Goal: Task Accomplishment & Management: Complete application form

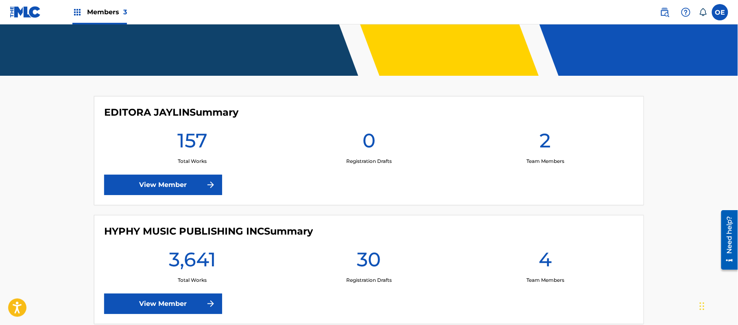
scroll to position [326, 0]
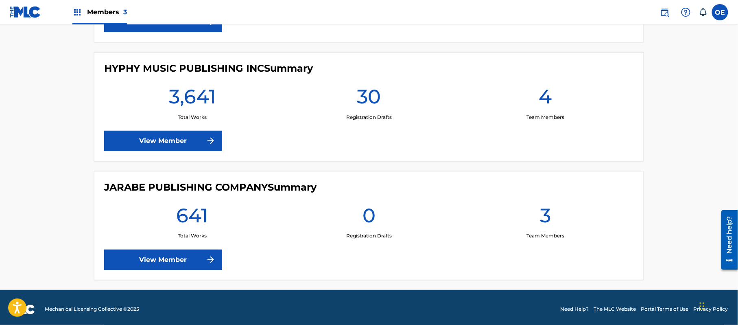
click at [170, 136] on link "View Member" at bounding box center [163, 141] width 118 height 20
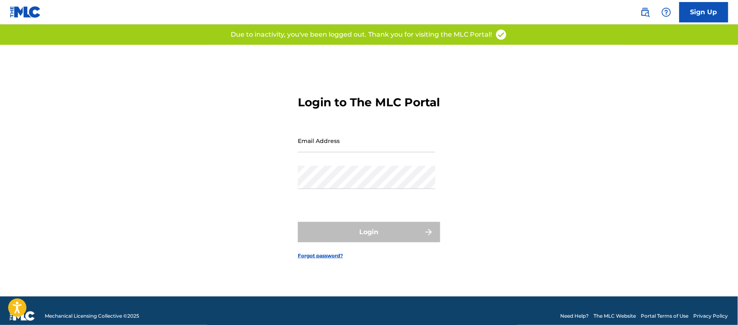
click at [351, 147] on input "Email Address" at bounding box center [367, 140] width 138 height 23
click at [357, 147] on input "Email Address" at bounding box center [367, 140] width 138 height 23
type input "[PERSON_NAME][EMAIL_ADDRESS][DOMAIN_NAME]"
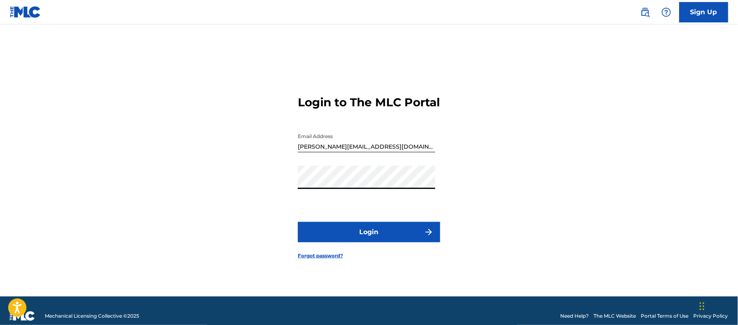
click at [368, 234] on button "Login" at bounding box center [369, 232] width 142 height 20
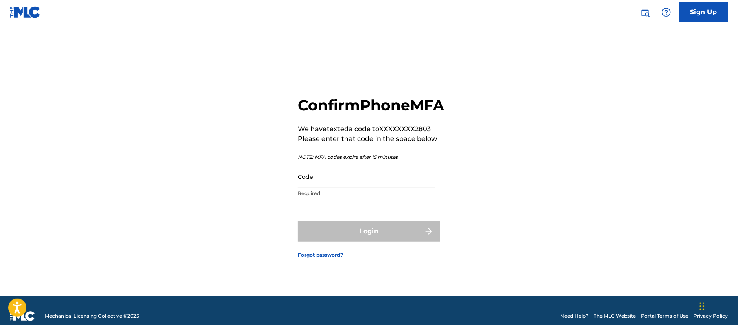
click at [374, 186] on input "Code" at bounding box center [367, 176] width 138 height 23
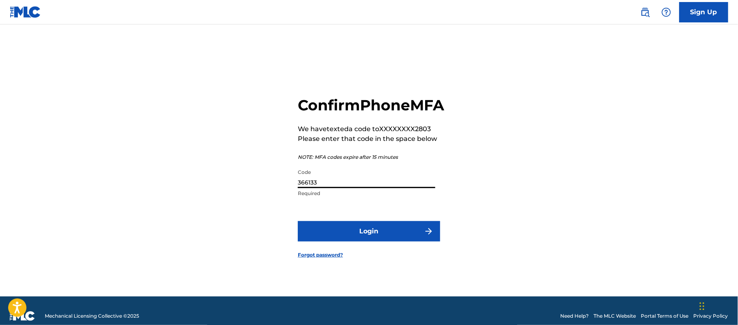
type input "366133"
click at [401, 239] on button "Login" at bounding box center [369, 231] width 142 height 20
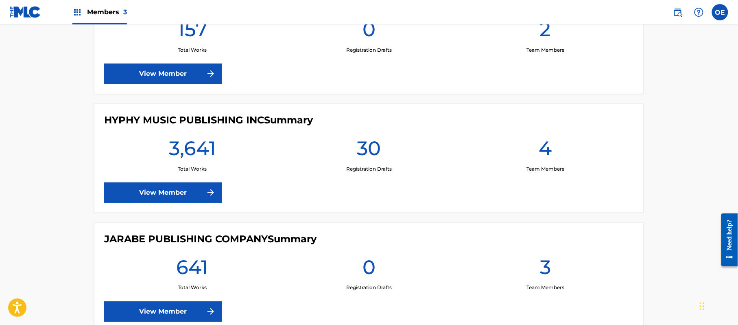
scroll to position [163, 0]
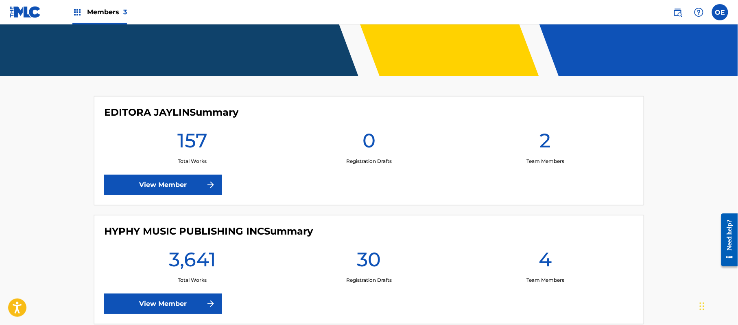
click at [185, 183] on link "View Member" at bounding box center [163, 185] width 118 height 20
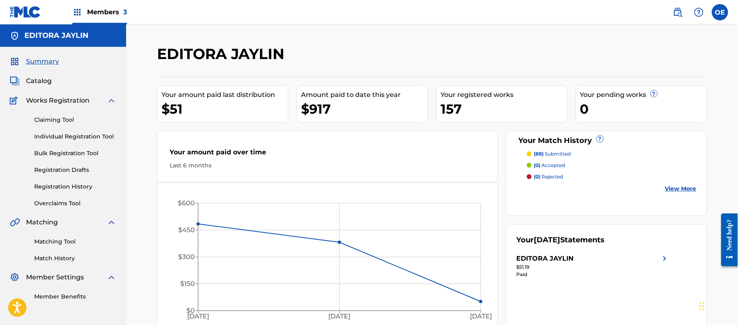
click at [94, 11] on span "Members 3" at bounding box center [107, 11] width 40 height 9
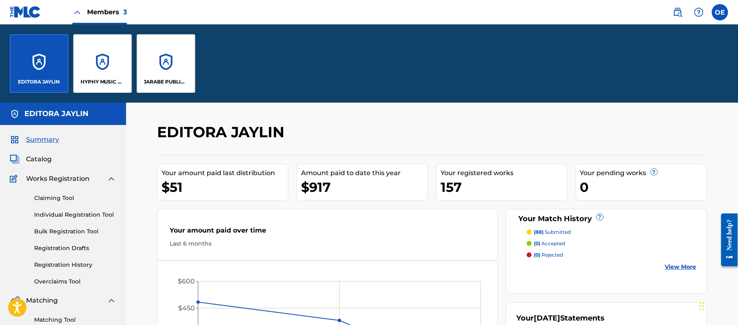
click at [168, 65] on div "JARABE PUBLISHING COMPANY" at bounding box center [166, 63] width 59 height 59
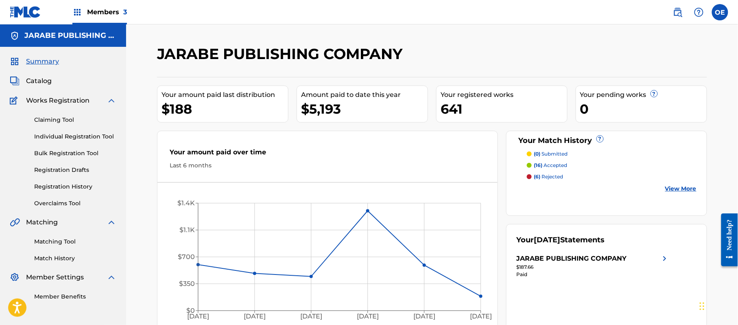
click at [96, 7] on span "Members 3" at bounding box center [107, 11] width 40 height 9
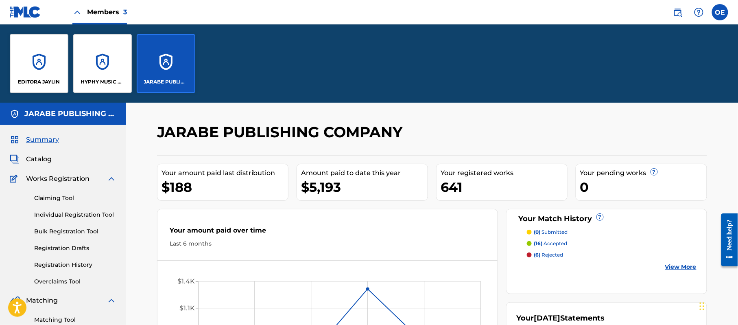
click at [84, 57] on div "HYPHY MUSIC PUBLISHING INC" at bounding box center [102, 63] width 59 height 59
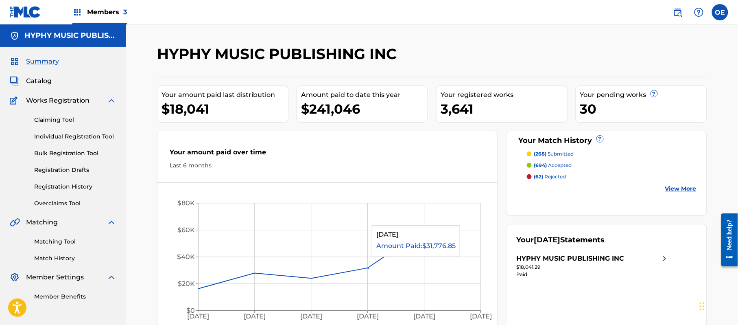
drag, startPoint x: 390, startPoint y: 221, endPoint x: 393, endPoint y: 228, distance: 7.8
click at [393, 228] on icon "[DATE] Apr '[DATE] Jun '[DATE] Aug '25 $0 $20K $40K $60K $80K" at bounding box center [328, 259] width 340 height 136
click at [75, 133] on link "Individual Registration Tool" at bounding box center [75, 136] width 82 height 9
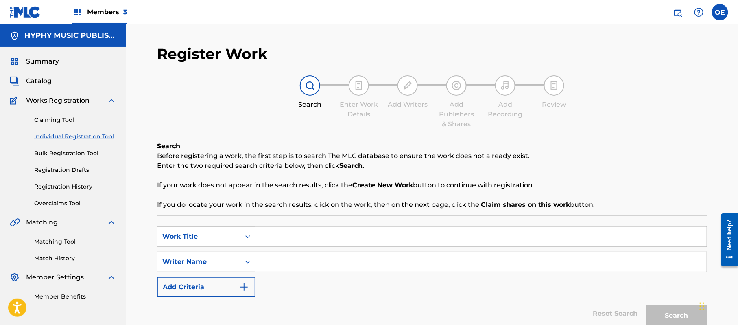
paste input "LA MUERTE DEL CABALLO EL QUESITO"
type input "LA MUERTE DEL CABALLO EL QUESITO"
paste input "[PERSON_NAME]"
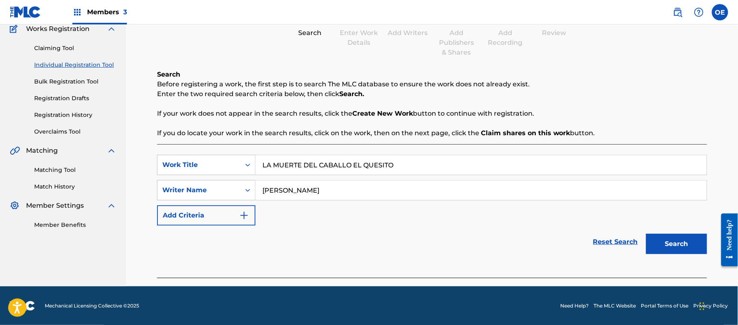
scroll to position [72, 0]
click at [678, 238] on button "Search" at bounding box center [676, 243] width 61 height 20
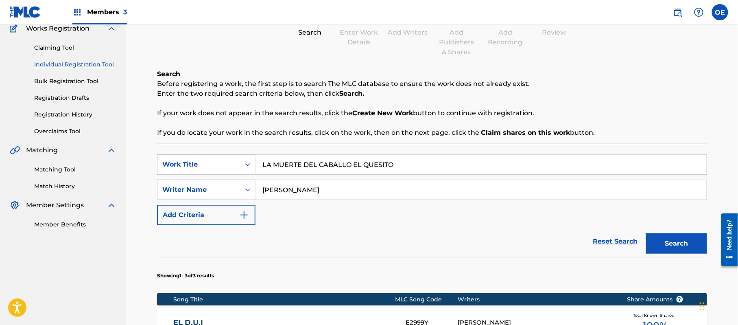
click at [297, 189] on input "[PERSON_NAME]" at bounding box center [481, 190] width 451 height 20
drag, startPoint x: 300, startPoint y: 189, endPoint x: 287, endPoint y: 191, distance: 13.1
click at [287, 191] on input "[PERSON_NAME]" at bounding box center [481, 190] width 451 height 20
type input "[PERSON_NAME]"
click at [646, 233] on button "Search" at bounding box center [676, 243] width 61 height 20
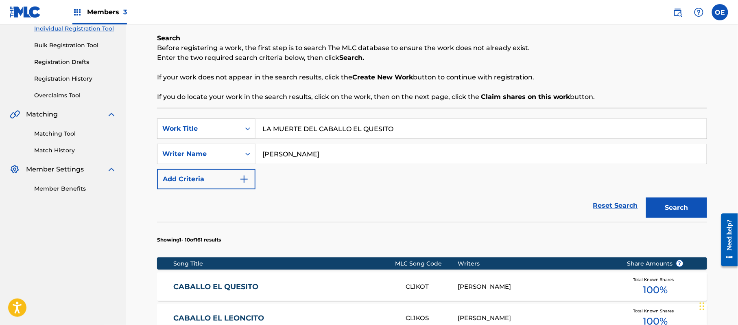
scroll to position [126, 0]
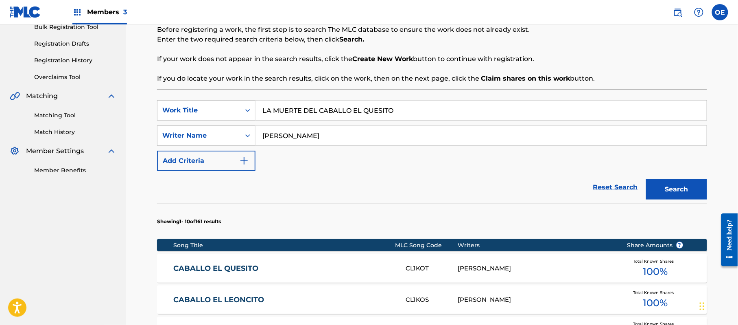
click at [214, 266] on link "CABALLO EL QUESITO" at bounding box center [284, 268] width 221 height 9
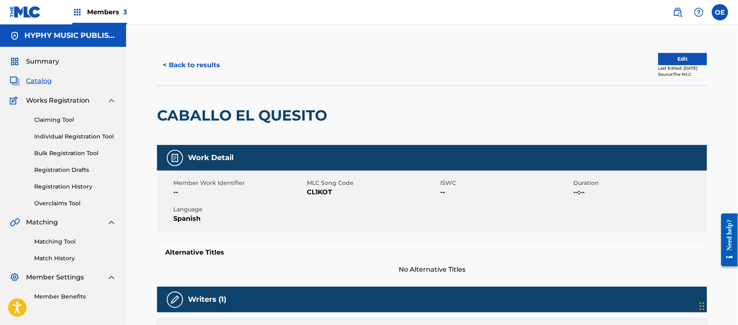
click at [185, 59] on button "< Back to results" at bounding box center [191, 65] width 69 height 20
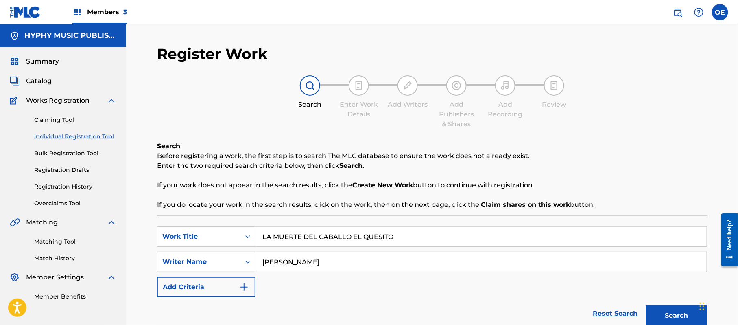
scroll to position [46, 0]
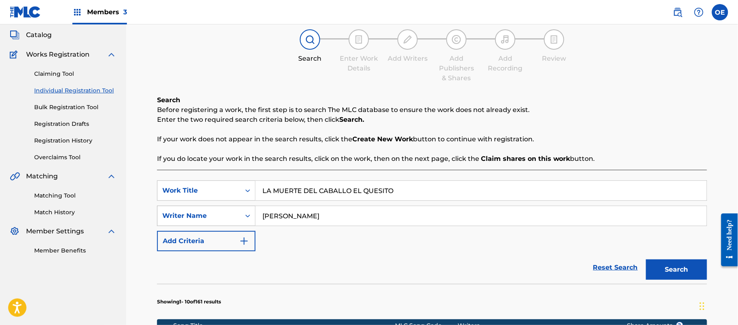
drag, startPoint x: 415, startPoint y: 193, endPoint x: 182, endPoint y: 213, distance: 233.8
click at [183, 213] on div "SearchWithCriteriaaeda956c-267b-4f26-a347-eacfffd30b35 Work Title LA MUERTE DEL…" at bounding box center [432, 215] width 550 height 71
paste input "ST CUBAN [PERSON_NAME]"
type input "LAST [DEMOGRAPHIC_DATA] [PERSON_NAME]"
click at [678, 275] on button "Search" at bounding box center [676, 269] width 61 height 20
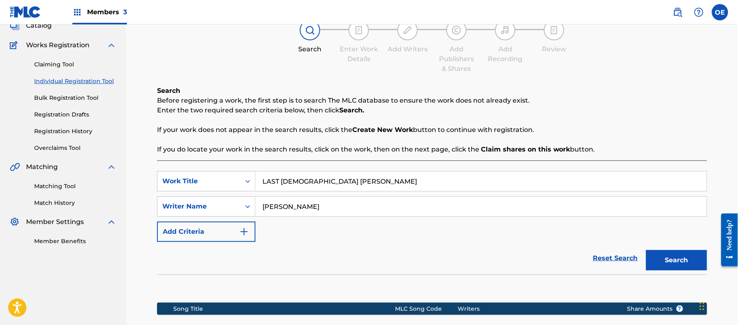
scroll to position [166, 0]
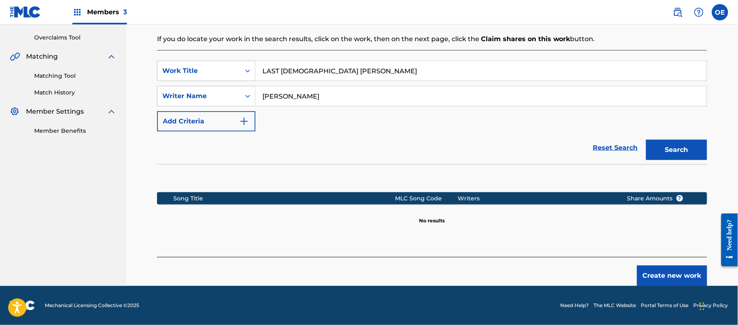
click at [285, 96] on input "[PERSON_NAME]" at bounding box center [481, 96] width 451 height 20
click at [287, 96] on input "[PERSON_NAME]" at bounding box center [481, 96] width 451 height 20
click at [646, 140] on button "Search" at bounding box center [676, 150] width 61 height 20
type input "[PERSON_NAME]"
click at [646, 140] on button "Search" at bounding box center [676, 150] width 61 height 20
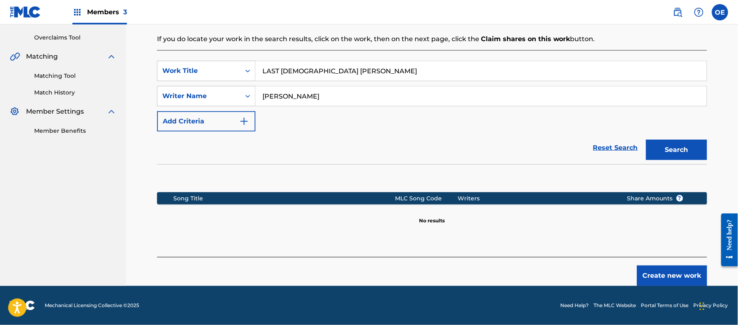
click at [694, 282] on button "Create new work" at bounding box center [672, 275] width 70 height 20
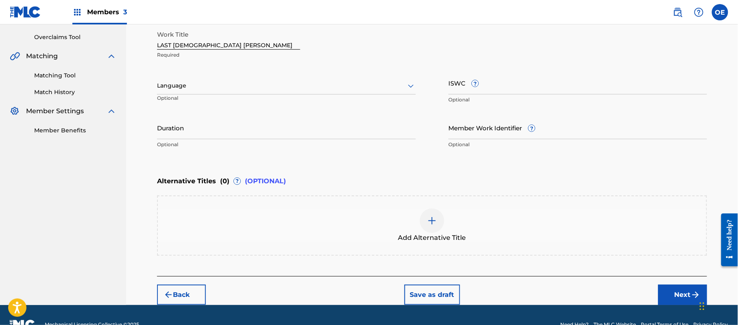
click at [258, 92] on div "Language" at bounding box center [286, 85] width 259 height 17
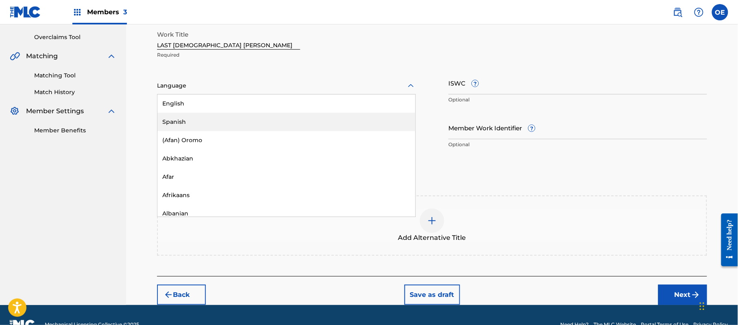
click at [243, 125] on div "Spanish" at bounding box center [287, 122] width 258 height 18
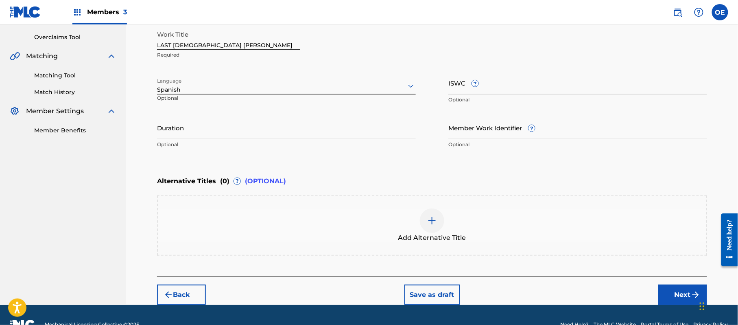
click at [207, 131] on input "Duration" at bounding box center [286, 127] width 259 height 23
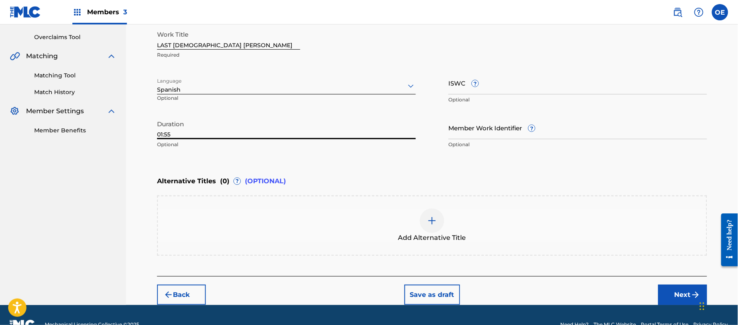
type input "01:55"
click at [452, 230] on div "Add Alternative Title" at bounding box center [432, 225] width 549 height 34
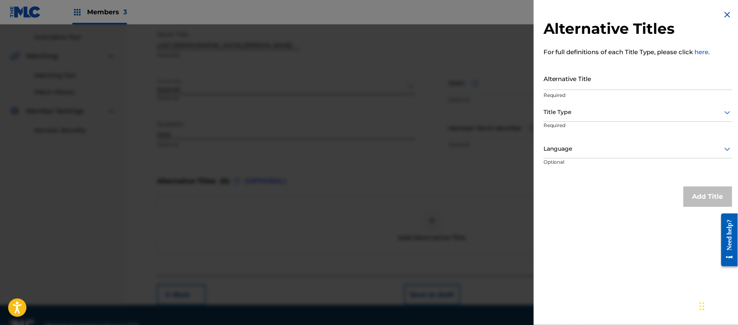
click at [729, 9] on div "Alternative Titles For full definitions of each Title Type, please click here. …" at bounding box center [638, 108] width 208 height 217
click at [728, 11] on img at bounding box center [728, 15] width 10 height 10
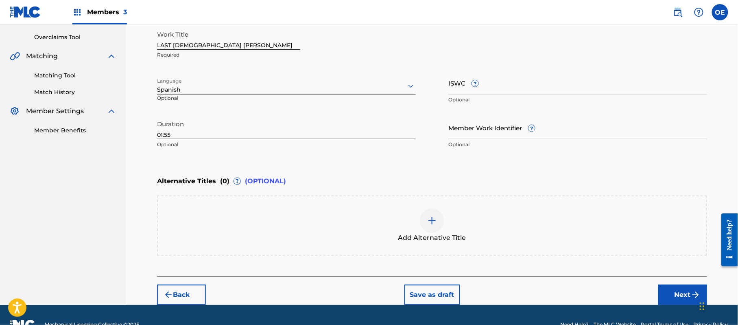
click at [686, 291] on button "Next" at bounding box center [683, 295] width 49 height 20
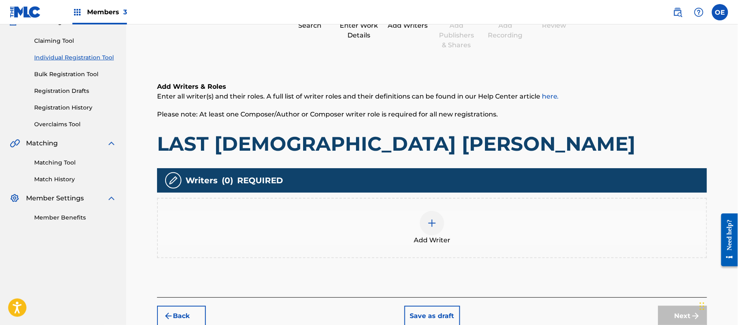
scroll to position [37, 0]
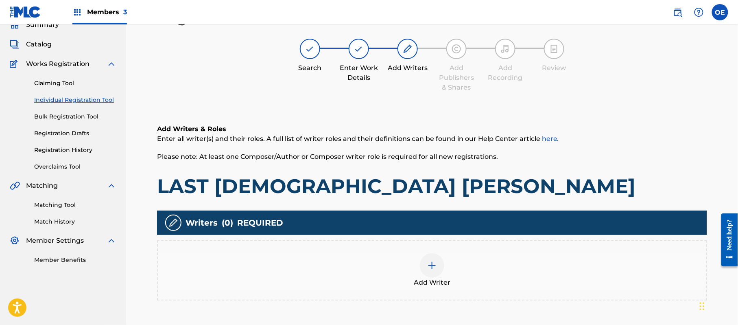
click at [400, 261] on div "Add Writer" at bounding box center [432, 270] width 549 height 34
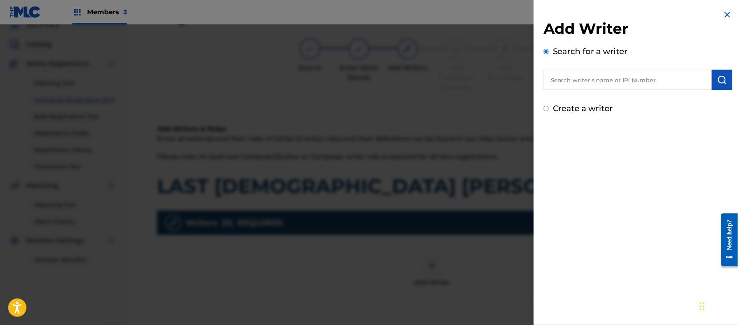
click at [580, 107] on label "Create a writer" at bounding box center [583, 108] width 60 height 10
radio input "true"
click at [549, 107] on input "Create a writer" at bounding box center [546, 108] width 5 height 5
radio input "false"
radio input "true"
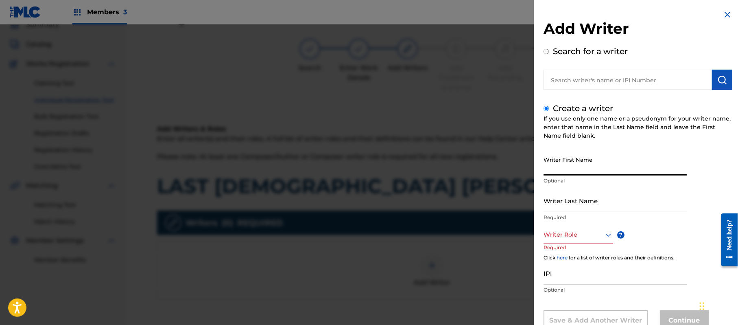
paste input "[PERSON_NAME]"
type input "[PERSON_NAME]"
paste input "[PERSON_NAME]"
type input "[PERSON_NAME]"
drag, startPoint x: 577, startPoint y: 171, endPoint x: 575, endPoint y: 166, distance: 5.8
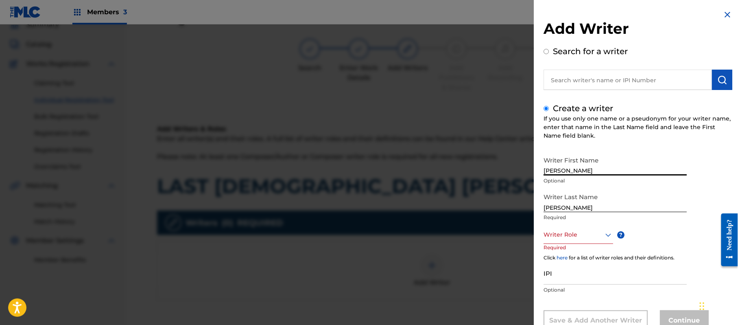
click at [575, 166] on input "[PERSON_NAME]" at bounding box center [615, 163] width 143 height 23
drag, startPoint x: 611, startPoint y: 169, endPoint x: 576, endPoint y: 176, distance: 35.0
click at [576, 176] on div "Writer First Name [PERSON_NAME] Optional" at bounding box center [615, 170] width 143 height 37
type input "[PERSON_NAME]"
drag, startPoint x: 580, startPoint y: 209, endPoint x: 490, endPoint y: 202, distance: 90.3
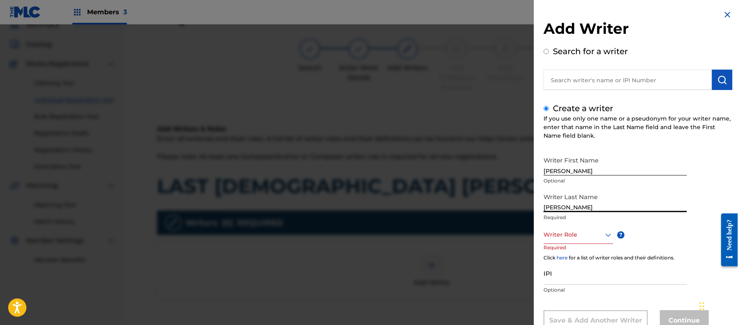
click at [491, 215] on div "Add Writer Search for a writer Create a writer If you use only one name or a ps…" at bounding box center [369, 174] width 738 height 300
type input "[PERSON_NAME]"
click at [567, 232] on div "Writer Role" at bounding box center [579, 235] width 70 height 18
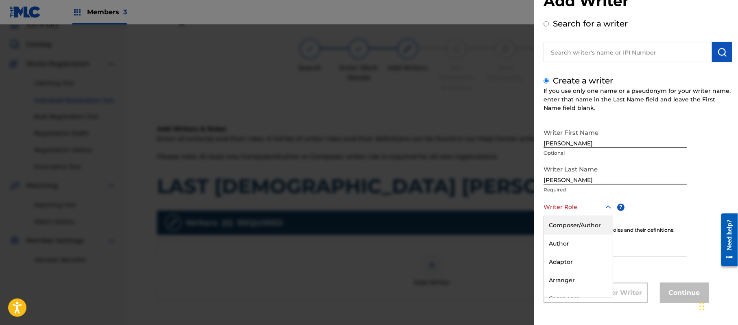
click at [567, 230] on div "Composer/Author" at bounding box center [578, 225] width 69 height 18
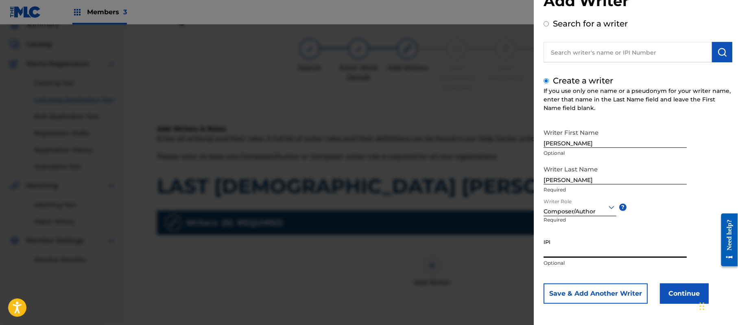
paste input "357223564"
type input "357223564"
click at [677, 289] on button "Continue" at bounding box center [684, 293] width 49 height 20
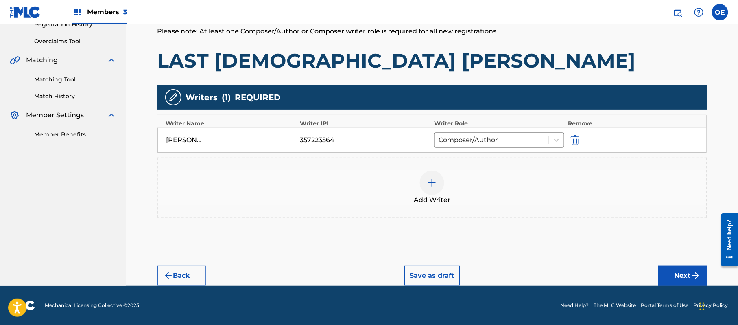
click at [672, 266] on button "Next" at bounding box center [683, 275] width 49 height 20
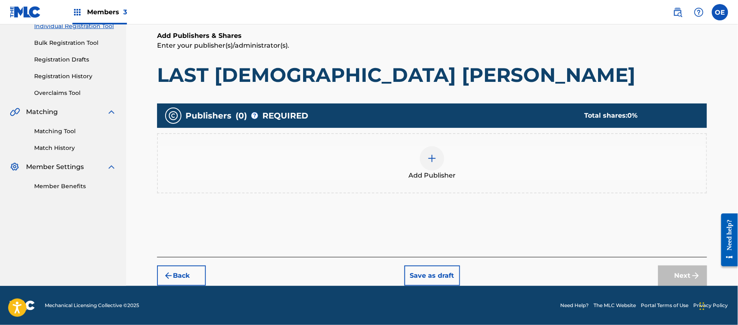
scroll to position [37, 0]
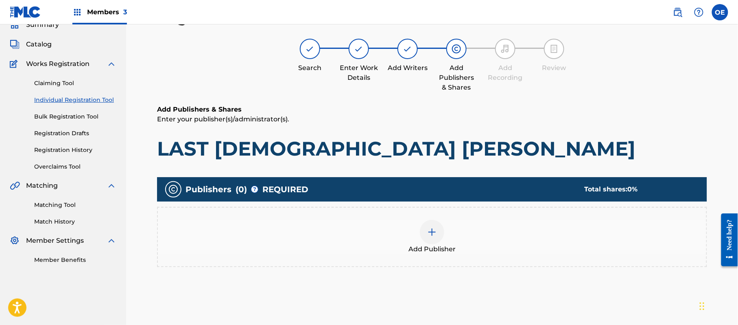
click at [485, 256] on div "Add Publisher" at bounding box center [432, 237] width 550 height 60
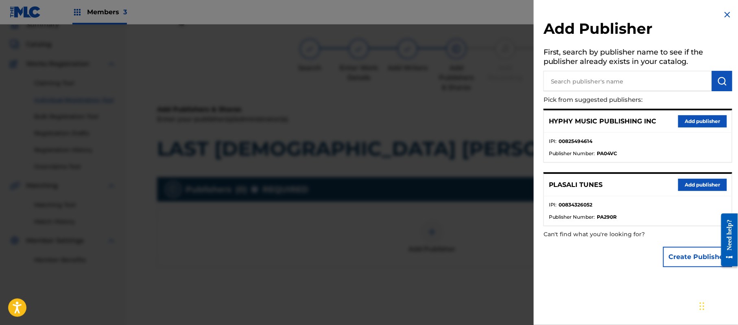
click at [705, 123] on button "Add publisher" at bounding box center [703, 121] width 49 height 12
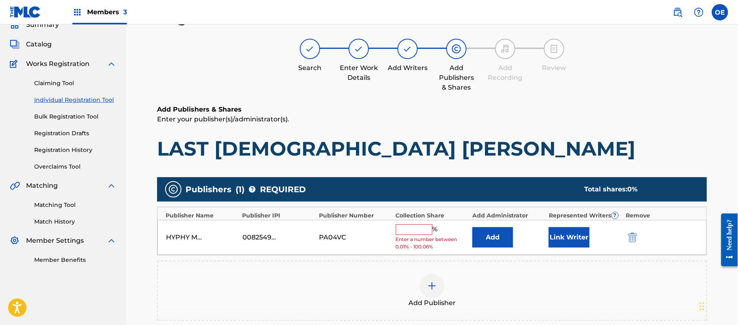
click at [421, 230] on input "text" at bounding box center [414, 229] width 37 height 11
type input "100"
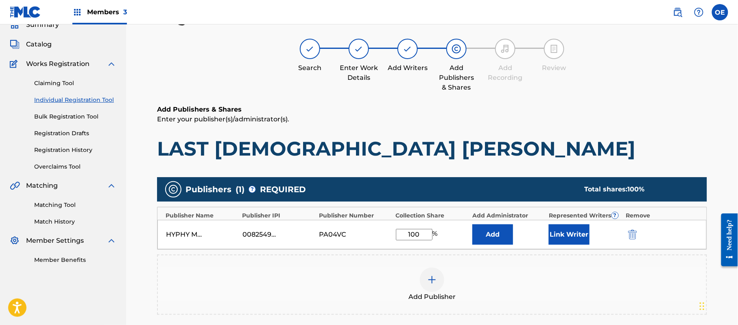
click at [565, 232] on button "Link Writer" at bounding box center [569, 234] width 41 height 20
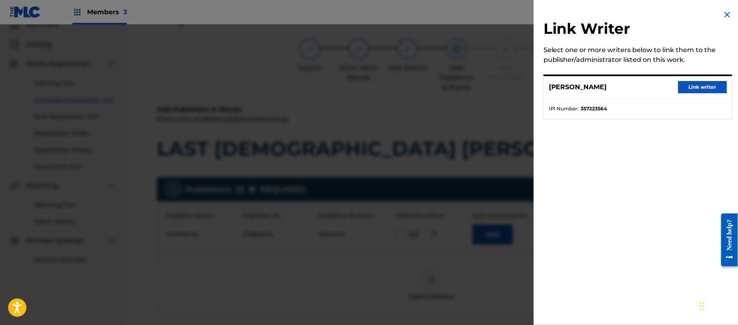
click at [688, 85] on button "Link writer" at bounding box center [703, 87] width 49 height 12
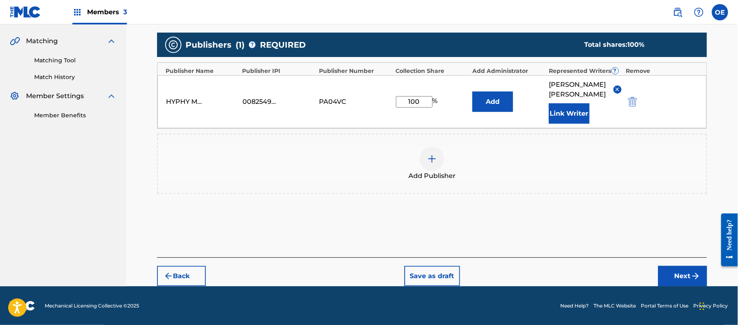
click at [675, 274] on button "Next" at bounding box center [683, 276] width 49 height 20
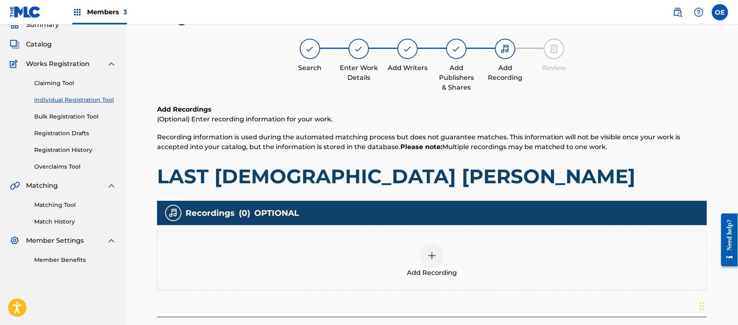
click at [491, 270] on div "Add Recording" at bounding box center [432, 260] width 549 height 34
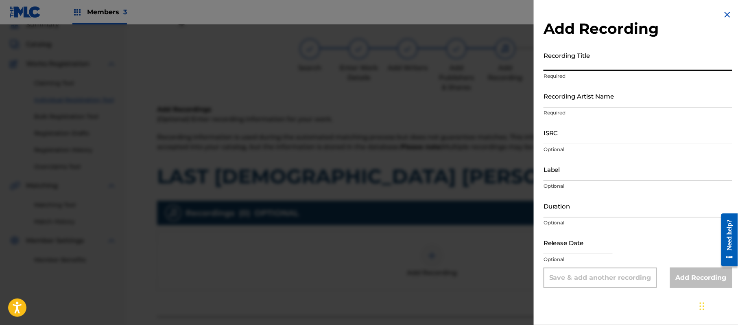
paste input "The Last Cuban '[PERSON_NAME]"
type input "The Last Cuban '[PERSON_NAME]"
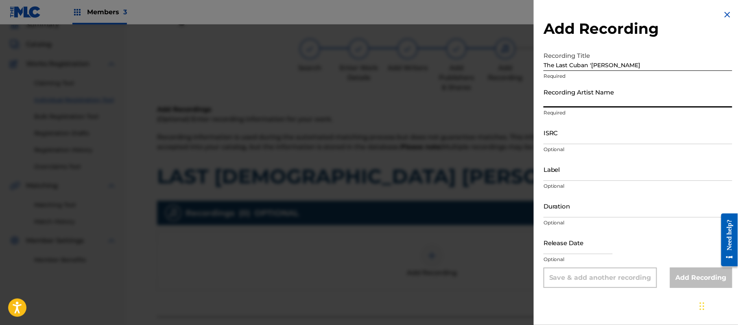
paste input "[PERSON_NAME] "El Guacho""
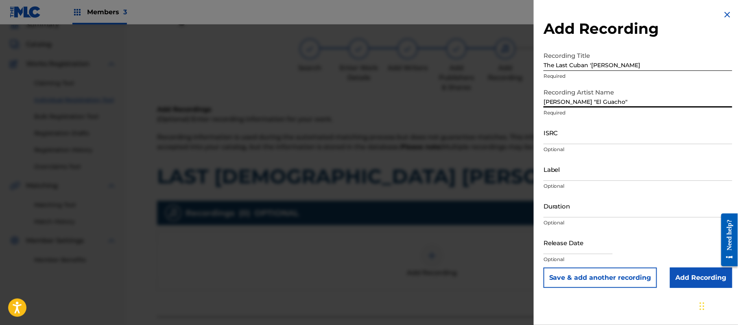
type input "[PERSON_NAME] "El Guacho""
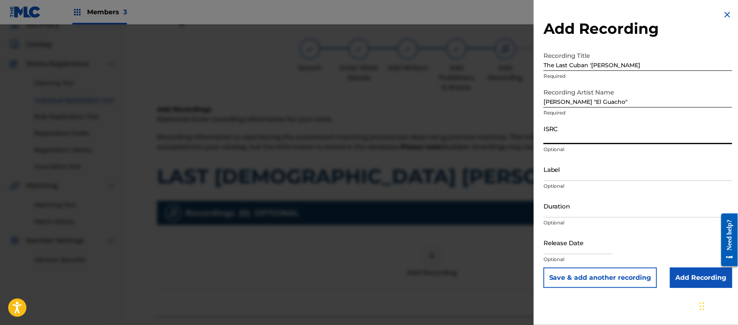
paste input "TCACD1512949"
type input "TCACD1512949"
paste input "Joma Records"
type input "Joma Records"
click at [591, 195] on input "Duration" at bounding box center [638, 205] width 189 height 23
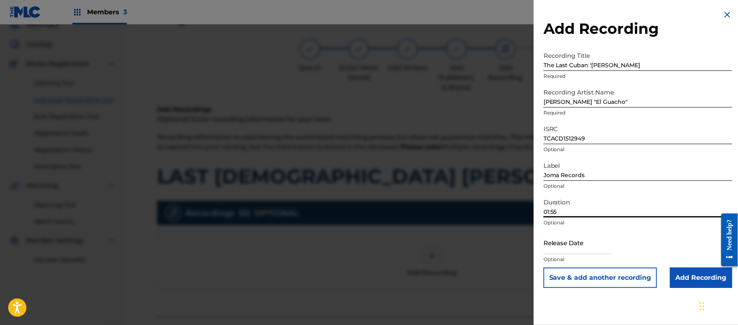
type input "01:55"
click at [582, 242] on input "text" at bounding box center [578, 242] width 69 height 23
select select "7"
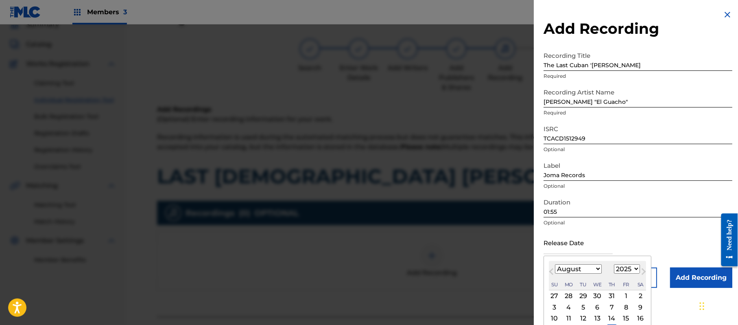
click at [632, 269] on select "1899 1900 1901 1902 1903 1904 1905 1906 1907 1908 1909 1910 1911 1912 1913 1914…" at bounding box center [627, 268] width 26 height 9
select select "2015"
click at [616, 264] on select "1899 1900 1901 1902 1903 1904 1905 1906 1907 1908 1909 1910 1911 1912 1913 1914…" at bounding box center [627, 268] width 26 height 9
click at [582, 272] on select "January February March April May June July August September October November De…" at bounding box center [578, 268] width 47 height 9
select select "1"
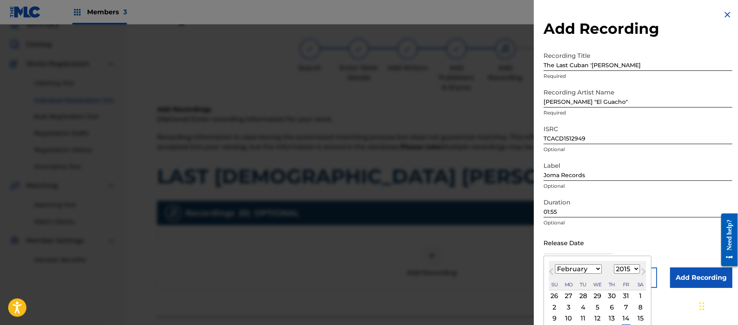
click at [556, 264] on select "January February March April May June July August September October November De…" at bounding box center [578, 268] width 47 height 9
click at [585, 297] on div "3" at bounding box center [583, 296] width 10 height 10
type input "[DATE]"
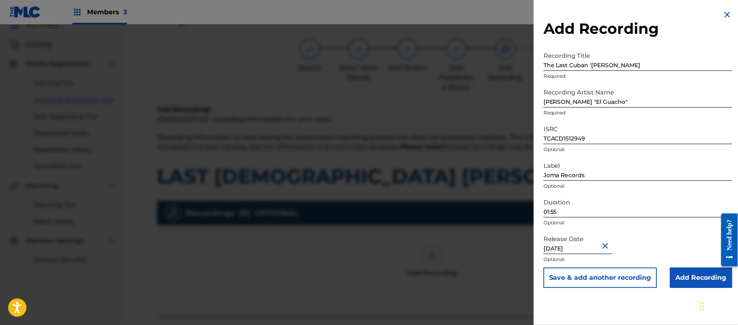
click at [670, 274] on input "Add Recording" at bounding box center [701, 277] width 62 height 20
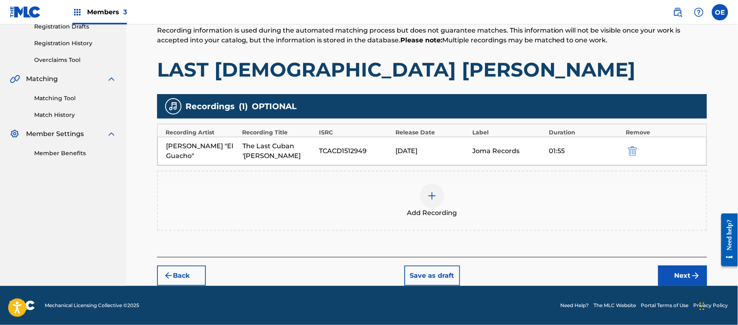
click at [663, 273] on button "Next" at bounding box center [683, 275] width 49 height 20
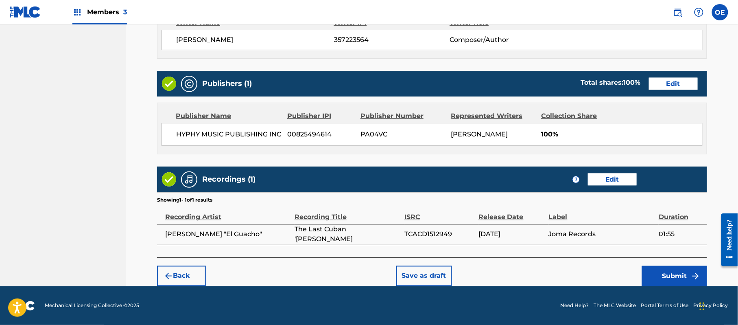
scroll to position [364, 0]
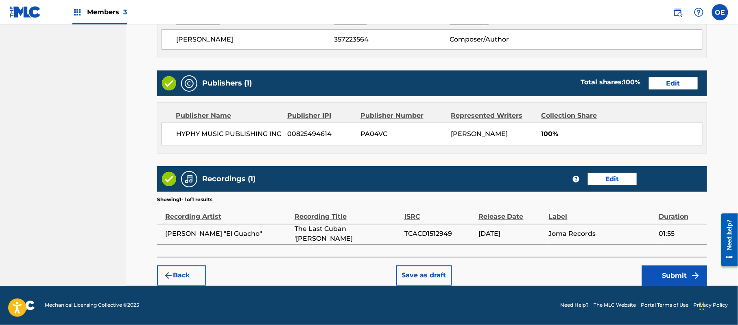
click at [666, 275] on button "Submit" at bounding box center [674, 275] width 65 height 20
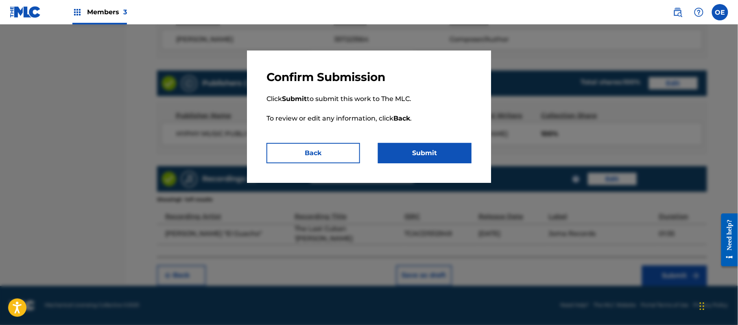
click at [437, 147] on button "Submit" at bounding box center [425, 153] width 94 height 20
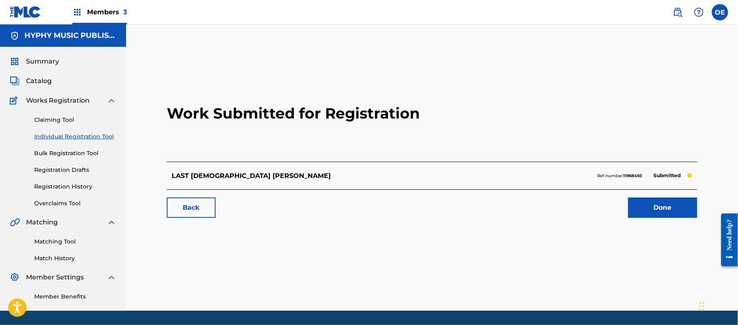
click at [86, 141] on div "Claiming Tool Individual Registration Tool Bulk Registration Tool Registration …" at bounding box center [63, 156] width 107 height 102
click at [90, 136] on link "Individual Registration Tool" at bounding box center [75, 136] width 82 height 9
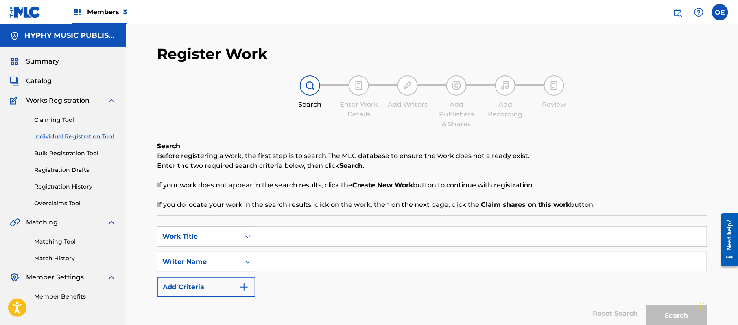
paste input "MI CHUCHI CUCHI"
type input "MI CHUCHI CUCHI"
paste input "[PERSON_NAME]"
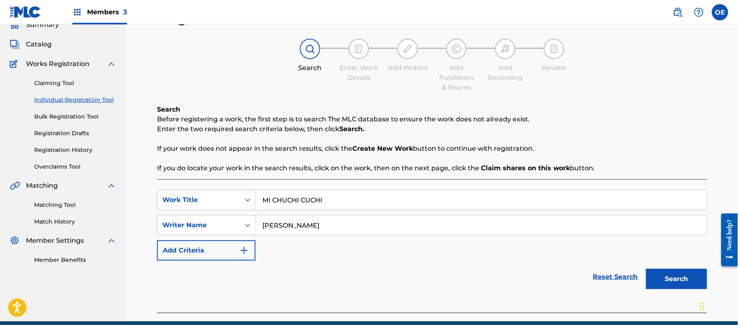
scroll to position [72, 0]
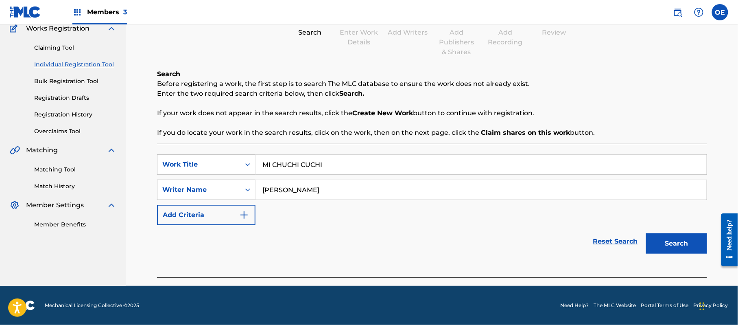
click at [667, 246] on button "Search" at bounding box center [676, 243] width 61 height 20
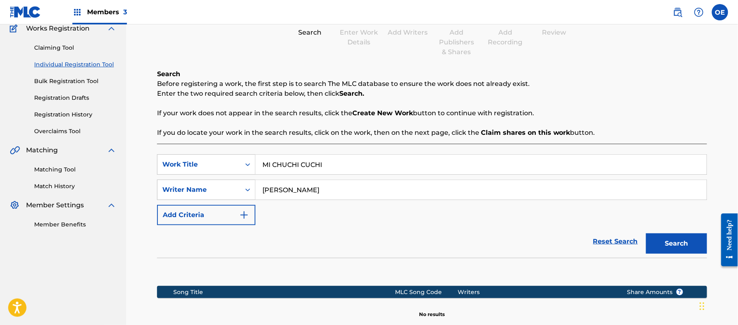
drag, startPoint x: 298, startPoint y: 191, endPoint x: 293, endPoint y: 191, distance: 4.9
click at [293, 191] on input "[PERSON_NAME]" at bounding box center [481, 190] width 451 height 20
drag, startPoint x: 300, startPoint y: 191, endPoint x: 287, endPoint y: 194, distance: 13.4
click at [287, 194] on input "[PERSON_NAME]" at bounding box center [481, 190] width 451 height 20
click at [646, 233] on button "Search" at bounding box center [676, 243] width 61 height 20
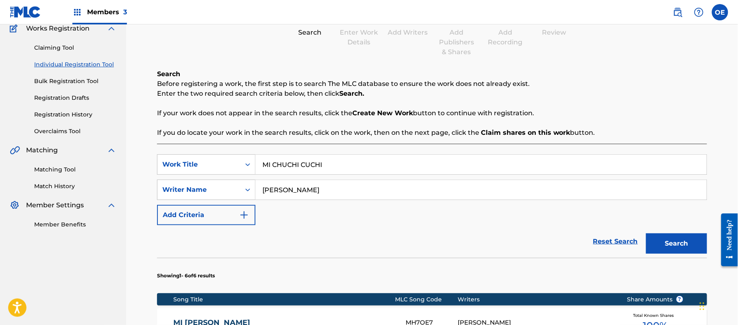
type input "[PERSON_NAME]"
click at [672, 237] on button "Search" at bounding box center [676, 243] width 61 height 20
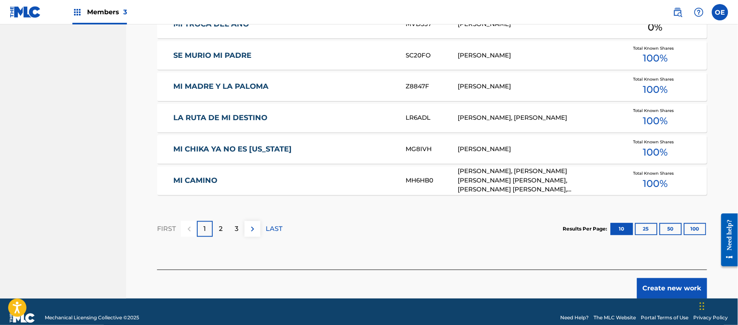
scroll to position [508, 0]
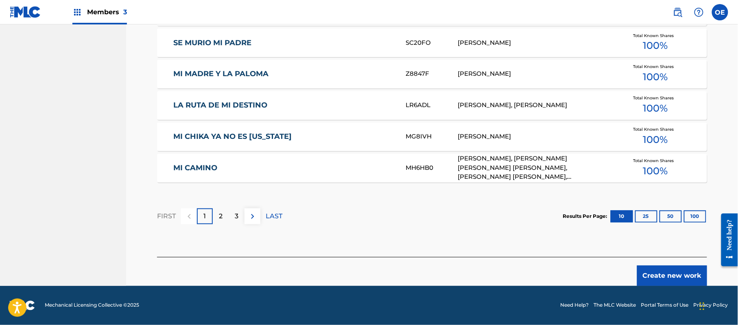
click at [652, 277] on button "Create new work" at bounding box center [672, 275] width 70 height 20
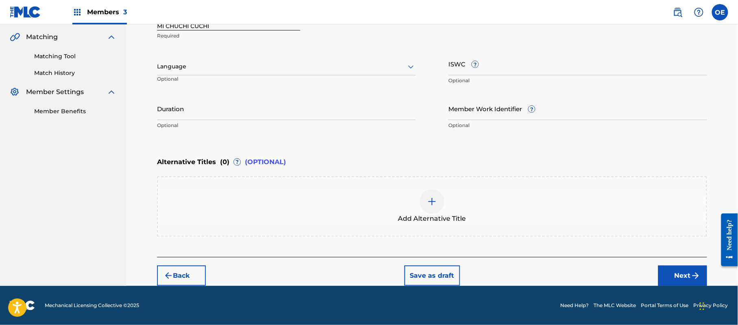
scroll to position [184, 0]
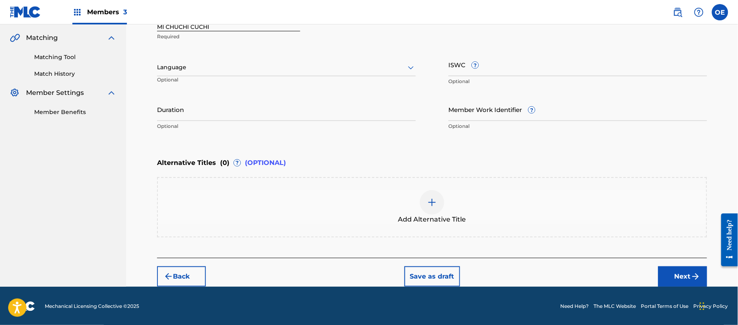
click at [173, 72] on div at bounding box center [286, 67] width 259 height 10
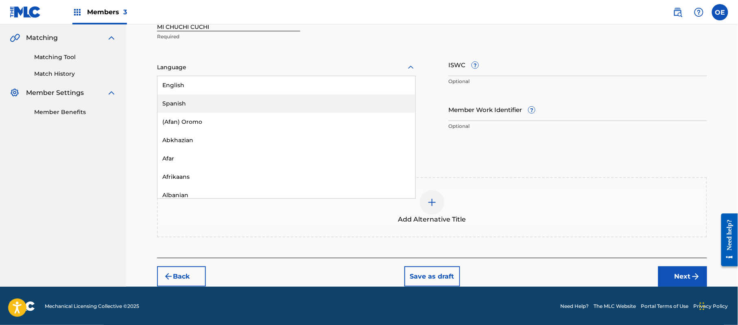
click at [183, 99] on div "Spanish" at bounding box center [287, 103] width 258 height 18
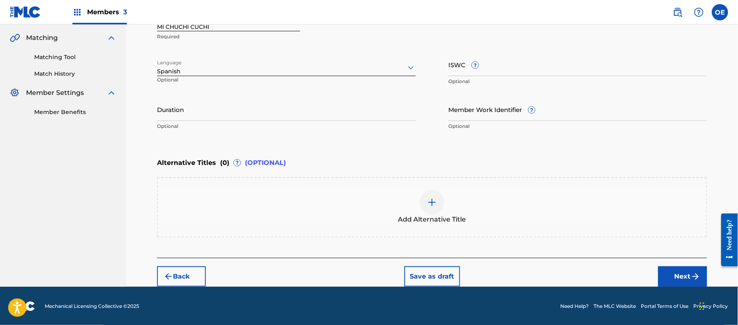
click at [229, 103] on input "Duration" at bounding box center [286, 109] width 259 height 23
type input "03:17"
click at [702, 271] on button "Next" at bounding box center [683, 276] width 49 height 20
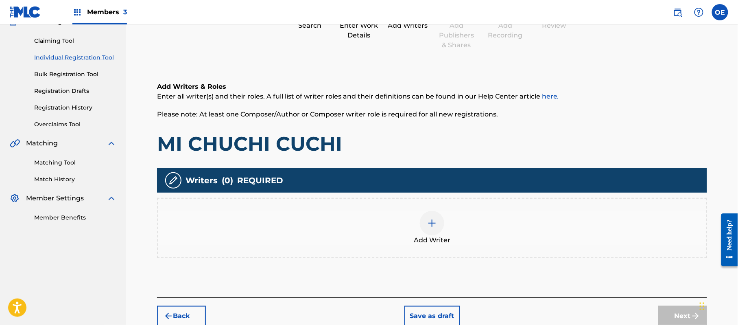
scroll to position [37, 0]
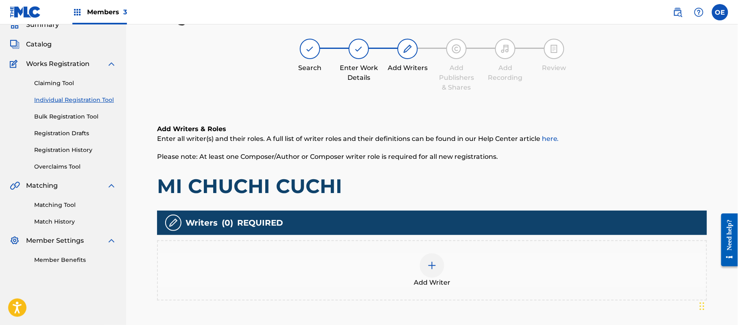
click at [497, 271] on div "Add Writer" at bounding box center [432, 270] width 549 height 34
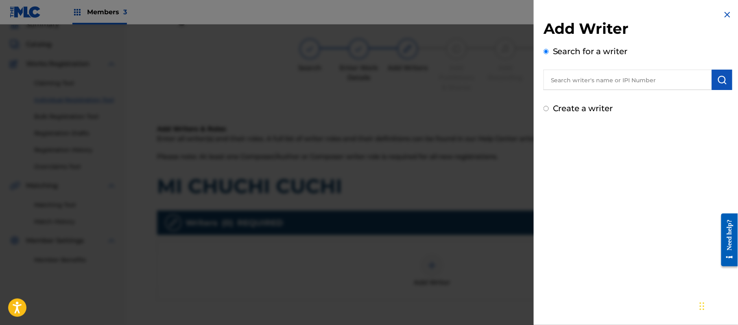
click at [562, 106] on label "Create a writer" at bounding box center [583, 108] width 60 height 10
radio input "true"
click at [549, 106] on input "Create a writer" at bounding box center [546, 108] width 5 height 5
radio input "false"
radio input "true"
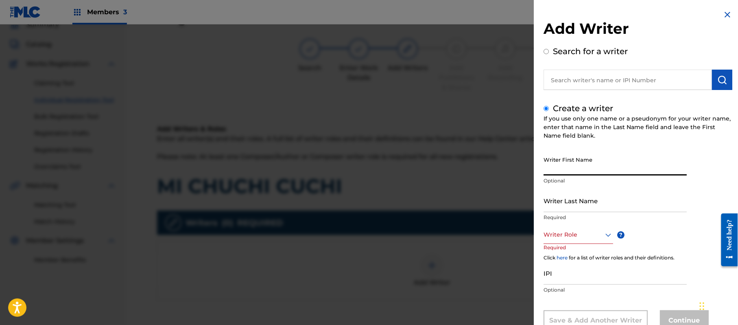
paste input "[PERSON_NAME]"
type input "[PERSON_NAME]"
paste input "[PERSON_NAME]"
type input "[PERSON_NAME]"
drag, startPoint x: 613, startPoint y: 171, endPoint x: 578, endPoint y: 173, distance: 34.2
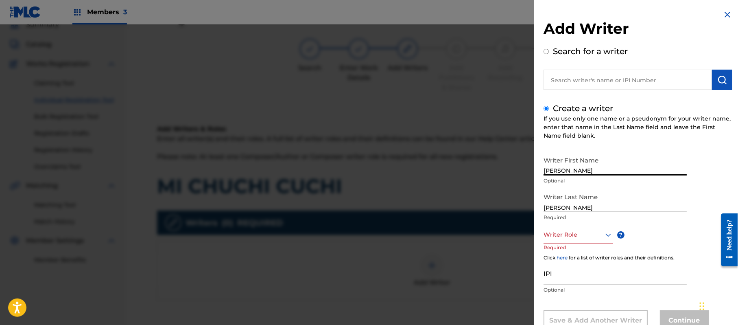
click at [578, 173] on input "[PERSON_NAME]" at bounding box center [615, 163] width 143 height 23
type input "[PERSON_NAME]"
drag, startPoint x: 579, startPoint y: 207, endPoint x: 524, endPoint y: 206, distance: 54.6
click at [524, 206] on div "Add Writer Search for a writer Create a writer If you use only one name or a ps…" at bounding box center [369, 174] width 738 height 300
type input "[PERSON_NAME]"
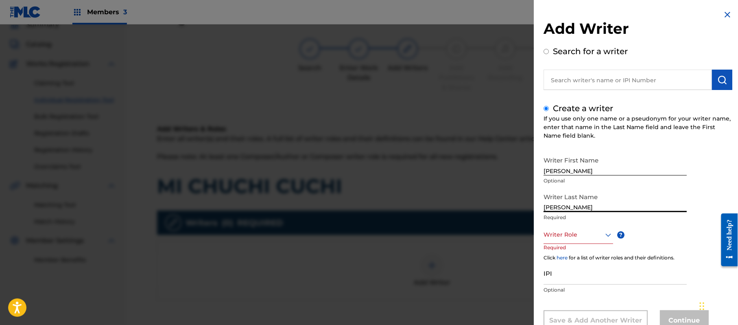
click at [564, 226] on div "Writer Role" at bounding box center [579, 235] width 70 height 18
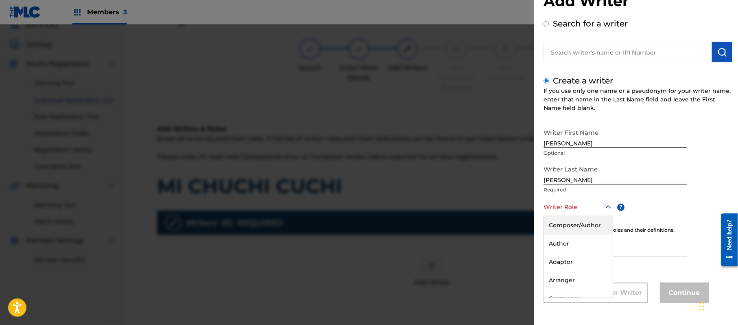
click at [564, 225] on div "Composer/Author" at bounding box center [578, 225] width 69 height 18
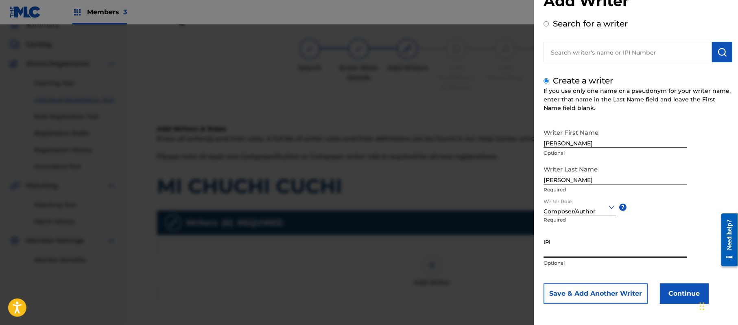
paste input "357223564"
type input "357223564"
click at [686, 293] on button "Continue" at bounding box center [684, 293] width 49 height 20
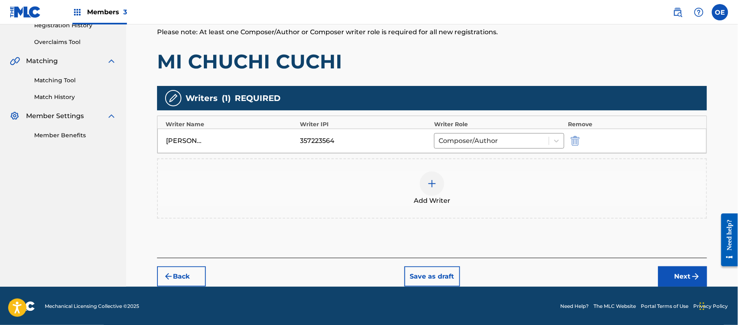
scroll to position [162, 0]
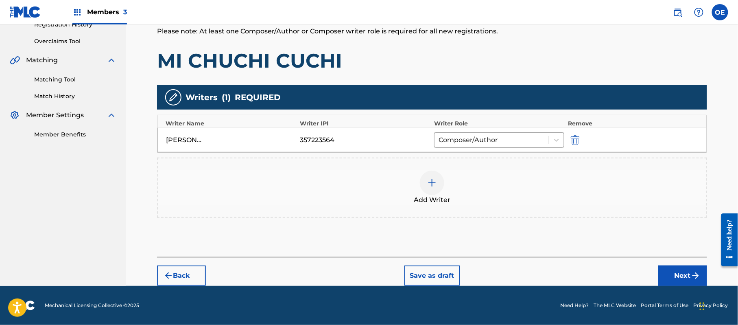
click at [689, 270] on button "Next" at bounding box center [683, 275] width 49 height 20
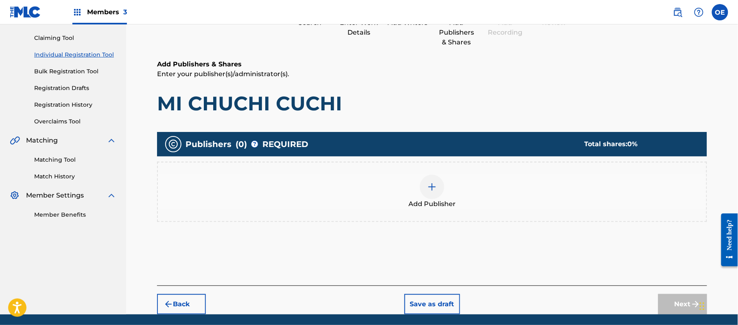
scroll to position [37, 0]
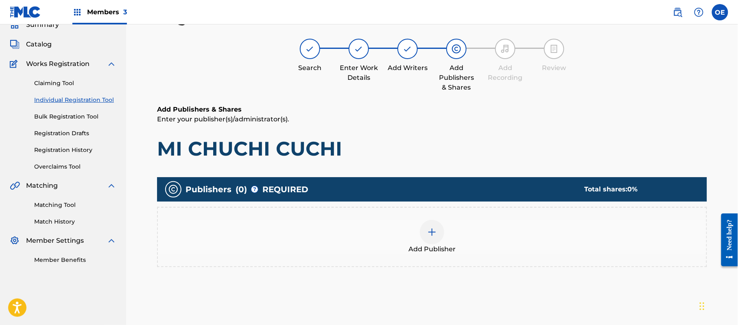
click at [423, 234] on div at bounding box center [432, 232] width 24 height 24
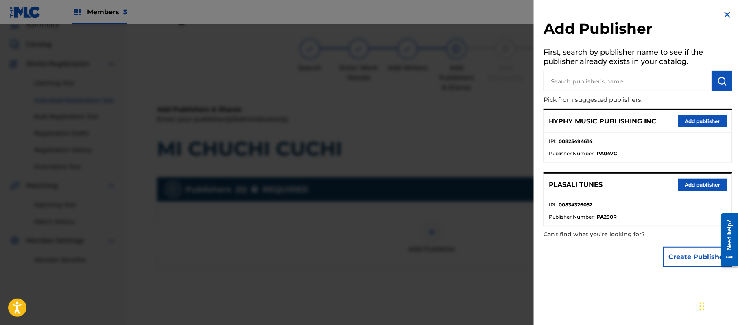
click at [697, 124] on button "Add publisher" at bounding box center [703, 121] width 49 height 12
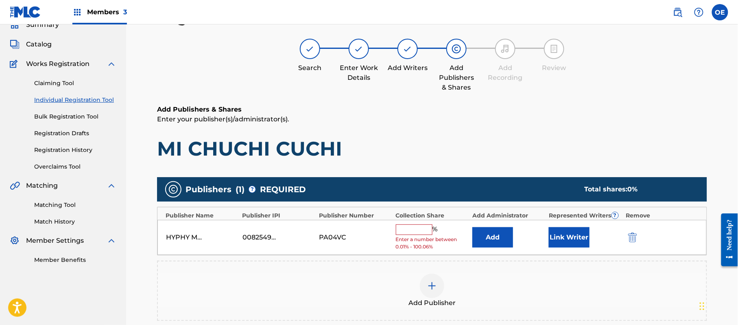
drag, startPoint x: 396, startPoint y: 227, endPoint x: 401, endPoint y: 227, distance: 5.3
click at [396, 227] on input "text" at bounding box center [414, 229] width 37 height 11
type input "100"
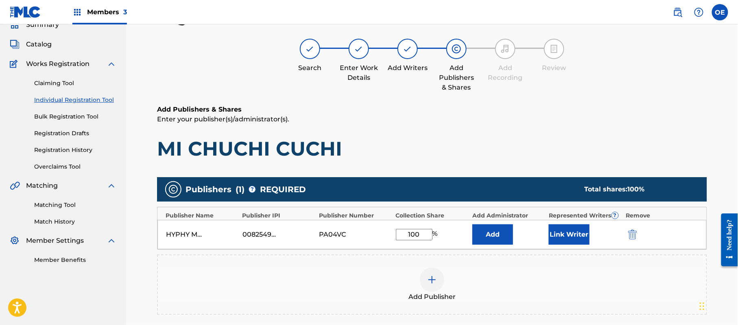
click at [558, 235] on button "Link Writer" at bounding box center [569, 234] width 41 height 20
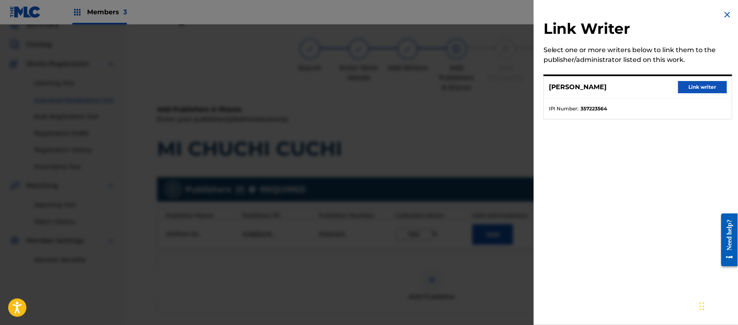
click at [688, 77] on div "[PERSON_NAME] Link writer" at bounding box center [638, 87] width 188 height 22
click at [689, 82] on button "Link writer" at bounding box center [703, 87] width 49 height 12
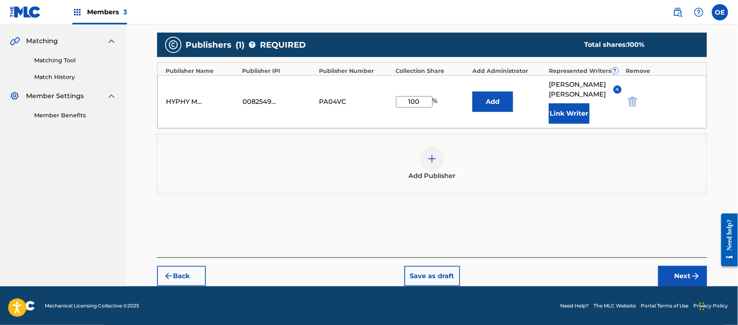
click at [675, 281] on button "Next" at bounding box center [683, 276] width 49 height 20
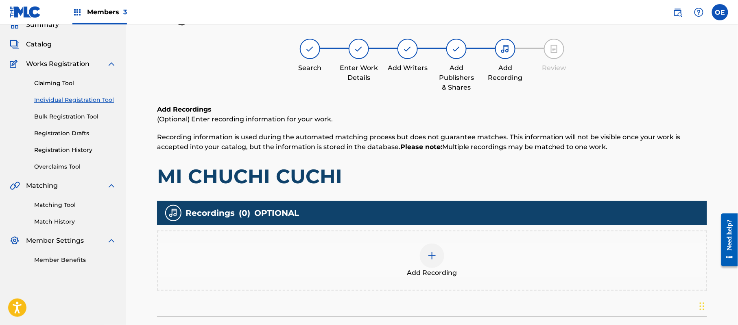
click at [452, 255] on div "Add Recording" at bounding box center [432, 260] width 549 height 34
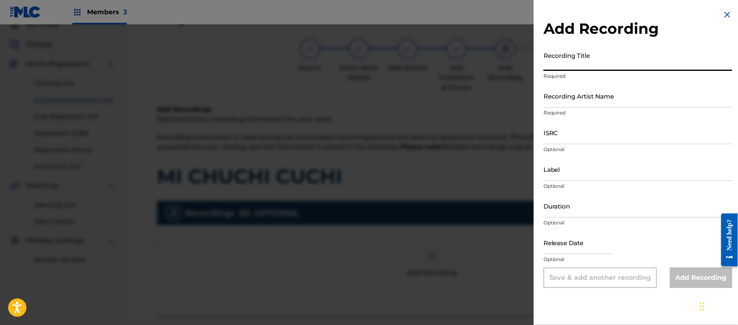
paste input "Mi Cuchi Cuchim"
type input "Mi Cuchi Cuchim"
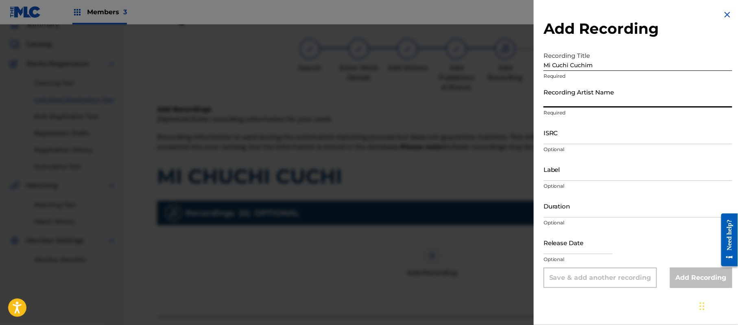
paste input "[PERSON_NAME] "El Guacho""
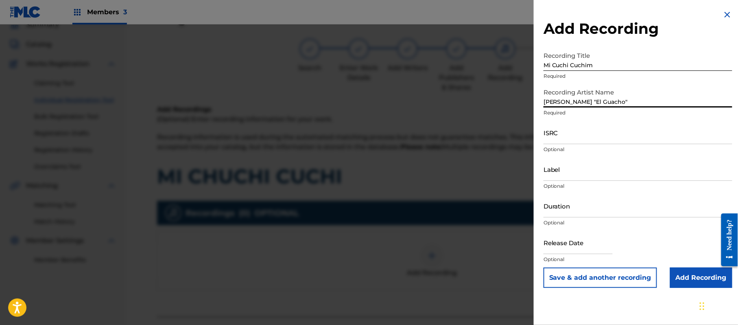
type input "[PERSON_NAME] "El Guacho""
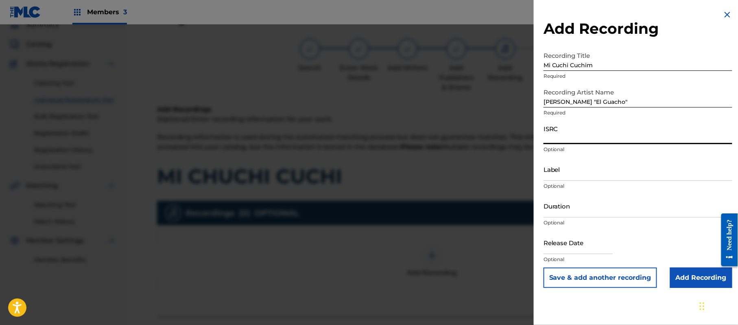
paste input "QZDQH2008030"
type input "QZDQH2008030"
paste input "[PERSON_NAME]"
type input "[PERSON_NAME]"
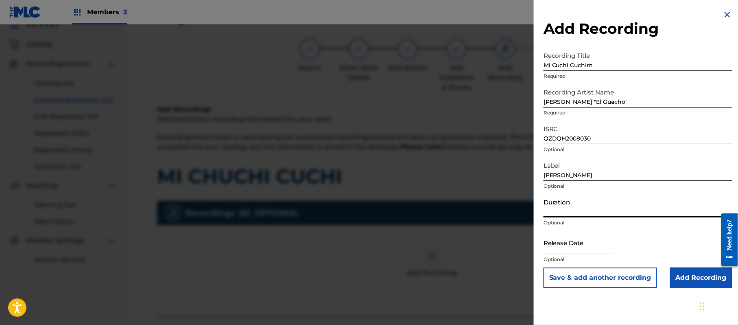
click at [586, 210] on input "Duration" at bounding box center [638, 205] width 189 height 23
type input "03:17"
drag, startPoint x: 585, startPoint y: 246, endPoint x: 603, endPoint y: 245, distance: 18.0
click at [585, 246] on input "text" at bounding box center [578, 242] width 69 height 23
select select "7"
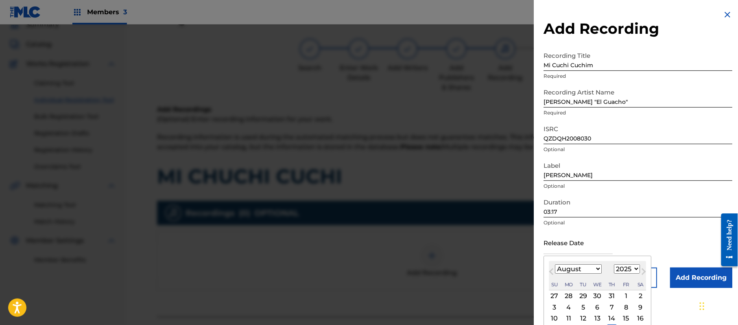
click at [627, 268] on select "1899 1900 1901 1902 1903 1904 1905 1906 1907 1908 1909 1910 1911 1912 1913 1914…" at bounding box center [627, 268] width 26 height 9
select select "2020"
click at [616, 264] on select "1899 1900 1901 1902 1903 1904 1905 1906 1907 1908 1909 1910 1911 1912 1913 1914…" at bounding box center [627, 268] width 26 height 9
click at [564, 264] on div "August [DATE] February March April May June July August September October Novem…" at bounding box center [597, 275] width 97 height 29
click at [576, 272] on select "January February March April May June July August September October November De…" at bounding box center [578, 268] width 47 height 9
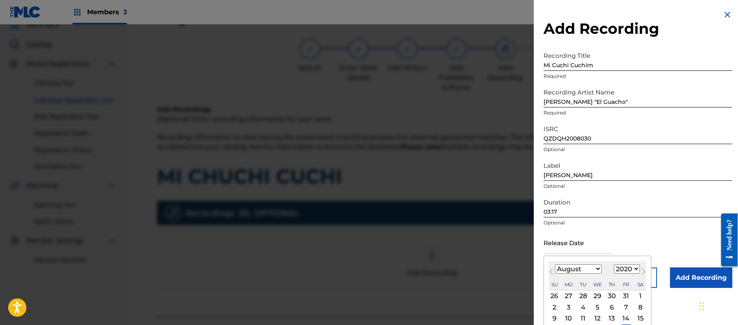
select select "5"
click at [556, 264] on select "January February March April May June July August September October November De…" at bounding box center [578, 268] width 47 height 9
click at [583, 318] on div "16" at bounding box center [583, 318] width 10 height 10
type input "[DATE]"
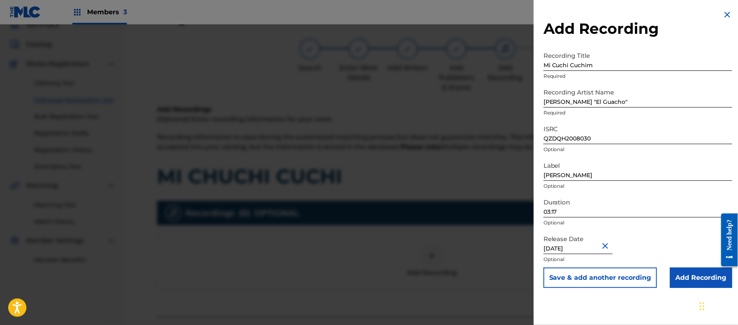
click at [684, 276] on input "Add Recording" at bounding box center [701, 277] width 62 height 20
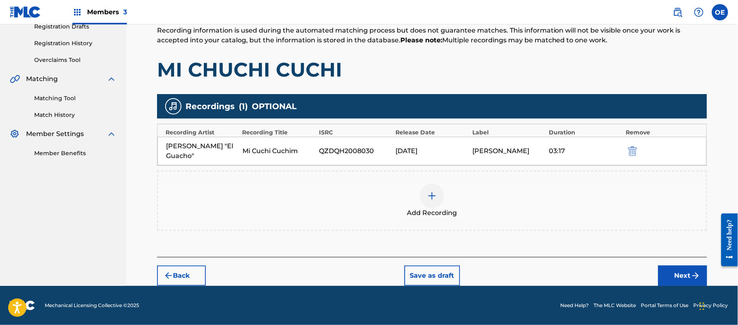
click at [669, 272] on button "Next" at bounding box center [683, 275] width 49 height 20
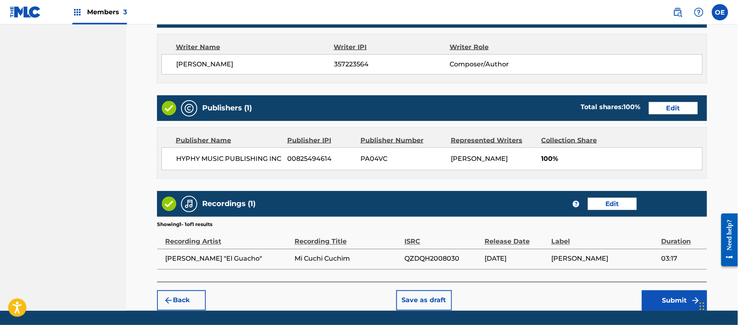
scroll to position [364, 0]
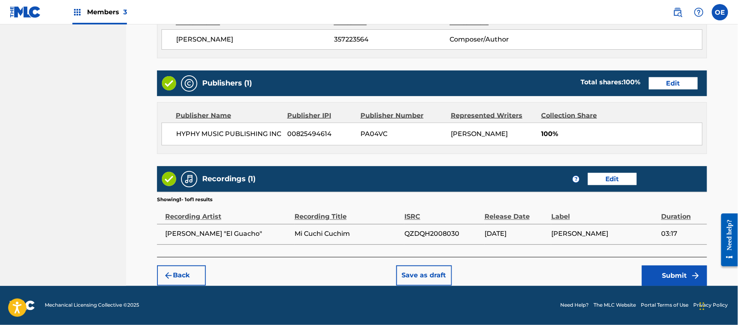
click at [672, 271] on button "Submit" at bounding box center [674, 275] width 65 height 20
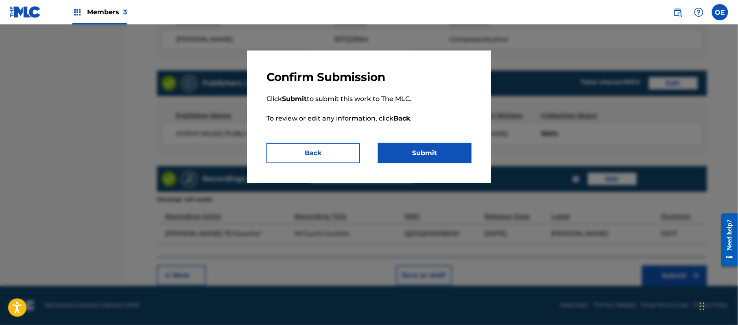
click at [401, 141] on p "Click Submit to submit this work to The MLC. To review or edit any information,…" at bounding box center [369, 113] width 205 height 59
click at [405, 151] on button "Submit" at bounding box center [425, 153] width 94 height 20
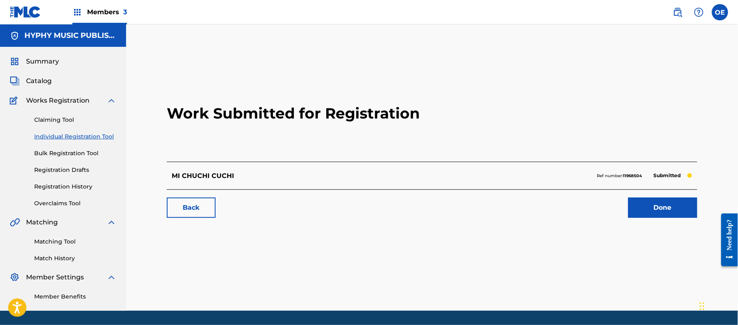
click at [64, 137] on link "Individual Registration Tool" at bounding box center [75, 136] width 82 height 9
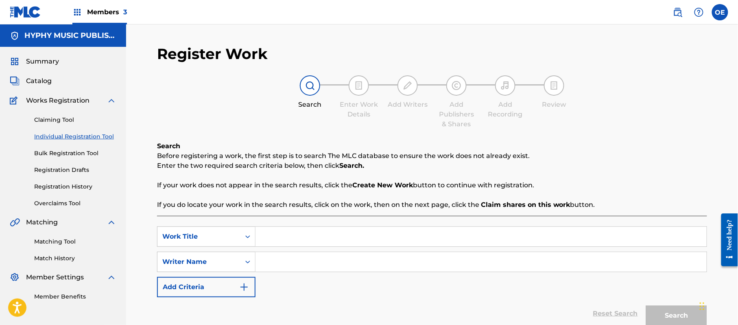
paste input "MI ENTIERRO CON BANDA"
type input "MI ENTIERRO CON BANDA"
paste input "[PERSON_NAME]"
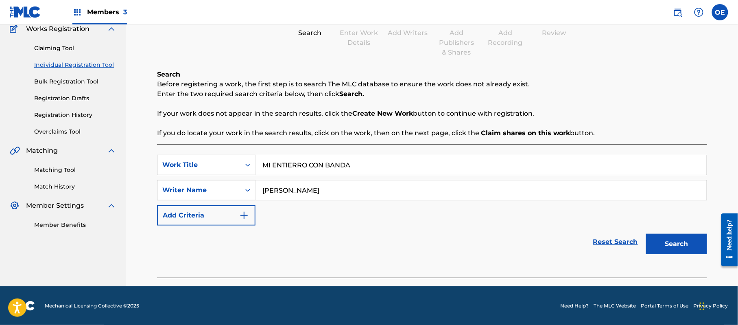
scroll to position [72, 0]
click at [668, 240] on button "Search" at bounding box center [676, 243] width 61 height 20
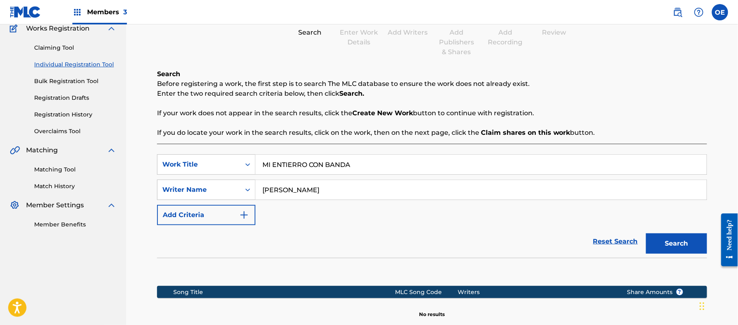
drag, startPoint x: 301, startPoint y: 191, endPoint x: 288, endPoint y: 191, distance: 13.0
click at [288, 191] on input "[PERSON_NAME]" at bounding box center [481, 190] width 451 height 20
click at [646, 233] on button "Search" at bounding box center [676, 243] width 61 height 20
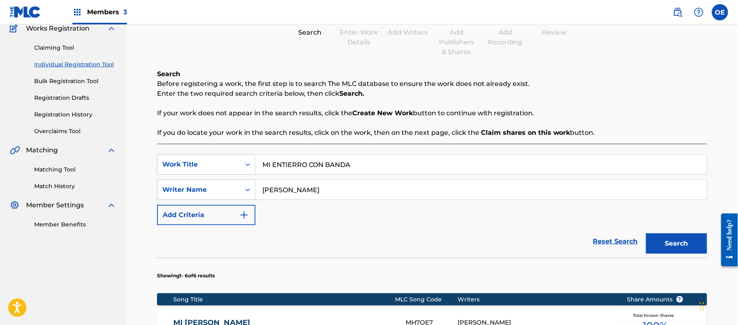
type input "[PERSON_NAME]"
click at [675, 251] on button "Search" at bounding box center [676, 243] width 61 height 20
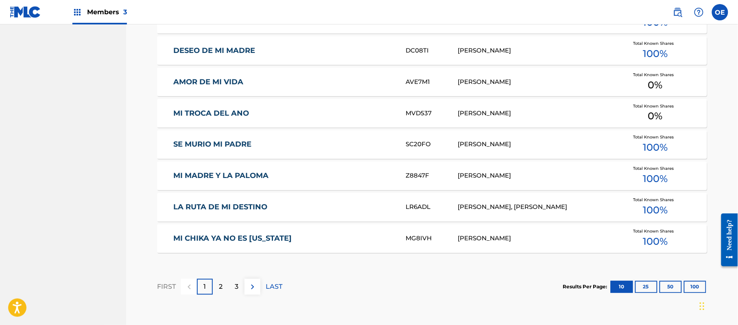
scroll to position [508, 0]
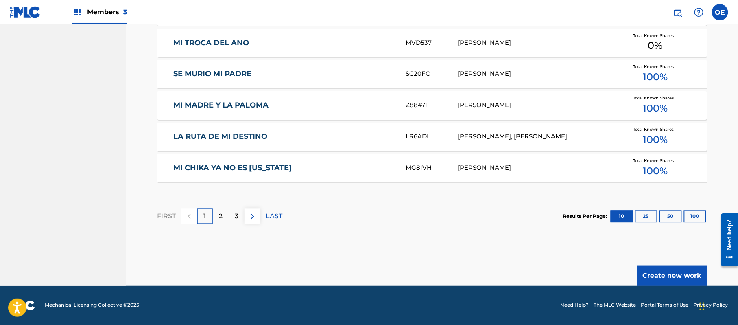
click at [680, 271] on button "Create new work" at bounding box center [672, 275] width 70 height 20
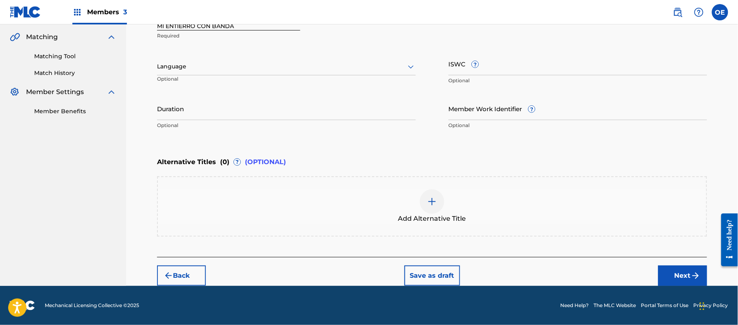
scroll to position [184, 0]
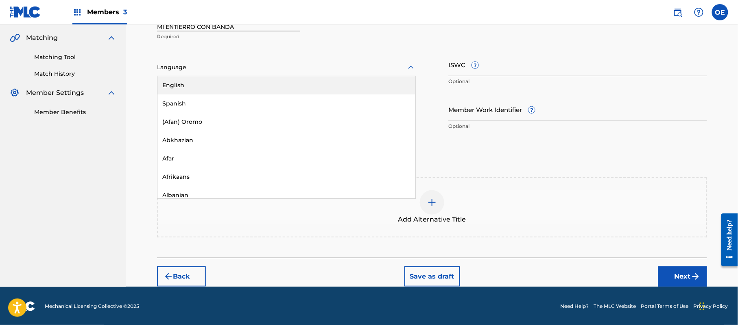
click at [204, 74] on div "Language" at bounding box center [286, 67] width 259 height 17
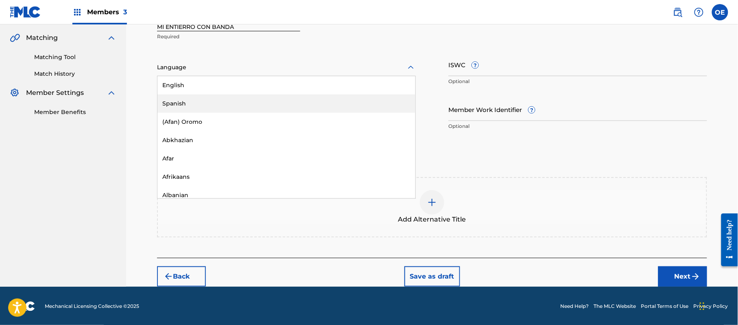
click at [196, 98] on div "Spanish" at bounding box center [287, 103] width 258 height 18
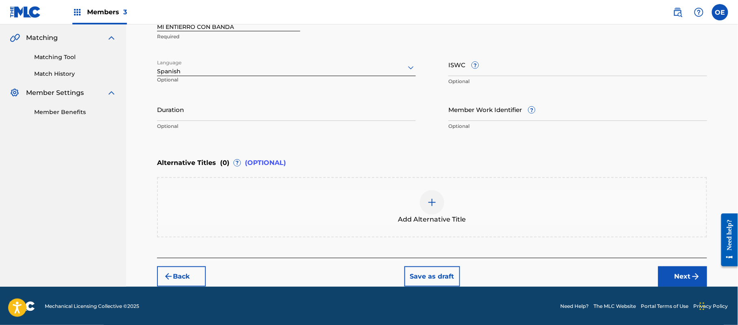
click at [703, 274] on button "Next" at bounding box center [683, 276] width 49 height 20
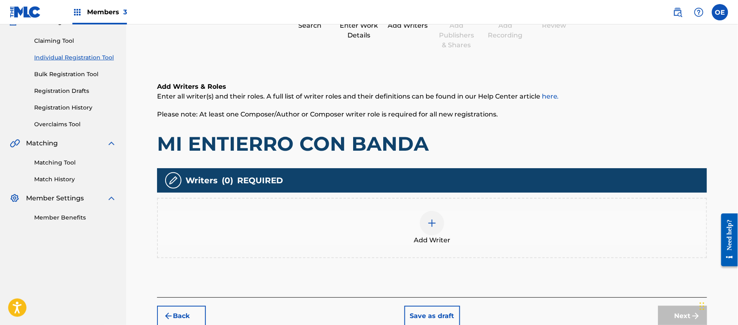
scroll to position [37, 0]
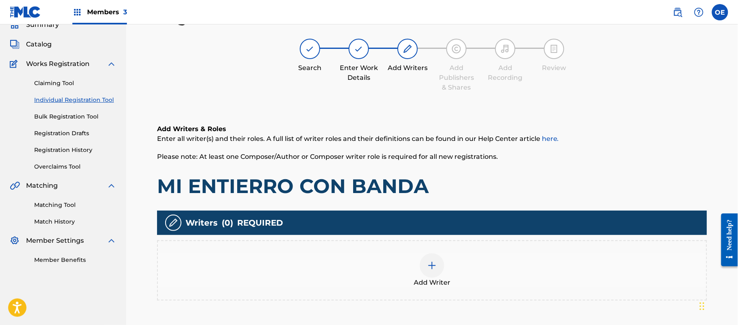
click at [479, 259] on div "Add Writer" at bounding box center [432, 270] width 549 height 34
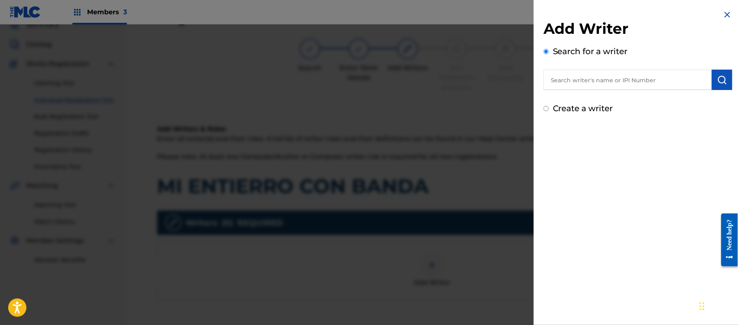
click at [572, 106] on label "Create a writer" at bounding box center [583, 108] width 60 height 10
radio input "true"
click at [549, 106] on input "Create a writer" at bounding box center [546, 108] width 5 height 5
radio input "false"
radio input "true"
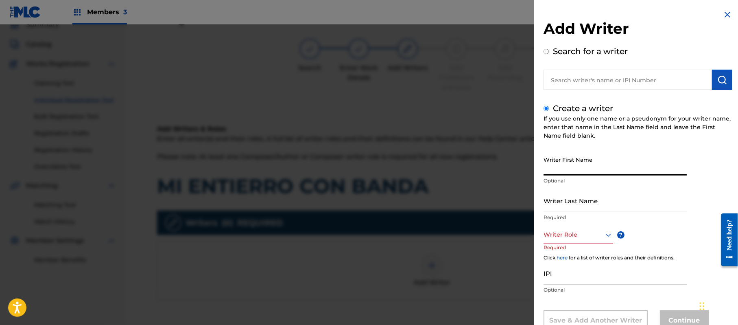
paste input "[PERSON_NAME]"
type input "[PERSON_NAME]"
paste input "[PERSON_NAME]"
type input "[PERSON_NAME]"
drag, startPoint x: 618, startPoint y: 170, endPoint x: 576, endPoint y: 173, distance: 41.6
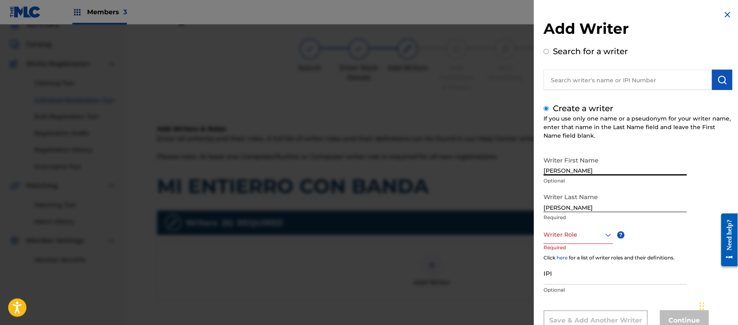
click at [576, 173] on input "[PERSON_NAME]" at bounding box center [615, 163] width 143 height 23
type input "[PERSON_NAME]"
drag, startPoint x: 579, startPoint y: 208, endPoint x: 507, endPoint y: 213, distance: 72.2
click at [507, 213] on div "Add Writer Search for a writer Create a writer If you use only one name or a ps…" at bounding box center [369, 174] width 738 height 300
type input "[PERSON_NAME]"
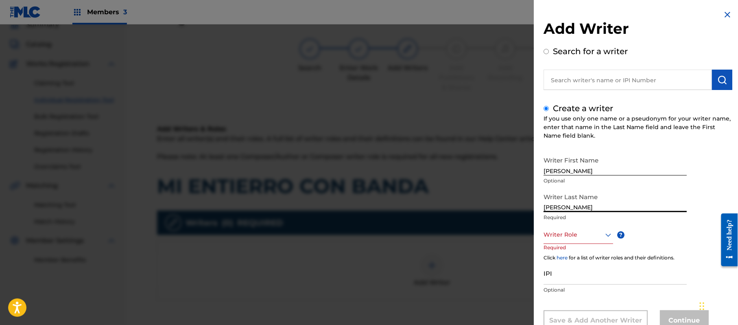
click at [573, 228] on div "Writer Role" at bounding box center [579, 235] width 70 height 18
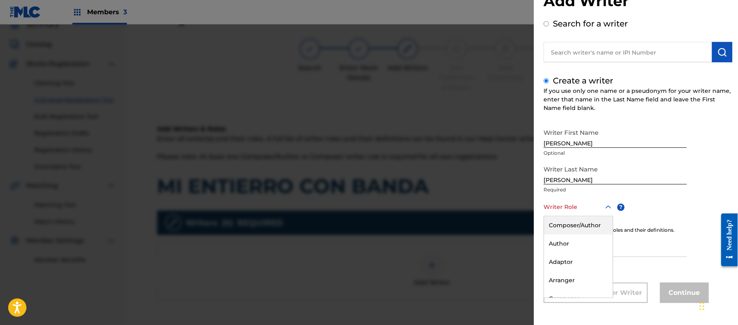
click at [573, 228] on div "Composer/Author" at bounding box center [578, 225] width 69 height 18
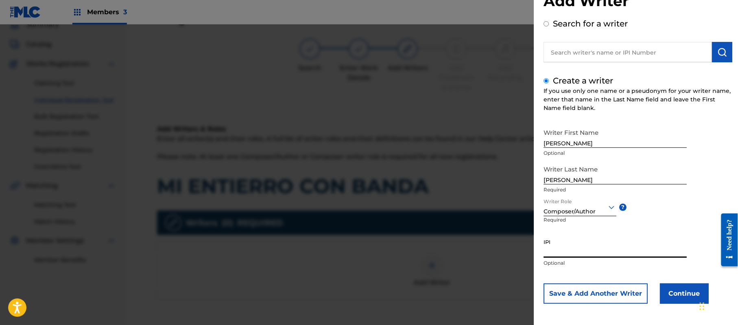
paste input "357223564"
type input "357223564"
click at [677, 290] on button "Continue" at bounding box center [684, 293] width 49 height 20
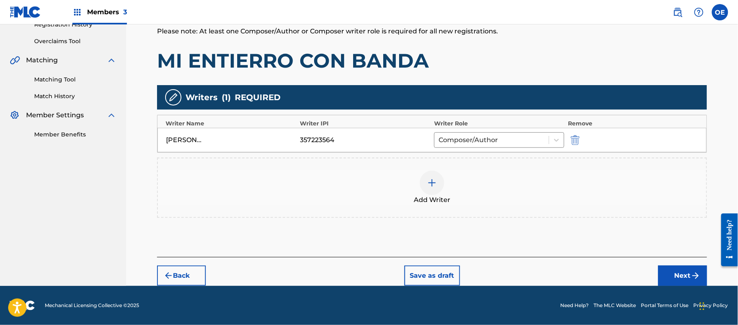
click at [681, 269] on button "Next" at bounding box center [683, 275] width 49 height 20
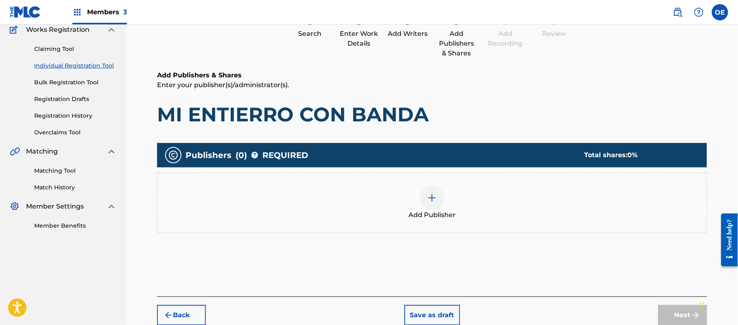
scroll to position [37, 0]
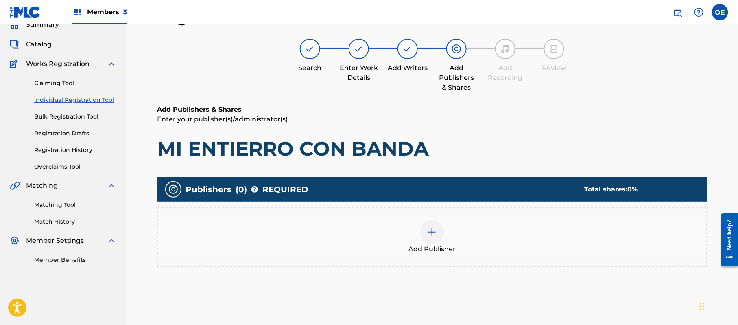
click at [461, 244] on div "Add Publisher" at bounding box center [432, 237] width 549 height 34
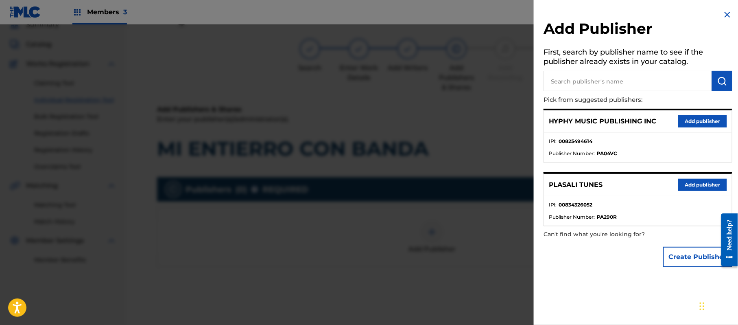
click at [688, 115] on button "Add publisher" at bounding box center [703, 121] width 49 height 12
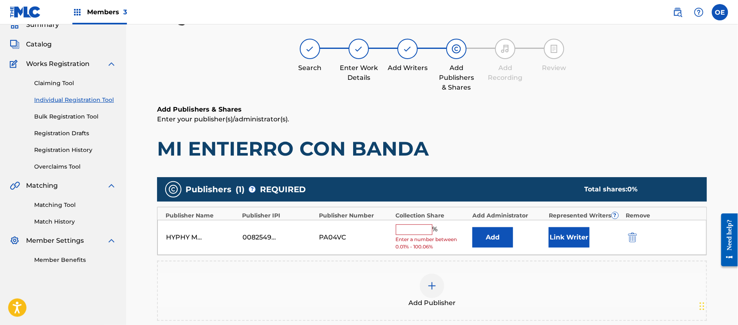
click at [423, 231] on input "text" at bounding box center [414, 229] width 37 height 11
type input "100"
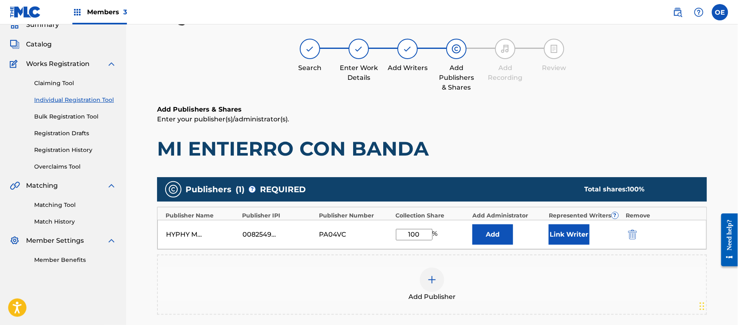
click at [565, 228] on button "Link Writer" at bounding box center [569, 234] width 41 height 20
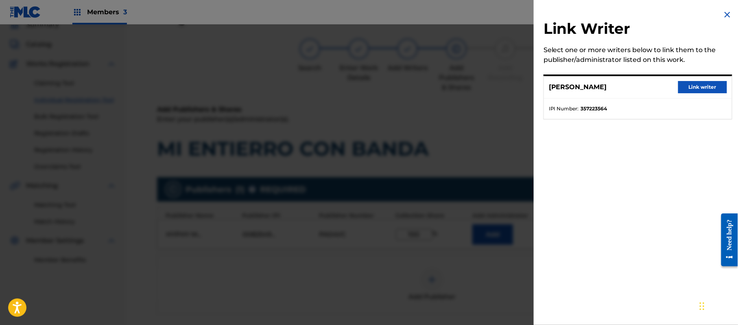
click at [702, 83] on button "Link writer" at bounding box center [703, 87] width 49 height 12
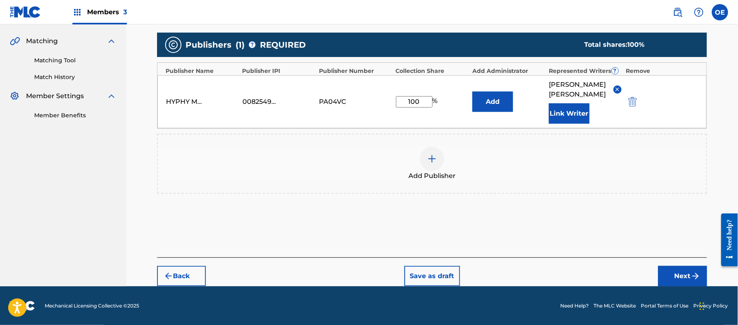
click at [681, 267] on button "Next" at bounding box center [683, 276] width 49 height 20
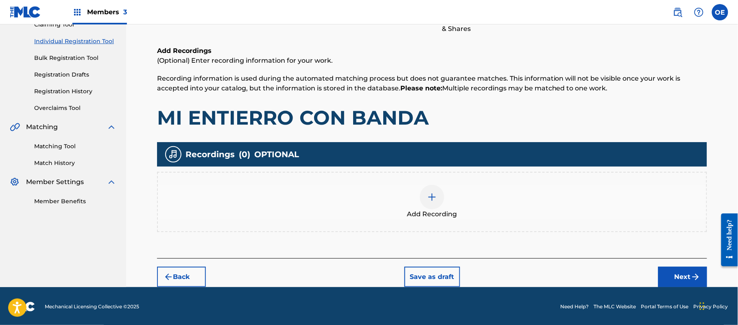
click at [666, 274] on button "Next" at bounding box center [683, 277] width 49 height 20
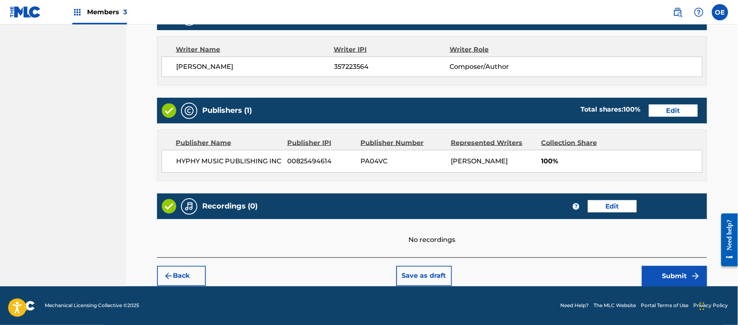
scroll to position [337, 0]
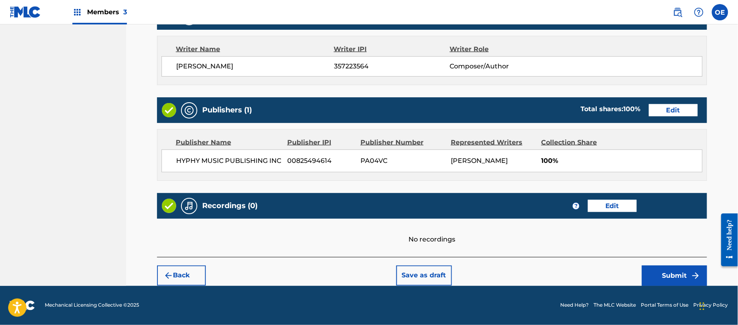
click at [662, 277] on button "Submit" at bounding box center [674, 275] width 65 height 20
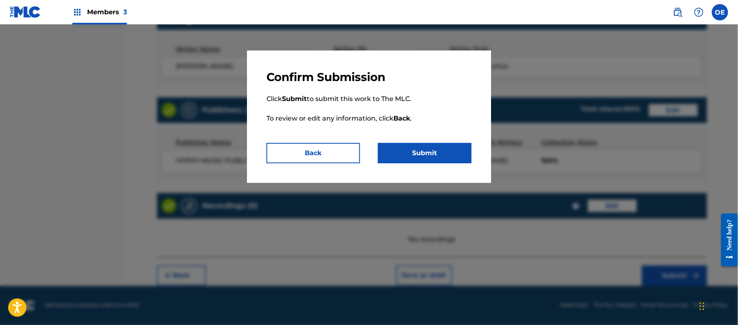
click at [440, 157] on button "Submit" at bounding box center [425, 153] width 94 height 20
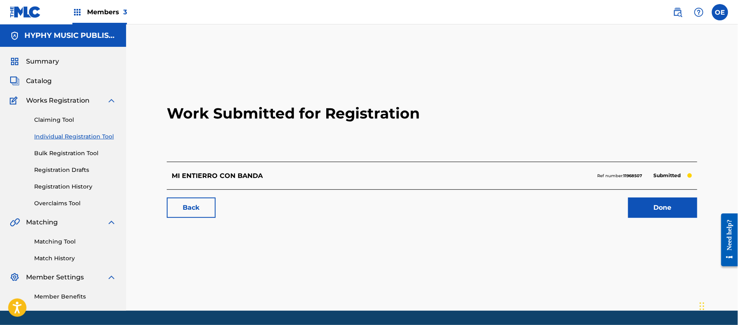
click at [68, 137] on link "Individual Registration Tool" at bounding box center [75, 136] width 82 height 9
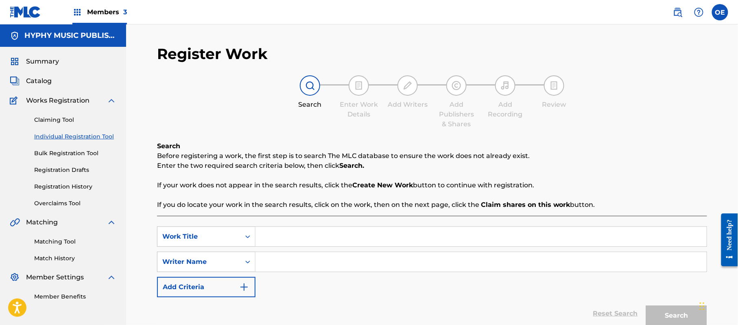
paste input "MI PROFECION SER TRAILERO"
type input "MI PROFECION SER TRAILERO"
paste input "[PERSON_NAME]"
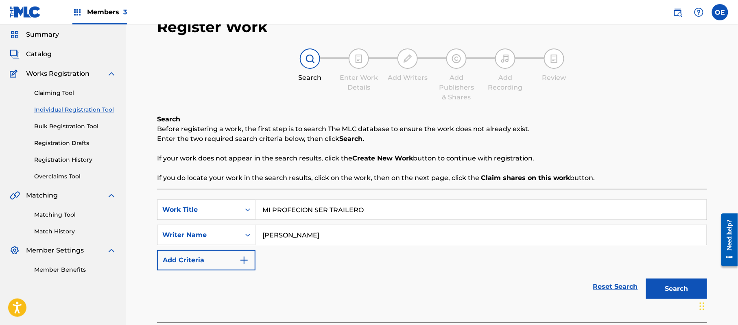
scroll to position [72, 0]
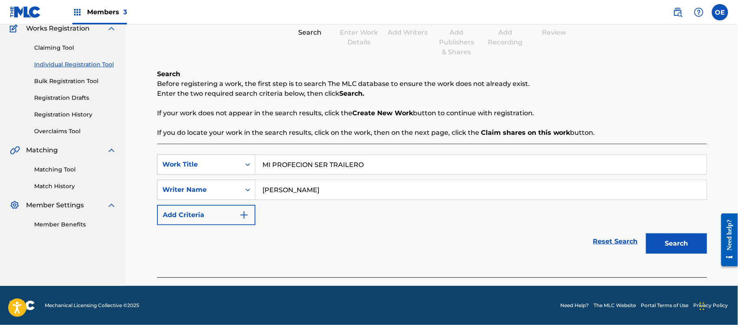
click at [684, 247] on button "Search" at bounding box center [676, 243] width 61 height 20
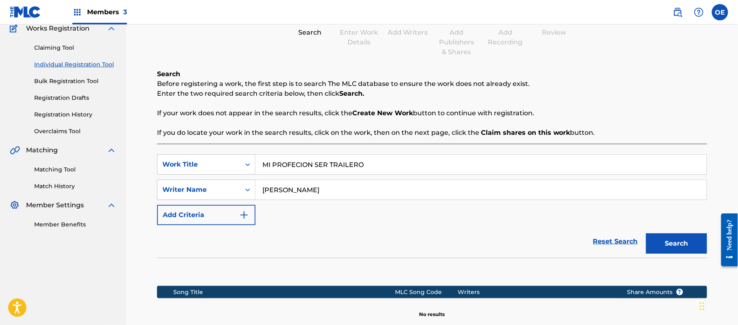
drag, startPoint x: 298, startPoint y: 189, endPoint x: 287, endPoint y: 196, distance: 13.0
click at [287, 196] on input "[PERSON_NAME]" at bounding box center [481, 190] width 451 height 20
click at [646, 233] on button "Search" at bounding box center [676, 243] width 61 height 20
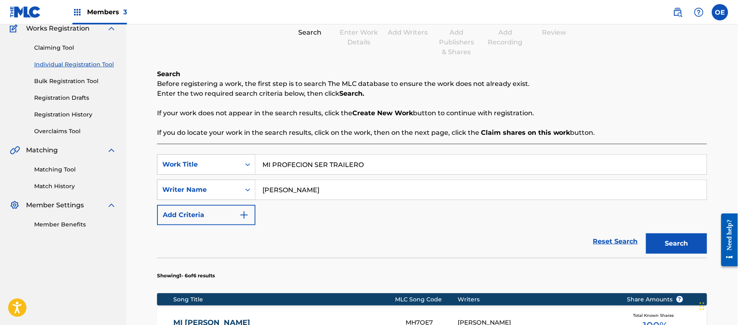
type input "[PERSON_NAME]"
click at [646, 233] on button "Search" at bounding box center [676, 243] width 61 height 20
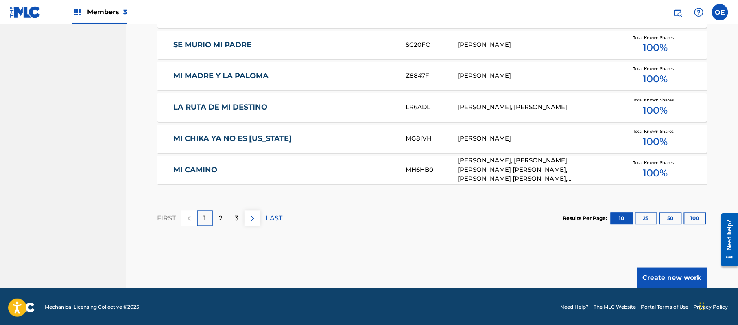
click at [678, 280] on button "Create new work" at bounding box center [672, 277] width 70 height 20
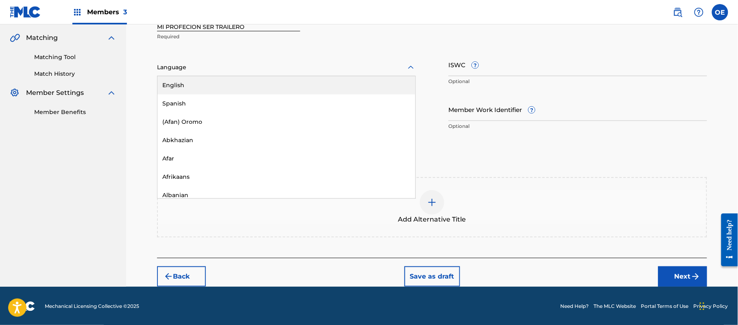
click at [189, 64] on div at bounding box center [286, 67] width 259 height 10
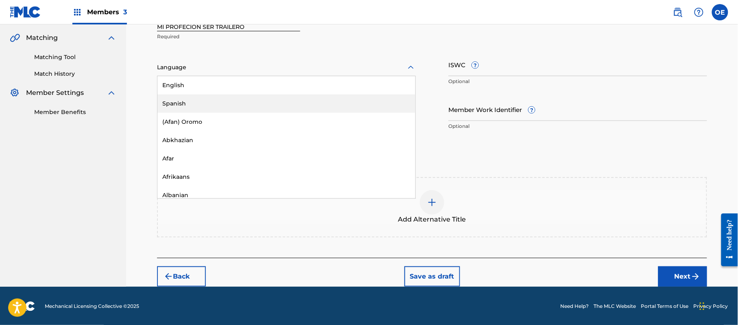
click at [192, 100] on div "Spanish" at bounding box center [287, 103] width 258 height 18
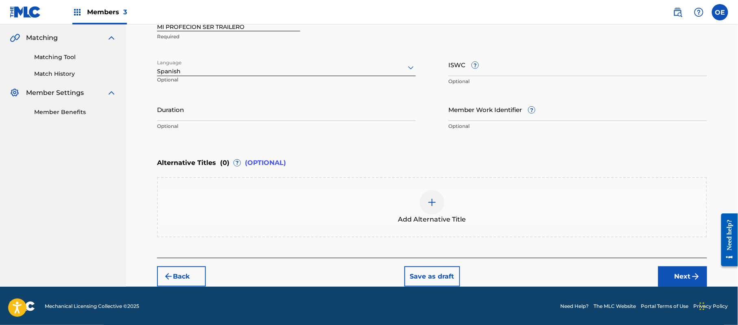
click at [663, 274] on button "Next" at bounding box center [683, 276] width 49 height 20
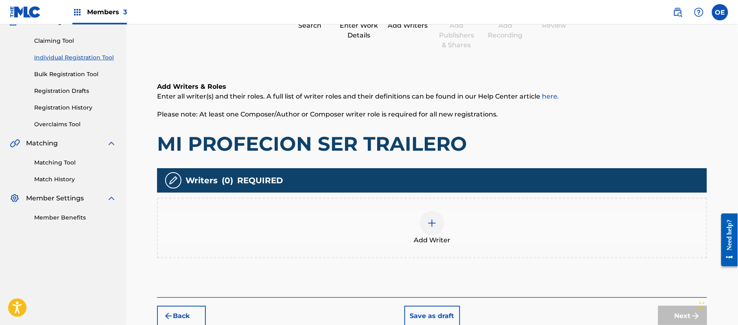
scroll to position [37, 0]
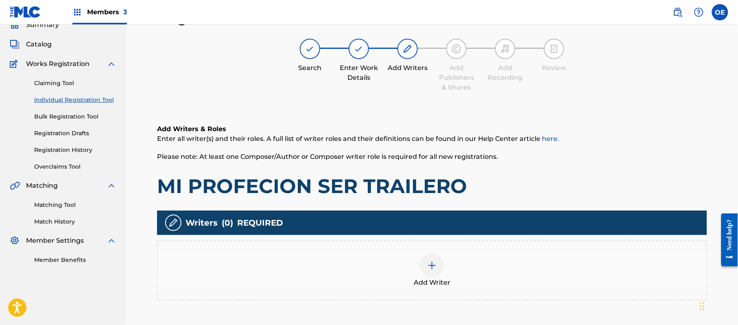
click at [435, 274] on div at bounding box center [432, 265] width 24 height 24
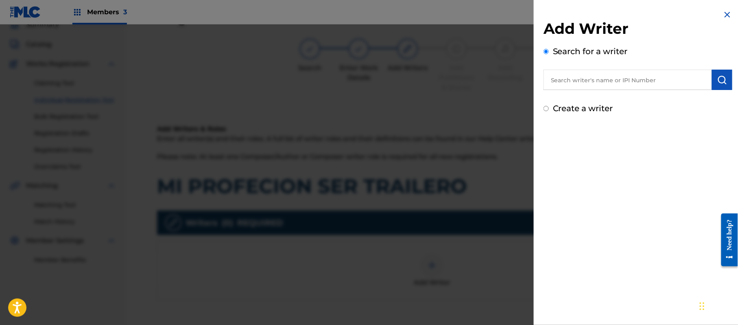
click at [574, 110] on label "Create a writer" at bounding box center [583, 108] width 60 height 10
radio input "true"
click at [549, 110] on input "Create a writer" at bounding box center [546, 108] width 5 height 5
radio input "false"
radio input "true"
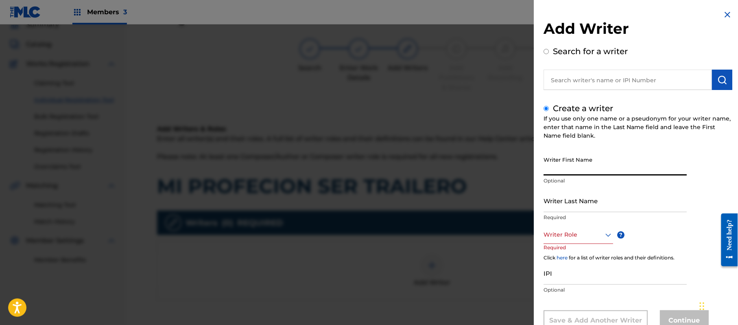
paste input "[PERSON_NAME]"
type input "[PERSON_NAME]"
paste input "[PERSON_NAME]"
type input "[PERSON_NAME]"
click at [574, 171] on input "[PERSON_NAME]" at bounding box center [615, 163] width 143 height 23
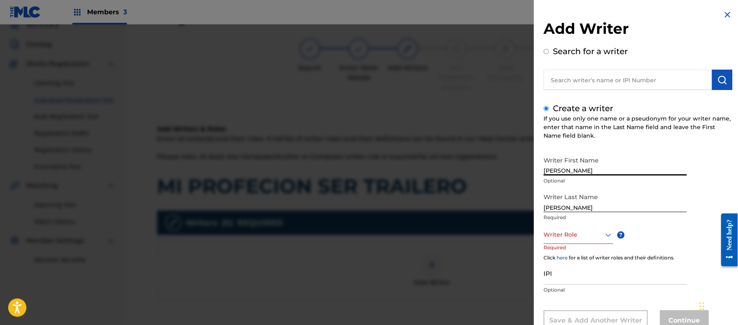
drag, startPoint x: 578, startPoint y: 170, endPoint x: 564, endPoint y: 176, distance: 15.0
click at [564, 176] on div "Writer First Name [PERSON_NAME] Optional" at bounding box center [615, 170] width 143 height 37
drag, startPoint x: 595, startPoint y: 171, endPoint x: 564, endPoint y: 176, distance: 31.3
click at [564, 176] on div "Writer First Name [PERSON_NAME] Optional" at bounding box center [615, 170] width 143 height 37
type input "[PERSON_NAME]"
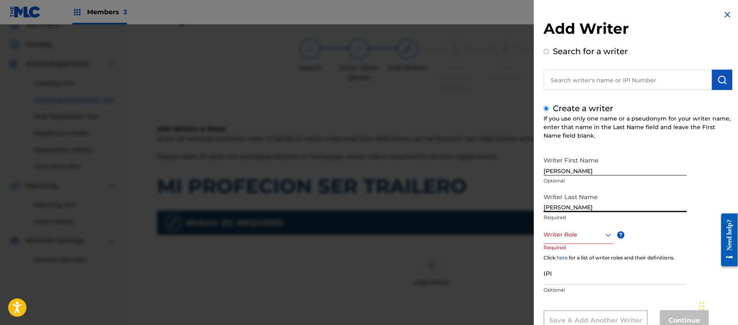
drag, startPoint x: 580, startPoint y: 206, endPoint x: 478, endPoint y: 212, distance: 102.8
click at [487, 214] on div "Add Writer Search for a writer Create a writer If you use only one name or a ps…" at bounding box center [369, 174] width 738 height 300
type input "[PERSON_NAME]"
click at [585, 236] on div "Writer Role" at bounding box center [579, 235] width 70 height 18
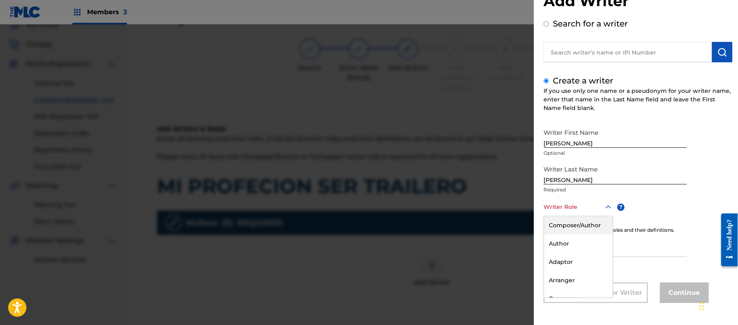
click at [583, 231] on div "Composer/Author" at bounding box center [578, 225] width 69 height 18
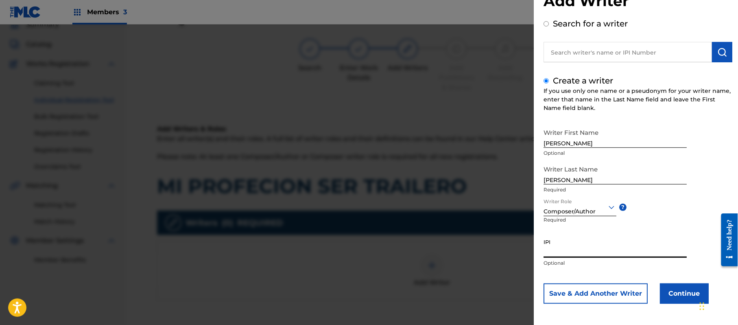
paste input "357223564"
type input "357223564"
click at [675, 292] on button "Continue" at bounding box center [684, 293] width 49 height 20
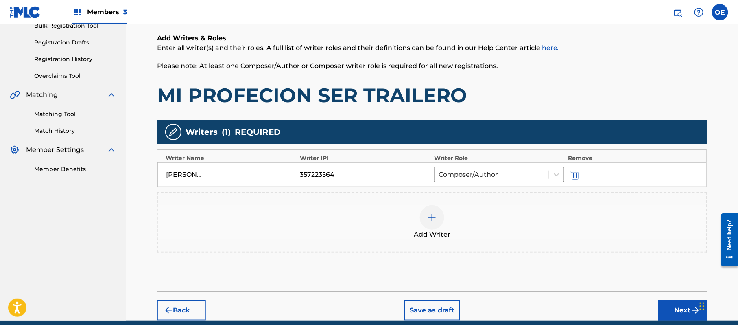
scroll to position [145, 0]
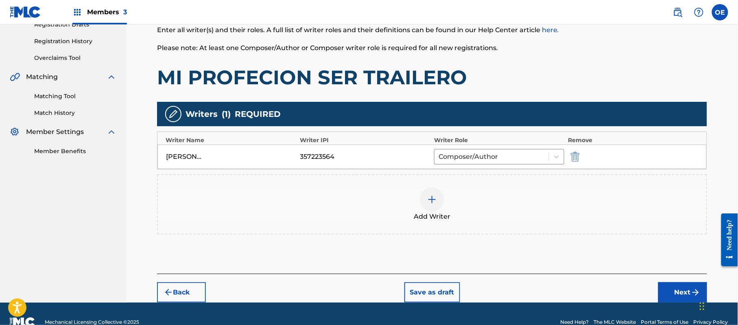
click at [668, 296] on button "Next" at bounding box center [683, 292] width 49 height 20
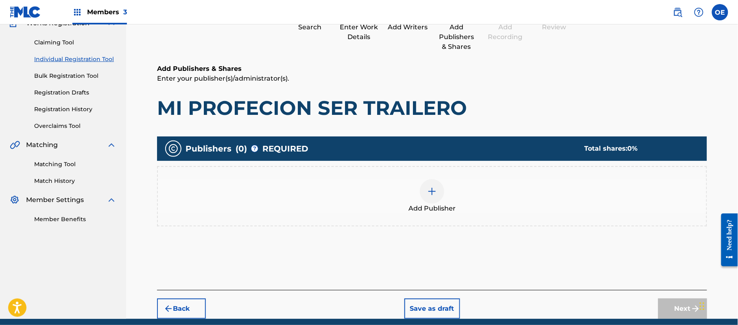
scroll to position [110, 0]
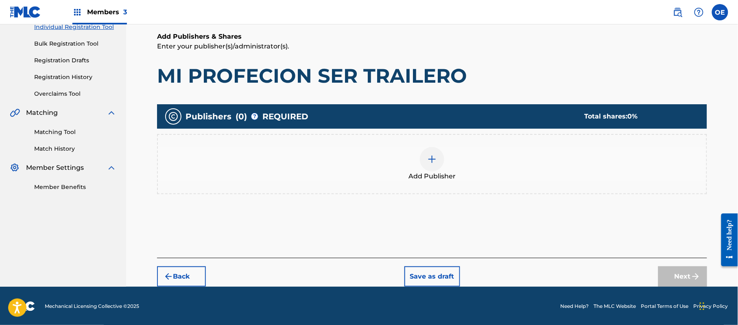
click at [428, 170] on div at bounding box center [432, 159] width 24 height 24
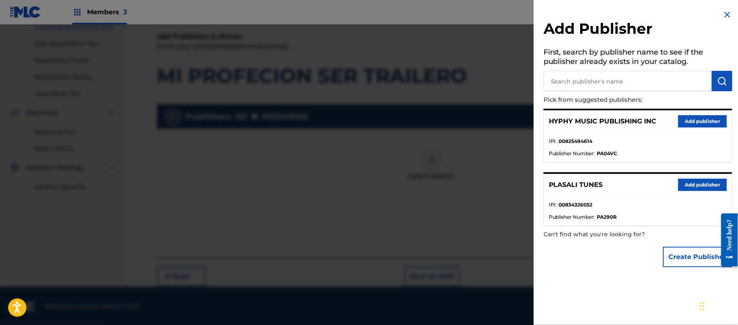
click at [694, 112] on div "HYPHY MUSIC PUBLISHING INC Add publisher" at bounding box center [638, 121] width 188 height 22
drag, startPoint x: 694, startPoint y: 122, endPoint x: 668, endPoint y: 124, distance: 25.7
click at [694, 123] on button "Add publisher" at bounding box center [703, 121] width 49 height 12
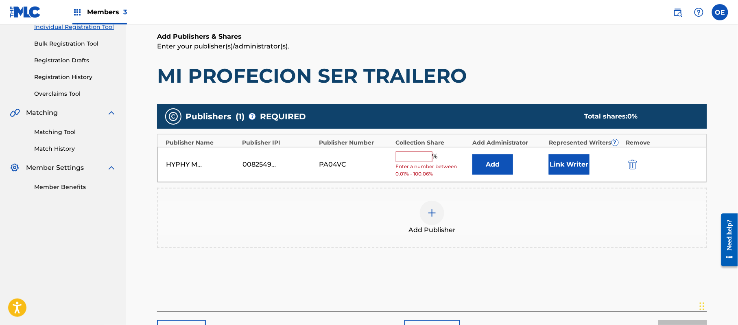
click at [413, 156] on input "text" at bounding box center [414, 156] width 37 height 11
type input "100"
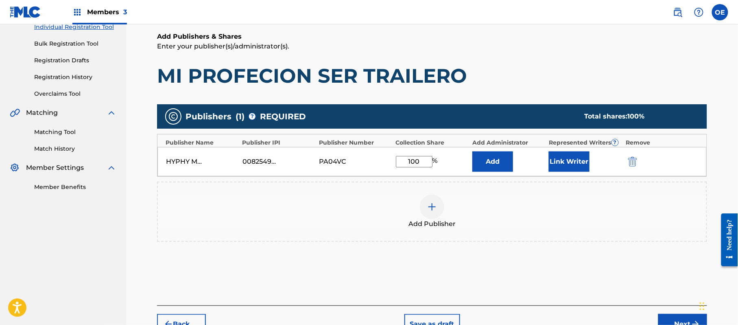
click at [578, 166] on button "Link Writer" at bounding box center [569, 161] width 41 height 20
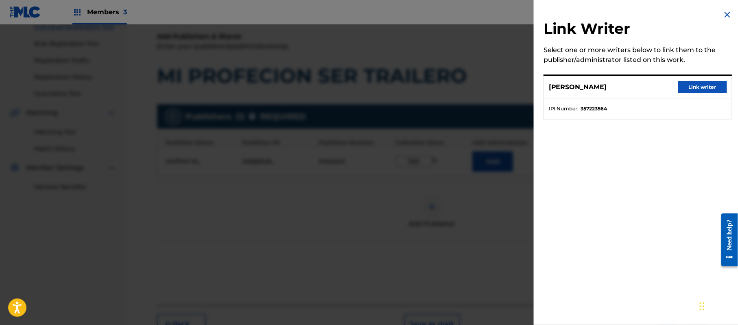
drag, startPoint x: 722, startPoint y: 86, endPoint x: 707, endPoint y: 88, distance: 15.1
click at [721, 87] on button "Link writer" at bounding box center [703, 87] width 49 height 12
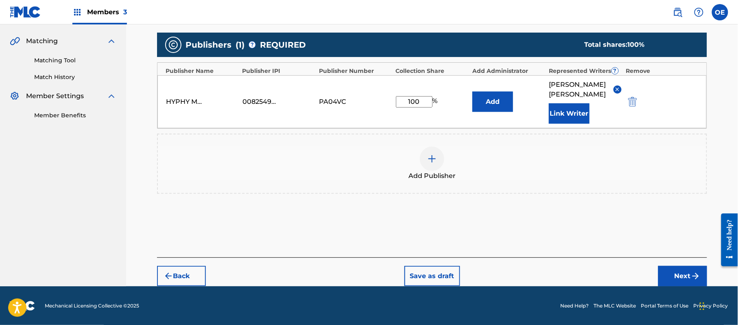
click at [683, 272] on button "Next" at bounding box center [683, 276] width 49 height 20
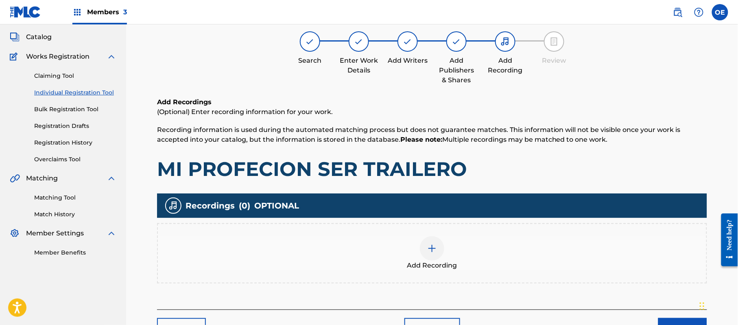
scroll to position [95, 0]
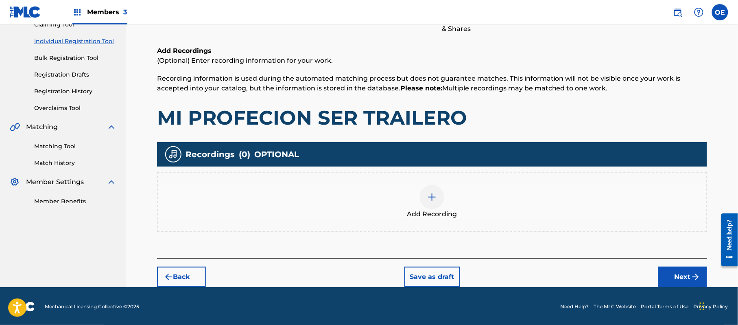
click at [427, 222] on div "Add Recording" at bounding box center [432, 202] width 550 height 60
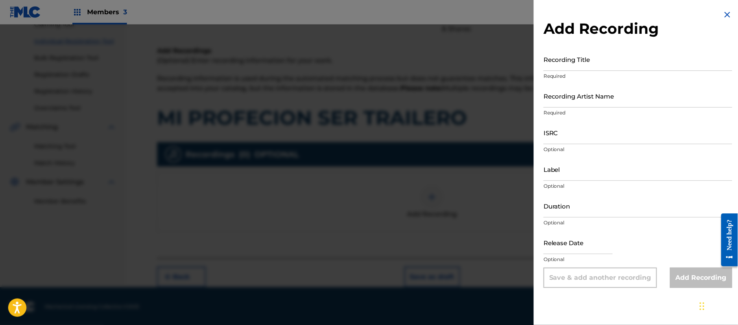
click at [728, 13] on img at bounding box center [728, 15] width 10 height 10
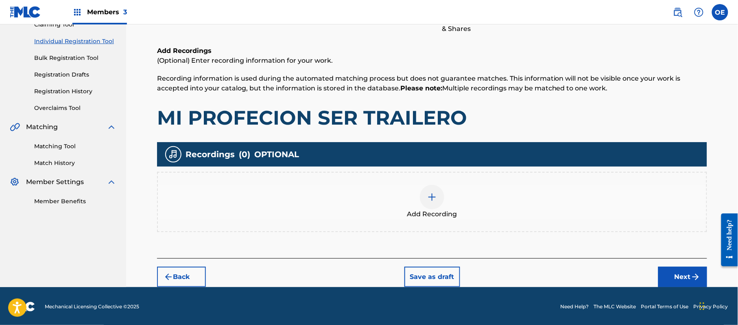
click at [671, 277] on button "Next" at bounding box center [683, 277] width 49 height 20
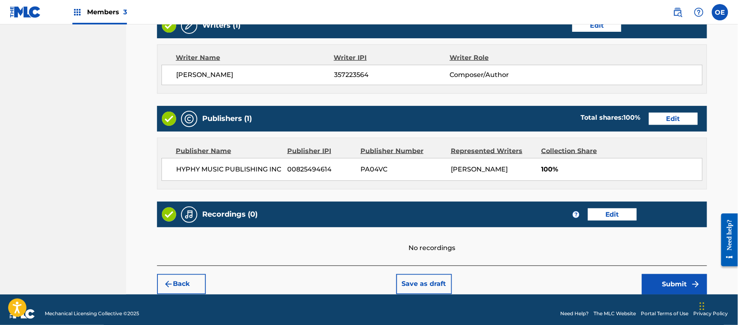
scroll to position [337, 0]
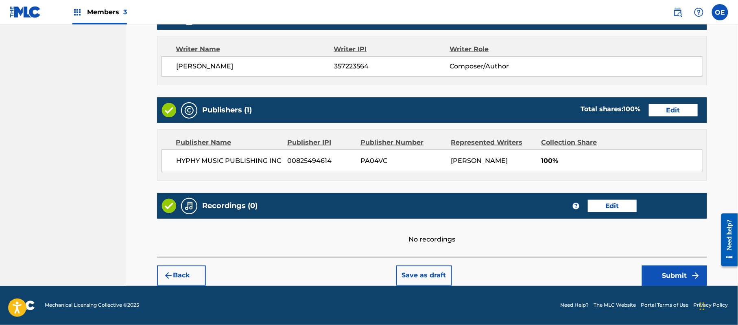
click at [671, 270] on button "Submit" at bounding box center [674, 275] width 65 height 20
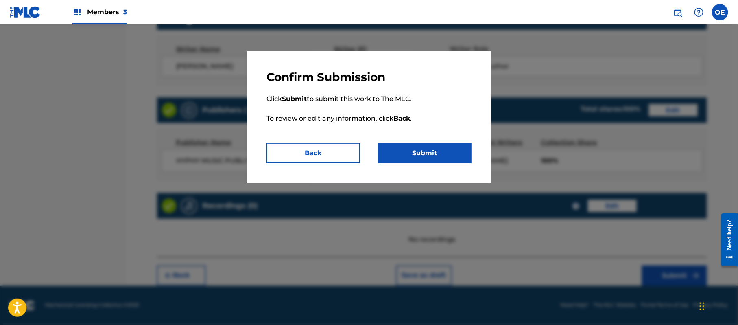
click at [411, 146] on button "Submit" at bounding box center [425, 153] width 94 height 20
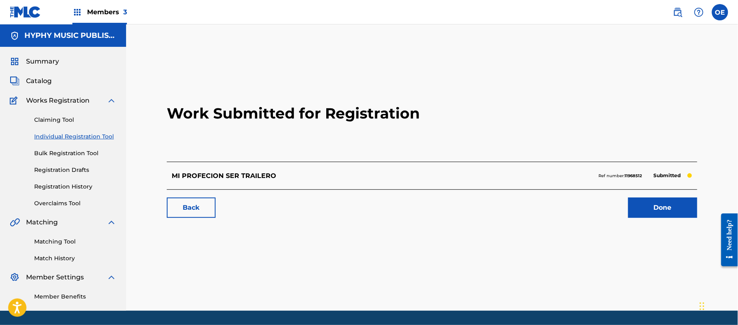
drag, startPoint x: 93, startPoint y: 134, endPoint x: 103, endPoint y: 134, distance: 10.2
click at [93, 134] on link "Individual Registration Tool" at bounding box center [75, 136] width 82 height 9
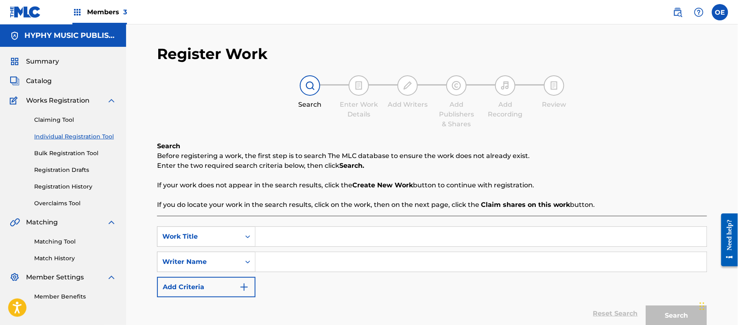
paste input "MIS COMPAS DE DURANGO"
type input "MIS COMPAS DE DURANGO"
paste input "[PERSON_NAME]"
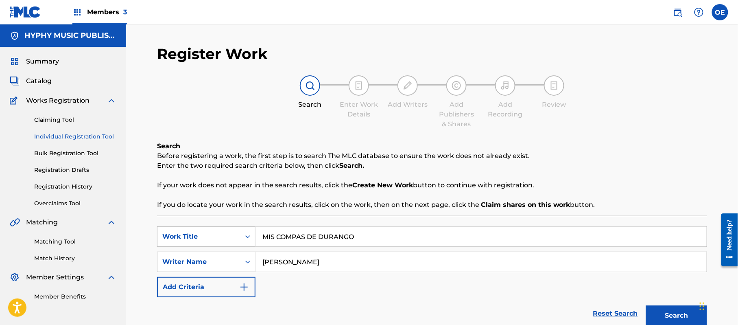
drag, startPoint x: 369, startPoint y: 243, endPoint x: 219, endPoint y: 232, distance: 150.6
click at [219, 232] on div "SearchWithCriteriaaeda956c-267b-4f26-a347-eacfffd30b35 Work Title MIS COMPAS DE…" at bounding box center [432, 236] width 550 height 20
drag, startPoint x: 386, startPoint y: 265, endPoint x: 361, endPoint y: 261, distance: 25.0
click at [385, 264] on input "[PERSON_NAME]" at bounding box center [481, 262] width 451 height 20
drag, startPoint x: 299, startPoint y: 263, endPoint x: 287, endPoint y: 263, distance: 12.2
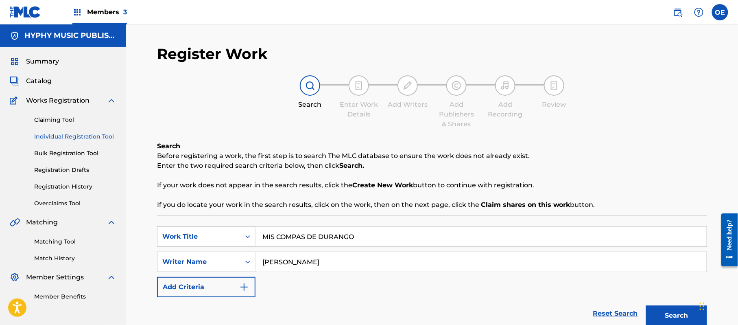
click at [287, 263] on input "[PERSON_NAME]" at bounding box center [481, 262] width 451 height 20
click at [646, 305] on button "Search" at bounding box center [676, 315] width 61 height 20
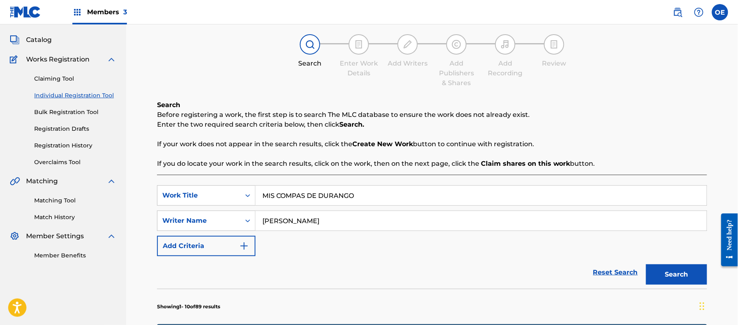
scroll to position [108, 0]
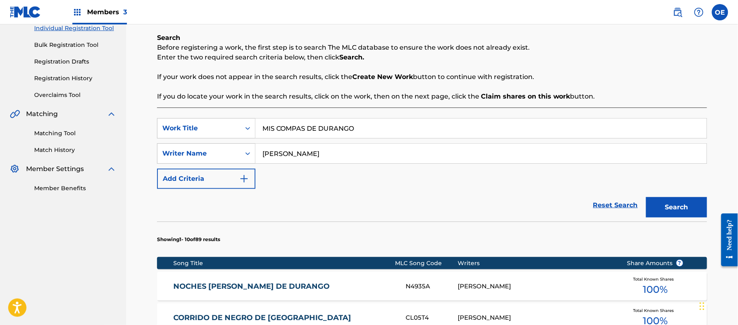
type input "[PERSON_NAME]"
click at [646, 197] on button "Search" at bounding box center [676, 207] width 61 height 20
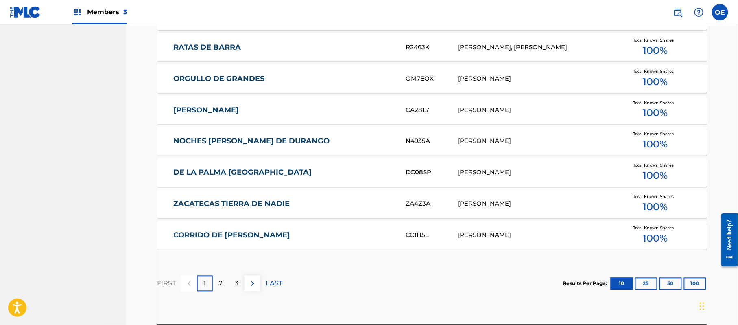
scroll to position [508, 0]
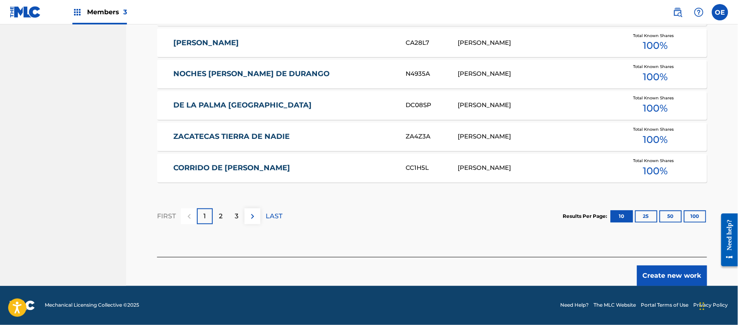
click at [651, 269] on button "Create new work" at bounding box center [672, 275] width 70 height 20
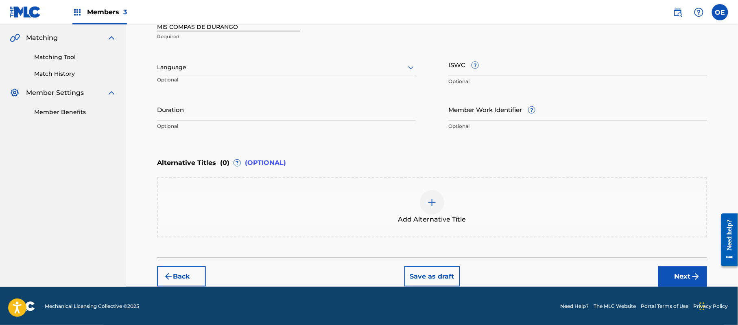
click at [264, 67] on div at bounding box center [286, 67] width 259 height 10
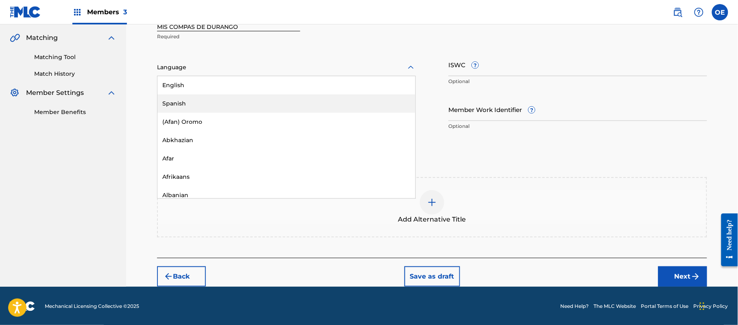
click at [228, 98] on div "Spanish" at bounding box center [287, 103] width 258 height 18
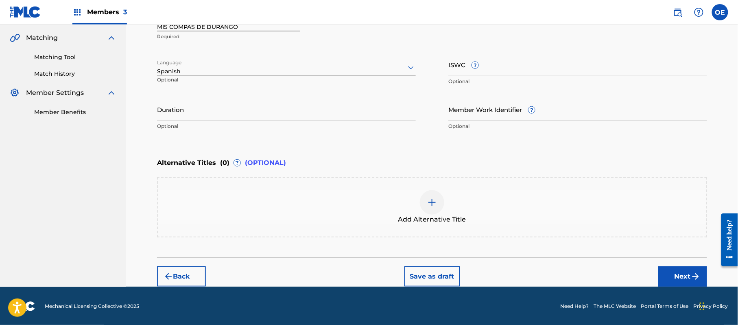
scroll to position [130, 0]
click at [674, 277] on button "Next" at bounding box center [683, 276] width 49 height 20
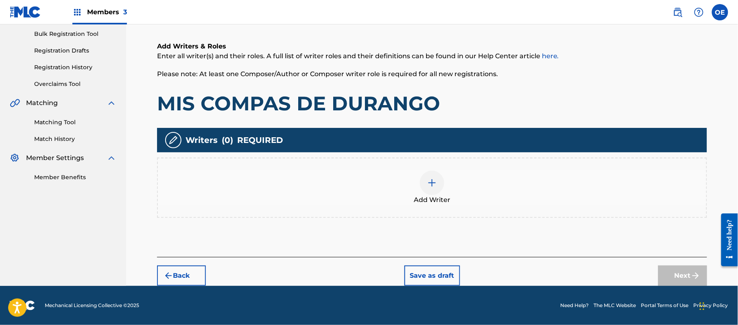
scroll to position [37, 0]
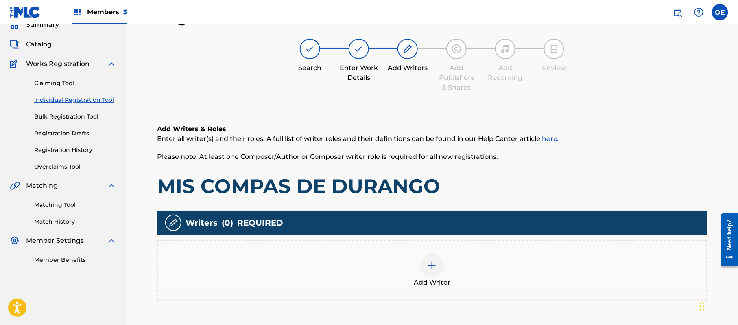
click at [338, 262] on div "Add Writer" at bounding box center [432, 270] width 549 height 34
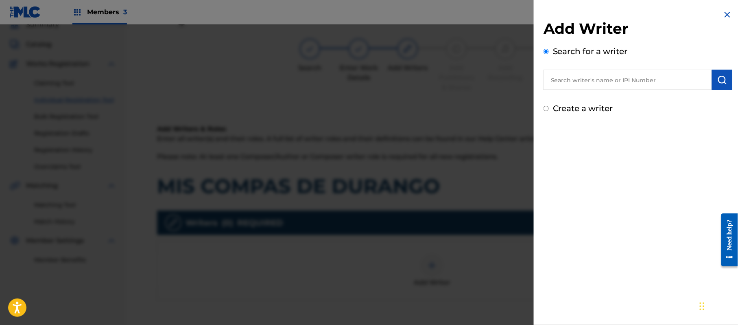
click at [565, 103] on label "Create a writer" at bounding box center [583, 108] width 60 height 10
radio input "true"
click at [549, 106] on input "Create a writer" at bounding box center [546, 108] width 5 height 5
radio input "false"
radio input "true"
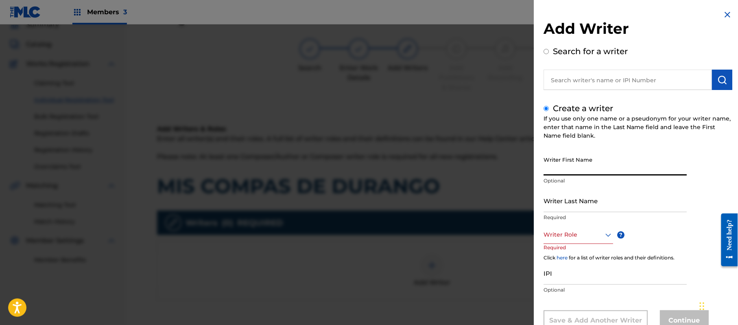
paste input "[PERSON_NAME]"
type input "[PERSON_NAME]"
paste input "[PERSON_NAME]"
type input "[PERSON_NAME]"
drag, startPoint x: 611, startPoint y: 163, endPoint x: 576, endPoint y: 168, distance: 35.7
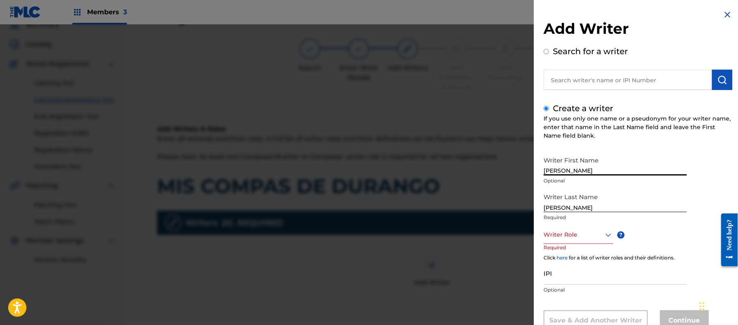
click at [576, 168] on input "[PERSON_NAME]" at bounding box center [615, 163] width 143 height 23
type input "[PERSON_NAME]"
drag, startPoint x: 579, startPoint y: 207, endPoint x: 470, endPoint y: 193, distance: 110.1
click at [470, 193] on div "Add Writer Search for a writer Create a writer If you use only one name or a ps…" at bounding box center [369, 174] width 738 height 300
type input "[PERSON_NAME]"
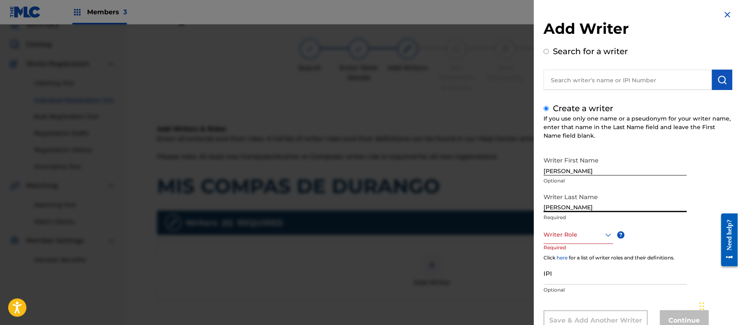
click at [586, 235] on div "Writer Role" at bounding box center [579, 235] width 70 height 18
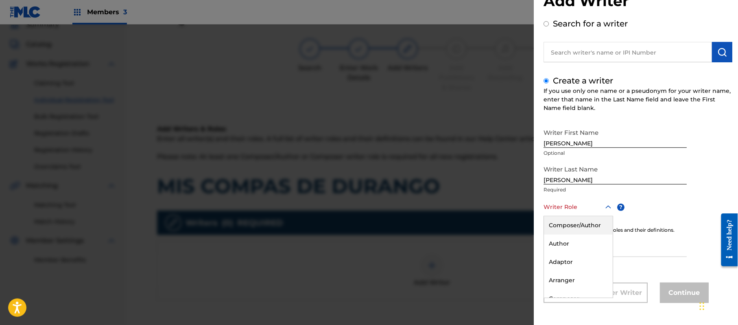
click at [582, 234] on div "Composer/Author" at bounding box center [578, 225] width 69 height 18
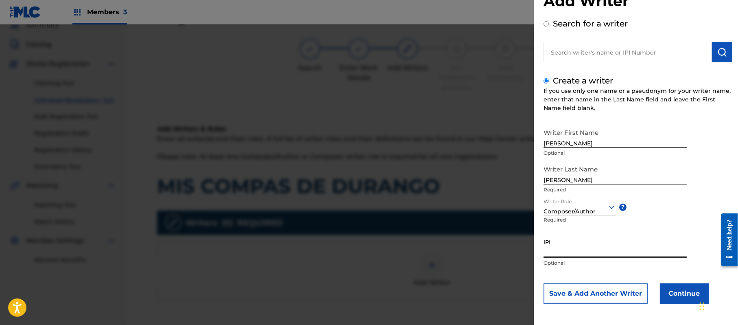
paste input "357223564"
type input "357223564"
click at [677, 287] on button "Continue" at bounding box center [684, 293] width 49 height 20
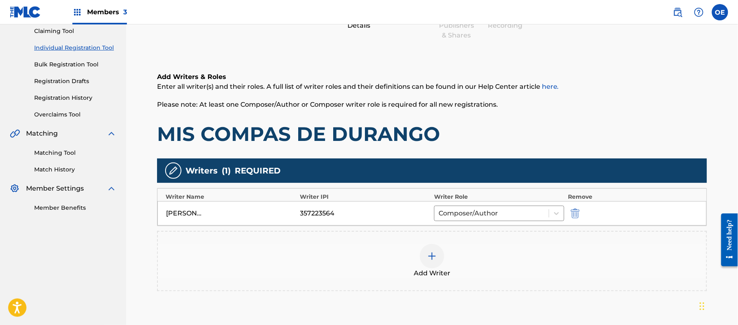
scroll to position [162, 0]
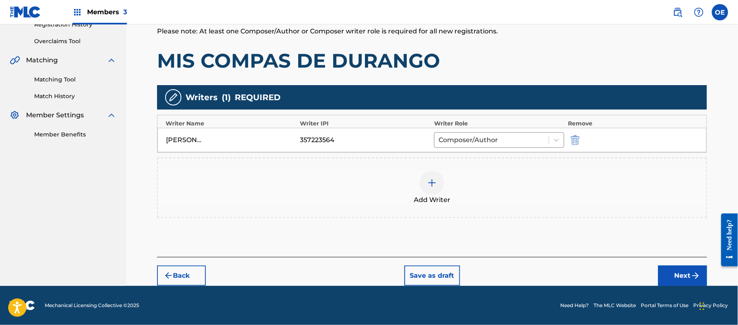
click at [683, 273] on button "Next" at bounding box center [683, 275] width 49 height 20
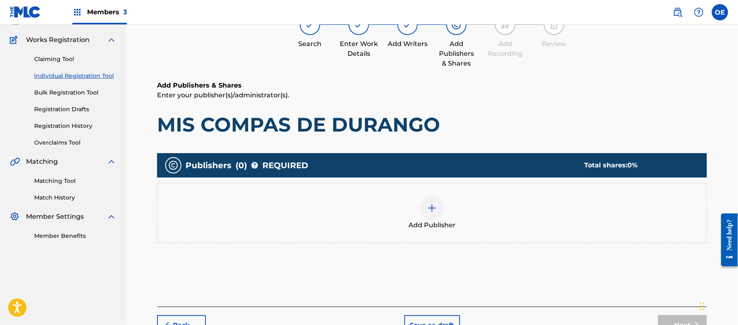
scroll to position [37, 0]
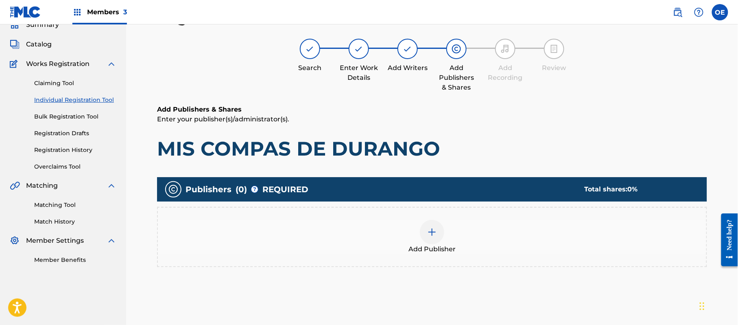
click at [427, 239] on div at bounding box center [432, 232] width 24 height 24
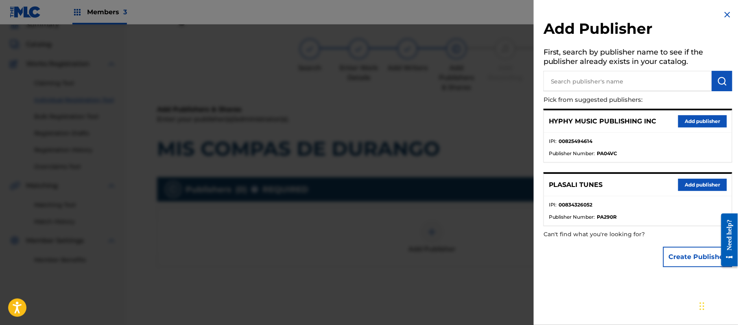
click at [695, 117] on button "Add publisher" at bounding box center [703, 121] width 49 height 12
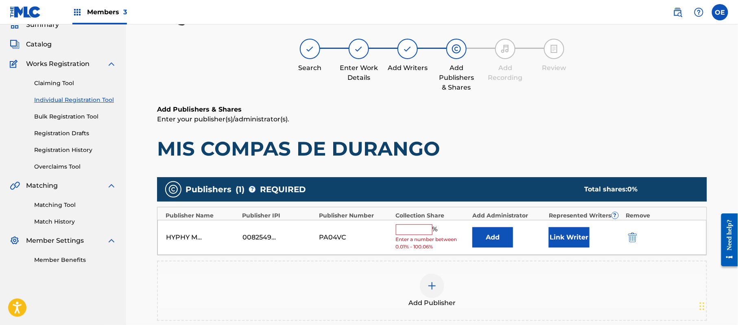
click at [405, 235] on div "% Enter a number between 0.01% - 100.06%" at bounding box center [432, 237] width 72 height 26
click at [412, 230] on input "text" at bounding box center [414, 229] width 37 height 11
type input "100"
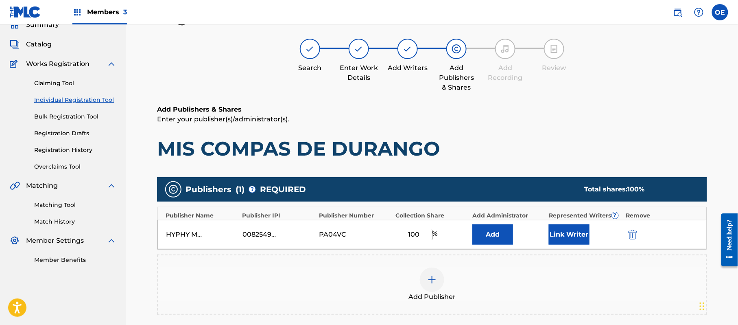
click at [578, 244] on button "Link Writer" at bounding box center [569, 234] width 41 height 20
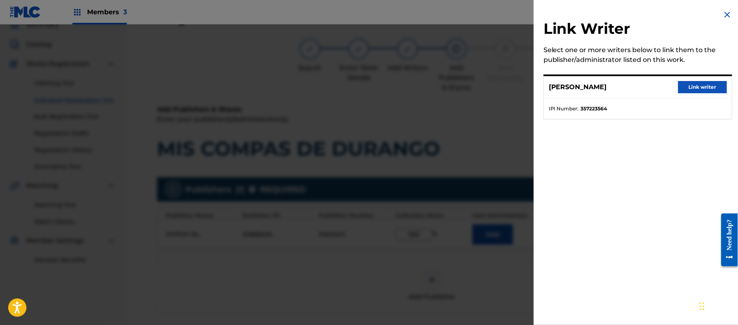
click at [697, 86] on button "Link writer" at bounding box center [703, 87] width 49 height 12
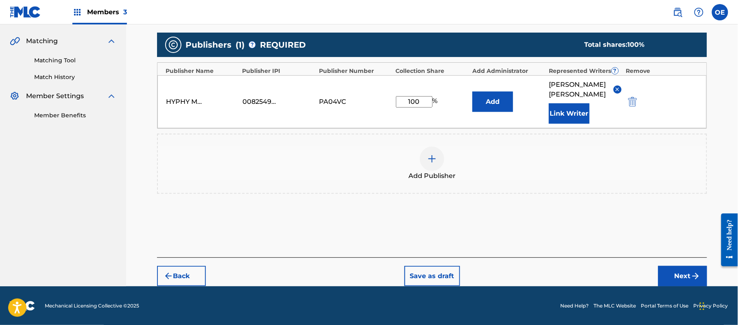
click at [683, 271] on button "Next" at bounding box center [683, 276] width 49 height 20
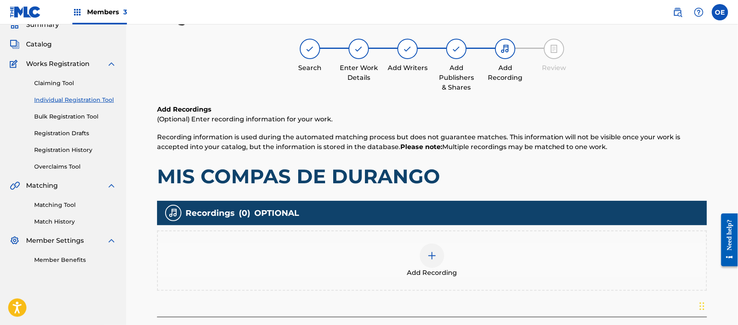
click at [449, 245] on div "Add Recording" at bounding box center [432, 260] width 549 height 34
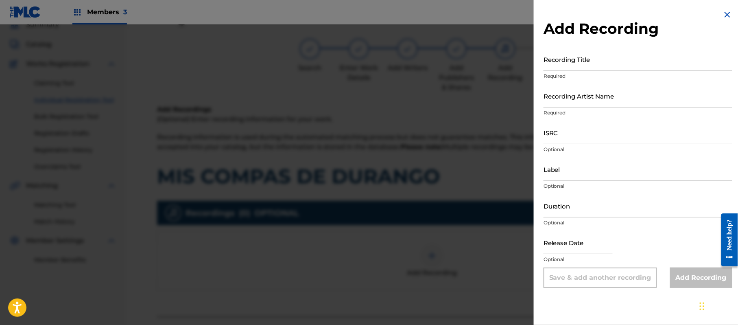
click at [723, 15] on img at bounding box center [728, 15] width 10 height 10
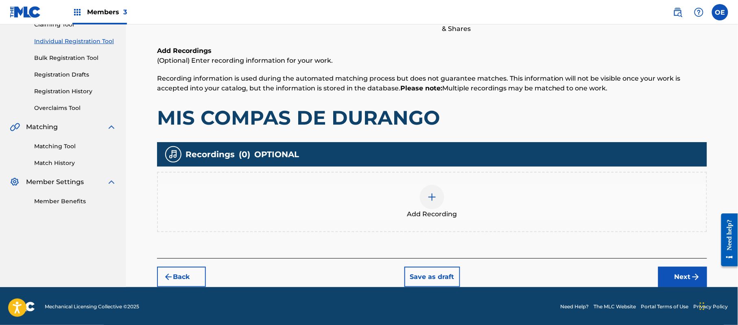
click at [673, 278] on button "Next" at bounding box center [683, 277] width 49 height 20
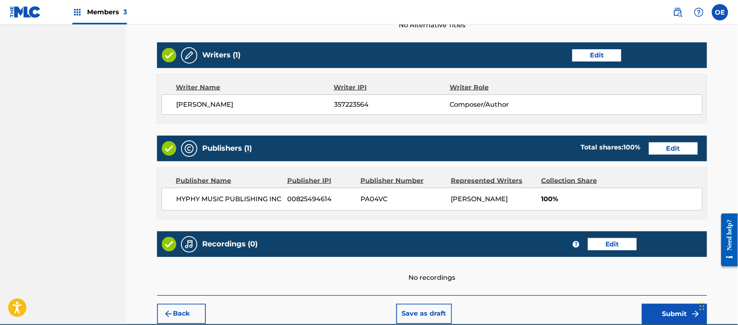
scroll to position [337, 0]
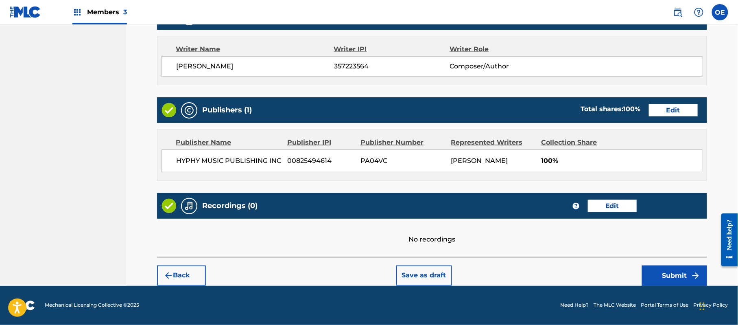
click at [684, 273] on button "Submit" at bounding box center [674, 275] width 65 height 20
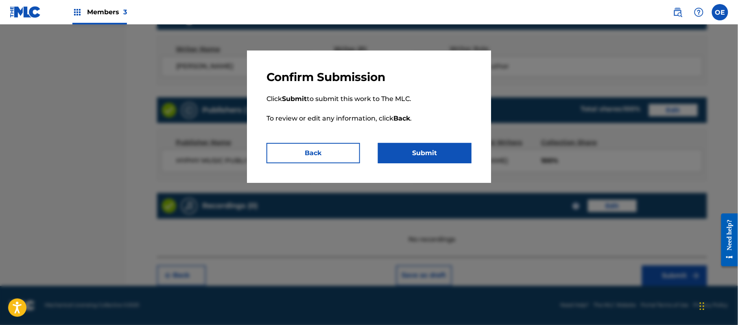
click at [432, 149] on button "Submit" at bounding box center [425, 153] width 94 height 20
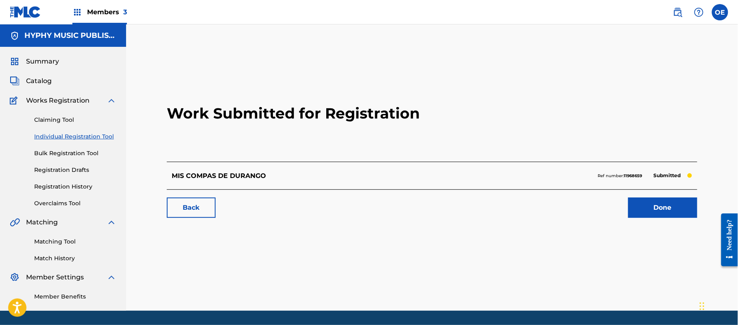
drag, startPoint x: 75, startPoint y: 136, endPoint x: 90, endPoint y: 145, distance: 17.5
click at [75, 136] on link "Individual Registration Tool" at bounding box center [75, 136] width 82 height 9
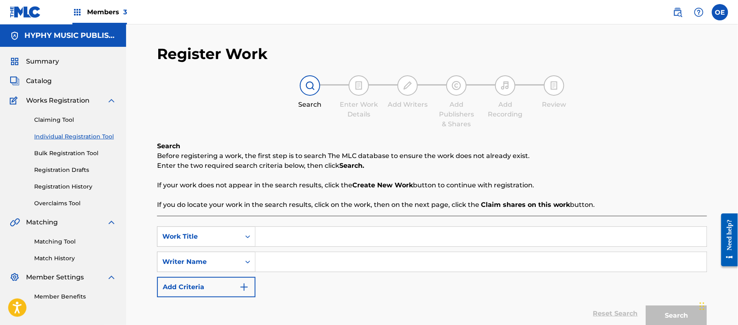
paste input "NACIDO EN [GEOGRAPHIC_DATA]"
type input "NACIDO EN [GEOGRAPHIC_DATA]"
paste input "[PERSON_NAME]"
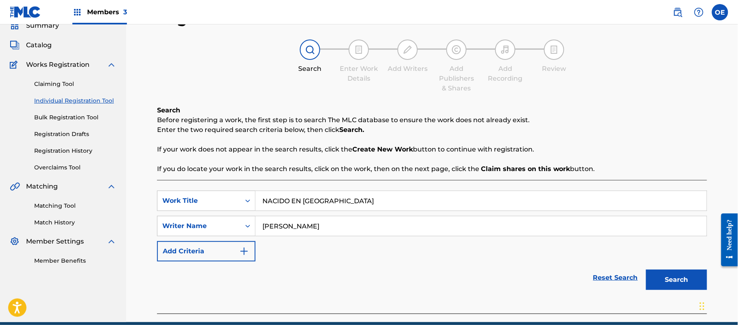
scroll to position [72, 0]
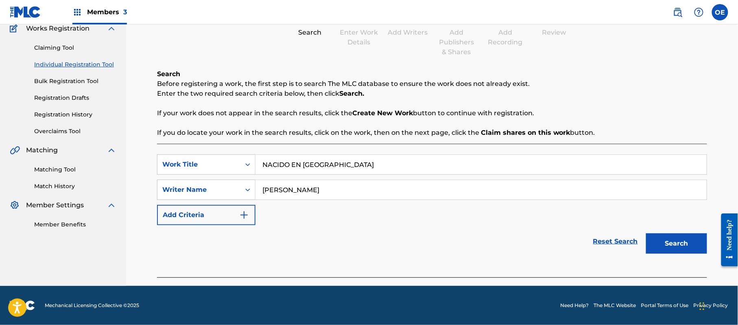
drag, startPoint x: 686, startPoint y: 251, endPoint x: 677, endPoint y: 248, distance: 8.5
click at [685, 251] on button "Search" at bounding box center [676, 243] width 61 height 20
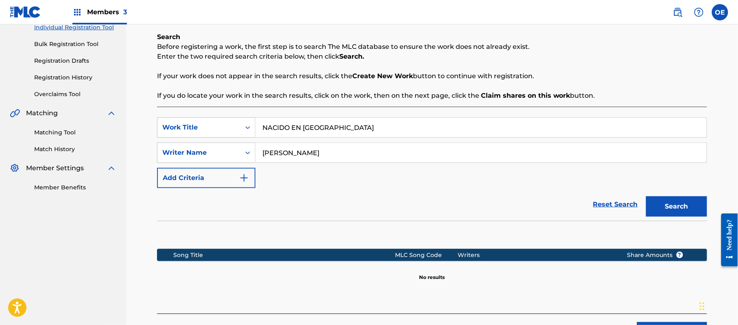
scroll to position [126, 0]
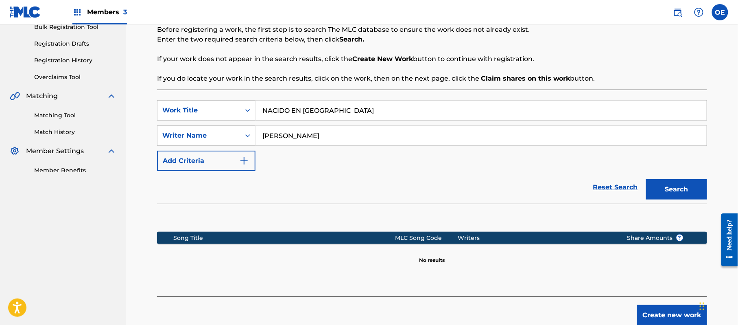
drag, startPoint x: 298, startPoint y: 136, endPoint x: 284, endPoint y: 137, distance: 13.9
click at [284, 137] on input "[PERSON_NAME]" at bounding box center [481, 136] width 451 height 20
click at [646, 179] on button "Search" at bounding box center [676, 189] width 61 height 20
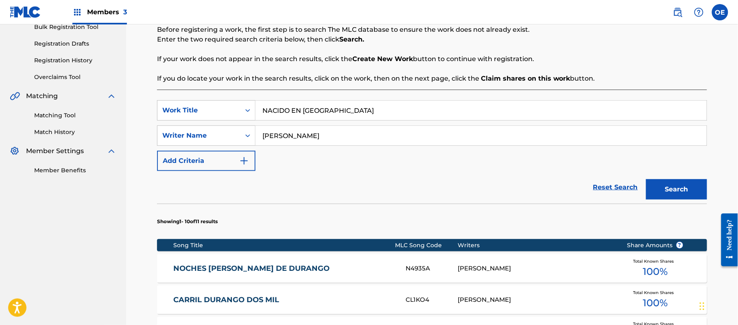
type input "[PERSON_NAME]"
click at [646, 179] on button "Search" at bounding box center [676, 189] width 61 height 20
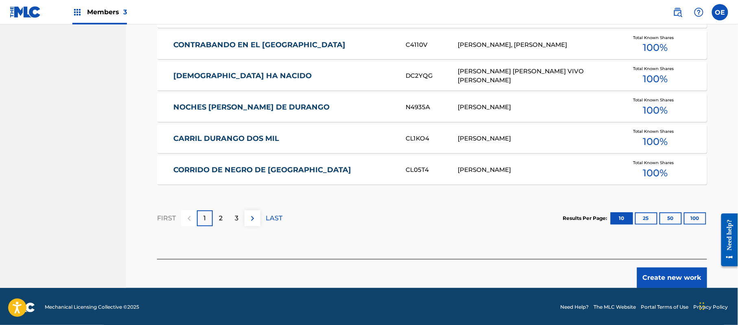
scroll to position [508, 0]
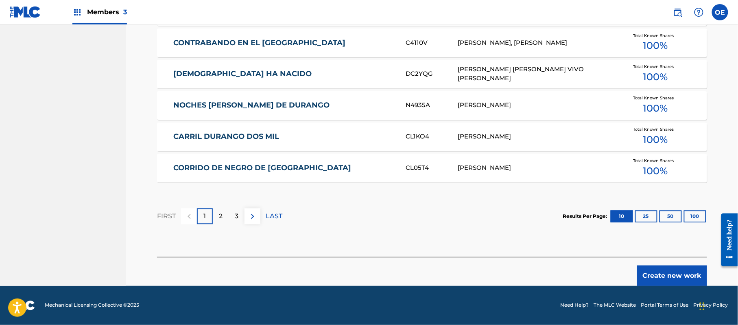
click at [661, 266] on button "Create new work" at bounding box center [672, 275] width 70 height 20
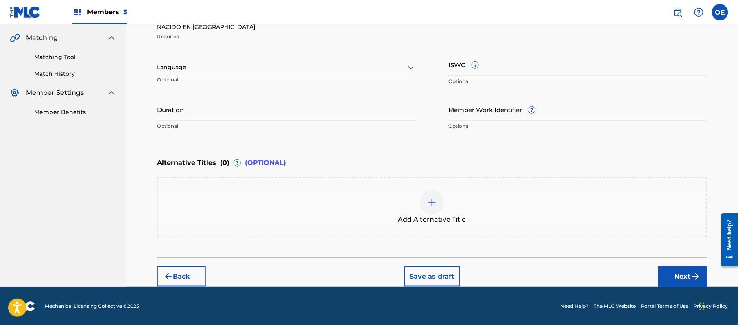
click at [182, 61] on div "Language" at bounding box center [286, 67] width 259 height 17
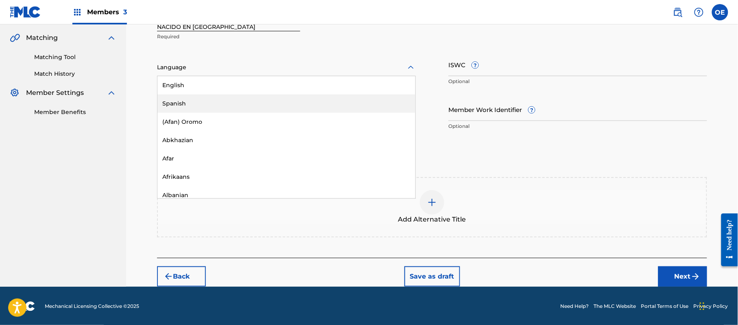
click at [169, 105] on div "Spanish" at bounding box center [287, 103] width 258 height 18
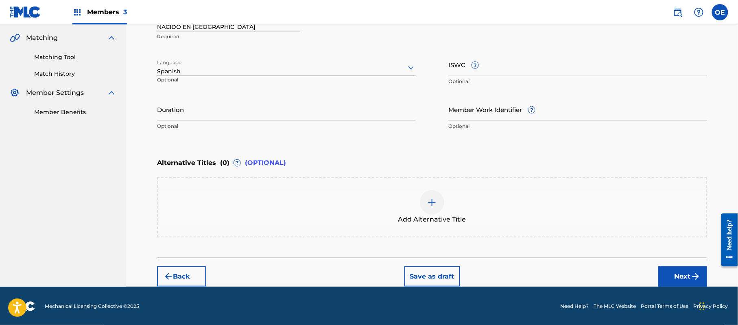
click at [665, 269] on button "Next" at bounding box center [683, 276] width 49 height 20
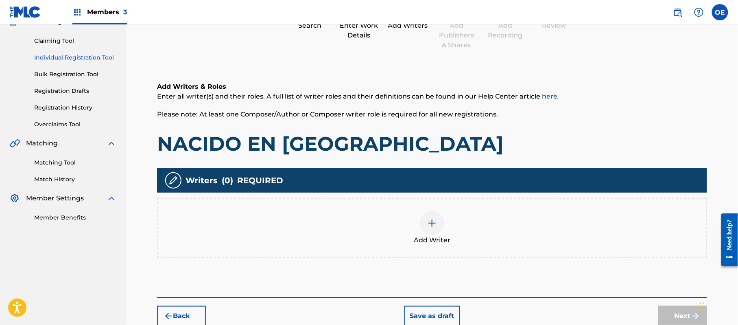
scroll to position [37, 0]
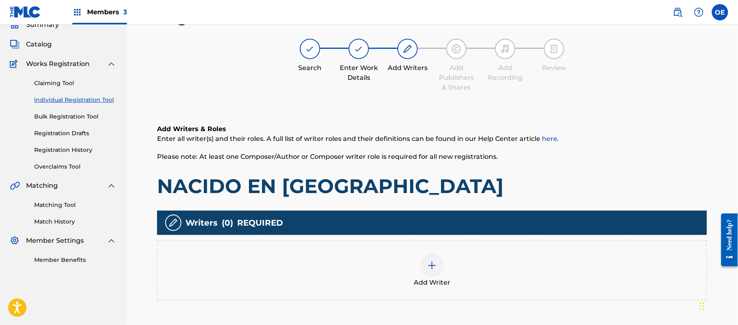
click at [431, 278] on span "Add Writer" at bounding box center [432, 283] width 37 height 10
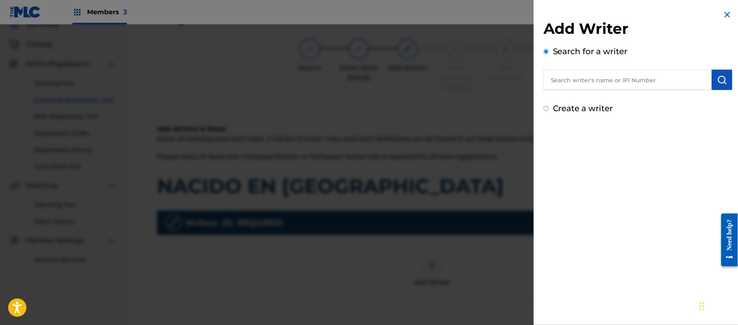
click at [555, 105] on label "Create a writer" at bounding box center [583, 108] width 60 height 10
radio input "true"
click at [549, 106] on input "Create a writer" at bounding box center [546, 108] width 5 height 5
radio input "false"
radio input "true"
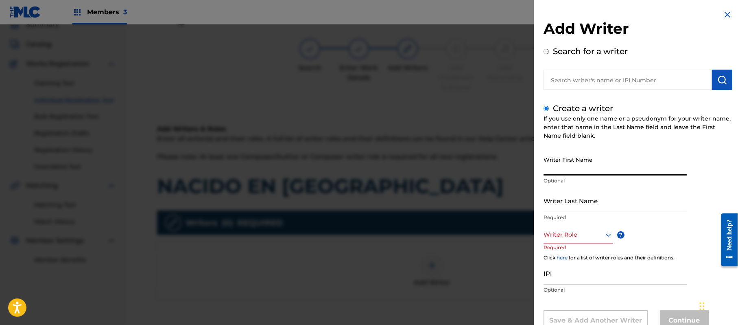
paste input "[PERSON_NAME]"
type input "[PERSON_NAME]"
paste input "[PERSON_NAME]"
type input "[PERSON_NAME]"
drag, startPoint x: 598, startPoint y: 170, endPoint x: 576, endPoint y: 174, distance: 21.6
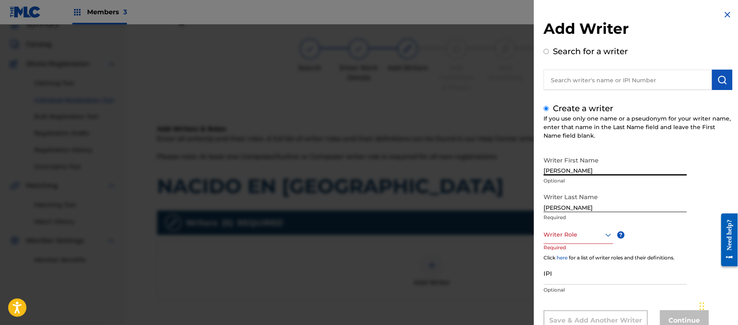
click at [576, 174] on input "[PERSON_NAME]" at bounding box center [615, 163] width 143 height 23
type input "[PERSON_NAME]"
drag, startPoint x: 578, startPoint y: 210, endPoint x: 524, endPoint y: 208, distance: 53.8
click at [524, 208] on div "Add Writer Search for a writer Create a writer If you use only one name or a ps…" at bounding box center [369, 174] width 738 height 300
type input "[PERSON_NAME]"
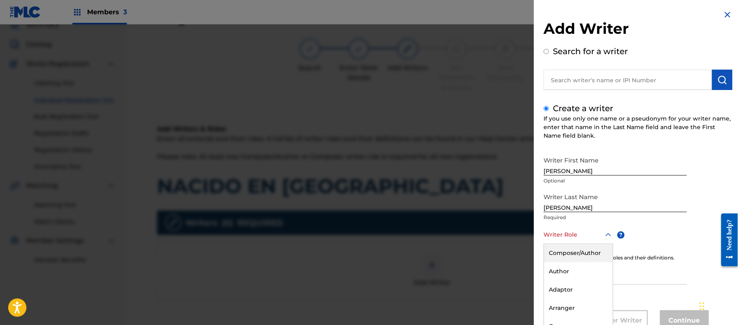
click at [575, 230] on div "8 results available. Use Up and Down to choose options, press Enter to select t…" at bounding box center [579, 235] width 70 height 18
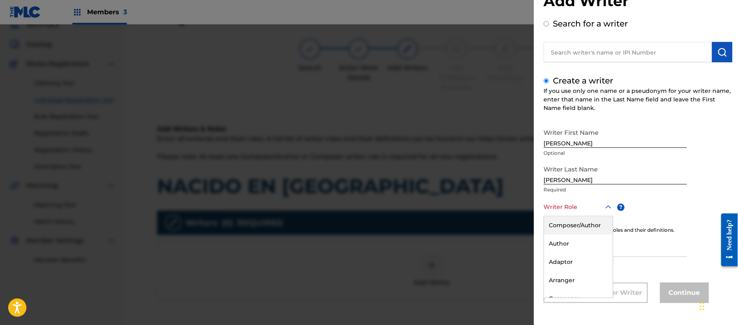
drag, startPoint x: 575, startPoint y: 230, endPoint x: 339, endPoint y: 157, distance: 246.8
click at [574, 229] on div "Composer/Author" at bounding box center [578, 225] width 69 height 18
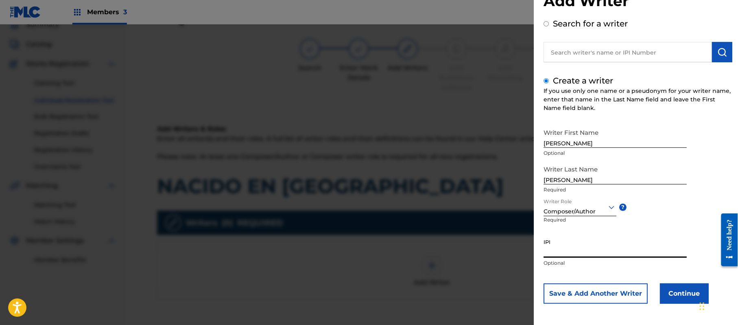
paste input "357223564"
type input "357223564"
click at [670, 291] on button "Continue" at bounding box center [684, 293] width 49 height 20
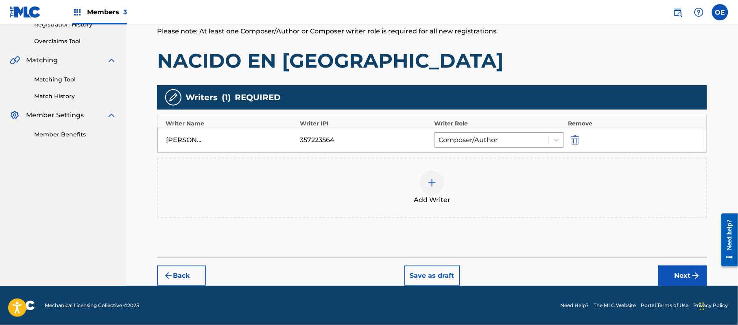
click at [671, 268] on button "Next" at bounding box center [683, 275] width 49 height 20
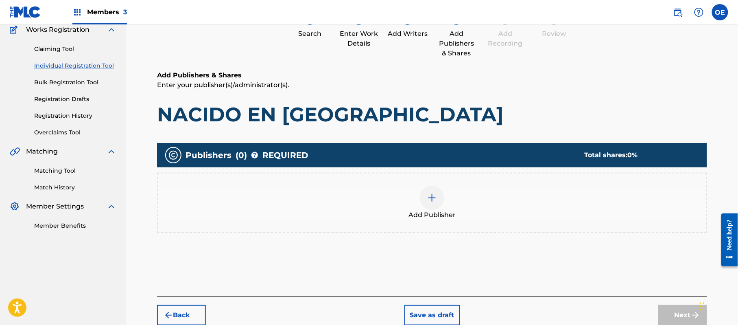
scroll to position [37, 0]
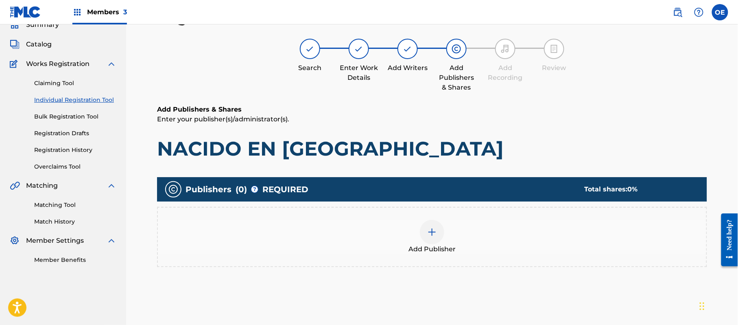
click at [449, 244] on span "Add Publisher" at bounding box center [432, 249] width 47 height 10
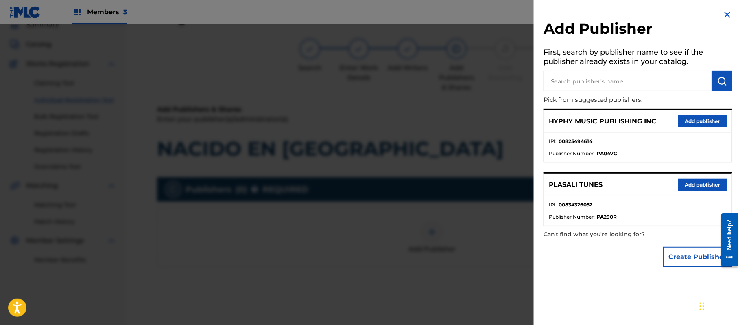
click at [684, 115] on button "Add publisher" at bounding box center [703, 121] width 49 height 12
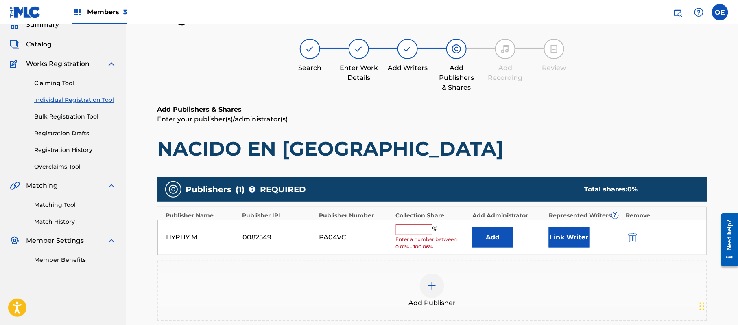
drag, startPoint x: 435, startPoint y: 230, endPoint x: 409, endPoint y: 232, distance: 25.7
click at [431, 230] on div "%" at bounding box center [418, 229] width 44 height 11
click at [406, 233] on input "text" at bounding box center [414, 229] width 37 height 11
type input "100"
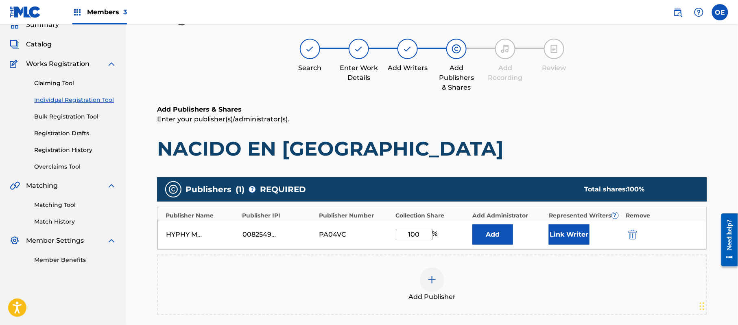
click at [550, 233] on button "Link Writer" at bounding box center [569, 234] width 41 height 20
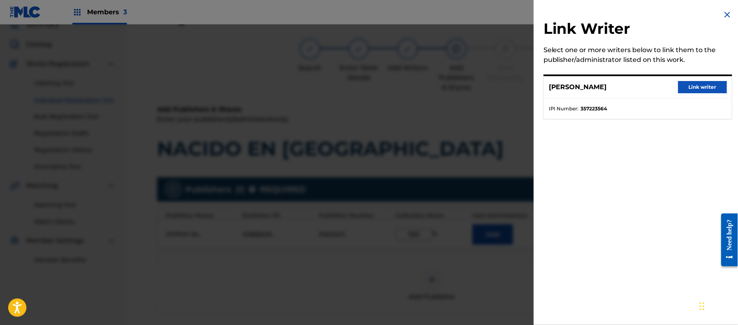
click at [691, 82] on button "Link writer" at bounding box center [703, 87] width 49 height 12
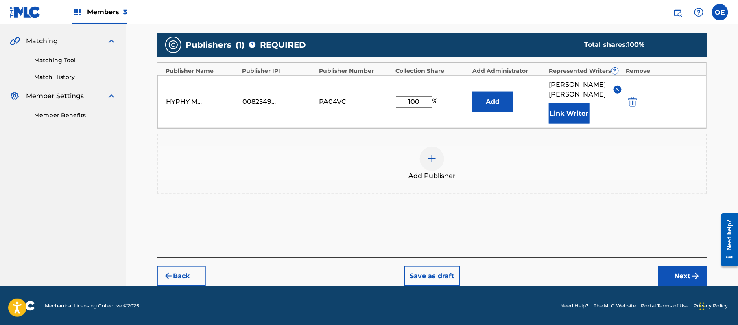
click at [692, 268] on button "Next" at bounding box center [683, 276] width 49 height 20
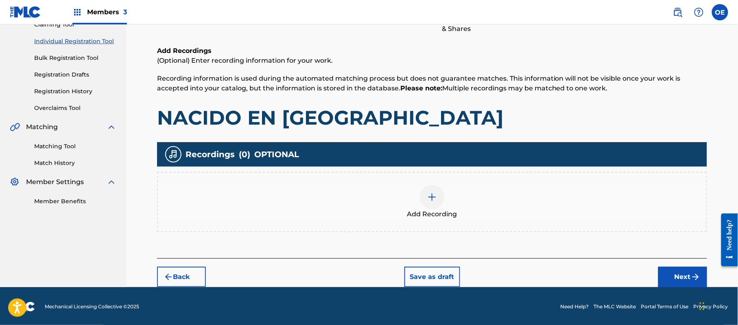
click at [670, 282] on button "Next" at bounding box center [683, 277] width 49 height 20
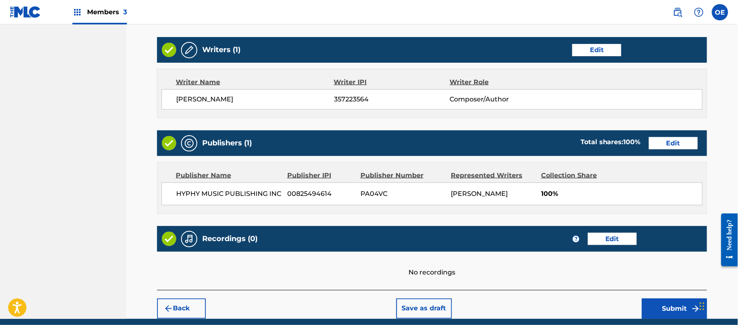
scroll to position [308, 0]
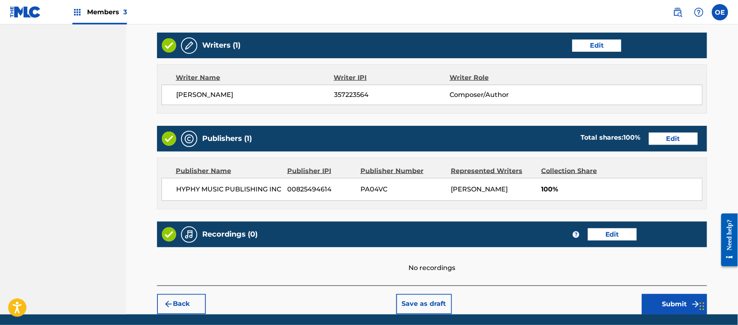
click at [655, 296] on button "Submit" at bounding box center [674, 304] width 65 height 20
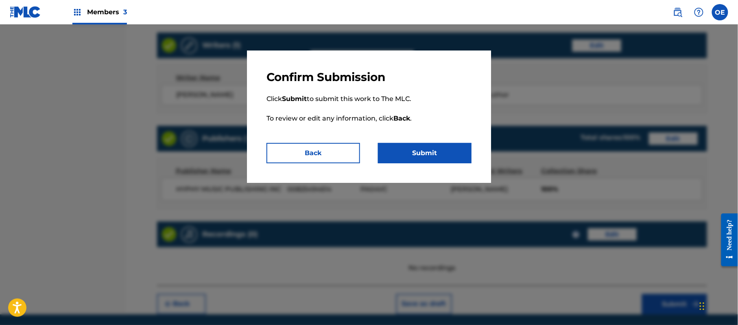
click at [434, 152] on button "Submit" at bounding box center [425, 153] width 94 height 20
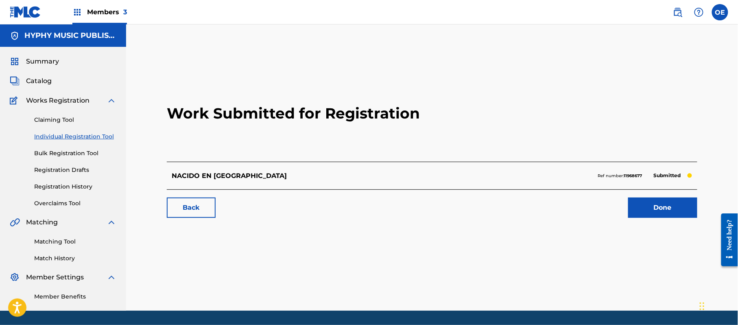
click at [82, 133] on link "Individual Registration Tool" at bounding box center [75, 136] width 82 height 9
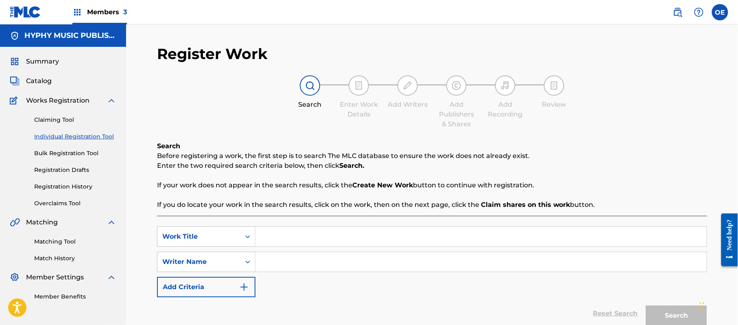
paste input "NARIZ DE BAZUKA"
type input "NARIZ DE BAZUKA"
paste input "[PERSON_NAME]"
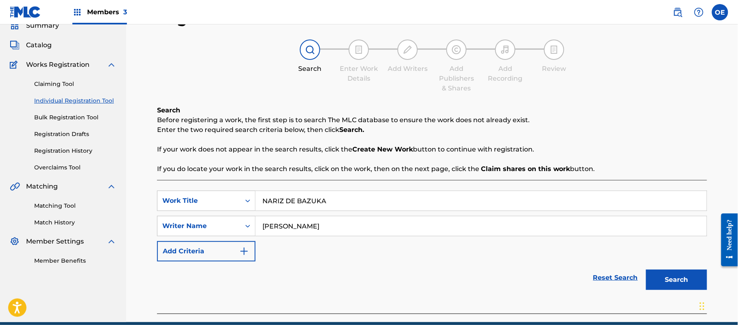
scroll to position [72, 0]
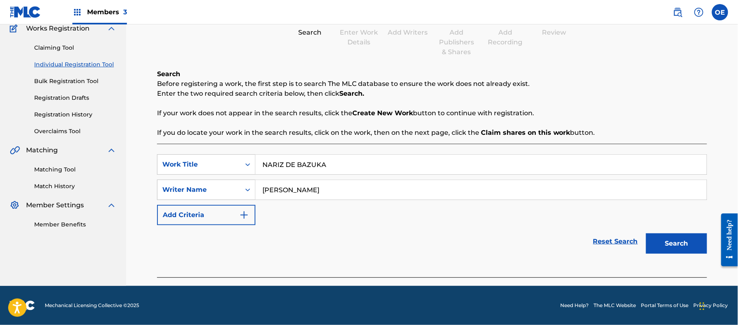
click at [657, 251] on button "Search" at bounding box center [676, 243] width 61 height 20
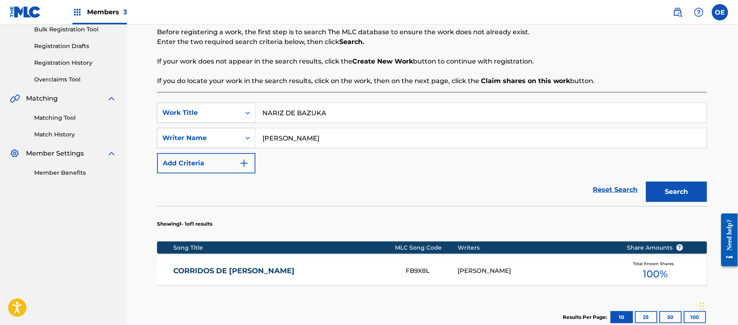
scroll to position [114, 0]
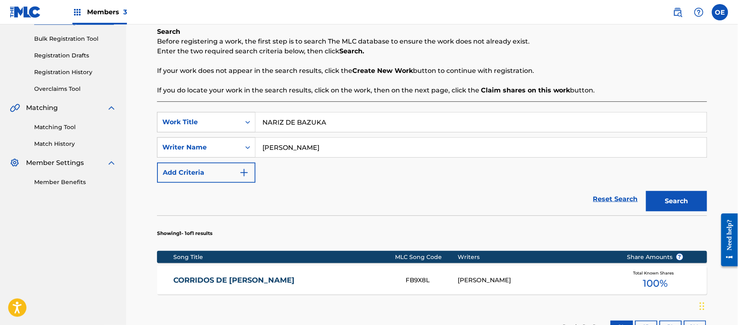
drag, startPoint x: 301, startPoint y: 149, endPoint x: 287, endPoint y: 149, distance: 13.8
click at [287, 149] on input "[PERSON_NAME]" at bounding box center [481, 148] width 451 height 20
click at [646, 191] on button "Search" at bounding box center [676, 201] width 61 height 20
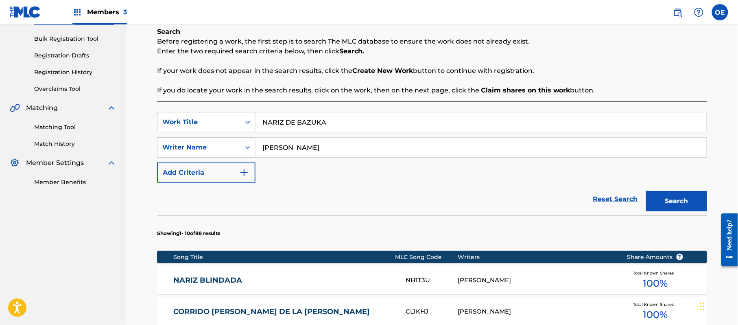
type input "[PERSON_NAME]"
click at [646, 191] on button "Search" at bounding box center [676, 201] width 61 height 20
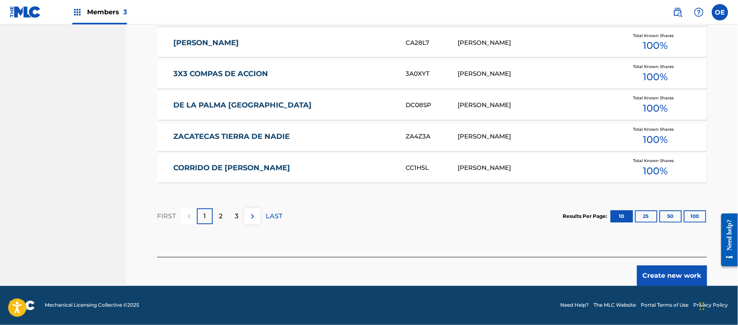
click at [664, 280] on button "Create new work" at bounding box center [672, 275] width 70 height 20
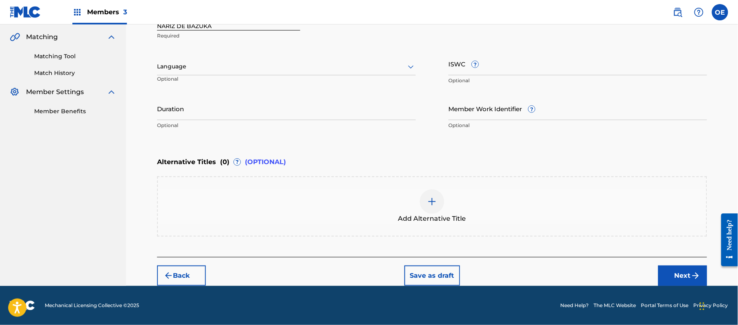
scroll to position [184, 0]
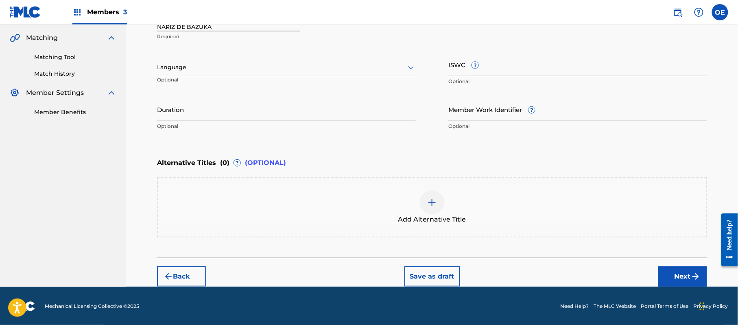
click at [243, 72] on div "Language" at bounding box center [286, 67] width 259 height 17
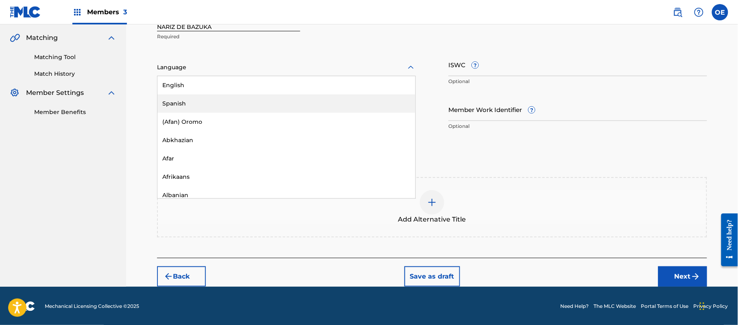
drag, startPoint x: 228, startPoint y: 100, endPoint x: 216, endPoint y: 98, distance: 12.7
click at [228, 100] on div "Spanish" at bounding box center [287, 103] width 258 height 18
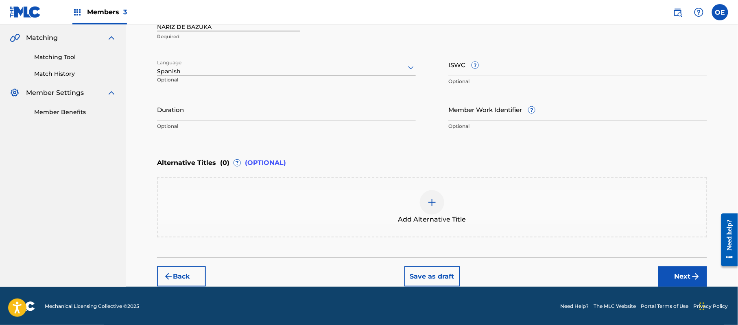
click at [664, 277] on button "Next" at bounding box center [683, 276] width 49 height 20
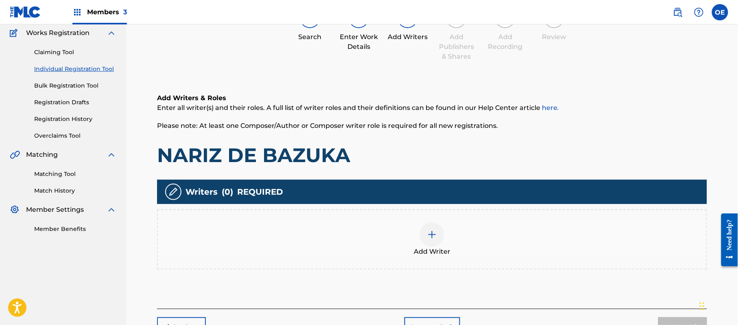
scroll to position [37, 0]
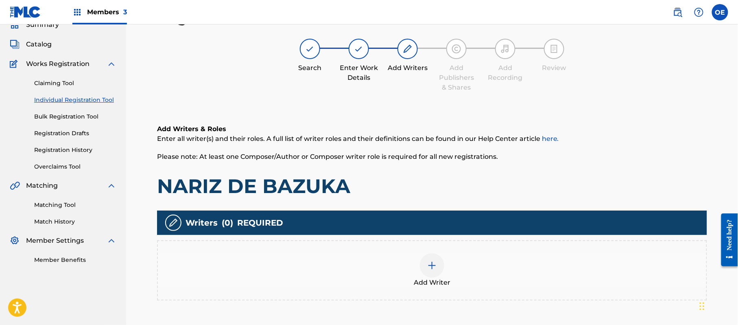
click at [458, 265] on div "Add Writer" at bounding box center [432, 270] width 549 height 34
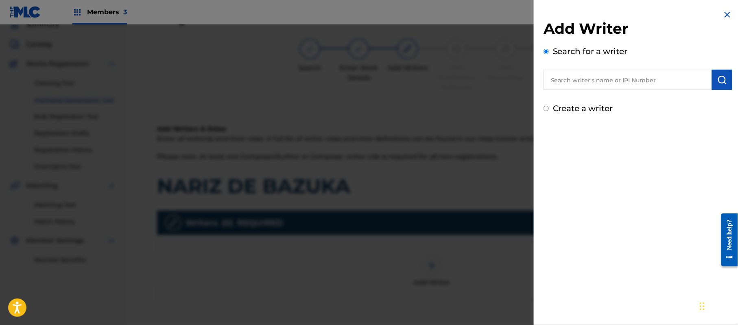
click at [589, 110] on label "Create a writer" at bounding box center [583, 108] width 60 height 10
radio input "true"
click at [549, 110] on input "Create a writer" at bounding box center [546, 108] width 5 height 5
radio input "false"
radio input "true"
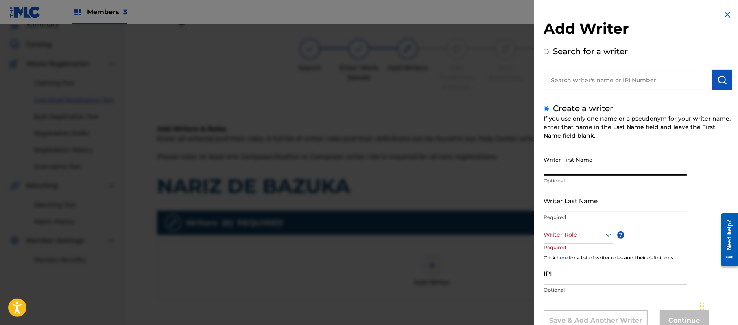
paste input "[PERSON_NAME]"
type input "[PERSON_NAME]"
paste input "[PERSON_NAME]"
type input "[PERSON_NAME]"
drag, startPoint x: 610, startPoint y: 165, endPoint x: 576, endPoint y: 170, distance: 34.5
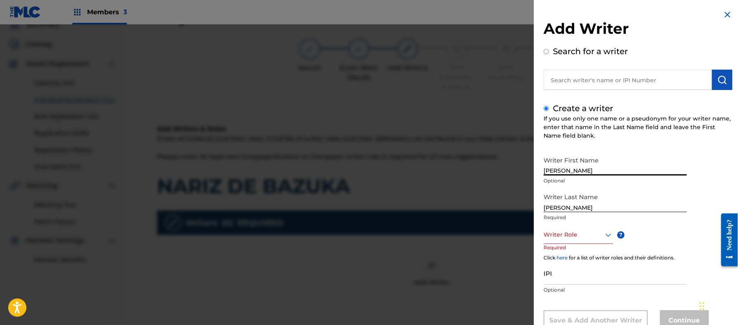
click at [576, 170] on input "[PERSON_NAME]" at bounding box center [615, 163] width 143 height 23
type input "[PERSON_NAME]"
drag, startPoint x: 577, startPoint y: 206, endPoint x: 515, endPoint y: 204, distance: 62.7
click at [515, 204] on div "Add Writer Search for a writer Create a writer If you use only one name or a ps…" at bounding box center [369, 174] width 738 height 300
type input "[PERSON_NAME]"
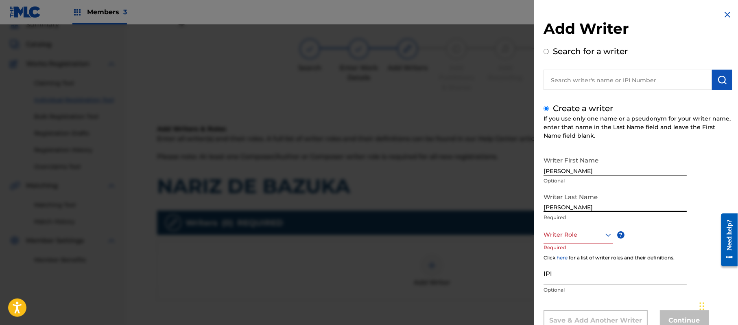
click at [554, 220] on p "Required" at bounding box center [615, 217] width 143 height 7
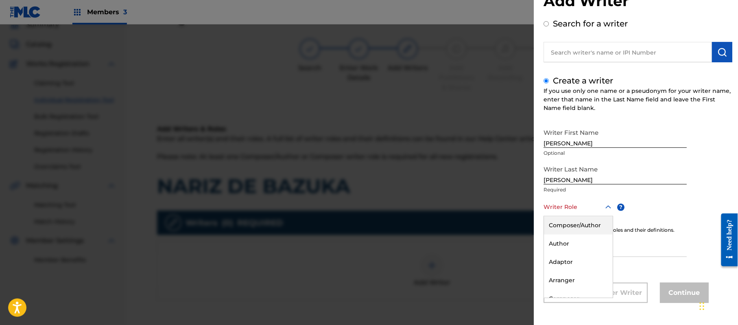
click at [554, 216] on div "8 results available. Use Up and Down to choose options, press Enter to select t…" at bounding box center [579, 207] width 70 height 18
click at [554, 230] on div "Composer/Author" at bounding box center [578, 225] width 69 height 18
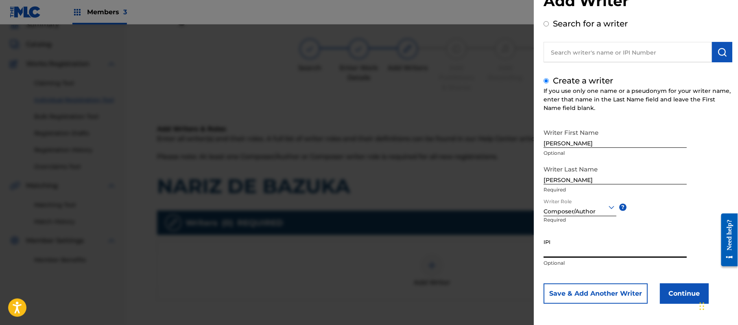
paste input "357223564"
type input "357223564"
click at [670, 288] on button "Continue" at bounding box center [684, 293] width 49 height 20
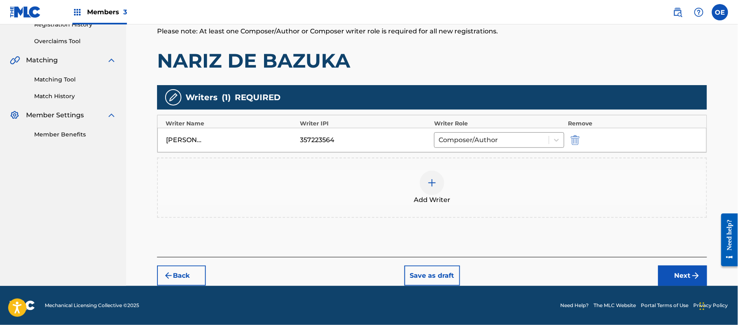
click at [676, 267] on button "Next" at bounding box center [683, 275] width 49 height 20
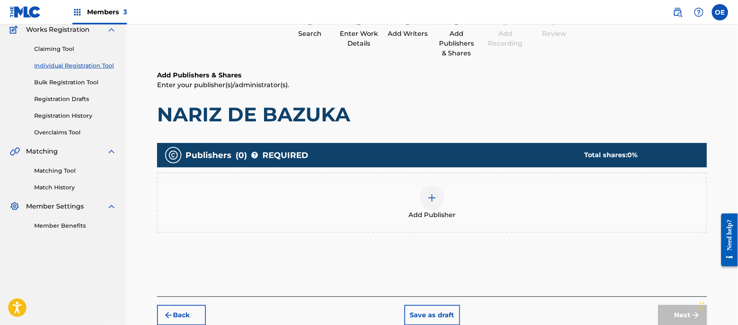
scroll to position [37, 0]
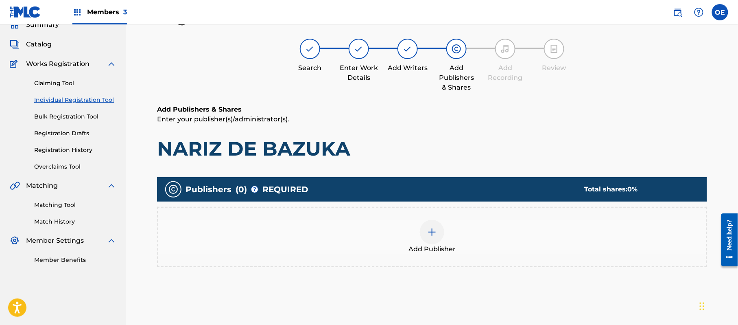
click at [464, 248] on div "Add Publisher" at bounding box center [432, 237] width 549 height 34
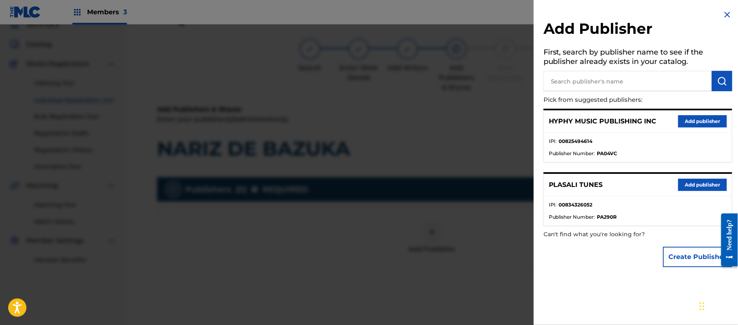
drag, startPoint x: 695, startPoint y: 125, endPoint x: 691, endPoint y: 126, distance: 4.6
click at [694, 125] on button "Add publisher" at bounding box center [703, 121] width 49 height 12
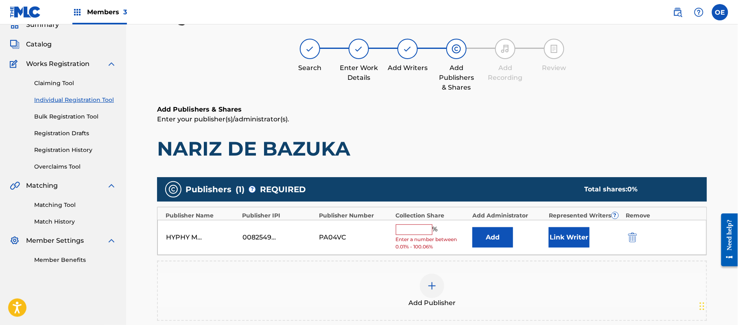
click at [421, 226] on input "text" at bounding box center [414, 229] width 37 height 11
type input "100"
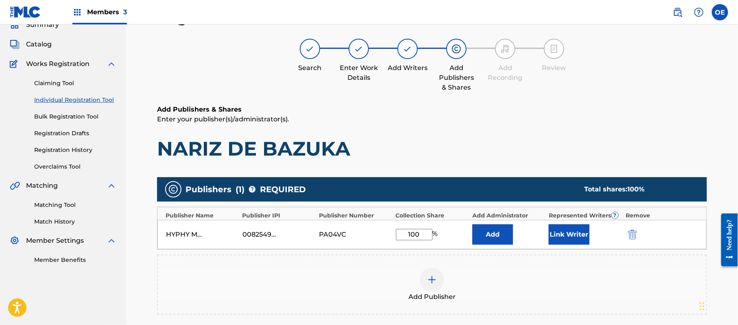
click at [586, 233] on button "Link Writer" at bounding box center [569, 234] width 41 height 20
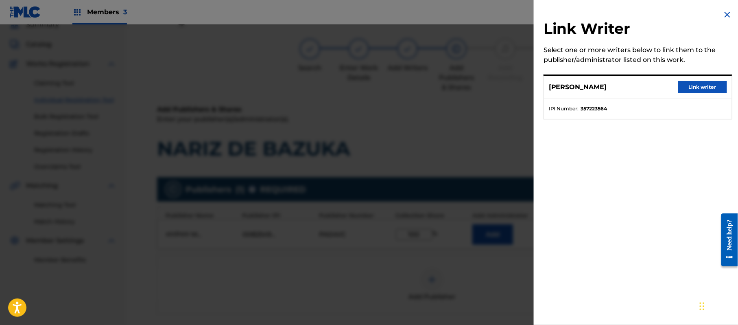
click at [679, 90] on button "Link writer" at bounding box center [703, 87] width 49 height 12
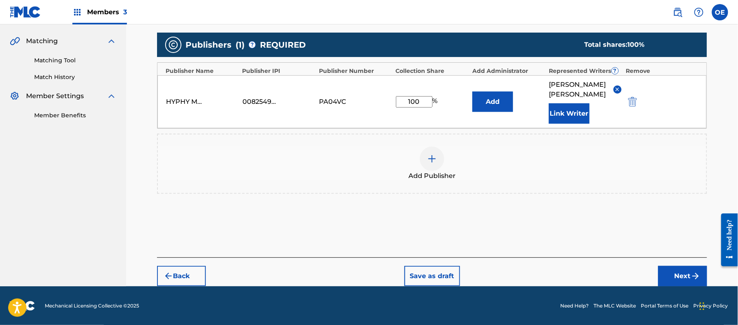
click at [668, 279] on button "Next" at bounding box center [683, 276] width 49 height 20
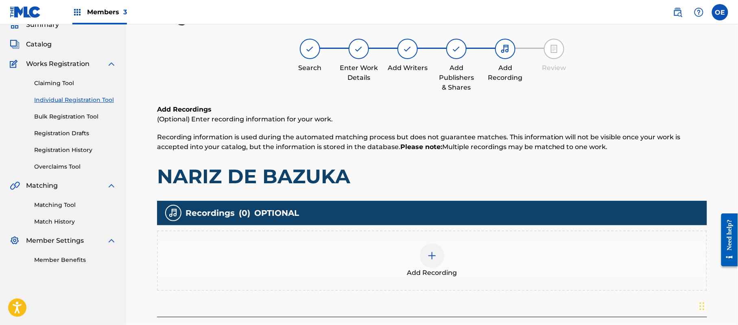
click at [491, 271] on div "Add Recording" at bounding box center [432, 260] width 549 height 34
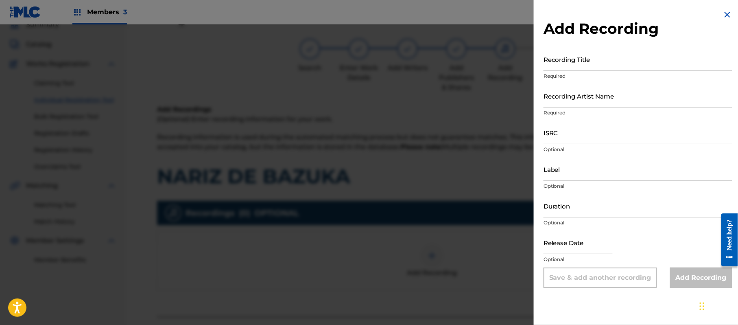
click at [723, 12] on img at bounding box center [728, 15] width 10 height 10
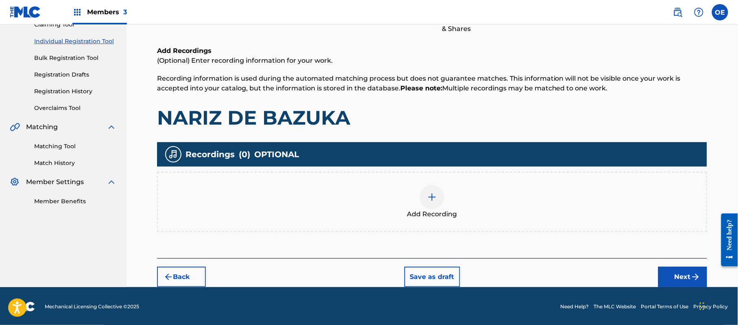
click at [673, 269] on button "Next" at bounding box center [683, 277] width 49 height 20
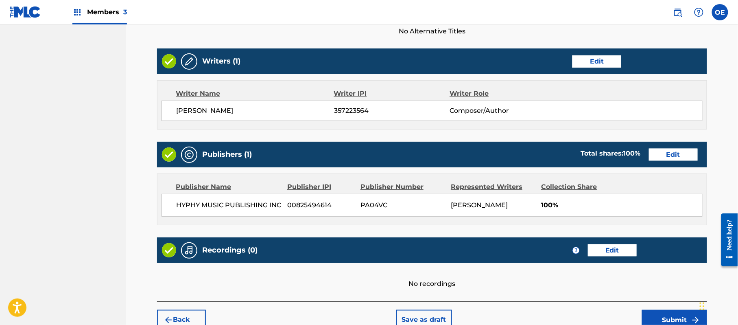
scroll to position [337, 0]
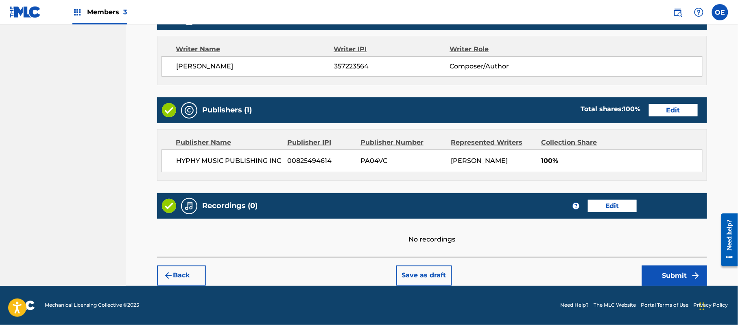
drag, startPoint x: 672, startPoint y: 278, endPoint x: 665, endPoint y: 276, distance: 7.7
click at [665, 276] on button "Submit" at bounding box center [674, 275] width 65 height 20
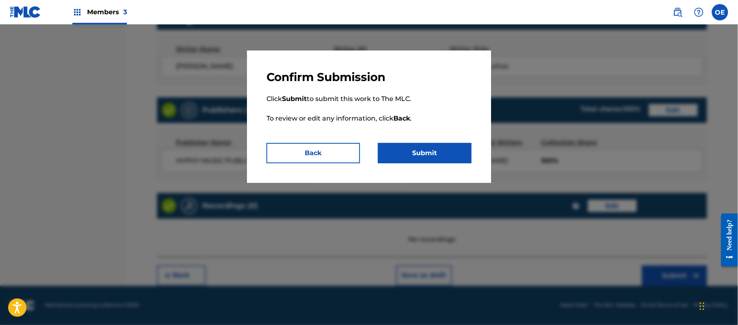
click at [443, 151] on button "Submit" at bounding box center [425, 153] width 94 height 20
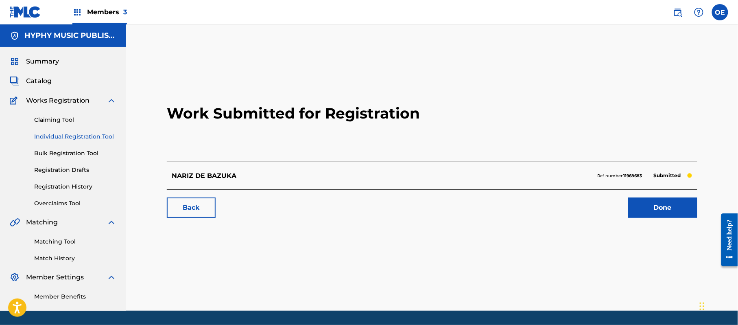
drag, startPoint x: 89, startPoint y: 136, endPoint x: 98, endPoint y: 139, distance: 9.5
click at [89, 136] on link "Individual Registration Tool" at bounding box center [75, 136] width 82 height 9
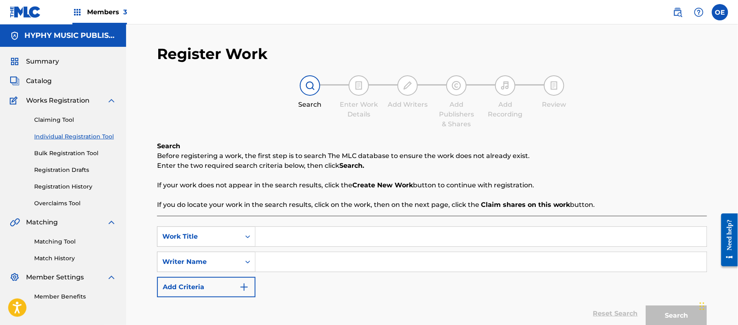
paste input "NO [PERSON_NAME] CAGANDO EL PALO"
type input "NO [PERSON_NAME] CAGANDO EL PALO"
paste input "[PERSON_NAME]"
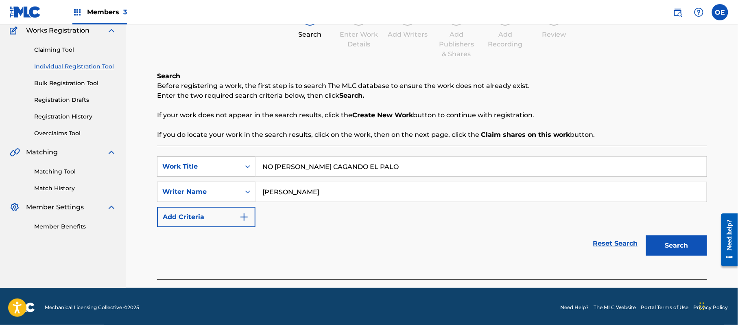
scroll to position [72, 0]
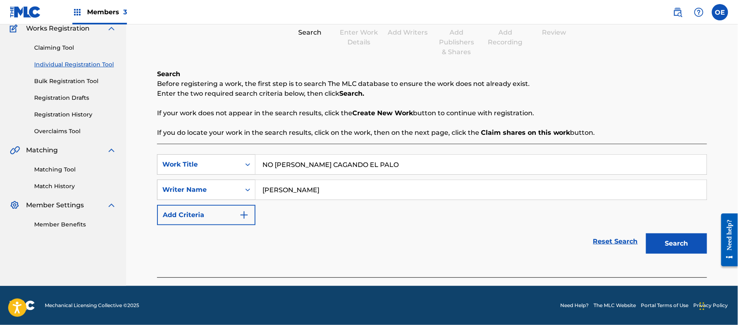
drag, startPoint x: 689, startPoint y: 243, endPoint x: 584, endPoint y: 222, distance: 107.5
click at [689, 243] on button "Search" at bounding box center [676, 243] width 61 height 20
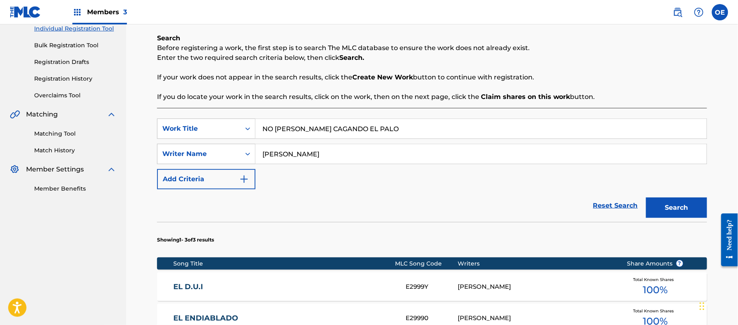
scroll to position [181, 0]
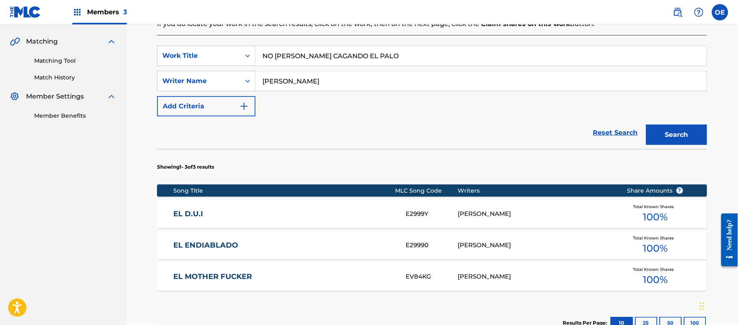
drag, startPoint x: 300, startPoint y: 81, endPoint x: 287, endPoint y: 81, distance: 12.6
click at [287, 81] on input "[PERSON_NAME]" at bounding box center [481, 81] width 451 height 20
click at [646, 125] on button "Search" at bounding box center [676, 135] width 61 height 20
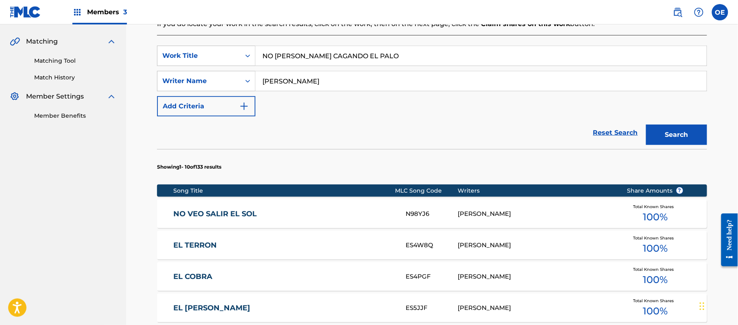
type input "[PERSON_NAME]"
click at [646, 125] on button "Search" at bounding box center [676, 135] width 61 height 20
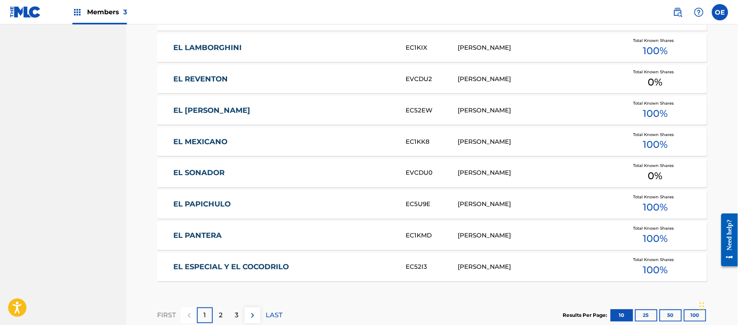
scroll to position [506, 0]
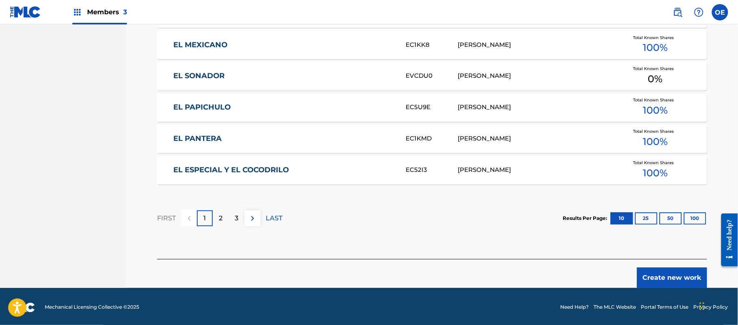
click at [648, 267] on div "Create new work" at bounding box center [432, 273] width 550 height 29
click at [648, 271] on button "Create new work" at bounding box center [672, 277] width 70 height 20
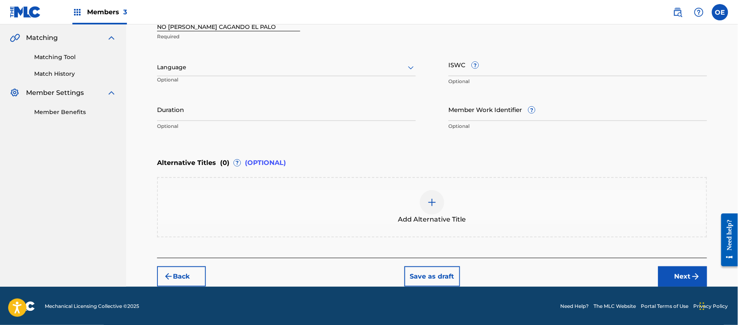
click at [196, 69] on div at bounding box center [286, 67] width 259 height 10
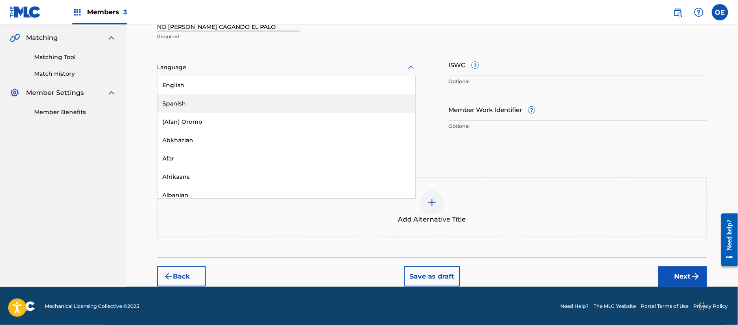
click at [202, 103] on div "Spanish" at bounding box center [287, 103] width 258 height 18
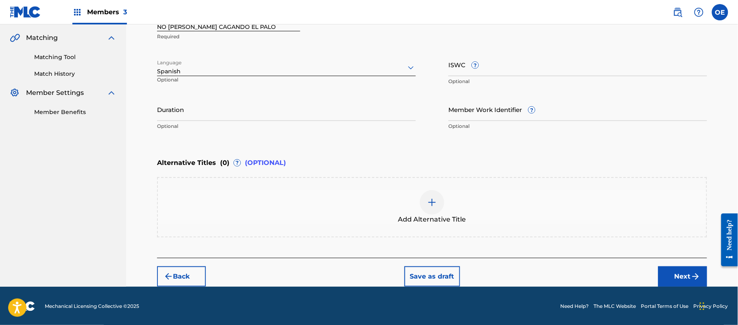
click at [678, 277] on button "Next" at bounding box center [683, 276] width 49 height 20
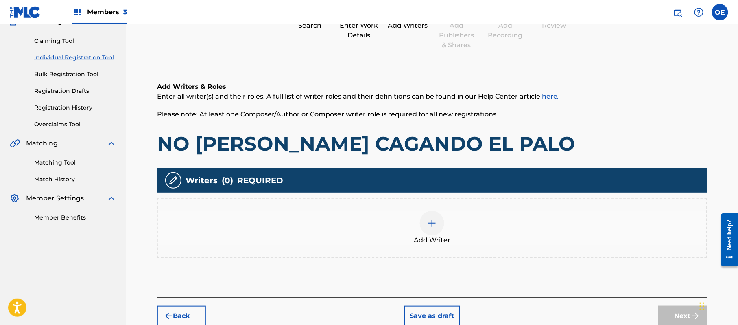
scroll to position [37, 0]
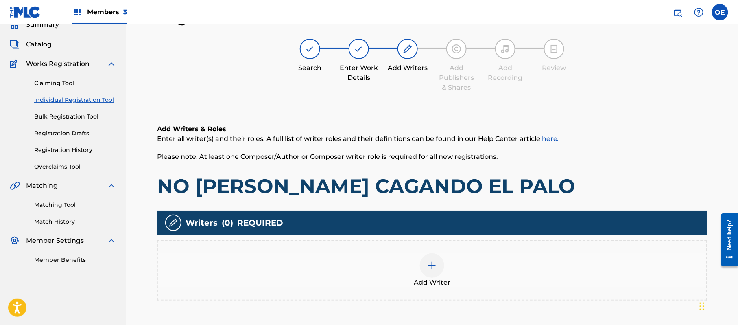
click at [419, 256] on div "Add Writer" at bounding box center [432, 270] width 549 height 34
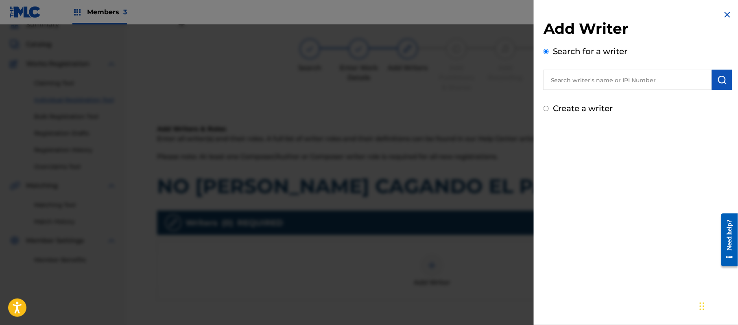
click at [562, 104] on label "Create a writer" at bounding box center [583, 108] width 60 height 10
radio input "true"
click at [549, 106] on input "Create a writer" at bounding box center [546, 108] width 5 height 5
radio input "false"
radio input "true"
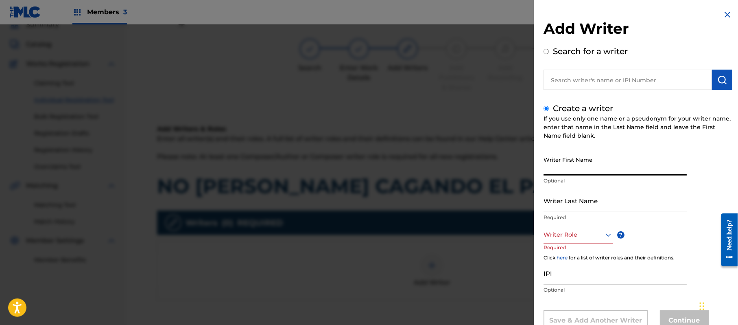
paste input "[PERSON_NAME]"
type input "[PERSON_NAME]"
paste input "[PERSON_NAME]"
type input "[PERSON_NAME]"
drag, startPoint x: 626, startPoint y: 161, endPoint x: 575, endPoint y: 169, distance: 51.0
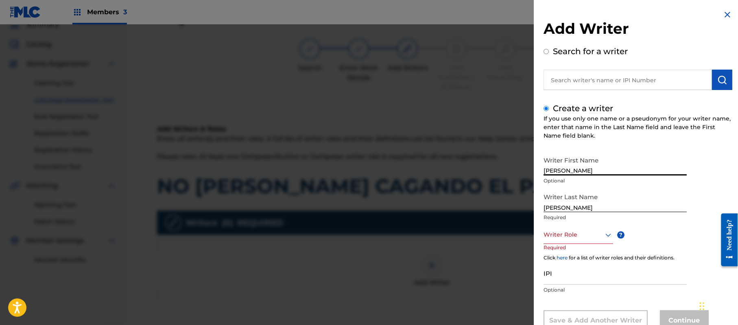
click at [575, 169] on input "[PERSON_NAME]" at bounding box center [615, 163] width 143 height 23
type input "[PERSON_NAME]"
drag, startPoint x: 580, startPoint y: 207, endPoint x: 484, endPoint y: 208, distance: 96.5
click at [469, 208] on div "Add Writer Search for a writer Create a writer If you use only one name or a ps…" at bounding box center [369, 174] width 738 height 300
type input "[PERSON_NAME]"
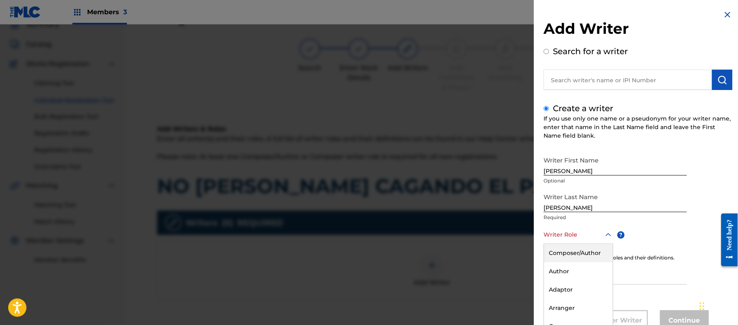
scroll to position [28, 0]
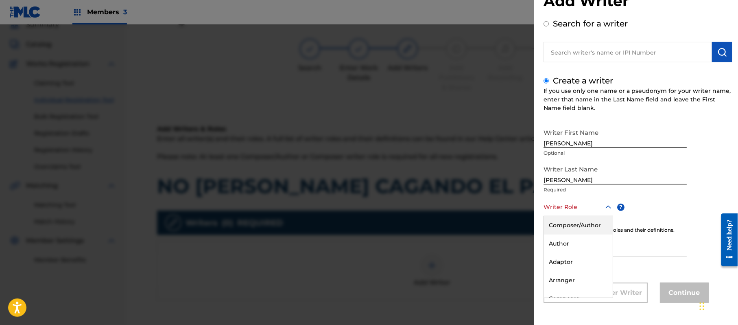
click at [596, 216] on div "8 results available. Use Up and Down to choose options, press Enter to select t…" at bounding box center [579, 207] width 70 height 18
click at [596, 232] on div "Composer/Author" at bounding box center [578, 225] width 69 height 18
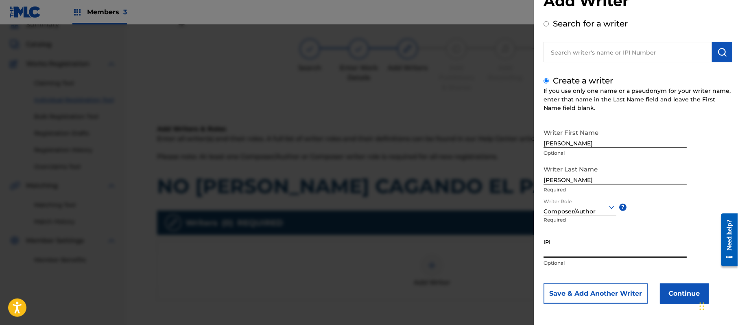
paste input "357223564"
type input "357223564"
click at [668, 287] on button "Continue" at bounding box center [684, 293] width 49 height 20
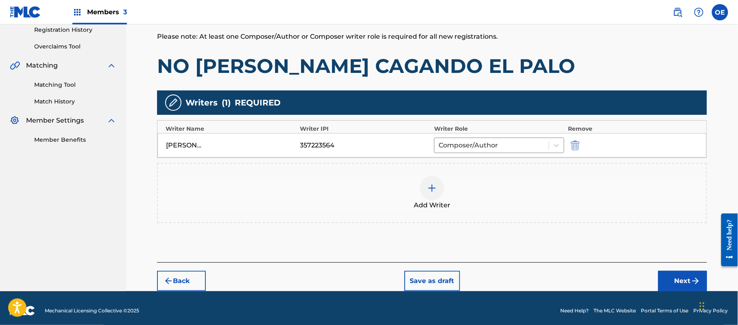
scroll to position [162, 0]
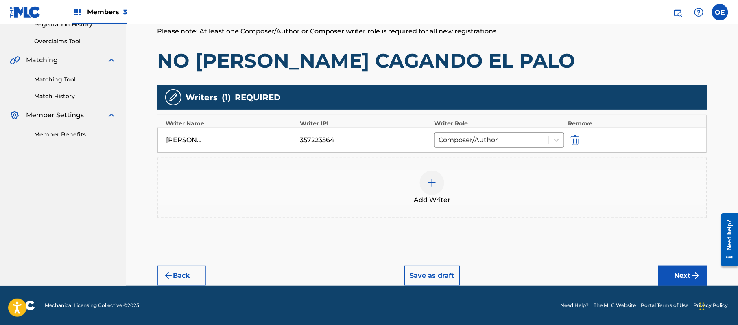
click at [665, 270] on button "Next" at bounding box center [683, 275] width 49 height 20
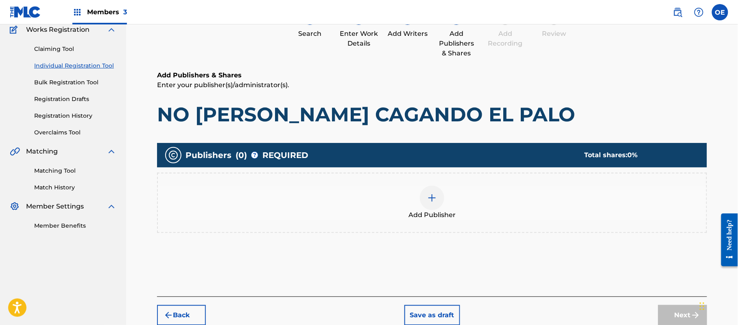
scroll to position [37, 0]
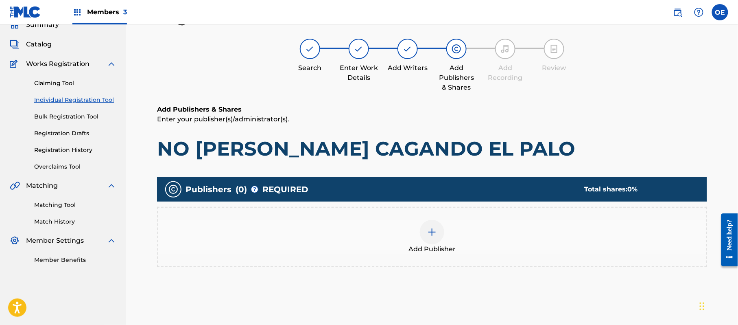
click at [425, 230] on div at bounding box center [432, 232] width 24 height 24
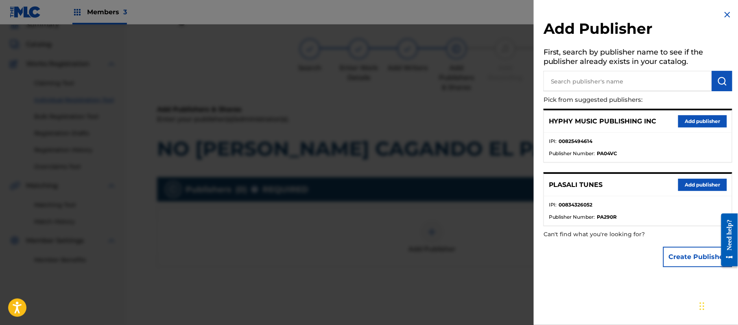
click at [705, 128] on div "HYPHY MUSIC PUBLISHING INC Add publisher" at bounding box center [638, 121] width 188 height 22
click at [704, 126] on button "Add publisher" at bounding box center [703, 121] width 49 height 12
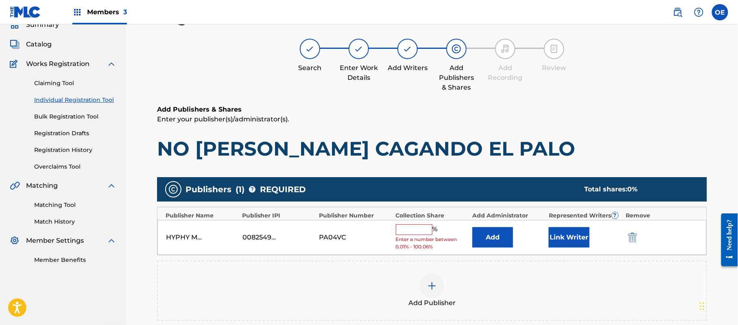
click at [422, 221] on div "HYPHY MUSIC PUBLISHING INC 00825494614 PA04VC % Enter a number between 0.01% - …" at bounding box center [433, 237] width 550 height 35
click at [422, 228] on input "text" at bounding box center [414, 229] width 37 height 11
type input "100"
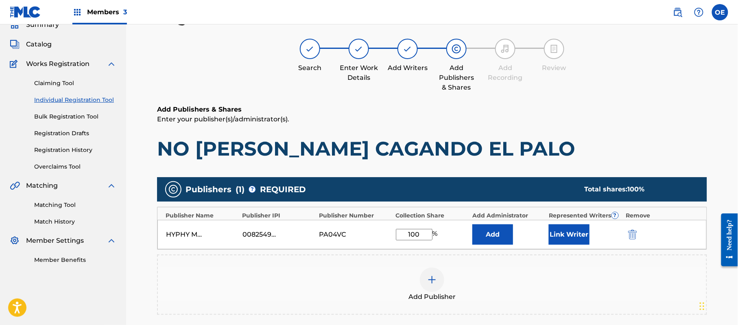
click at [552, 235] on button "Link Writer" at bounding box center [569, 234] width 41 height 20
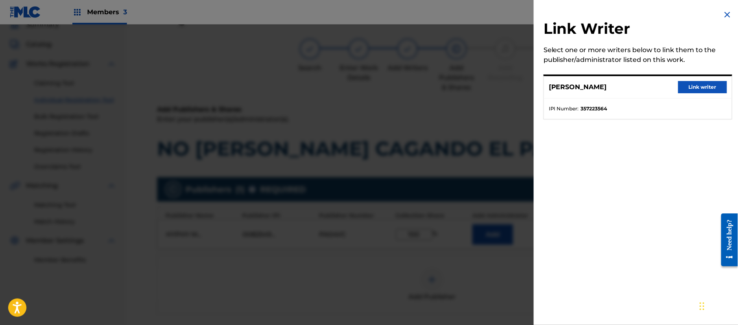
click at [697, 87] on button "Link writer" at bounding box center [703, 87] width 49 height 12
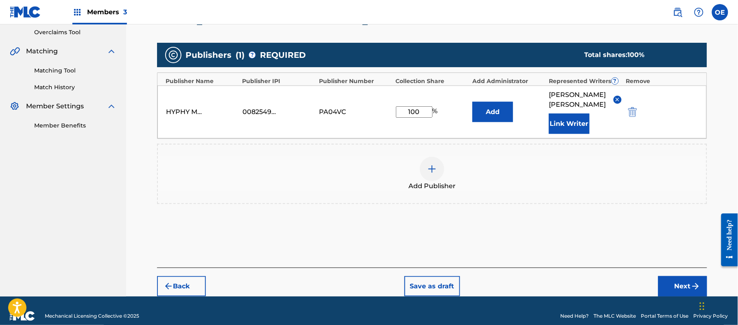
scroll to position [181, 0]
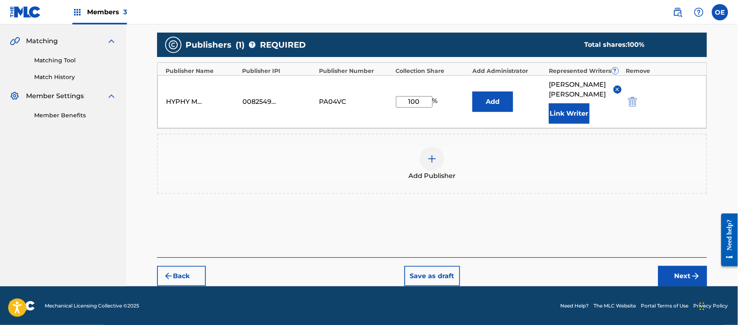
click at [668, 271] on button "Next" at bounding box center [683, 276] width 49 height 20
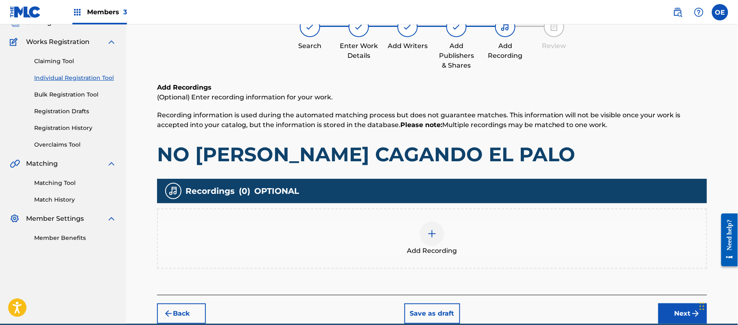
scroll to position [37, 0]
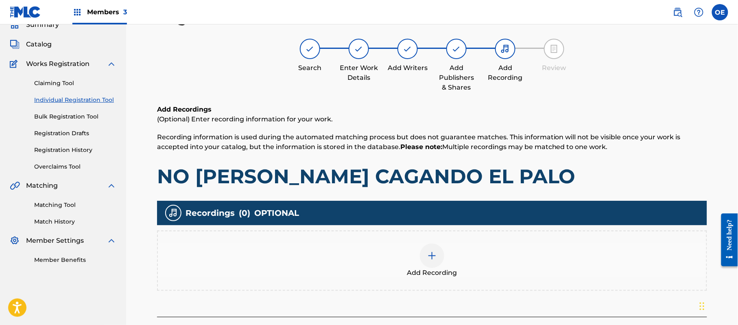
click at [465, 246] on div "Add Recording" at bounding box center [432, 260] width 549 height 34
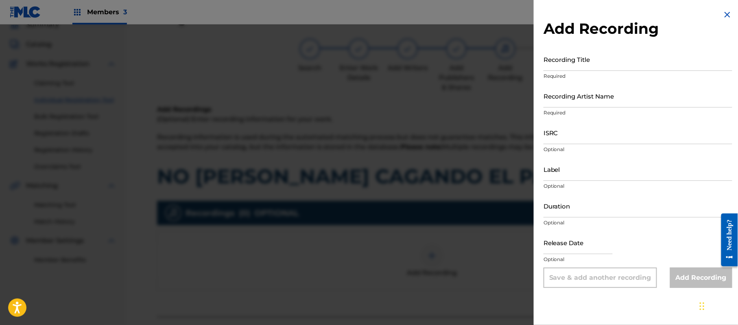
click at [727, 12] on img at bounding box center [728, 15] width 10 height 10
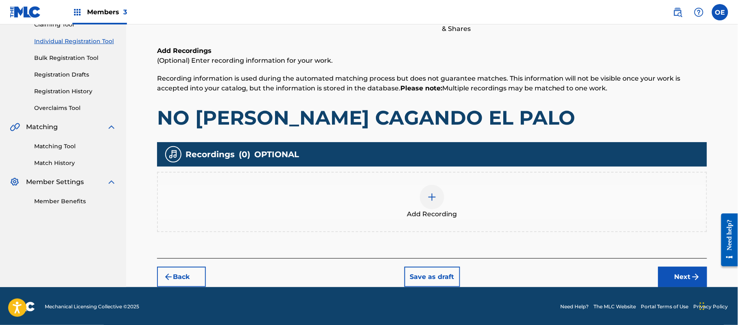
click at [678, 277] on button "Next" at bounding box center [683, 277] width 49 height 20
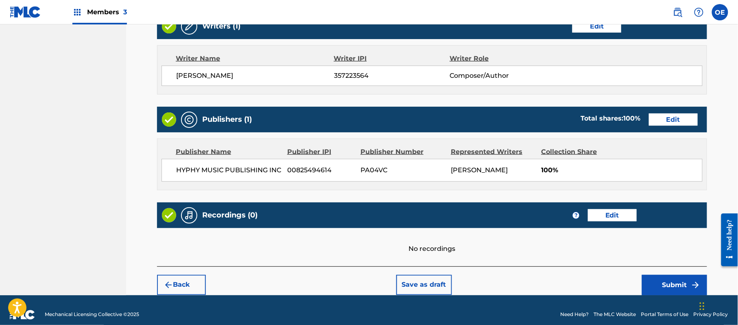
scroll to position [337, 0]
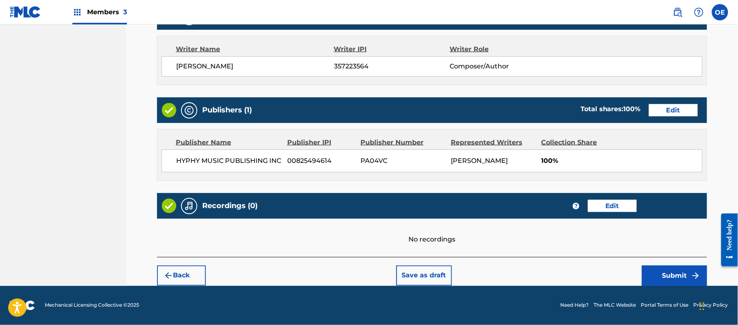
click at [642, 269] on div "Back Save as draft Submit" at bounding box center [432, 271] width 550 height 29
click at [669, 267] on button "Submit" at bounding box center [674, 275] width 65 height 20
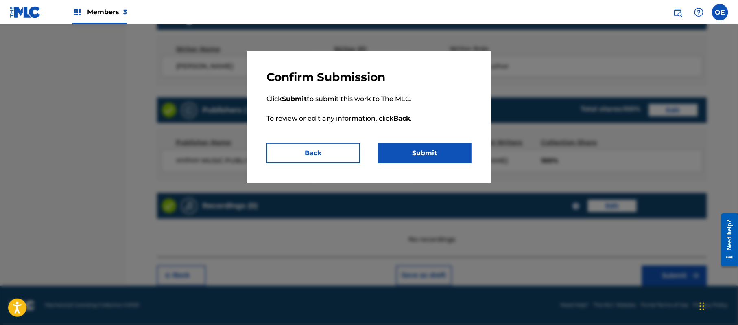
click at [449, 155] on button "Submit" at bounding box center [425, 153] width 94 height 20
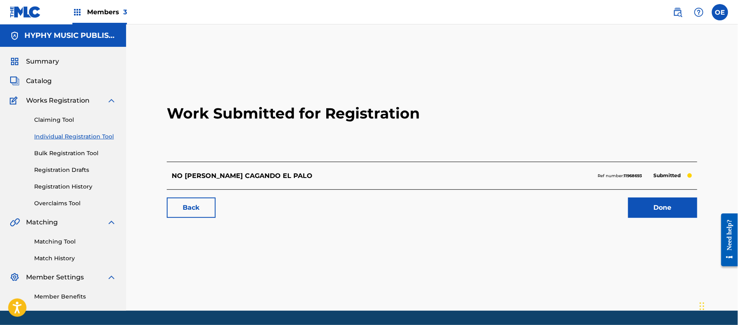
click at [85, 138] on link "Individual Registration Tool" at bounding box center [75, 136] width 82 height 9
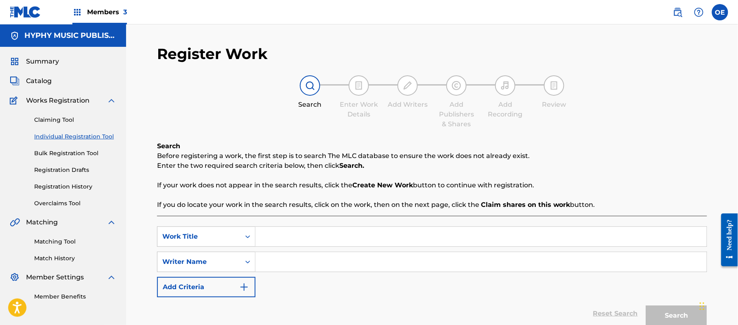
paste input "NO QUIERES DEJARME BOLVER"
type input "NO QUIERES DEJARME BOLVER"
paste input "[PERSON_NAME]"
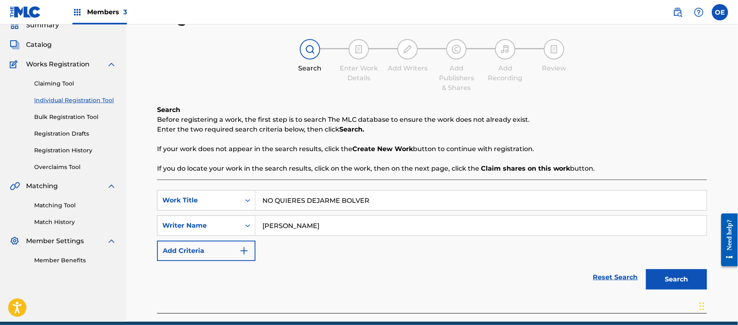
scroll to position [72, 0]
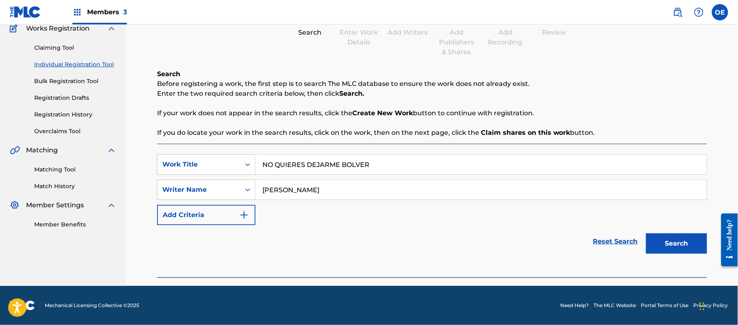
drag, startPoint x: 689, startPoint y: 240, endPoint x: 537, endPoint y: 225, distance: 153.0
click at [688, 240] on button "Search" at bounding box center [676, 243] width 61 height 20
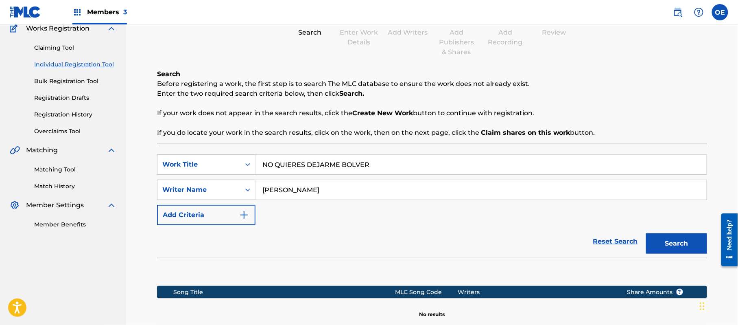
drag, startPoint x: 302, startPoint y: 191, endPoint x: 285, endPoint y: 193, distance: 16.3
click at [285, 193] on input "[PERSON_NAME]" at bounding box center [481, 190] width 451 height 20
click at [646, 233] on button "Search" at bounding box center [676, 243] width 61 height 20
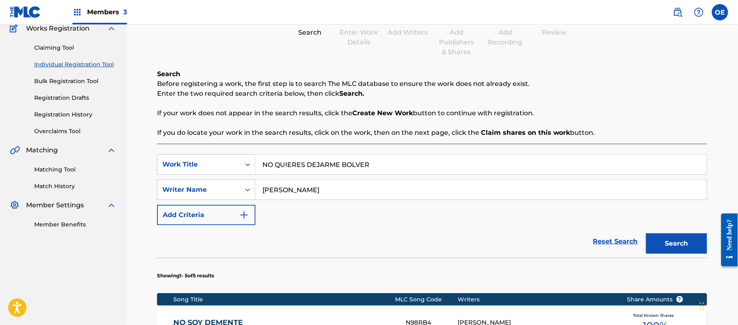
type input "[PERSON_NAME]"
click at [646, 233] on button "Search" at bounding box center [676, 243] width 61 height 20
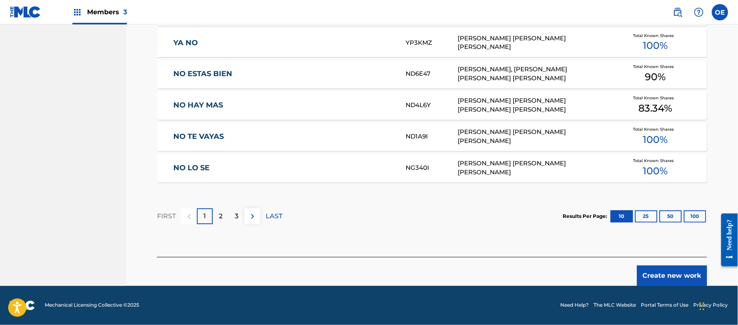
click at [683, 276] on button "Create new work" at bounding box center [672, 275] width 70 height 20
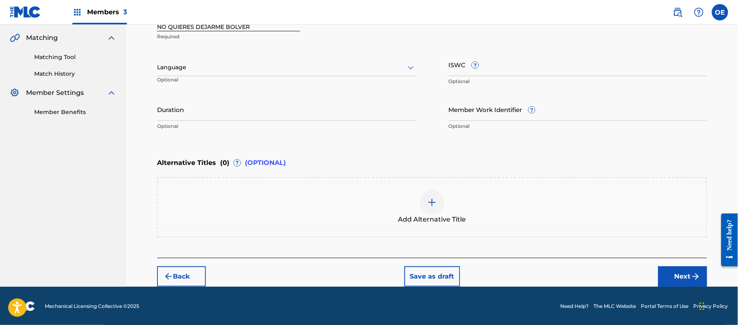
click at [252, 72] on div "Language" at bounding box center [286, 67] width 259 height 17
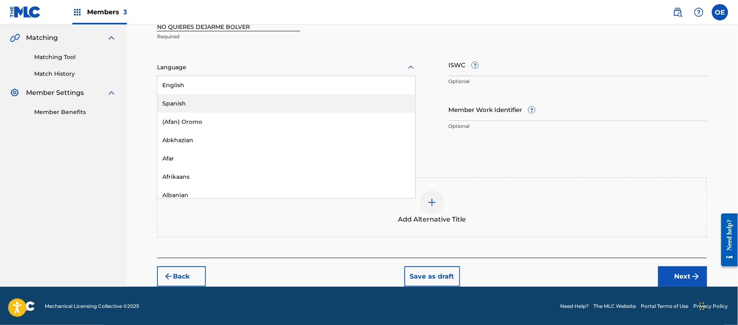
click at [238, 99] on div "Spanish" at bounding box center [287, 103] width 258 height 18
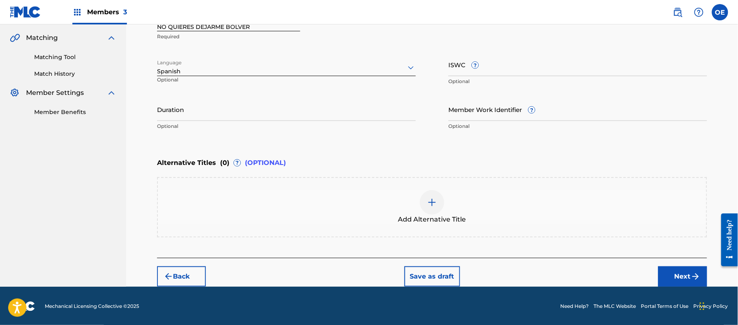
click at [700, 273] on button "Next" at bounding box center [683, 276] width 49 height 20
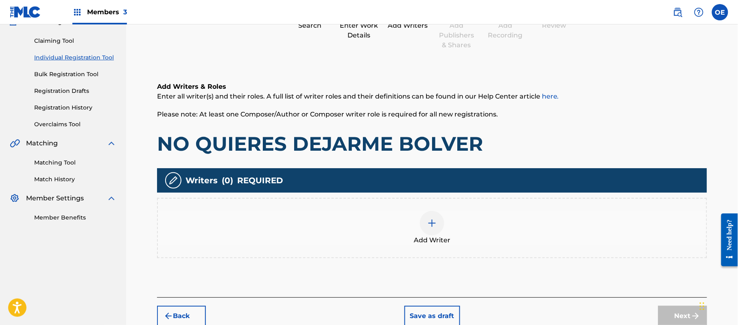
scroll to position [37, 0]
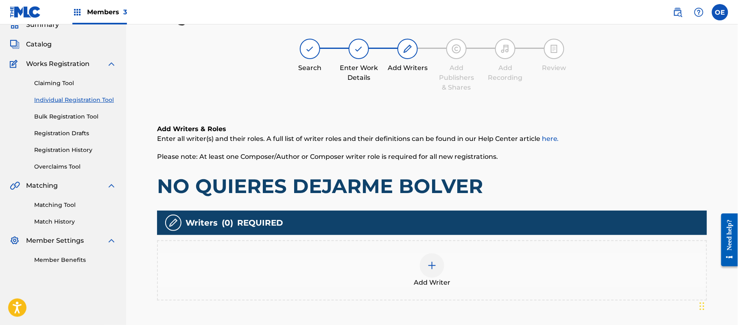
click at [412, 235] on div "Writers ( 0 ) REQUIRED Add Writer" at bounding box center [432, 255] width 550 height 90
click at [413, 256] on div "Add Writer" at bounding box center [432, 270] width 549 height 34
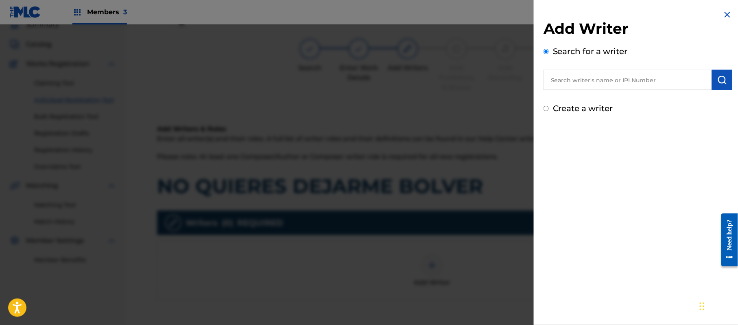
click at [598, 106] on label "Create a writer" at bounding box center [583, 108] width 60 height 10
radio input "true"
click at [549, 106] on input "Create a writer" at bounding box center [546, 108] width 5 height 5
radio input "false"
radio input "true"
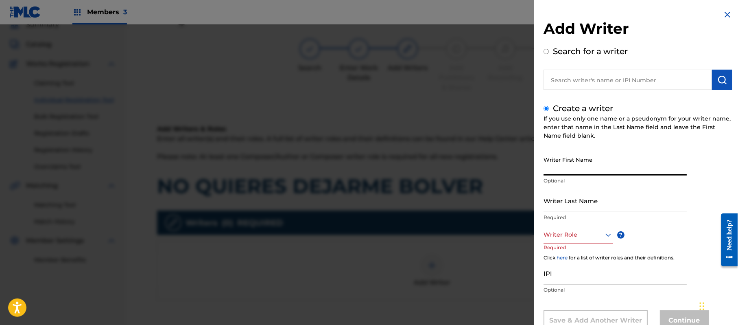
paste input "[PERSON_NAME]"
type input "[PERSON_NAME]"
click at [613, 200] on input "Writer Last Name" at bounding box center [615, 200] width 143 height 23
paste input "[PERSON_NAME]"
type input "[PERSON_NAME]"
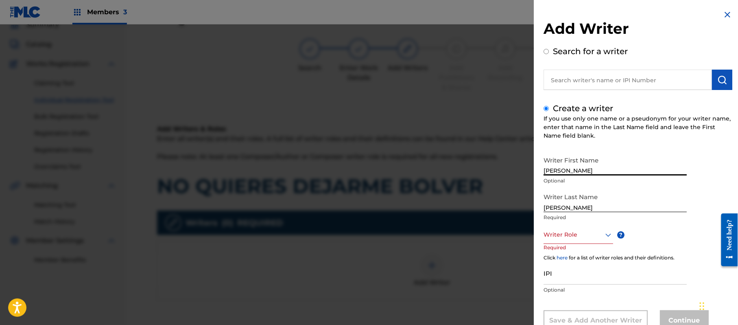
drag, startPoint x: 608, startPoint y: 171, endPoint x: 577, endPoint y: 171, distance: 30.9
click at [577, 171] on input "[PERSON_NAME]" at bounding box center [615, 163] width 143 height 23
type input "[PERSON_NAME]"
drag, startPoint x: 577, startPoint y: 204, endPoint x: 543, endPoint y: 207, distance: 34.7
click at [543, 207] on div "Add Writer Search for a writer Create a writer If you use only one name or a ps…" at bounding box center [638, 176] width 208 height 353
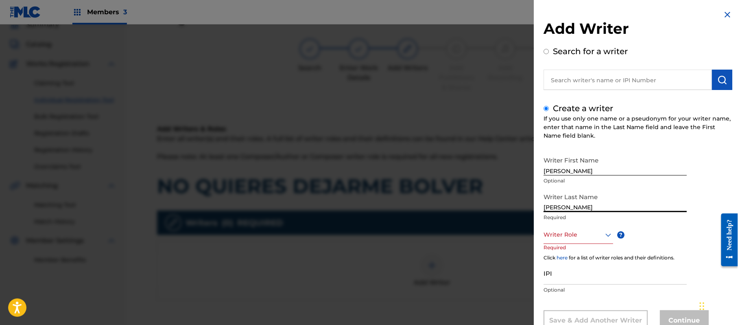
type input "[PERSON_NAME]"
click at [558, 223] on div "Writer Last Name [PERSON_NAME] Required" at bounding box center [615, 207] width 143 height 37
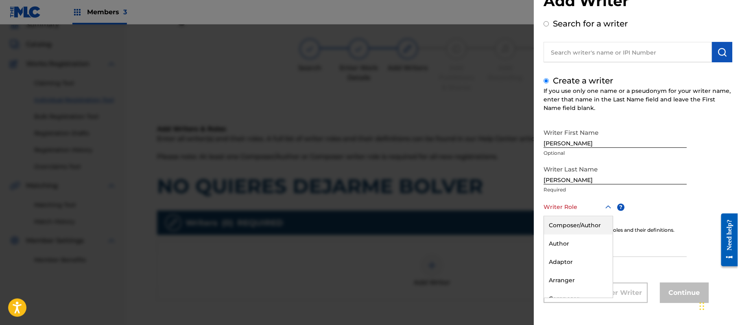
click at [558, 216] on div "8 results available. Use Up and Down to choose options, press Enter to select t…" at bounding box center [579, 207] width 70 height 18
click at [558, 228] on div "Composer/Author" at bounding box center [578, 225] width 69 height 18
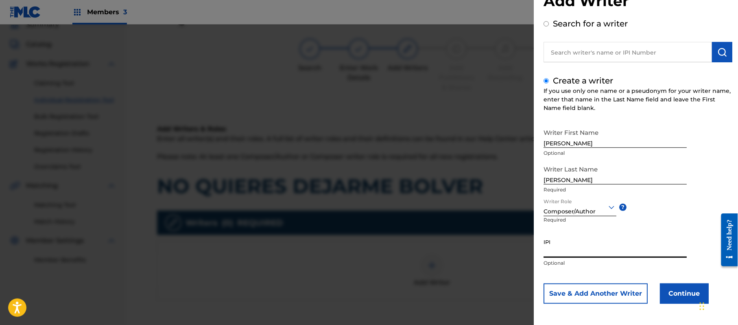
paste input "357223564"
type input "357223564"
click at [671, 296] on button "Continue" at bounding box center [684, 293] width 49 height 20
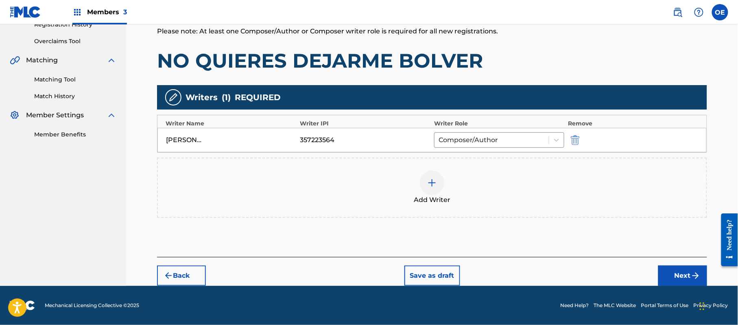
click at [663, 277] on button "Next" at bounding box center [683, 275] width 49 height 20
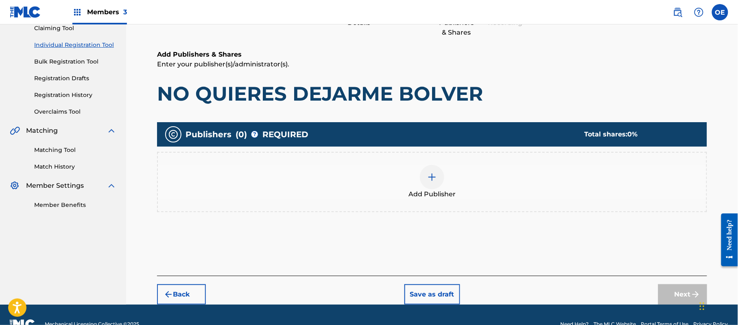
scroll to position [37, 0]
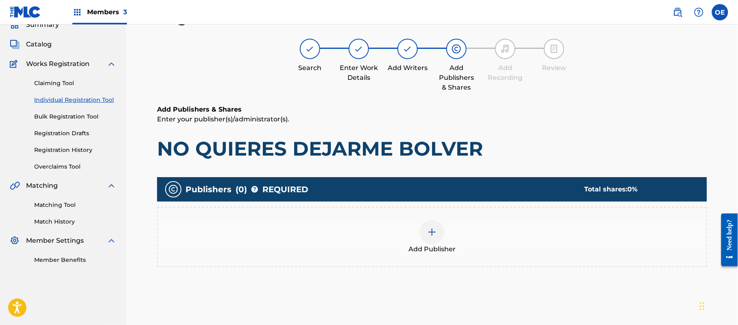
click at [482, 252] on div "Add Publisher" at bounding box center [432, 237] width 549 height 34
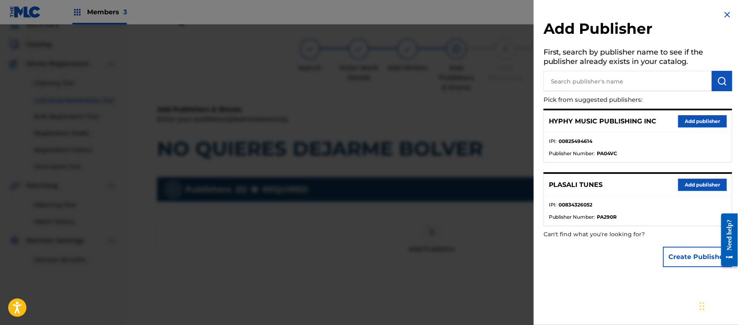
click at [682, 121] on button "Add publisher" at bounding box center [703, 121] width 49 height 12
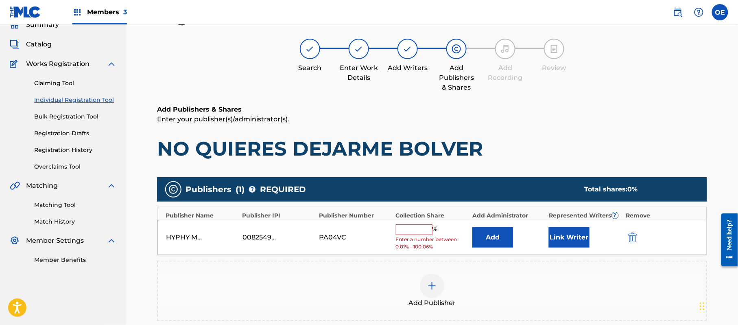
click at [419, 226] on input "text" at bounding box center [414, 229] width 37 height 11
type input "100"
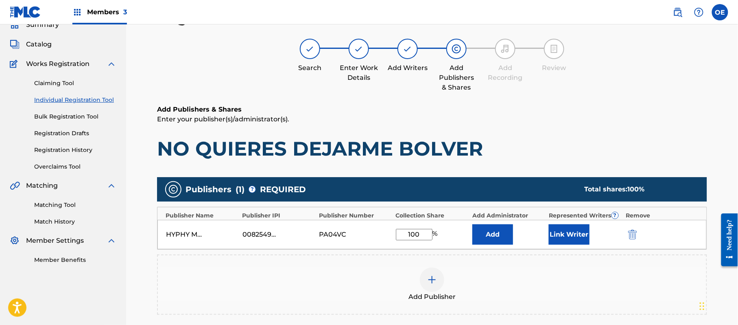
click at [577, 230] on button "Link Writer" at bounding box center [569, 234] width 41 height 20
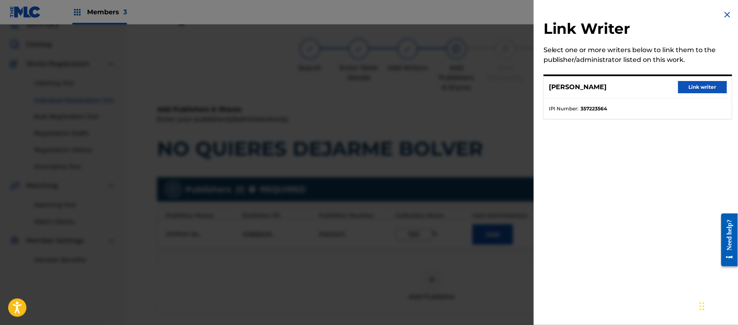
click at [693, 89] on button "Link writer" at bounding box center [703, 87] width 49 height 12
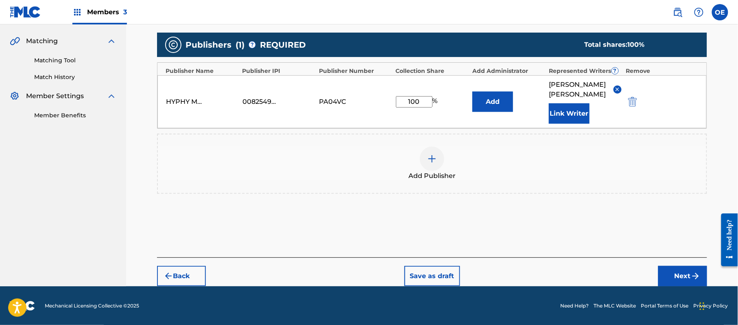
click at [677, 279] on button "Next" at bounding box center [683, 276] width 49 height 20
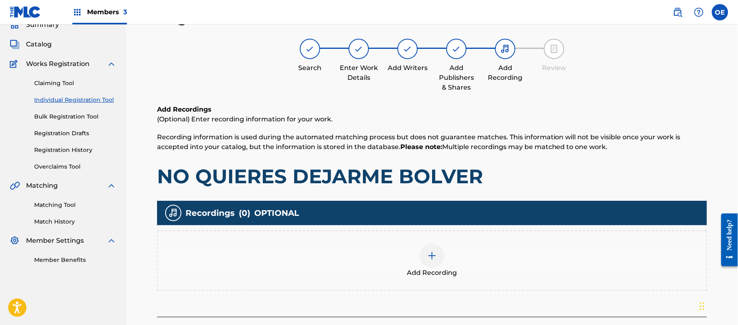
click at [455, 252] on div "Add Recording" at bounding box center [432, 260] width 549 height 34
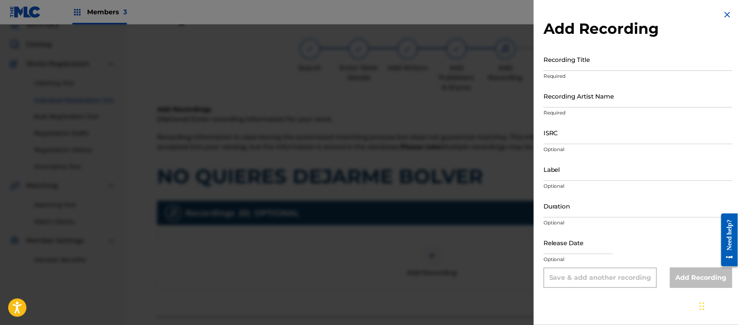
click at [728, 17] on img at bounding box center [728, 15] width 10 height 10
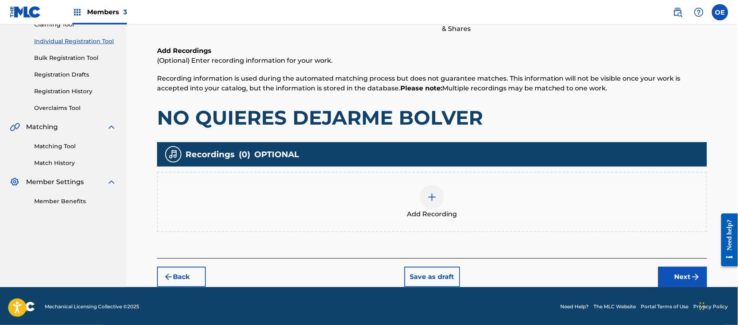
click at [689, 276] on button "Next" at bounding box center [683, 277] width 49 height 20
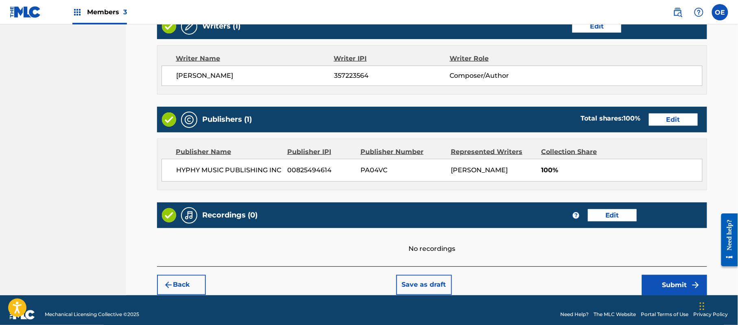
scroll to position [337, 0]
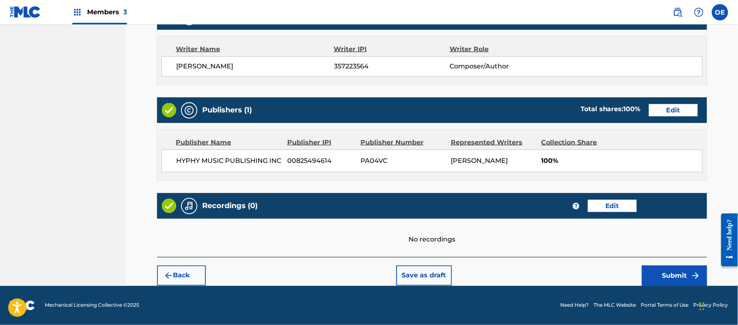
click at [671, 267] on button "Submit" at bounding box center [674, 275] width 65 height 20
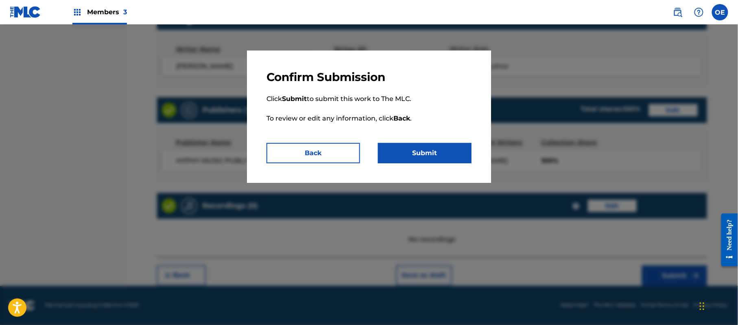
click at [468, 164] on div "Confirm Submission Click Submit to submit this work to The MLC. To review or ed…" at bounding box center [369, 116] width 244 height 132
click at [462, 162] on button "Submit" at bounding box center [425, 153] width 94 height 20
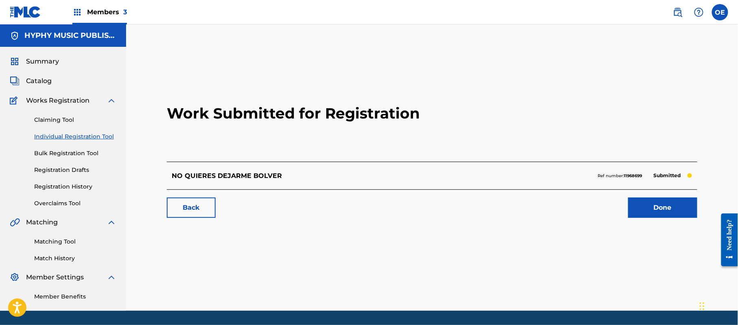
click at [78, 138] on link "Individual Registration Tool" at bounding box center [75, 136] width 82 height 9
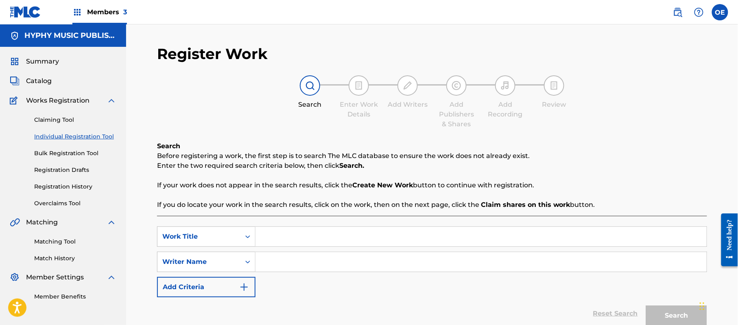
paste input "EL CHINGON DE DURANGO"
type input "EL CHINGON DE DURANGO"
paste input "[PERSON_NAME]"
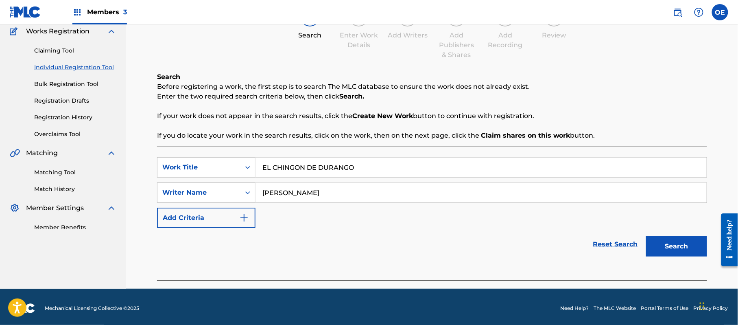
scroll to position [72, 0]
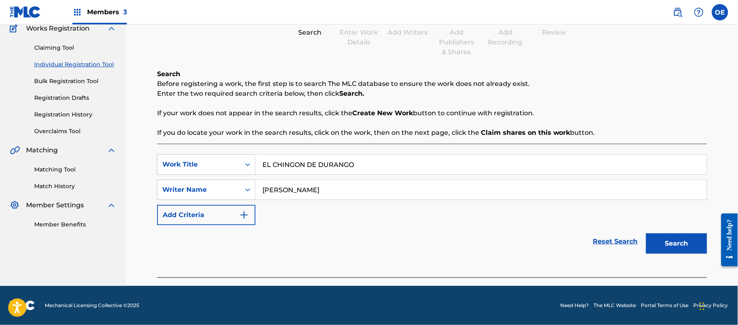
click at [686, 247] on button "Search" at bounding box center [676, 243] width 61 height 20
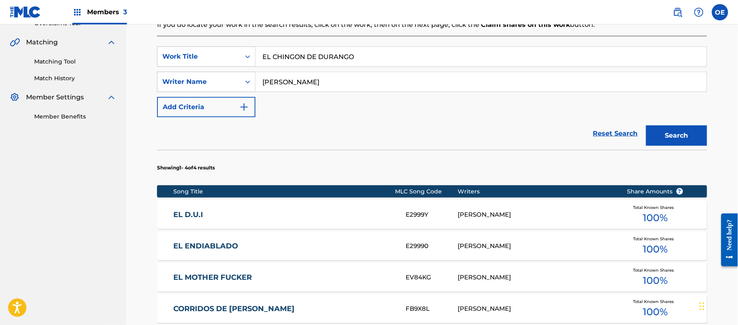
scroll to position [181, 0]
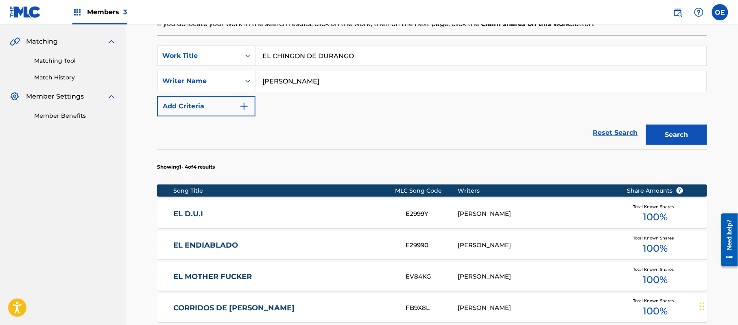
drag, startPoint x: 300, startPoint y: 82, endPoint x: 287, endPoint y: 82, distance: 12.2
click at [287, 82] on input "[PERSON_NAME]" at bounding box center [481, 81] width 451 height 20
click at [646, 125] on button "Search" at bounding box center [676, 135] width 61 height 20
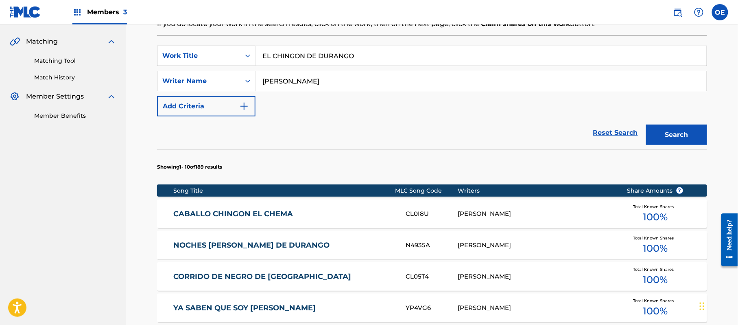
type input "[PERSON_NAME]"
click at [646, 125] on button "Search" at bounding box center [676, 135] width 61 height 20
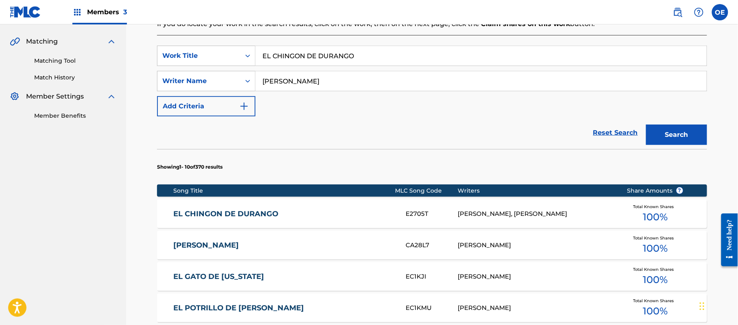
click at [275, 210] on link "EL CHINGON DE DURANGO" at bounding box center [284, 213] width 221 height 9
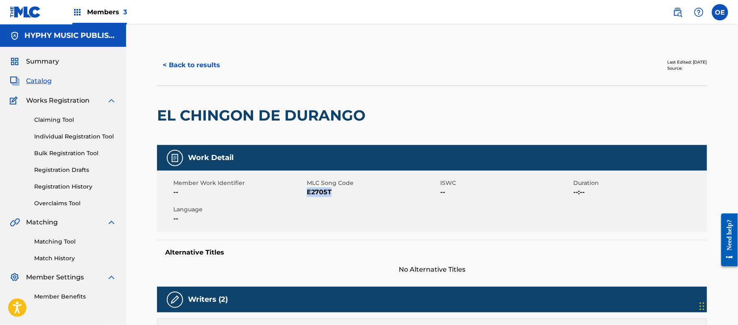
drag, startPoint x: 339, startPoint y: 195, endPoint x: 307, endPoint y: 190, distance: 33.5
click at [307, 190] on span "E2705T" at bounding box center [372, 192] width 131 height 10
copy span "E2705T"
click at [198, 70] on button "< Back to results" at bounding box center [191, 65] width 69 height 20
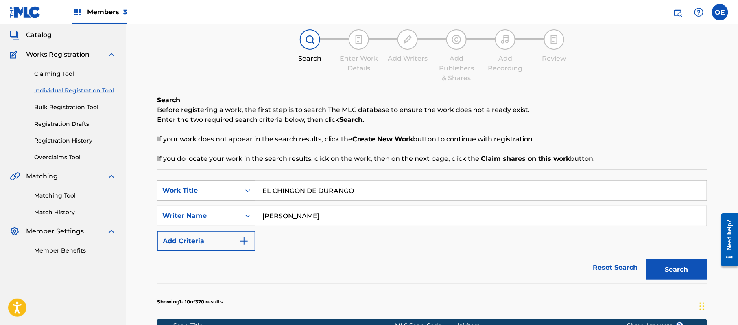
drag, startPoint x: 359, startPoint y: 191, endPoint x: 251, endPoint y: 187, distance: 107.5
click at [251, 187] on div "SearchWithCriteriaaeda956c-267b-4f26-a347-eacfffd30b35 Work Title [GEOGRAPHIC_D…" at bounding box center [432, 190] width 550 height 20
paste input "[PERSON_NAME]"
type input "[PERSON_NAME]"
click at [676, 263] on button "Search" at bounding box center [676, 269] width 61 height 20
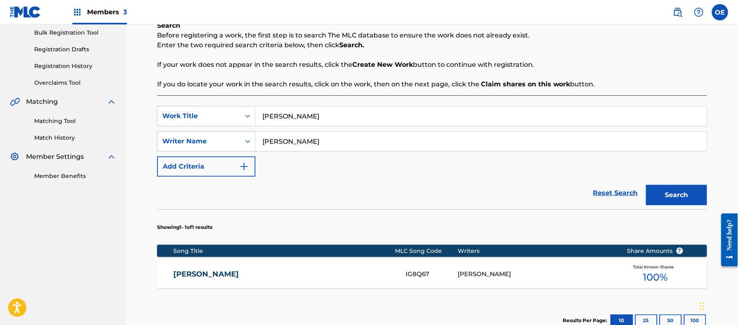
scroll to position [209, 0]
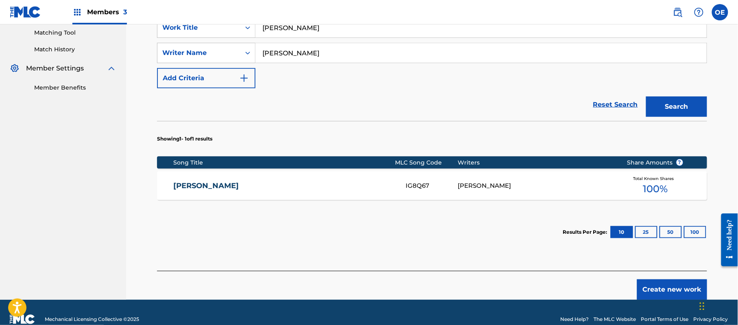
click at [269, 197] on div "[PERSON_NAME] IG8Q67 [PERSON_NAME] Total Known Shares 100 %" at bounding box center [432, 185] width 550 height 28
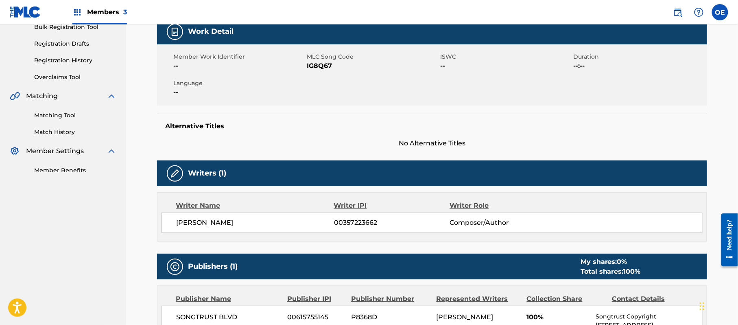
scroll to position [108, 0]
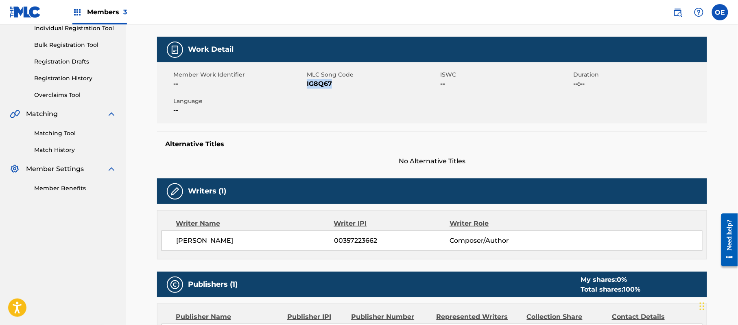
drag, startPoint x: 344, startPoint y: 86, endPoint x: 308, endPoint y: 86, distance: 36.6
click at [308, 86] on span "IG8Q67" at bounding box center [372, 84] width 131 height 10
copy span "IG8Q67"
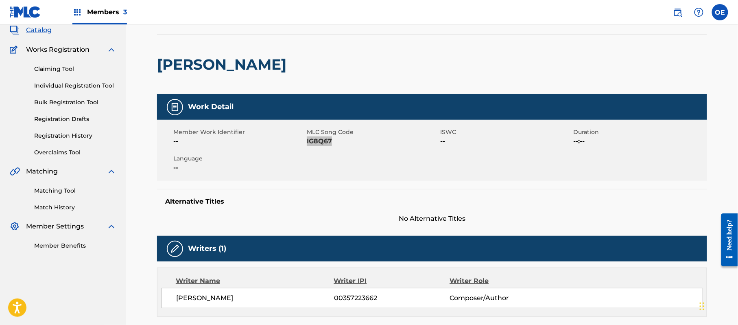
scroll to position [0, 0]
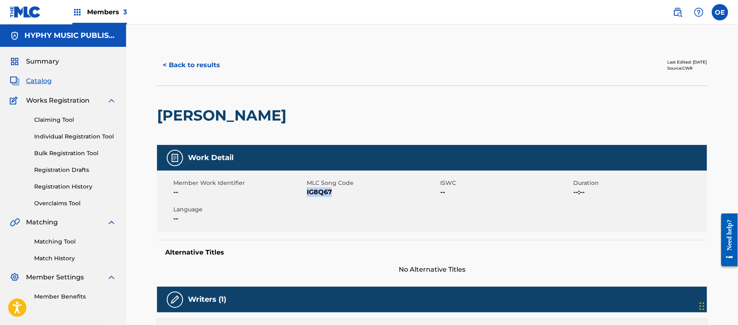
click at [196, 70] on button "< Back to results" at bounding box center [191, 65] width 69 height 20
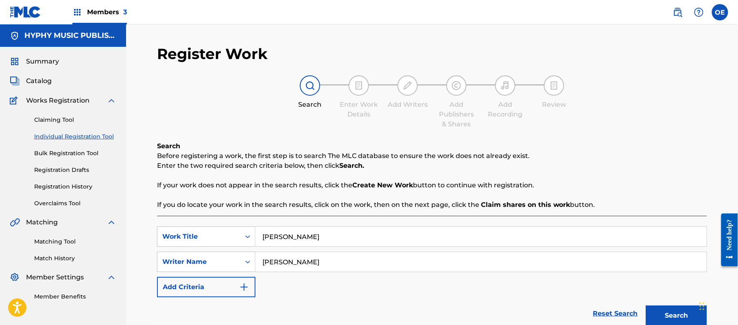
scroll to position [46, 0]
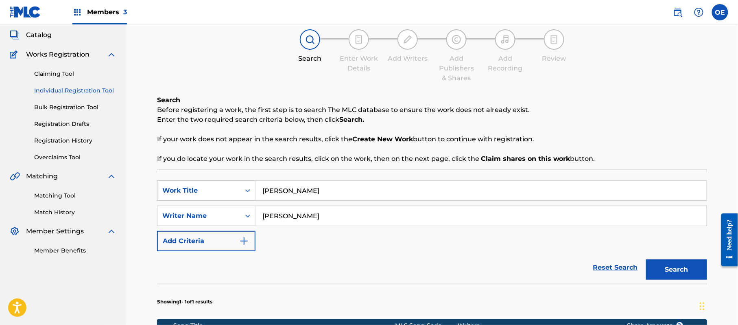
drag, startPoint x: 359, startPoint y: 189, endPoint x: 220, endPoint y: 195, distance: 139.4
click at [220, 195] on div "SearchWithCriteriaaeda956c-267b-4f26-a347-eacfffd30b35 Work Title [PERSON_NAME]" at bounding box center [432, 190] width 550 height 20
paste input "[PERSON_NAME]"
type input "[PERSON_NAME]"
click at [686, 267] on button "Search" at bounding box center [676, 269] width 61 height 20
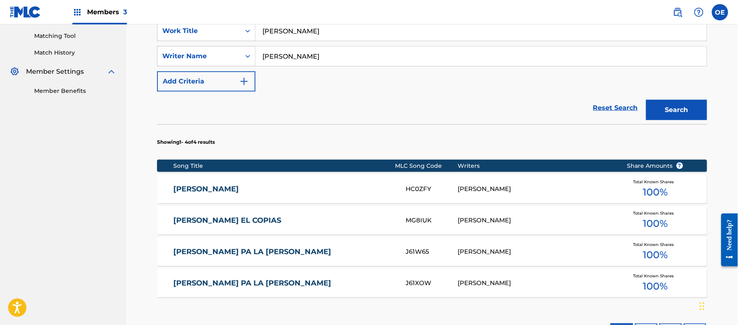
scroll to position [209, 0]
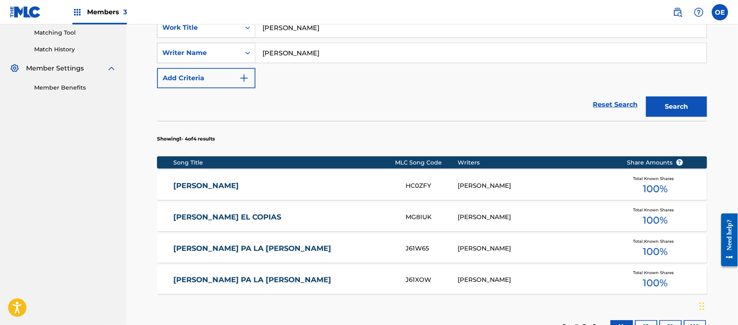
click at [231, 191] on div "[PERSON_NAME] HC0ZFY [PERSON_NAME] Total Known Shares 100 %" at bounding box center [432, 185] width 550 height 28
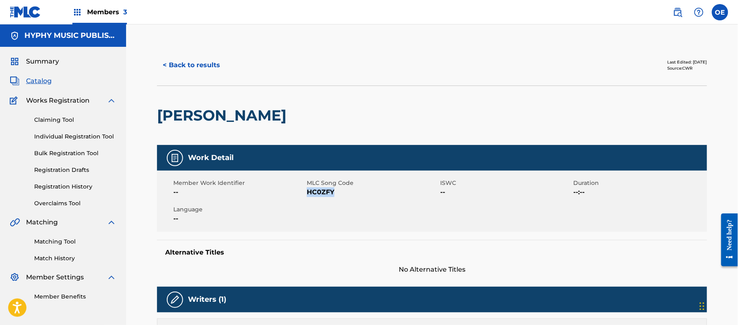
drag, startPoint x: 356, startPoint y: 194, endPoint x: 308, endPoint y: 191, distance: 47.7
click at [308, 191] on span "HC0ZFY" at bounding box center [372, 192] width 131 height 10
copy span "HC0ZFY"
click at [202, 74] on button "< Back to results" at bounding box center [191, 65] width 69 height 20
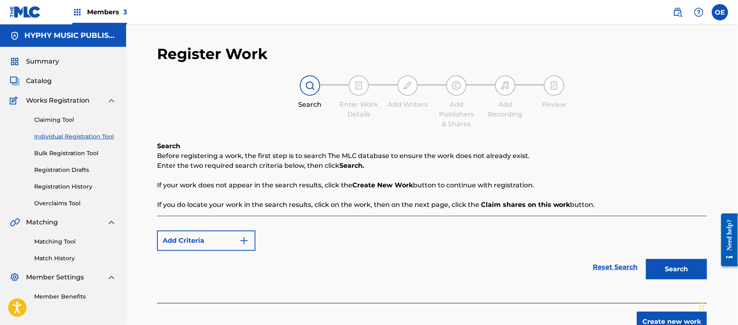
scroll to position [46, 0]
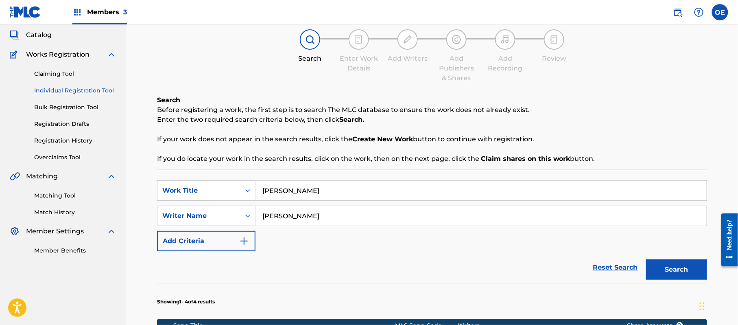
drag, startPoint x: 327, startPoint y: 191, endPoint x: 266, endPoint y: 192, distance: 61.1
click at [266, 192] on input "[PERSON_NAME]" at bounding box center [481, 191] width 451 height 20
click at [329, 192] on input "[PERSON_NAME]" at bounding box center [481, 191] width 451 height 20
drag, startPoint x: 329, startPoint y: 192, endPoint x: 230, endPoint y: 183, distance: 99.3
click at [230, 183] on div "SearchWithCriteriaaeda956c-267b-4f26-a347-eacfffd30b35 Work Title [PERSON_NAME]" at bounding box center [432, 190] width 550 height 20
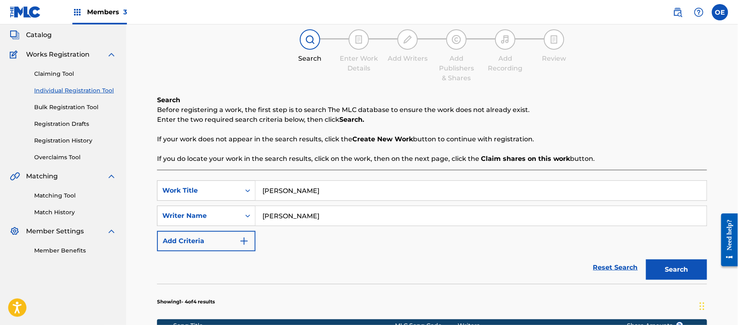
paste input "[PERSON_NAME] EL REY DE LOS COLIADEROS"
type input "[PERSON_NAME] EL REY DE LOS COLIADEROS"
click at [668, 273] on button "Search" at bounding box center [676, 269] width 61 height 20
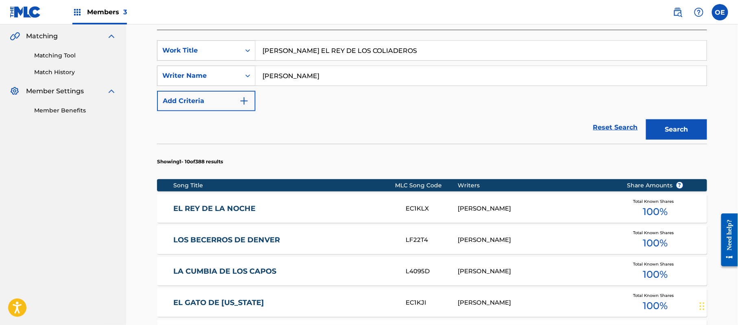
scroll to position [124, 0]
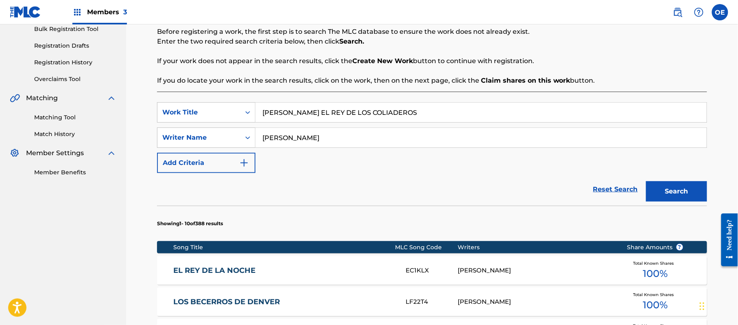
click at [282, 137] on input "[PERSON_NAME]" at bounding box center [481, 138] width 451 height 20
click at [646, 181] on button "Search" at bounding box center [676, 191] width 61 height 20
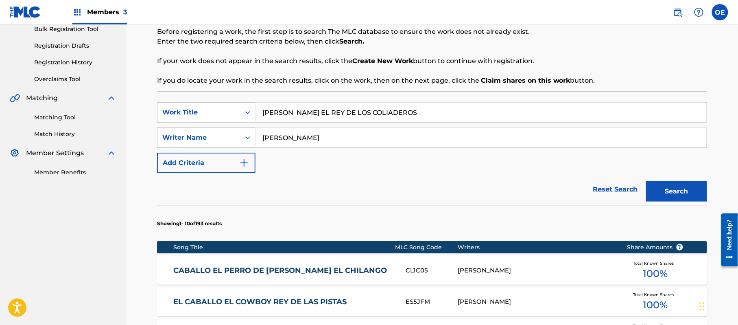
type input "[PERSON_NAME]"
click at [646, 181] on button "Search" at bounding box center [676, 191] width 61 height 20
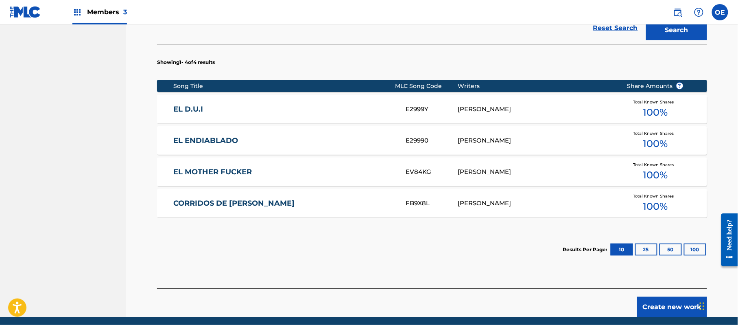
scroll to position [287, 0]
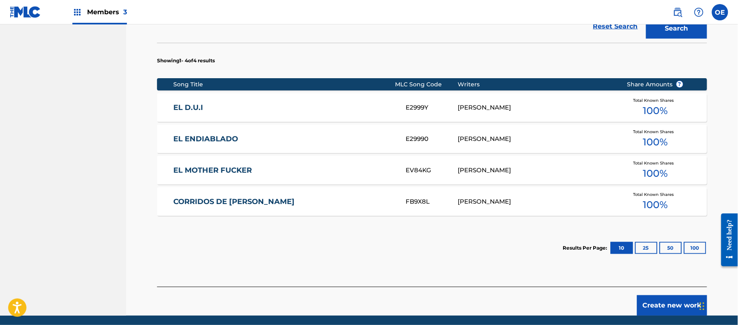
click at [665, 303] on button "Create new work" at bounding box center [672, 305] width 70 height 20
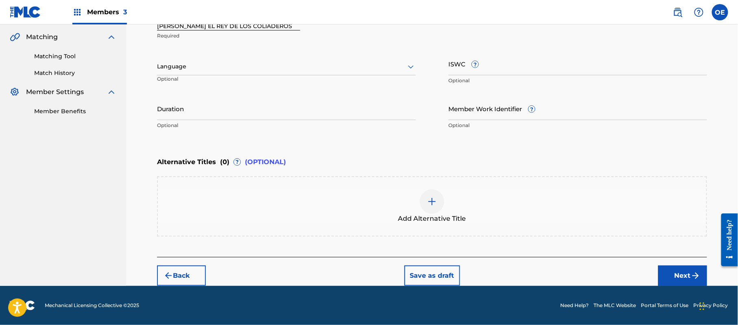
scroll to position [184, 0]
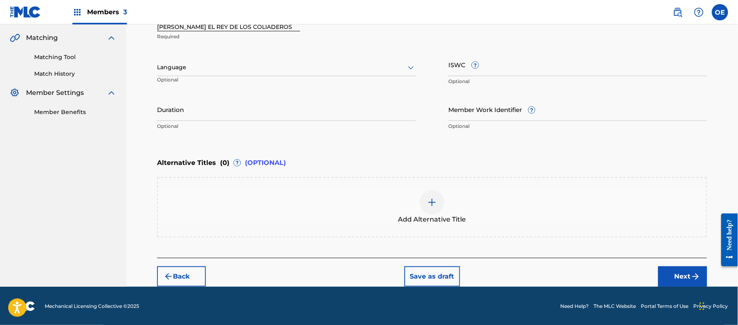
drag, startPoint x: 197, startPoint y: 68, endPoint x: 200, endPoint y: 72, distance: 5.7
click at [198, 68] on div at bounding box center [286, 67] width 259 height 10
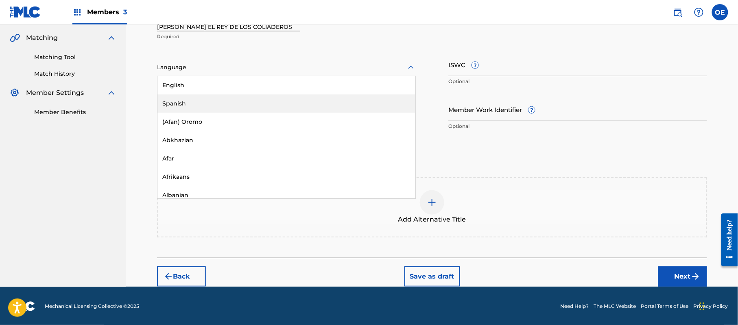
click at [212, 102] on div "Spanish" at bounding box center [287, 103] width 258 height 18
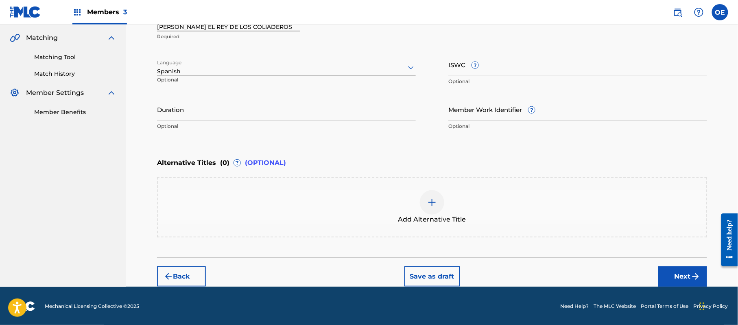
click at [455, 225] on div "Add Alternative Title" at bounding box center [432, 207] width 550 height 60
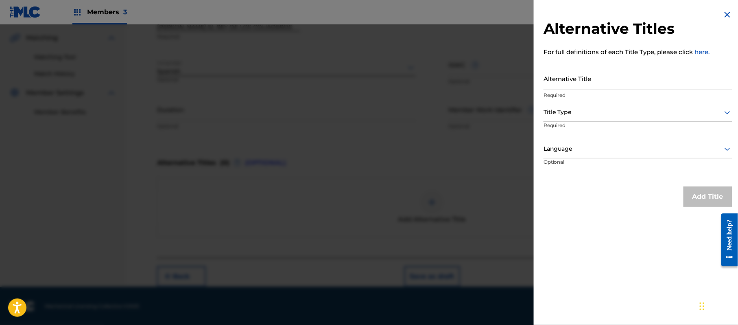
click at [572, 81] on input "Alternative Title" at bounding box center [638, 78] width 189 height 23
paste input "El Rey De La Sierra [PERSON_NAME]"
type input "El Rey De La Sierra [PERSON_NAME]"
click at [602, 115] on div at bounding box center [638, 112] width 189 height 10
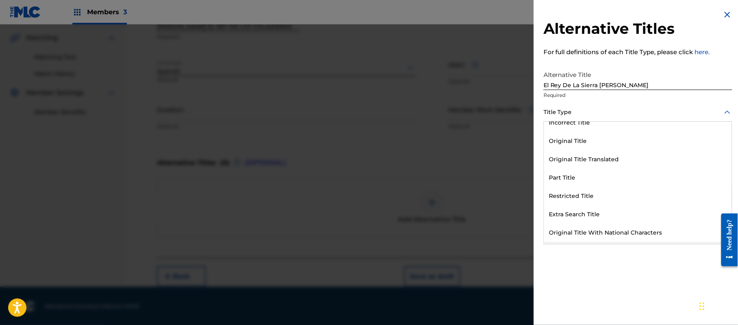
scroll to position [79, 0]
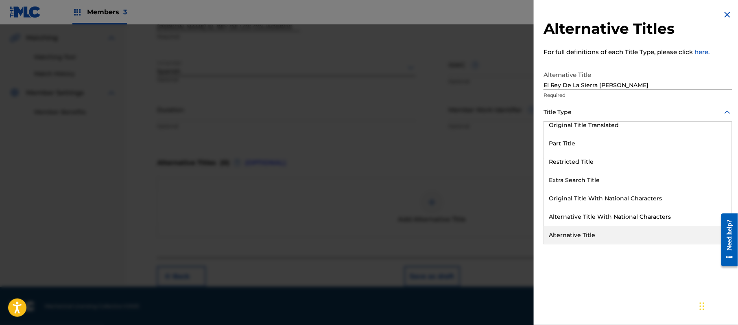
click at [585, 240] on div "Alternative Title" at bounding box center [638, 235] width 188 height 18
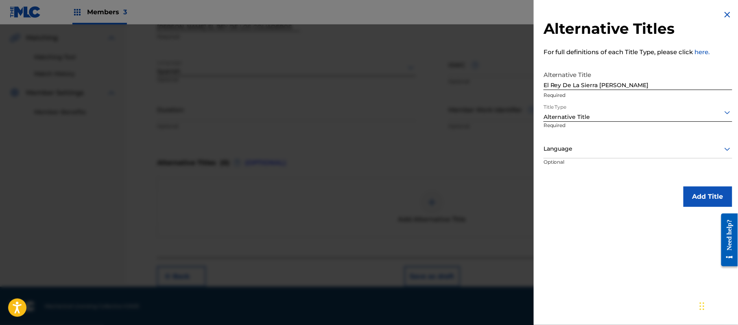
click at [584, 152] on div at bounding box center [638, 149] width 189 height 10
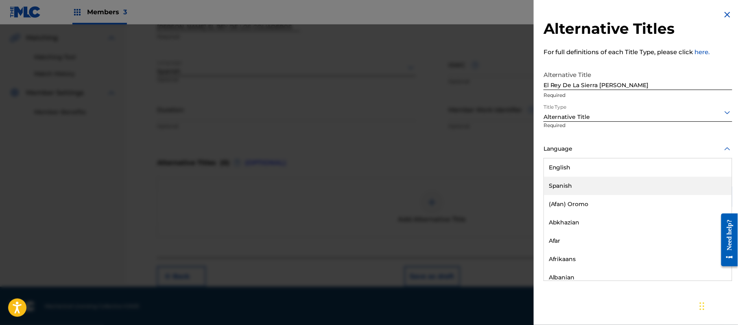
click at [580, 180] on div "Spanish" at bounding box center [638, 186] width 188 height 18
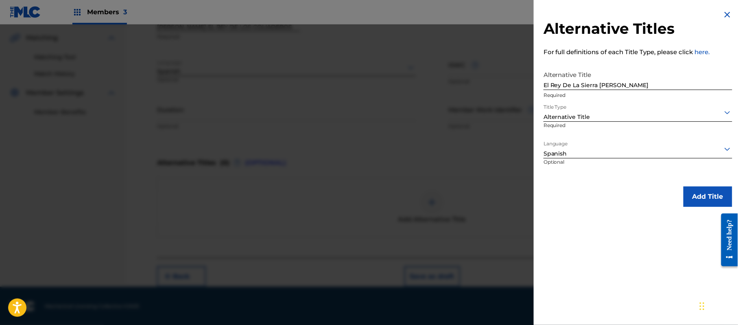
click at [705, 199] on button "Add Title" at bounding box center [708, 196] width 49 height 20
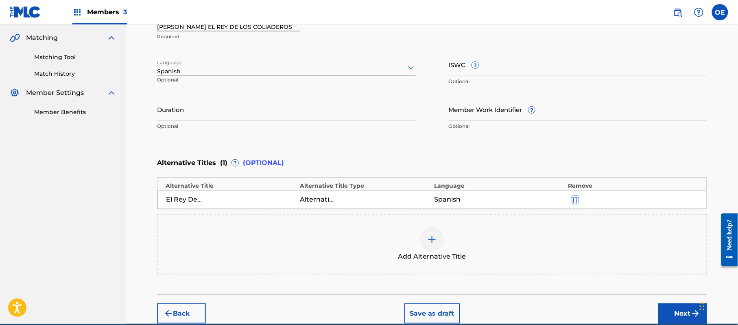
click at [675, 316] on button "Next" at bounding box center [683, 313] width 49 height 20
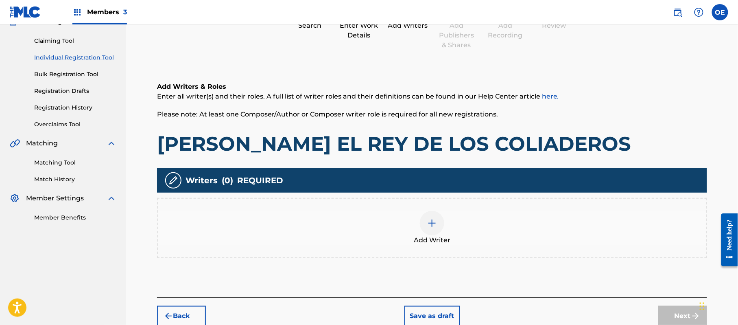
scroll to position [37, 0]
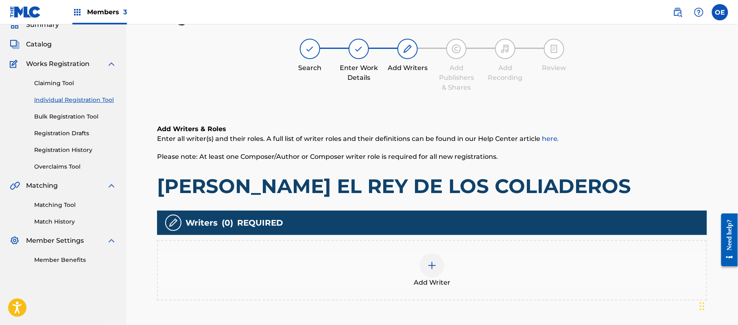
click at [418, 254] on div "Add Writer" at bounding box center [432, 270] width 549 height 34
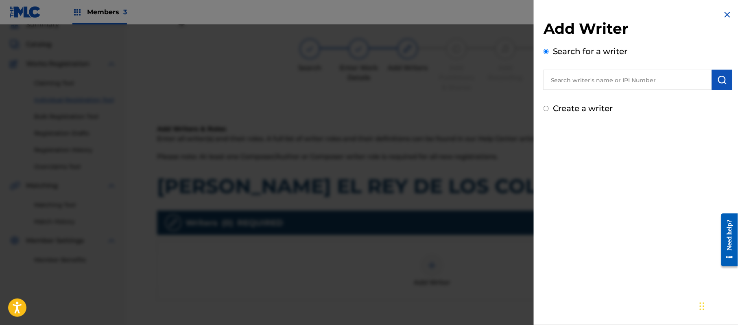
click at [583, 103] on div "Create a writer" at bounding box center [638, 108] width 189 height 12
click at [587, 111] on label "Create a writer" at bounding box center [583, 108] width 60 height 10
radio input "true"
click at [549, 111] on input "Create a writer" at bounding box center [546, 108] width 5 height 5
radio input "false"
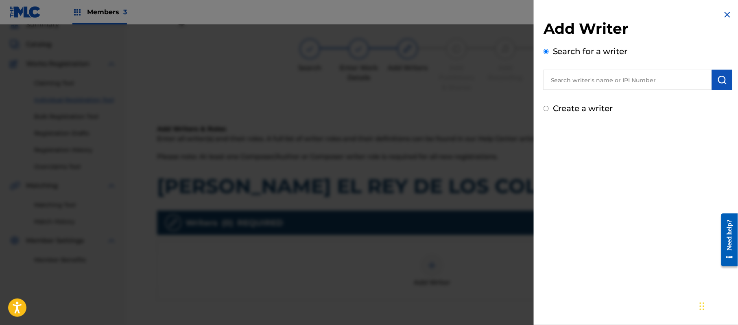
radio input "true"
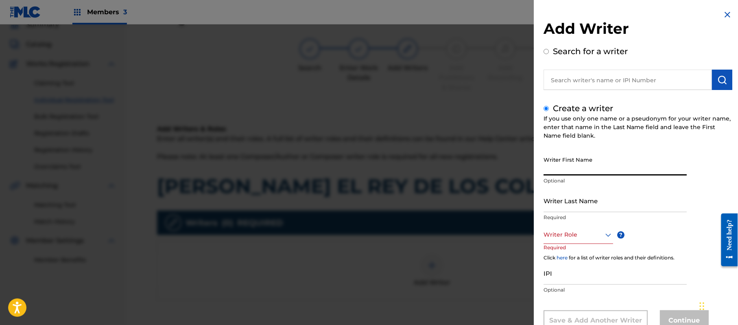
paste input "[PERSON_NAME]"
type input "[PERSON_NAME]"
paste input "[PERSON_NAME]"
type input "[PERSON_NAME]"
drag, startPoint x: 610, startPoint y: 167, endPoint x: 577, endPoint y: 176, distance: 33.9
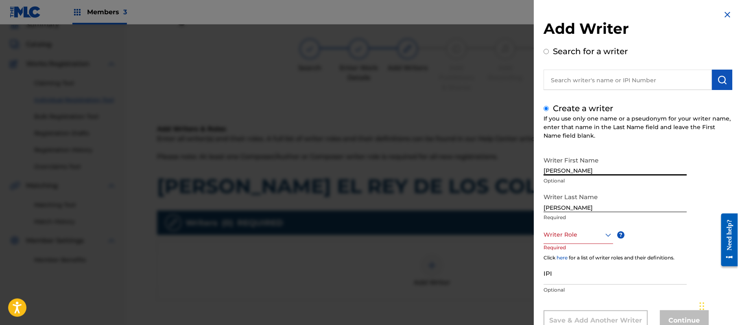
click at [577, 176] on div "Writer First Name [PERSON_NAME] Optional" at bounding box center [615, 170] width 143 height 37
type input "[PERSON_NAME]"
drag, startPoint x: 578, startPoint y: 209, endPoint x: 448, endPoint y: 204, distance: 130.4
click at [448, 204] on div "Add Writer Search for a writer Create a writer If you use only one name or a ps…" at bounding box center [369, 174] width 738 height 300
type input "[PERSON_NAME]"
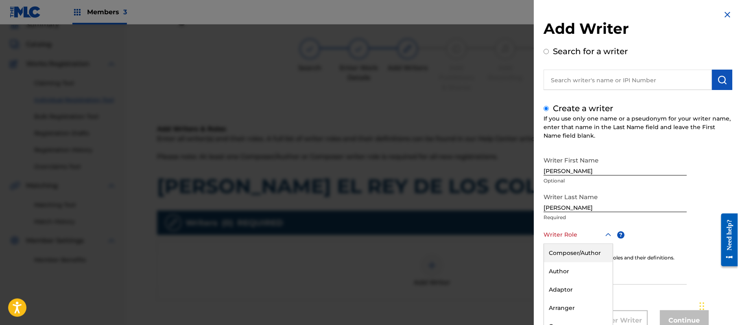
click at [568, 228] on div "8 results available. Use Up and Down to choose options, press Enter to select t…" at bounding box center [579, 235] width 70 height 18
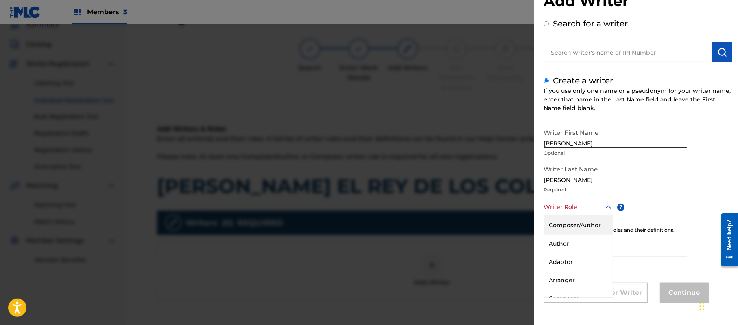
click at [568, 228] on div "Composer/Author" at bounding box center [578, 225] width 69 height 18
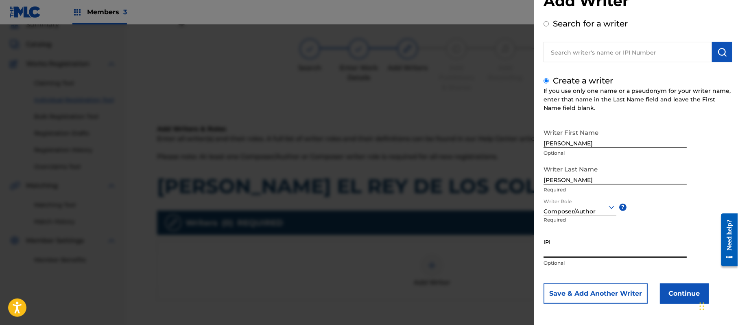
paste input "357223564"
type input "357223564"
click at [670, 290] on button "Continue" at bounding box center [684, 293] width 49 height 20
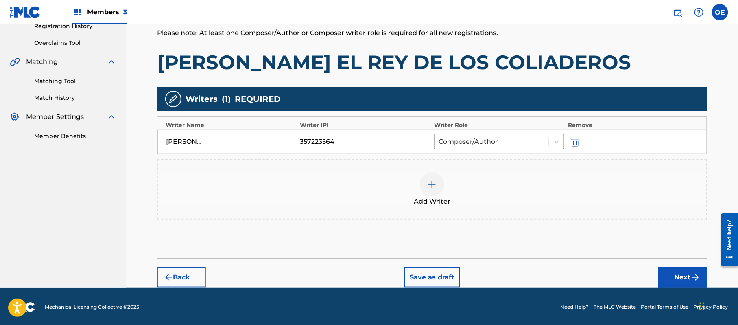
scroll to position [162, 0]
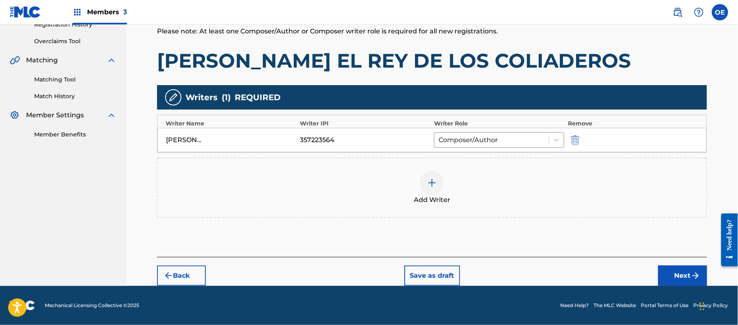
click at [675, 271] on button "Next" at bounding box center [683, 275] width 49 height 20
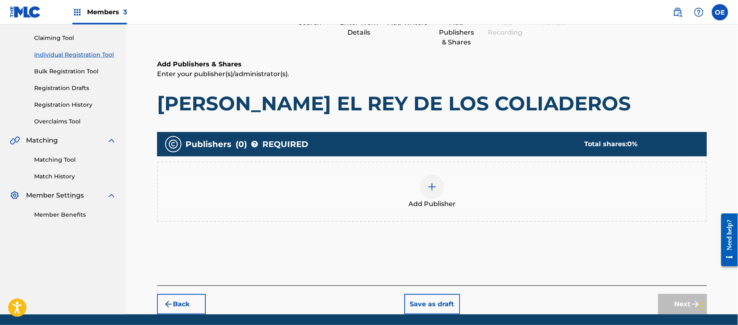
scroll to position [37, 0]
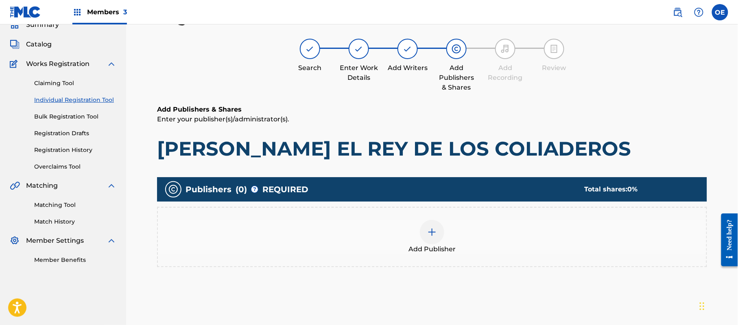
click at [328, 263] on div "Add Publisher" at bounding box center [432, 237] width 550 height 60
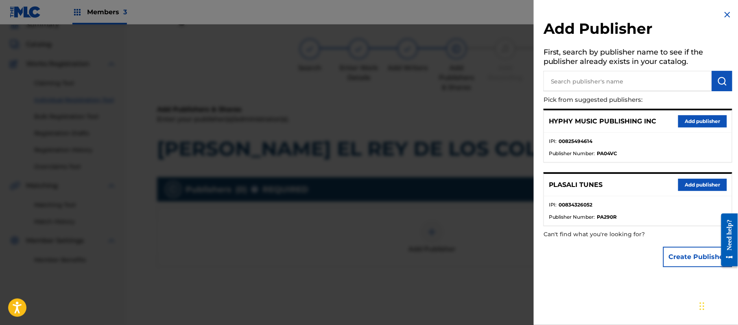
click at [693, 126] on button "Add publisher" at bounding box center [703, 121] width 49 height 12
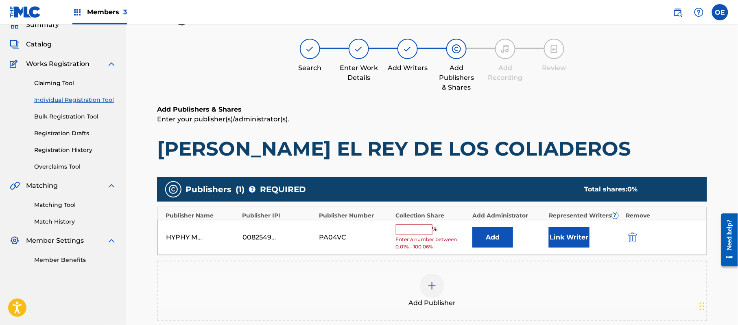
click at [412, 228] on input "text" at bounding box center [414, 229] width 37 height 11
type input "100"
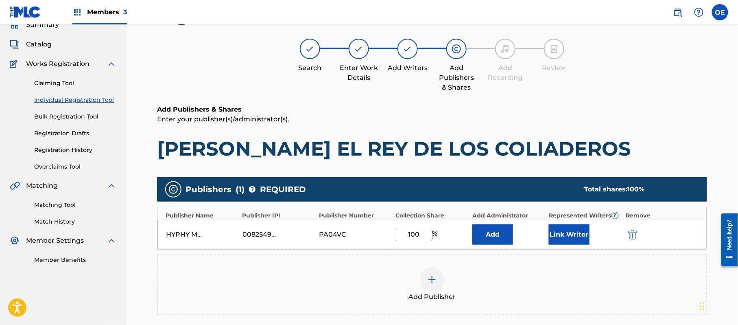
click at [577, 228] on button "Link Writer" at bounding box center [569, 234] width 41 height 20
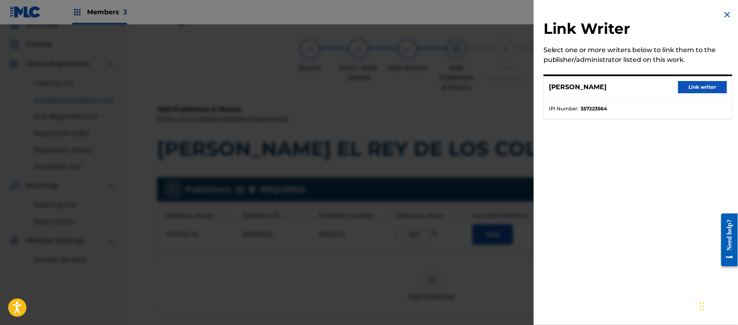
click at [710, 85] on button "Link writer" at bounding box center [703, 87] width 49 height 12
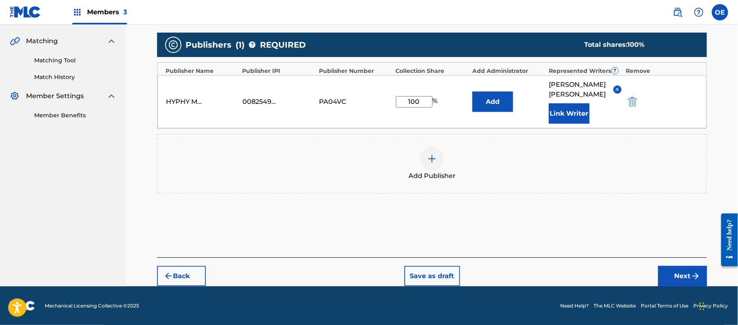
click at [668, 269] on button "Next" at bounding box center [683, 276] width 49 height 20
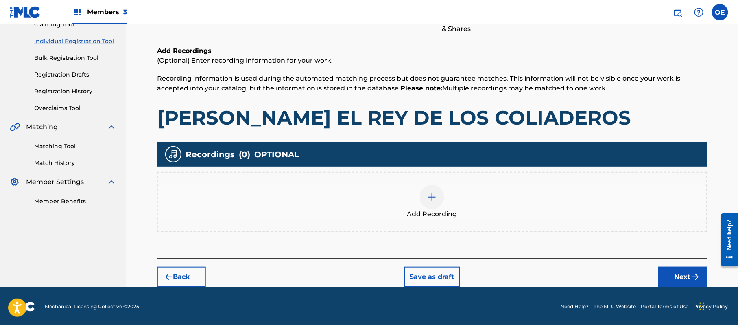
click at [675, 269] on button "Next" at bounding box center [683, 277] width 49 height 20
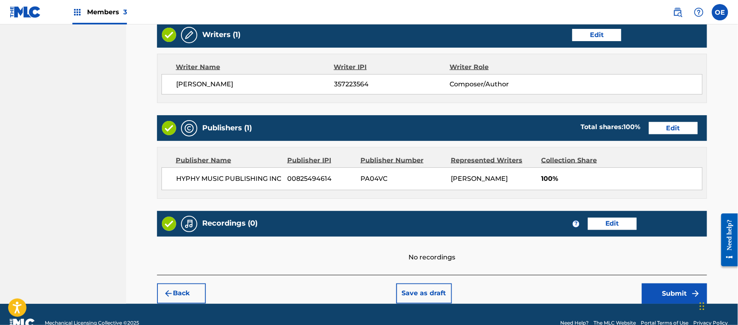
scroll to position [384, 0]
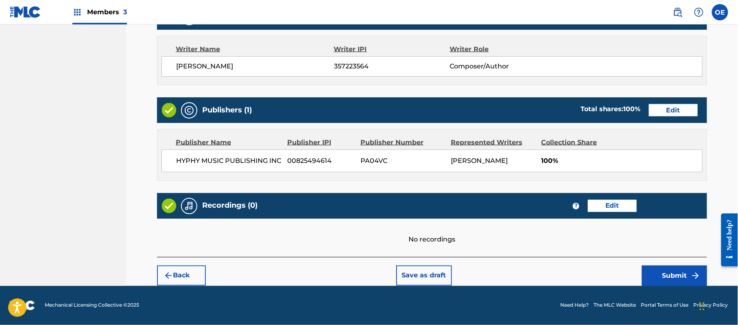
click at [671, 276] on button "Submit" at bounding box center [674, 275] width 65 height 20
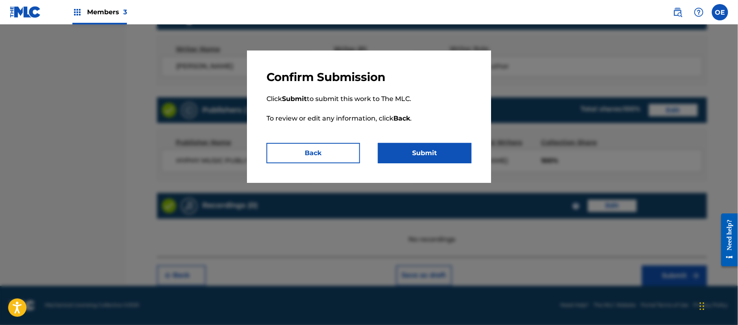
click at [453, 160] on button "Submit" at bounding box center [425, 153] width 94 height 20
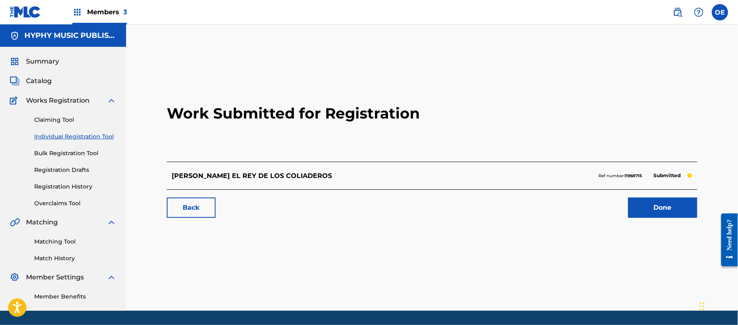
click at [100, 134] on link "Individual Registration Tool" at bounding box center [75, 136] width 82 height 9
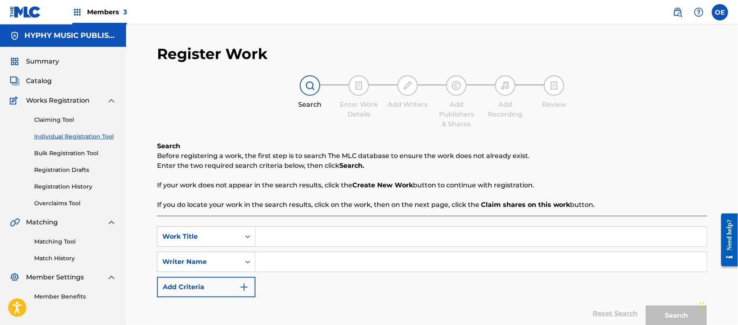
paste input "LA CAJA PLATEADA"
type input "LA CAJA PLATEADA"
paste input "[PERSON_NAME]"
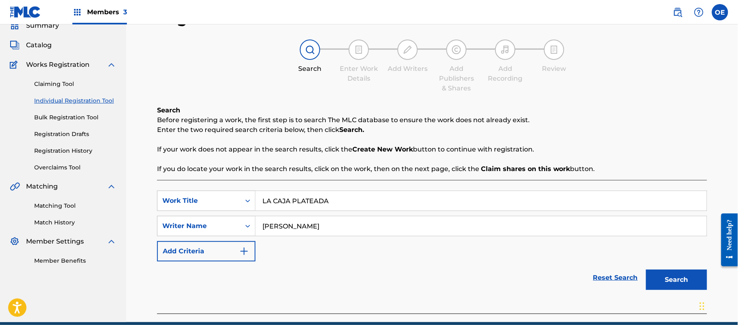
scroll to position [72, 0]
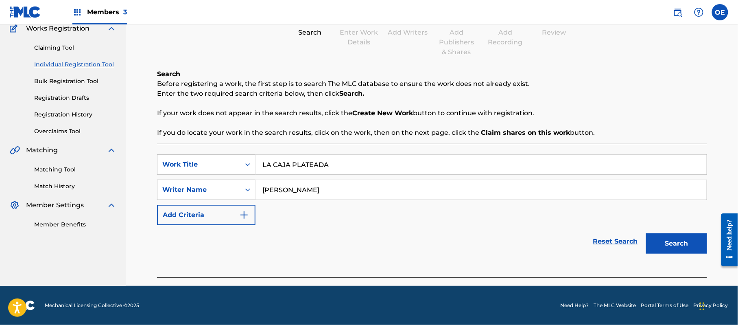
click at [667, 241] on button "Search" at bounding box center [676, 243] width 61 height 20
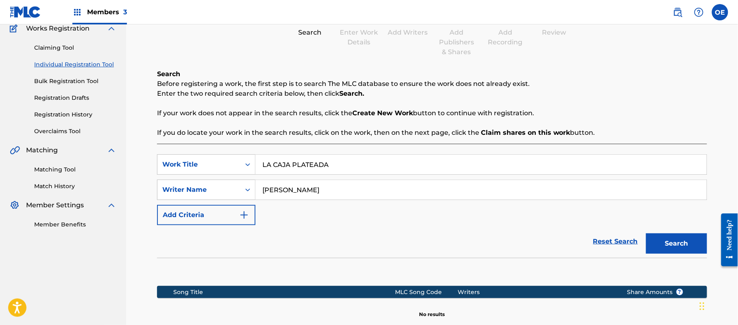
click at [297, 189] on input "[PERSON_NAME]" at bounding box center [481, 190] width 451 height 20
drag, startPoint x: 300, startPoint y: 189, endPoint x: 286, endPoint y: 194, distance: 14.9
click at [286, 194] on input "[PERSON_NAME]" at bounding box center [481, 190] width 451 height 20
click at [646, 233] on button "Search" at bounding box center [676, 243] width 61 height 20
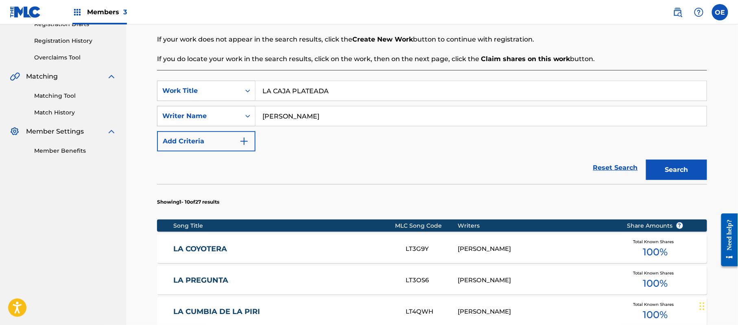
scroll to position [126, 0]
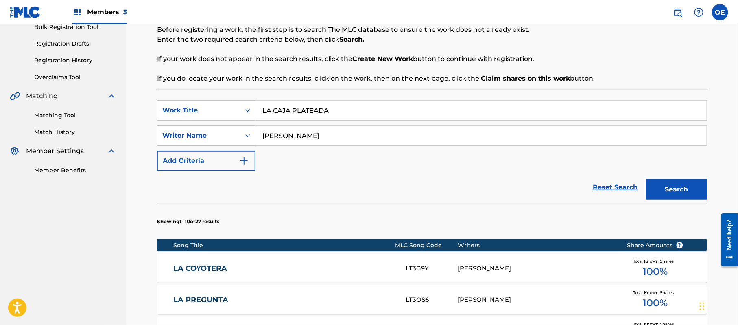
type input "[PERSON_NAME]"
click at [646, 179] on button "Search" at bounding box center [676, 189] width 61 height 20
click at [272, 260] on div "LA CAJA PLATEADA L4068L [PERSON_NAME], [PERSON_NAME] Total Known Shares 100 %" at bounding box center [432, 268] width 550 height 28
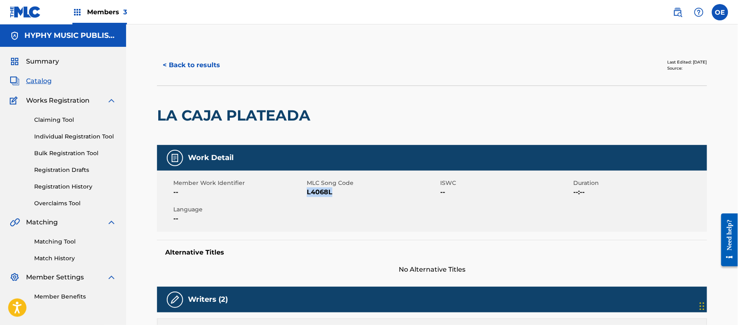
drag, startPoint x: 339, startPoint y: 189, endPoint x: 307, endPoint y: 195, distance: 32.6
click at [307, 195] on span "L4068L" at bounding box center [372, 192] width 131 height 10
copy span "L4068L"
click at [220, 66] on button "< Back to results" at bounding box center [191, 65] width 69 height 20
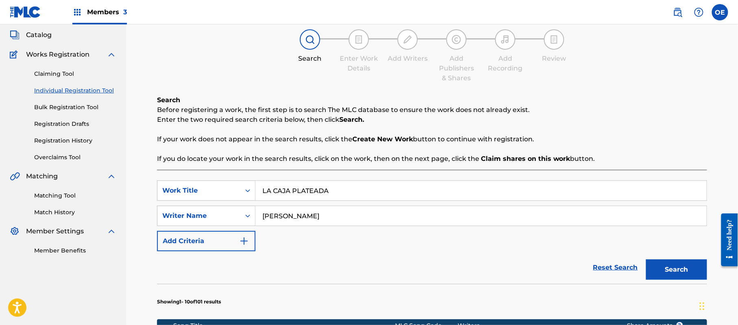
drag, startPoint x: 347, startPoint y: 197, endPoint x: 239, endPoint y: 179, distance: 109.8
click at [230, 180] on div "SearchWithCriteriaaeda956c-267b-4f26-a347-eacfffd30b35 Work Title LA CAJA PLATE…" at bounding box center [432, 190] width 550 height 20
paste input "[PERSON_NAME] DOS AMIGOS"
type input "[PERSON_NAME] DOS AMIGOS"
click at [681, 274] on button "Search" at bounding box center [676, 269] width 61 height 20
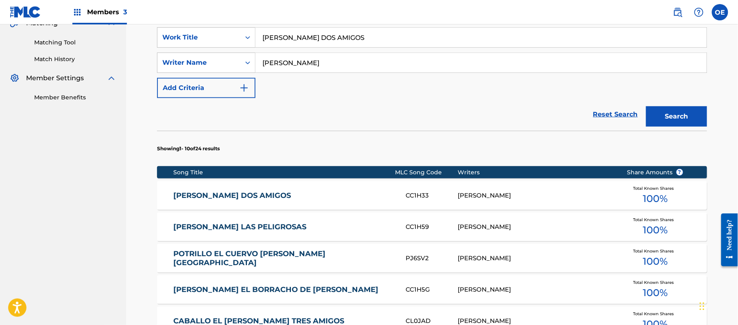
scroll to position [209, 0]
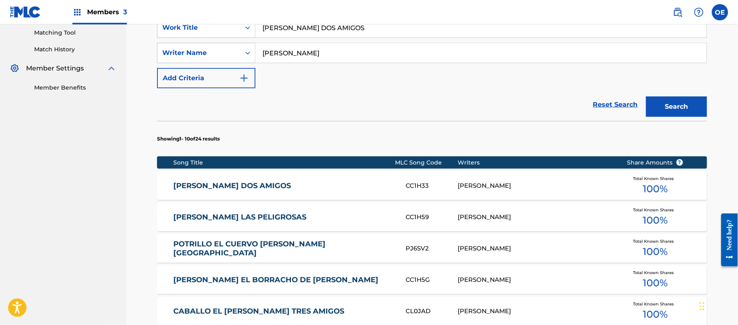
click at [292, 188] on link "[PERSON_NAME] DOS AMIGOS" at bounding box center [284, 185] width 221 height 9
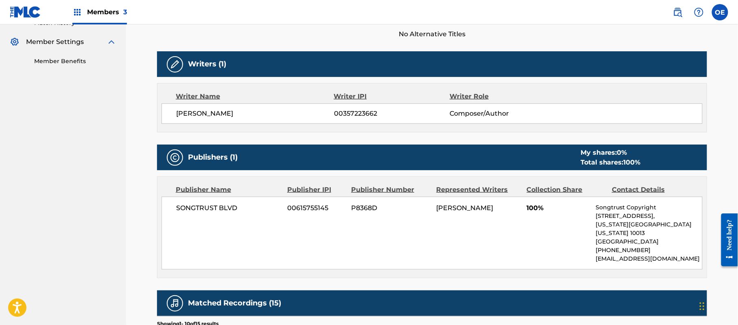
scroll to position [108, 0]
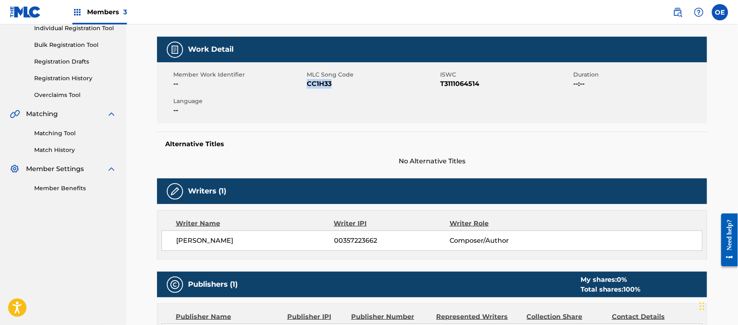
drag, startPoint x: 343, startPoint y: 82, endPoint x: 308, endPoint y: 85, distance: 34.7
click at [308, 85] on span "CC1H33" at bounding box center [372, 84] width 131 height 10
copy span "CC1H33"
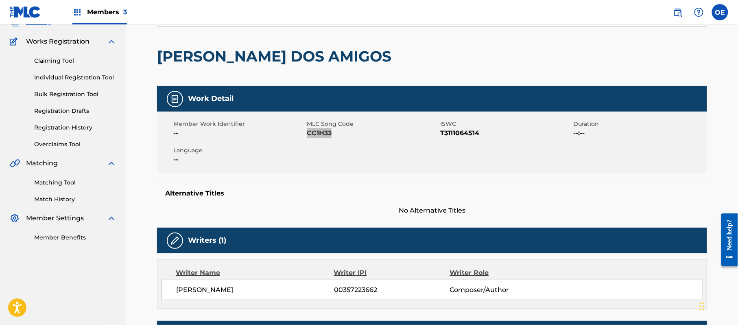
scroll to position [0, 0]
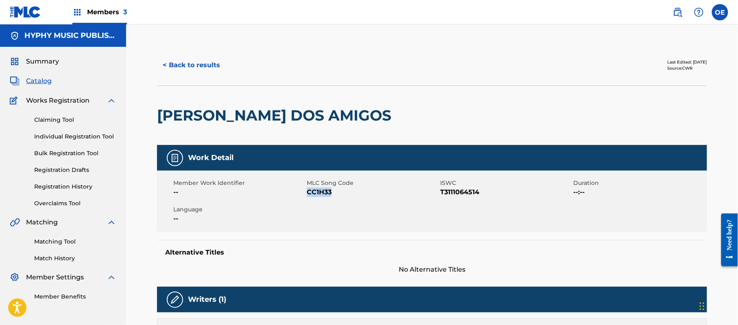
click at [190, 64] on button "< Back to results" at bounding box center [191, 65] width 69 height 20
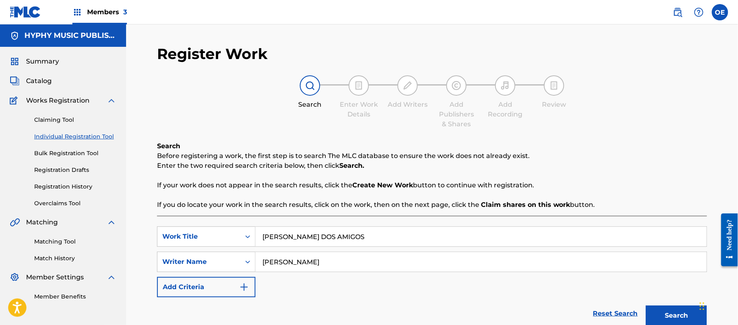
scroll to position [46, 0]
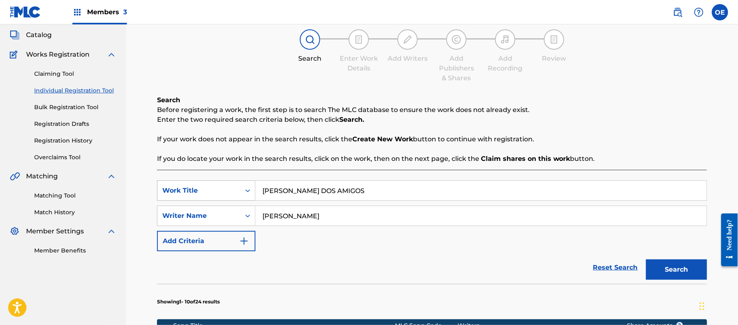
drag, startPoint x: 366, startPoint y: 188, endPoint x: 214, endPoint y: 192, distance: 152.7
click at [214, 192] on div "SearchWithCriteriaaeda956c-267b-4f26-a347-eacfffd30b35 Work Title [PERSON_NAME]…" at bounding box center [432, 190] width 550 height 20
paste input "EL PRECIDENTE AMLO EL [GEOGRAPHIC_DATA]"
type input "EL PRECIDENTE AMLO EL [GEOGRAPHIC_DATA]"
click at [680, 266] on button "Search" at bounding box center [676, 269] width 61 height 20
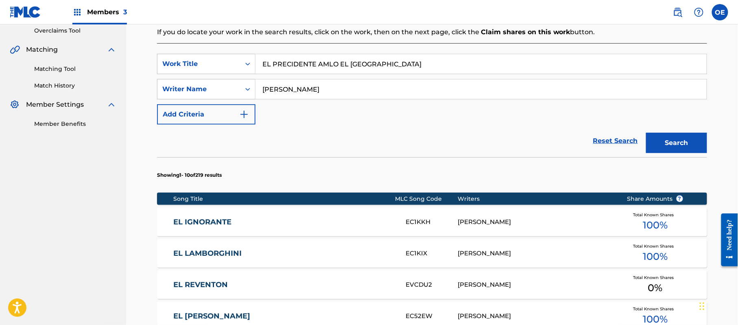
scroll to position [155, 0]
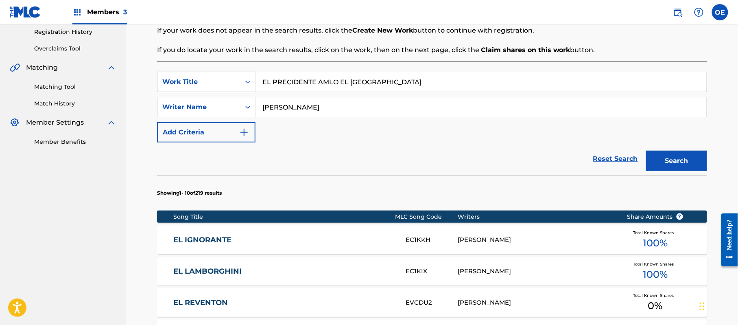
click at [278, 111] on input "[PERSON_NAME]" at bounding box center [481, 107] width 451 height 20
click at [646, 151] on button "Search" at bounding box center [676, 161] width 61 height 20
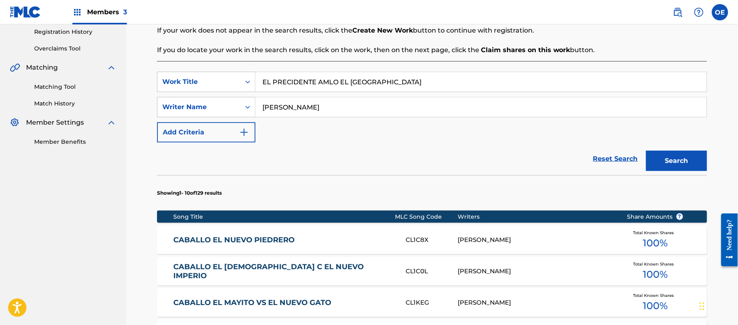
type input "[PERSON_NAME]"
click at [646, 151] on button "Search" at bounding box center [676, 161] width 61 height 20
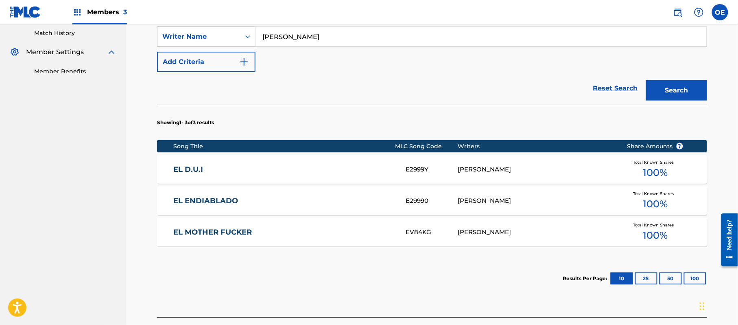
scroll to position [263, 0]
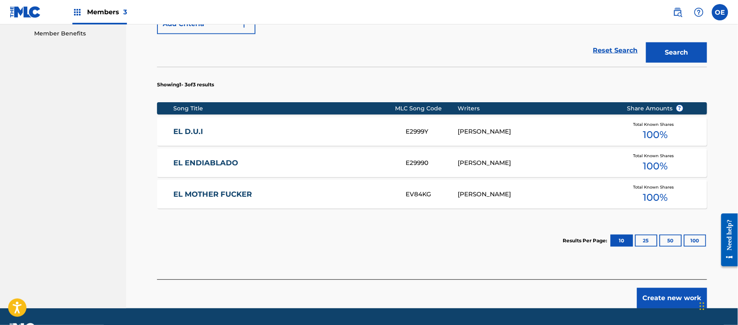
click at [658, 292] on button "Create new work" at bounding box center [672, 298] width 70 height 20
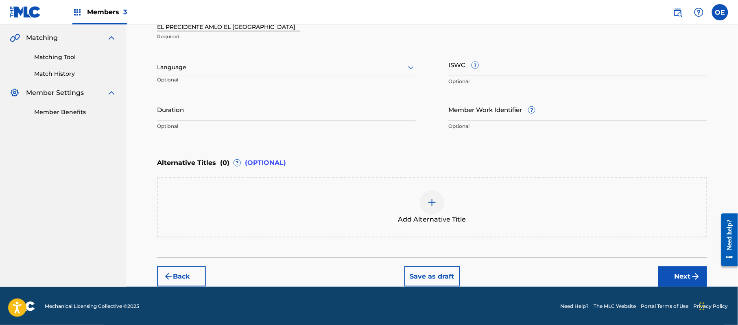
scroll to position [130, 0]
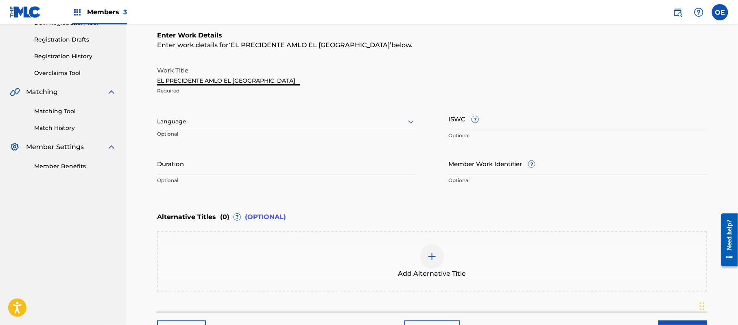
drag, startPoint x: 281, startPoint y: 80, endPoint x: 152, endPoint y: 80, distance: 128.6
click at [152, 80] on div "Register Work Search Enter Work Details Add Writers Add Publishers & Shares Add…" at bounding box center [432, 128] width 570 height 426
paste input "l Presidente Amlo - Un [GEOGRAPHIC_DATA]"
type input "El Presidente Amlo - Un [GEOGRAPHIC_DATA]"
click at [219, 133] on p "Optional" at bounding box center [196, 136] width 79 height 13
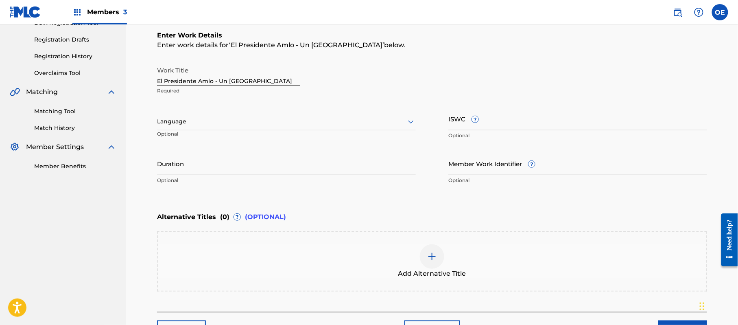
click at [216, 126] on div at bounding box center [286, 121] width 259 height 10
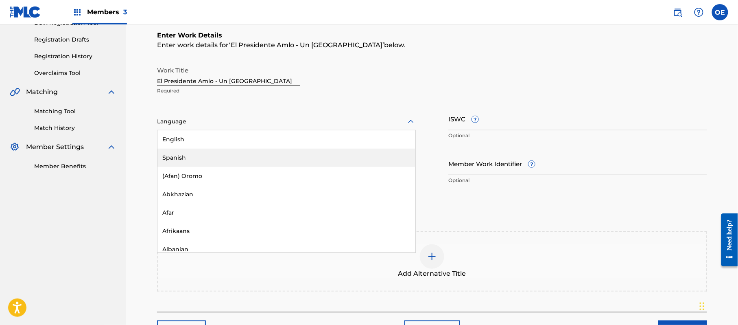
click at [219, 156] on div "Spanish" at bounding box center [287, 158] width 258 height 18
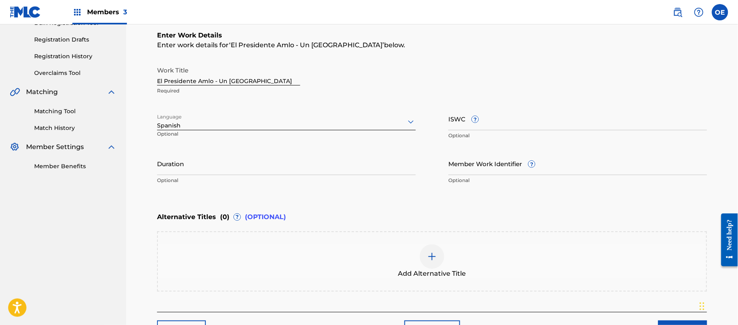
click at [184, 171] on input "Duration" at bounding box center [286, 163] width 259 height 23
type input "02:25"
click at [363, 264] on div "Add Alternative Title" at bounding box center [432, 261] width 549 height 34
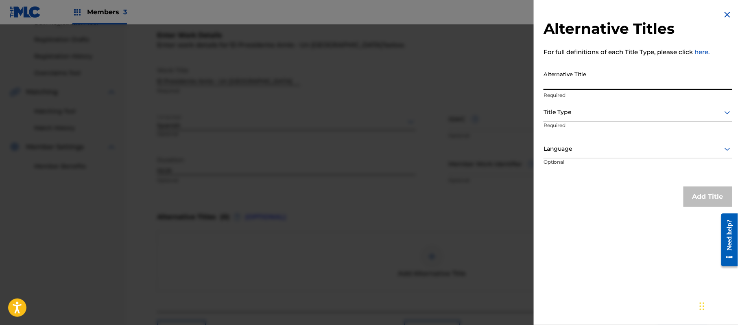
click at [581, 76] on input "Alternative Title" at bounding box center [638, 78] width 189 height 23
paste input "EL NUEVO MEXICO DE AMLO"
type input "EL NUEVO MEXICO DE AMLO"
click at [604, 107] on div "Title Type" at bounding box center [638, 112] width 189 height 18
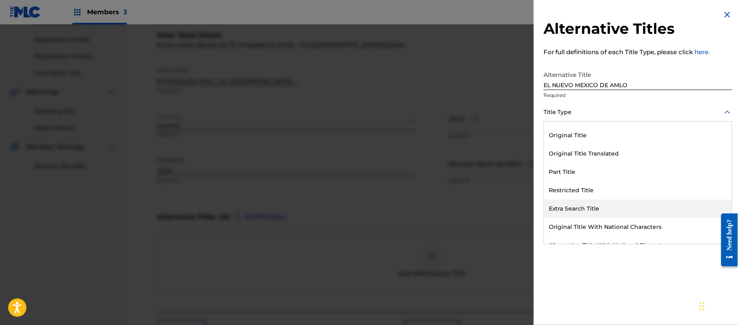
scroll to position [79, 0]
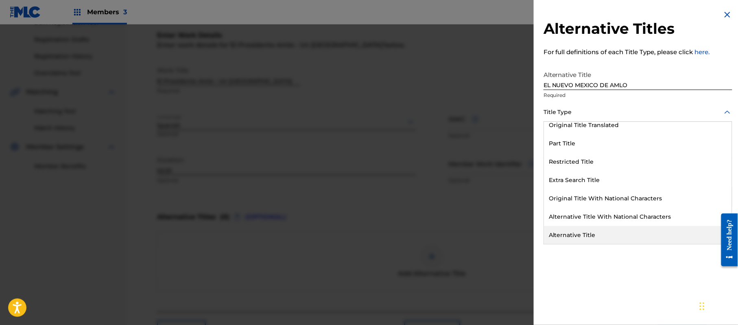
click at [598, 234] on div "Alternative Title" at bounding box center [638, 235] width 188 height 18
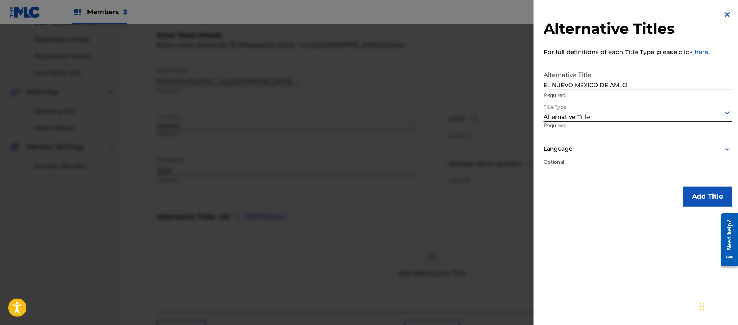
click at [582, 153] on div at bounding box center [638, 149] width 189 height 10
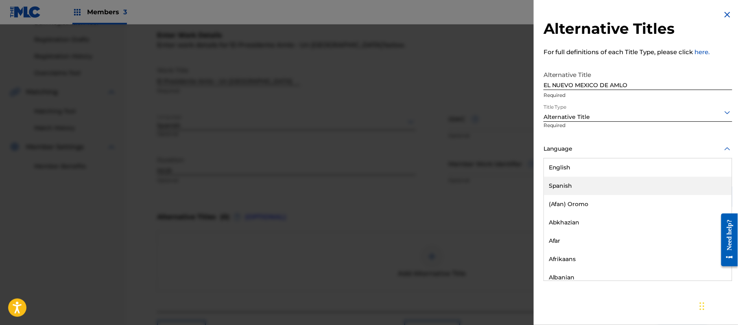
drag, startPoint x: 583, startPoint y: 176, endPoint x: 583, endPoint y: 182, distance: 6.5
click at [583, 182] on div "English Spanish (Afan) Oromo Abkhazian Afar Afrikaans Albanian Amharic Arabic A…" at bounding box center [638, 219] width 188 height 122
click at [583, 182] on div "Spanish" at bounding box center [638, 186] width 188 height 18
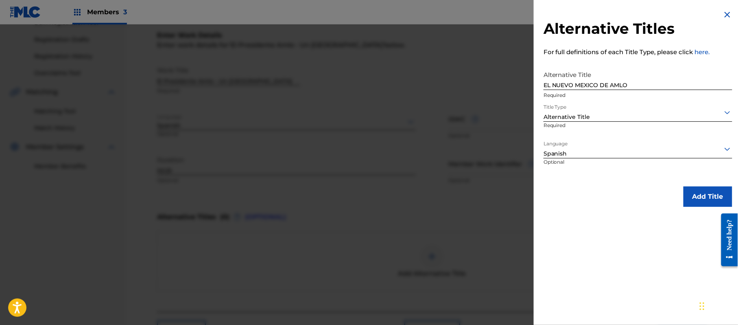
click at [722, 201] on button "Add Title" at bounding box center [708, 196] width 49 height 20
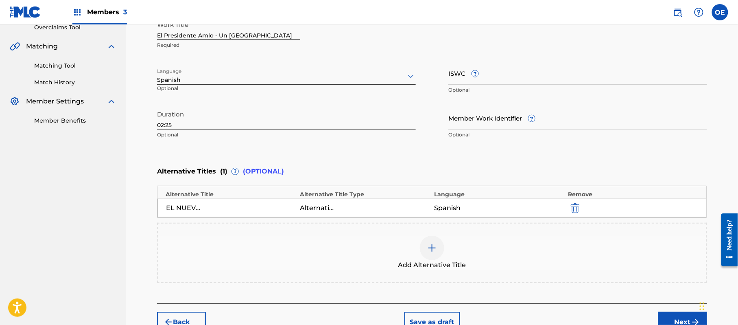
scroll to position [222, 0]
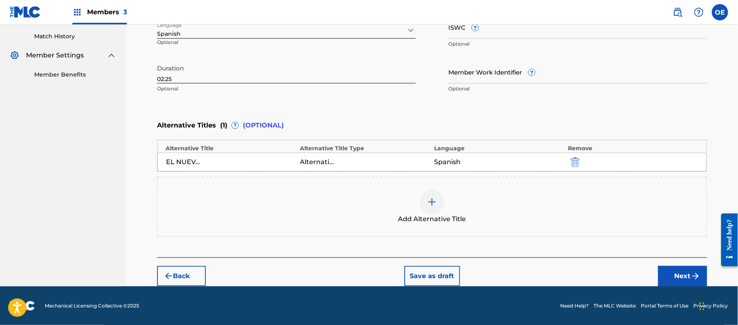
click at [438, 223] on span "Add Alternative Title" at bounding box center [433, 219] width 68 height 10
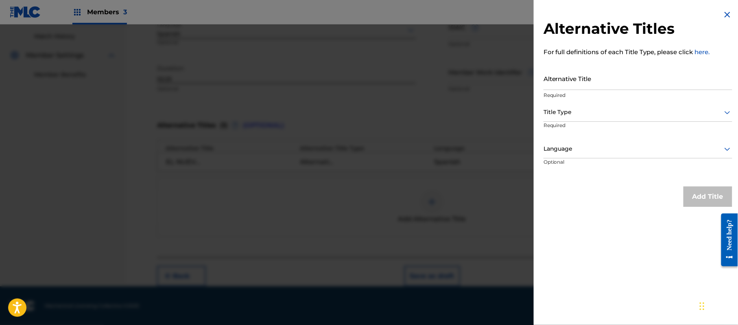
click at [578, 80] on input "Alternative Title" at bounding box center [638, 78] width 189 height 23
paste input "EL [GEOGRAPHIC_DATA]"
type input "EL [GEOGRAPHIC_DATA]"
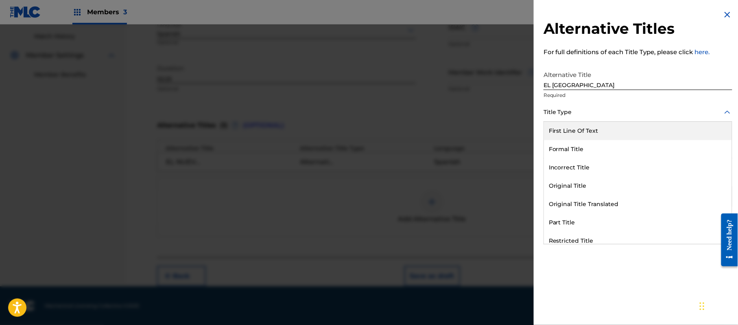
click at [589, 111] on div at bounding box center [638, 112] width 189 height 10
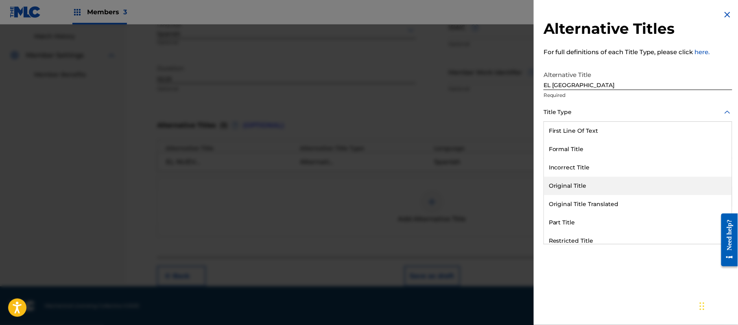
scroll to position [79, 0]
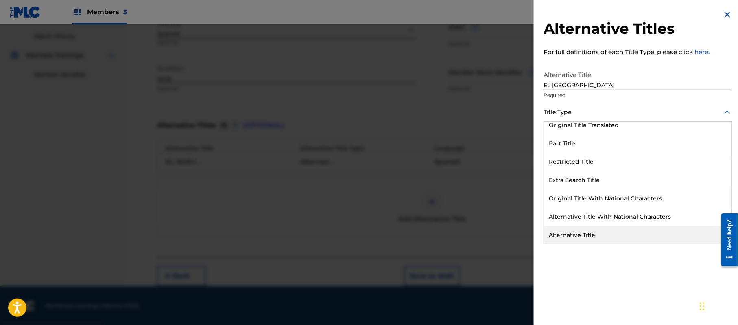
click at [591, 227] on div "Alternative Title" at bounding box center [638, 235] width 188 height 18
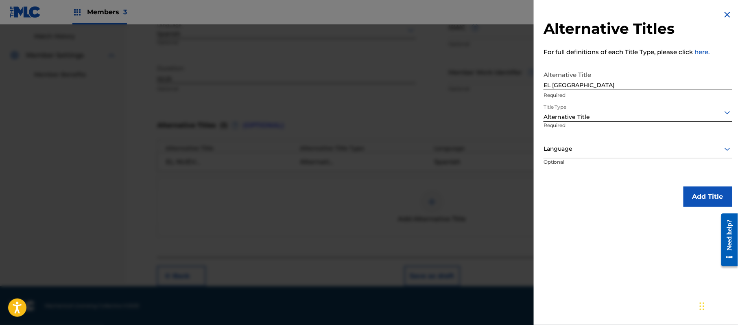
click at [567, 147] on div at bounding box center [638, 149] width 189 height 10
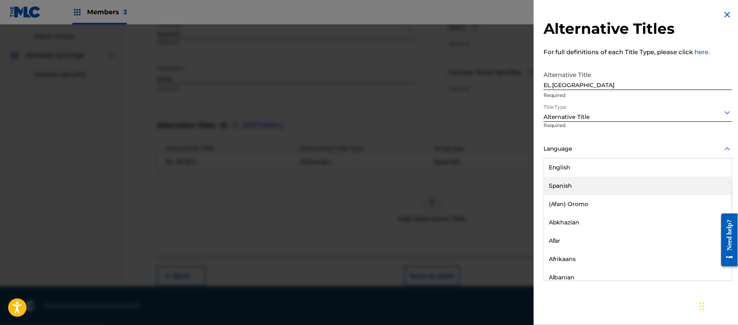
click at [578, 179] on div "Spanish" at bounding box center [638, 186] width 188 height 18
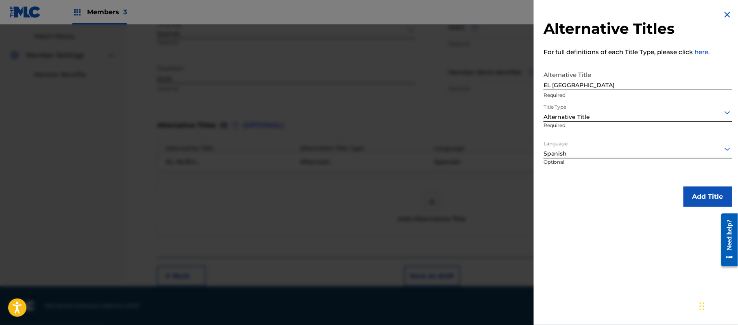
click at [690, 197] on button "Add Title" at bounding box center [708, 196] width 49 height 20
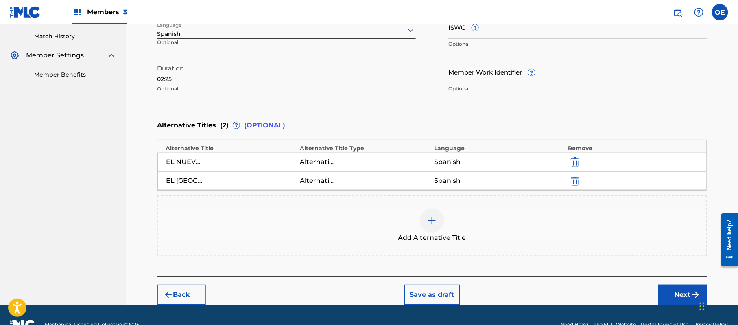
click at [689, 293] on button "Next" at bounding box center [683, 295] width 49 height 20
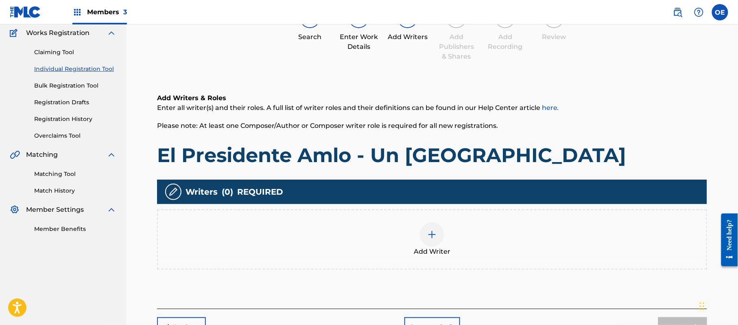
scroll to position [37, 0]
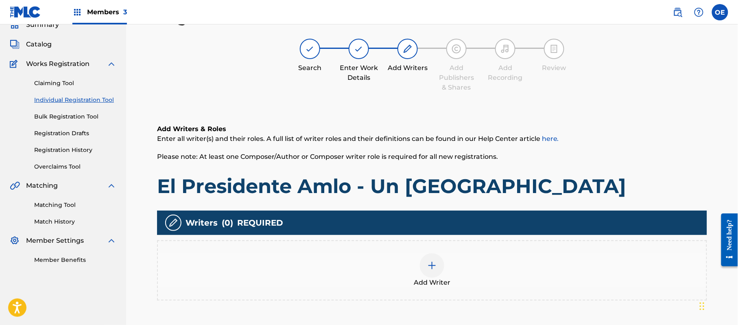
click at [404, 274] on div "Add Writer" at bounding box center [432, 270] width 549 height 34
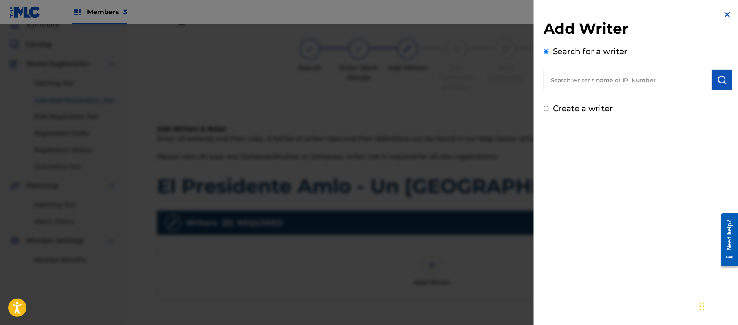
click at [588, 111] on label "Create a writer" at bounding box center [583, 108] width 60 height 10
radio input "true"
click at [549, 111] on input "Create a writer" at bounding box center [546, 108] width 5 height 5
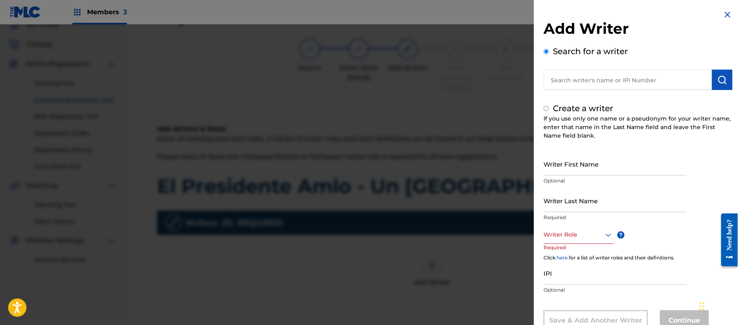
radio input "false"
radio input "true"
paste input "[PERSON_NAME]"
type input "[PERSON_NAME]"
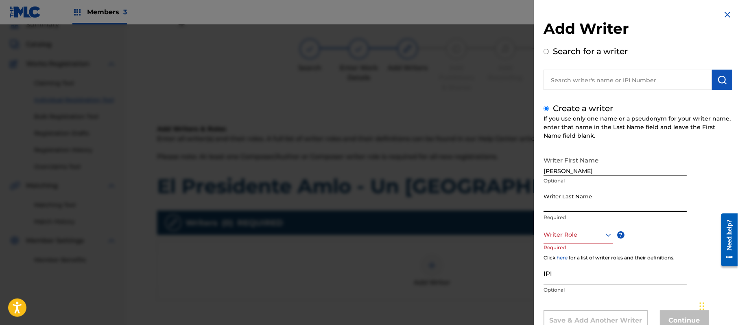
paste input "[PERSON_NAME]"
type input "[PERSON_NAME]"
drag, startPoint x: 617, startPoint y: 171, endPoint x: 577, endPoint y: 176, distance: 40.2
click at [577, 176] on div "Writer First Name [PERSON_NAME] Optional" at bounding box center [615, 170] width 143 height 37
type input "[PERSON_NAME]"
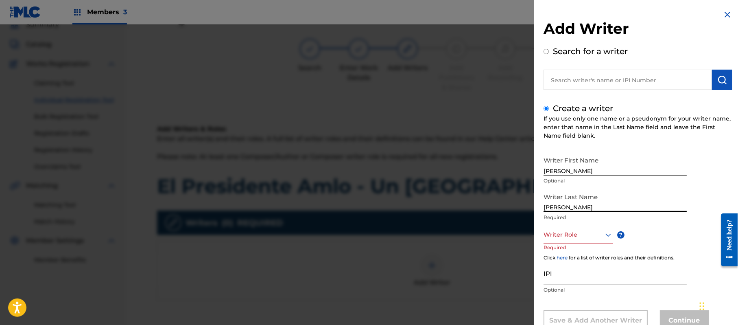
drag, startPoint x: 578, startPoint y: 209, endPoint x: 503, endPoint y: 209, distance: 75.3
click at [505, 210] on div "Add Writer Search for a writer Create a writer If you use only one name or a ps…" at bounding box center [369, 174] width 738 height 300
type input "[PERSON_NAME]"
click at [588, 228] on div "Writer Role" at bounding box center [579, 235] width 70 height 18
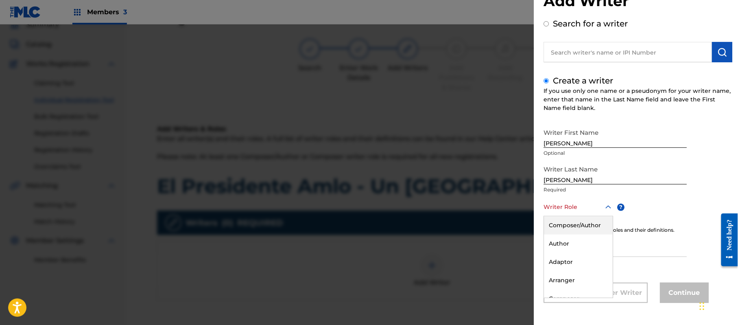
click at [588, 228] on div "Composer/Author" at bounding box center [578, 225] width 69 height 18
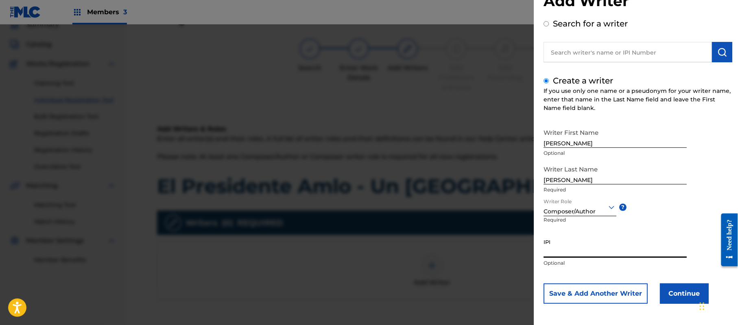
paste input "357223564"
type input "357223564"
click at [670, 286] on button "Continue" at bounding box center [684, 293] width 49 height 20
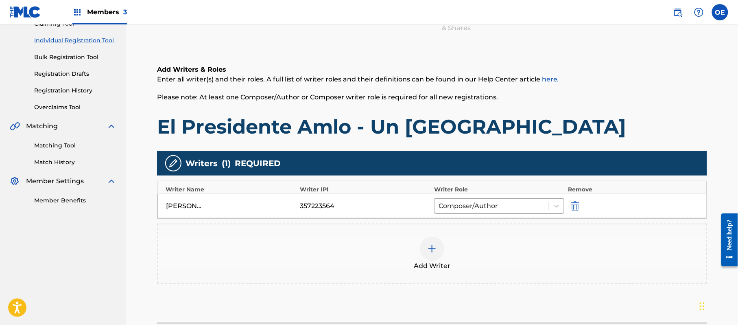
scroll to position [162, 0]
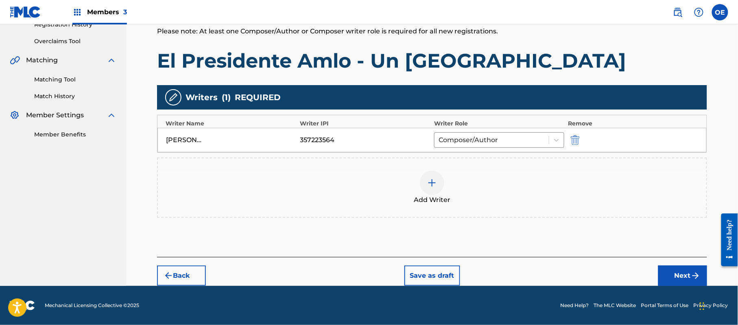
click at [671, 279] on button "Next" at bounding box center [683, 275] width 49 height 20
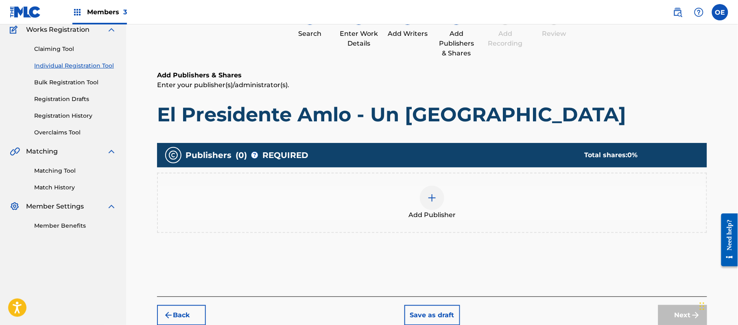
scroll to position [37, 0]
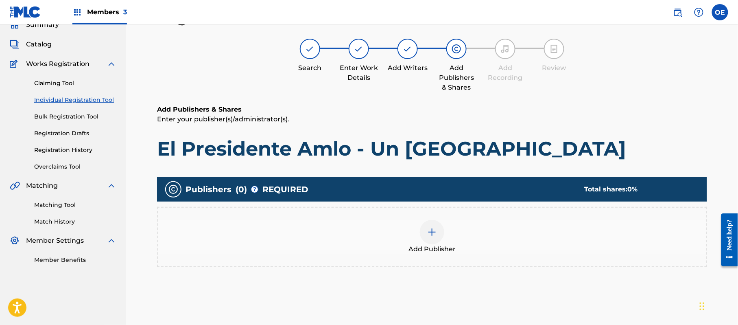
click at [423, 243] on div "Add Publisher" at bounding box center [432, 237] width 549 height 34
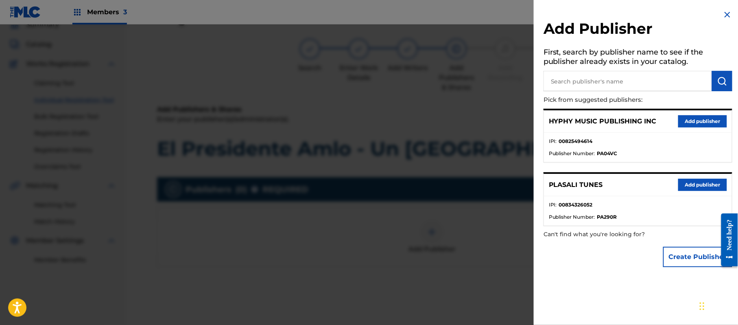
click at [696, 123] on button "Add publisher" at bounding box center [703, 121] width 49 height 12
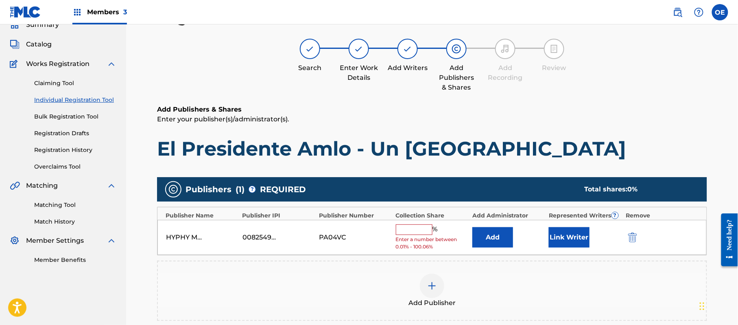
click at [417, 230] on input "text" at bounding box center [414, 229] width 37 height 11
type input "100"
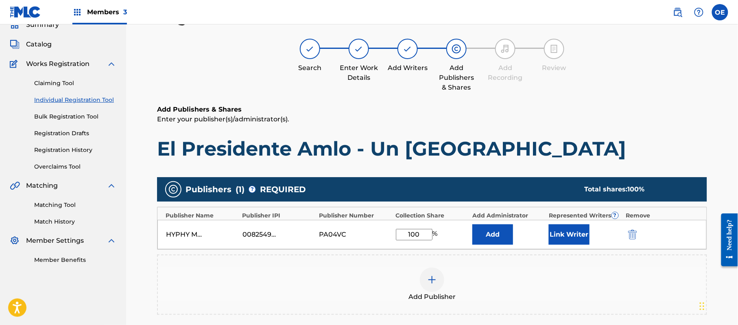
click at [565, 236] on button "Link Writer" at bounding box center [569, 234] width 41 height 20
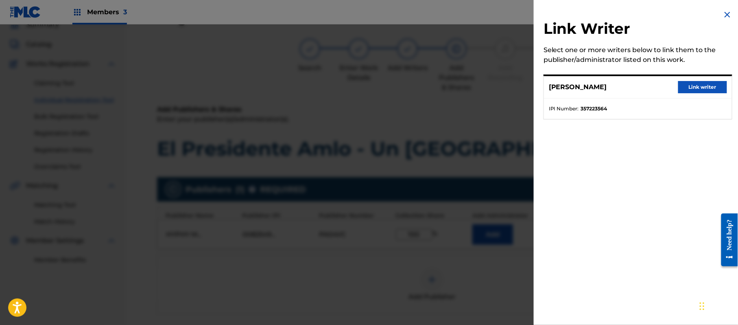
click at [707, 90] on button "Link writer" at bounding box center [703, 87] width 49 height 12
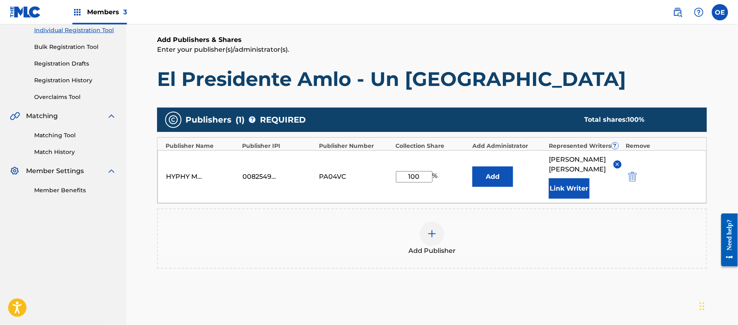
scroll to position [181, 0]
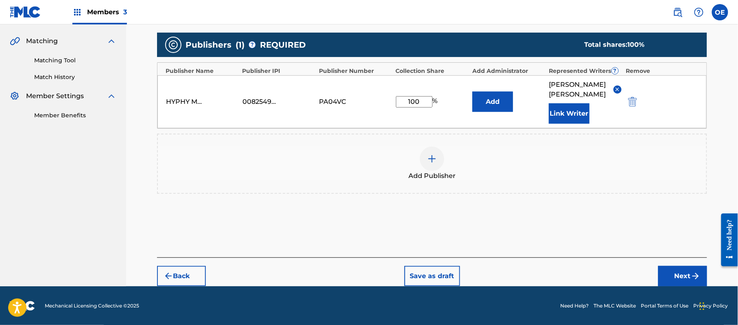
click at [683, 269] on button "Next" at bounding box center [683, 276] width 49 height 20
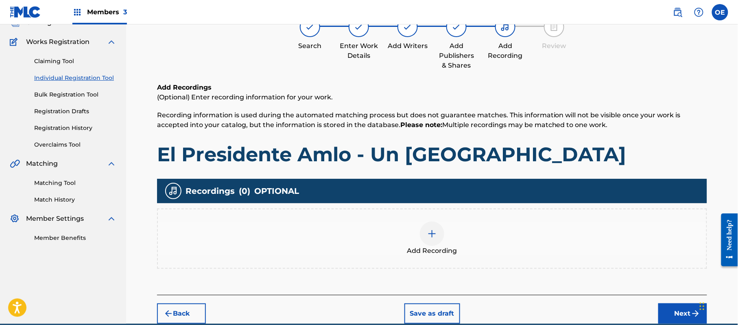
scroll to position [37, 0]
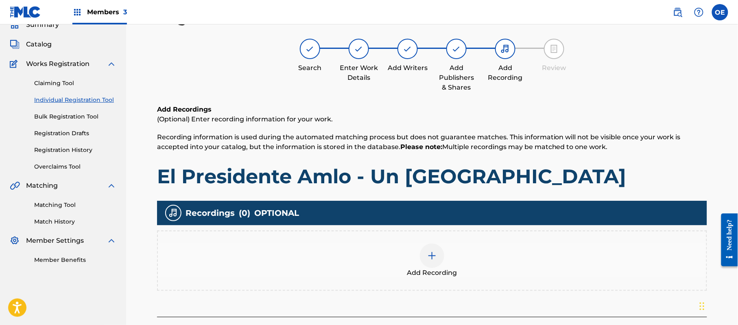
click at [480, 273] on div "Add Recording" at bounding box center [432, 260] width 549 height 34
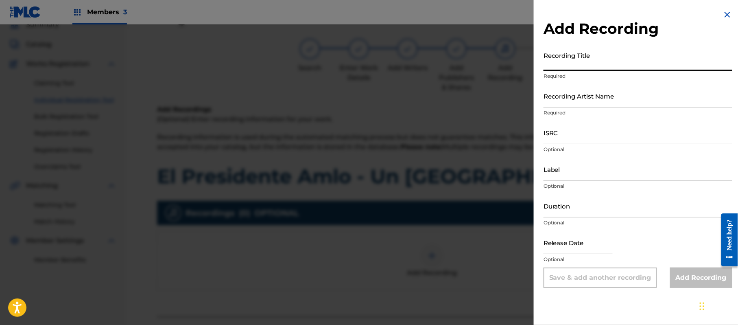
paste input "El Presidente Amlo - Un [GEOGRAPHIC_DATA]"
type input "El Presidente Amlo - Un [GEOGRAPHIC_DATA]"
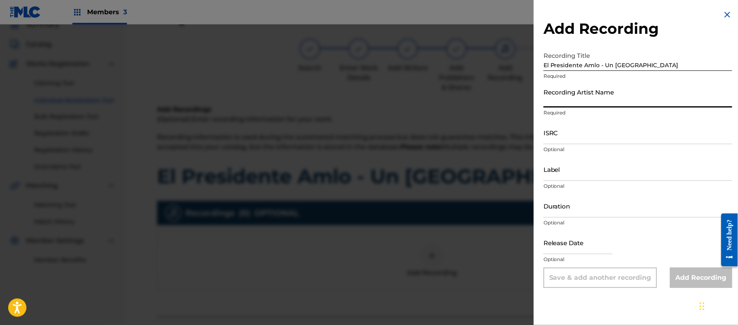
paste input "[PERSON_NAME] "El Guacho""
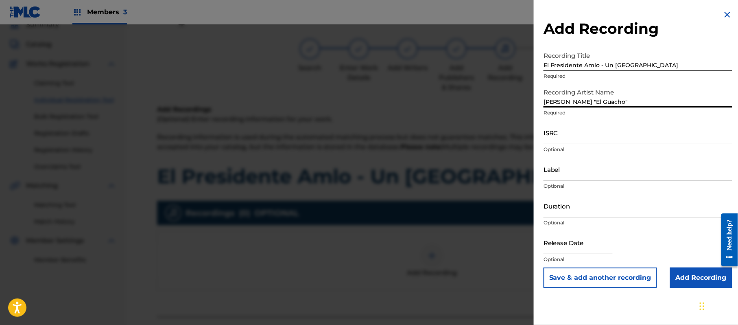
type input "[PERSON_NAME] "El Guacho""
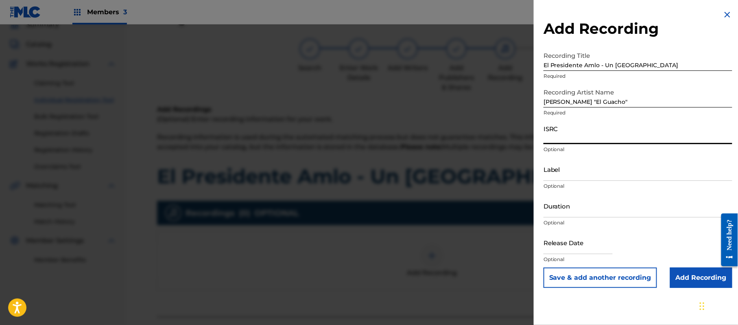
drag, startPoint x: 561, startPoint y: 138, endPoint x: 558, endPoint y: 149, distance: 11.4
drag, startPoint x: 558, startPoint y: 149, endPoint x: 546, endPoint y: 123, distance: 28.6
click at [545, 123] on input "ISRC" at bounding box center [638, 132] width 189 height 23
paste input "QZDQH1801525"
type input "QZDQH1801525"
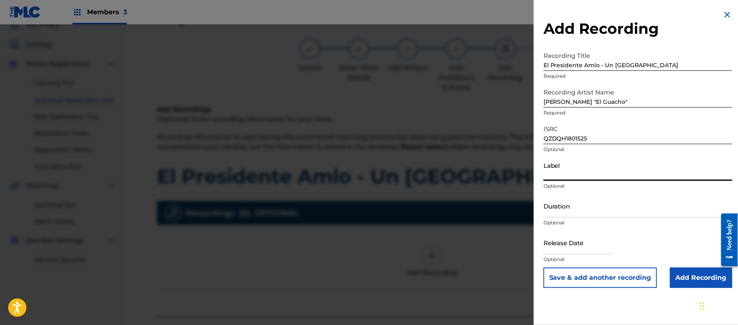
paste input "[PERSON_NAME] El Guacho"
type input "[PERSON_NAME] El Guacho"
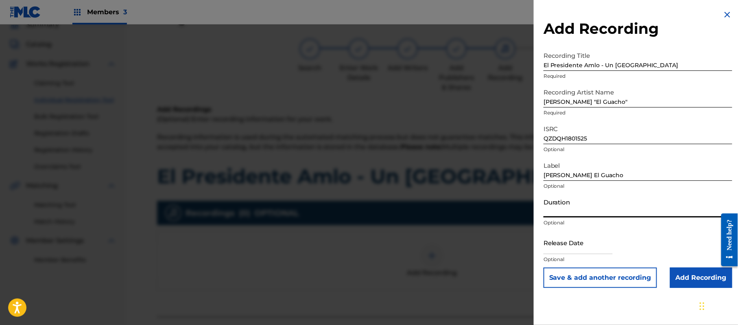
click at [561, 195] on input "Duration" at bounding box center [638, 205] width 189 height 23
type input "02:25"
drag, startPoint x: 565, startPoint y: 241, endPoint x: 591, endPoint y: 246, distance: 26.9
click at [565, 241] on input "text" at bounding box center [578, 242] width 69 height 23
select select "7"
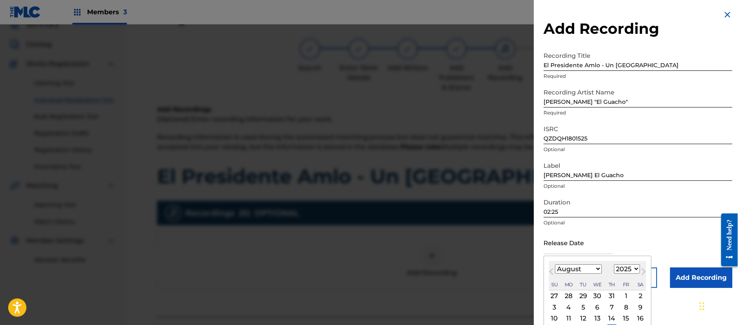
click at [629, 266] on select "1899 1900 1901 1902 1903 1904 1905 1906 1907 1908 1909 1910 1911 1912 1913 1914…" at bounding box center [627, 268] width 26 height 9
select select "2018"
click at [616, 264] on select "1899 1900 1901 1902 1903 1904 1905 1906 1907 1908 1909 1910 1911 1912 1913 1914…" at bounding box center [627, 268] width 26 height 9
click at [576, 268] on select "January February March April May June July August September October November De…" at bounding box center [578, 268] width 47 height 9
select select "11"
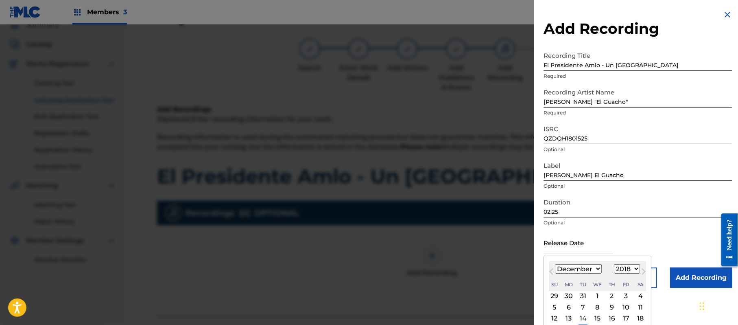
click at [556, 264] on select "January February March April May June July August September October November De…" at bounding box center [578, 268] width 47 height 9
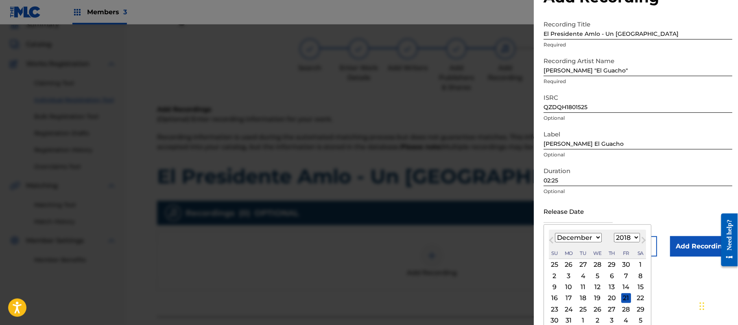
scroll to position [49, 0]
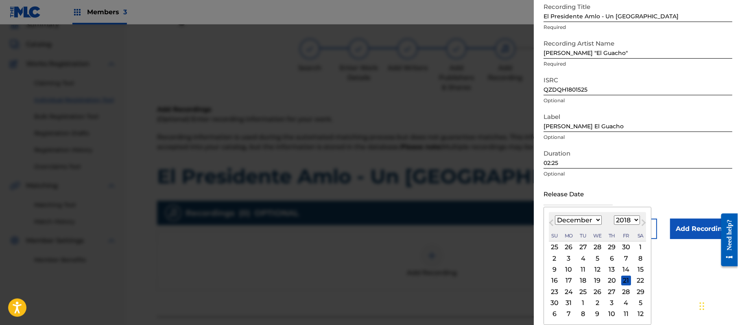
click at [617, 278] on div "20" at bounding box center [612, 281] width 10 height 10
type input "[DATE]"
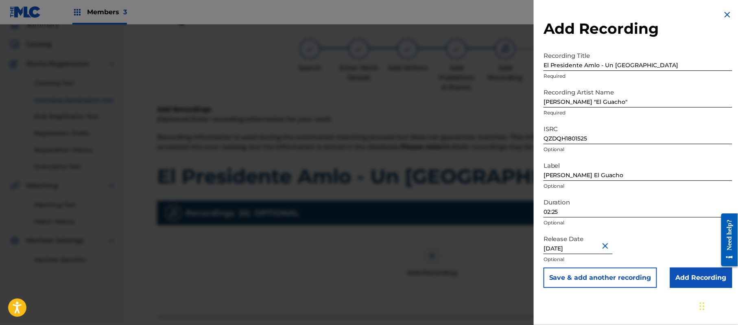
scroll to position [0, 0]
click at [681, 276] on input "Add Recording" at bounding box center [701, 277] width 62 height 20
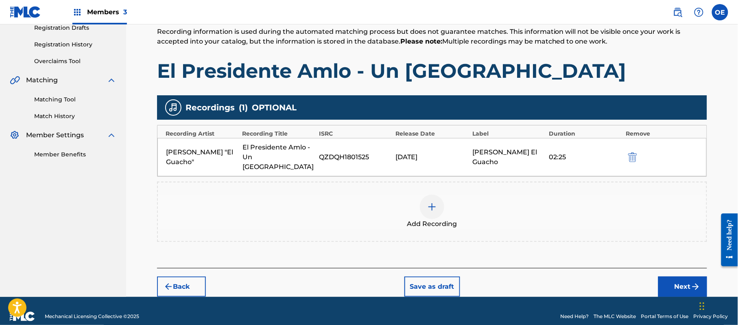
scroll to position [143, 0]
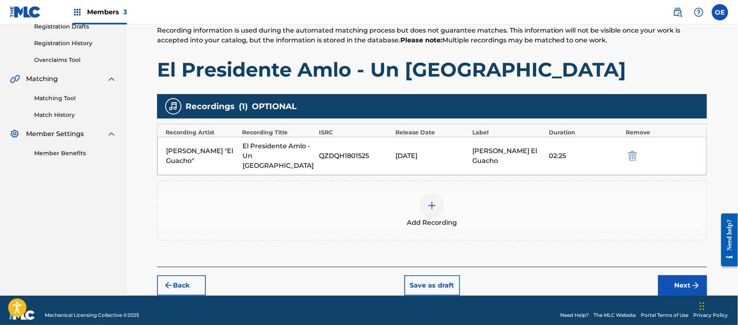
click at [675, 277] on button "Next" at bounding box center [683, 285] width 49 height 20
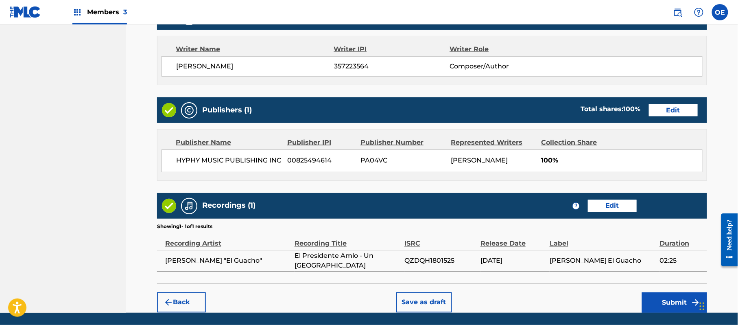
scroll to position [420, 0]
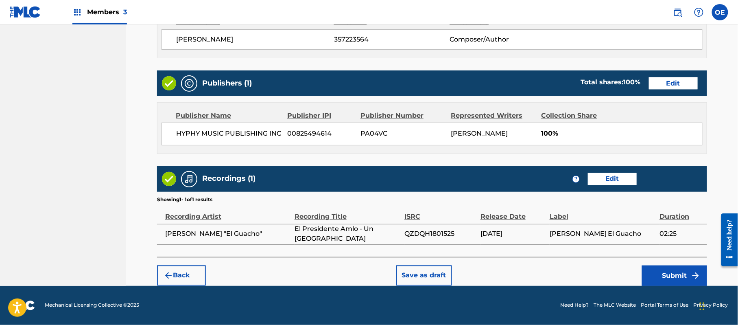
click at [642, 274] on div "Back Save as draft Submit" at bounding box center [432, 271] width 550 height 29
click at [675, 271] on button "Submit" at bounding box center [674, 275] width 65 height 20
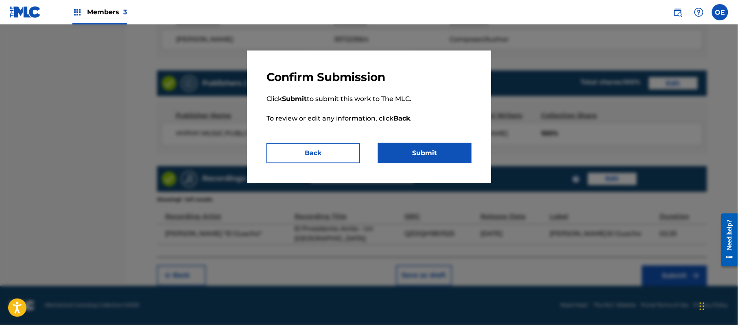
click at [417, 148] on button "Submit" at bounding box center [425, 153] width 94 height 20
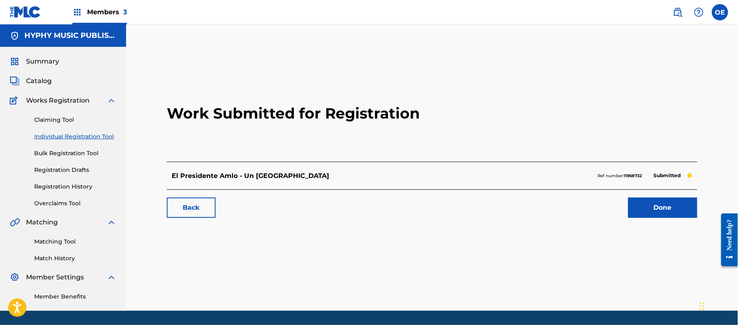
drag, startPoint x: 70, startPoint y: 134, endPoint x: 80, endPoint y: 140, distance: 11.2
click at [70, 134] on link "Individual Registration Tool" at bounding box center [75, 136] width 82 height 9
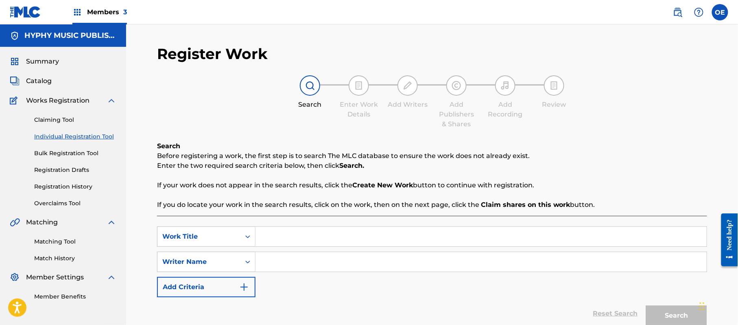
paste input "[PERSON_NAME] LA PULGITA"
type input "[PERSON_NAME] LA PULGITA"
paste input "[PERSON_NAME] EL GUACHO"
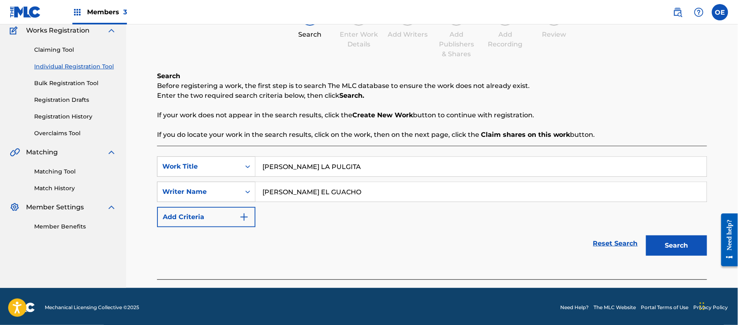
scroll to position [72, 0]
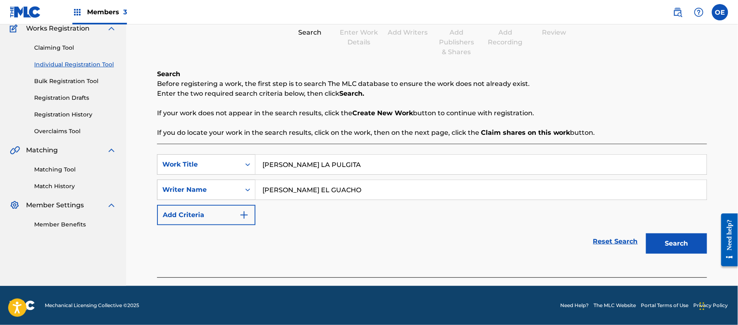
type input "[PERSON_NAME] EL GUACHO"
click at [677, 248] on button "Search" at bounding box center [676, 243] width 61 height 20
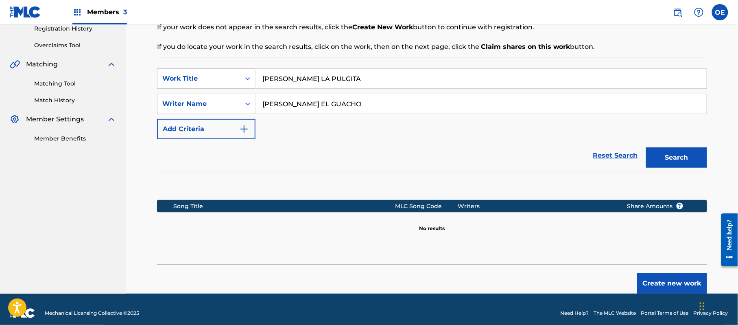
scroll to position [166, 0]
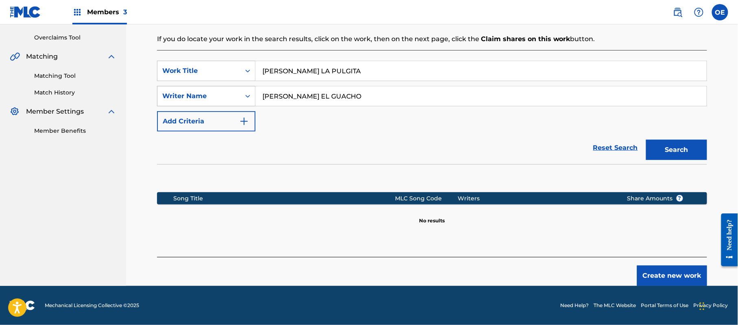
drag, startPoint x: 363, startPoint y: 97, endPoint x: 184, endPoint y: 88, distance: 179.3
click at [186, 88] on div "SearchWithCriteria0fe2ff43-a115-4067-aac2-7917573d2542 Writer Name [PERSON_NAME]" at bounding box center [432, 96] width 550 height 20
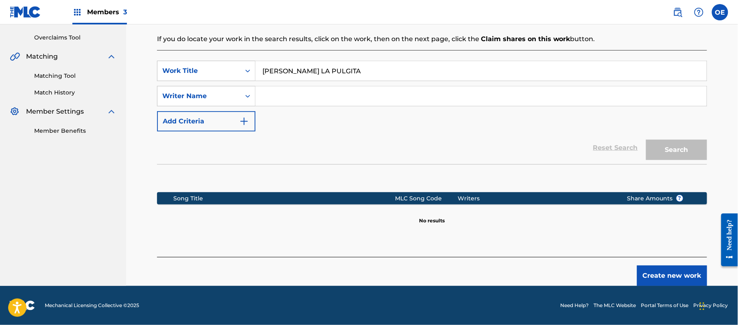
click at [304, 94] on input "Search Form" at bounding box center [481, 96] width 451 height 20
click at [287, 100] on input "Search Form" at bounding box center [481, 96] width 451 height 20
type input "J"
paste input "[PERSON_NAME]"
click at [656, 148] on button "Search" at bounding box center [676, 150] width 61 height 20
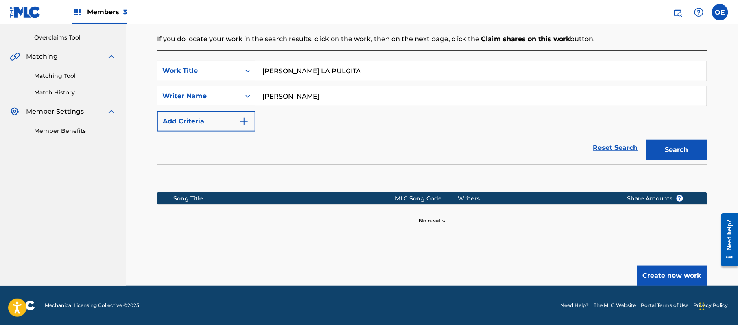
drag, startPoint x: 299, startPoint y: 96, endPoint x: 287, endPoint y: 99, distance: 12.1
click at [287, 99] on input "[PERSON_NAME]" at bounding box center [481, 96] width 451 height 20
click at [646, 140] on button "Search" at bounding box center [676, 150] width 61 height 20
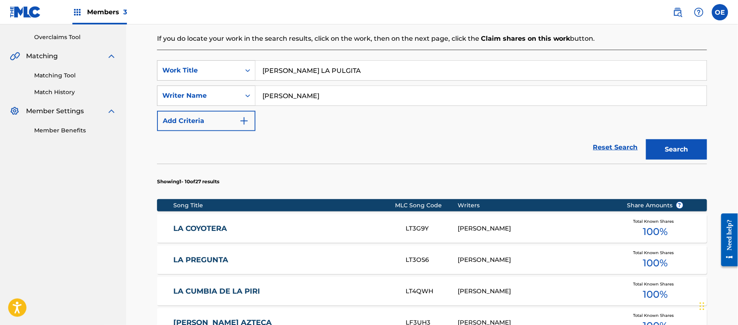
click at [646, 139] on button "Search" at bounding box center [676, 149] width 61 height 20
type input "[PERSON_NAME]"
click at [646, 139] on button "Search" at bounding box center [676, 149] width 61 height 20
click at [259, 230] on link "[PERSON_NAME] LA PULGUITA" at bounding box center [284, 228] width 221 height 9
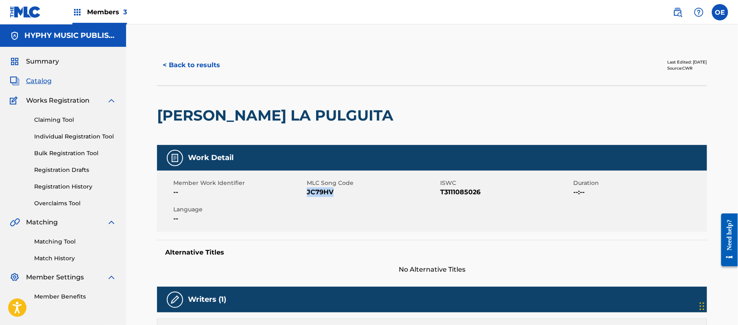
drag, startPoint x: 344, startPoint y: 193, endPoint x: 317, endPoint y: 191, distance: 27.8
click at [308, 193] on span "JC79HV" at bounding box center [372, 192] width 131 height 10
copy span "JC79HV"
click at [199, 77] on div "< Back to results Last Edited: [DATE] Source: CWR" at bounding box center [432, 65] width 550 height 41
click at [201, 72] on button "< Back to results" at bounding box center [191, 65] width 69 height 20
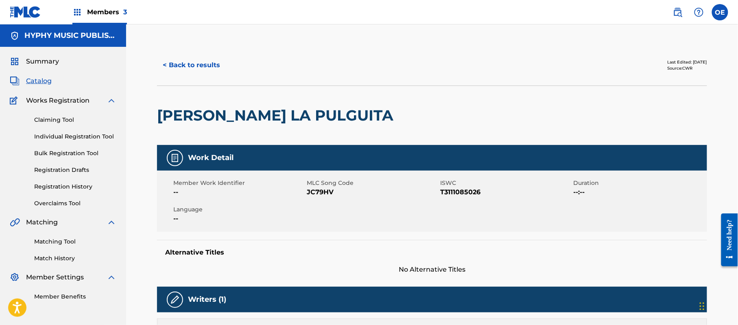
scroll to position [46, 0]
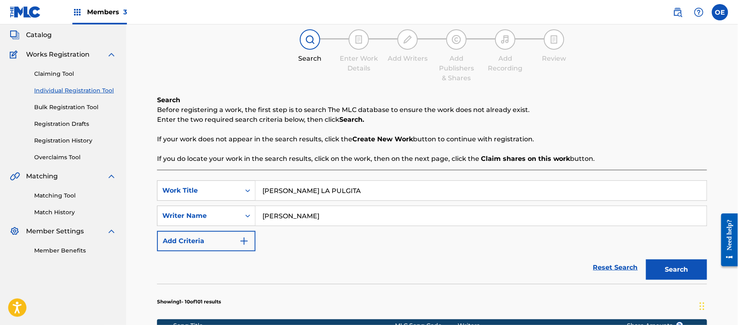
drag, startPoint x: 346, startPoint y: 193, endPoint x: 225, endPoint y: 201, distance: 121.6
click at [225, 201] on div "SearchWithCriteriaaeda956c-267b-4f26-a347-eacfffd30b35 Work Title [PERSON_NAME]…" at bounding box center [432, 215] width 550 height 71
paste input "KY [PERSON_NAME] EL [PERSON_NAME]"
type input "JOKY [PERSON_NAME] EL [PERSON_NAME]"
click at [671, 263] on button "Search" at bounding box center [676, 269] width 61 height 20
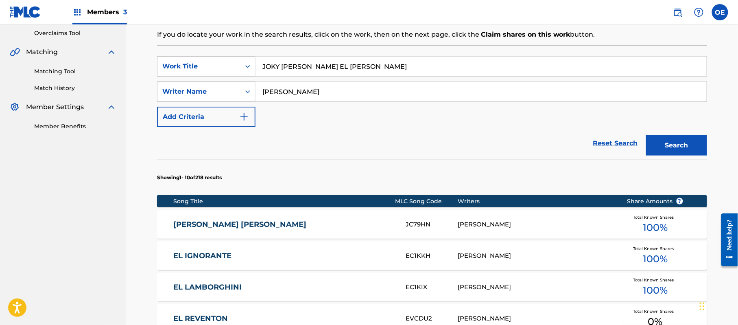
scroll to position [100, 0]
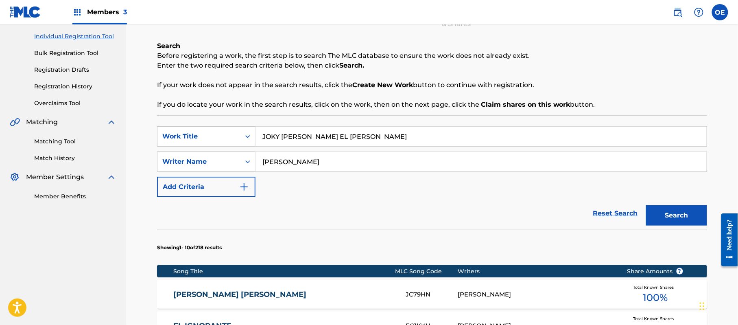
click at [280, 160] on input "[PERSON_NAME]" at bounding box center [481, 162] width 451 height 20
click at [646, 205] on button "Search" at bounding box center [676, 215] width 61 height 20
click at [391, 167] on input "[PERSON_NAME]" at bounding box center [481, 162] width 451 height 20
click at [646, 205] on button "Search" at bounding box center [676, 215] width 61 height 20
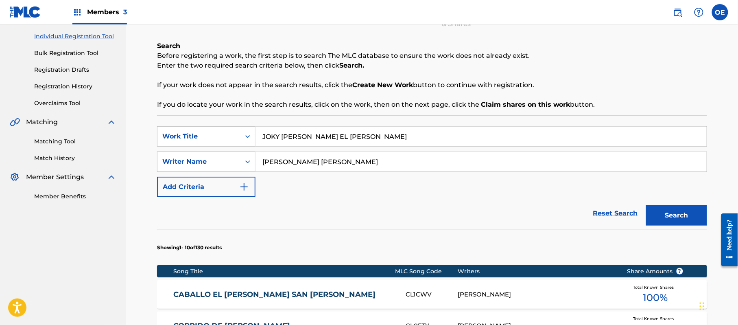
type input "[PERSON_NAME] [PERSON_NAME]"
click at [646, 205] on button "Search" at bounding box center [676, 215] width 61 height 20
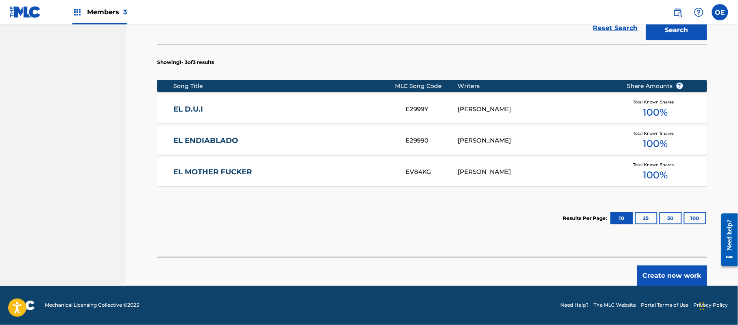
click at [670, 279] on button "Create new work" at bounding box center [672, 275] width 70 height 20
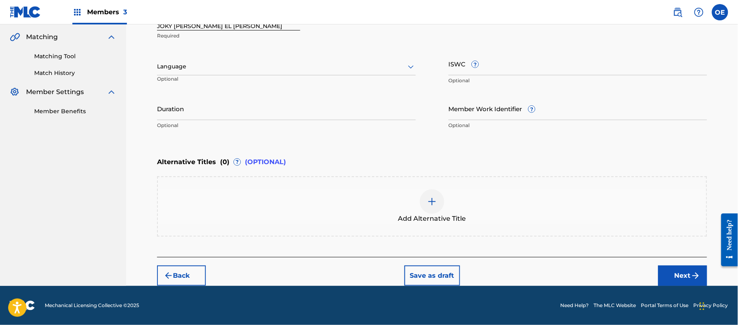
scroll to position [184, 0]
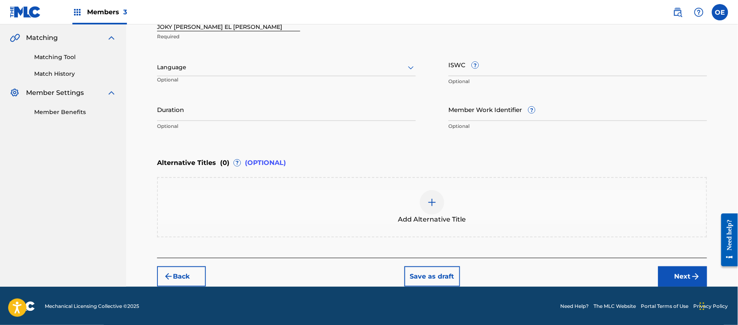
click at [223, 76] on p "Optional" at bounding box center [196, 82] width 79 height 13
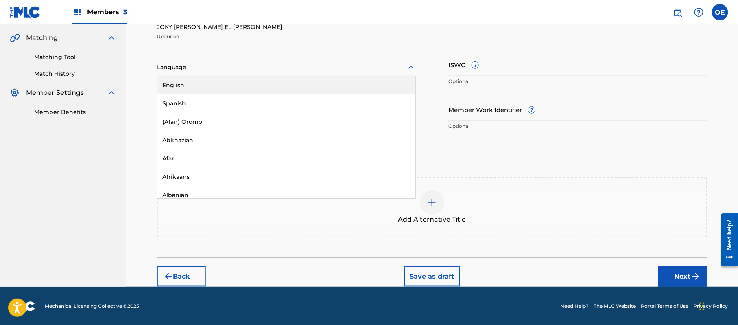
drag, startPoint x: 217, startPoint y: 75, endPoint x: 203, endPoint y: 83, distance: 16.8
click at [217, 75] on div "Language" at bounding box center [286, 67] width 259 height 17
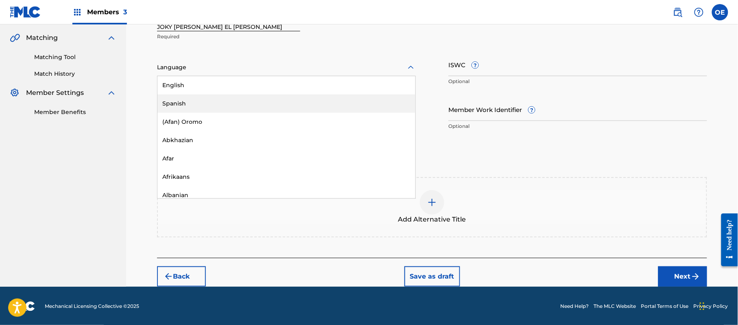
click at [188, 98] on div "Spanish" at bounding box center [287, 103] width 258 height 18
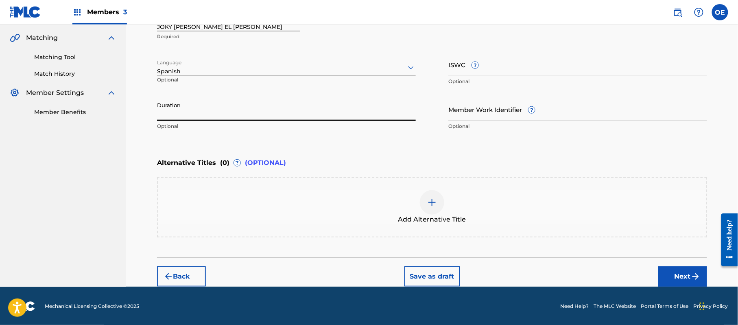
drag, startPoint x: 220, startPoint y: 112, endPoint x: 208, endPoint y: 82, distance: 31.4
click at [208, 82] on p "Optional" at bounding box center [197, 82] width 80 height 13
click at [692, 276] on img "submit" at bounding box center [696, 277] width 10 height 10
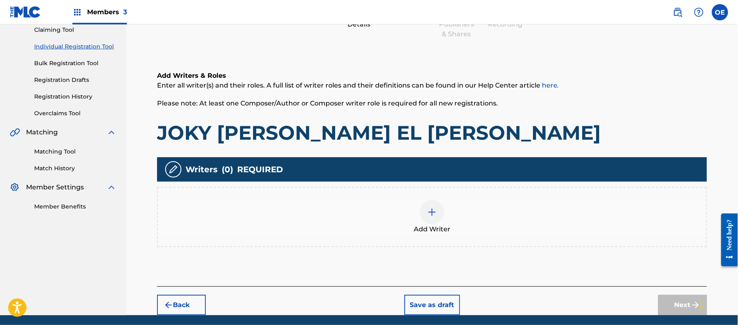
scroll to position [37, 0]
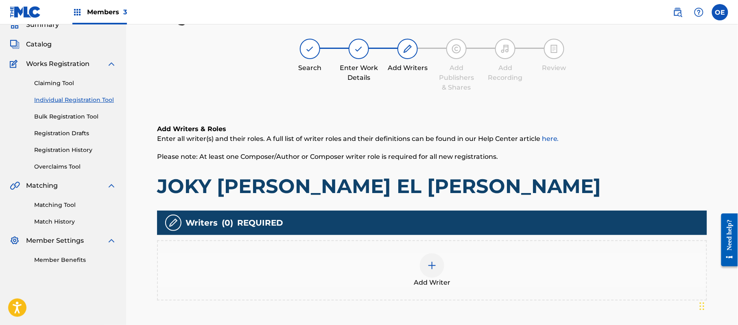
click at [446, 258] on div "Add Writer" at bounding box center [432, 270] width 549 height 34
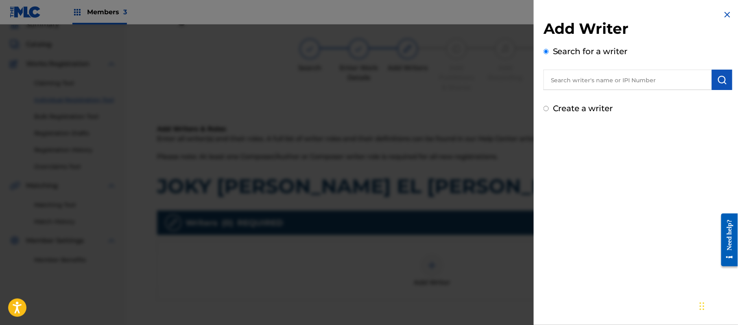
click at [599, 108] on label "Create a writer" at bounding box center [583, 108] width 60 height 10
radio input "true"
click at [549, 108] on input "Create a writer" at bounding box center [546, 108] width 5 height 5
radio input "false"
radio input "true"
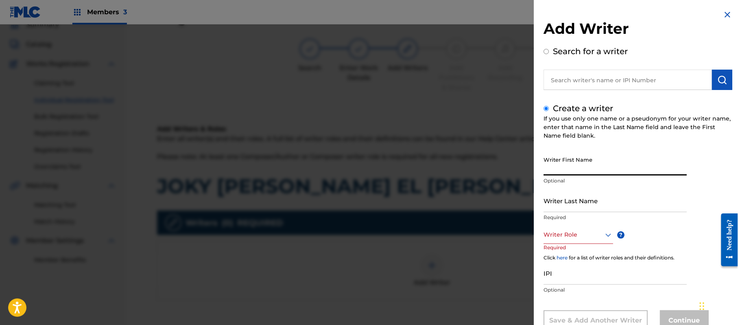
paste input "[PERSON_NAME]"
type input "[PERSON_NAME]"
paste input "[PERSON_NAME]"
type input "[PERSON_NAME]"
drag, startPoint x: 614, startPoint y: 161, endPoint x: 577, endPoint y: 171, distance: 38.0
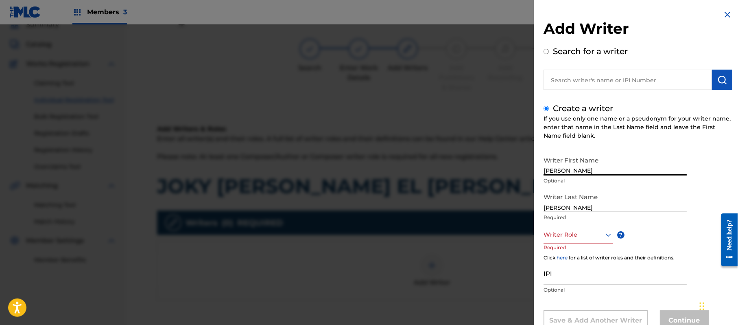
click at [577, 171] on input "[PERSON_NAME]" at bounding box center [615, 163] width 143 height 23
type input "[PERSON_NAME]"
drag, startPoint x: 579, startPoint y: 206, endPoint x: 447, endPoint y: 213, distance: 132.1
click at [448, 213] on div "Add Writer Search for a writer Create a writer If you use only one name or a ps…" at bounding box center [369, 174] width 738 height 300
type input "[PERSON_NAME]"
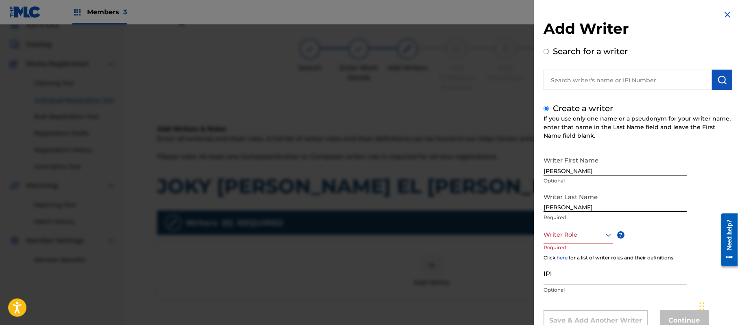
click at [580, 232] on div "Writer Role" at bounding box center [579, 235] width 70 height 18
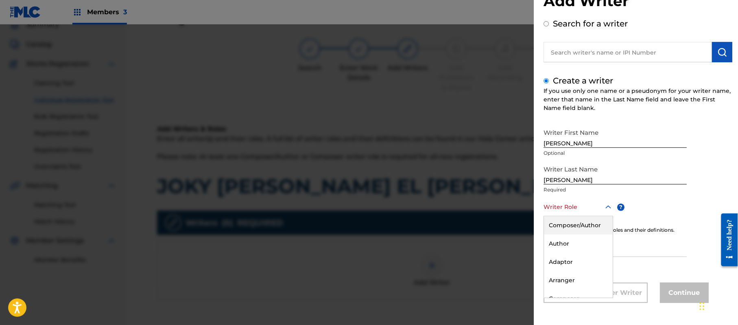
click at [580, 232] on div "Composer/Author" at bounding box center [578, 225] width 69 height 18
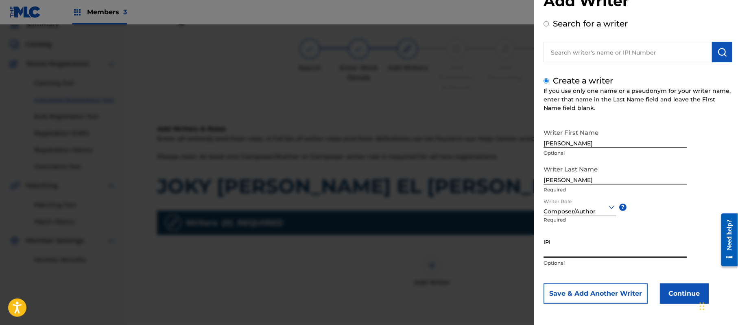
paste input "357223564"
type input "357223564"
click at [672, 287] on button "Continue" at bounding box center [684, 293] width 49 height 20
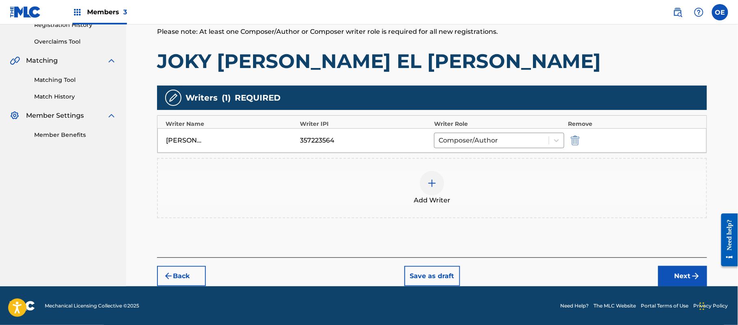
scroll to position [162, 0]
click at [677, 266] on button "Next" at bounding box center [683, 275] width 49 height 20
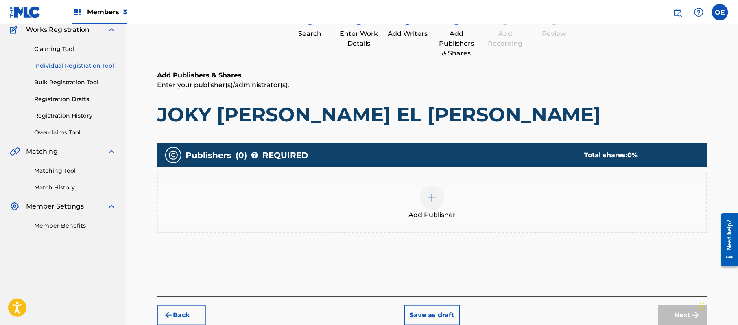
scroll to position [37, 0]
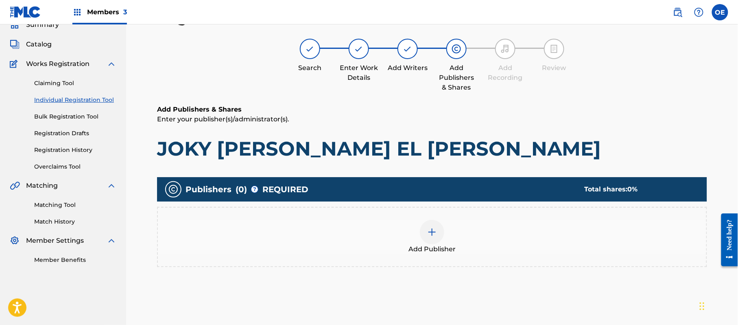
click at [466, 256] on div "Add Publisher" at bounding box center [432, 237] width 550 height 60
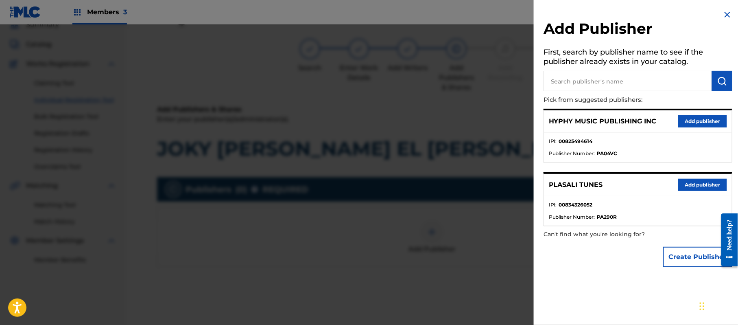
drag, startPoint x: 700, startPoint y: 119, endPoint x: 651, endPoint y: 131, distance: 50.3
click at [701, 119] on button "Add publisher" at bounding box center [703, 121] width 49 height 12
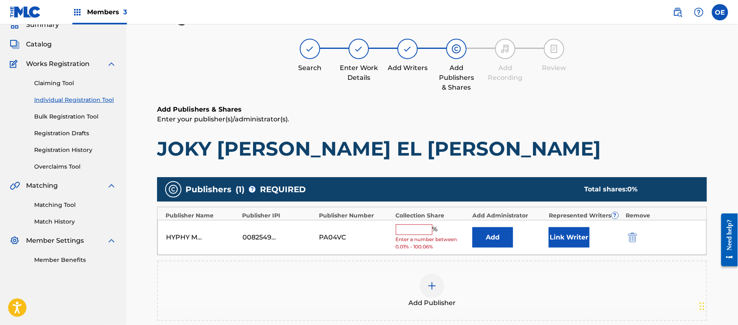
click at [408, 226] on input "text" at bounding box center [414, 229] width 37 height 11
type input "100"
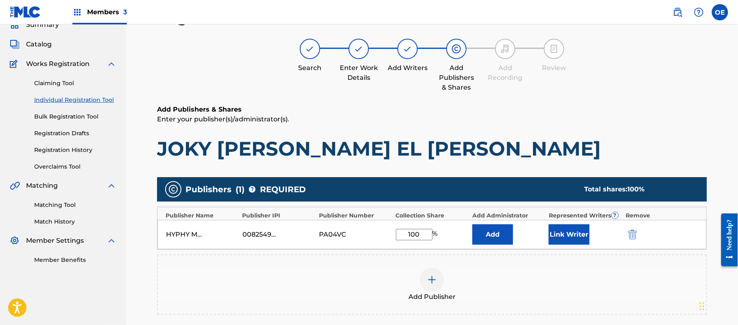
click at [565, 239] on button "Link Writer" at bounding box center [569, 234] width 41 height 20
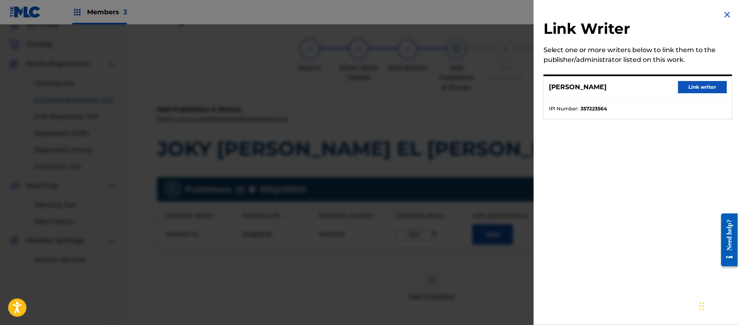
click at [713, 84] on button "Link writer" at bounding box center [703, 87] width 49 height 12
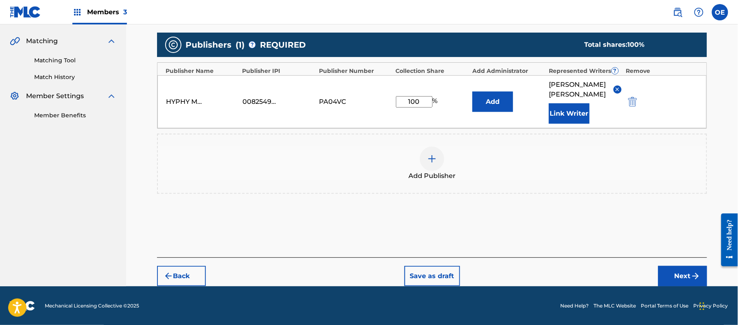
click at [677, 264] on div "Back Save as draft Next" at bounding box center [432, 271] width 550 height 29
click at [678, 268] on button "Next" at bounding box center [683, 276] width 49 height 20
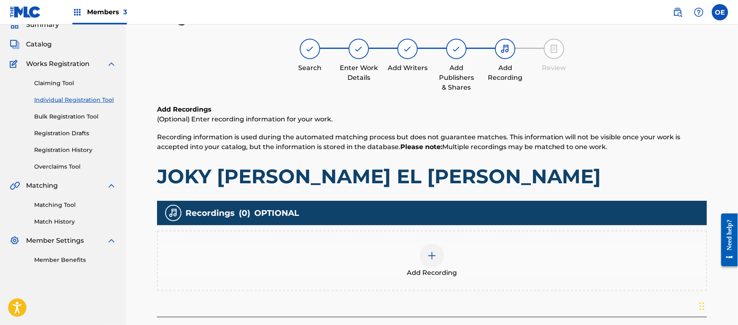
click at [396, 258] on div "Add Recording" at bounding box center [432, 260] width 549 height 34
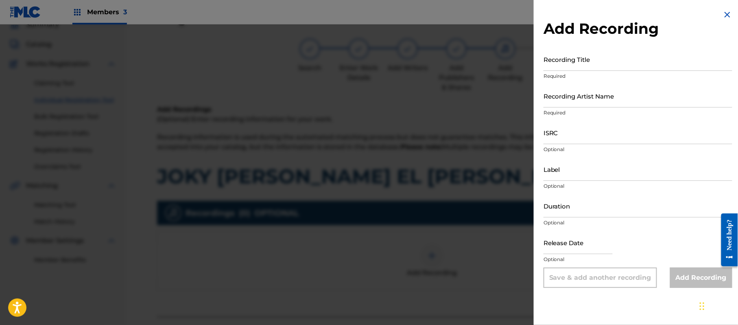
click at [726, 11] on img at bounding box center [728, 15] width 10 height 10
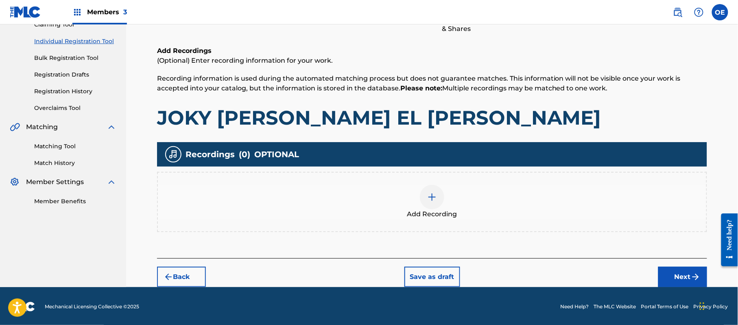
click at [684, 268] on button "Next" at bounding box center [683, 277] width 49 height 20
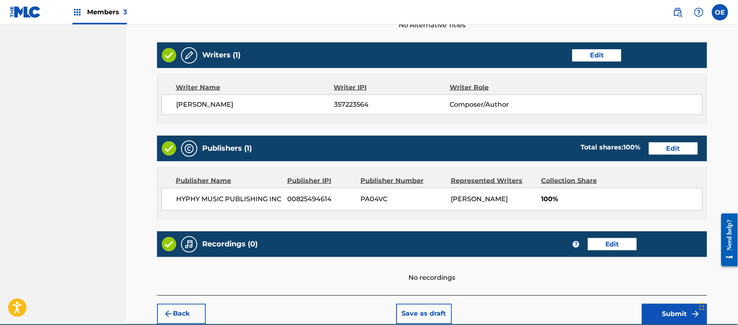
scroll to position [337, 0]
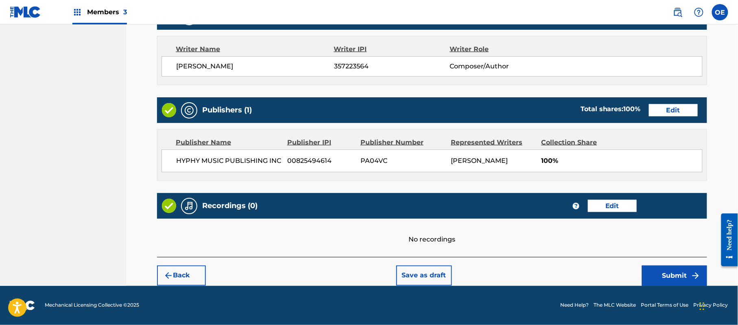
click at [668, 278] on button "Submit" at bounding box center [674, 275] width 65 height 20
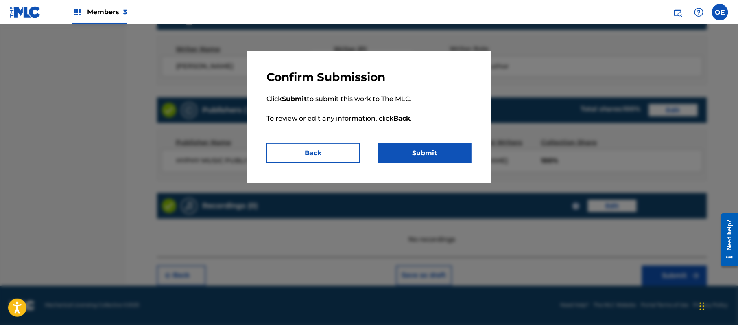
drag, startPoint x: 416, startPoint y: 140, endPoint x: 419, endPoint y: 143, distance: 4.3
click at [417, 142] on p "Click Submit to submit this work to The MLC. To review or edit any information,…" at bounding box center [369, 113] width 205 height 59
click at [421, 148] on button "Submit" at bounding box center [425, 153] width 94 height 20
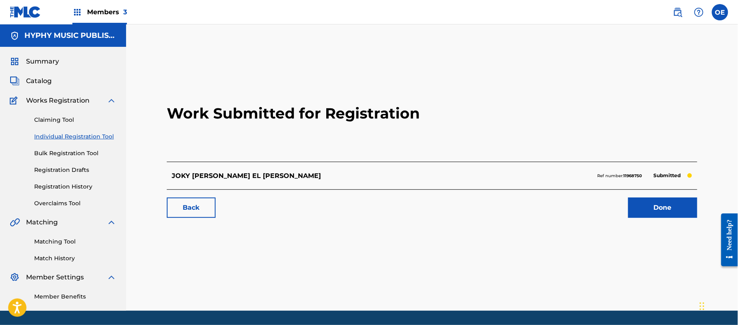
drag, startPoint x: 93, startPoint y: 132, endPoint x: 98, endPoint y: 129, distance: 5.7
click at [92, 132] on link "Individual Registration Tool" at bounding box center [75, 136] width 82 height 9
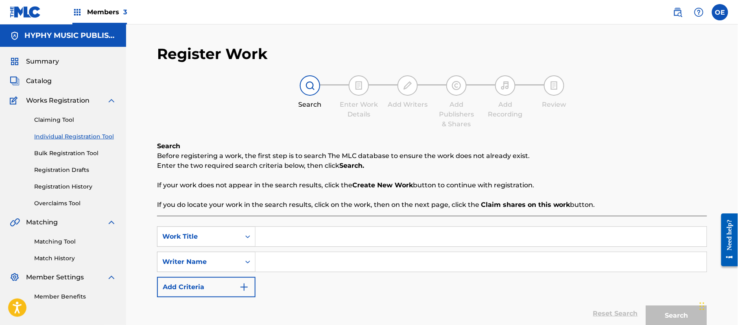
paste input "[PERSON_NAME]"
type input "[PERSON_NAME]"
paste input "[PERSON_NAME]"
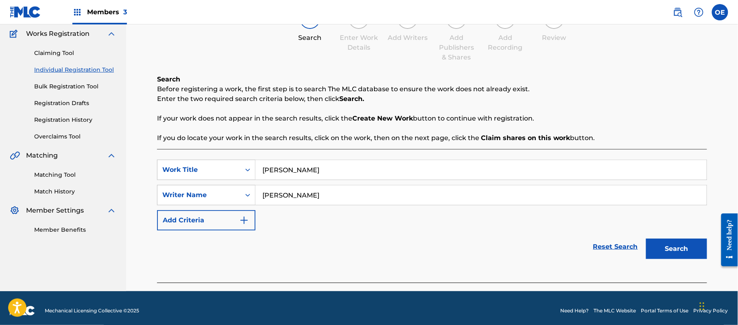
scroll to position [72, 0]
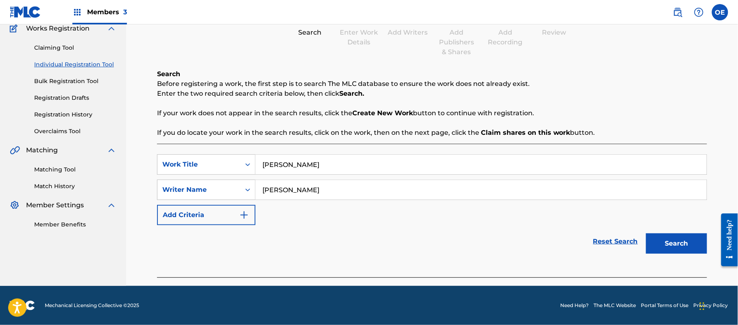
click at [664, 253] on button "Search" at bounding box center [676, 243] width 61 height 20
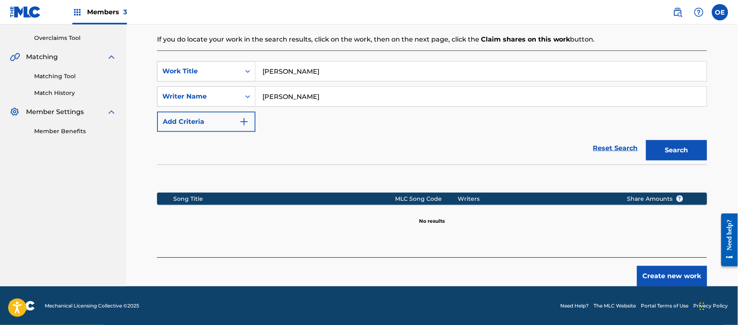
scroll to position [166, 0]
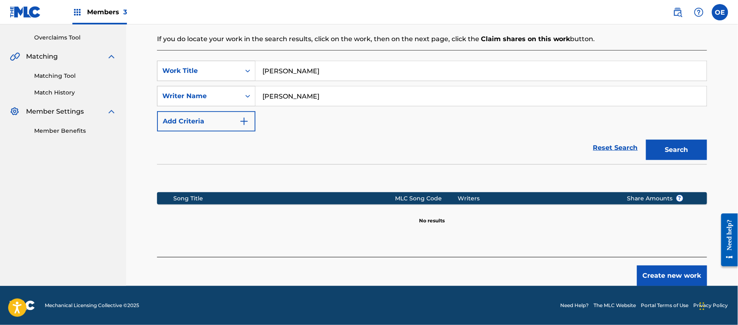
click at [298, 98] on input "[PERSON_NAME]" at bounding box center [481, 96] width 451 height 20
drag, startPoint x: 300, startPoint y: 96, endPoint x: 287, endPoint y: 103, distance: 15.1
click at [287, 103] on input "[PERSON_NAME]" at bounding box center [481, 96] width 451 height 20
click at [646, 140] on button "Search" at bounding box center [676, 150] width 61 height 20
type input "[PERSON_NAME]"
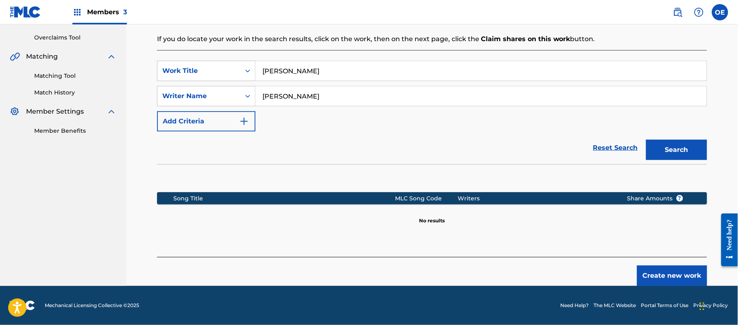
click at [646, 140] on button "Search" at bounding box center [676, 150] width 61 height 20
click at [671, 156] on button "Search" at bounding box center [676, 150] width 61 height 20
click at [651, 268] on button "Create new work" at bounding box center [672, 275] width 70 height 20
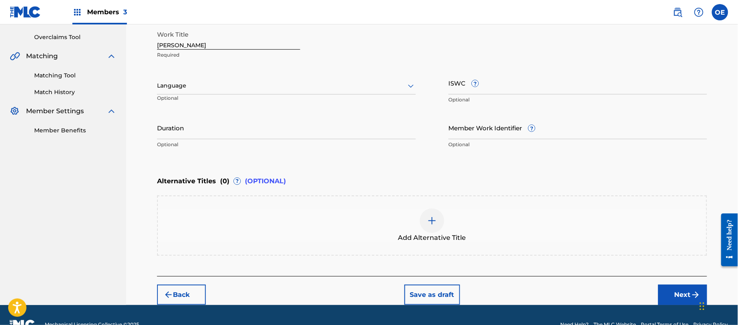
click at [224, 93] on div "Language" at bounding box center [286, 85] width 259 height 17
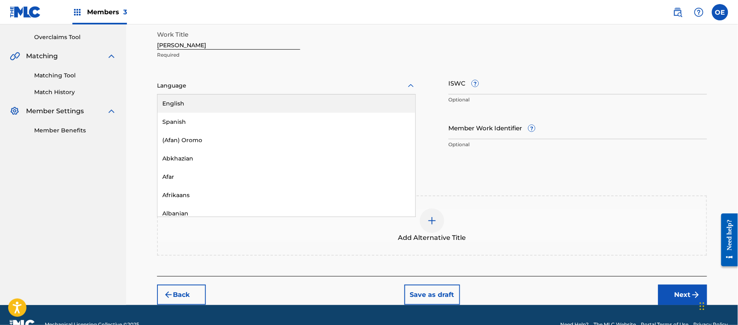
click at [213, 116] on div "Spanish" at bounding box center [287, 122] width 258 height 18
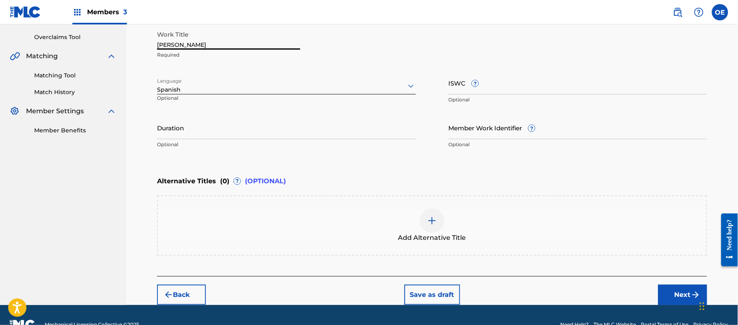
drag, startPoint x: 258, startPoint y: 45, endPoint x: 142, endPoint y: 46, distance: 116.4
click at [139, 47] on div "Register Work Search Enter Work Details Add Writers Add Publishers & Shares Add…" at bounding box center [432, 81] width 612 height 447
paste input "orgillo [PERSON_NAME]"
type input "[PERSON_NAME]"
click at [219, 134] on input "Duration" at bounding box center [286, 127] width 259 height 23
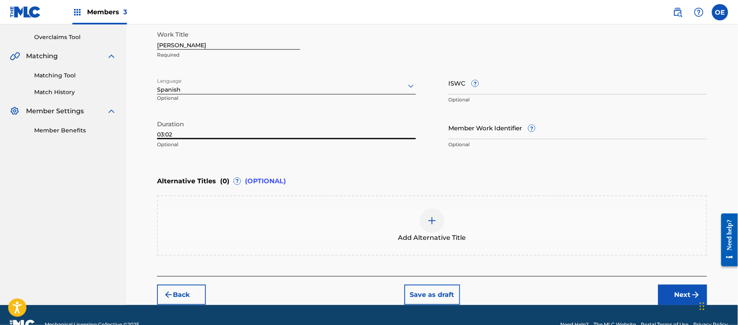
type input "03:02"
drag, startPoint x: 677, startPoint y: 290, endPoint x: 659, endPoint y: 290, distance: 17.9
click at [676, 290] on button "Next" at bounding box center [683, 295] width 49 height 20
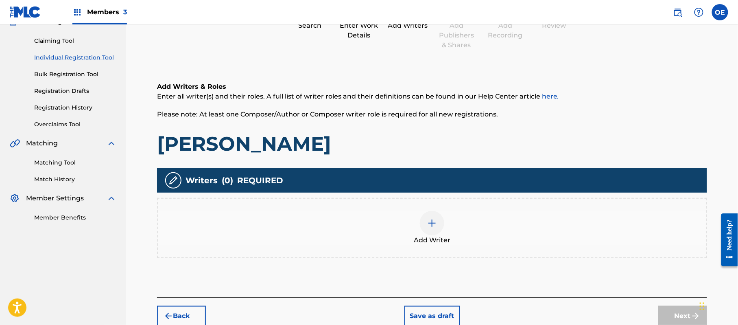
scroll to position [37, 0]
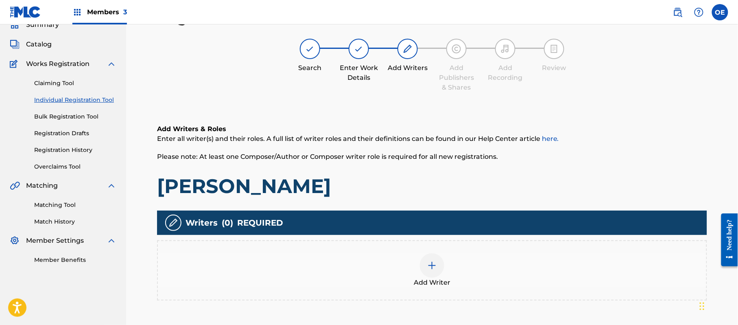
click at [423, 264] on div at bounding box center [432, 265] width 24 height 24
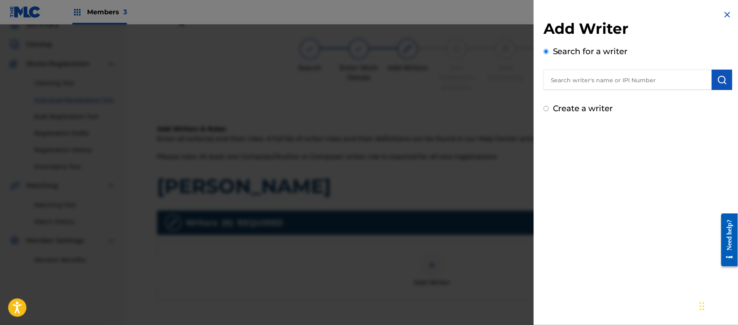
click at [600, 110] on label "Create a writer" at bounding box center [583, 108] width 60 height 10
radio input "true"
click at [549, 110] on input "Create a writer" at bounding box center [546, 108] width 5 height 5
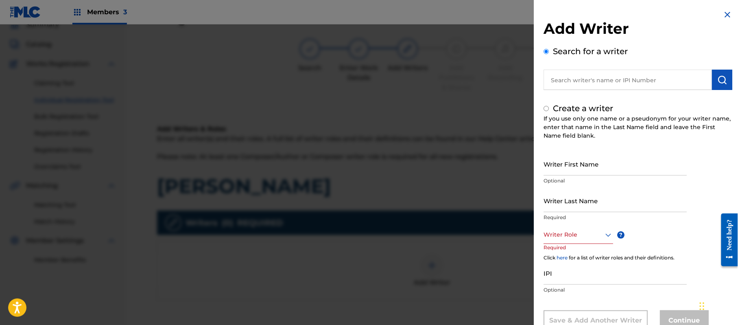
radio input "false"
radio input "true"
paste input "[PERSON_NAME]"
type input "[PERSON_NAME]"
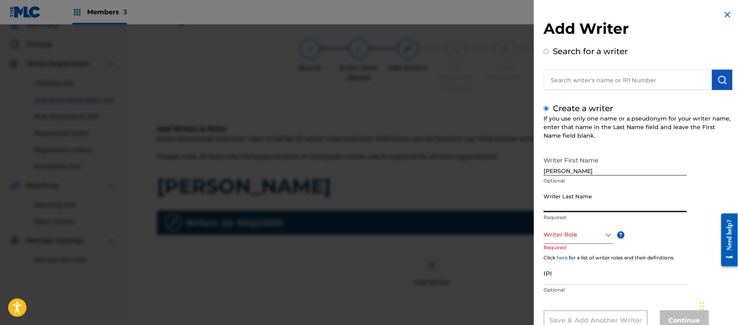
paste input "[PERSON_NAME]"
type input "[PERSON_NAME]"
drag, startPoint x: 606, startPoint y: 171, endPoint x: 576, endPoint y: 175, distance: 29.9
click at [576, 175] on input "[PERSON_NAME]" at bounding box center [615, 163] width 143 height 23
type input "[PERSON_NAME]"
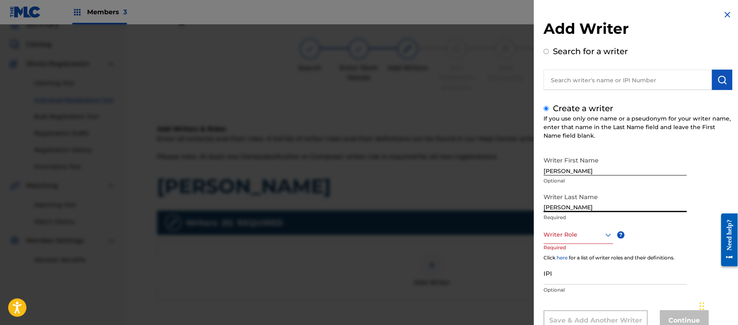
drag, startPoint x: 578, startPoint y: 209, endPoint x: 516, endPoint y: 206, distance: 62.0
click at [520, 209] on div "Add Writer Search for a writer Create a writer If you use only one name or a ps…" at bounding box center [369, 174] width 738 height 300
type input "[PERSON_NAME]"
click at [575, 230] on div "Writer Role" at bounding box center [579, 235] width 70 height 18
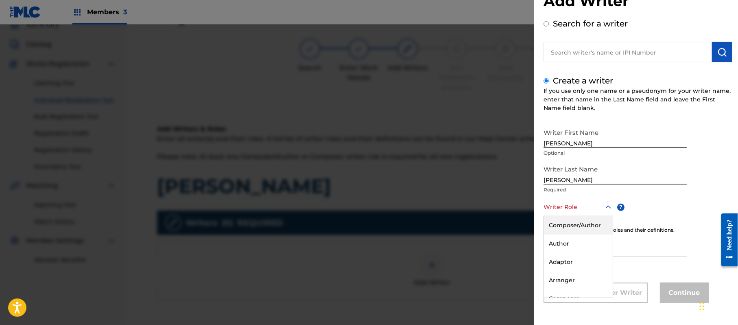
click at [575, 230] on div "Composer/Author" at bounding box center [578, 225] width 69 height 18
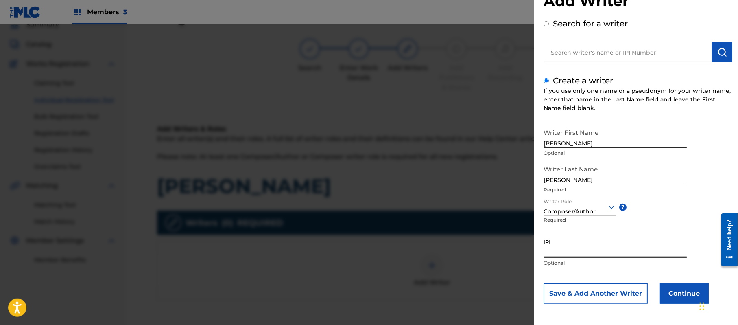
paste input "357223564"
type input "357223564"
click at [662, 291] on button "Continue" at bounding box center [684, 293] width 49 height 20
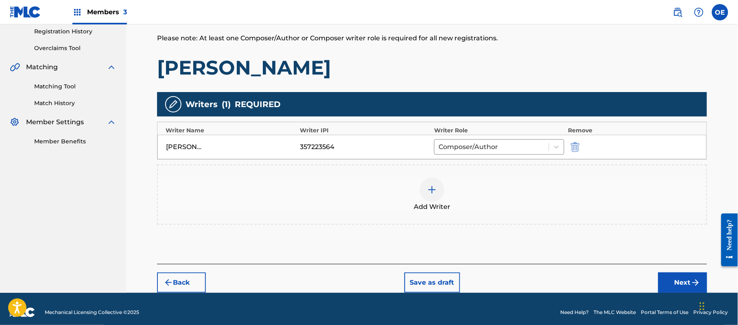
scroll to position [162, 0]
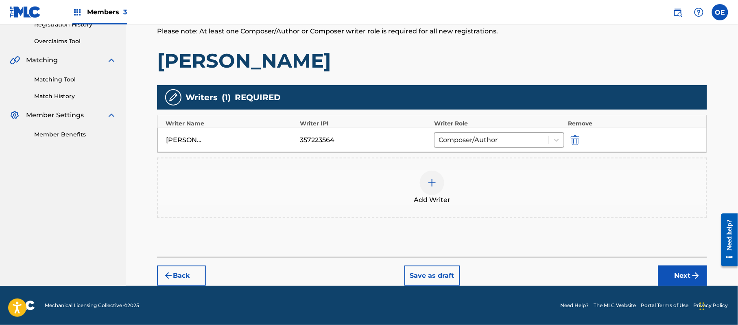
click at [674, 274] on button "Next" at bounding box center [683, 275] width 49 height 20
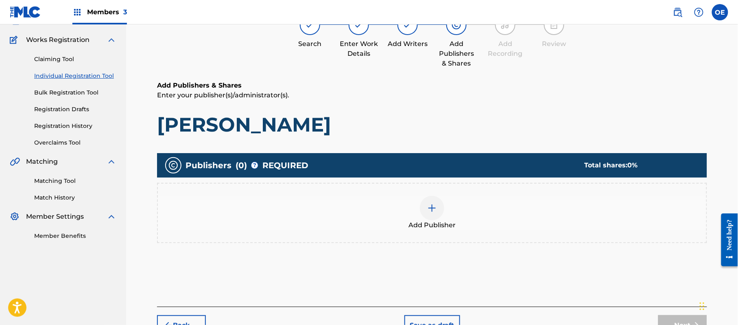
scroll to position [37, 0]
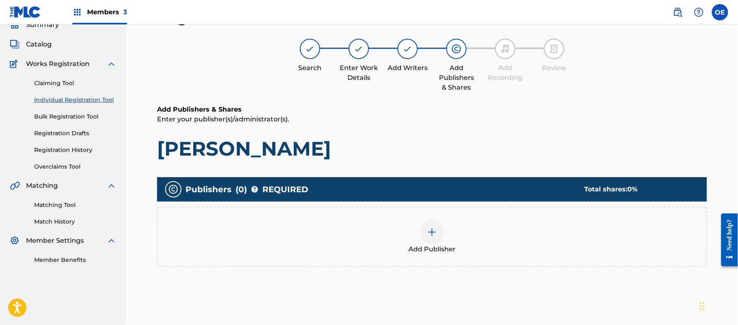
click at [410, 245] on span "Add Publisher" at bounding box center [432, 249] width 47 height 10
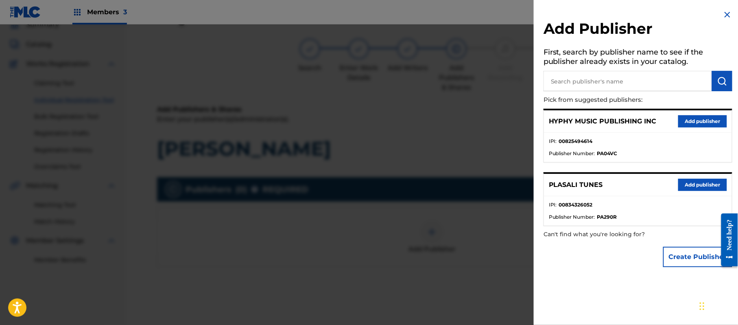
drag, startPoint x: 712, startPoint y: 118, endPoint x: 700, endPoint y: 124, distance: 13.3
click at [710, 120] on button "Add publisher" at bounding box center [703, 121] width 49 height 12
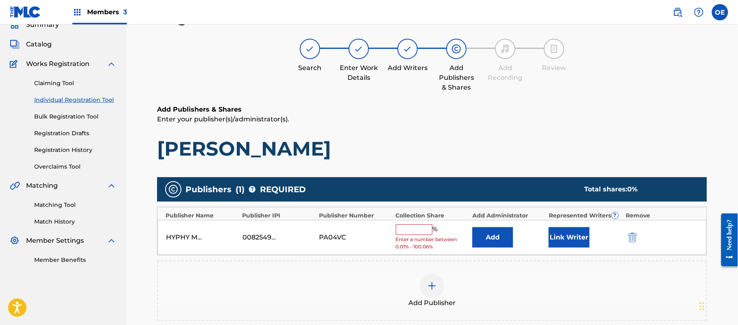
click at [411, 230] on input "text" at bounding box center [414, 229] width 37 height 11
type input "100"
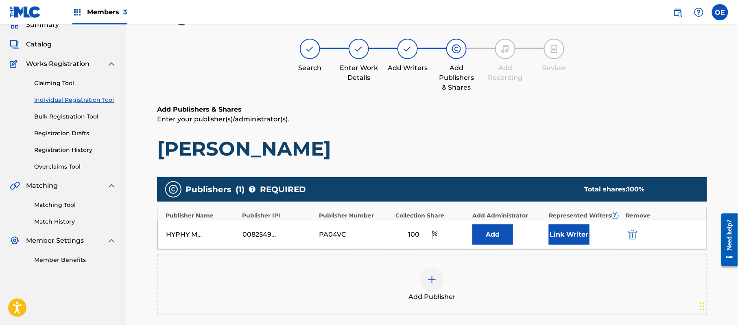
click at [576, 246] on div "HYPHY MUSIC PUBLISHING INC 00825494614 PA04VC 100 % Add Link Writer" at bounding box center [433, 234] width 550 height 29
click at [576, 241] on button "Link Writer" at bounding box center [569, 234] width 41 height 20
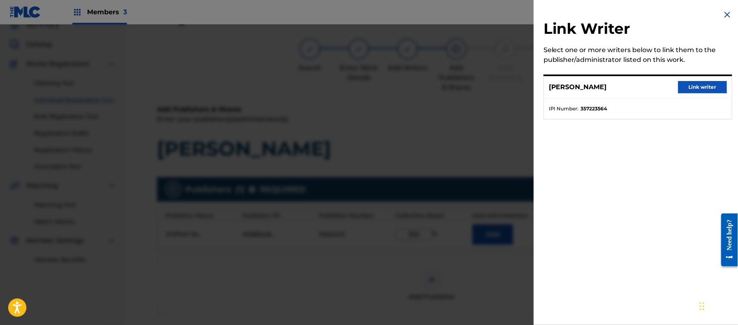
click at [699, 88] on button "Link writer" at bounding box center [703, 87] width 49 height 12
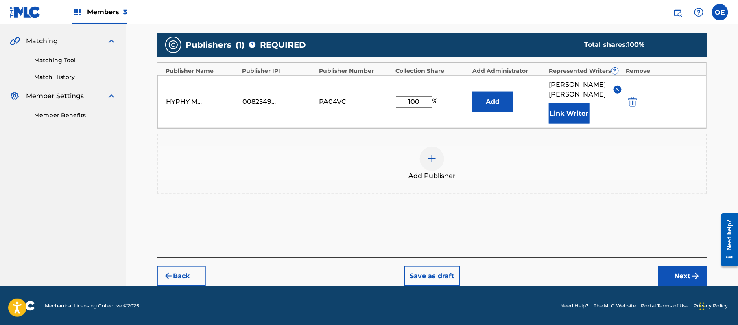
click at [689, 269] on button "Next" at bounding box center [683, 276] width 49 height 20
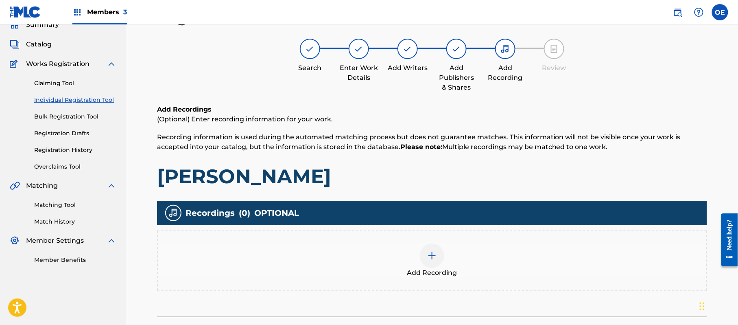
click at [442, 244] on div "Add Recording" at bounding box center [432, 260] width 549 height 34
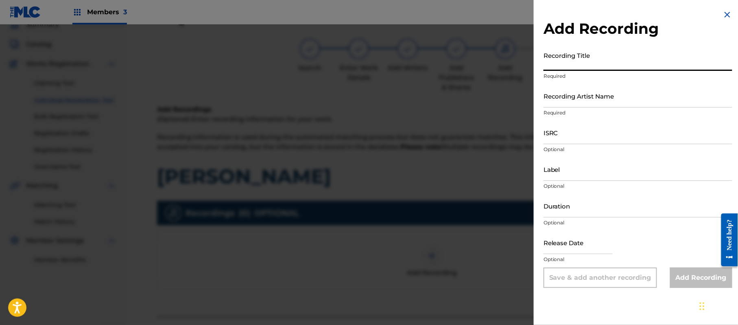
paste input "[PERSON_NAME]"
type input "[PERSON_NAME]"
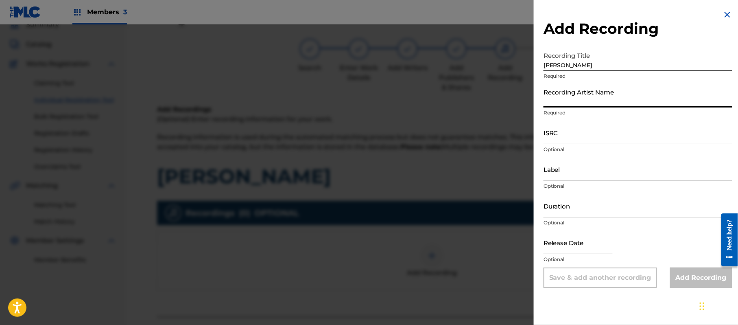
paste input "[PERSON_NAME] "El Guacho""
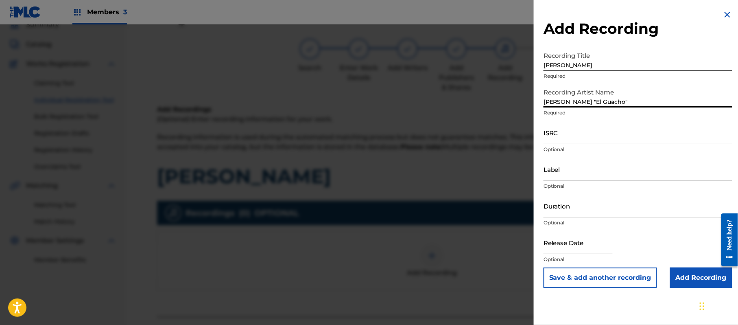
type input "[PERSON_NAME] "El Guacho""
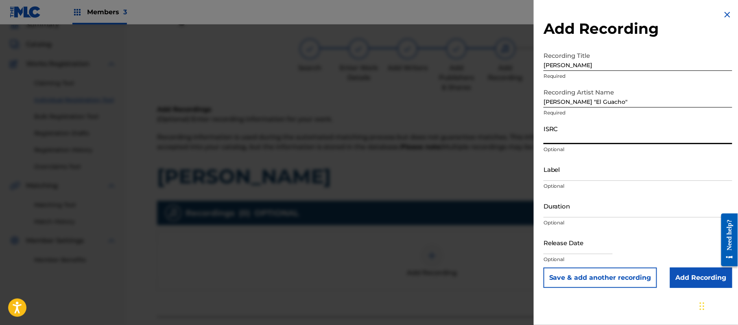
paste input "QZDQH2103170"
type input "QZDQH2103170"
paste input "[PERSON_NAME] El Guacho"
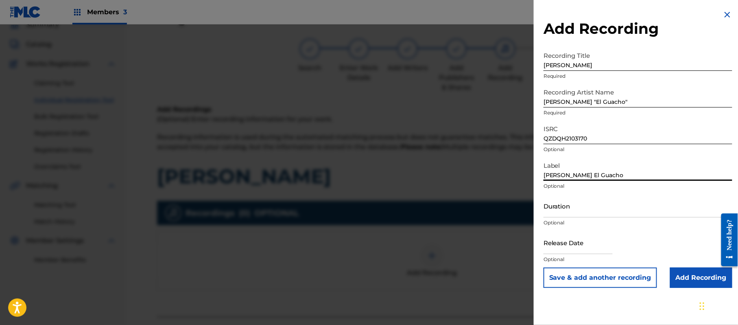
type input "[PERSON_NAME] El Guacho"
click at [565, 204] on input "Duration" at bounding box center [638, 205] width 189 height 23
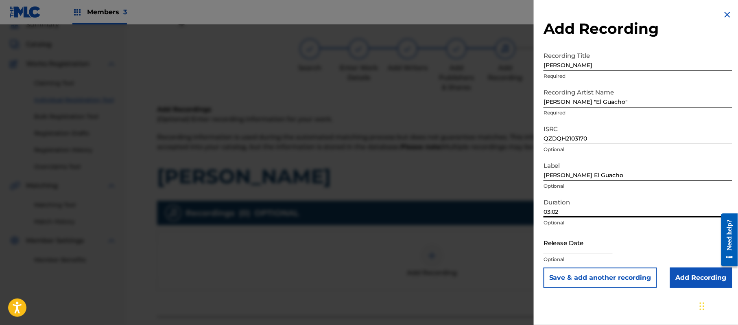
type input "03:02"
click at [559, 238] on input "text" at bounding box center [578, 242] width 69 height 23
select select "7"
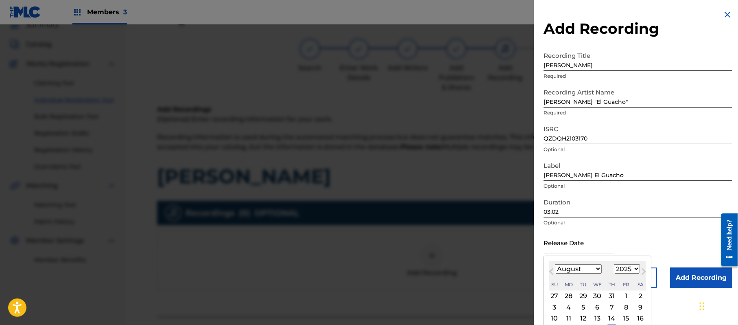
click at [628, 271] on select "1899 1900 1901 1902 1903 1904 1905 1906 1907 1908 1909 1910 1911 1912 1913 1914…" at bounding box center [627, 268] width 26 height 9
click at [616, 264] on select "1899 1900 1901 1902 1903 1904 1905 1906 1907 1908 1909 1910 1911 1912 1913 1914…" at bounding box center [627, 268] width 26 height 9
click at [572, 271] on select "January February March April May June July August September October November De…" at bounding box center [578, 268] width 47 height 9
click at [556, 264] on select "January February March April May June July August September October November De…" at bounding box center [578, 268] width 47 height 9
click at [634, 316] on div "13 14 15 16 17 18 19" at bounding box center [597, 318] width 97 height 11
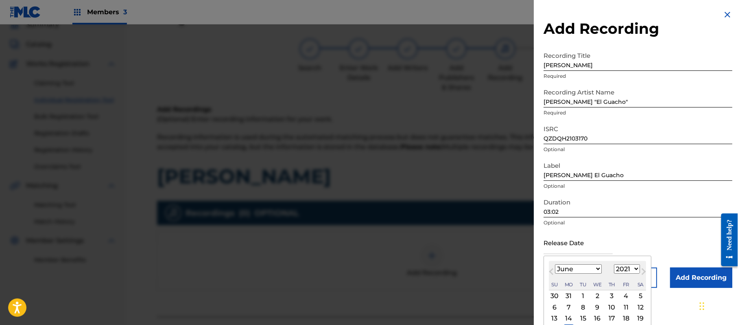
click at [631, 316] on div "18" at bounding box center [627, 318] width 10 height 10
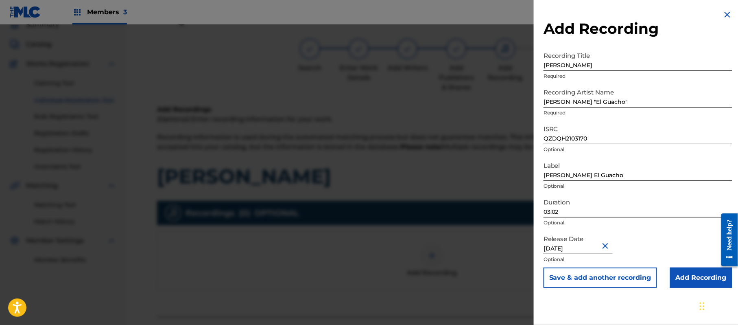
click at [692, 281] on input "Add Recording" at bounding box center [701, 277] width 62 height 20
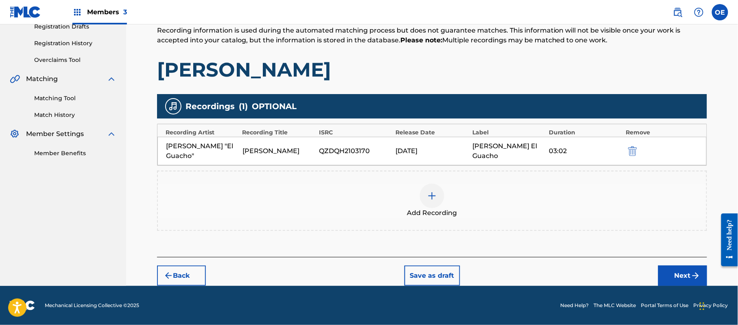
click at [681, 274] on button "Next" at bounding box center [683, 275] width 49 height 20
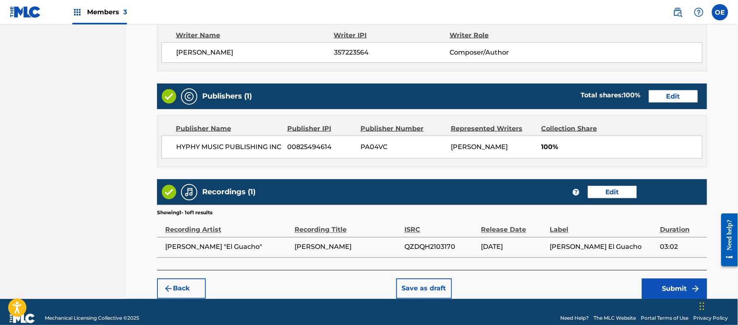
scroll to position [364, 0]
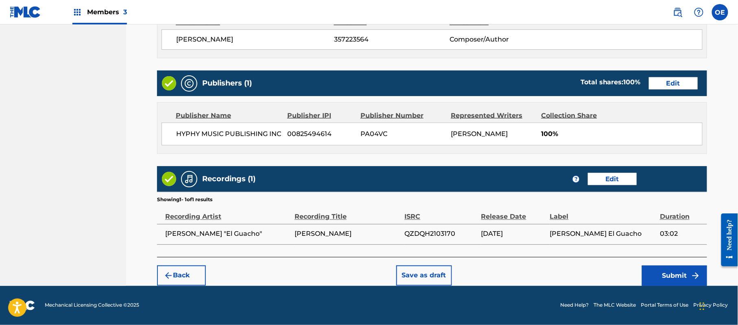
click at [681, 280] on button "Submit" at bounding box center [674, 275] width 65 height 20
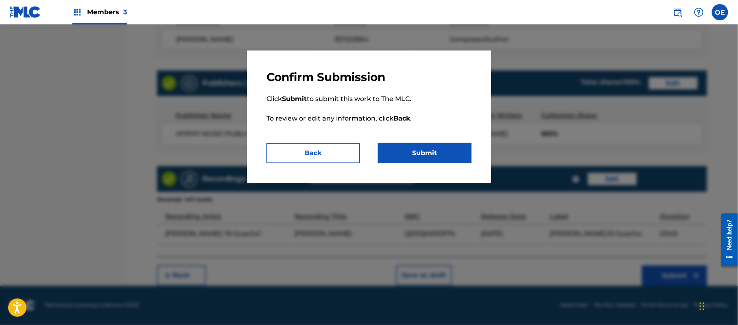
click at [436, 157] on button "Submit" at bounding box center [425, 153] width 94 height 20
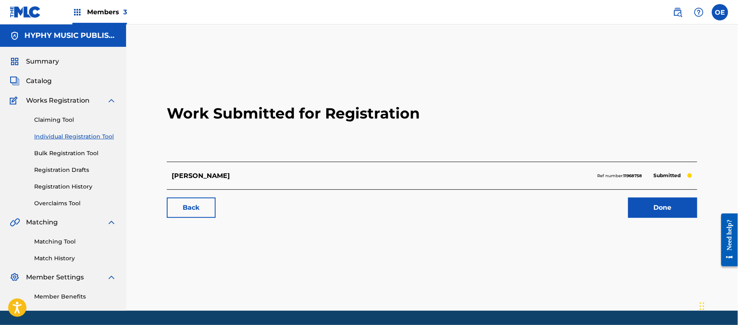
click at [67, 132] on link "Individual Registration Tool" at bounding box center [75, 136] width 82 height 9
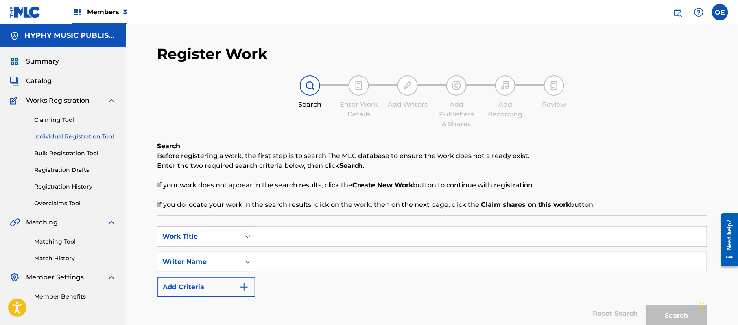
paste input "LOS ENVIADOS"
paste input "[PERSON_NAME]"
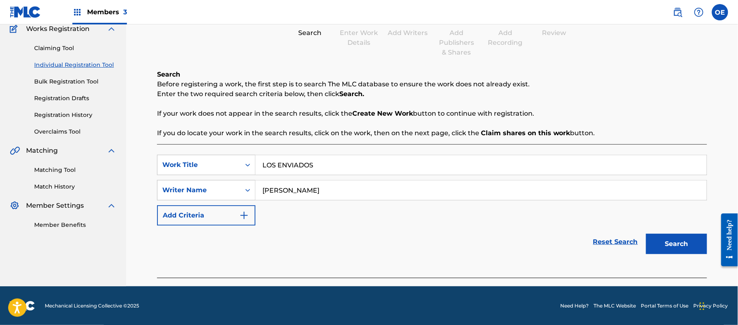
scroll to position [72, 0]
click at [677, 246] on button "Search" at bounding box center [676, 243] width 61 height 20
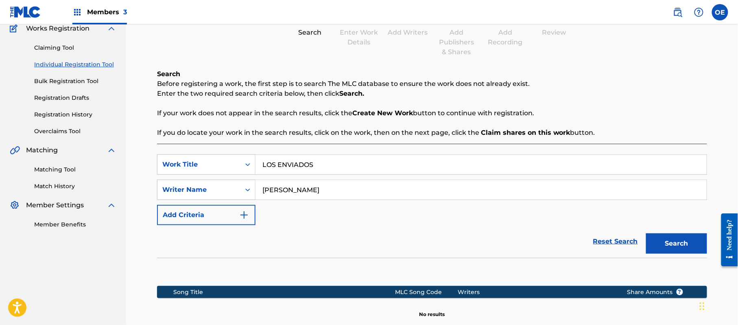
drag, startPoint x: 302, startPoint y: 191, endPoint x: 301, endPoint y: 195, distance: 4.1
click at [301, 195] on input "[PERSON_NAME]" at bounding box center [481, 190] width 451 height 20
click at [298, 193] on input "[PERSON_NAME]" at bounding box center [481, 190] width 451 height 20
drag, startPoint x: 300, startPoint y: 192, endPoint x: 287, endPoint y: 193, distance: 13.0
click at [287, 193] on input "[PERSON_NAME]" at bounding box center [481, 190] width 451 height 20
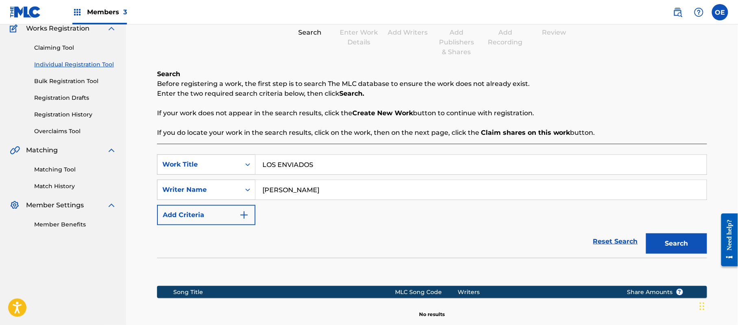
click at [646, 233] on button "Search" at bounding box center [676, 243] width 61 height 20
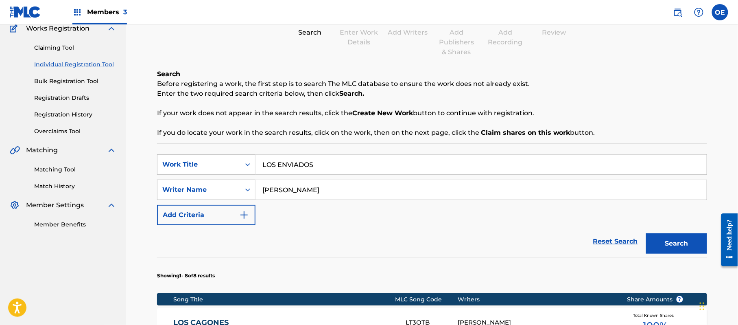
click at [646, 233] on button "Search" at bounding box center [676, 243] width 61 height 20
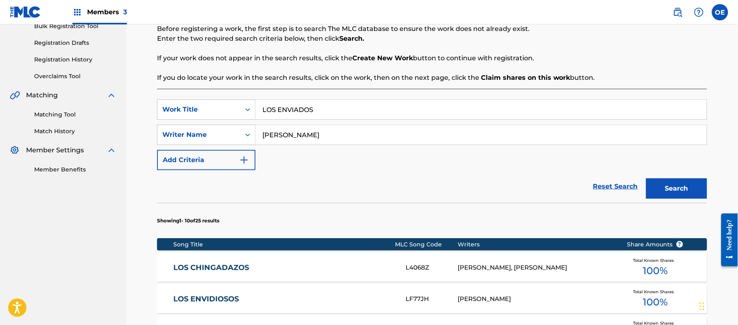
scroll to position [126, 0]
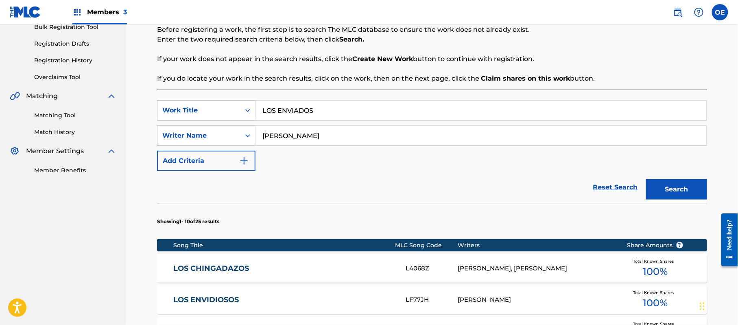
drag, startPoint x: 348, startPoint y: 113, endPoint x: 235, endPoint y: 114, distance: 112.4
click at [235, 114] on div "SearchWithCriteriaaeda956c-267b-4f26-a347-eacfffd30b35 Work Title LOS ENVIADOS" at bounding box center [432, 110] width 550 height 20
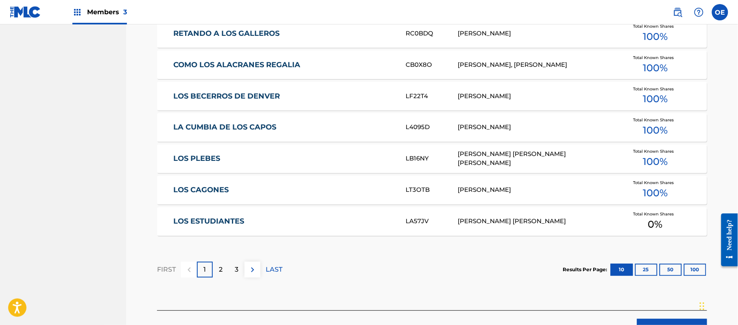
scroll to position [506, 0]
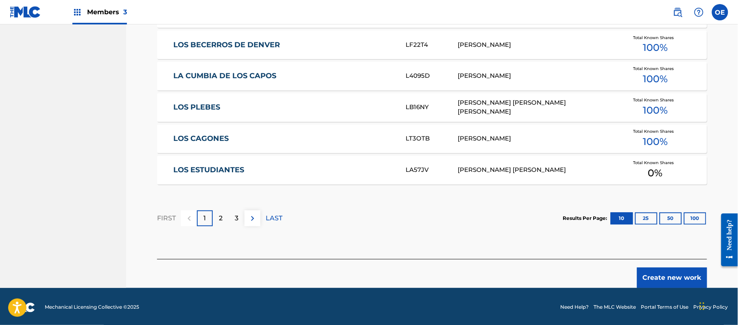
click at [657, 273] on button "Create new work" at bounding box center [672, 277] width 70 height 20
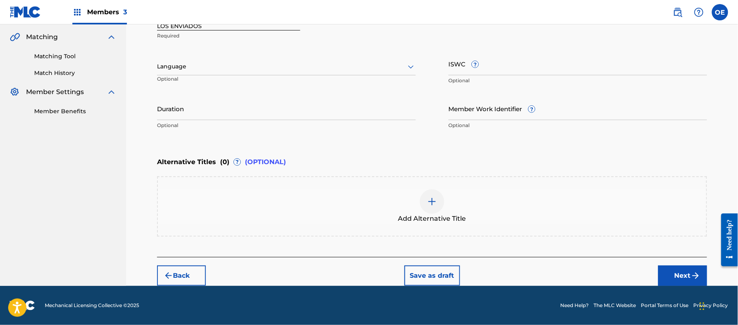
scroll to position [184, 0]
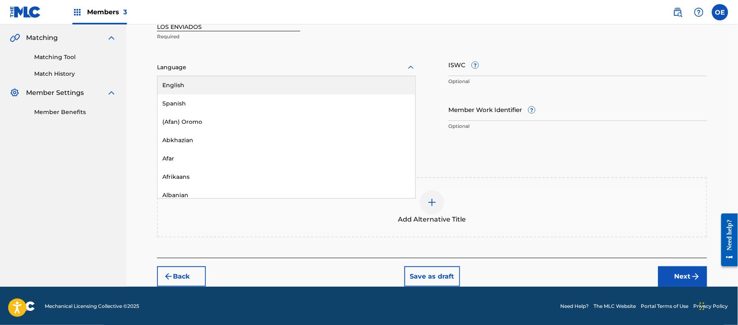
click at [246, 64] on div at bounding box center [286, 67] width 259 height 10
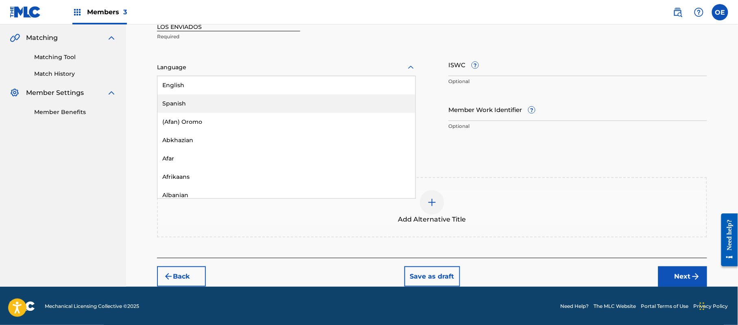
click at [230, 99] on div "Spanish" at bounding box center [287, 103] width 258 height 18
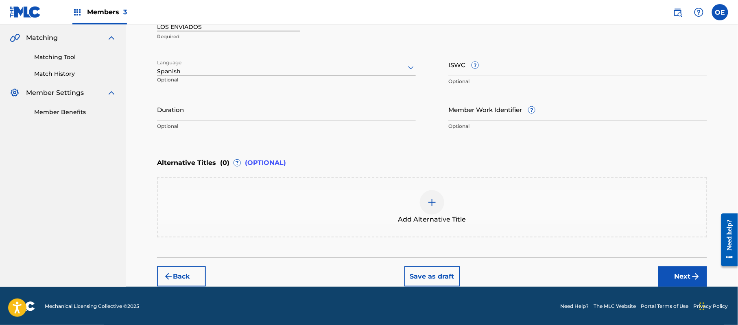
scroll to position [130, 0]
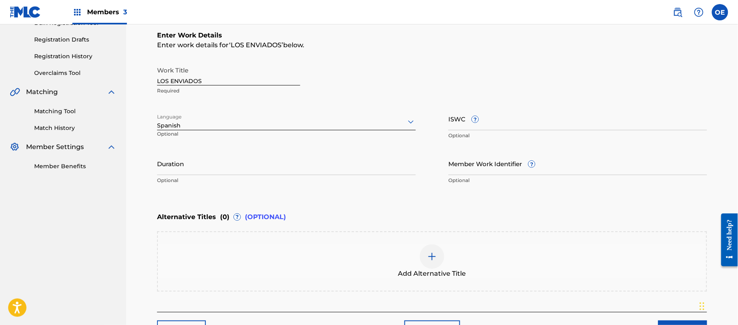
click at [674, 321] on button "Next" at bounding box center [683, 330] width 49 height 20
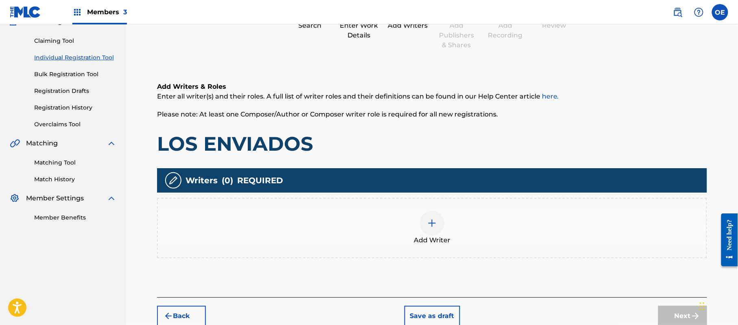
scroll to position [37, 0]
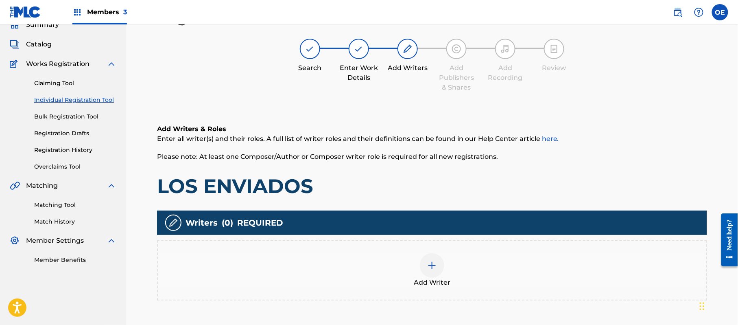
click at [434, 278] on span "Add Writer" at bounding box center [432, 283] width 37 height 10
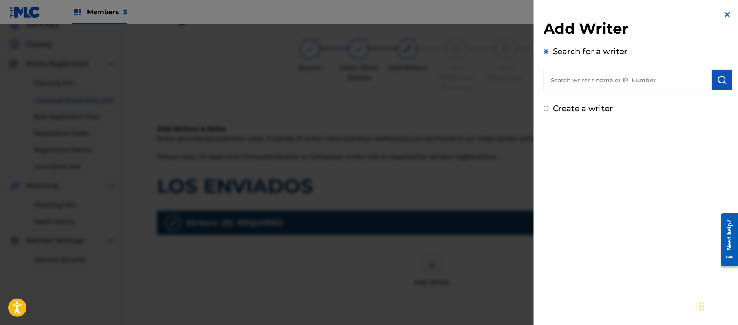
click at [562, 111] on label "Create a writer" at bounding box center [583, 108] width 60 height 10
click at [549, 111] on input "Create a writer" at bounding box center [546, 108] width 5 height 5
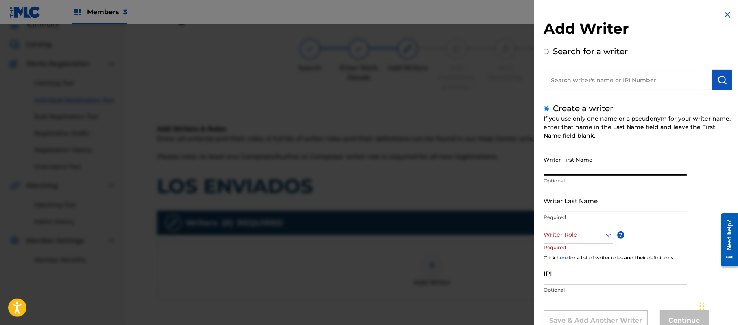
drag, startPoint x: 577, startPoint y: 177, endPoint x: 577, endPoint y: 168, distance: 9.0
paste input "[PERSON_NAME]"
drag, startPoint x: 618, startPoint y: 169, endPoint x: 577, endPoint y: 175, distance: 41.6
click at [577, 175] on input "[PERSON_NAME]" at bounding box center [615, 163] width 143 height 23
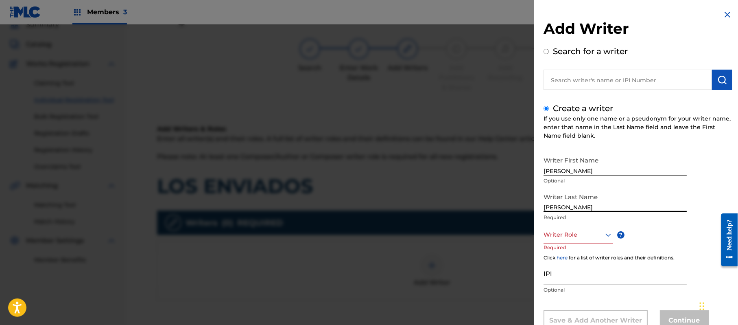
drag, startPoint x: 580, startPoint y: 209, endPoint x: 497, endPoint y: 212, distance: 83.5
click at [497, 212] on div "Add Writer Search for a writer Create a writer If you use only one name or a ps…" at bounding box center [369, 174] width 738 height 300
click at [590, 234] on div "Writer Role" at bounding box center [579, 235] width 70 height 18
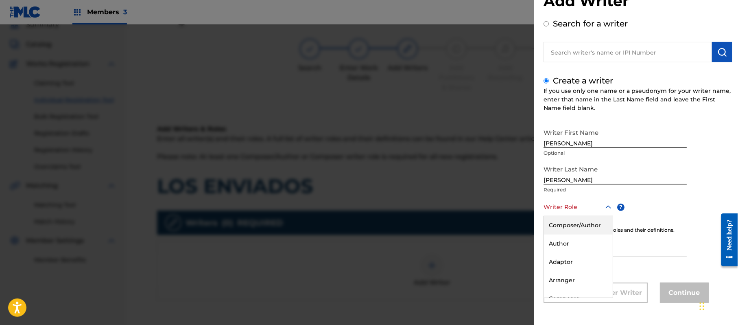
click at [588, 234] on div "Composer/Author" at bounding box center [578, 225] width 69 height 18
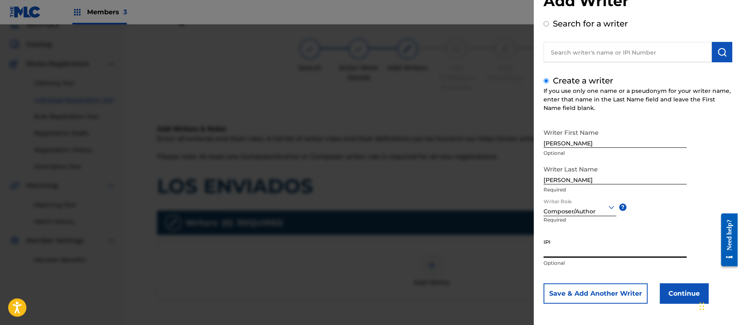
paste input "357223564"
click at [665, 288] on button "Continue" at bounding box center [684, 293] width 49 height 20
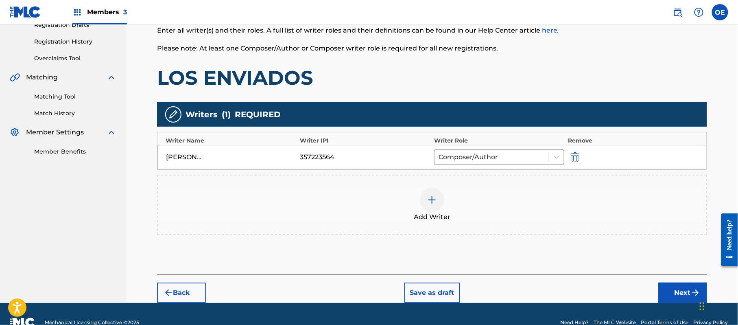
scroll to position [145, 0]
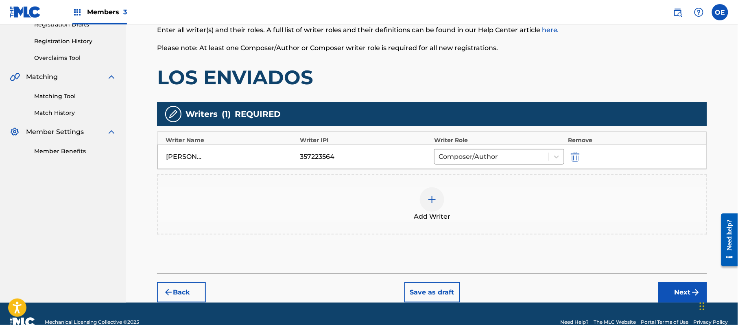
click at [678, 290] on button "Next" at bounding box center [683, 292] width 49 height 20
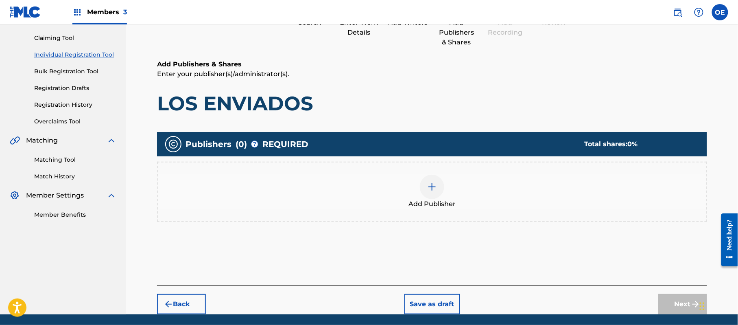
scroll to position [37, 0]
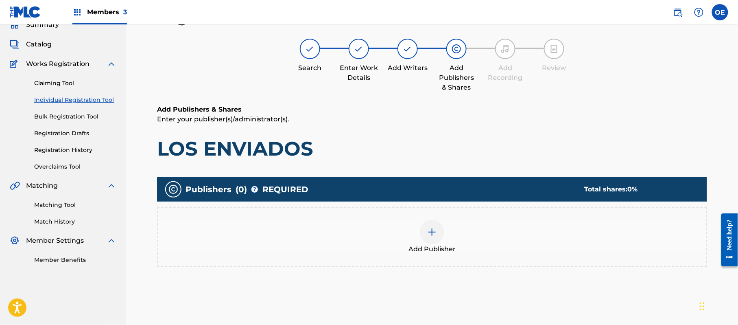
click at [429, 256] on div "Add Publisher" at bounding box center [432, 237] width 550 height 60
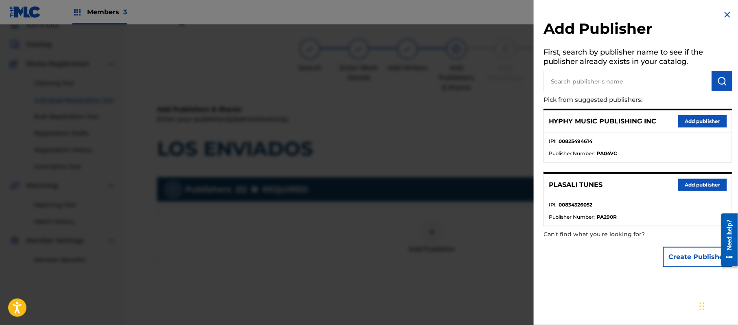
click at [694, 120] on button "Add publisher" at bounding box center [703, 121] width 49 height 12
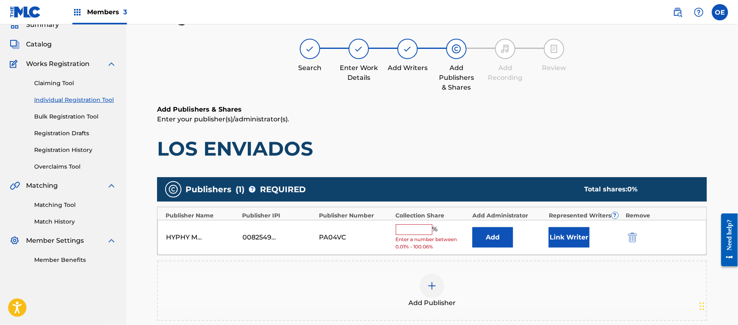
click at [422, 230] on input "text" at bounding box center [414, 229] width 37 height 11
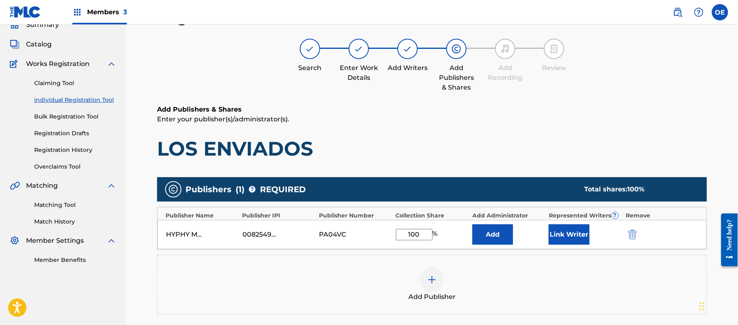
click at [553, 225] on button "Link Writer" at bounding box center [569, 234] width 41 height 20
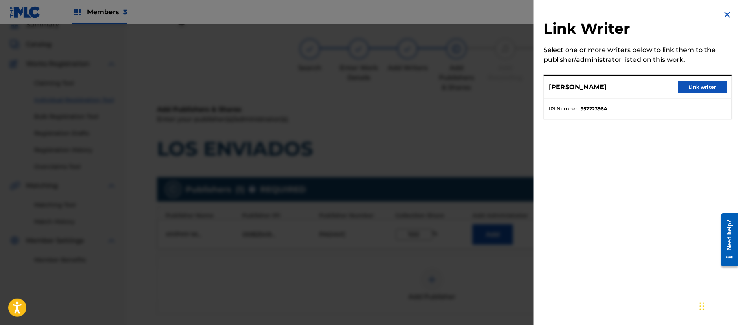
click at [682, 90] on button "Link writer" at bounding box center [703, 87] width 49 height 12
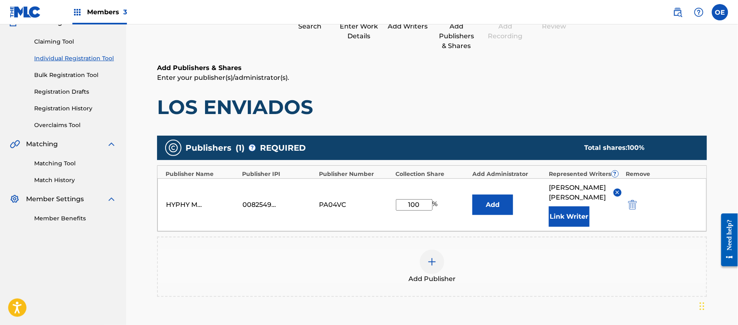
scroll to position [181, 0]
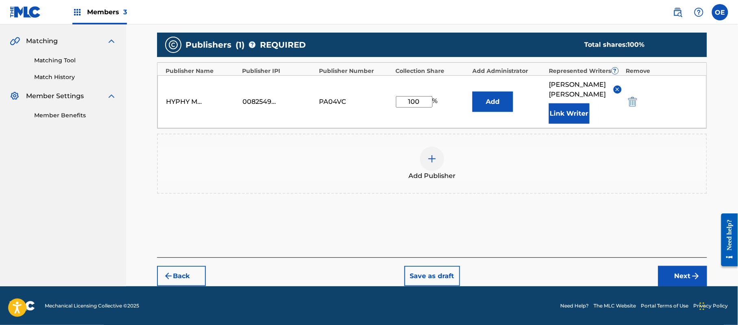
click at [666, 272] on button "Next" at bounding box center [683, 276] width 49 height 20
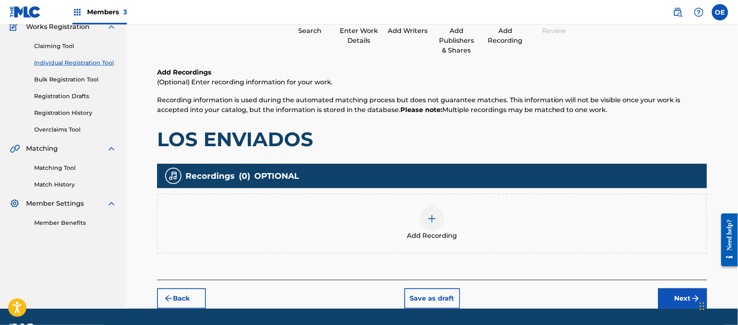
scroll to position [91, 0]
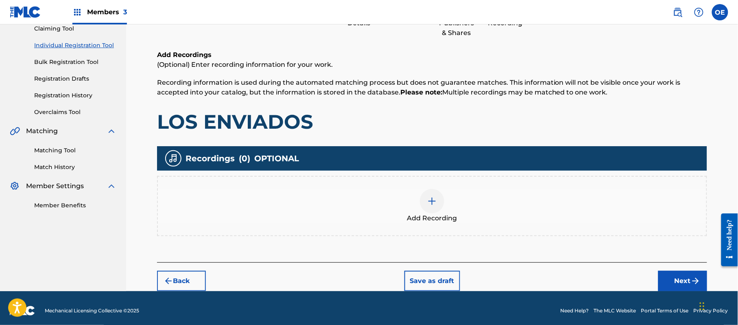
click at [434, 239] on div "Add Recordings (Optional) Enter recording information for your work. Recording …" at bounding box center [432, 156] width 550 height 212
click at [458, 200] on div "Add Recording" at bounding box center [432, 206] width 549 height 34
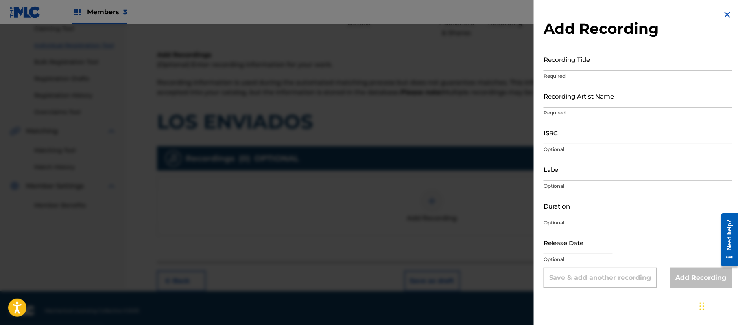
click at [726, 15] on img at bounding box center [728, 15] width 10 height 10
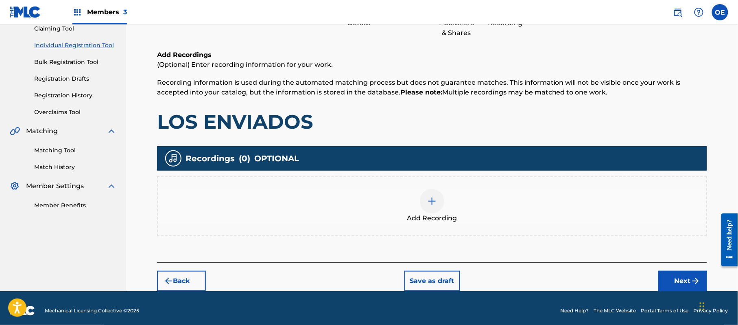
click at [678, 284] on button "Next" at bounding box center [683, 281] width 49 height 20
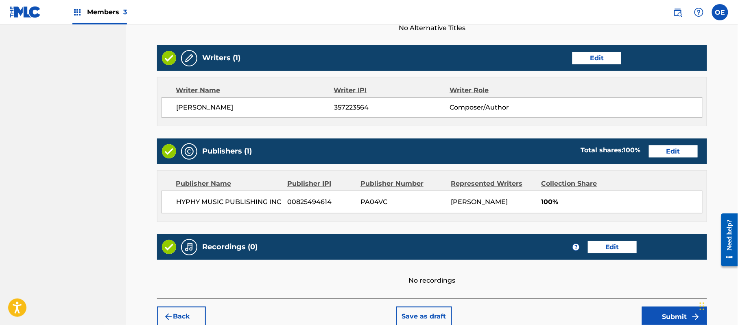
scroll to position [337, 0]
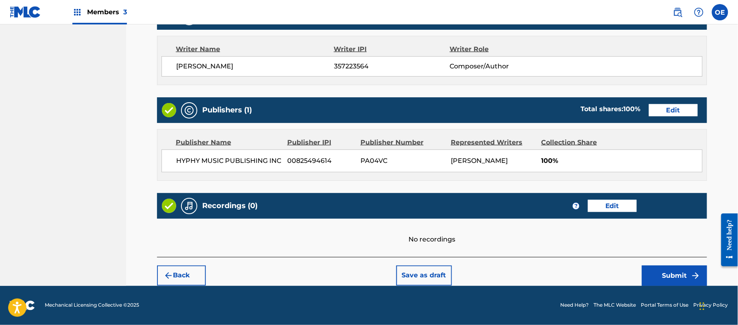
click at [673, 277] on button "Submit" at bounding box center [674, 275] width 65 height 20
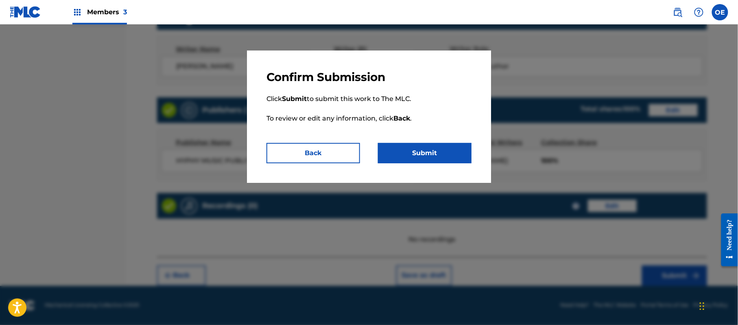
click at [450, 151] on button "Submit" at bounding box center [425, 153] width 94 height 20
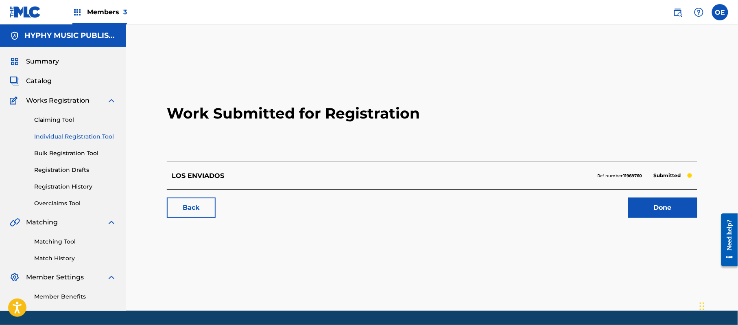
click at [79, 138] on link "Individual Registration Tool" at bounding box center [75, 136] width 82 height 9
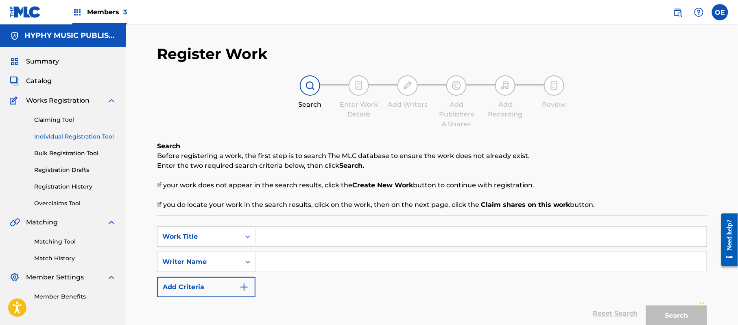
paste input "OMENAJE [PERSON_NAME] [PERSON_NAME]"
paste
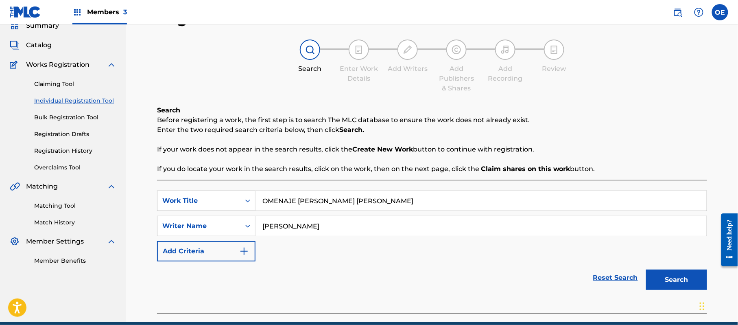
scroll to position [72, 0]
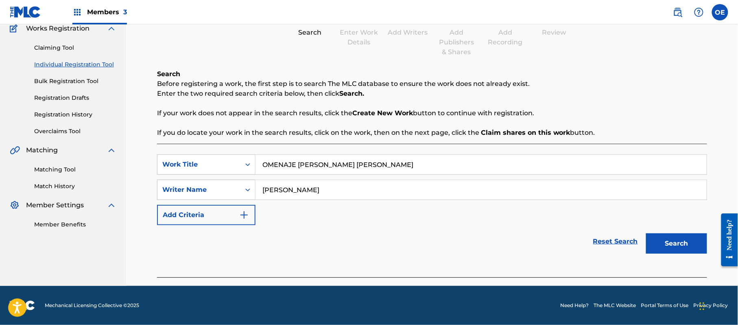
click at [683, 239] on button "Search" at bounding box center [676, 243] width 61 height 20
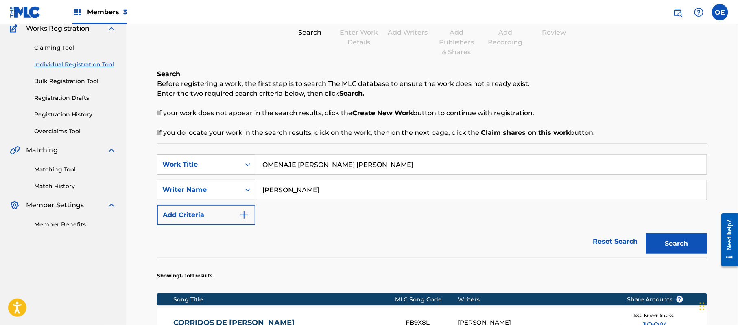
drag, startPoint x: 297, startPoint y: 189, endPoint x: 289, endPoint y: 191, distance: 8.5
click at [289, 191] on input "[PERSON_NAME]" at bounding box center [481, 190] width 451 height 20
drag, startPoint x: 300, startPoint y: 191, endPoint x: 284, endPoint y: 192, distance: 15.9
click at [284, 192] on input "[PERSON_NAME]" at bounding box center [481, 190] width 451 height 20
click at [646, 233] on button "Search" at bounding box center [676, 243] width 61 height 20
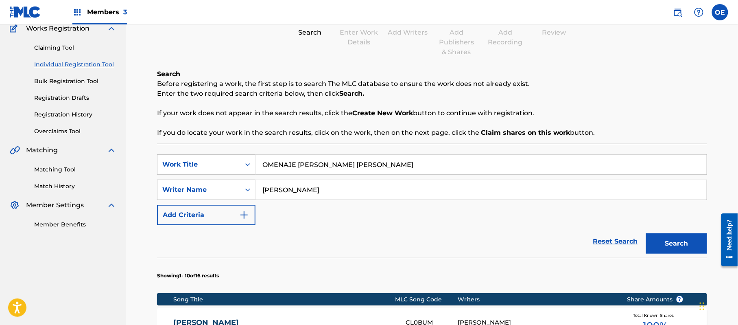
click at [646, 233] on button "Search" at bounding box center [676, 243] width 61 height 20
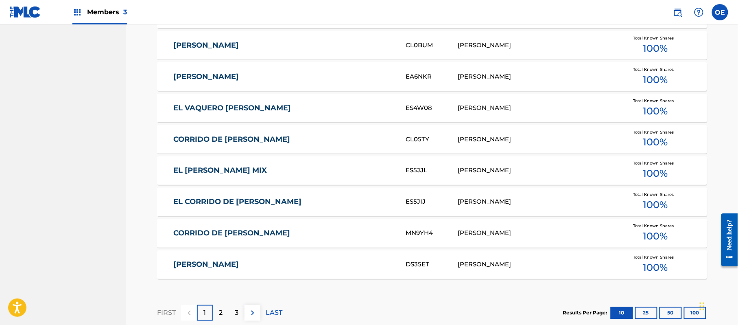
scroll to position [506, 0]
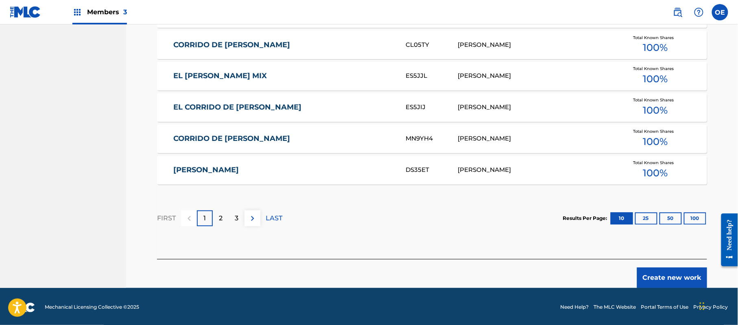
click at [699, 269] on button "Create new work" at bounding box center [672, 277] width 70 height 20
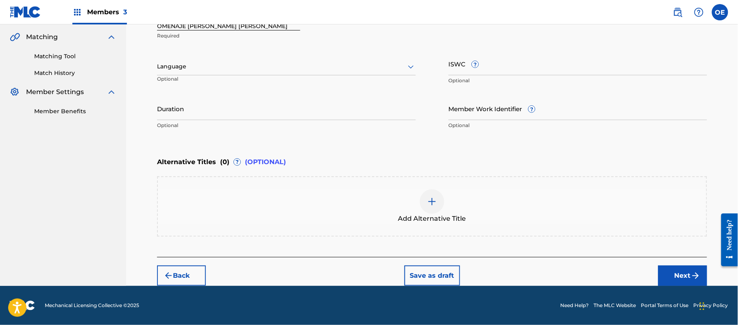
scroll to position [184, 0]
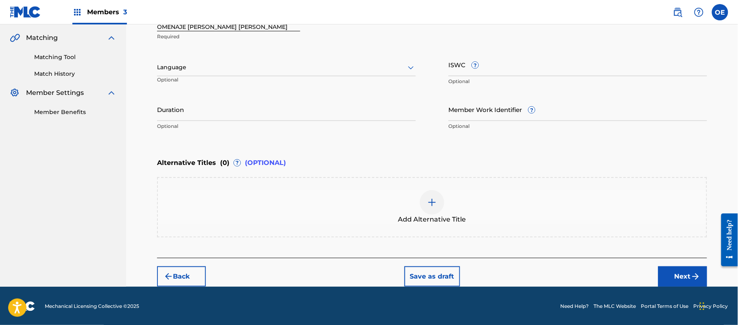
click at [208, 75] on div "Language" at bounding box center [286, 67] width 259 height 17
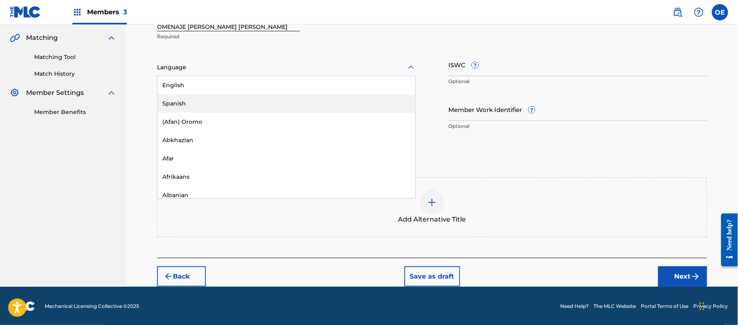
click at [195, 98] on div "Spanish" at bounding box center [287, 103] width 258 height 18
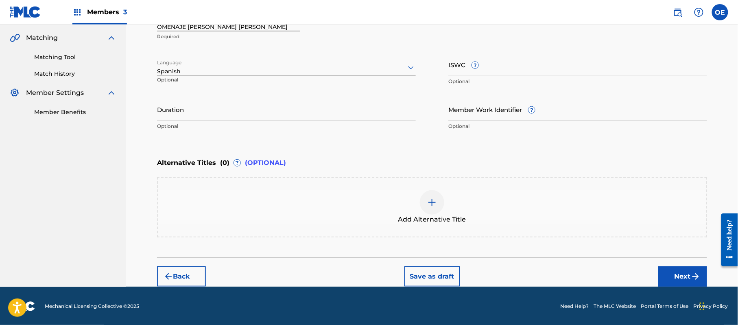
click at [440, 189] on div "Add Alternative Title" at bounding box center [432, 207] width 550 height 60
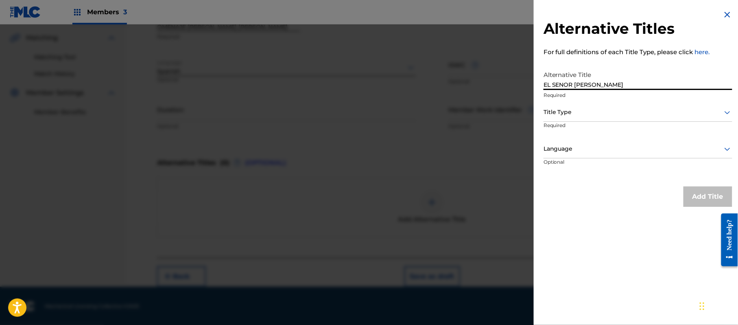
click at [598, 114] on div at bounding box center [638, 112] width 189 height 10
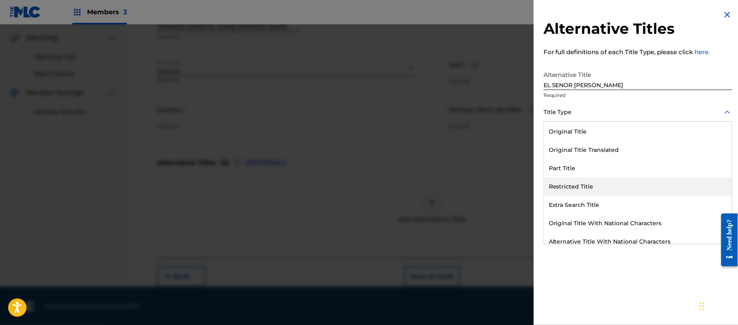
scroll to position [79, 0]
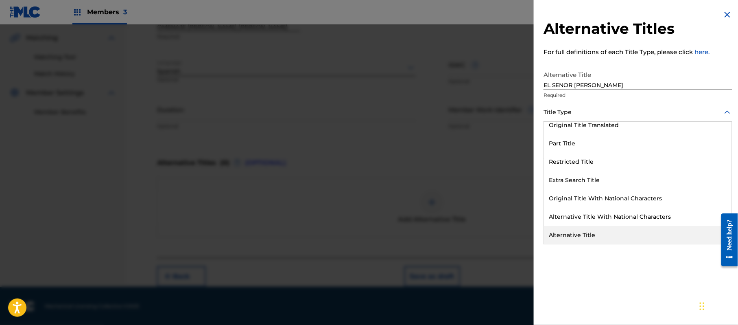
click at [579, 226] on div "Alternative Title" at bounding box center [638, 235] width 188 height 18
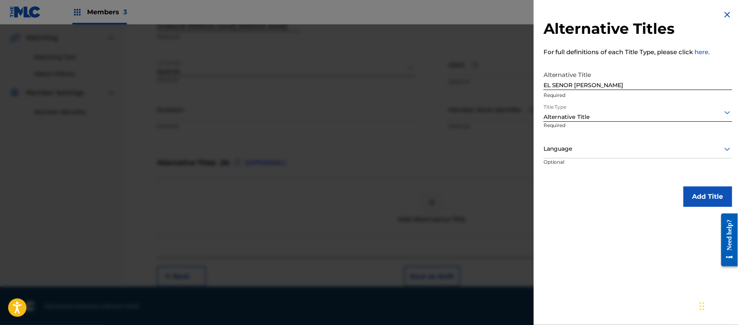
click at [578, 144] on div at bounding box center [638, 149] width 189 height 10
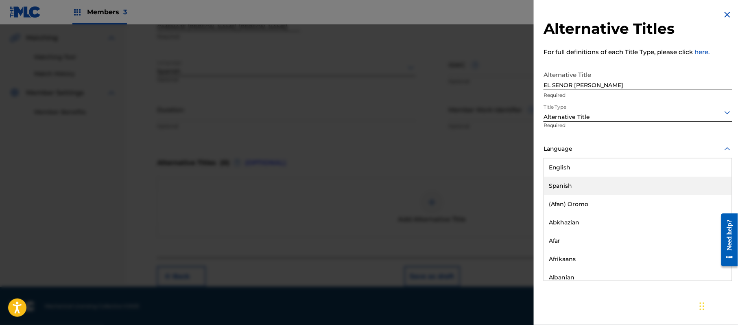
click at [578, 183] on div "Spanish" at bounding box center [638, 186] width 188 height 18
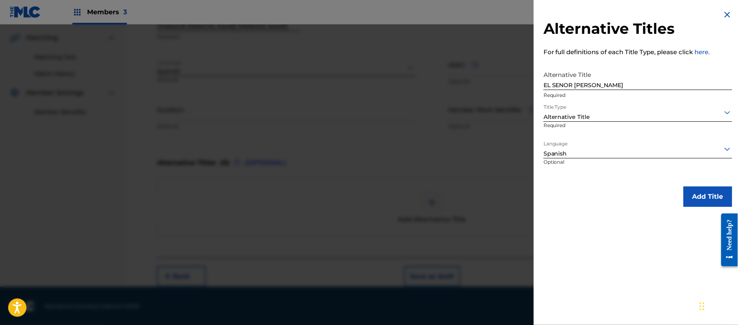
click at [705, 188] on button "Add Title" at bounding box center [708, 196] width 49 height 20
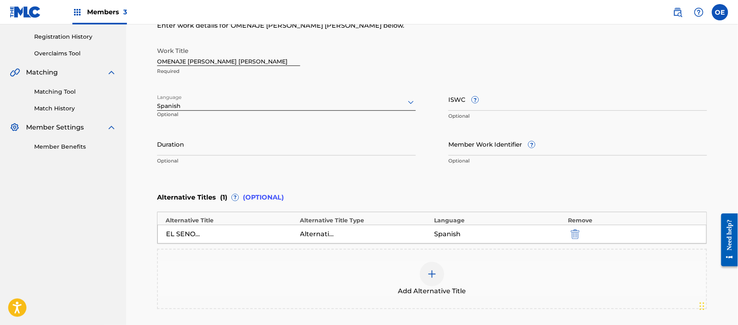
scroll to position [130, 0]
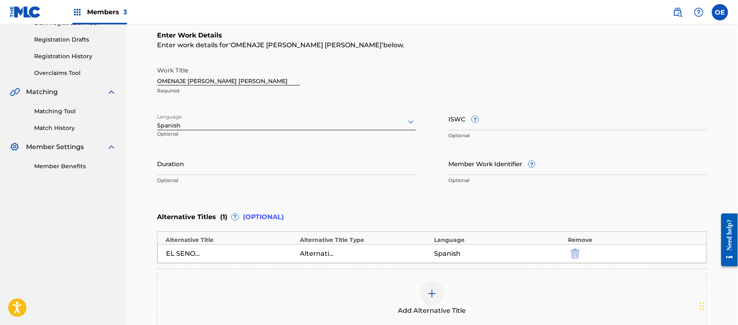
click at [183, 167] on input "Duration" at bounding box center [286, 163] width 259 height 23
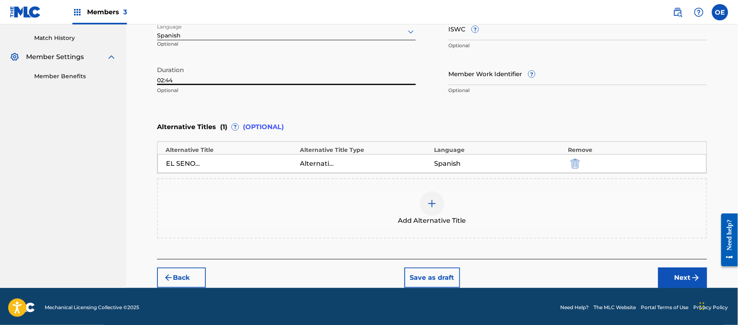
scroll to position [222, 0]
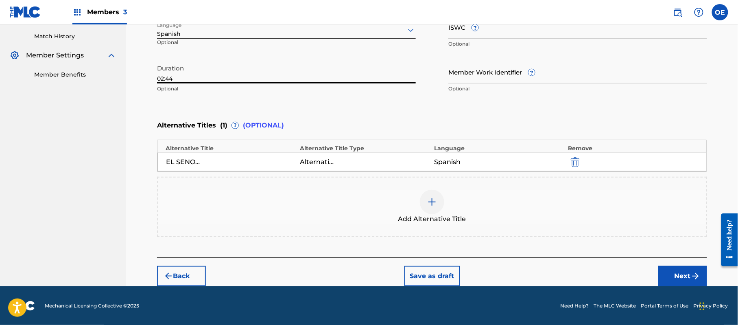
click at [679, 271] on button "Next" at bounding box center [683, 276] width 49 height 20
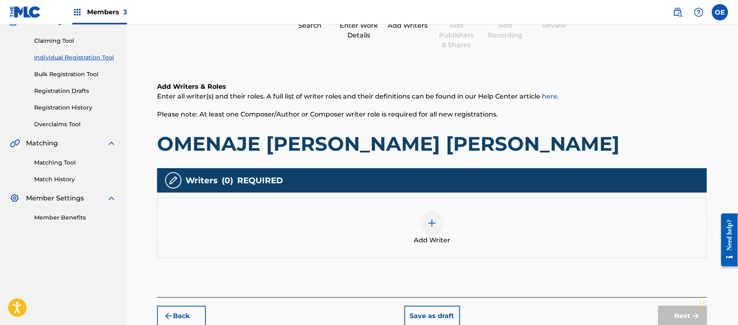
scroll to position [37, 0]
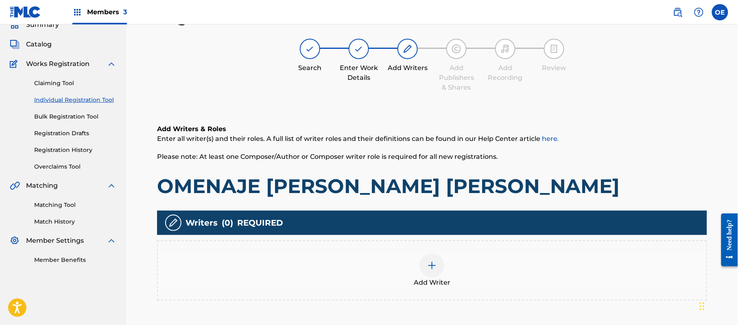
click at [473, 270] on div "Add Writer" at bounding box center [432, 270] width 549 height 34
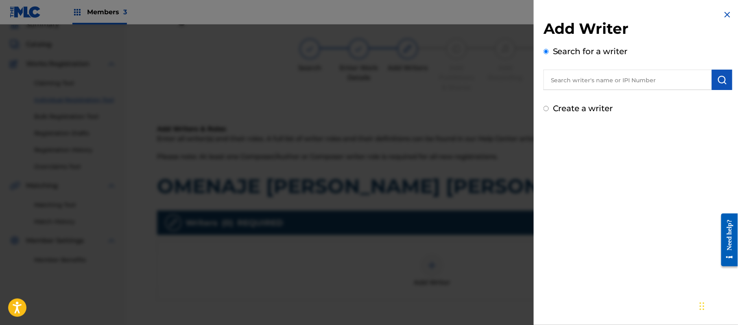
click at [574, 105] on label "Create a writer" at bounding box center [583, 108] width 60 height 10
click at [549, 106] on input "Create a writer" at bounding box center [546, 108] width 5 height 5
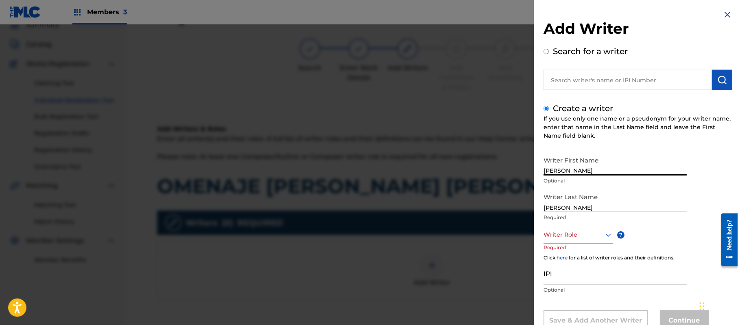
drag, startPoint x: 615, startPoint y: 160, endPoint x: 577, endPoint y: 173, distance: 39.8
click at [577, 173] on input "[PERSON_NAME]" at bounding box center [615, 163] width 143 height 23
drag, startPoint x: 580, startPoint y: 210, endPoint x: 497, endPoint y: 212, distance: 83.1
click at [499, 212] on div "Add Writer Search for a writer Create a writer If you use only one name or a ps…" at bounding box center [369, 174] width 738 height 300
click at [554, 230] on div "Writer Role" at bounding box center [579, 235] width 70 height 18
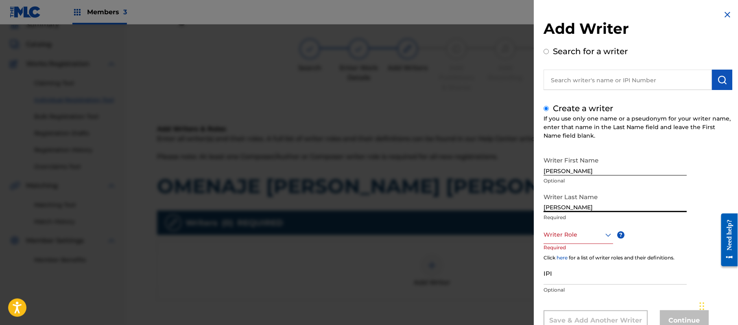
scroll to position [28, 0]
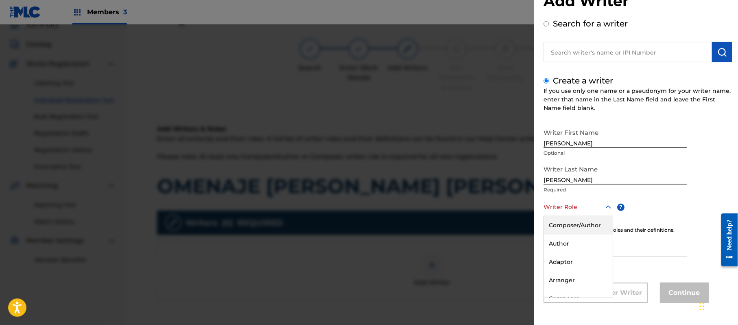
click at [554, 230] on div "Composer/Author" at bounding box center [578, 225] width 69 height 18
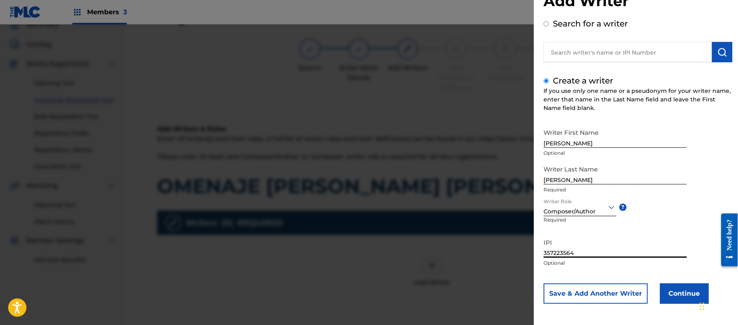
click at [671, 289] on button "Continue" at bounding box center [684, 293] width 49 height 20
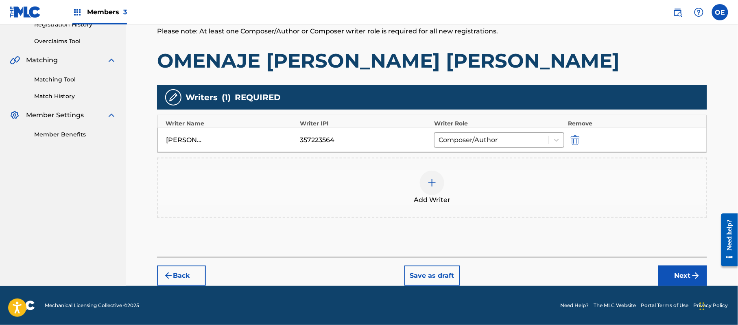
click at [671, 271] on button "Next" at bounding box center [683, 275] width 49 height 20
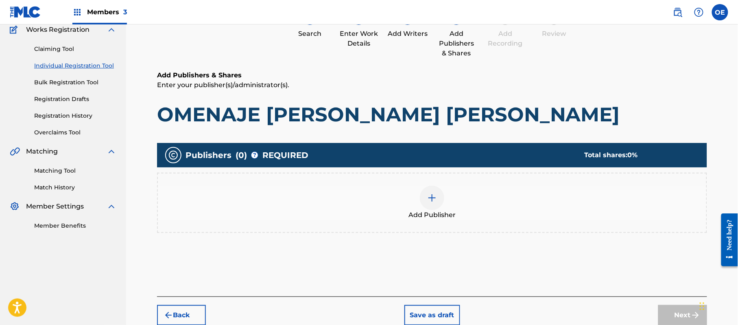
scroll to position [37, 0]
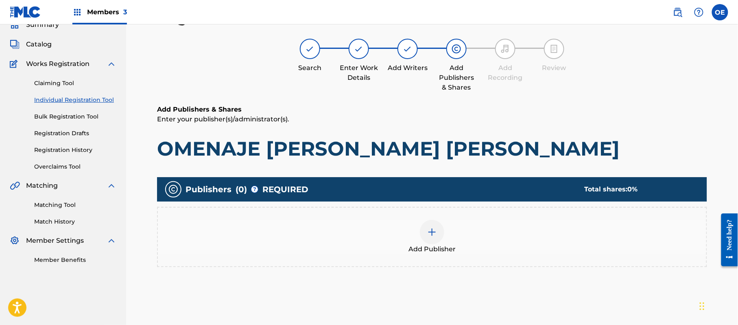
click at [454, 246] on span "Add Publisher" at bounding box center [432, 249] width 47 height 10
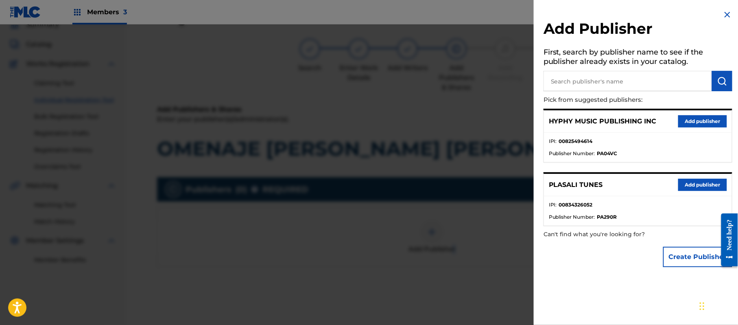
click at [686, 115] on button "Add publisher" at bounding box center [703, 121] width 49 height 12
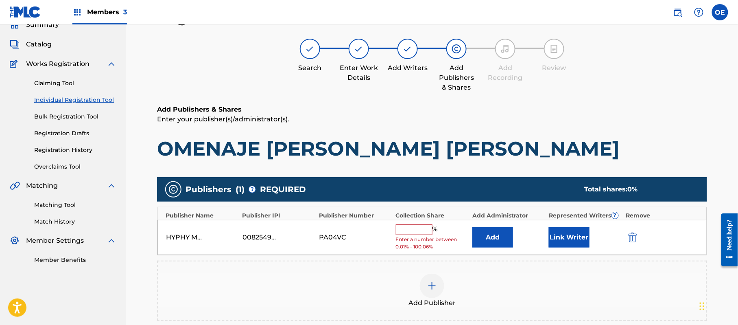
click at [421, 233] on input "text" at bounding box center [414, 229] width 37 height 11
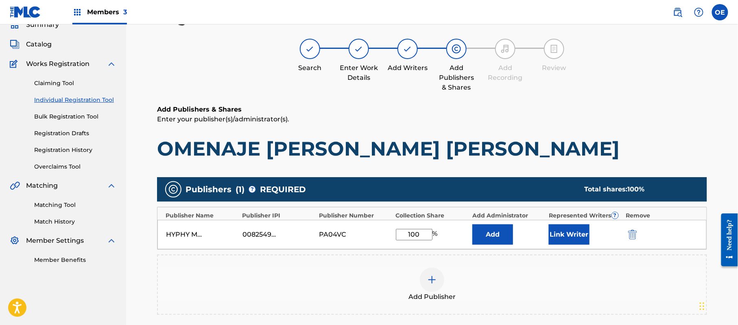
click at [582, 231] on button "Link Writer" at bounding box center [569, 234] width 41 height 20
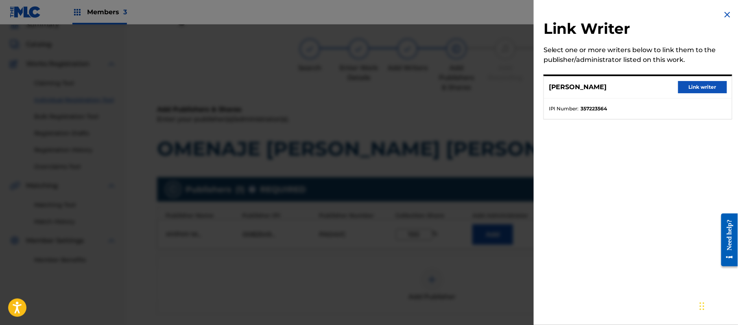
click at [692, 81] on button "Link writer" at bounding box center [703, 87] width 49 height 12
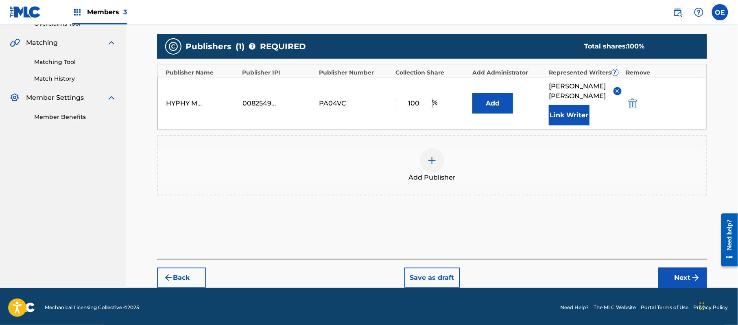
scroll to position [181, 0]
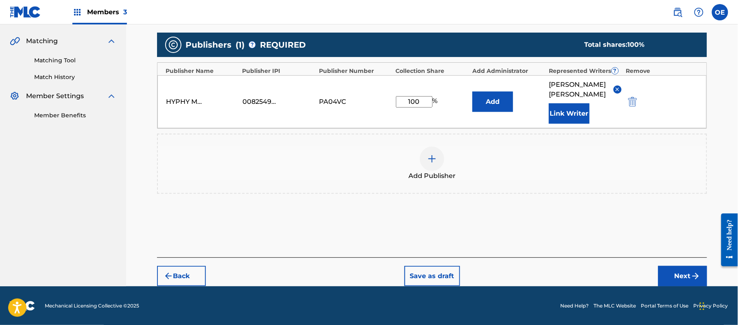
click at [674, 276] on button "Next" at bounding box center [683, 276] width 49 height 20
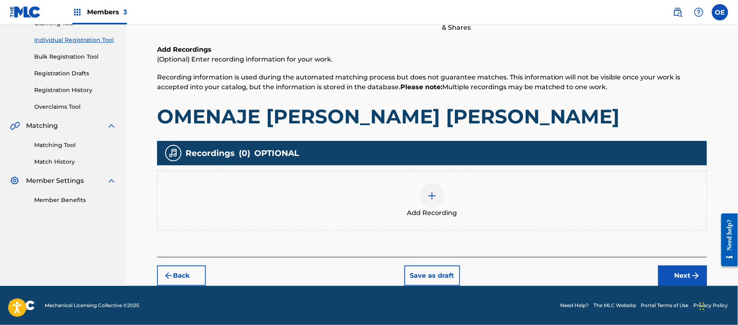
scroll to position [37, 0]
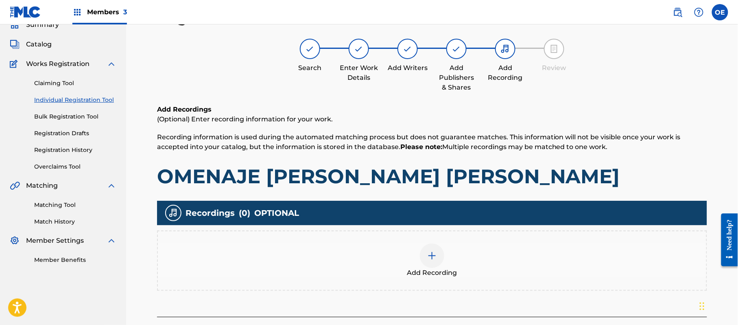
click at [489, 254] on div "Add Recording" at bounding box center [432, 260] width 549 height 34
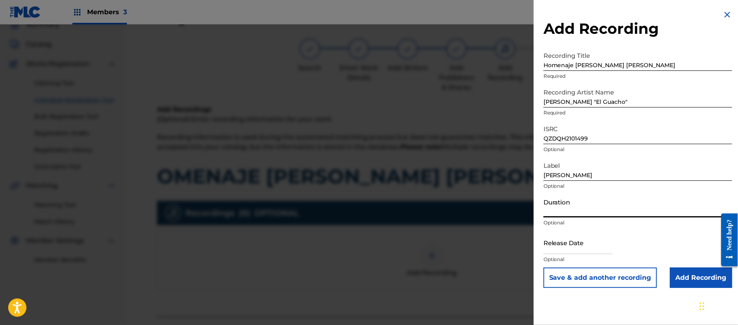
click at [567, 201] on input "Duration" at bounding box center [638, 205] width 189 height 23
click at [564, 243] on input "text" at bounding box center [578, 242] width 69 height 23
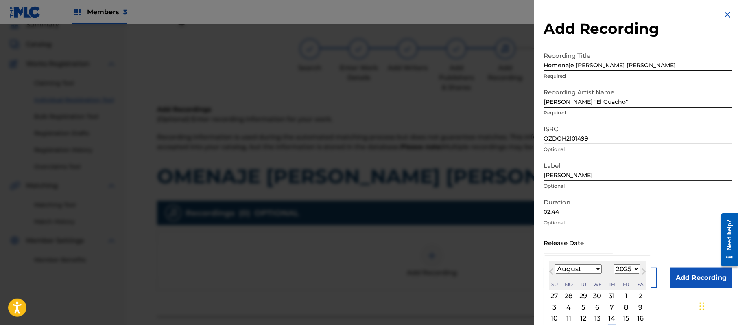
click at [637, 274] on div "1899 1900 1901 1902 1903 1904 1905 1906 1907 1908 1909 1910 1911 1912 1913 1914…" at bounding box center [627, 269] width 26 height 10
click at [636, 270] on select "1899 1900 1901 1902 1903 1904 1905 1906 1907 1908 1909 1910 1911 1912 1913 1914…" at bounding box center [627, 268] width 26 height 9
click at [616, 264] on select "1899 1900 1901 1902 1903 1904 1905 1906 1907 1908 1909 1910 1911 1912 1913 1914…" at bounding box center [627, 268] width 26 height 9
click at [584, 265] on select "January February March April May June July August September October November De…" at bounding box center [578, 268] width 47 height 9
click at [556, 264] on select "January February March April May June July August September October November De…" at bounding box center [578, 268] width 47 height 9
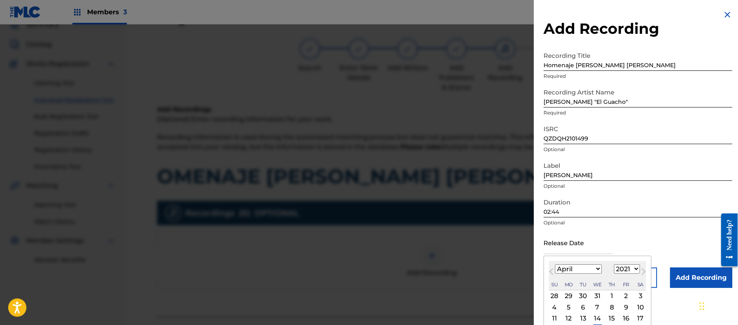
scroll to position [37, 0]
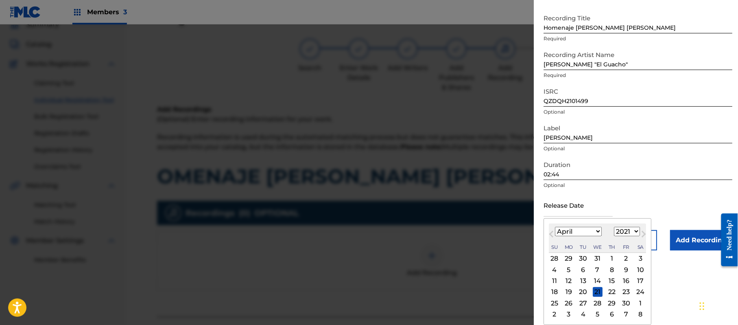
click at [630, 280] on div "16" at bounding box center [627, 281] width 10 height 10
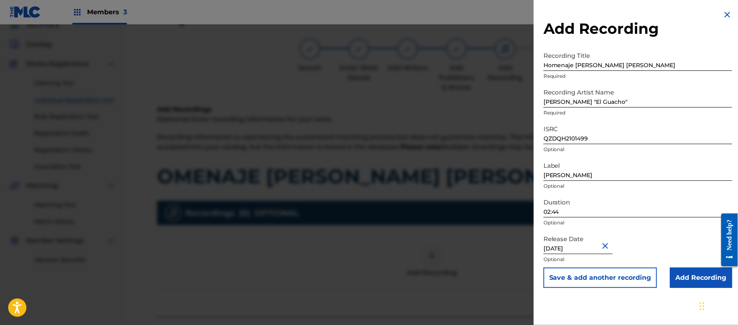
scroll to position [0, 0]
click at [689, 278] on input "Add Recording" at bounding box center [701, 277] width 62 height 20
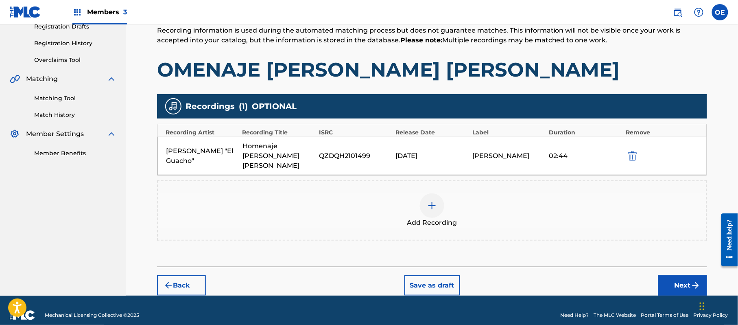
click at [673, 282] on button "Next" at bounding box center [683, 285] width 49 height 20
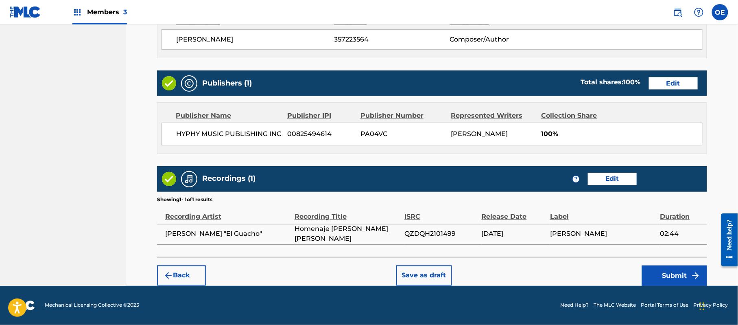
scroll to position [411, 0]
click at [658, 272] on button "Submit" at bounding box center [674, 275] width 65 height 20
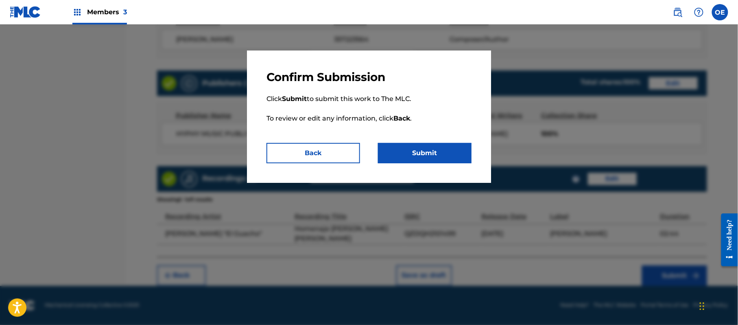
click at [437, 165] on div "Confirm Submission Click Submit to submit this work to The MLC. To review or ed…" at bounding box center [369, 116] width 244 height 132
click at [435, 161] on button "Submit" at bounding box center [425, 153] width 94 height 20
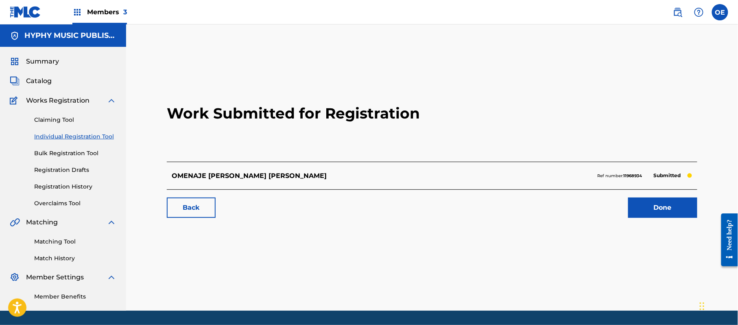
drag, startPoint x: 94, startPoint y: 136, endPoint x: 110, endPoint y: 142, distance: 16.3
click at [94, 136] on link "Individual Registration Tool" at bounding box center [75, 136] width 82 height 9
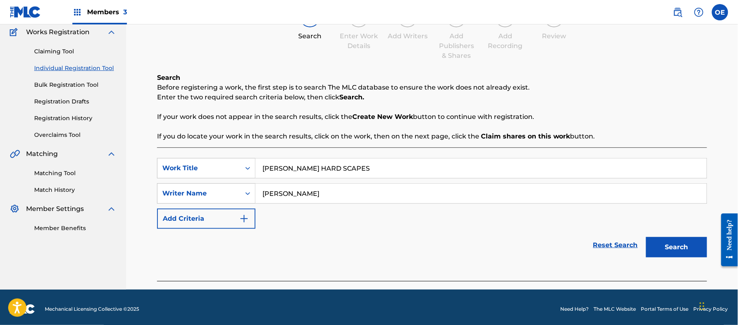
scroll to position [72, 0]
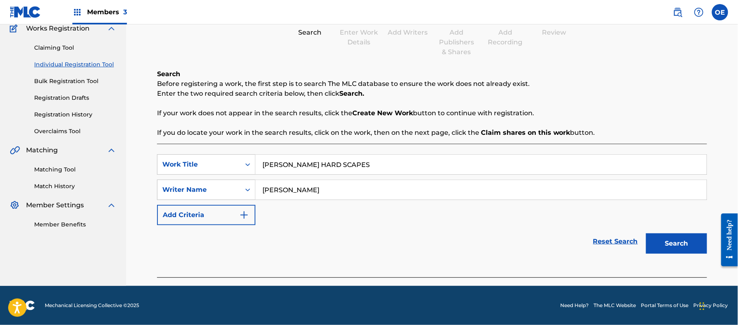
drag, startPoint x: 704, startPoint y: 249, endPoint x: 621, endPoint y: 242, distance: 83.4
click at [703, 249] on button "Search" at bounding box center [676, 243] width 61 height 20
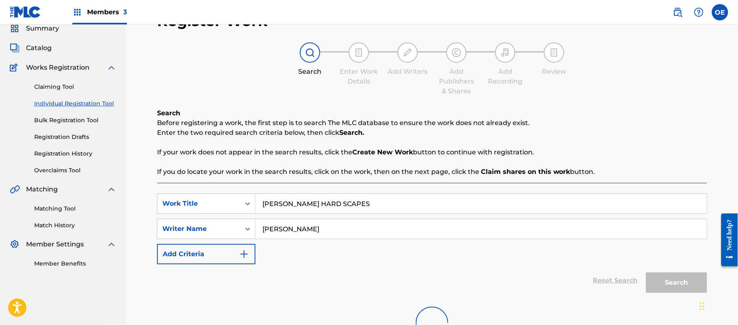
scroll to position [15, 0]
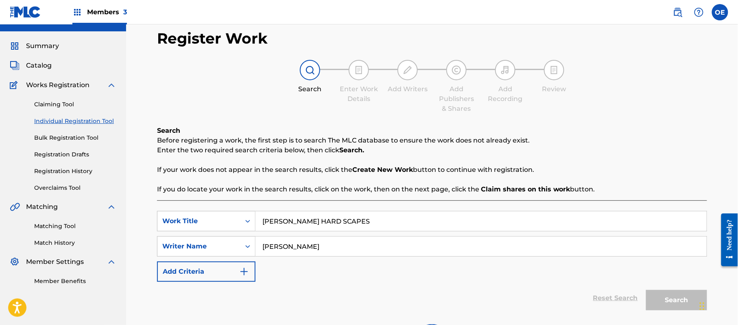
click at [87, 140] on link "Bulk Registration Tool" at bounding box center [75, 138] width 82 height 9
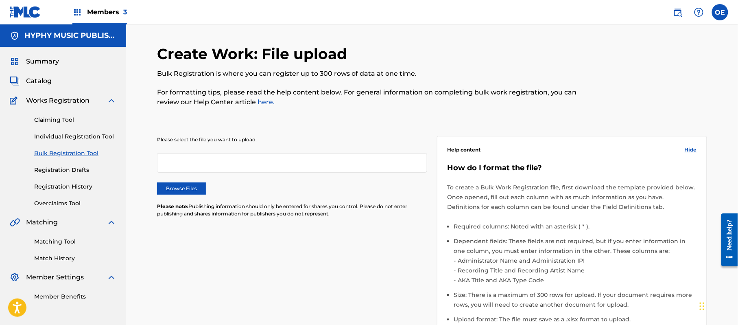
click at [86, 134] on link "Individual Registration Tool" at bounding box center [75, 136] width 82 height 9
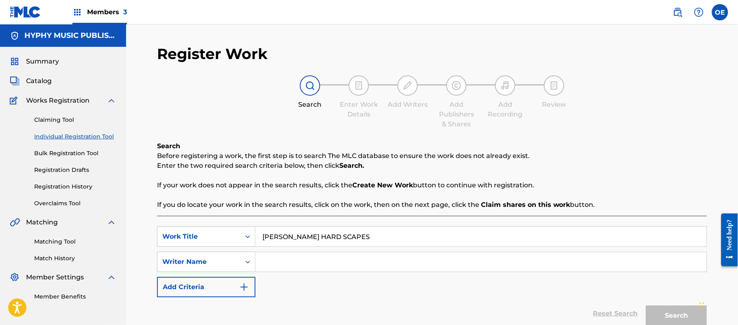
drag, startPoint x: 383, startPoint y: 261, endPoint x: 381, endPoint y: 256, distance: 4.9
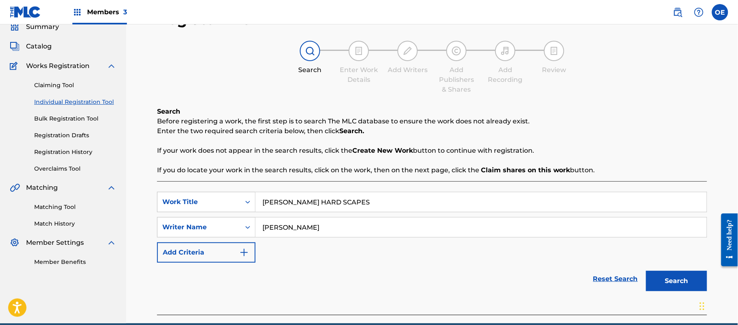
scroll to position [72, 0]
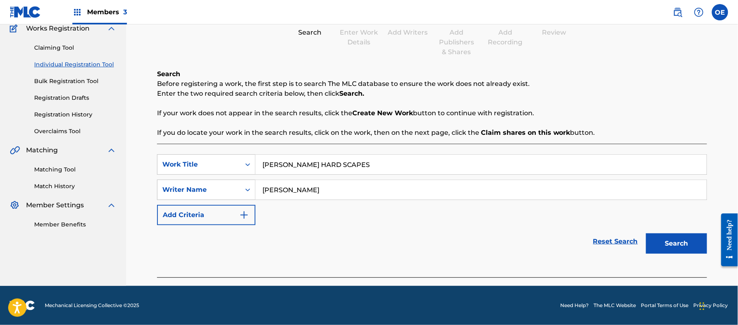
click at [656, 250] on button "Search" at bounding box center [676, 243] width 61 height 20
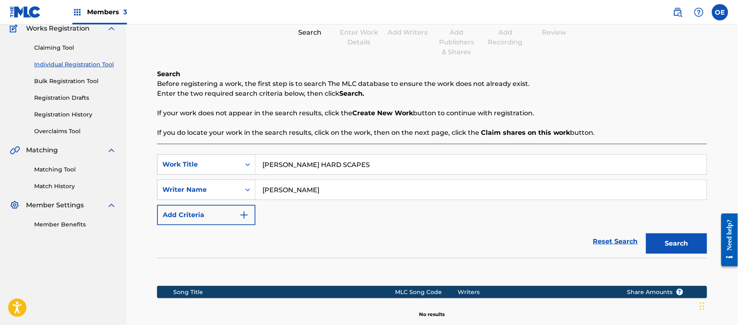
drag, startPoint x: 300, startPoint y: 191, endPoint x: 285, endPoint y: 194, distance: 15.0
click at [285, 194] on input "[PERSON_NAME]" at bounding box center [481, 190] width 451 height 20
click at [646, 233] on button "Search" at bounding box center [676, 243] width 61 height 20
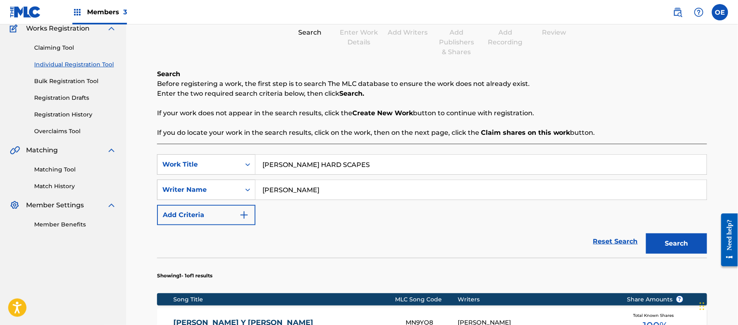
drag, startPoint x: 289, startPoint y: 191, endPoint x: 282, endPoint y: 194, distance: 7.9
click at [282, 194] on input "[PERSON_NAME]" at bounding box center [481, 190] width 451 height 20
click at [646, 233] on button "Search" at bounding box center [676, 243] width 61 height 20
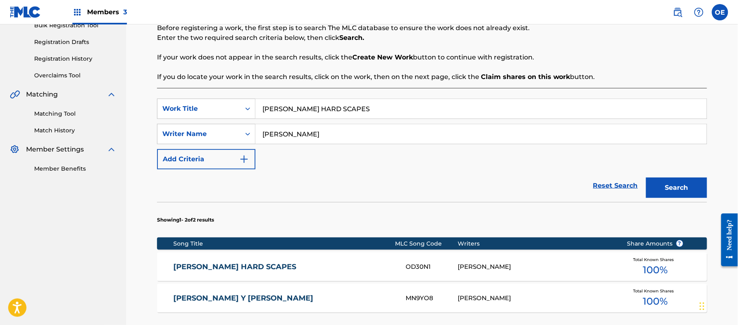
scroll to position [181, 0]
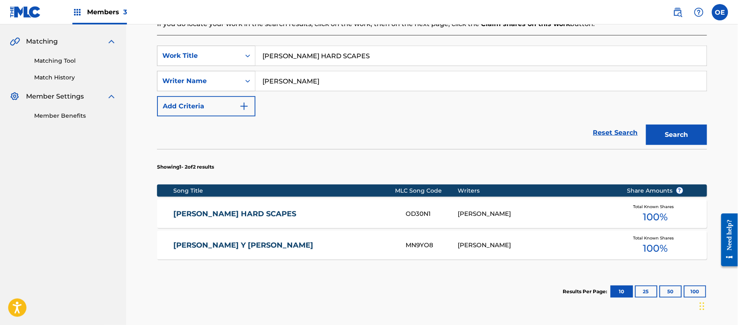
click at [266, 222] on div "[PERSON_NAME] HARD SCAPES OD30N1 [PERSON_NAME] Total Known Shares 100 %" at bounding box center [432, 213] width 550 height 28
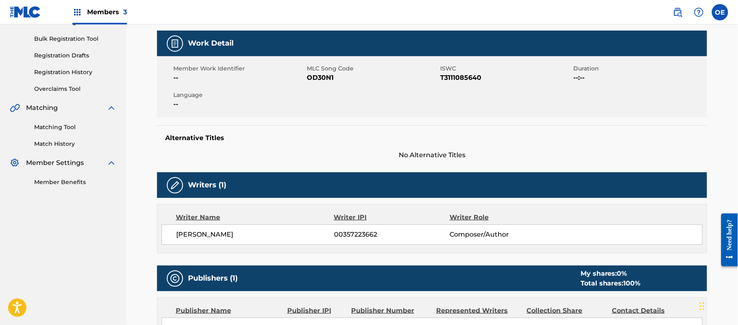
scroll to position [108, 0]
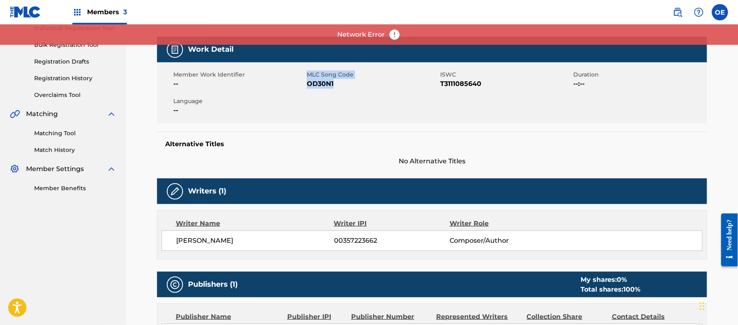
drag, startPoint x: 341, startPoint y: 85, endPoint x: 304, endPoint y: 82, distance: 36.3
click at [304, 82] on div "Member Work Identifier -- MLC Song Code OD30N1 ISWC T3111085640 Duration --:-- …" at bounding box center [432, 92] width 550 height 61
click at [329, 85] on span "OD30N1" at bounding box center [372, 84] width 131 height 10
click at [336, 85] on span "OD30N1" at bounding box center [372, 84] width 131 height 10
drag, startPoint x: 335, startPoint y: 83, endPoint x: 310, endPoint y: 82, distance: 25.3
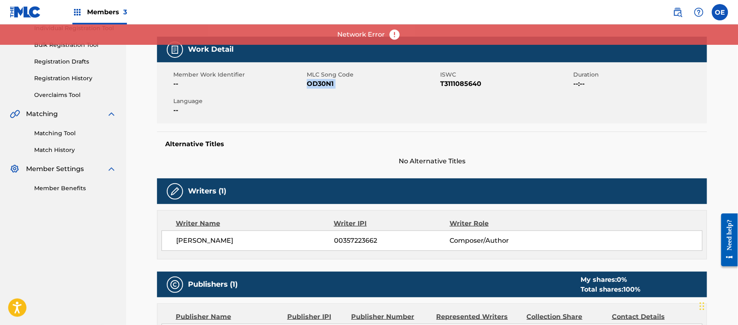
click at [310, 82] on span "OD30N1" at bounding box center [372, 84] width 131 height 10
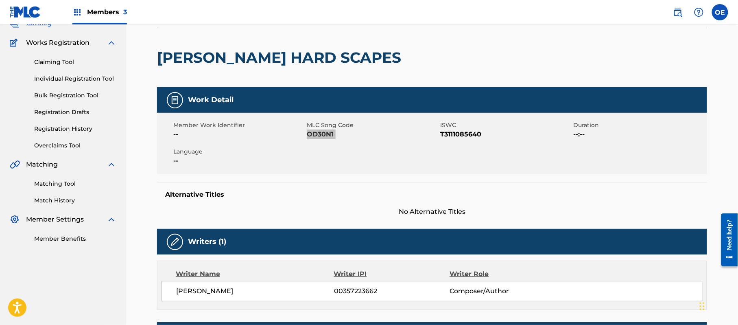
scroll to position [0, 0]
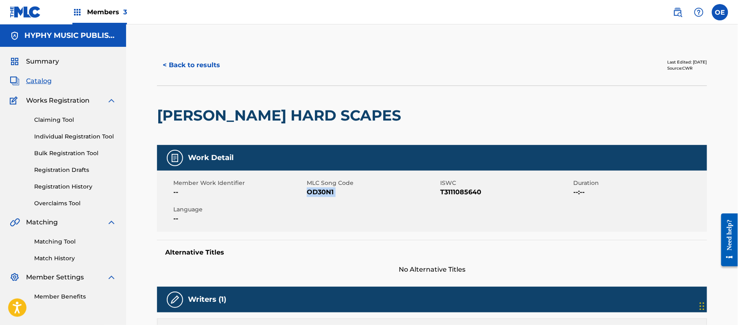
click at [182, 59] on button "< Back to results" at bounding box center [191, 65] width 69 height 20
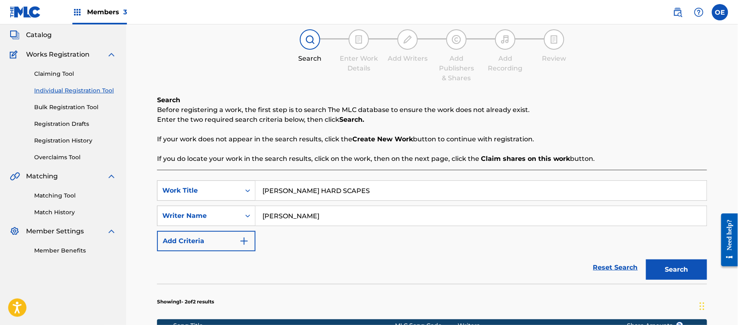
drag, startPoint x: 361, startPoint y: 191, endPoint x: 267, endPoint y: 193, distance: 93.6
click at [256, 193] on input "[PERSON_NAME] HARD SCAPES" at bounding box center [481, 191] width 451 height 20
drag, startPoint x: 694, startPoint y: 275, endPoint x: 619, endPoint y: 257, distance: 77.0
click at [693, 275] on button "Search" at bounding box center [676, 269] width 61 height 20
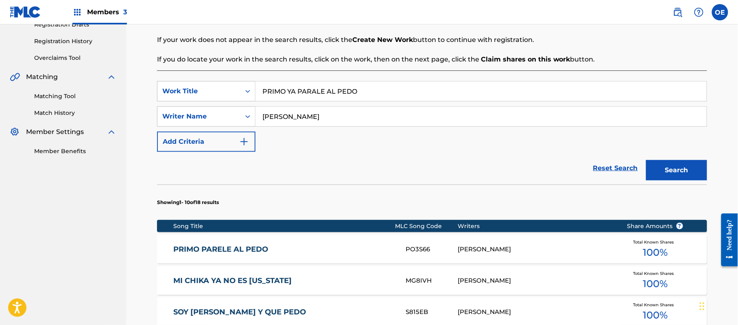
scroll to position [155, 0]
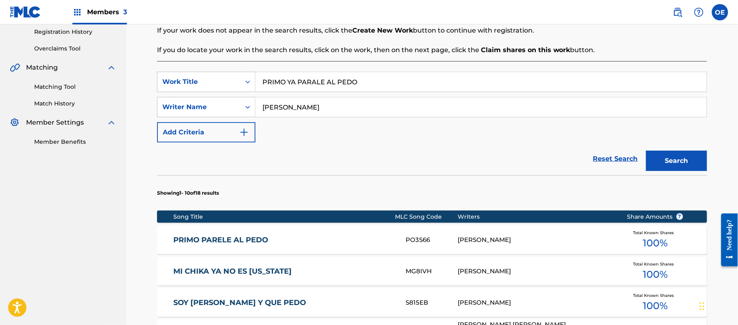
click at [294, 232] on div "PRIMO PARELE AL PEDO PO3S66 [PERSON_NAME] Total Known Shares 100 %" at bounding box center [432, 240] width 550 height 28
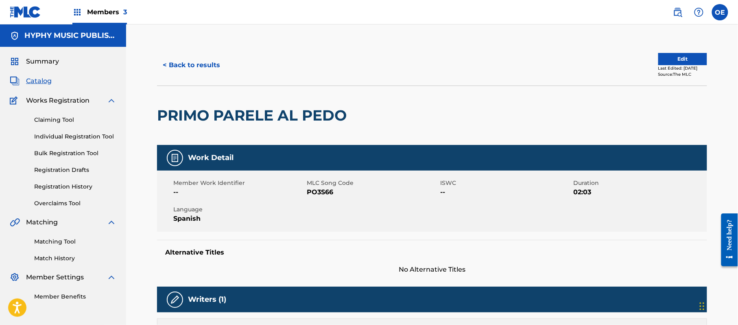
click at [215, 70] on button "< Back to results" at bounding box center [191, 65] width 69 height 20
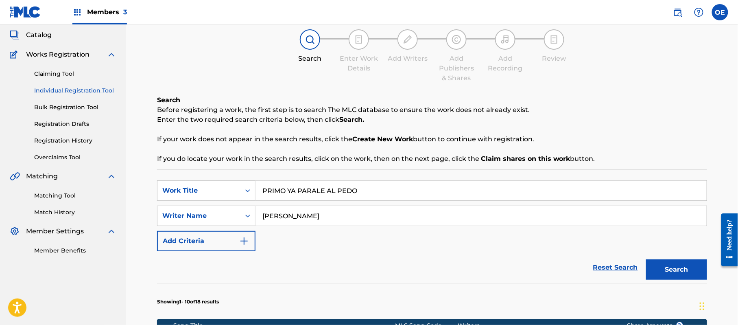
drag, startPoint x: 389, startPoint y: 195, endPoint x: 274, endPoint y: 186, distance: 115.5
click at [258, 186] on input "PRIMO YA PARALE AL PEDO" at bounding box center [481, 191] width 451 height 20
drag, startPoint x: 667, startPoint y: 265, endPoint x: 655, endPoint y: 265, distance: 11.8
click at [667, 266] on button "Search" at bounding box center [676, 269] width 61 height 20
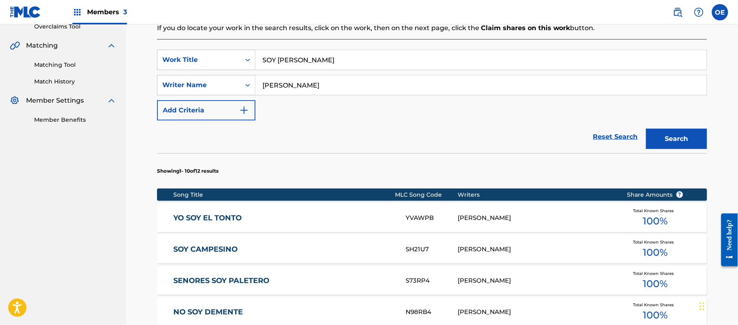
scroll to position [178, 0]
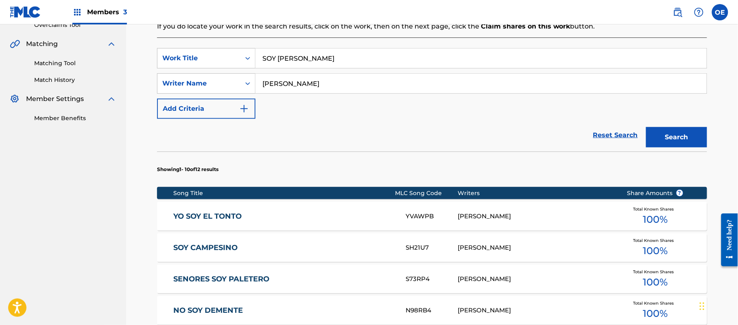
click at [283, 85] on input "[PERSON_NAME]" at bounding box center [481, 84] width 451 height 20
click at [646, 127] on button "Search" at bounding box center [676, 137] width 61 height 20
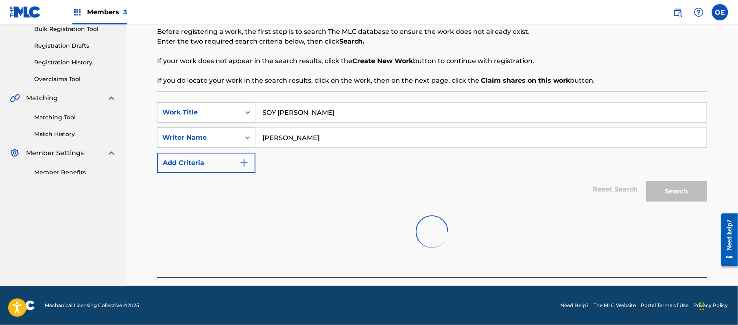
scroll to position [166, 0]
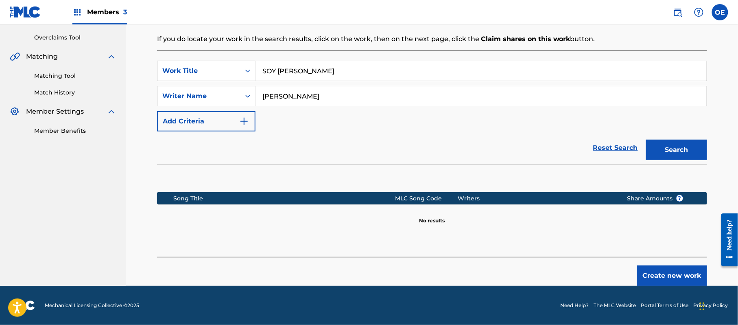
click at [665, 275] on button "Create new work" at bounding box center [672, 275] width 70 height 20
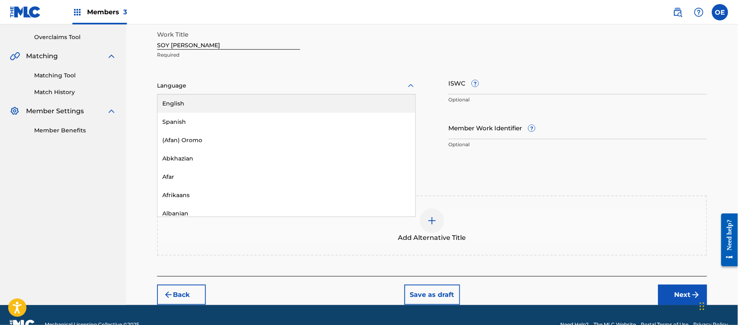
click at [184, 93] on div "Language" at bounding box center [286, 85] width 259 height 17
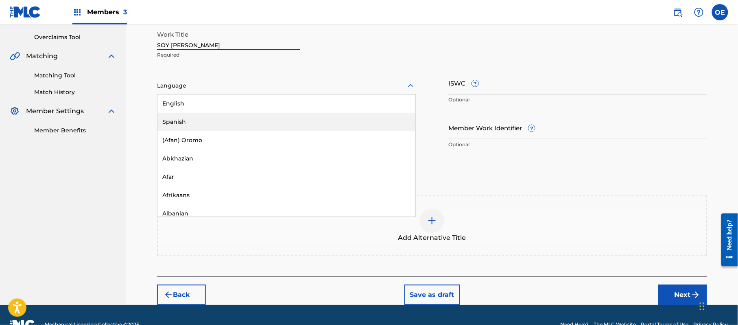
click at [187, 122] on div "Spanish" at bounding box center [287, 122] width 258 height 18
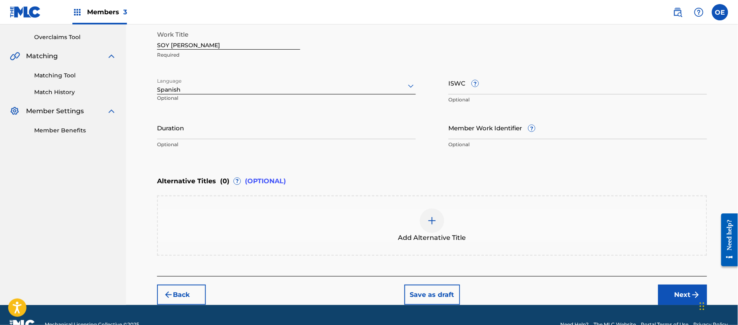
click at [671, 295] on button "Next" at bounding box center [683, 295] width 49 height 20
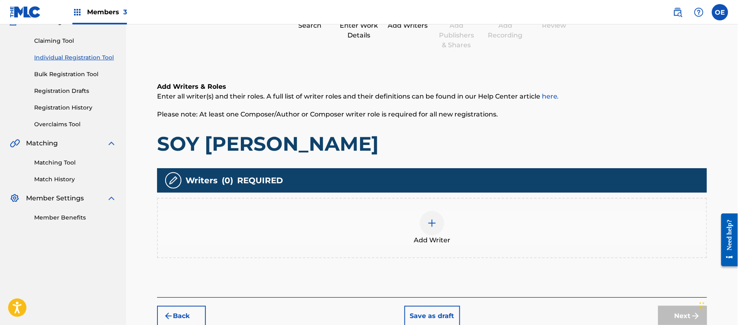
scroll to position [37, 0]
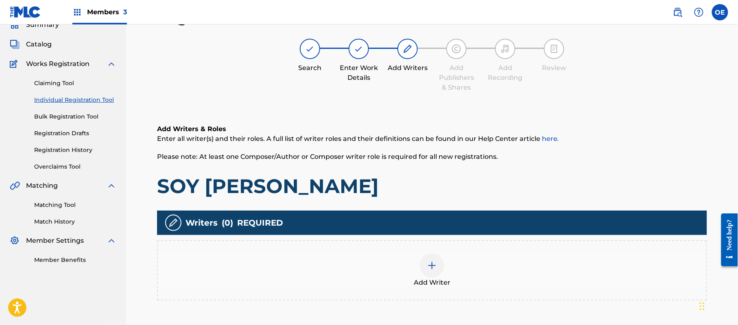
click at [409, 261] on div "Add Writer" at bounding box center [432, 270] width 549 height 34
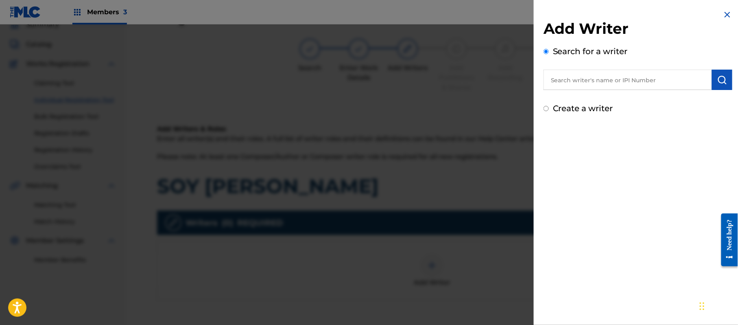
click at [578, 103] on label "Create a writer" at bounding box center [583, 108] width 60 height 10
click at [549, 106] on input "Create a writer" at bounding box center [546, 108] width 5 height 5
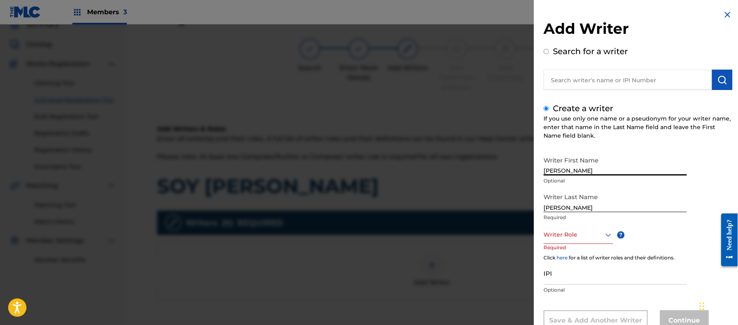
drag, startPoint x: 615, startPoint y: 173, endPoint x: 577, endPoint y: 180, distance: 39.2
click at [577, 180] on div "Writer First Name [PERSON_NAME] Optional" at bounding box center [615, 170] width 143 height 37
drag, startPoint x: 582, startPoint y: 206, endPoint x: 528, endPoint y: 212, distance: 54.1
click at [528, 212] on div "Add Writer Search for a writer Create a writer If you use only one name or a ps…" at bounding box center [369, 174] width 738 height 300
click at [546, 230] on div "8 results available. Use Up and Down to choose options, press Enter to select t…" at bounding box center [579, 235] width 70 height 18
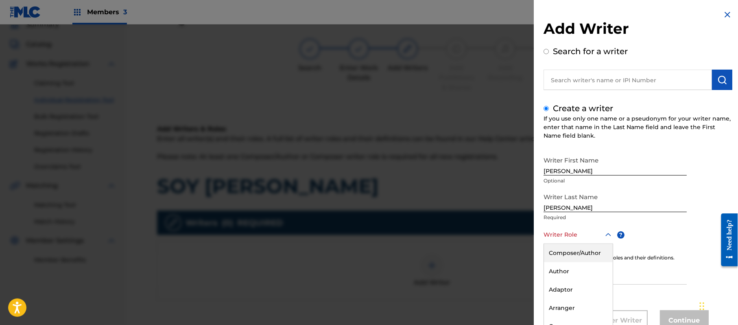
scroll to position [28, 0]
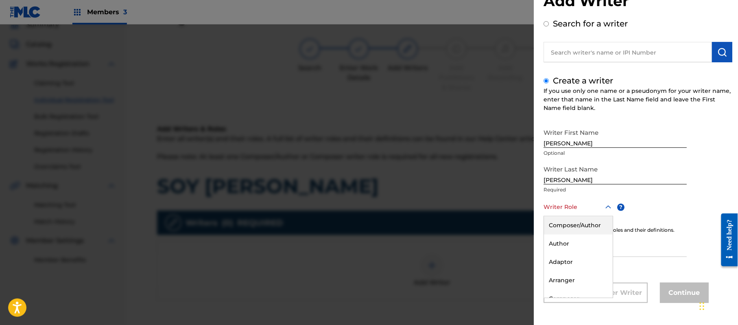
click at [554, 230] on div "Composer/Author" at bounding box center [578, 225] width 69 height 18
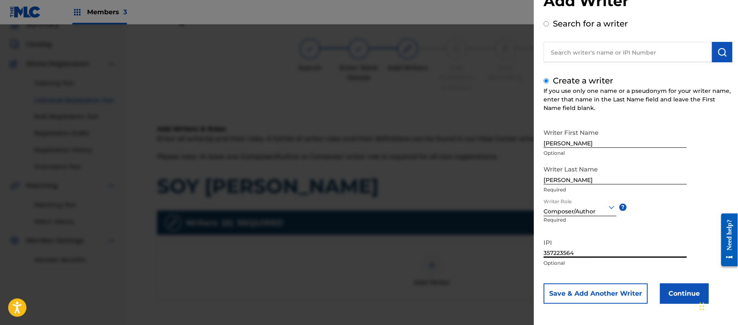
click at [690, 292] on button "Continue" at bounding box center [684, 293] width 49 height 20
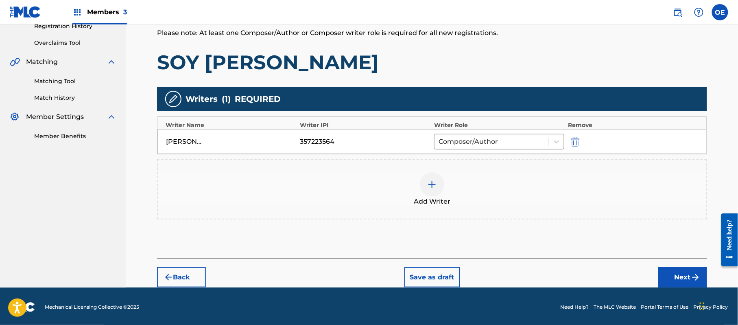
scroll to position [162, 0]
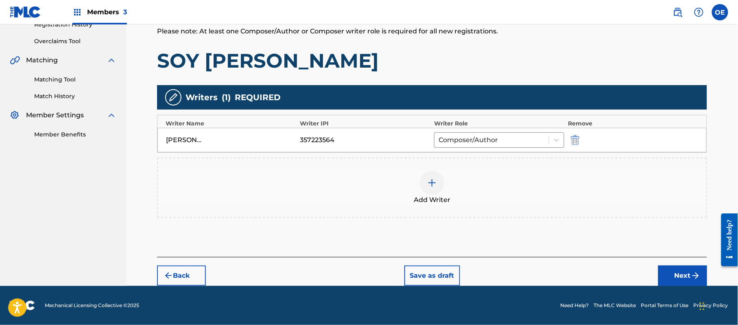
click at [668, 274] on button "Next" at bounding box center [683, 275] width 49 height 20
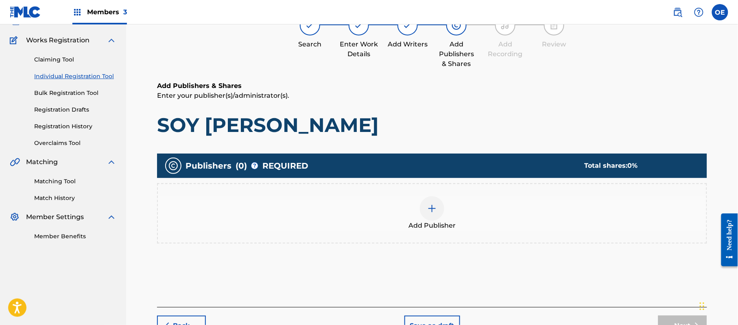
scroll to position [37, 0]
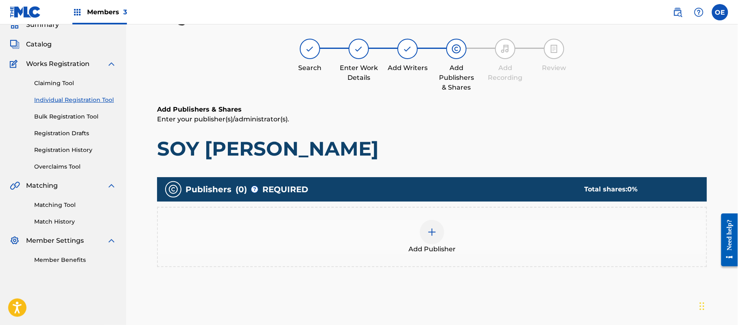
click at [396, 252] on div "Add Publisher" at bounding box center [432, 237] width 549 height 34
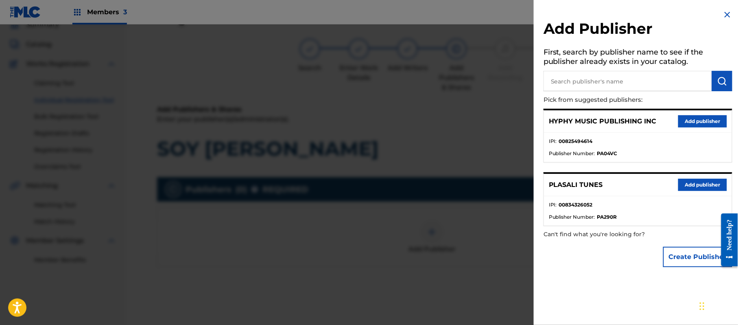
drag, startPoint x: 689, startPoint y: 116, endPoint x: 627, endPoint y: 139, distance: 65.9
click at [686, 118] on button "Add publisher" at bounding box center [703, 121] width 49 height 12
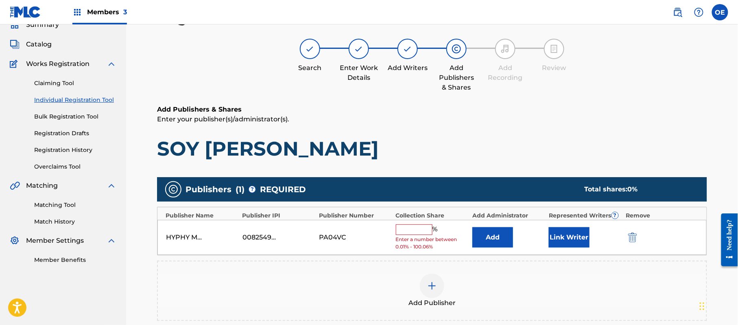
click at [429, 230] on input "text" at bounding box center [414, 229] width 37 height 11
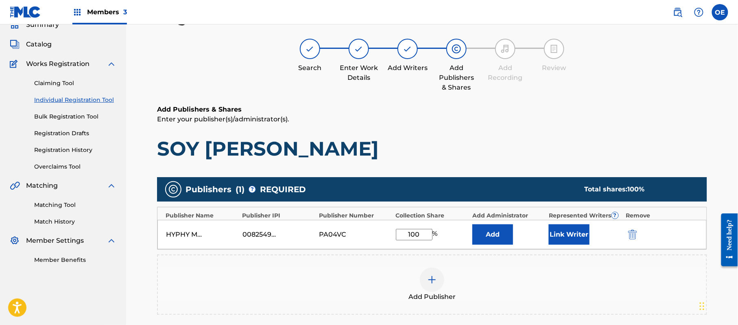
click at [556, 232] on button "Link Writer" at bounding box center [569, 234] width 41 height 20
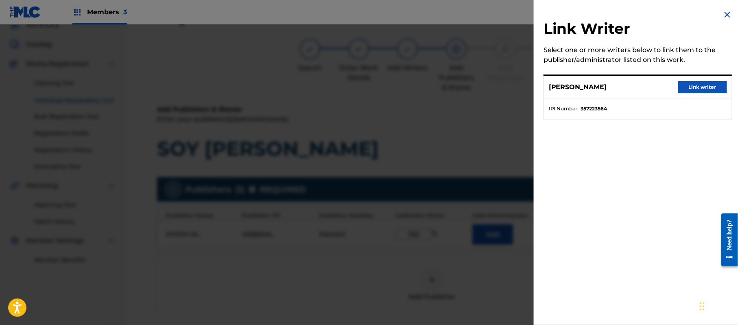
click at [688, 88] on button "Link writer" at bounding box center [703, 87] width 49 height 12
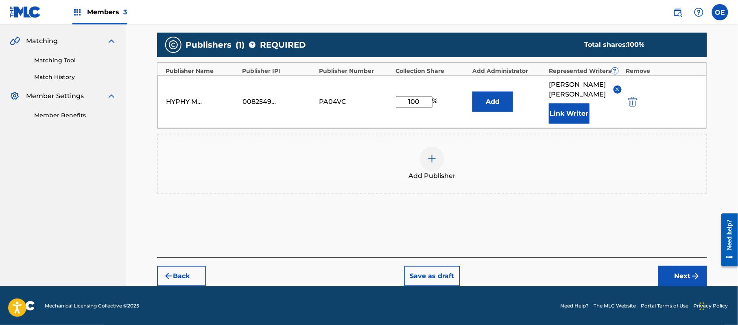
click at [699, 273] on img "submit" at bounding box center [696, 276] width 10 height 10
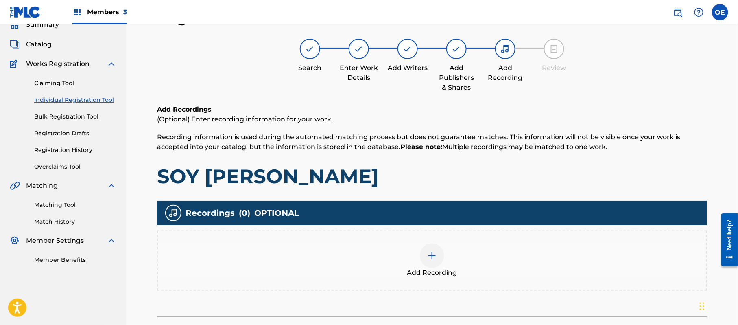
click at [459, 254] on div "Add Recording" at bounding box center [432, 260] width 549 height 34
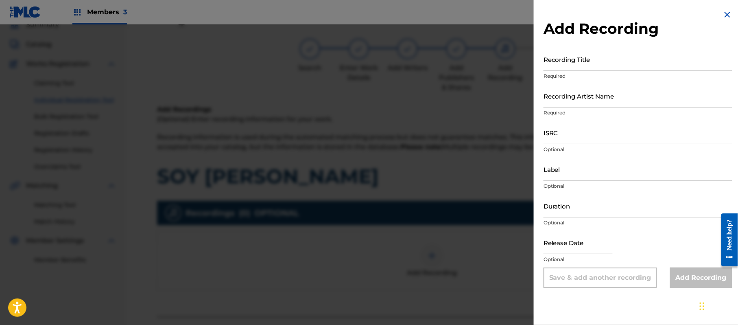
click at [725, 16] on img at bounding box center [728, 15] width 10 height 10
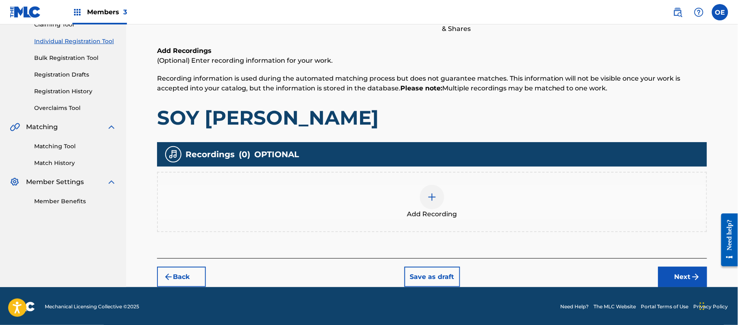
click at [691, 269] on button "Next" at bounding box center [683, 277] width 49 height 20
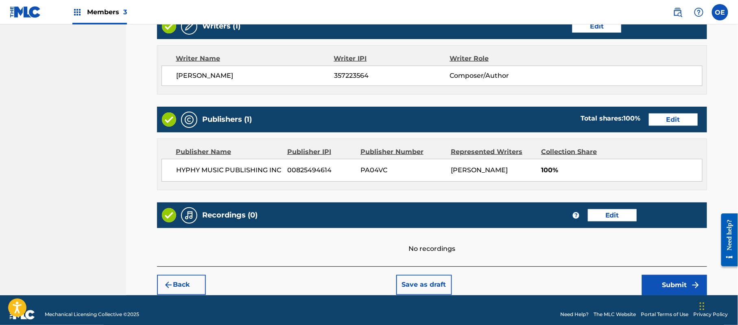
scroll to position [337, 0]
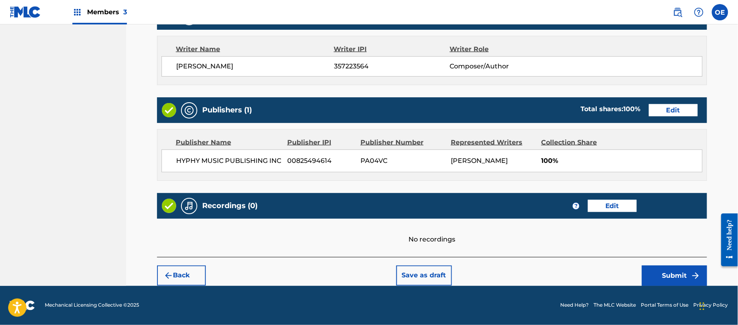
click at [666, 267] on button "Submit" at bounding box center [674, 275] width 65 height 20
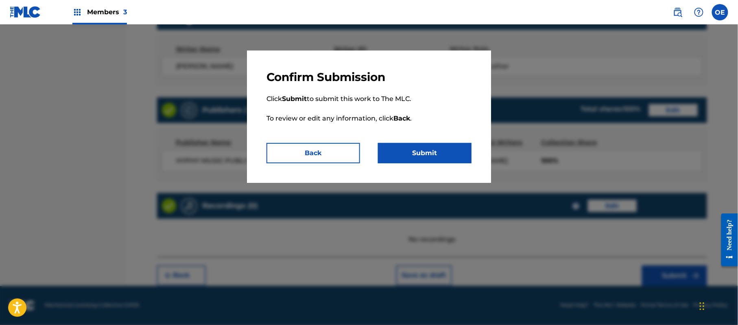
click at [438, 150] on button "Submit" at bounding box center [425, 153] width 94 height 20
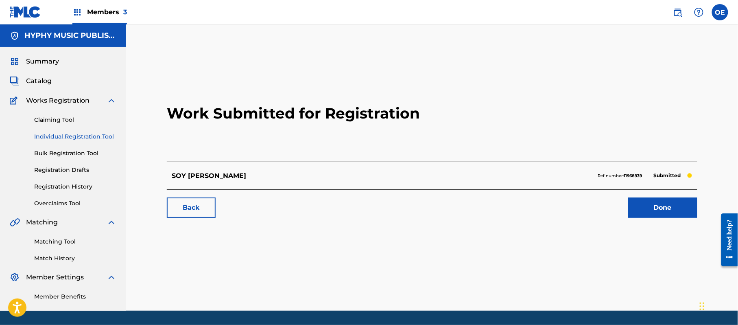
click at [77, 132] on link "Individual Registration Tool" at bounding box center [75, 136] width 82 height 9
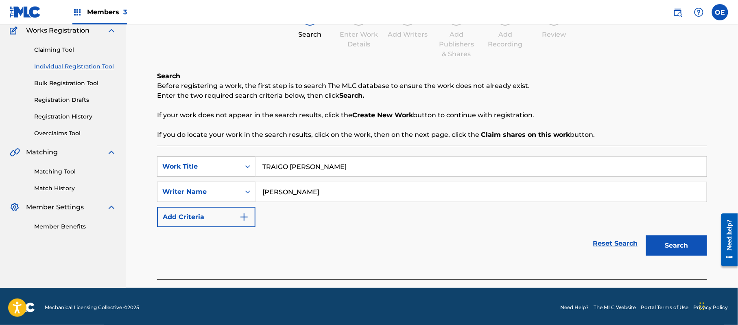
scroll to position [72, 0]
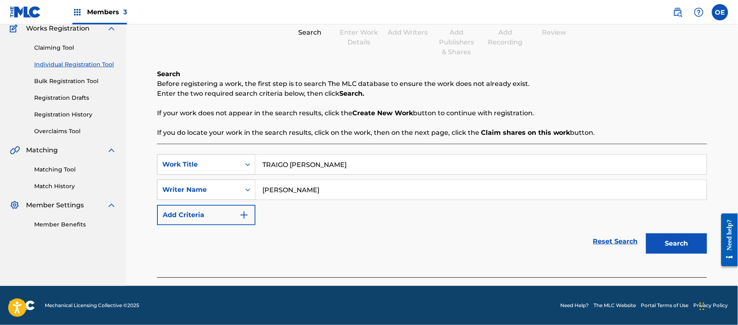
click at [688, 237] on button "Search" at bounding box center [676, 243] width 61 height 20
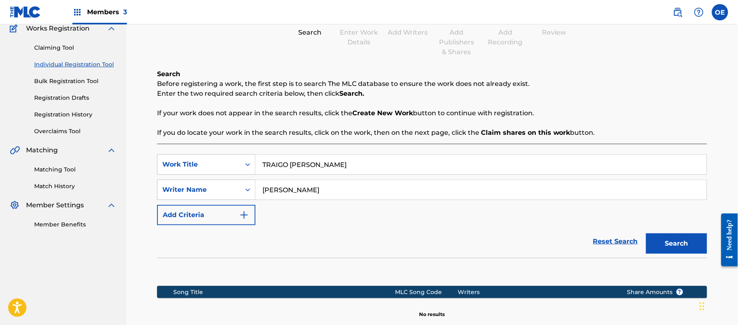
drag, startPoint x: 300, startPoint y: 191, endPoint x: 286, endPoint y: 191, distance: 13.8
click at [286, 191] on input "[PERSON_NAME]" at bounding box center [481, 190] width 451 height 20
click at [646, 233] on button "Search" at bounding box center [676, 243] width 61 height 20
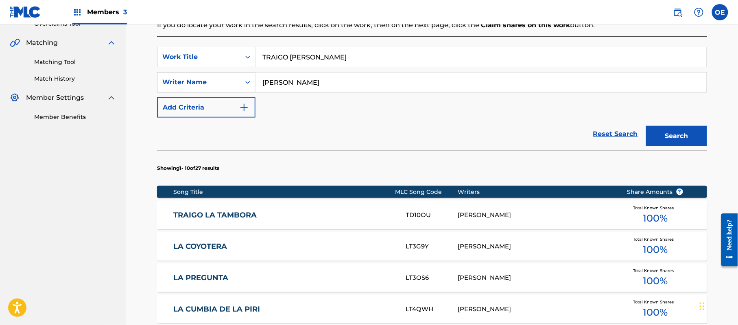
scroll to position [181, 0]
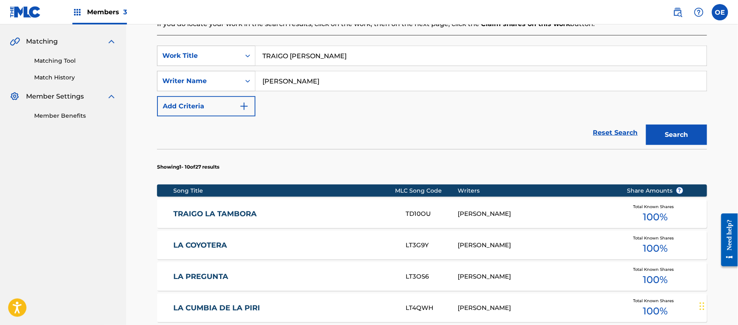
click at [646, 125] on button "Search" at bounding box center [676, 135] width 61 height 20
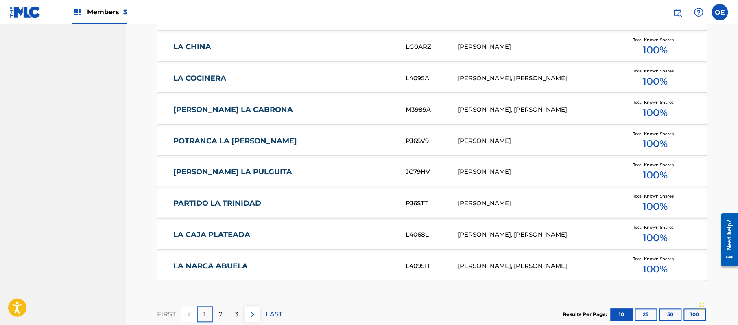
scroll to position [506, 0]
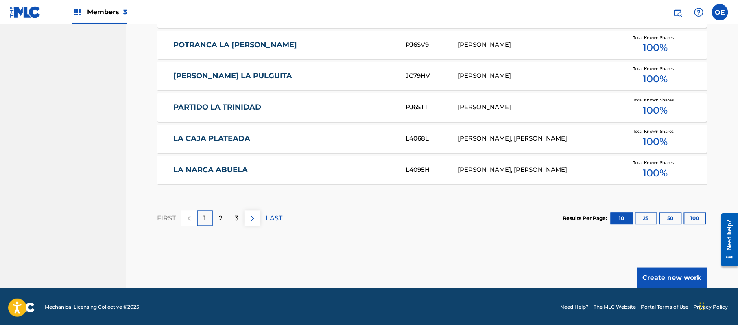
click at [675, 274] on button "Create new work" at bounding box center [672, 277] width 70 height 20
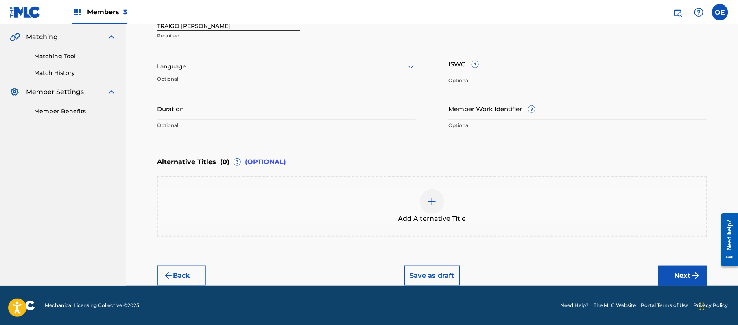
scroll to position [184, 0]
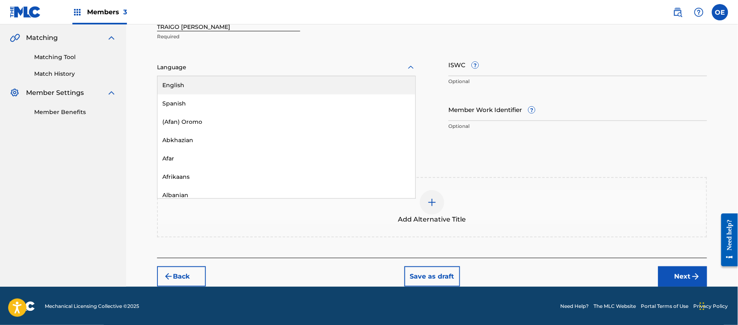
click at [252, 72] on div at bounding box center [286, 67] width 259 height 10
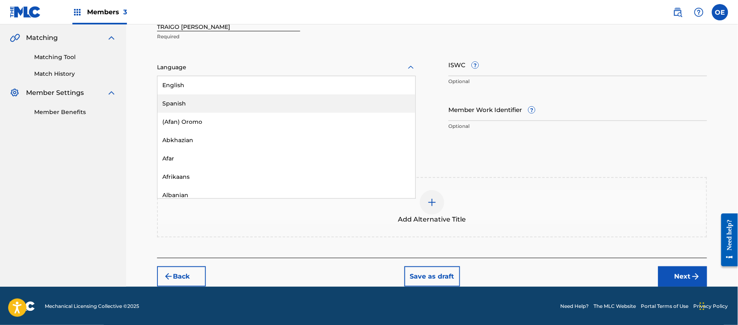
click at [222, 105] on div "Spanish" at bounding box center [287, 103] width 258 height 18
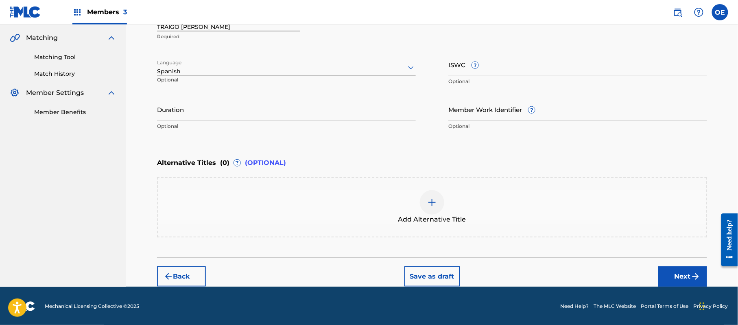
click at [672, 275] on button "Next" at bounding box center [683, 276] width 49 height 20
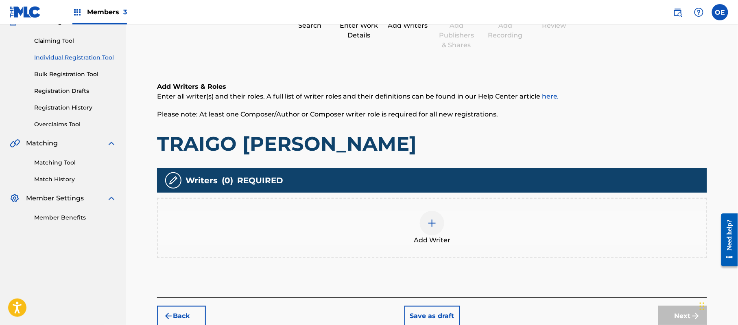
scroll to position [37, 0]
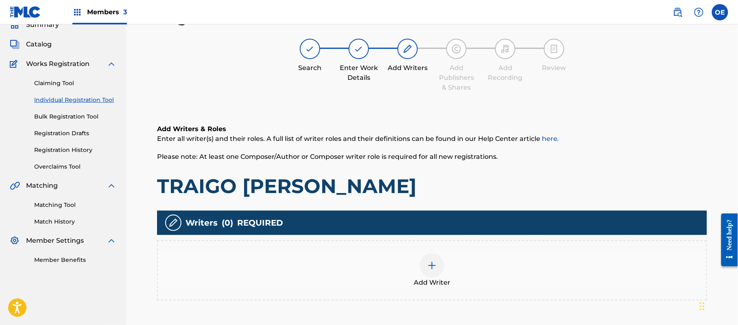
click at [471, 268] on div "Add Writer" at bounding box center [432, 270] width 549 height 34
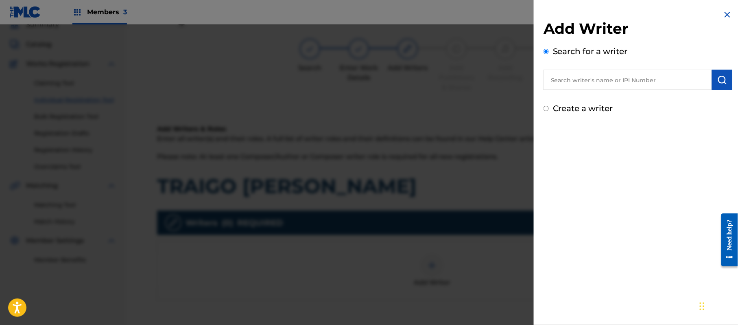
click at [593, 108] on label "Create a writer" at bounding box center [583, 108] width 60 height 10
click at [549, 108] on input "Create a writer" at bounding box center [546, 108] width 5 height 5
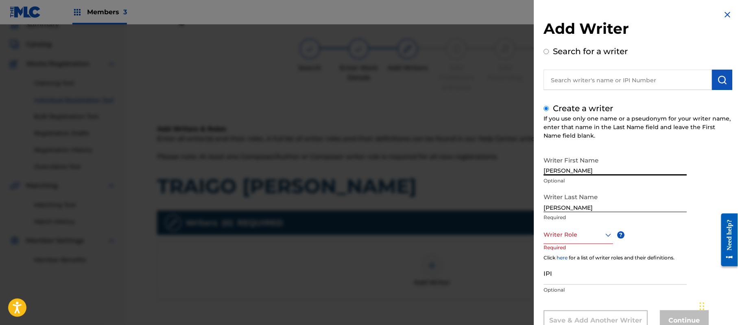
drag, startPoint x: 615, startPoint y: 171, endPoint x: 577, endPoint y: 173, distance: 38.7
click at [577, 173] on input "[PERSON_NAME]" at bounding box center [615, 163] width 143 height 23
drag, startPoint x: 580, startPoint y: 206, endPoint x: 518, endPoint y: 208, distance: 61.9
click at [519, 208] on div "Add Writer Search for a writer Create a writer If you use only one name or a ps…" at bounding box center [369, 174] width 738 height 300
click at [558, 227] on div "Writer Role" at bounding box center [579, 235] width 70 height 18
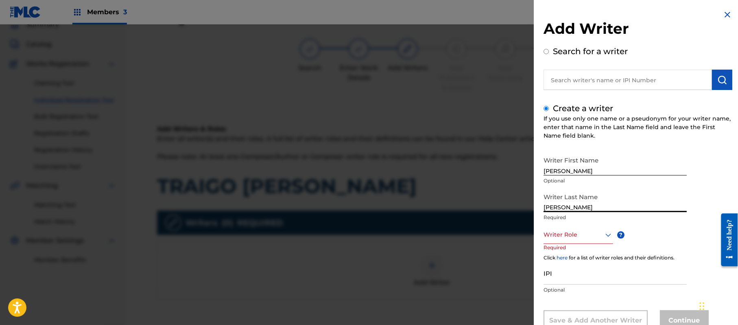
scroll to position [28, 0]
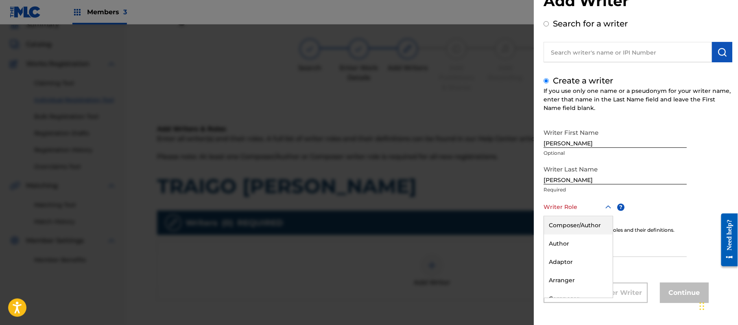
click at [559, 227] on div "Composer/Author" at bounding box center [578, 225] width 69 height 18
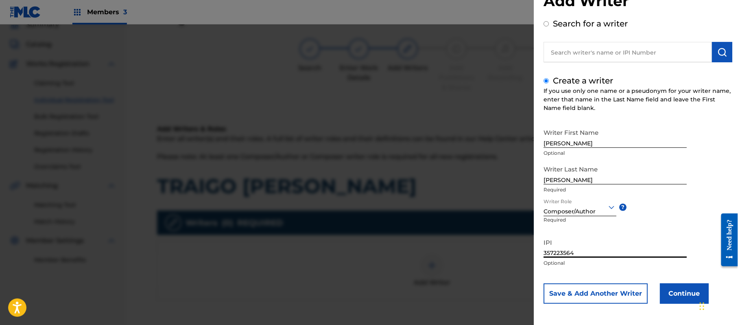
click at [684, 289] on button "Continue" at bounding box center [684, 293] width 49 height 20
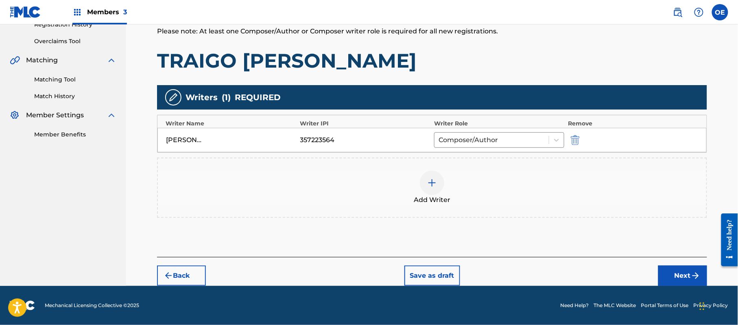
click at [696, 272] on img "submit" at bounding box center [696, 276] width 10 height 10
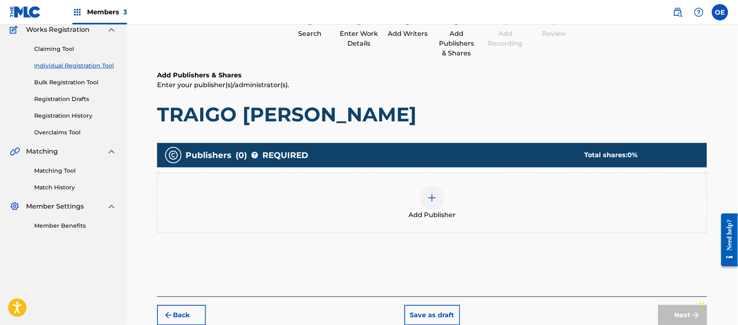
scroll to position [37, 0]
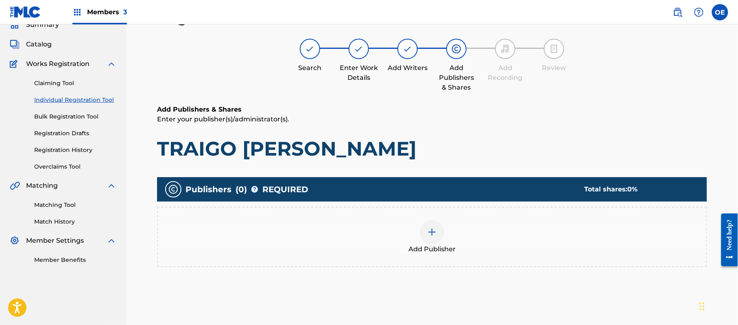
click at [439, 258] on div "Add Publisher" at bounding box center [432, 237] width 550 height 60
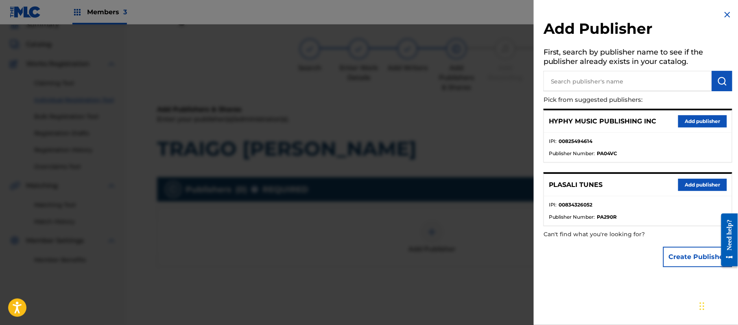
click at [699, 110] on div "HYPHY MUSIC PUBLISHING INC Add publisher" at bounding box center [638, 121] width 188 height 22
click at [709, 121] on button "Add publisher" at bounding box center [703, 121] width 49 height 12
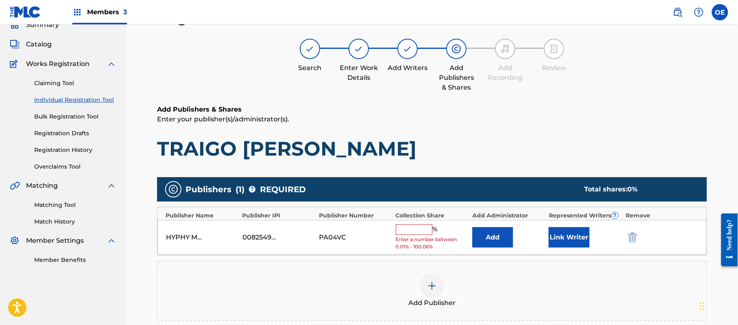
click at [405, 226] on input "text" at bounding box center [414, 229] width 37 height 11
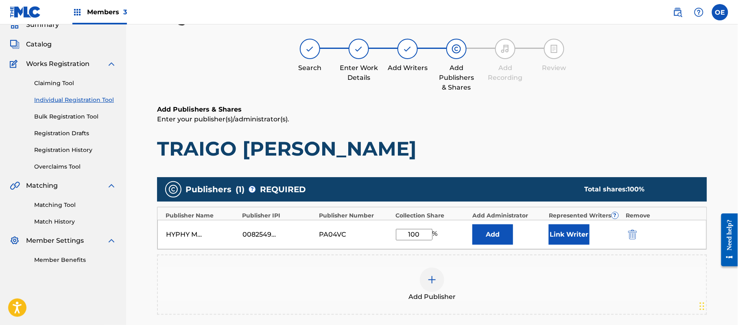
click at [571, 232] on button "Link Writer" at bounding box center [569, 234] width 41 height 20
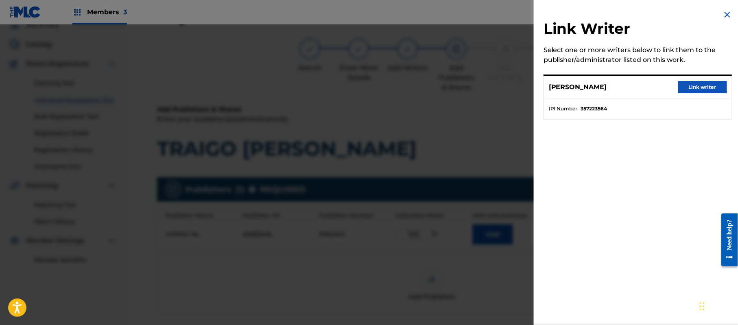
click at [710, 84] on button "Link writer" at bounding box center [703, 87] width 49 height 12
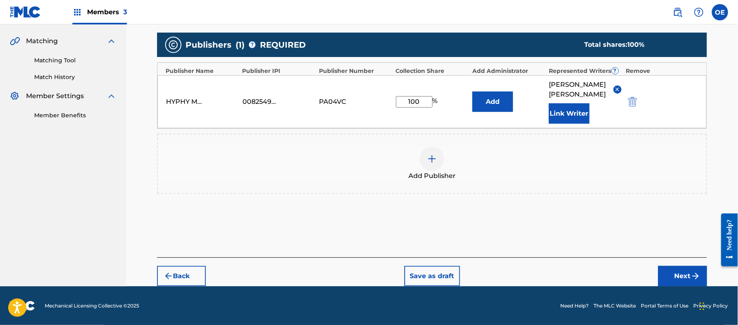
click at [692, 271] on img "submit" at bounding box center [696, 276] width 10 height 10
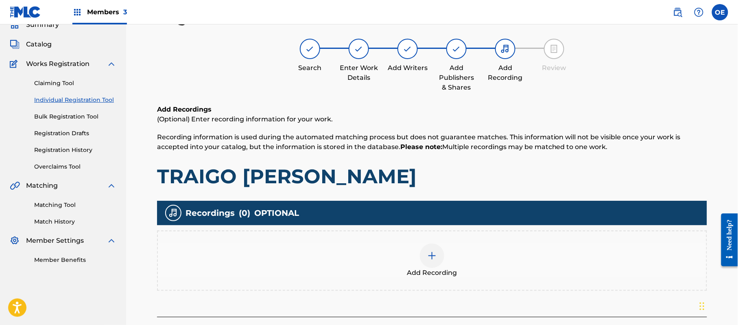
click at [443, 241] on div "Add Recording" at bounding box center [432, 260] width 550 height 60
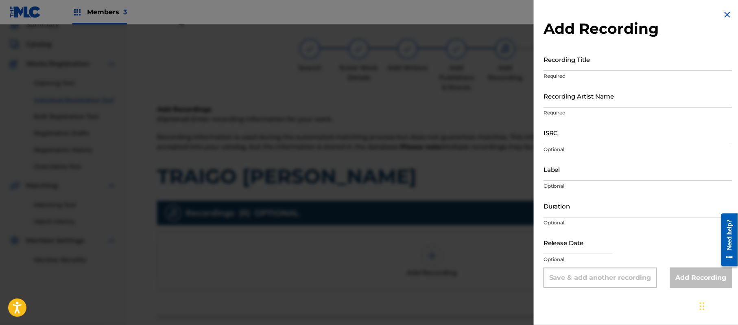
click at [730, 14] on img at bounding box center [728, 15] width 10 height 10
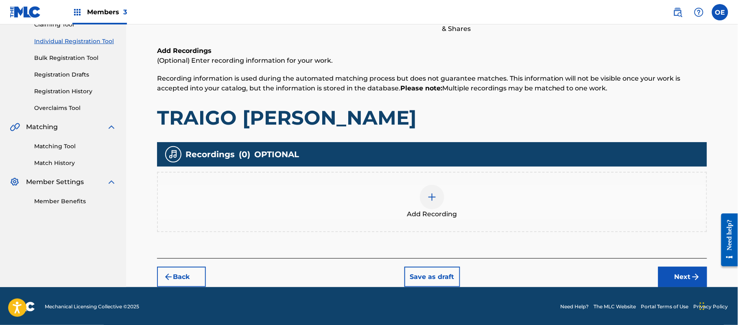
click at [694, 273] on img "submit" at bounding box center [696, 277] width 10 height 10
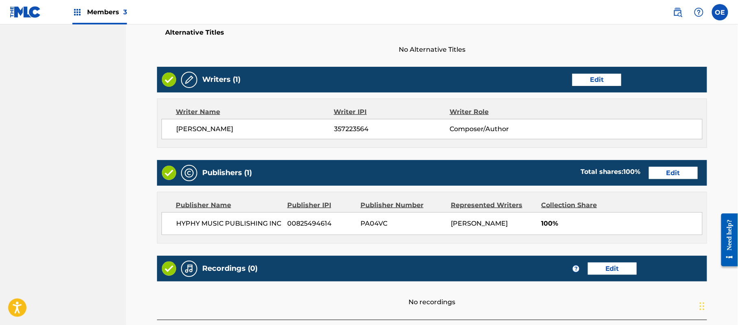
scroll to position [337, 0]
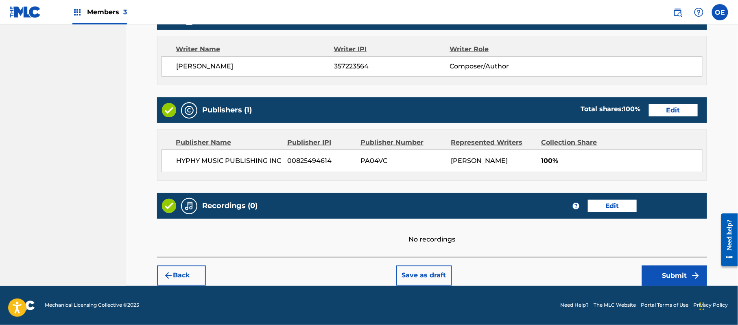
click at [659, 272] on button "Submit" at bounding box center [674, 275] width 65 height 20
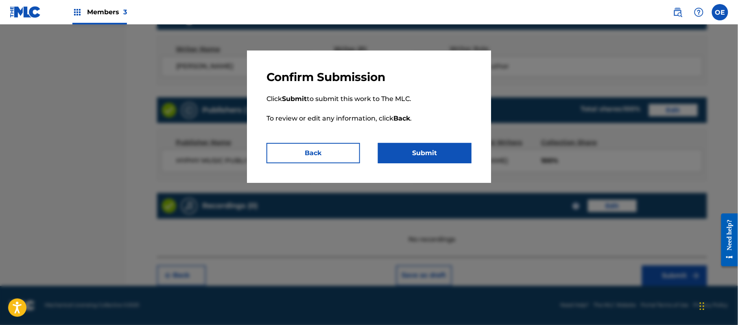
drag, startPoint x: 396, startPoint y: 134, endPoint x: 403, endPoint y: 143, distance: 11.6
click at [399, 142] on p "Click Submit to submit this work to The MLC. To review or edit any information,…" at bounding box center [369, 113] width 205 height 59
click at [405, 145] on button "Submit" at bounding box center [425, 153] width 94 height 20
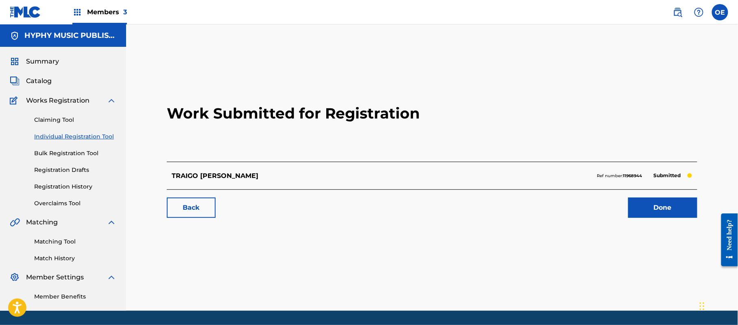
click at [90, 134] on link "Individual Registration Tool" at bounding box center [75, 136] width 82 height 9
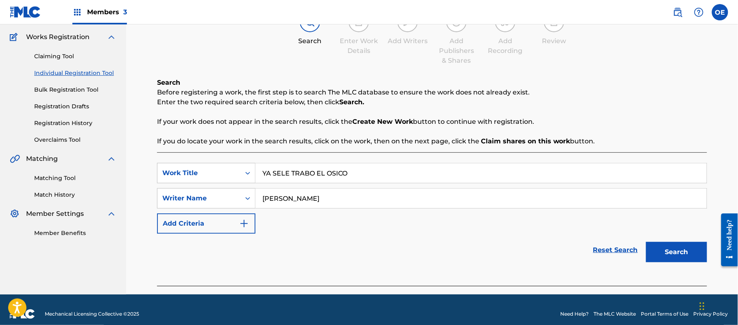
scroll to position [72, 0]
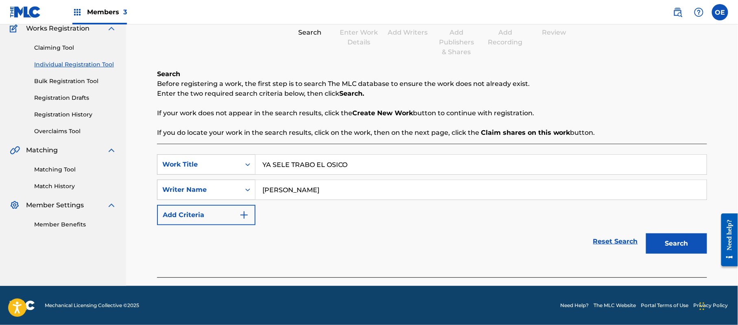
click at [681, 240] on button "Search" at bounding box center [676, 243] width 61 height 20
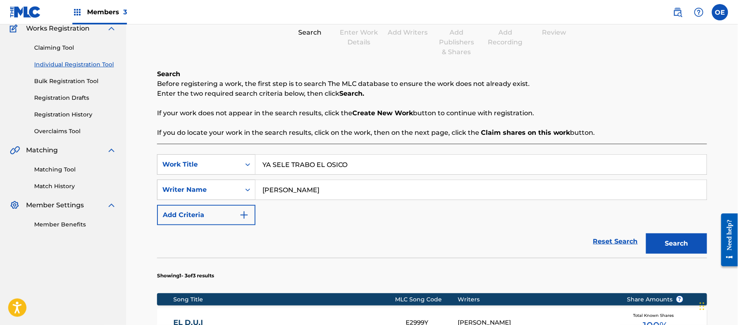
drag, startPoint x: 300, startPoint y: 191, endPoint x: 287, endPoint y: 191, distance: 13.0
click at [287, 191] on input "[PERSON_NAME]" at bounding box center [481, 190] width 451 height 20
click at [646, 233] on button "Search" at bounding box center [676, 243] width 61 height 20
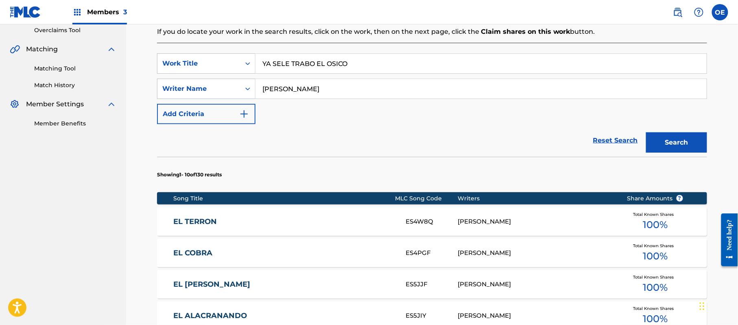
scroll to position [181, 0]
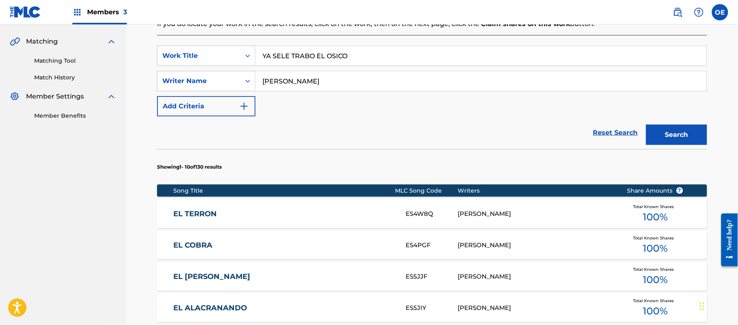
click at [646, 125] on button "Search" at bounding box center [676, 135] width 61 height 20
click at [670, 140] on button "Search" at bounding box center [676, 135] width 61 height 20
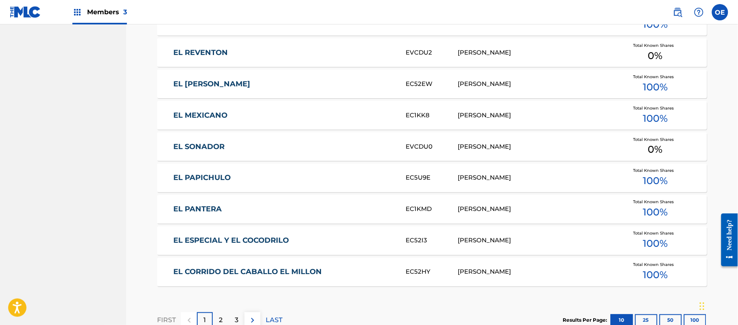
scroll to position [506, 0]
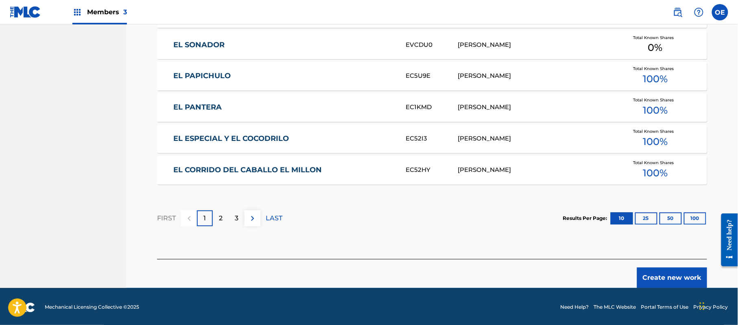
click at [666, 272] on button "Create new work" at bounding box center [672, 277] width 70 height 20
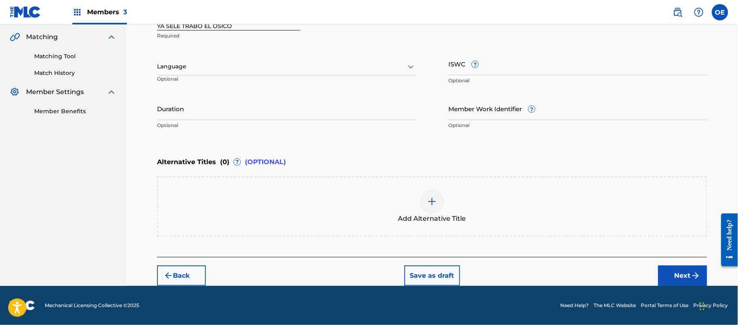
scroll to position [184, 0]
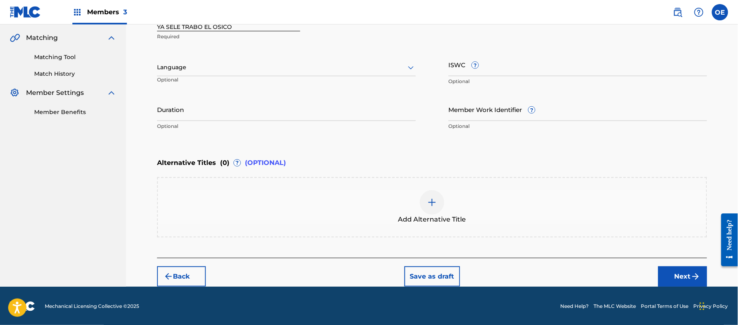
click at [272, 76] on div "Language Optional" at bounding box center [286, 71] width 259 height 37
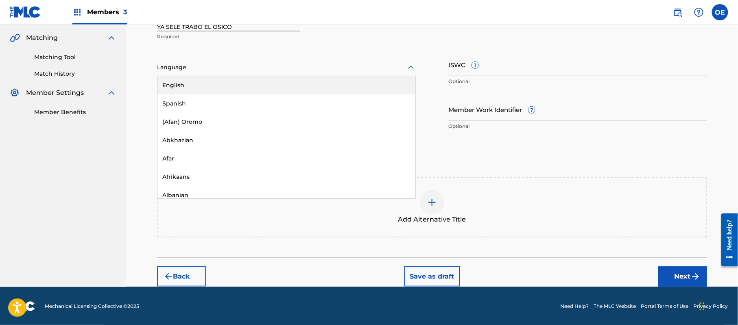
click at [272, 73] on div "Language" at bounding box center [286, 67] width 259 height 17
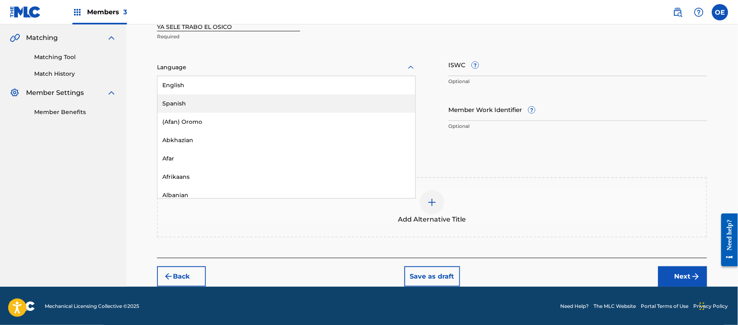
click at [260, 97] on div "Spanish" at bounding box center [287, 103] width 258 height 18
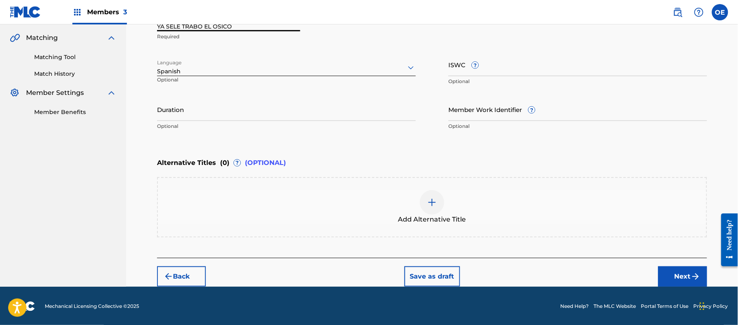
drag, startPoint x: 234, startPoint y: 28, endPoint x: 147, endPoint y: 28, distance: 86.7
click at [147, 28] on div "Register Work Search Enter Work Details Add Writers Add Publishers & Shares Add…" at bounding box center [432, 73] width 570 height 426
click at [694, 266] on button "Next" at bounding box center [683, 276] width 49 height 20
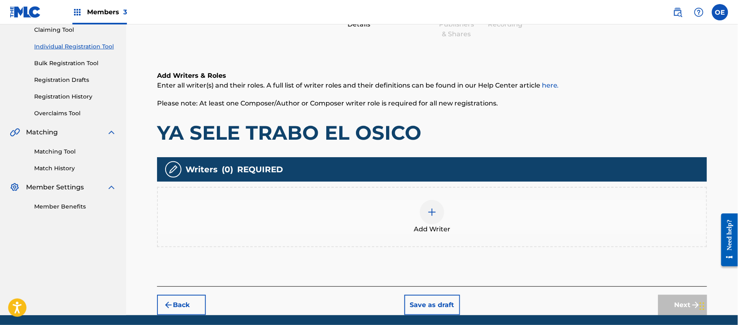
scroll to position [37, 0]
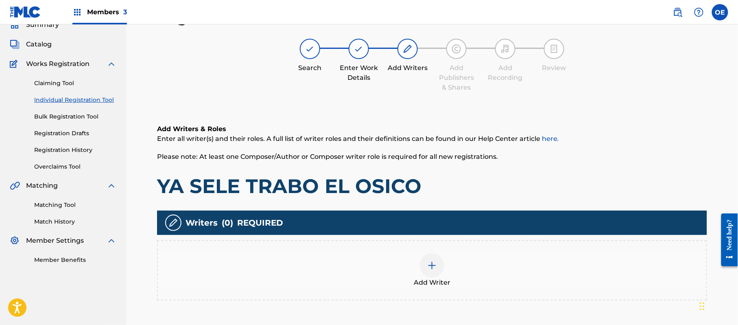
click at [477, 252] on div "Add Writer" at bounding box center [432, 270] width 550 height 60
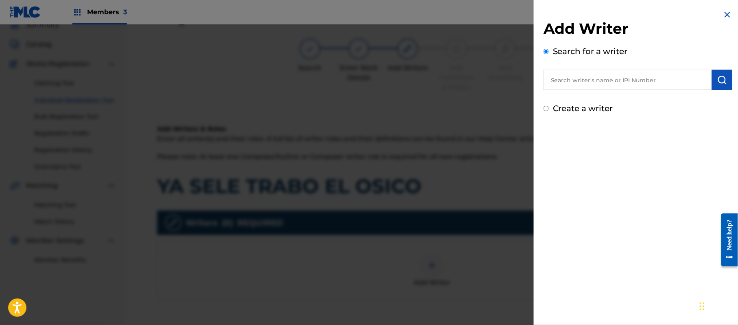
click at [603, 108] on label "Create a writer" at bounding box center [583, 108] width 60 height 10
click at [549, 108] on input "Create a writer" at bounding box center [546, 108] width 5 height 5
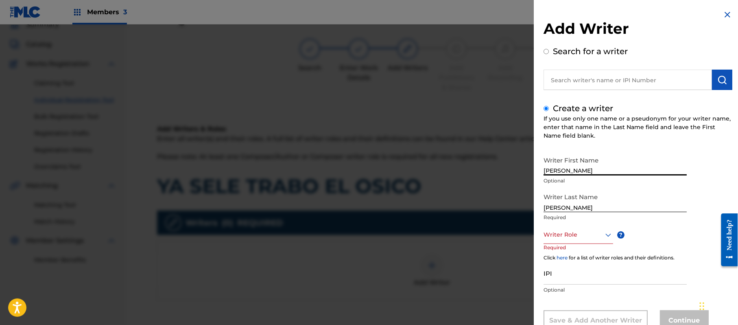
drag, startPoint x: 605, startPoint y: 171, endPoint x: 577, endPoint y: 180, distance: 29.4
click at [577, 180] on div "Writer First Name [PERSON_NAME] Optional" at bounding box center [615, 170] width 143 height 37
drag, startPoint x: 577, startPoint y: 207, endPoint x: 526, endPoint y: 209, distance: 50.5
click at [526, 209] on div "Add Writer Search for a writer Create a writer If you use only one name or a ps…" at bounding box center [369, 174] width 738 height 300
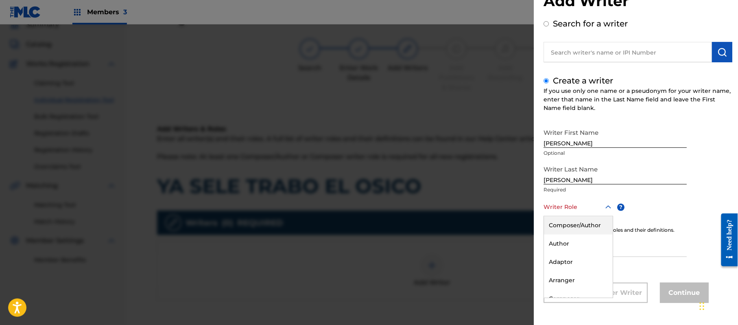
click at [556, 216] on div "8 results available. Use Up and Down to choose options, press Enter to select t…" at bounding box center [579, 207] width 70 height 18
click at [559, 234] on div "Author" at bounding box center [578, 243] width 69 height 18
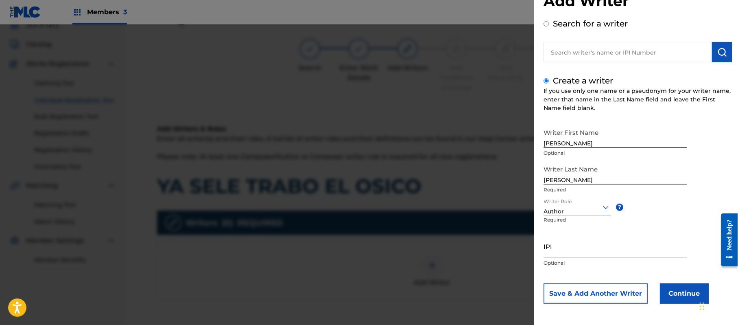
scroll to position [28, 0]
click at [563, 205] on div at bounding box center [577, 207] width 67 height 10
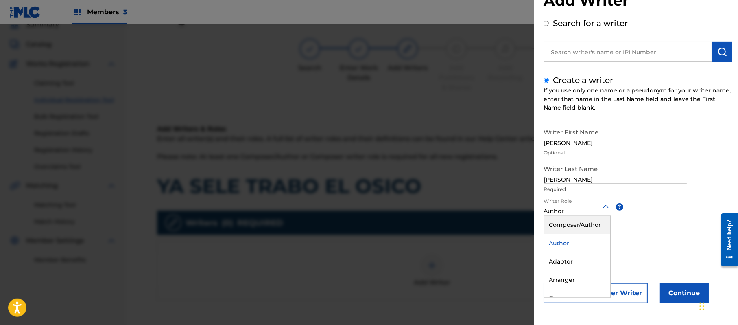
click at [562, 219] on div "Composer/Author" at bounding box center [577, 225] width 66 height 18
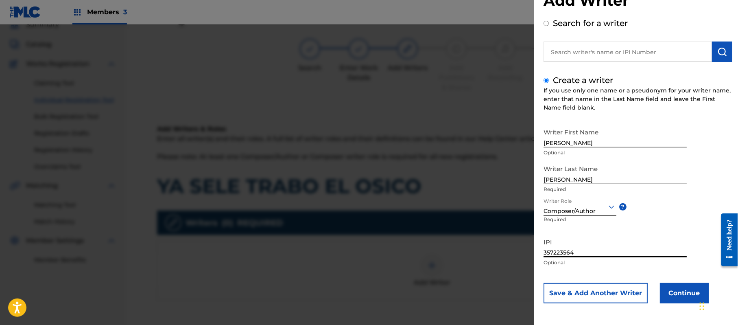
click at [678, 295] on button "Continue" at bounding box center [684, 293] width 49 height 20
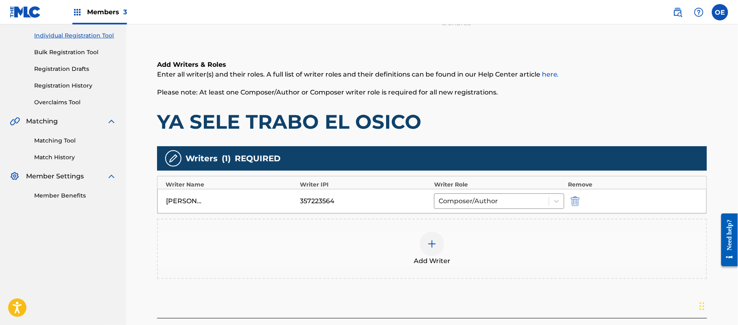
scroll to position [162, 0]
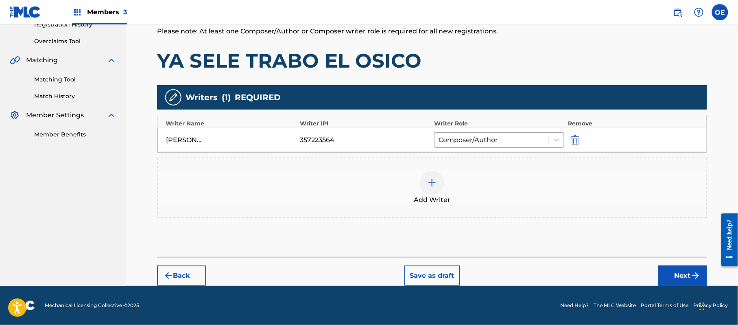
click at [673, 269] on button "Next" at bounding box center [683, 275] width 49 height 20
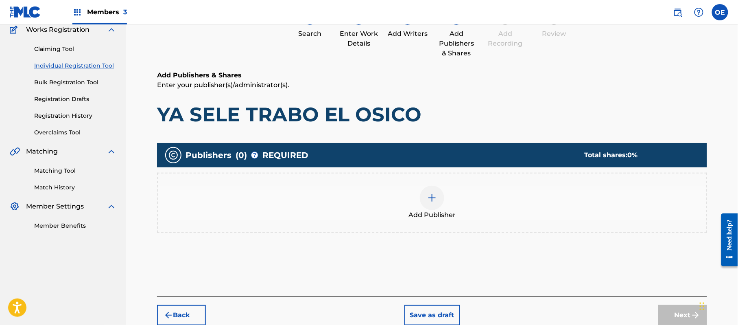
scroll to position [37, 0]
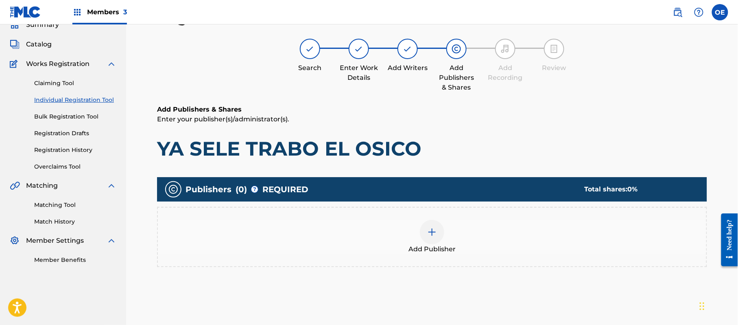
click at [468, 274] on div "Publishers ( 0 ) ? REQUIRED Total shares: 0 % Add Publisher" at bounding box center [432, 226] width 550 height 98
click at [469, 258] on div "Add Publisher" at bounding box center [432, 237] width 550 height 60
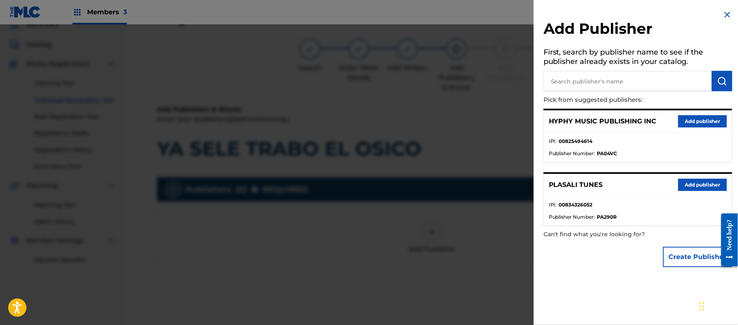
click at [707, 124] on button "Add publisher" at bounding box center [703, 121] width 49 height 12
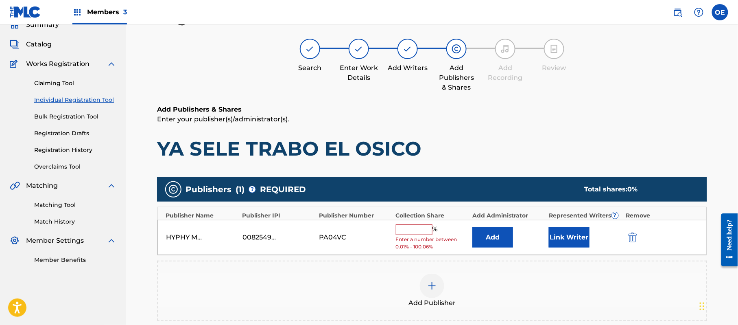
click at [419, 225] on input "text" at bounding box center [414, 229] width 37 height 11
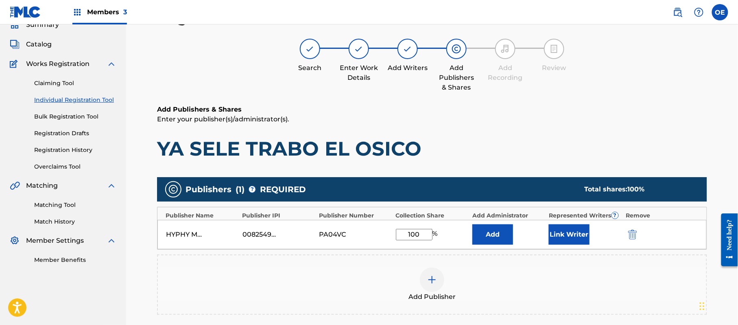
click at [554, 240] on button "Link Writer" at bounding box center [569, 234] width 41 height 20
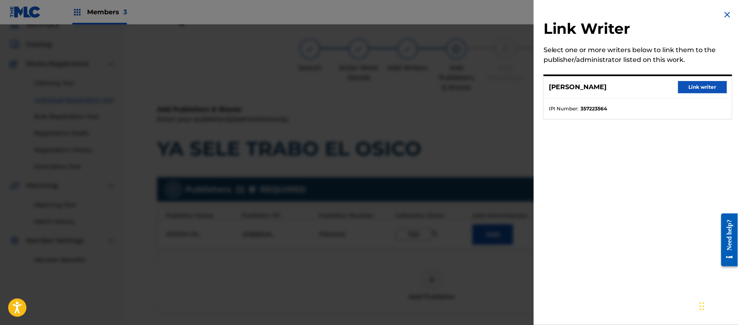
click at [702, 90] on button "Link writer" at bounding box center [703, 87] width 49 height 12
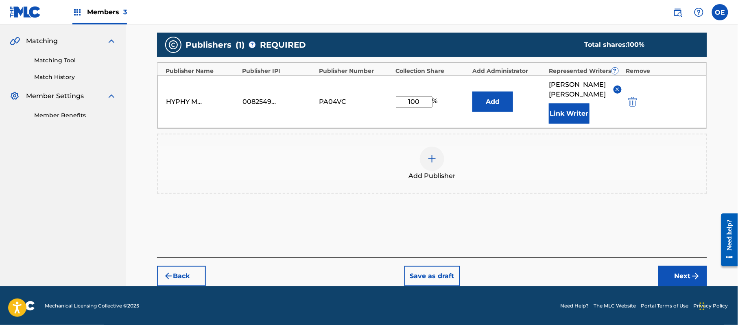
click at [681, 266] on button "Next" at bounding box center [683, 276] width 49 height 20
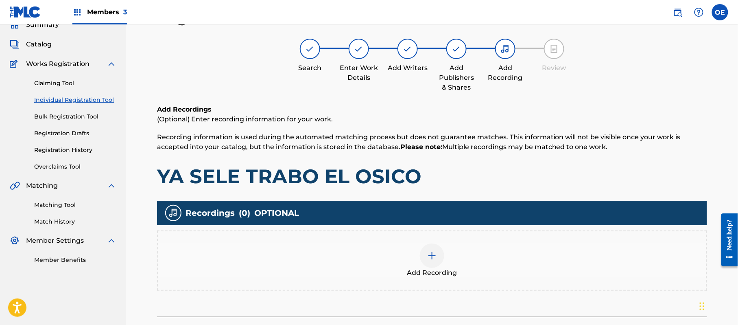
click at [475, 274] on div "Add Recording" at bounding box center [432, 260] width 549 height 34
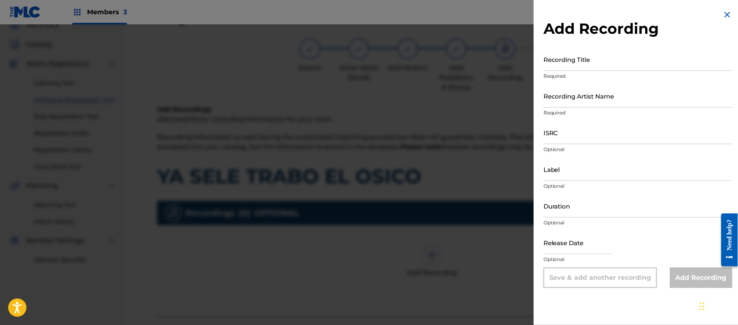
click at [727, 18] on img at bounding box center [728, 15] width 10 height 10
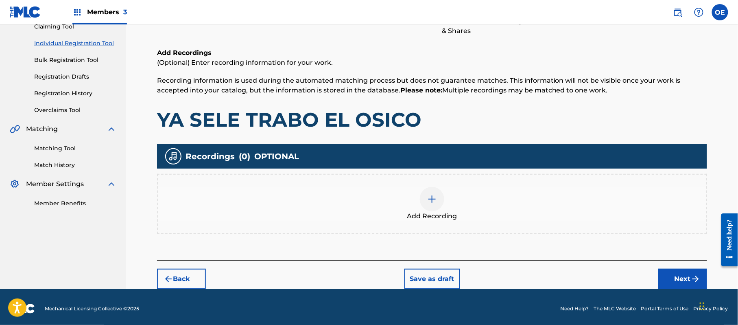
scroll to position [95, 0]
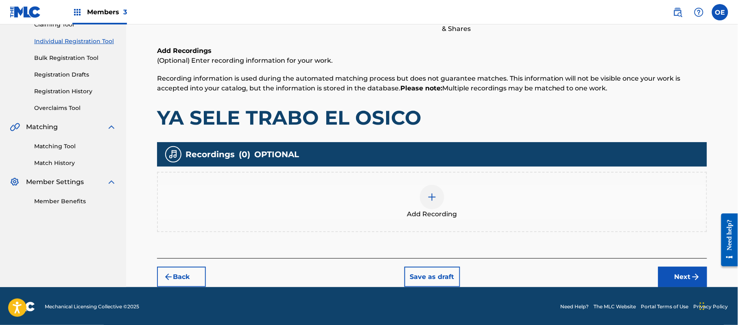
click at [676, 260] on div "Back Save as draft Next" at bounding box center [432, 272] width 550 height 29
click at [676, 277] on button "Next" at bounding box center [683, 277] width 49 height 20
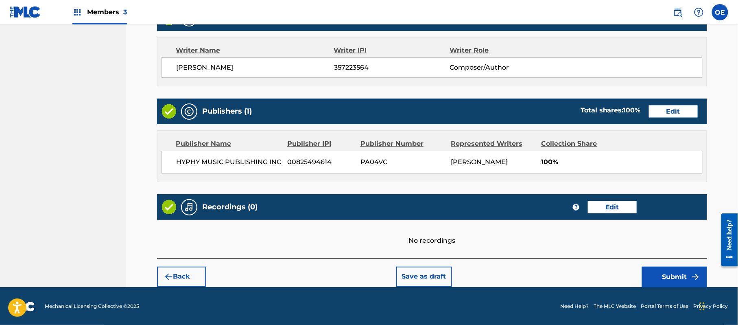
scroll to position [337, 0]
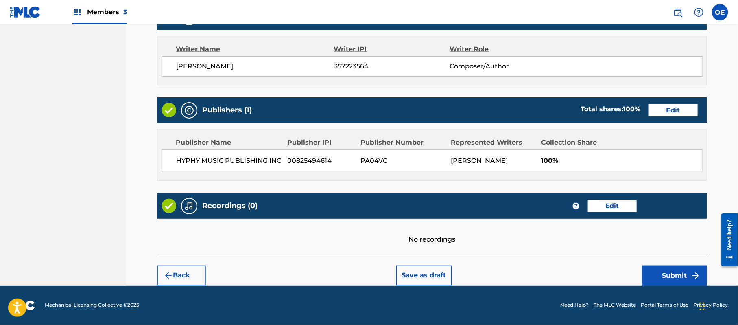
click at [676, 271] on button "Submit" at bounding box center [674, 275] width 65 height 20
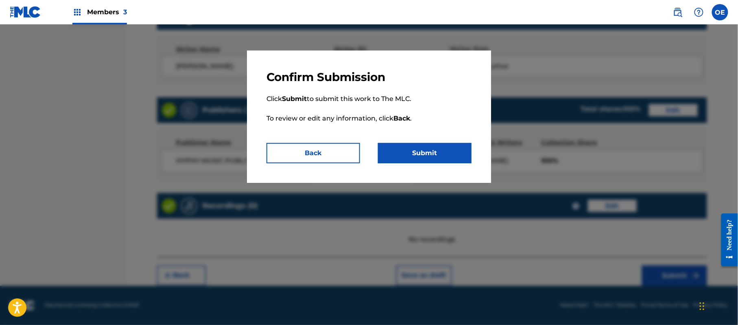
click at [458, 161] on button "Submit" at bounding box center [425, 153] width 94 height 20
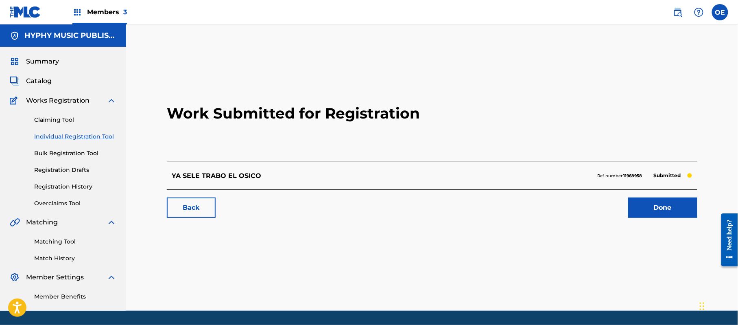
drag, startPoint x: 71, startPoint y: 137, endPoint x: 92, endPoint y: 139, distance: 21.2
click at [71, 137] on link "Individual Registration Tool" at bounding box center [75, 136] width 82 height 9
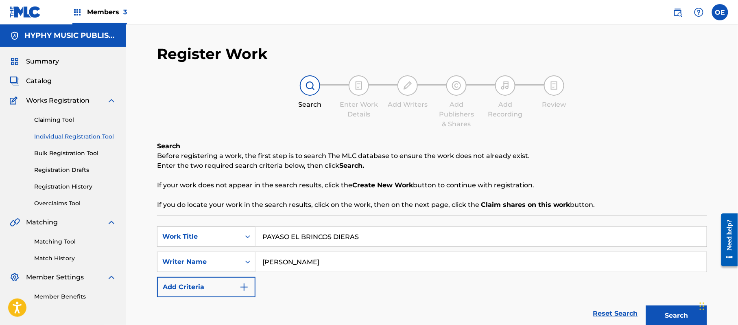
scroll to position [72, 0]
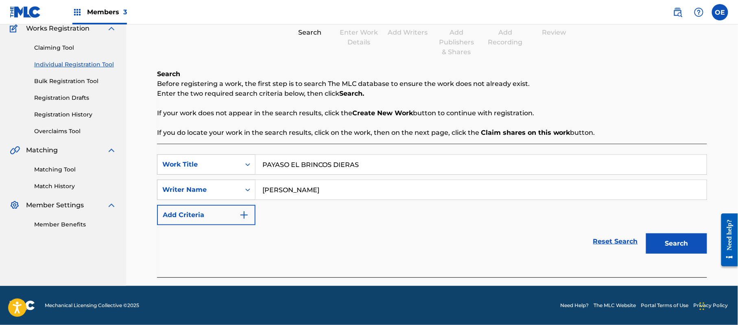
click at [677, 241] on button "Search" at bounding box center [676, 243] width 61 height 20
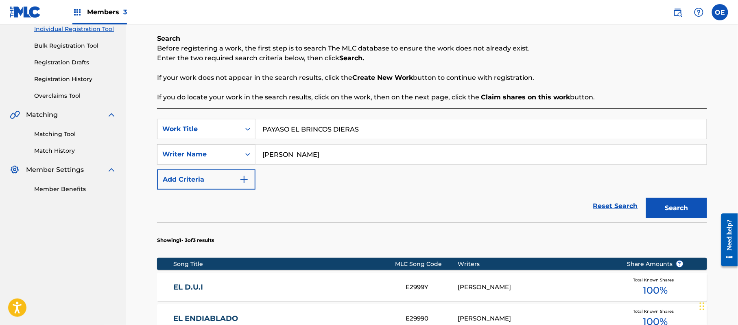
scroll to position [181, 0]
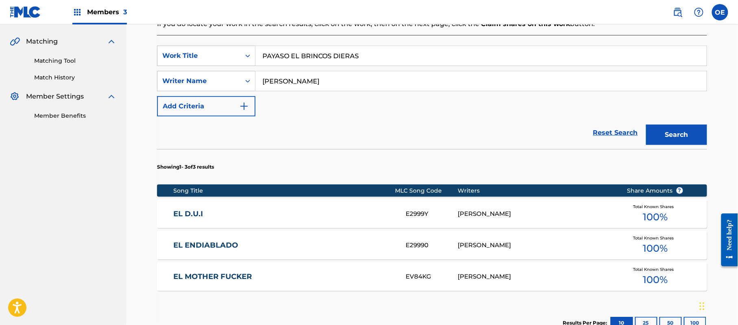
drag, startPoint x: 299, startPoint y: 85, endPoint x: 288, endPoint y: 86, distance: 10.7
click at [288, 86] on input "[PERSON_NAME]" at bounding box center [481, 81] width 451 height 20
click at [646, 125] on button "Search" at bounding box center [676, 135] width 61 height 20
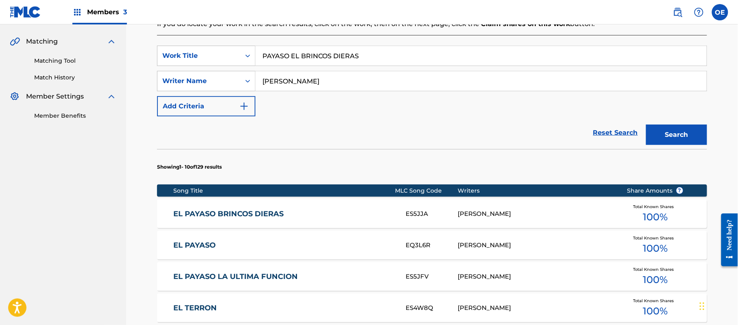
click at [290, 219] on div "EL PAYASO BRINCOS DIERAS ES5JJA [PERSON_NAME] Total Known Shares 100 %" at bounding box center [432, 213] width 550 height 28
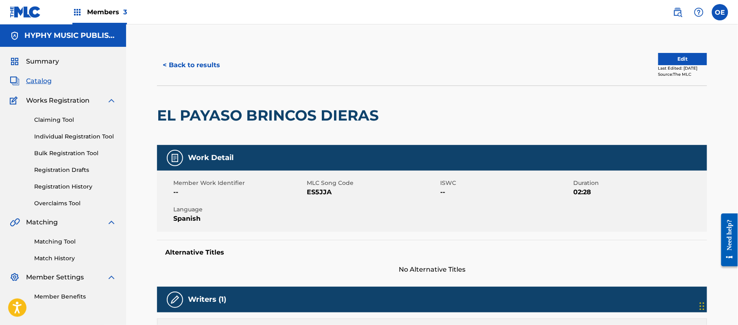
click at [201, 79] on div "< Back to results Edit Last Edited: [DATE] Source: The MLC" at bounding box center [432, 65] width 550 height 41
click at [204, 73] on button "< Back to results" at bounding box center [191, 65] width 69 height 20
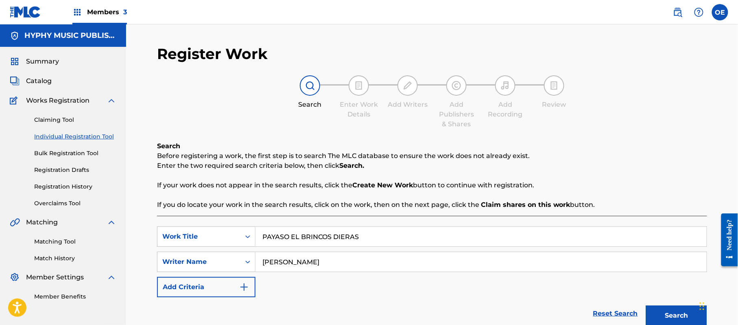
scroll to position [46, 0]
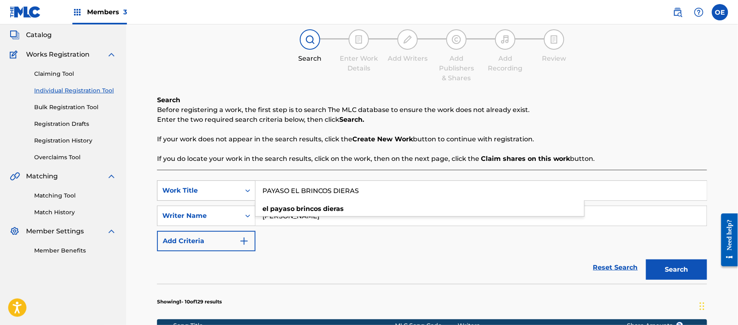
drag, startPoint x: 373, startPoint y: 191, endPoint x: 252, endPoint y: 194, distance: 121.7
click at [252, 194] on div "SearchWithCriteriaaeda956c-267b-4f26-a347-eacfffd30b35 Work Title PAYASO EL BRI…" at bounding box center [432, 190] width 550 height 20
click at [670, 271] on button "Search" at bounding box center [676, 269] width 61 height 20
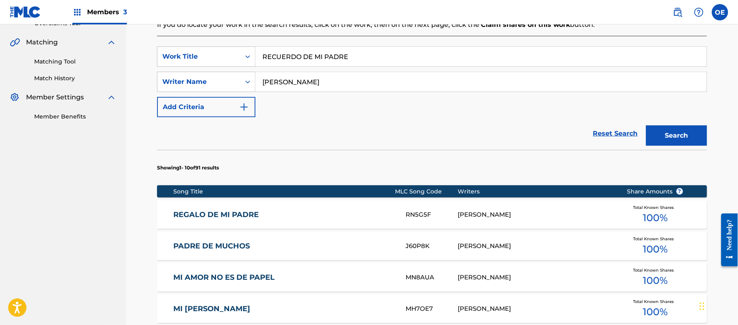
scroll to position [155, 0]
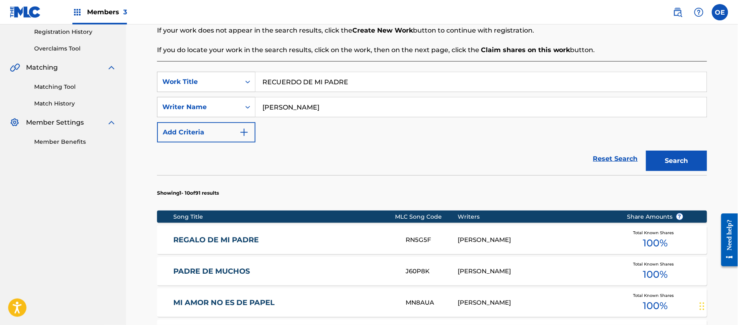
click at [287, 110] on input "[PERSON_NAME]" at bounding box center [481, 107] width 451 height 20
click at [289, 110] on input "[PERSON_NAME]" at bounding box center [481, 107] width 451 height 20
click at [646, 151] on button "Search" at bounding box center [676, 161] width 61 height 20
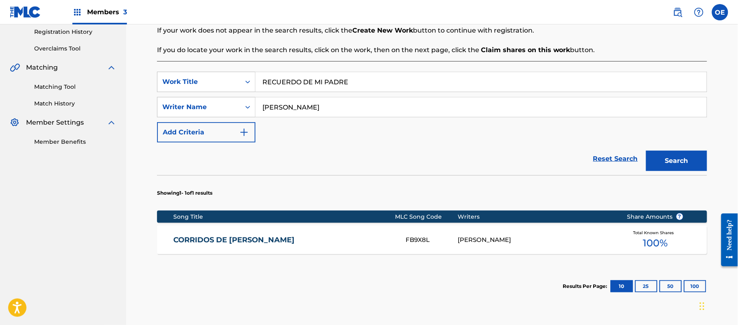
click at [646, 151] on button "Search" at bounding box center [676, 161] width 61 height 20
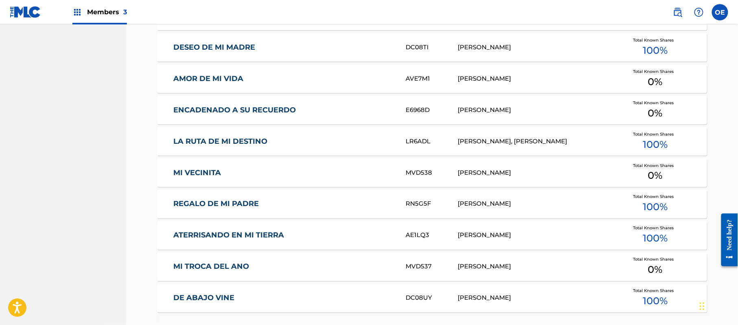
scroll to position [480, 0]
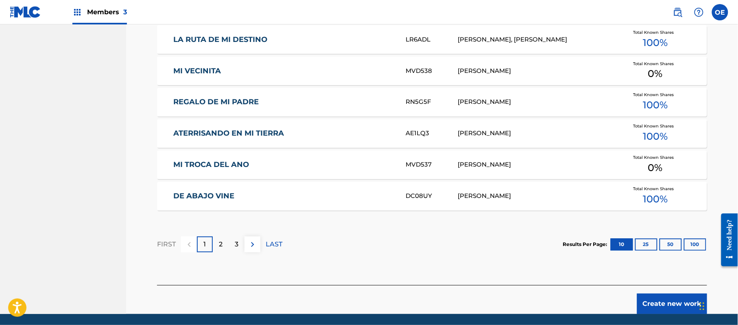
click at [671, 299] on button "Create new work" at bounding box center [672, 303] width 70 height 20
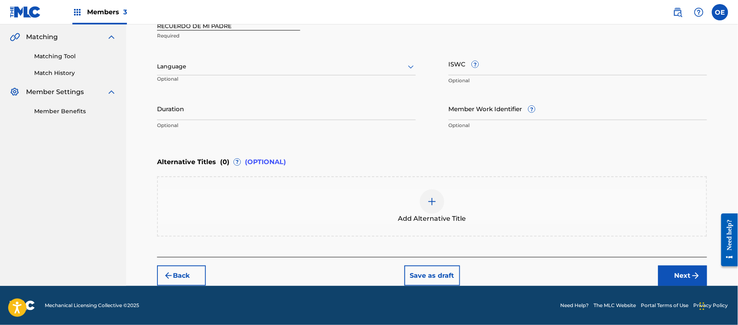
scroll to position [184, 0]
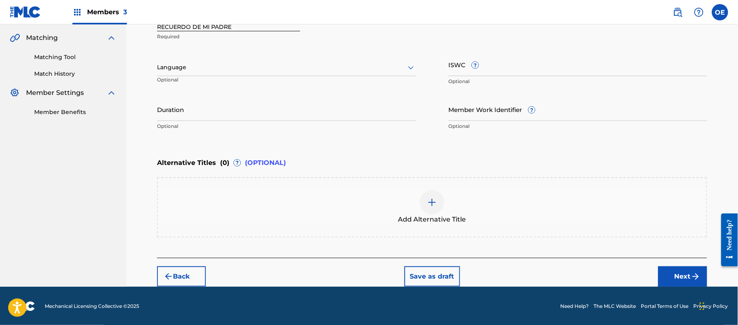
click at [168, 72] on div "Language" at bounding box center [286, 67] width 259 height 17
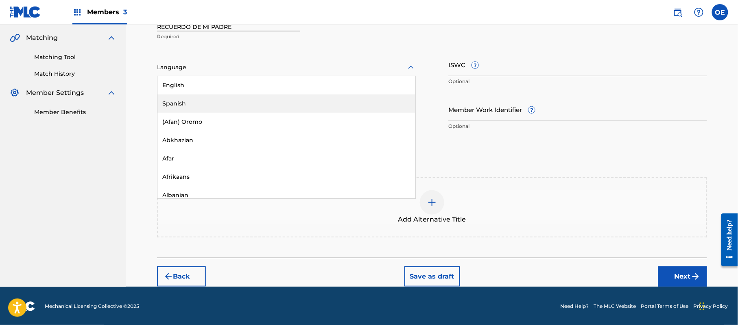
click at [183, 96] on div "Spanish" at bounding box center [287, 103] width 258 height 18
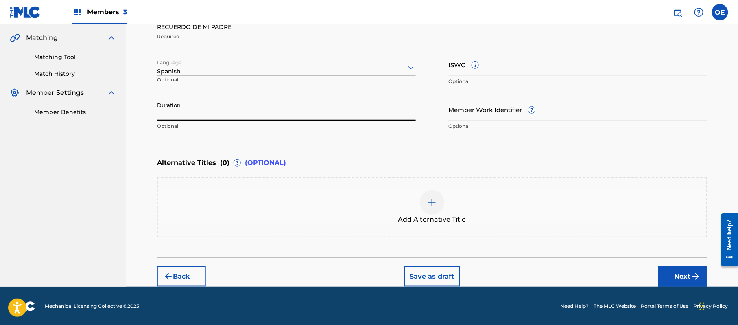
click at [265, 112] on input "Duration" at bounding box center [286, 109] width 259 height 23
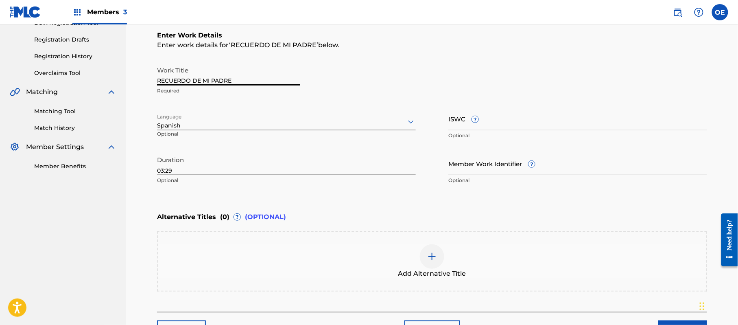
click at [157, 80] on input "RECUERDO DE MI PADRE" at bounding box center [228, 73] width 143 height 23
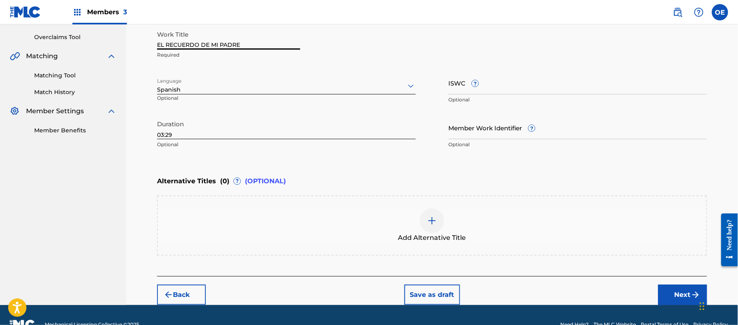
scroll to position [184, 0]
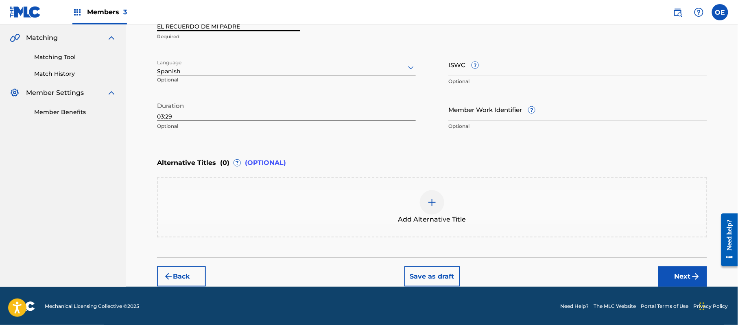
click at [678, 272] on button "Next" at bounding box center [683, 276] width 49 height 20
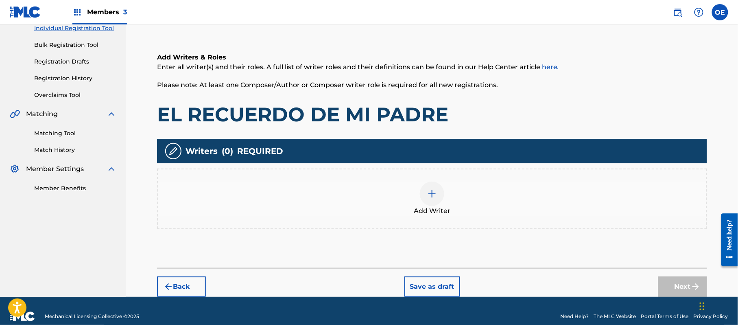
scroll to position [37, 0]
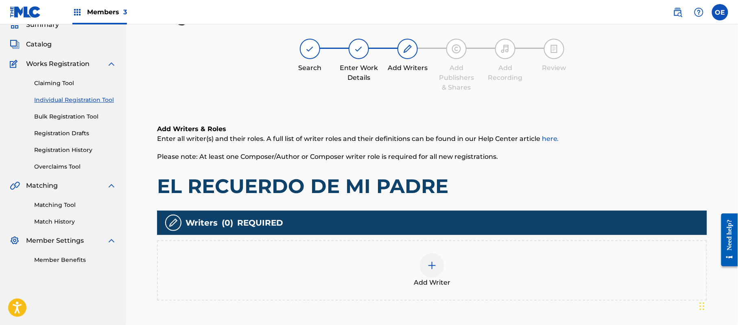
click at [450, 270] on div "Add Writer" at bounding box center [432, 270] width 549 height 34
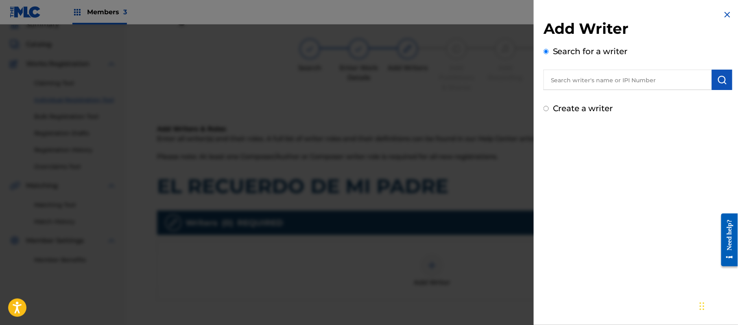
click at [567, 108] on label "Create a writer" at bounding box center [583, 108] width 60 height 10
click at [549, 108] on input "Create a writer" at bounding box center [546, 108] width 5 height 5
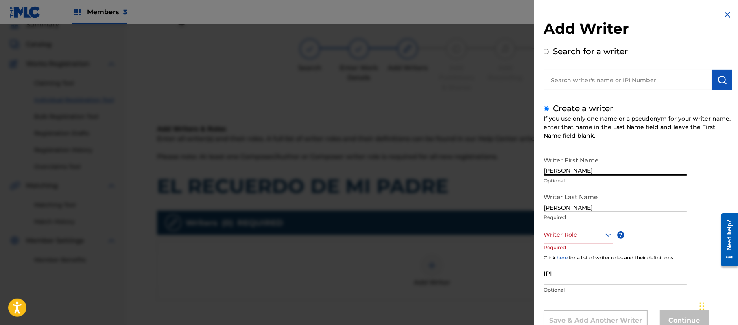
drag, startPoint x: 613, startPoint y: 171, endPoint x: 577, endPoint y: 177, distance: 36.3
click at [577, 177] on div "Writer First Name [PERSON_NAME] Optional" at bounding box center [615, 170] width 143 height 37
drag, startPoint x: 579, startPoint y: 204, endPoint x: 515, endPoint y: 206, distance: 64.3
click at [515, 206] on div "Add Writer Search for a writer Create a writer If you use only one name or a ps…" at bounding box center [369, 174] width 738 height 300
click at [563, 230] on div "8 results available. Use Up and Down to choose options, press Enter to select t…" at bounding box center [579, 235] width 70 height 18
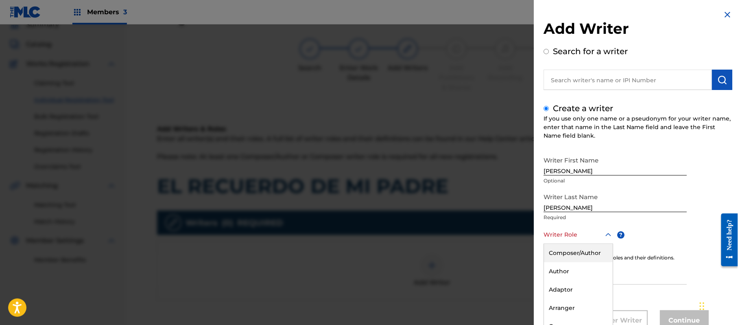
scroll to position [28, 0]
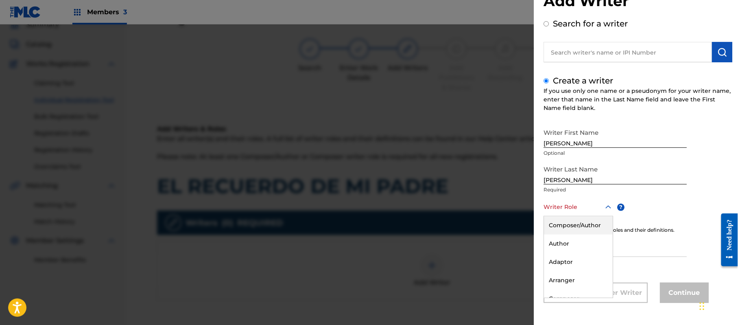
click at [563, 230] on div "Composer/Author" at bounding box center [578, 225] width 69 height 18
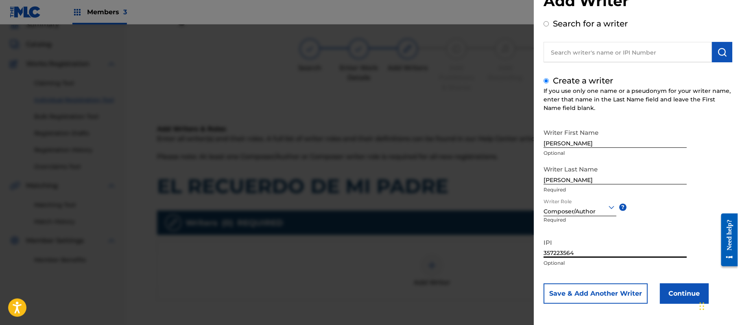
click at [666, 292] on button "Continue" at bounding box center [684, 293] width 49 height 20
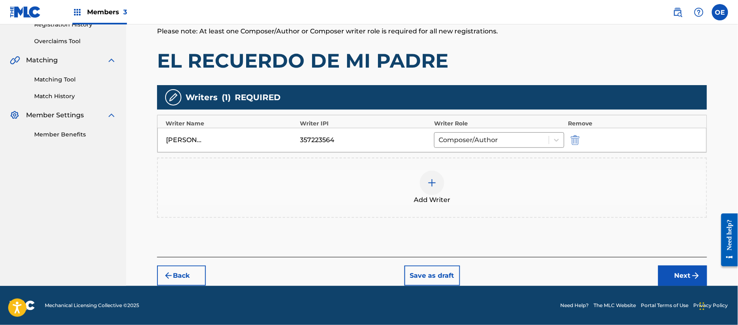
click at [679, 269] on button "Next" at bounding box center [683, 275] width 49 height 20
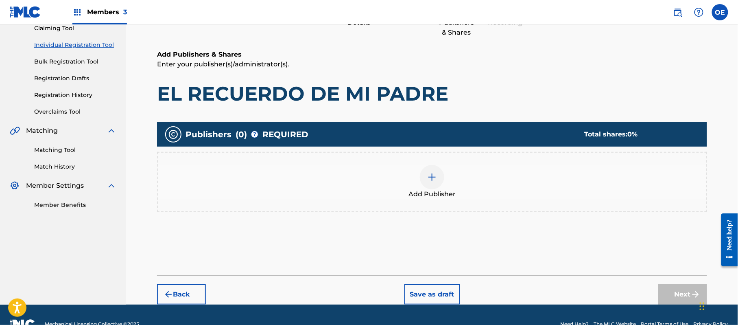
scroll to position [37, 0]
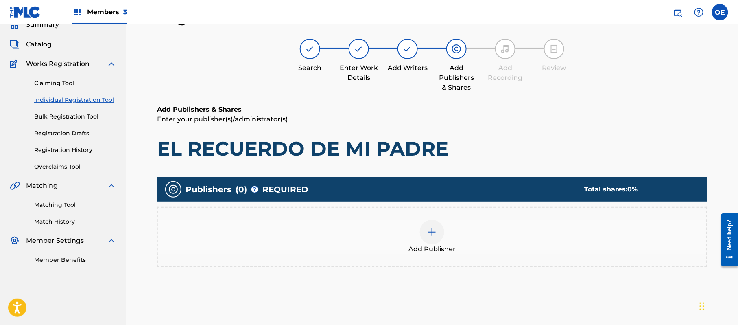
click at [429, 253] on div "Add Publisher" at bounding box center [432, 237] width 550 height 60
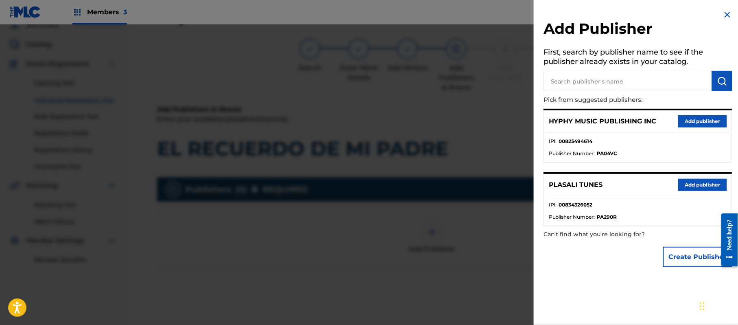
drag, startPoint x: 692, startPoint y: 119, endPoint x: 577, endPoint y: 177, distance: 128.5
click at [692, 119] on button "Add publisher" at bounding box center [703, 121] width 49 height 12
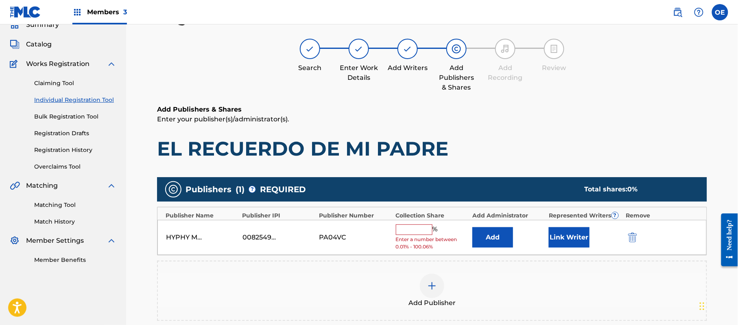
click at [408, 238] on span "Enter a number between 0.01% - 100.06%" at bounding box center [432, 243] width 72 height 15
click at [411, 235] on div "% Enter a number between 0.01% - 100.06%" at bounding box center [432, 237] width 72 height 26
click at [413, 232] on input "text" at bounding box center [414, 229] width 37 height 11
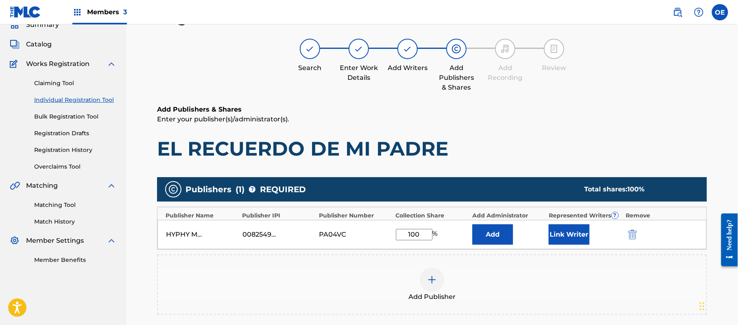
click at [567, 226] on button "Link Writer" at bounding box center [569, 234] width 41 height 20
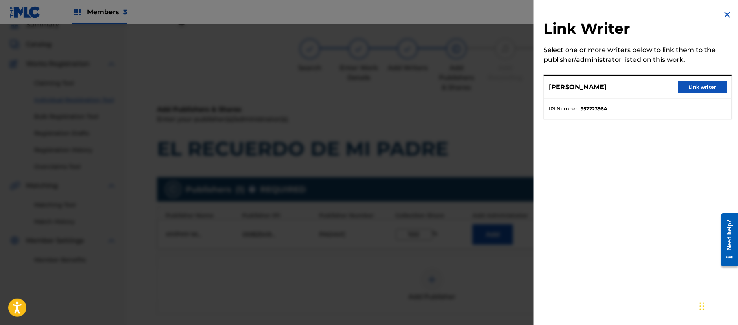
click at [696, 85] on button "Link writer" at bounding box center [703, 87] width 49 height 12
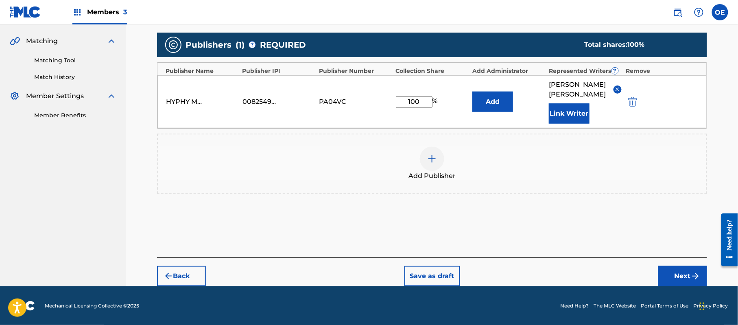
click at [665, 272] on button "Next" at bounding box center [683, 276] width 49 height 20
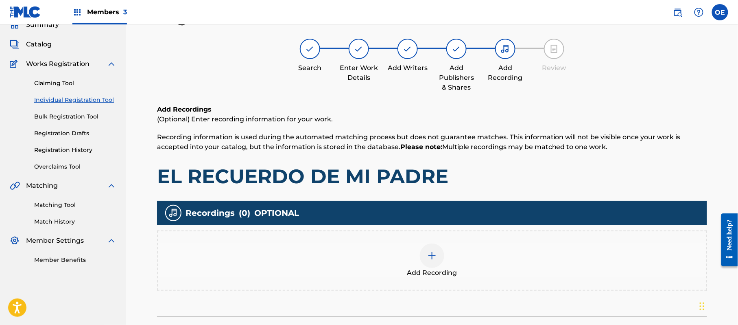
click at [471, 274] on div "Add Recording" at bounding box center [432, 260] width 549 height 34
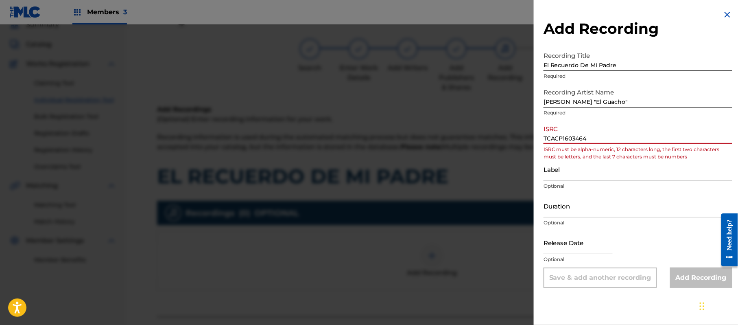
drag, startPoint x: 555, startPoint y: 136, endPoint x: 523, endPoint y: 143, distance: 33.5
click at [523, 143] on div "Add Recording Recording Title El Recuerdo De Mi Padre Required Recording Artist…" at bounding box center [369, 174] width 738 height 300
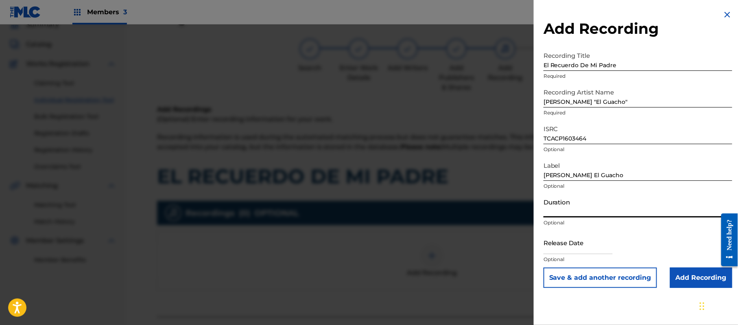
click at [591, 210] on input "Duration" at bounding box center [638, 205] width 189 height 23
click at [559, 239] on input "text" at bounding box center [578, 242] width 69 height 23
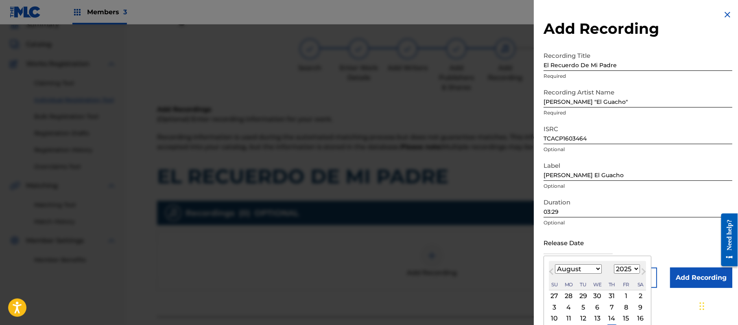
click at [631, 269] on select "1899 1900 1901 1902 1903 1904 1905 1906 1907 1908 1909 1910 1911 1912 1913 1914…" at bounding box center [627, 268] width 26 height 9
click at [616, 264] on select "1899 1900 1901 1902 1903 1904 1905 1906 1907 1908 1909 1910 1911 1912 1913 1914…" at bounding box center [627, 268] width 26 height 9
click at [579, 271] on select "January February March April May June July August September October November De…" at bounding box center [578, 268] width 47 height 9
click at [556, 264] on select "January February March April May June July August September October November De…" at bounding box center [578, 268] width 47 height 9
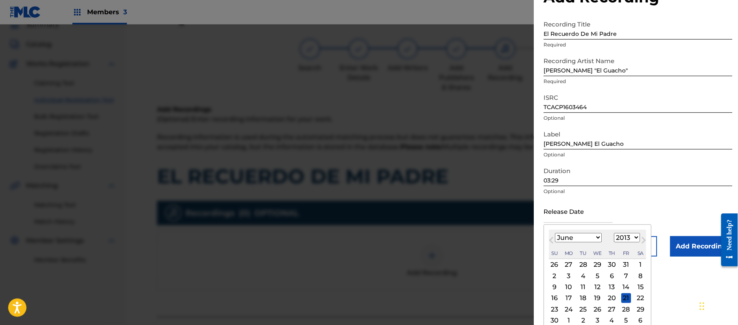
scroll to position [49, 0]
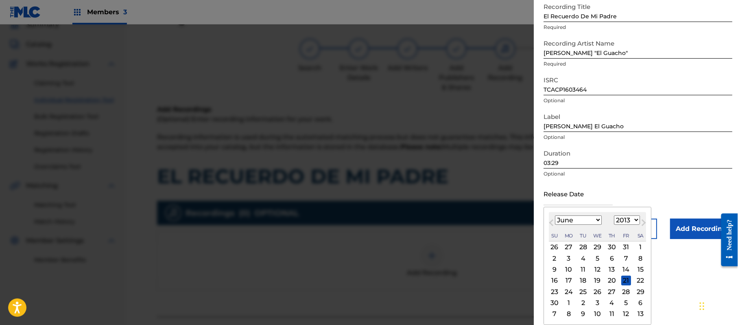
click at [596, 291] on div "26" at bounding box center [598, 292] width 10 height 10
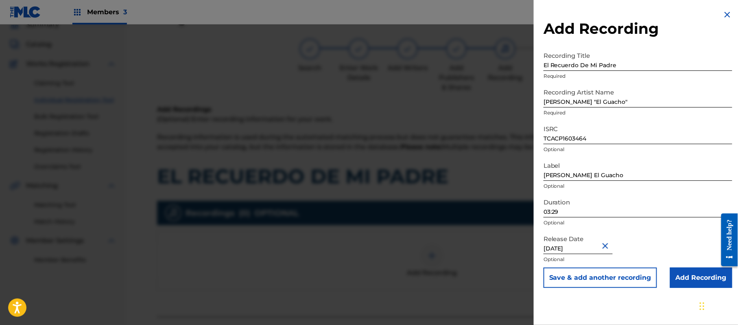
click at [675, 274] on input "Add Recording" at bounding box center [701, 277] width 62 height 20
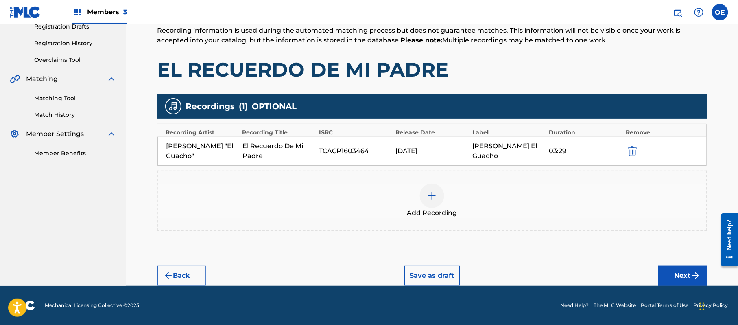
click at [678, 267] on button "Next" at bounding box center [683, 275] width 49 height 20
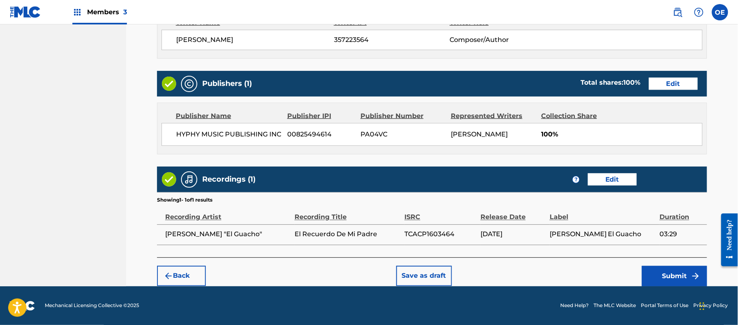
scroll to position [364, 0]
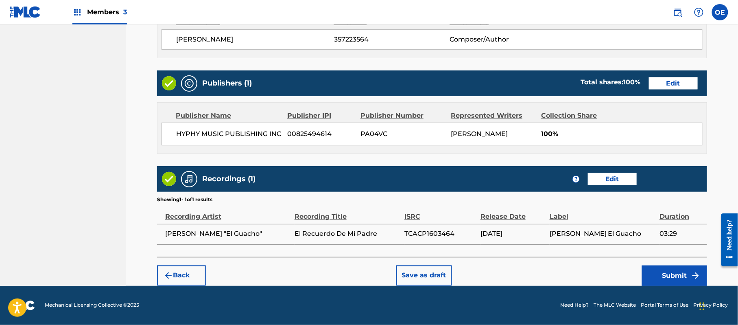
click at [670, 274] on button "Submit" at bounding box center [674, 275] width 65 height 20
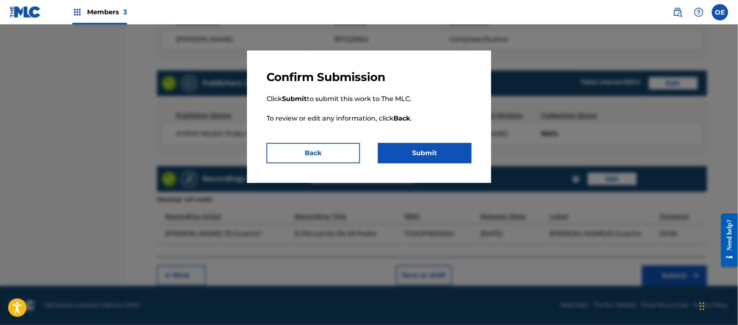
click at [397, 150] on button "Submit" at bounding box center [425, 153] width 94 height 20
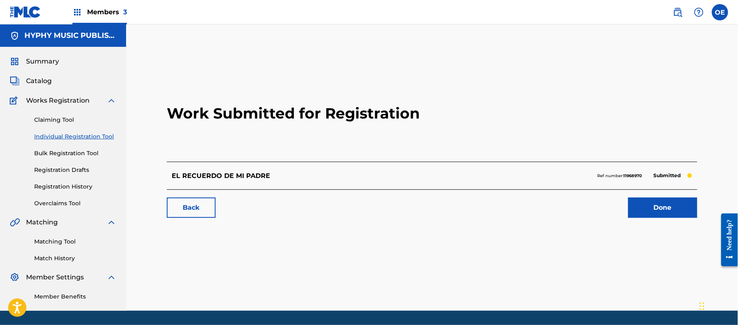
click at [82, 142] on div "Claiming Tool Individual Registration Tool Bulk Registration Tool Registration …" at bounding box center [63, 156] width 107 height 102
click at [85, 140] on link "Individual Registration Tool" at bounding box center [75, 136] width 82 height 9
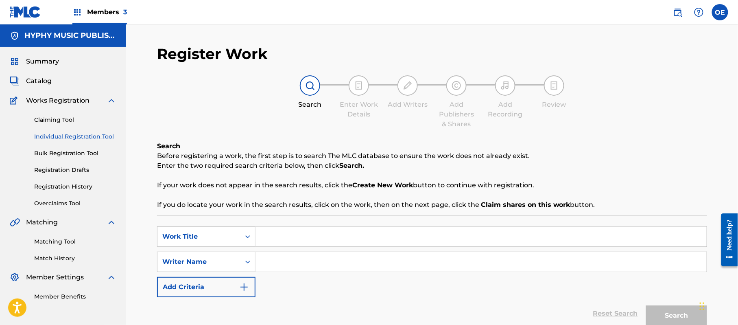
drag, startPoint x: 290, startPoint y: 226, endPoint x: 287, endPoint y: 236, distance: 10.1
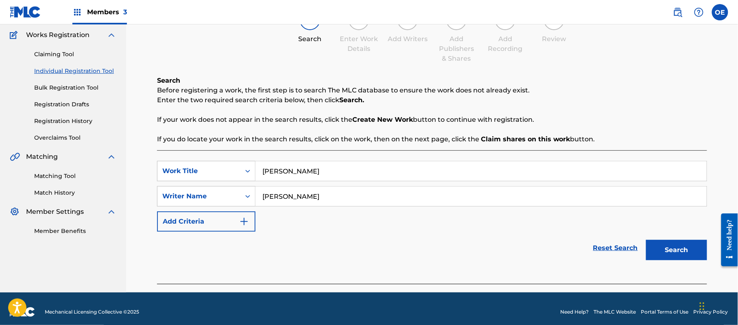
scroll to position [72, 0]
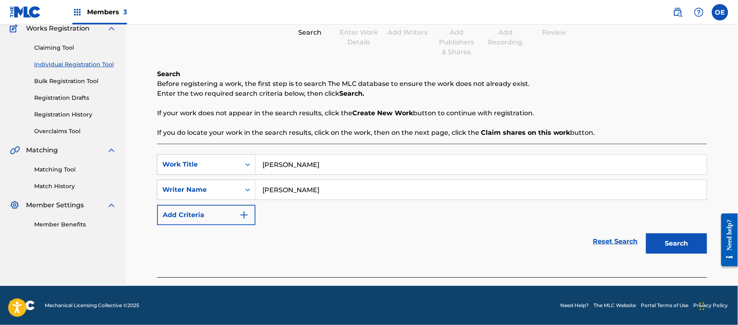
click at [690, 253] on button "Search" at bounding box center [676, 243] width 61 height 20
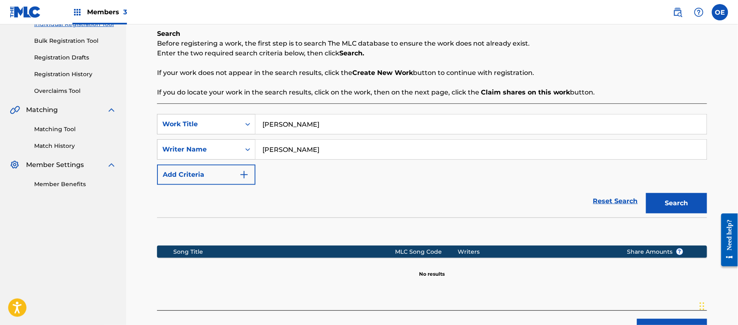
scroll to position [166, 0]
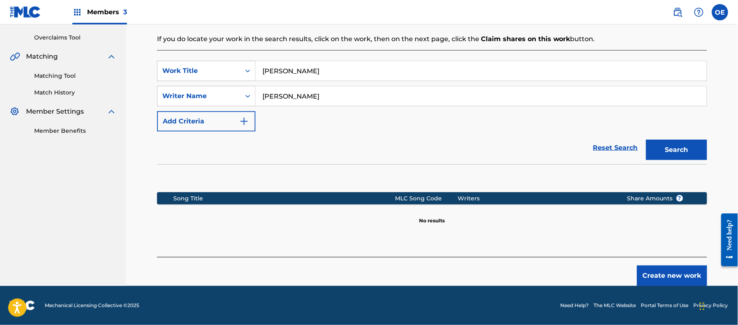
drag, startPoint x: 300, startPoint y: 101, endPoint x: 287, endPoint y: 100, distance: 13.5
click at [287, 100] on input "[PERSON_NAME]" at bounding box center [481, 96] width 451 height 20
click at [646, 140] on button "Search" at bounding box center [676, 150] width 61 height 20
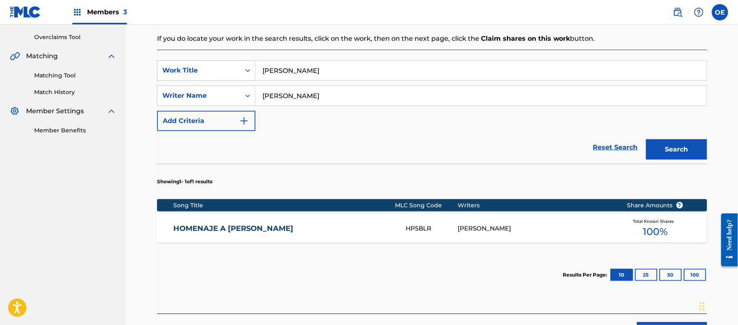
click at [646, 139] on button "Search" at bounding box center [676, 149] width 61 height 20
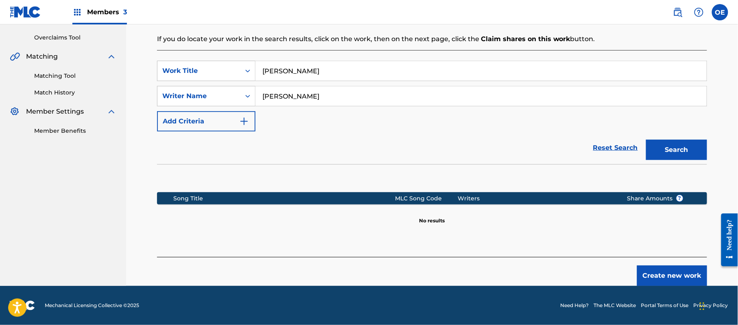
click at [671, 277] on button "Create new work" at bounding box center [672, 275] width 70 height 20
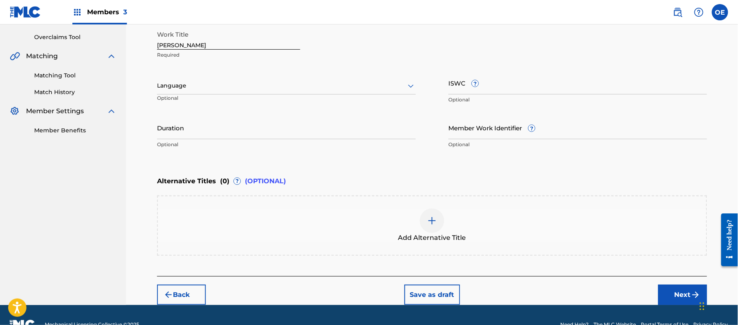
click at [209, 94] on div "Language" at bounding box center [286, 85] width 259 height 17
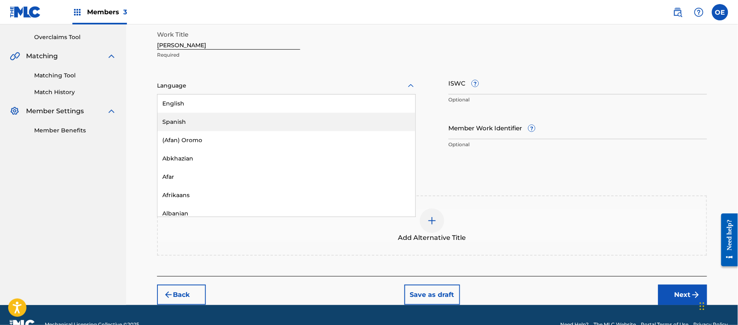
click at [191, 116] on div "Spanish" at bounding box center [287, 122] width 258 height 18
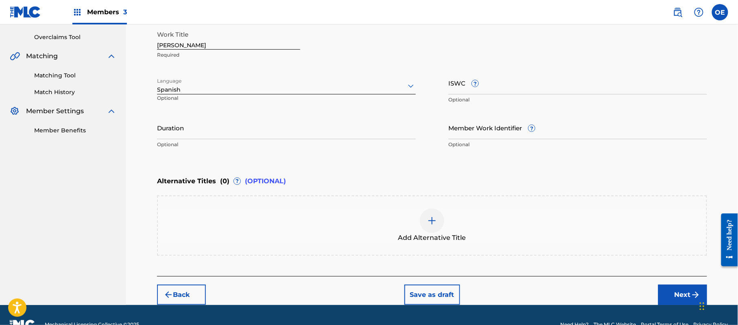
click at [661, 290] on button "Next" at bounding box center [683, 295] width 49 height 20
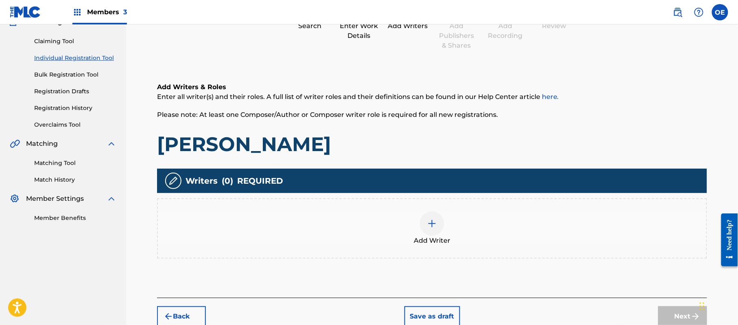
scroll to position [37, 0]
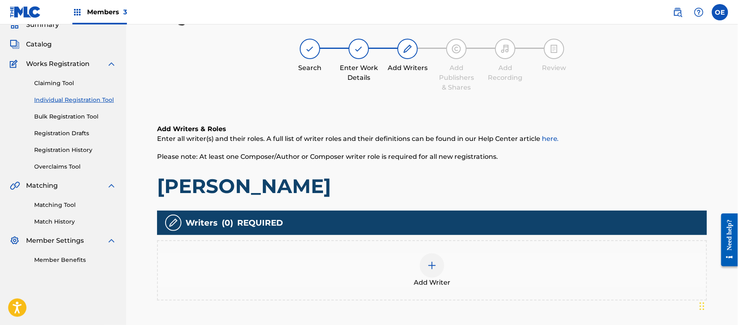
click at [427, 261] on img at bounding box center [432, 266] width 10 height 10
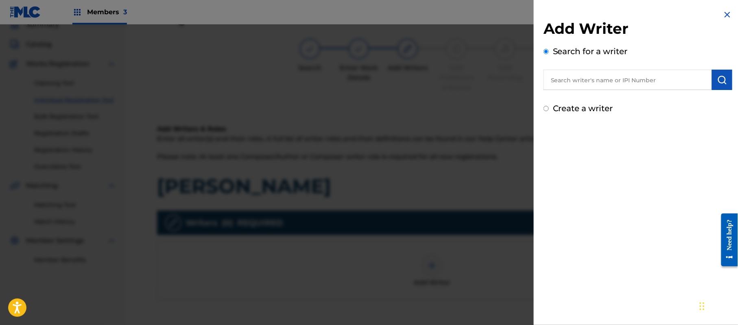
click at [568, 110] on label "Create a writer" at bounding box center [583, 108] width 60 height 10
click at [549, 110] on input "Create a writer" at bounding box center [546, 108] width 5 height 5
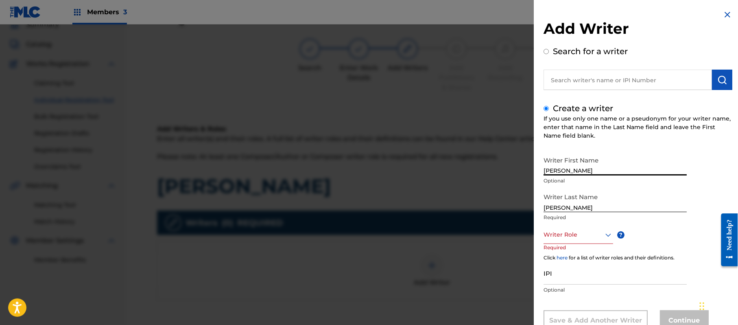
drag, startPoint x: 611, startPoint y: 165, endPoint x: 576, endPoint y: 174, distance: 35.3
click at [576, 174] on input "[PERSON_NAME]" at bounding box center [615, 163] width 143 height 23
drag, startPoint x: 578, startPoint y: 207, endPoint x: 525, endPoint y: 203, distance: 53.9
click at [523, 205] on div "Add Writer Search for a writer Create a writer If you use only one name or a ps…" at bounding box center [369, 174] width 738 height 300
click at [577, 230] on div "Writer Role" at bounding box center [579, 235] width 70 height 18
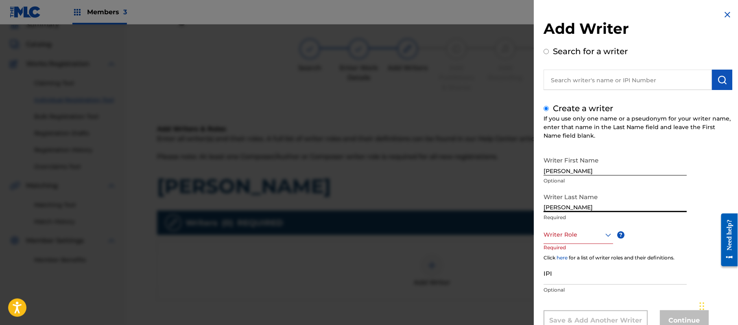
scroll to position [28, 0]
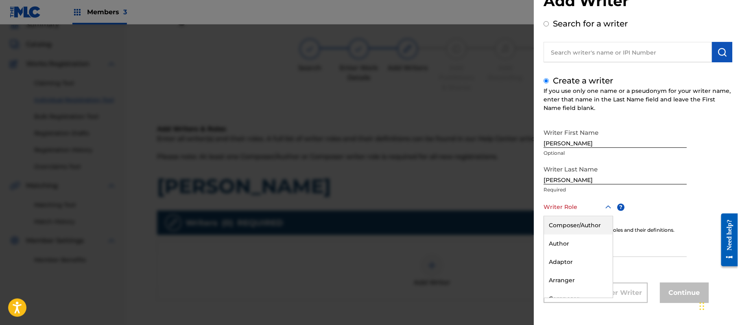
click at [577, 230] on div "Composer/Author" at bounding box center [578, 225] width 69 height 18
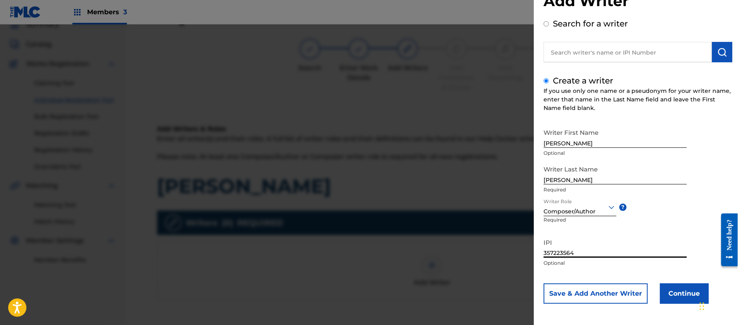
click at [664, 290] on button "Continue" at bounding box center [684, 293] width 49 height 20
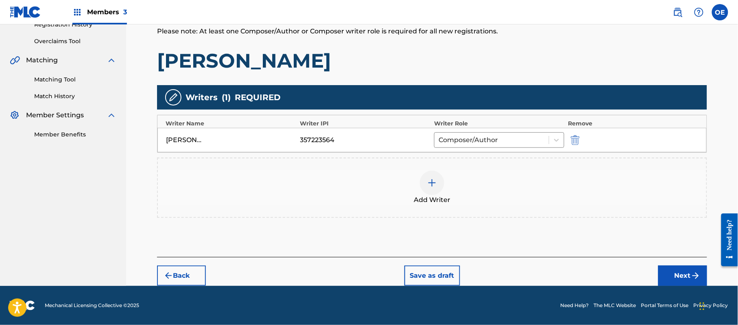
click at [669, 270] on button "Next" at bounding box center [683, 275] width 49 height 20
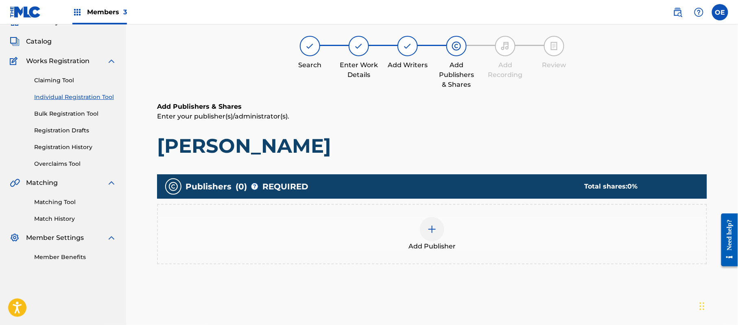
scroll to position [37, 0]
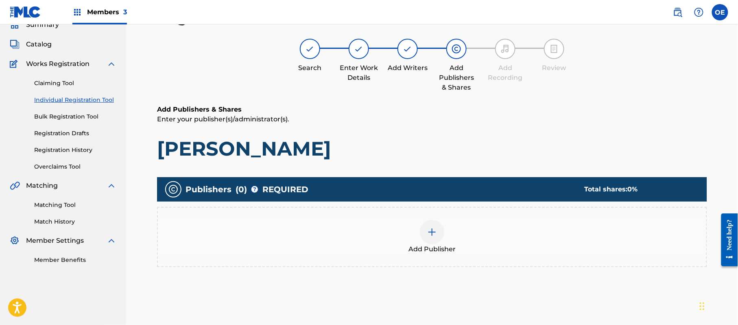
click at [453, 258] on div "Add Publisher" at bounding box center [432, 237] width 550 height 60
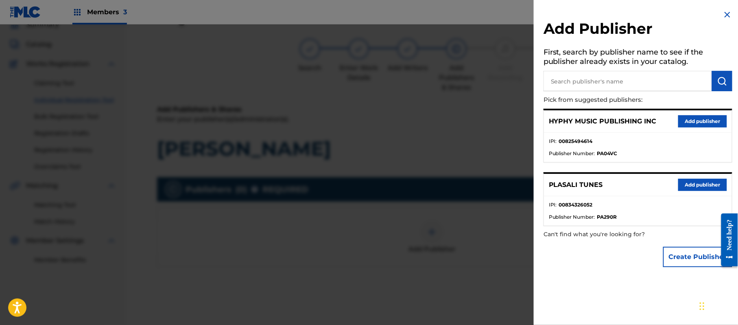
drag, startPoint x: 709, startPoint y: 116, endPoint x: 534, endPoint y: 180, distance: 186.0
click at [709, 116] on button "Add publisher" at bounding box center [703, 121] width 49 height 12
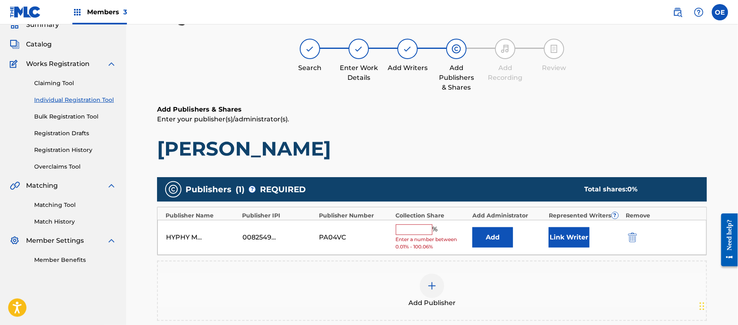
click at [410, 226] on input "text" at bounding box center [414, 229] width 37 height 11
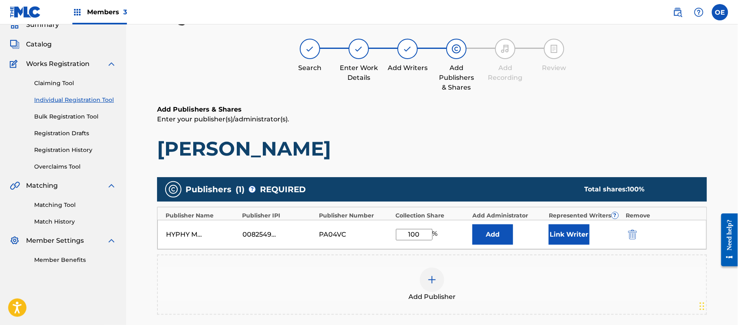
click at [593, 232] on div "Link Writer" at bounding box center [585, 234] width 72 height 20
click at [583, 233] on button "Link Writer" at bounding box center [569, 234] width 41 height 20
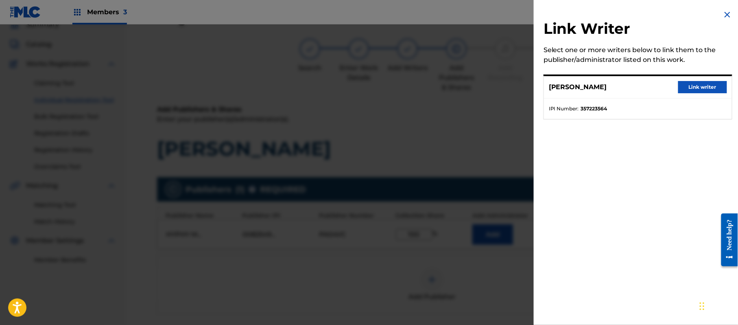
click at [696, 88] on button "Link writer" at bounding box center [703, 87] width 49 height 12
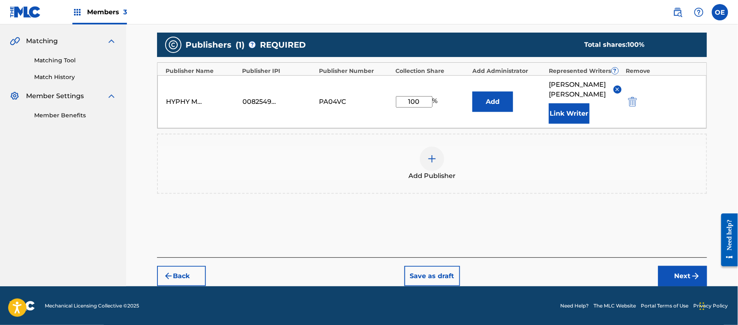
click at [666, 279] on button "Next" at bounding box center [683, 276] width 49 height 20
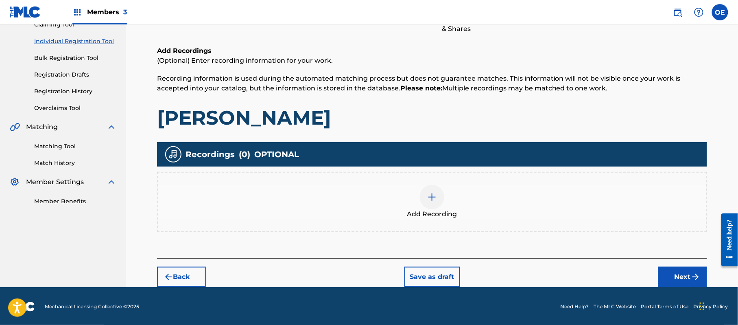
click at [683, 271] on button "Next" at bounding box center [683, 277] width 49 height 20
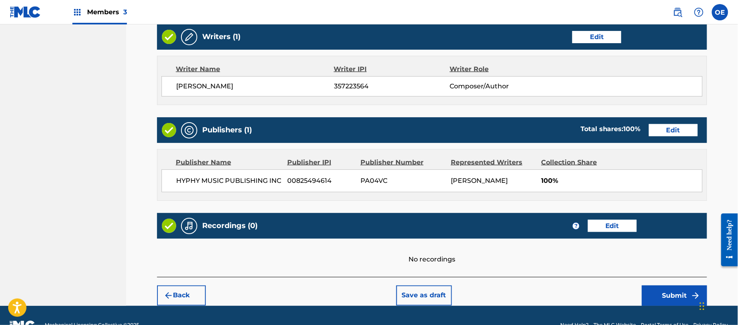
scroll to position [337, 0]
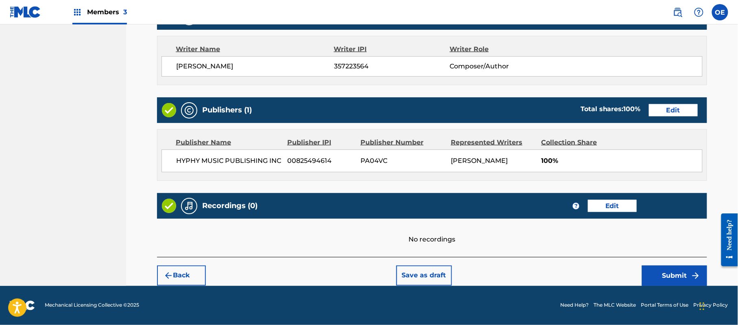
click at [676, 269] on button "Submit" at bounding box center [674, 275] width 65 height 20
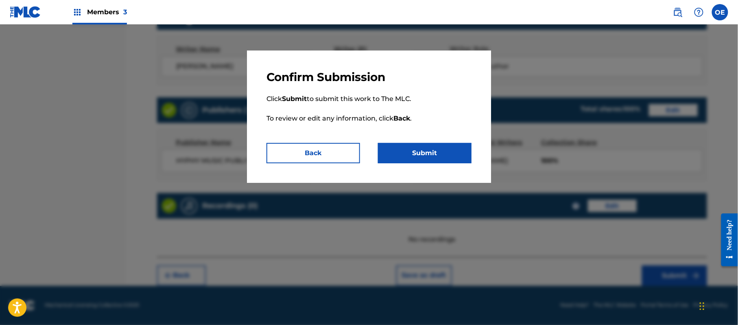
click at [427, 157] on button "Submit" at bounding box center [425, 153] width 94 height 20
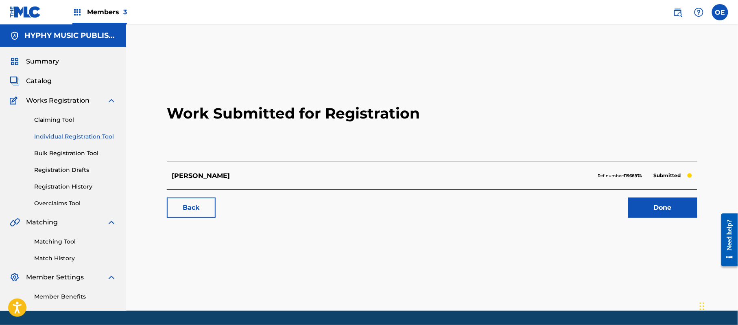
click at [38, 136] on link "Individual Registration Tool" at bounding box center [75, 136] width 82 height 9
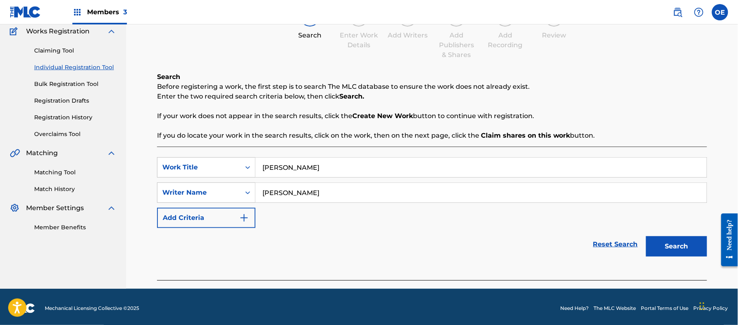
scroll to position [72, 0]
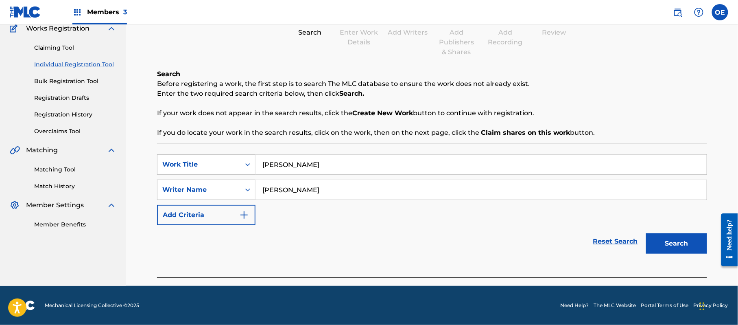
drag, startPoint x: 692, startPoint y: 241, endPoint x: 601, endPoint y: 226, distance: 92.8
click at [692, 241] on button "Search" at bounding box center [676, 243] width 61 height 20
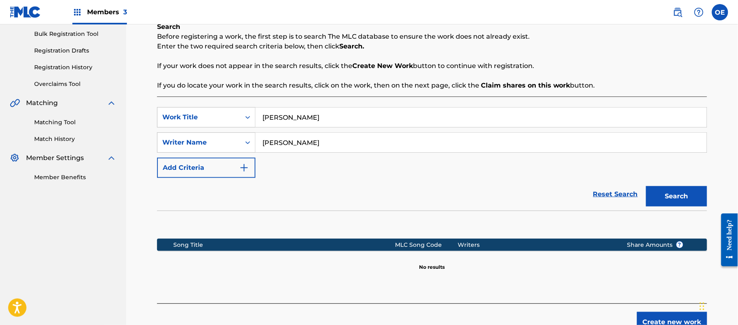
scroll to position [166, 0]
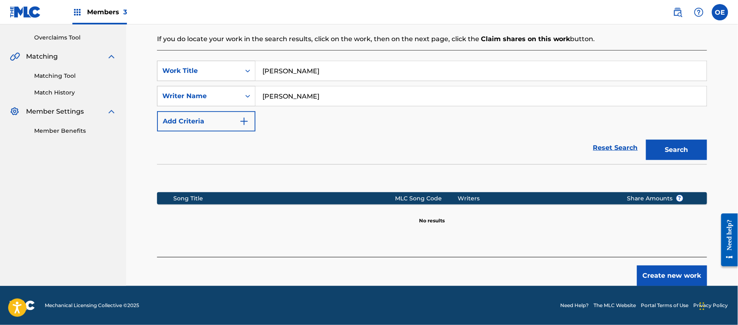
drag, startPoint x: 300, startPoint y: 97, endPoint x: 287, endPoint y: 100, distance: 13.8
click at [287, 100] on input "[PERSON_NAME]" at bounding box center [481, 96] width 451 height 20
click at [646, 140] on button "Search" at bounding box center [676, 150] width 61 height 20
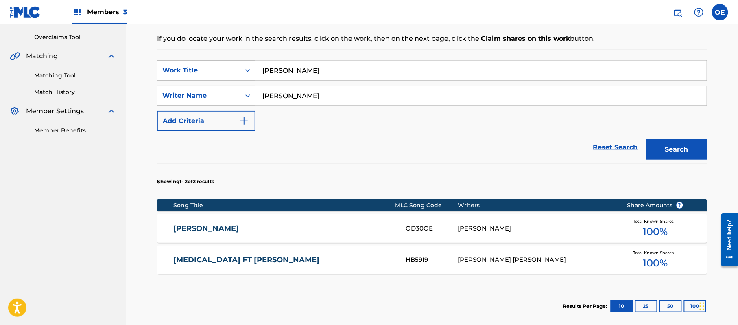
click at [246, 226] on link "[PERSON_NAME]" at bounding box center [284, 228] width 221 height 9
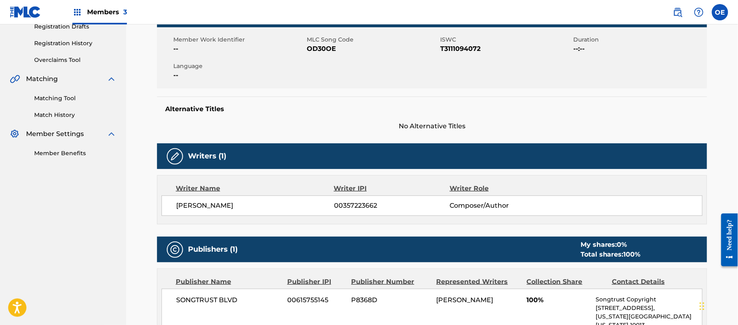
scroll to position [108, 0]
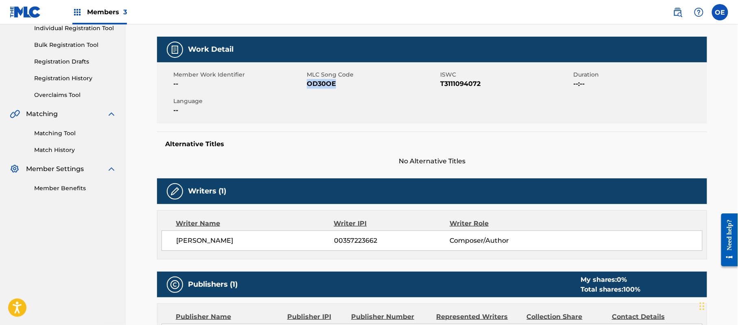
drag, startPoint x: 326, startPoint y: 88, endPoint x: 307, endPoint y: 85, distance: 20.1
click at [307, 85] on span "OD30OE" at bounding box center [372, 84] width 131 height 10
copy span "OD30OE"
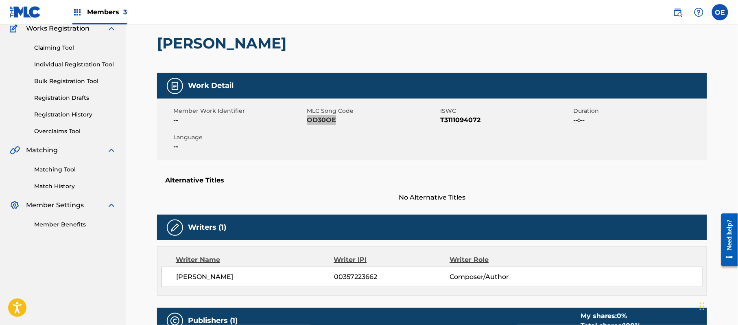
scroll to position [0, 0]
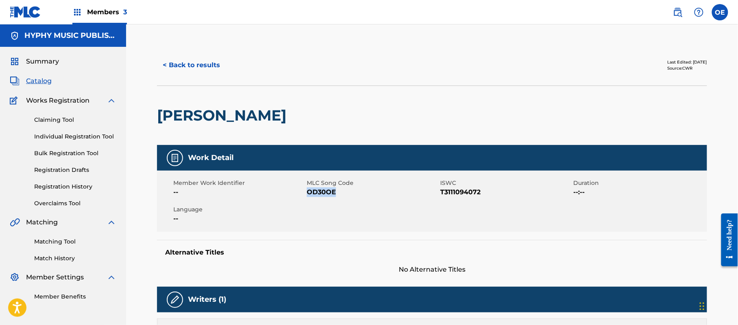
click at [210, 74] on button "< Back to results" at bounding box center [191, 65] width 69 height 20
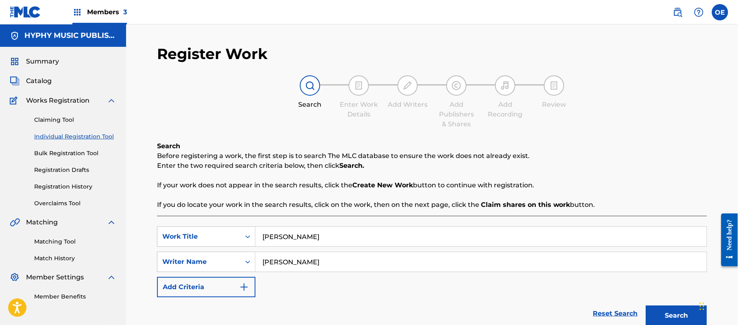
scroll to position [46, 0]
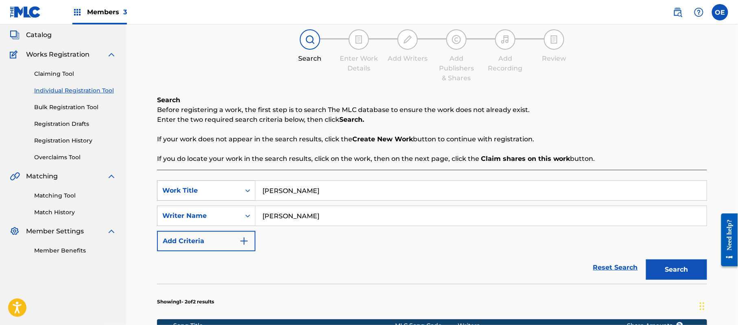
drag, startPoint x: 327, startPoint y: 193, endPoint x: 230, endPoint y: 196, distance: 97.3
click at [230, 196] on div "SearchWithCriteriaaeda956c-267b-4f26-a347-eacfffd30b35 Work Title [PERSON_NAME]" at bounding box center [432, 190] width 550 height 20
click at [684, 264] on button "Search" at bounding box center [676, 269] width 61 height 20
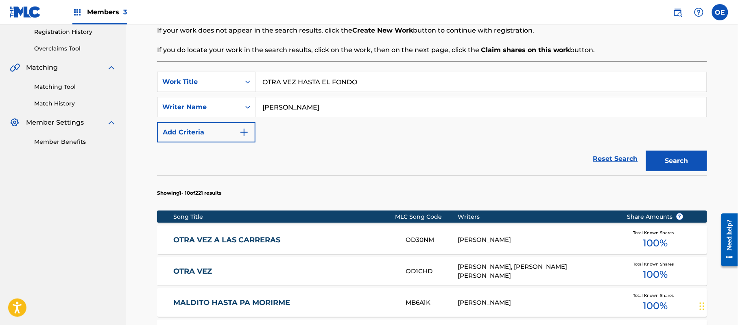
click at [282, 107] on input "[PERSON_NAME]" at bounding box center [481, 107] width 451 height 20
click at [646, 151] on button "Search" at bounding box center [676, 161] width 61 height 20
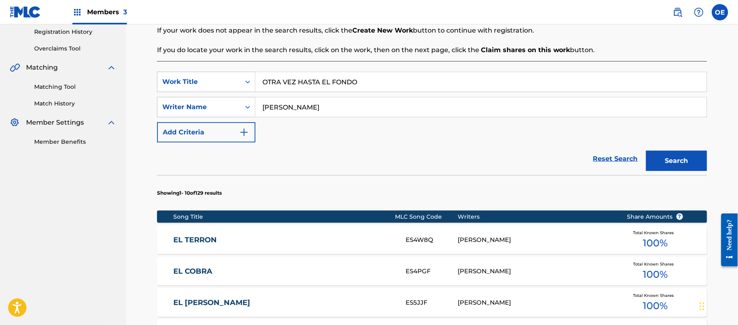
click at [646, 151] on button "Search" at bounding box center [676, 161] width 61 height 20
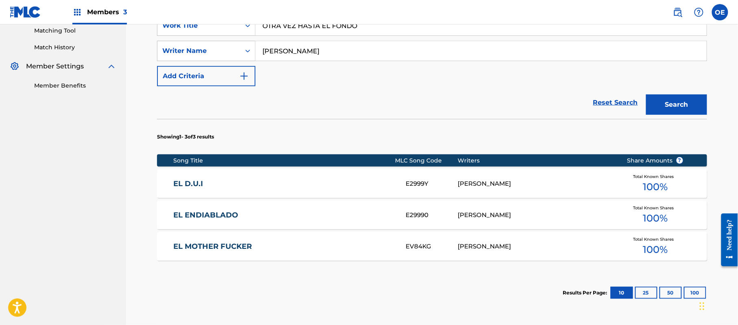
scroll to position [285, 0]
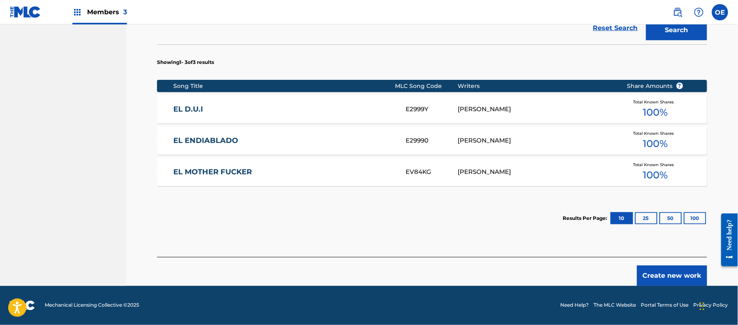
click at [645, 275] on button "Create new work" at bounding box center [672, 275] width 70 height 20
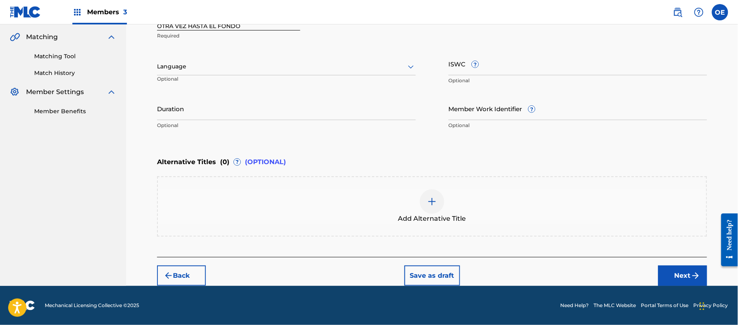
scroll to position [184, 0]
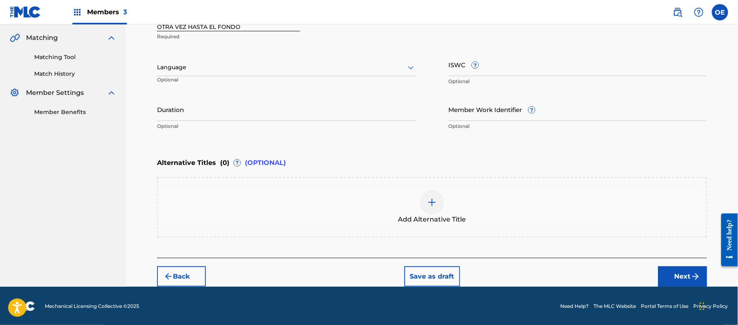
click at [189, 69] on div at bounding box center [286, 67] width 259 height 10
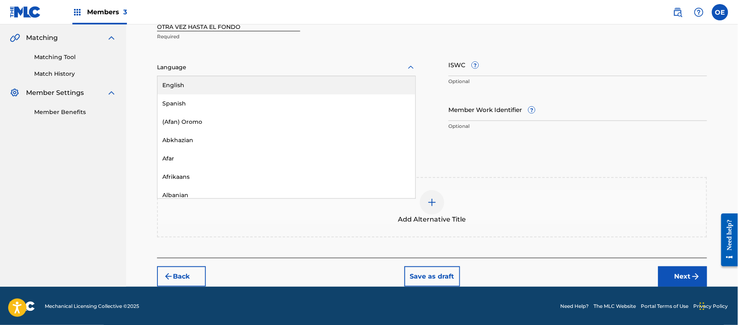
click at [188, 96] on div "Spanish" at bounding box center [287, 103] width 258 height 18
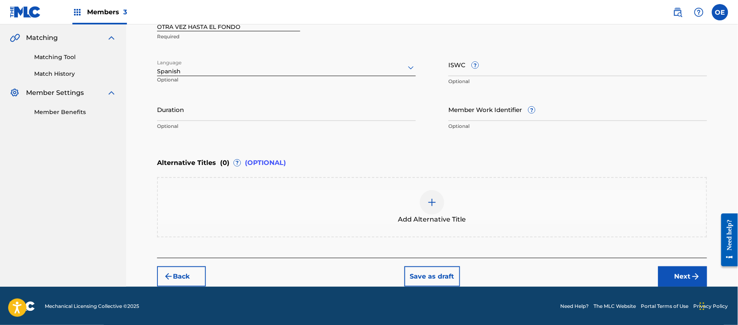
click at [676, 271] on button "Next" at bounding box center [683, 276] width 49 height 20
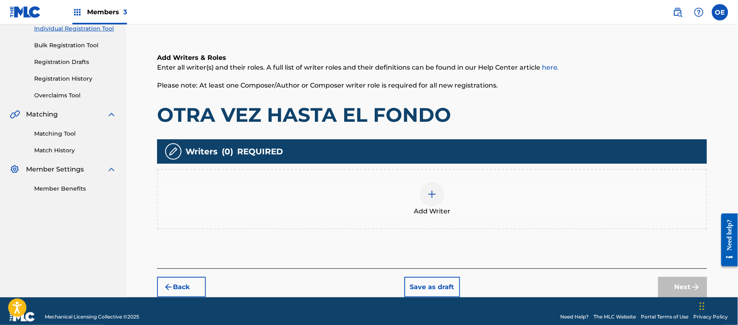
scroll to position [37, 0]
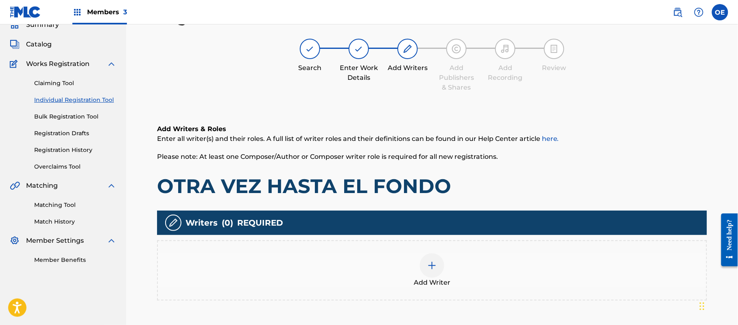
click at [431, 252] on div "Add Writer" at bounding box center [432, 270] width 550 height 60
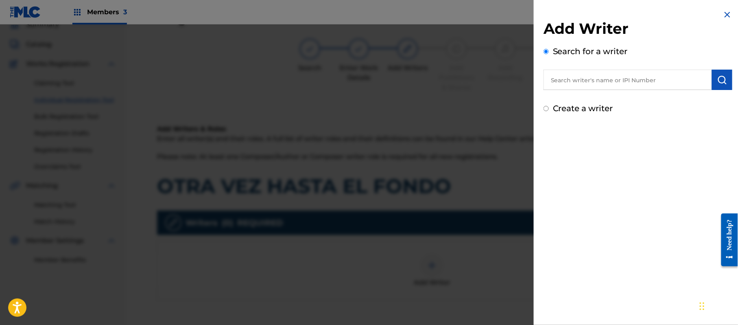
click at [593, 112] on label "Create a writer" at bounding box center [583, 108] width 60 height 10
click at [549, 111] on input "Create a writer" at bounding box center [546, 108] width 5 height 5
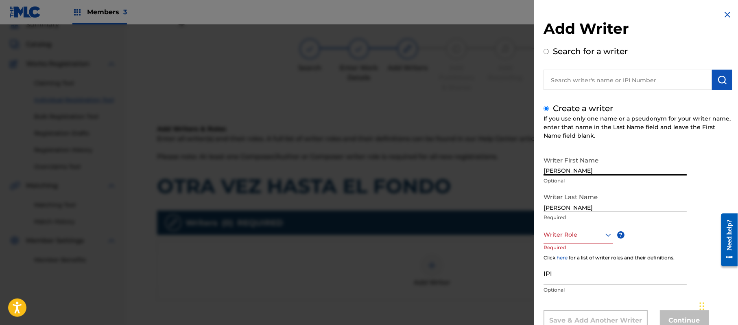
drag, startPoint x: 613, startPoint y: 170, endPoint x: 577, endPoint y: 177, distance: 36.4
click at [577, 177] on div "Writer First Name [PERSON_NAME] Optional" at bounding box center [615, 170] width 143 height 37
drag, startPoint x: 578, startPoint y: 206, endPoint x: 520, endPoint y: 204, distance: 58.2
click at [520, 204] on div "Add Writer Search for a writer Create a writer If you use only one name or a ps…" at bounding box center [369, 174] width 738 height 300
click at [559, 227] on div "8 results available. Use Up and Down to choose options, press Enter to select t…" at bounding box center [579, 235] width 70 height 18
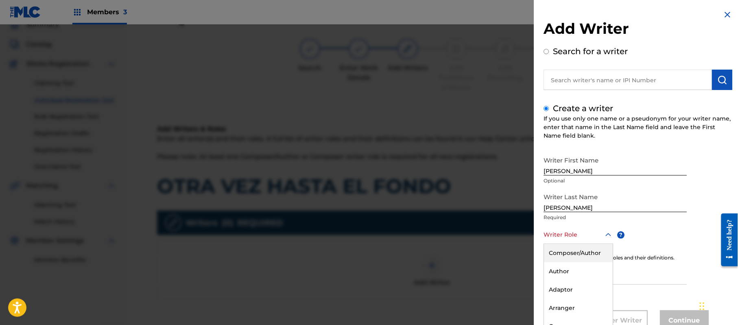
scroll to position [28, 0]
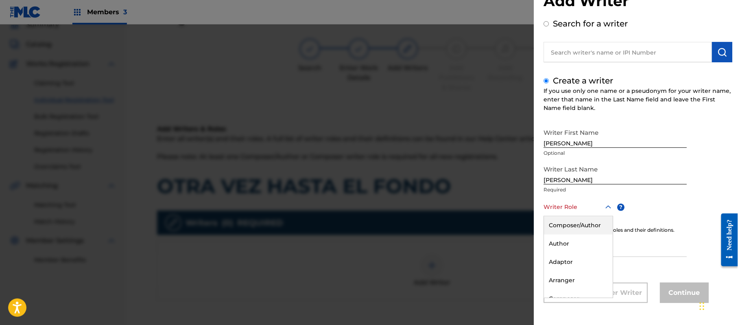
click at [559, 227] on div "Composer/Author" at bounding box center [578, 225] width 69 height 18
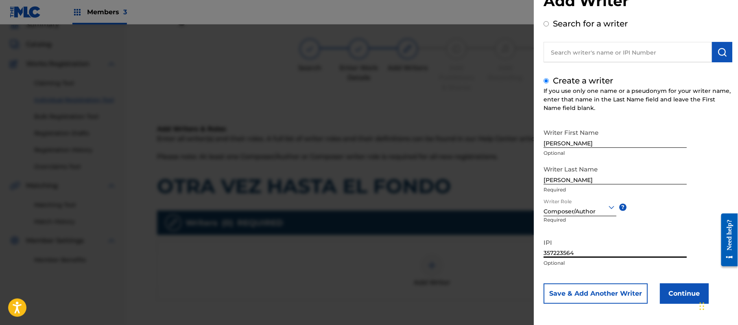
click at [664, 292] on button "Continue" at bounding box center [684, 293] width 49 height 20
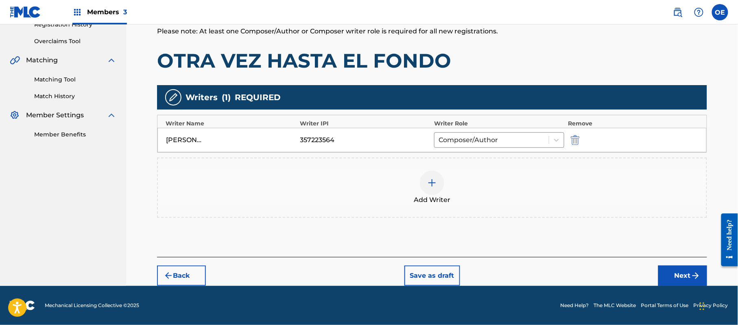
click at [678, 273] on button "Next" at bounding box center [683, 275] width 49 height 20
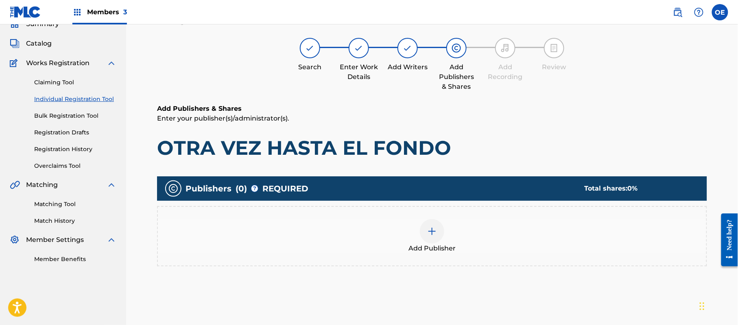
scroll to position [37, 0]
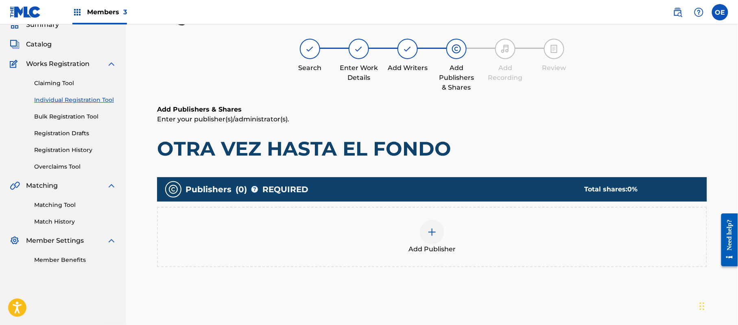
click at [404, 227] on div "Add Publisher" at bounding box center [432, 237] width 549 height 34
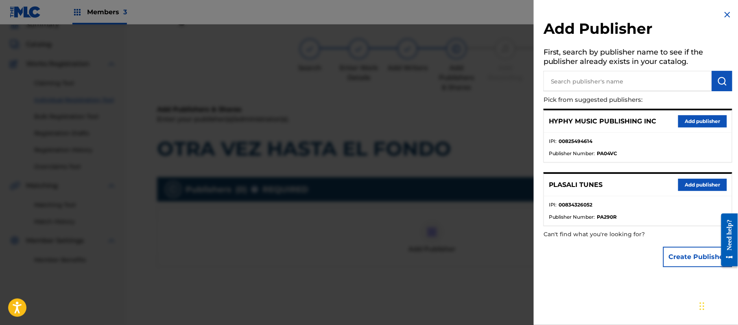
click at [679, 124] on button "Add publisher" at bounding box center [703, 121] width 49 height 12
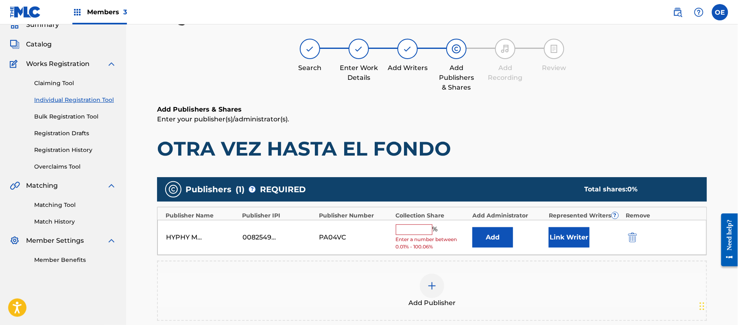
click at [407, 236] on span "Enter a number between 0.01% - 100.06%" at bounding box center [432, 243] width 72 height 15
click at [425, 233] on input "text" at bounding box center [414, 229] width 37 height 11
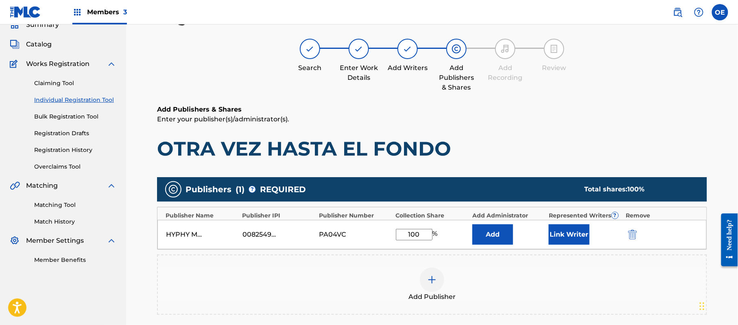
click at [579, 226] on button "Link Writer" at bounding box center [569, 234] width 41 height 20
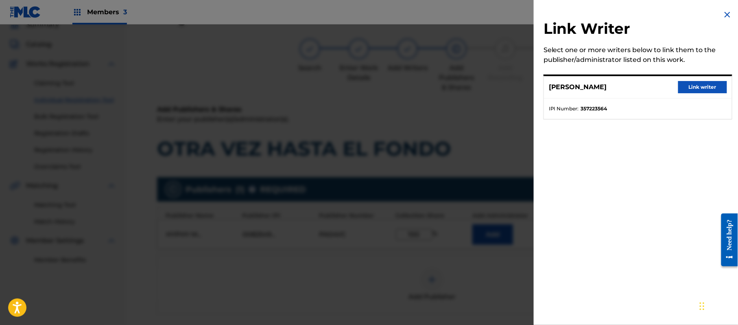
click at [697, 80] on div "[PERSON_NAME] Link writer" at bounding box center [638, 87] width 188 height 22
click at [697, 83] on button "Link writer" at bounding box center [703, 87] width 49 height 12
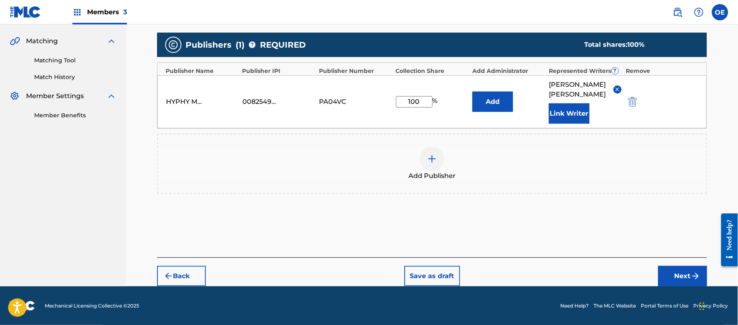
click at [672, 267] on button "Next" at bounding box center [683, 276] width 49 height 20
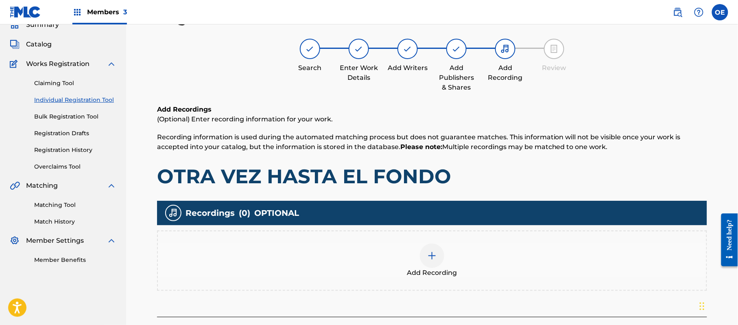
click at [464, 256] on div "Add Recording" at bounding box center [432, 260] width 549 height 34
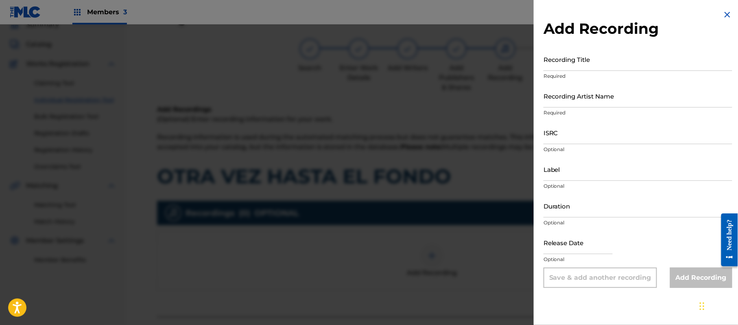
click at [723, 14] on img at bounding box center [728, 15] width 10 height 10
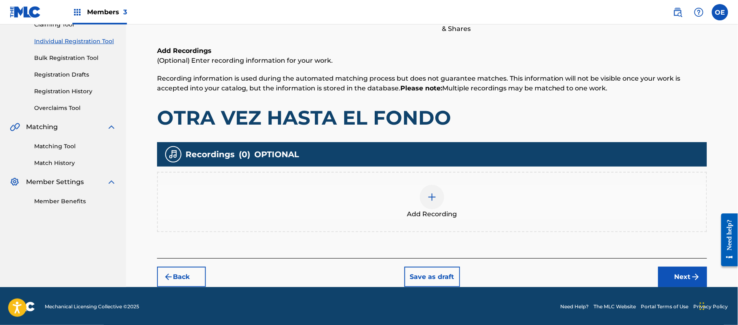
click at [681, 274] on button "Next" at bounding box center [683, 277] width 49 height 20
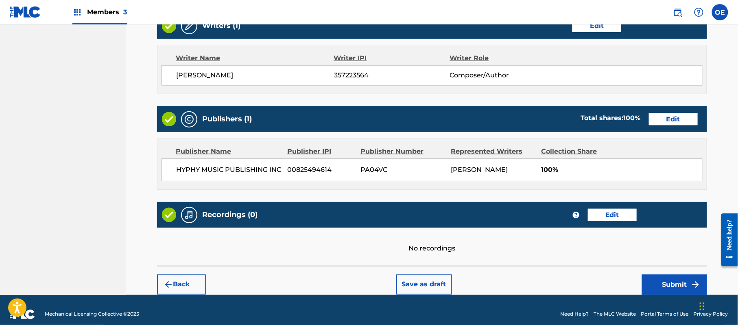
scroll to position [337, 0]
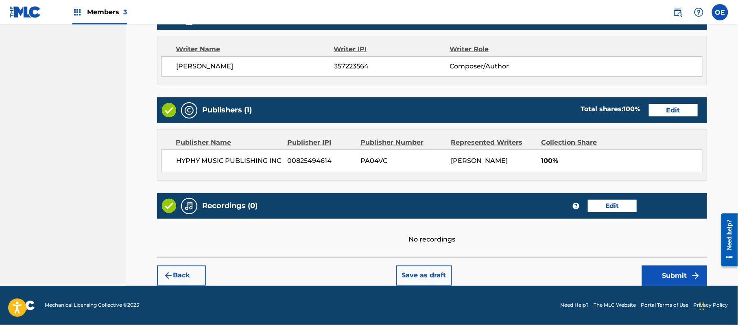
click at [673, 271] on button "Submit" at bounding box center [674, 275] width 65 height 20
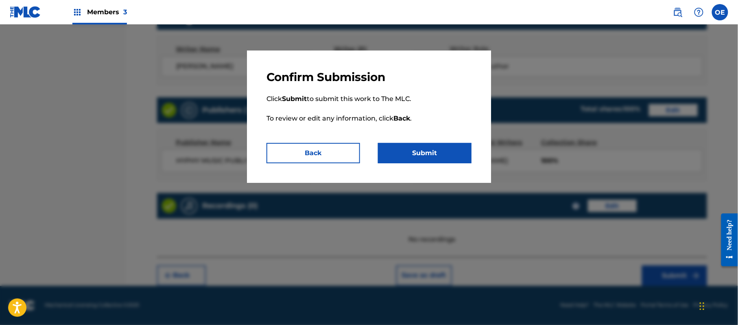
click at [423, 156] on button "Submit" at bounding box center [425, 153] width 94 height 20
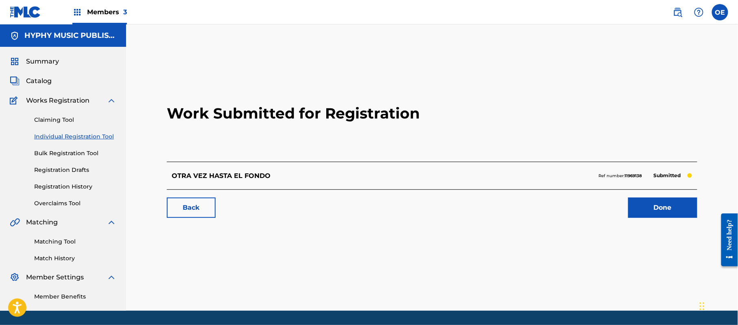
drag, startPoint x: 81, startPoint y: 136, endPoint x: 106, endPoint y: 147, distance: 27.9
click at [81, 136] on link "Individual Registration Tool" at bounding box center [75, 136] width 82 height 9
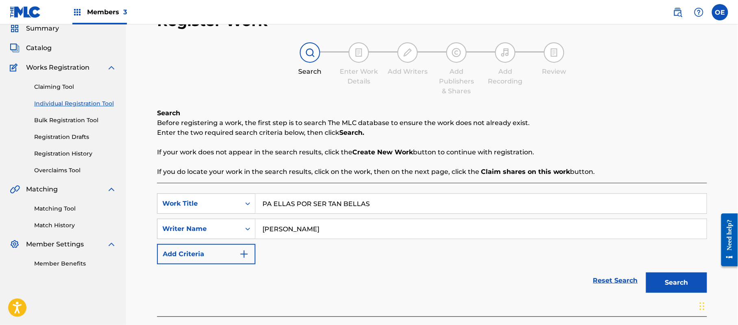
scroll to position [72, 0]
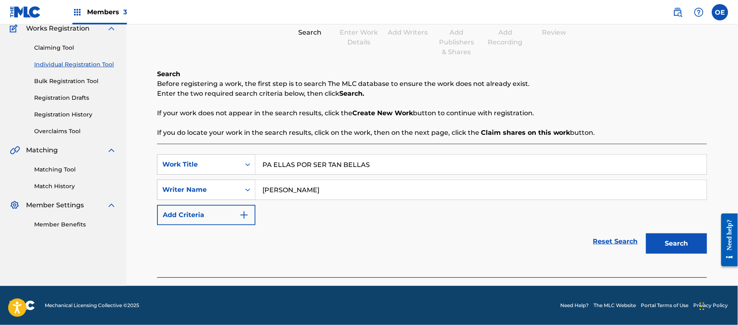
click at [699, 237] on button "Search" at bounding box center [676, 243] width 61 height 20
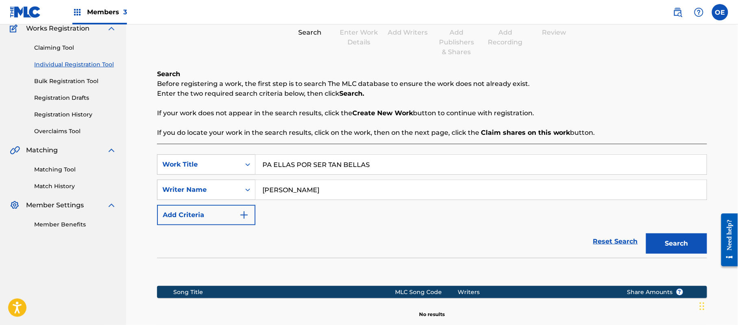
click at [298, 191] on input "[PERSON_NAME]" at bounding box center [481, 190] width 451 height 20
drag, startPoint x: 299, startPoint y: 191, endPoint x: 285, endPoint y: 193, distance: 13.9
click at [285, 193] on input "[PERSON_NAME]" at bounding box center [481, 190] width 451 height 20
click at [646, 233] on button "Search" at bounding box center [676, 243] width 61 height 20
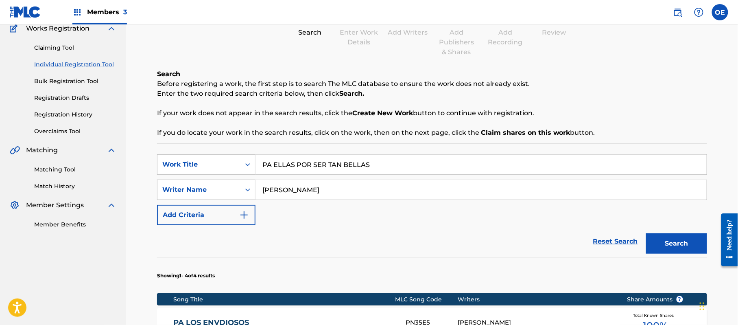
click at [646, 233] on button "Search" at bounding box center [676, 243] width 61 height 20
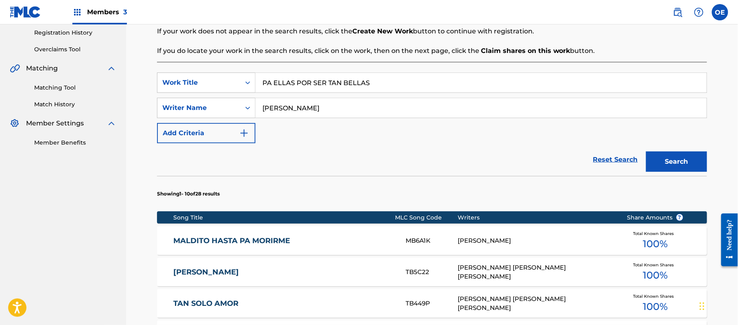
scroll to position [181, 0]
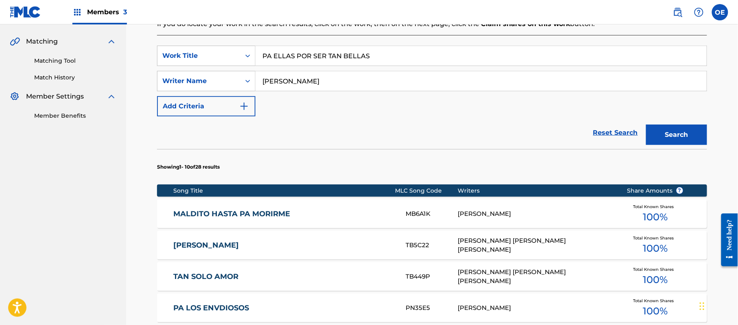
click at [688, 128] on button "Search" at bounding box center [676, 135] width 61 height 20
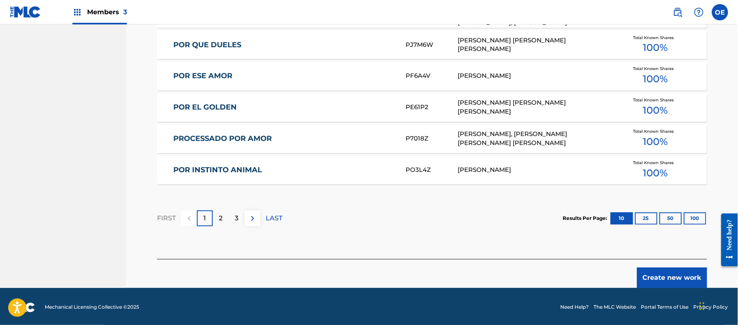
scroll to position [508, 0]
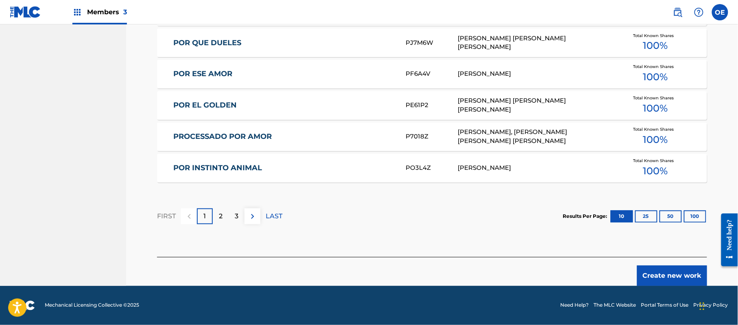
click at [672, 276] on button "Create new work" at bounding box center [672, 275] width 70 height 20
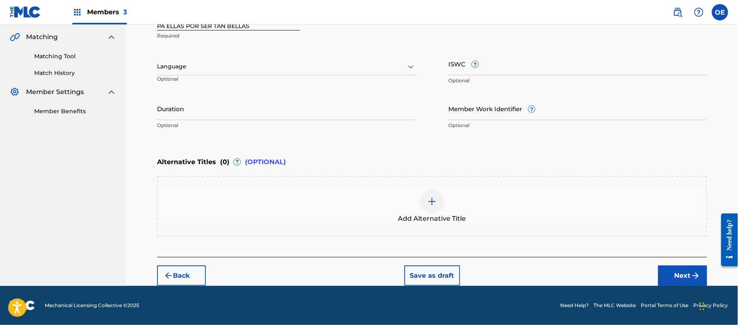
scroll to position [184, 0]
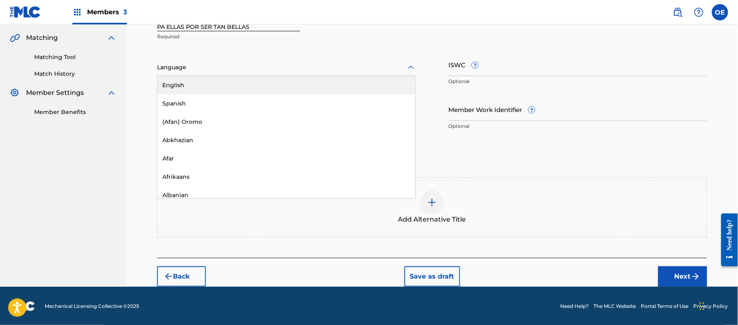
click at [223, 67] on div at bounding box center [286, 67] width 259 height 10
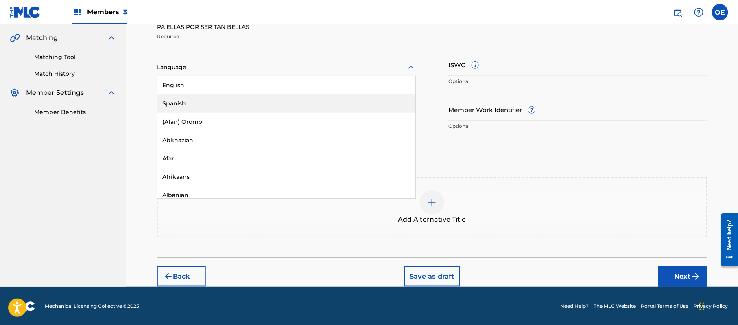
click at [236, 101] on div "Spanish" at bounding box center [287, 103] width 258 height 18
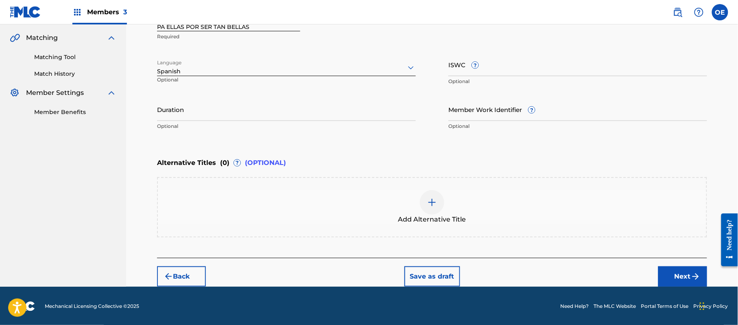
click at [697, 267] on button "Next" at bounding box center [683, 276] width 49 height 20
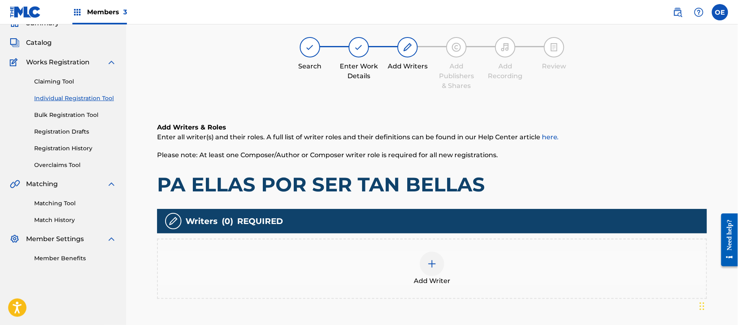
scroll to position [37, 0]
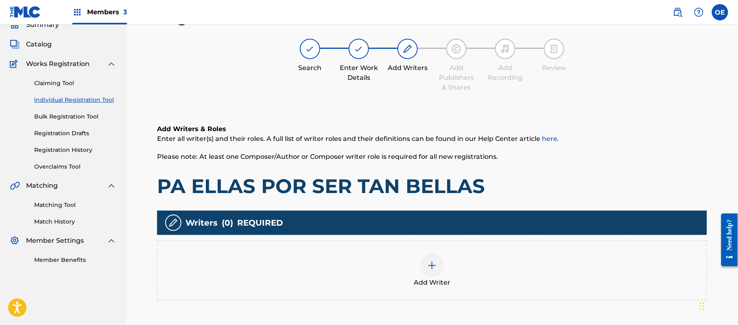
click at [434, 261] on img at bounding box center [432, 266] width 10 height 10
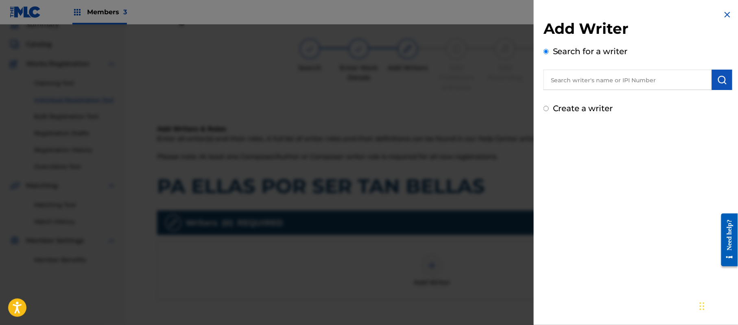
click at [570, 107] on label "Create a writer" at bounding box center [583, 108] width 60 height 10
click at [549, 107] on input "Create a writer" at bounding box center [546, 108] width 5 height 5
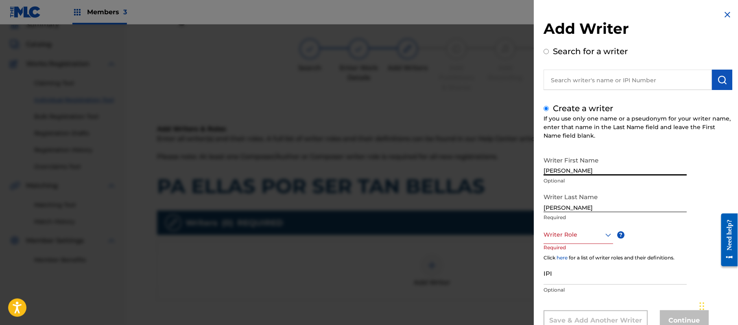
drag, startPoint x: 615, startPoint y: 170, endPoint x: 577, endPoint y: 174, distance: 38.1
click at [577, 174] on input "[PERSON_NAME]" at bounding box center [615, 163] width 143 height 23
click at [577, 204] on input "[PERSON_NAME]" at bounding box center [615, 200] width 143 height 23
drag, startPoint x: 579, startPoint y: 206, endPoint x: 489, endPoint y: 199, distance: 90.2
click at [489, 199] on div "Add Writer Search for a writer Create a writer If you use only one name or a ps…" at bounding box center [369, 174] width 738 height 300
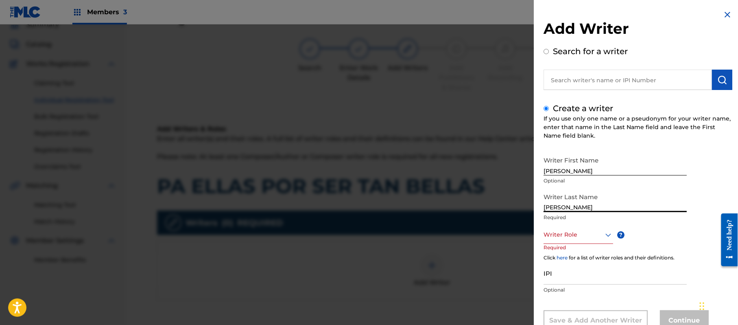
scroll to position [28, 0]
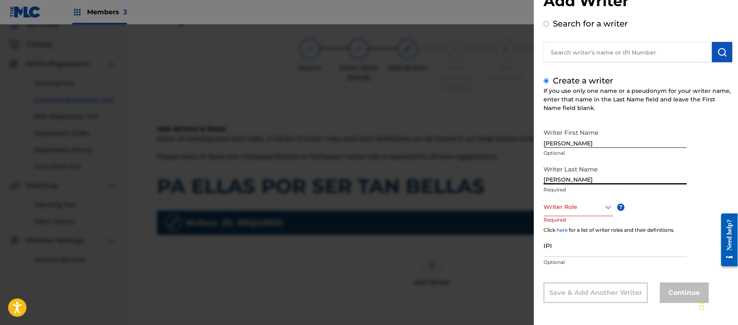
click at [548, 216] on div "Writer Role" at bounding box center [579, 207] width 70 height 18
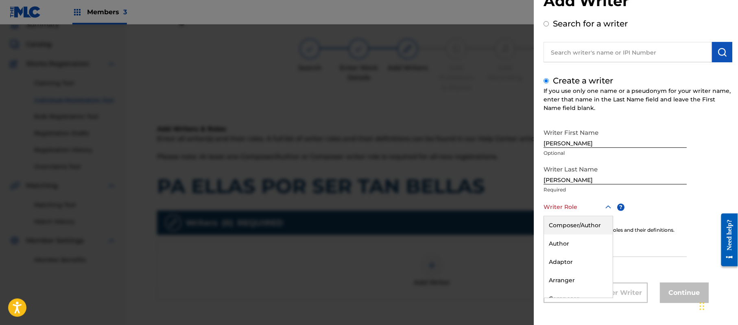
click at [554, 225] on div "Composer/Author" at bounding box center [578, 225] width 69 height 18
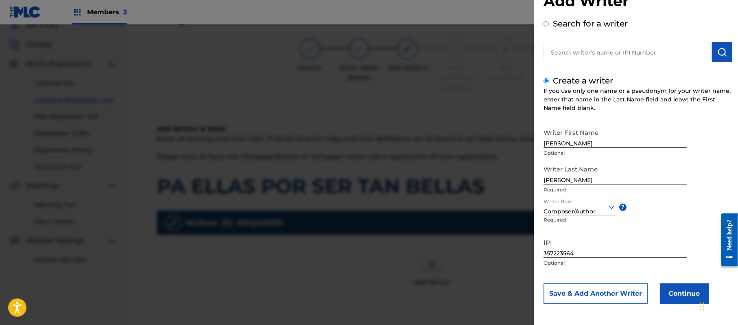
click at [668, 288] on button "Continue" at bounding box center [684, 293] width 49 height 20
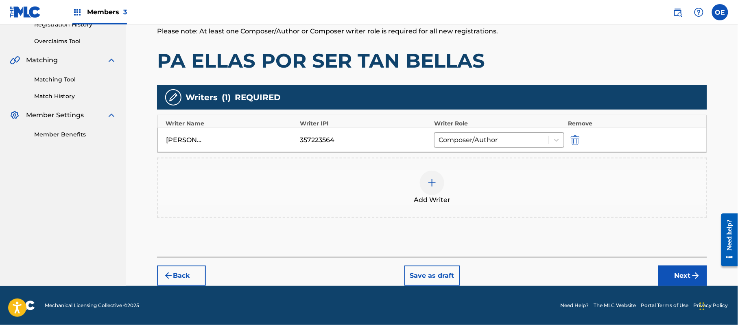
click at [670, 265] on button "Next" at bounding box center [683, 275] width 49 height 20
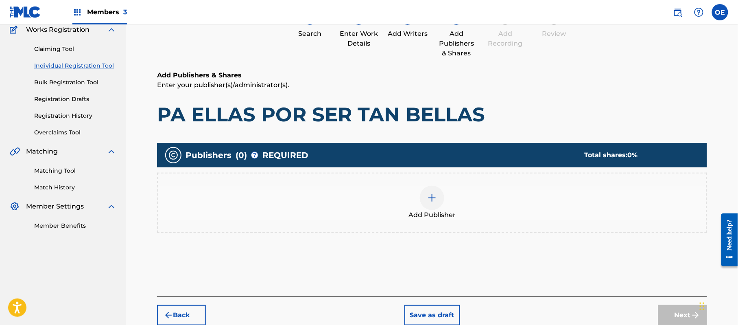
scroll to position [37, 0]
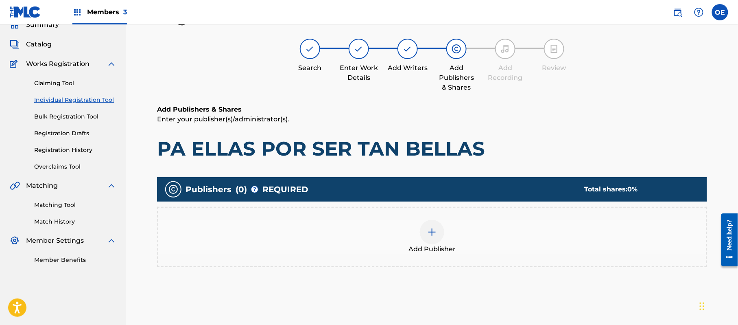
click at [448, 240] on div "Add Publisher" at bounding box center [432, 237] width 549 height 34
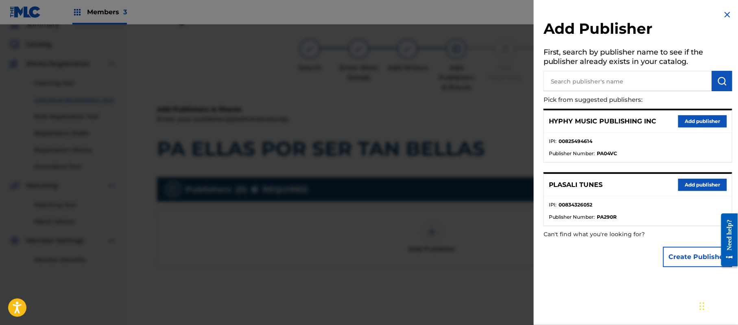
click at [682, 124] on button "Add publisher" at bounding box center [703, 121] width 49 height 12
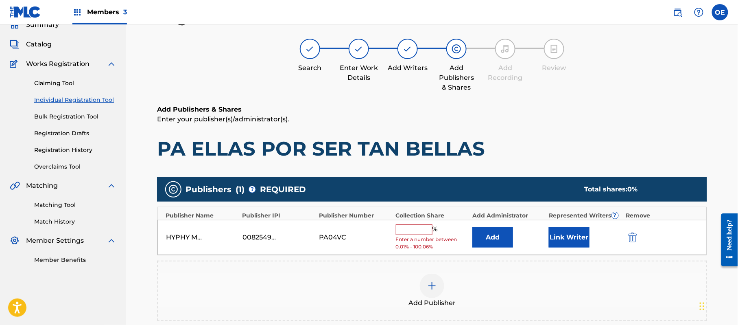
click at [414, 234] on input "text" at bounding box center [414, 229] width 37 height 11
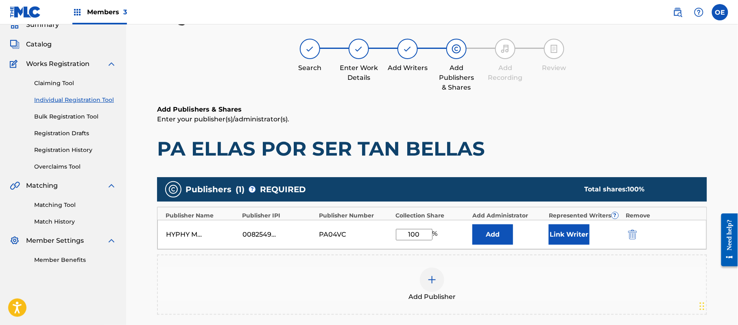
click at [561, 227] on button "Link Writer" at bounding box center [569, 234] width 41 height 20
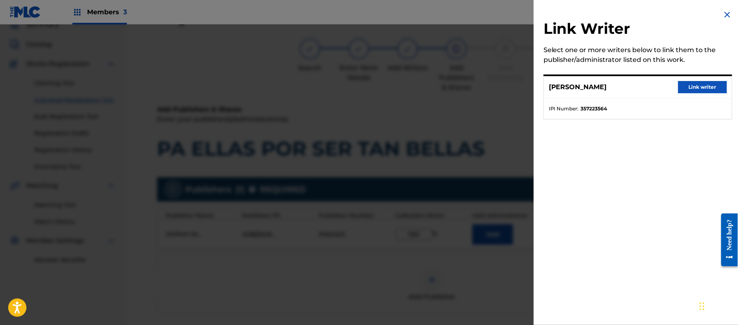
click at [694, 87] on button "Link writer" at bounding box center [703, 87] width 49 height 12
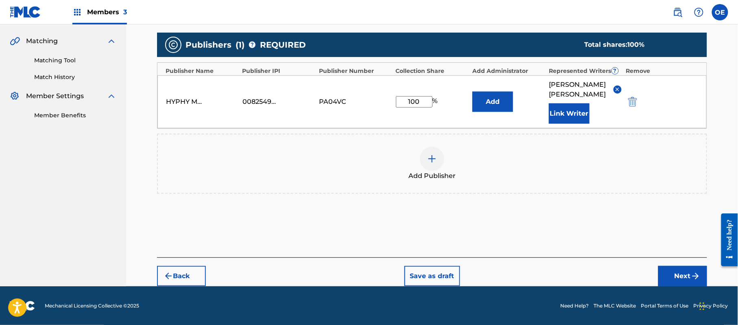
click at [668, 274] on button "Next" at bounding box center [683, 276] width 49 height 20
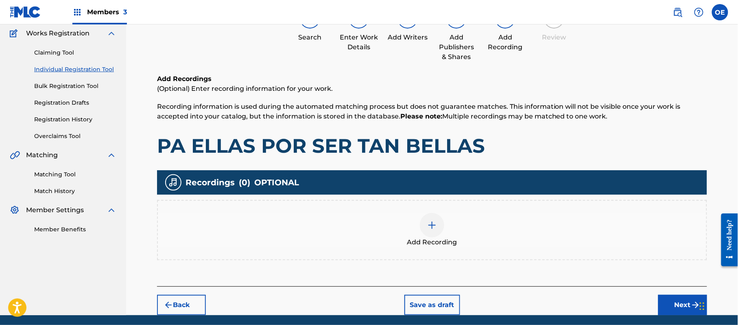
scroll to position [95, 0]
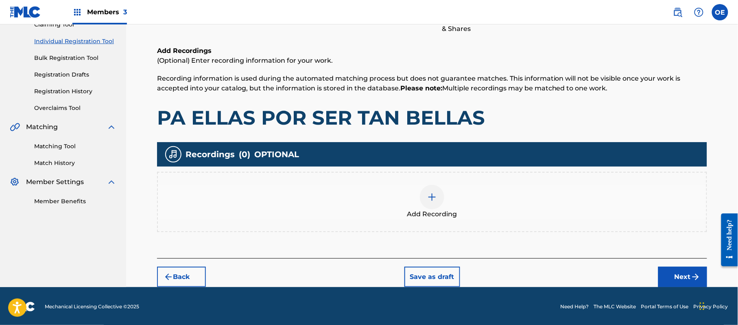
click at [412, 195] on div "Add Recording" at bounding box center [432, 202] width 549 height 34
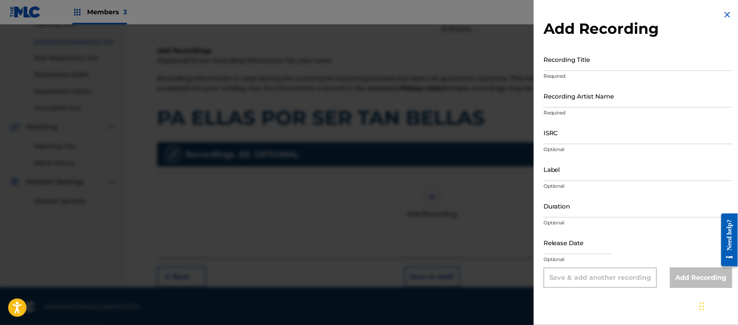
click at [723, 18] on img at bounding box center [728, 15] width 10 height 10
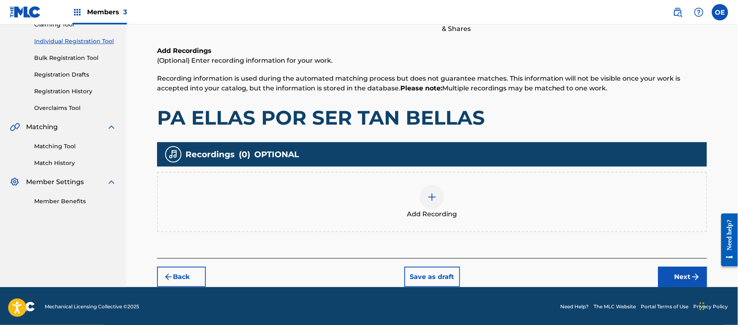
click at [673, 269] on button "Next" at bounding box center [683, 277] width 49 height 20
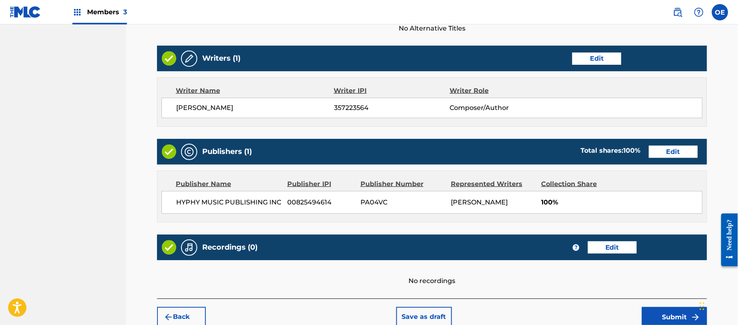
scroll to position [337, 0]
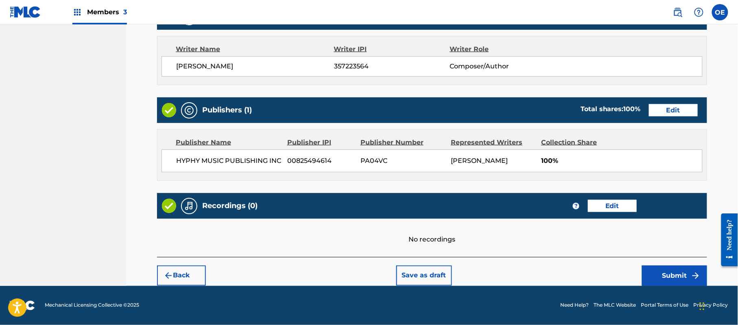
click at [682, 270] on button "Submit" at bounding box center [674, 275] width 65 height 20
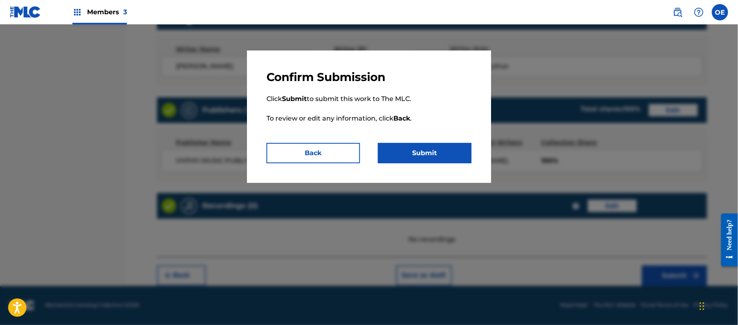
click at [456, 157] on button "Submit" at bounding box center [425, 153] width 94 height 20
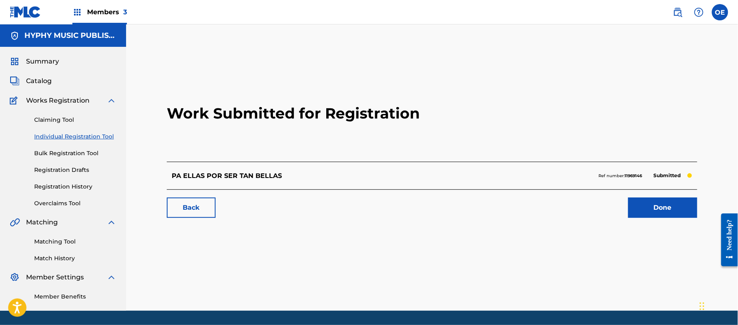
drag, startPoint x: 77, startPoint y: 139, endPoint x: 113, endPoint y: 138, distance: 36.2
click at [77, 139] on link "Individual Registration Tool" at bounding box center [75, 136] width 82 height 9
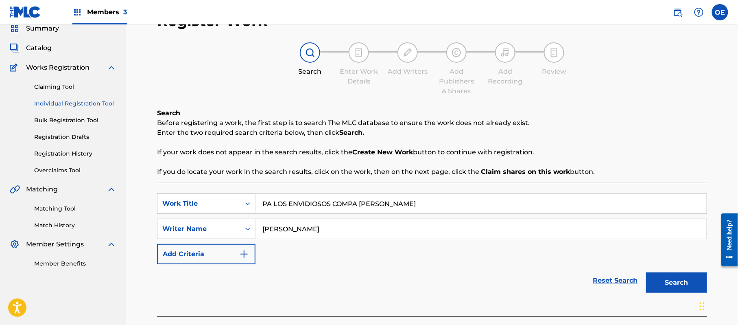
scroll to position [72, 0]
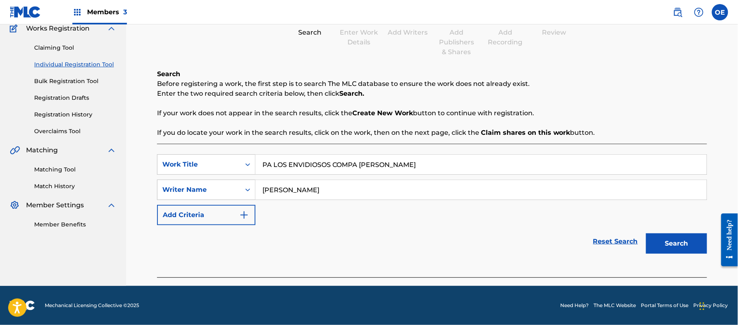
click at [676, 234] on button "Search" at bounding box center [676, 243] width 61 height 20
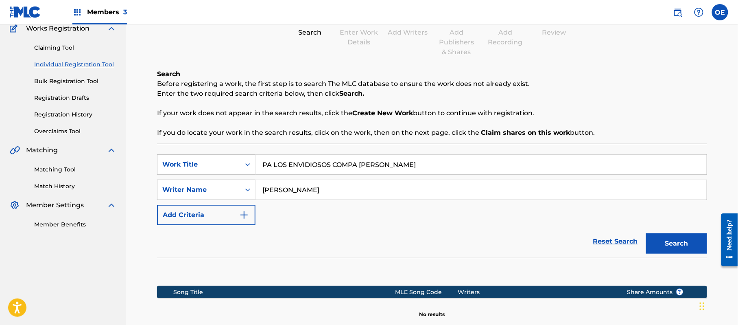
drag, startPoint x: 300, startPoint y: 191, endPoint x: 285, endPoint y: 193, distance: 15.1
click at [285, 193] on input "[PERSON_NAME]" at bounding box center [481, 190] width 451 height 20
click at [646, 233] on button "Search" at bounding box center [676, 243] width 61 height 20
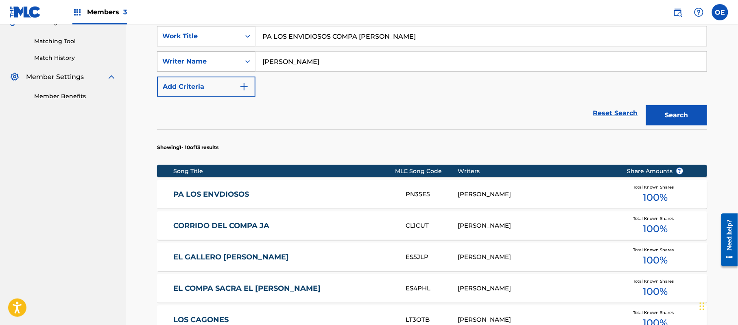
scroll to position [126, 0]
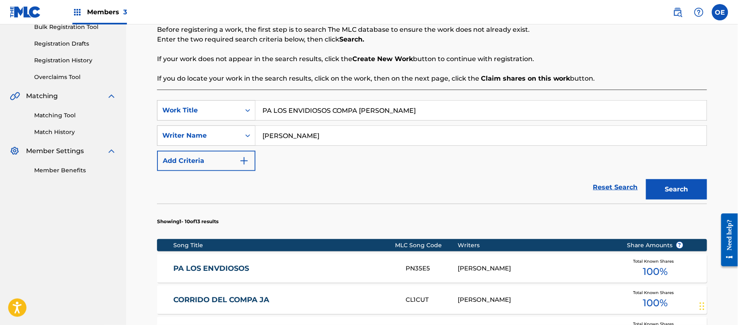
drag, startPoint x: 288, startPoint y: 135, endPoint x: 279, endPoint y: 138, distance: 9.3
click at [279, 138] on input "[PERSON_NAME]" at bounding box center [481, 136] width 451 height 20
click at [646, 179] on button "Search" at bounding box center [676, 189] width 61 height 20
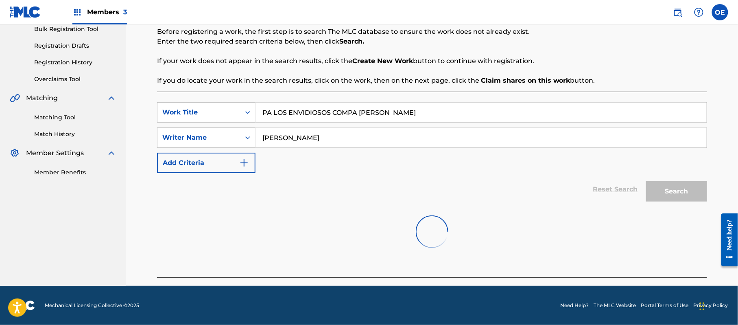
scroll to position [70, 0]
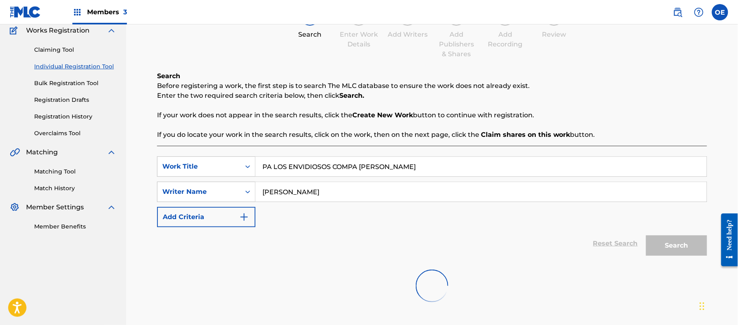
click at [70, 82] on link "Bulk Registration Tool" at bounding box center [75, 83] width 82 height 9
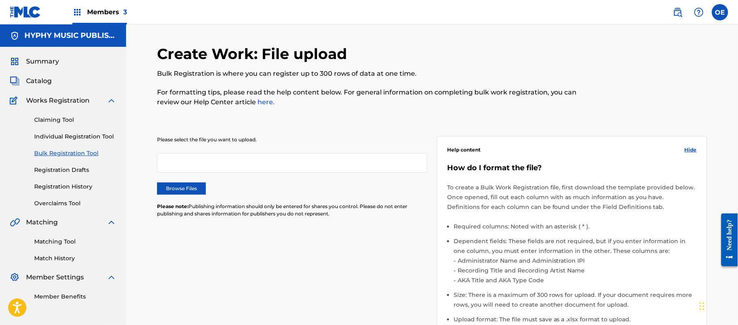
click at [66, 134] on div "Claiming Tool Individual Registration Tool Bulk Registration Tool Registration …" at bounding box center [63, 156] width 107 height 102
drag, startPoint x: 81, startPoint y: 137, endPoint x: 15, endPoint y: 154, distance: 68.8
click at [81, 137] on link "Individual Registration Tool" at bounding box center [75, 136] width 82 height 9
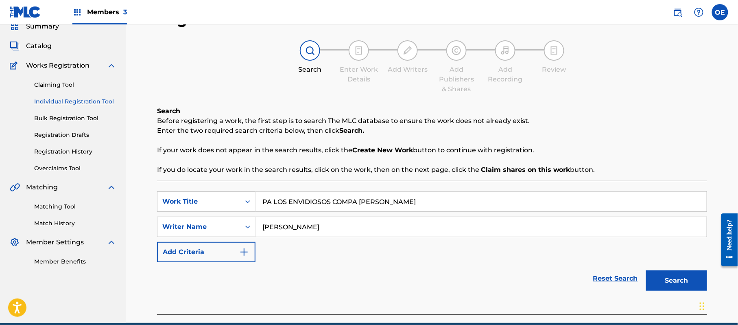
scroll to position [72, 0]
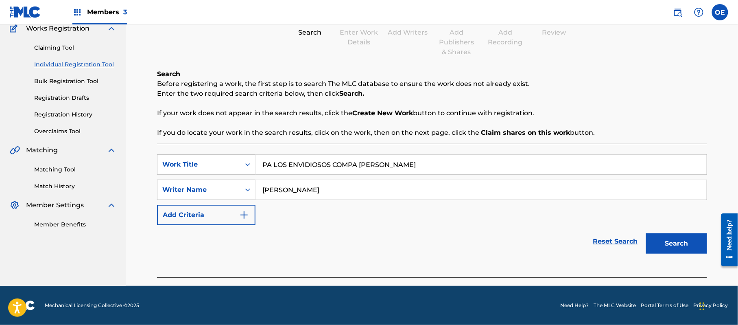
drag, startPoint x: 680, startPoint y: 236, endPoint x: 472, endPoint y: 217, distance: 208.5
click at [676, 236] on button "Search" at bounding box center [676, 243] width 61 height 20
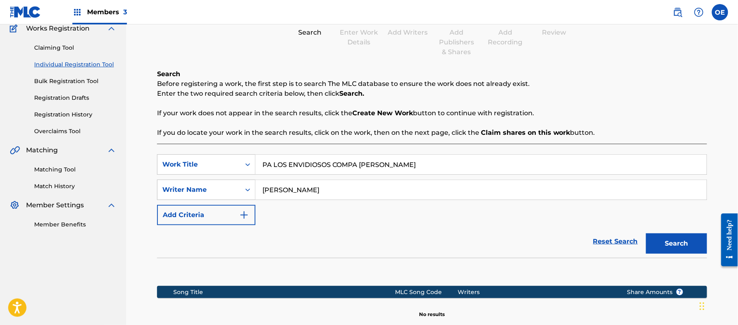
drag, startPoint x: 300, startPoint y: 190, endPoint x: 278, endPoint y: 193, distance: 22.2
click at [278, 193] on input "[PERSON_NAME]" at bounding box center [481, 190] width 451 height 20
click at [646, 233] on button "Search" at bounding box center [676, 243] width 61 height 20
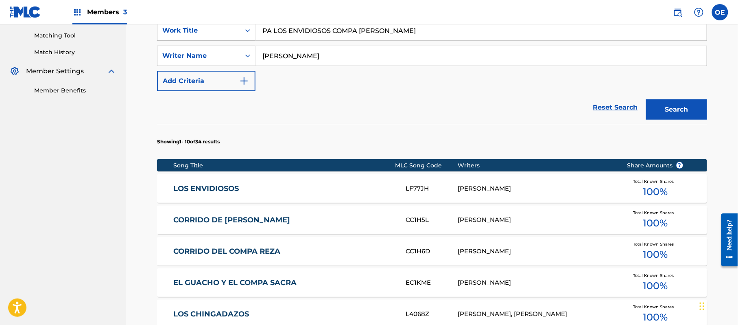
scroll to position [235, 0]
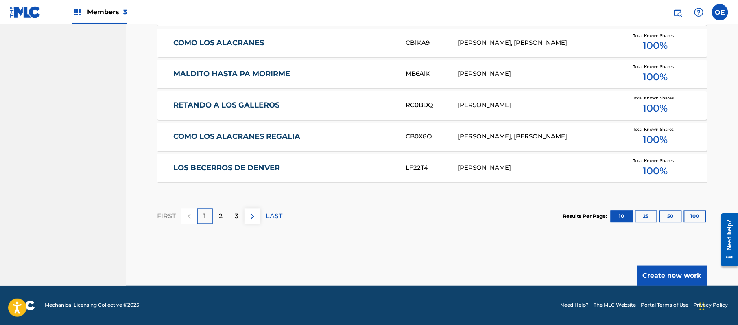
click at [644, 274] on button "Create new work" at bounding box center [672, 275] width 70 height 20
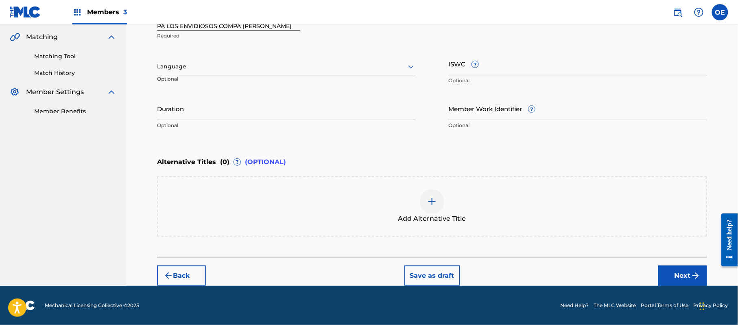
scroll to position [184, 0]
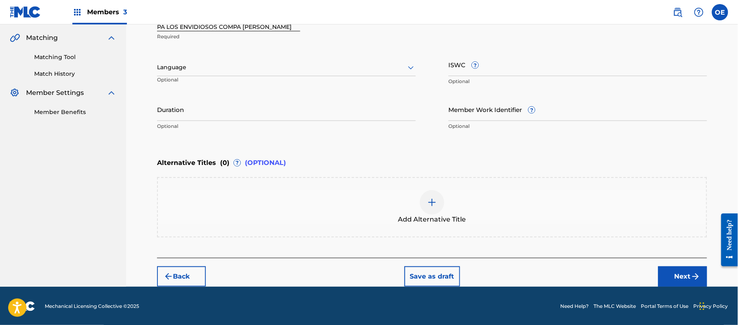
click at [217, 67] on div at bounding box center [286, 67] width 259 height 10
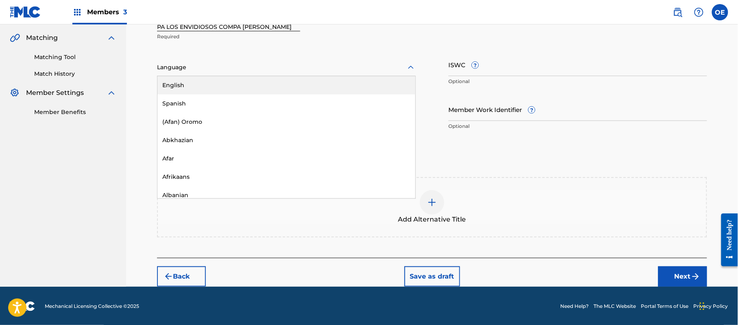
click at [209, 101] on div "Spanish" at bounding box center [287, 103] width 258 height 18
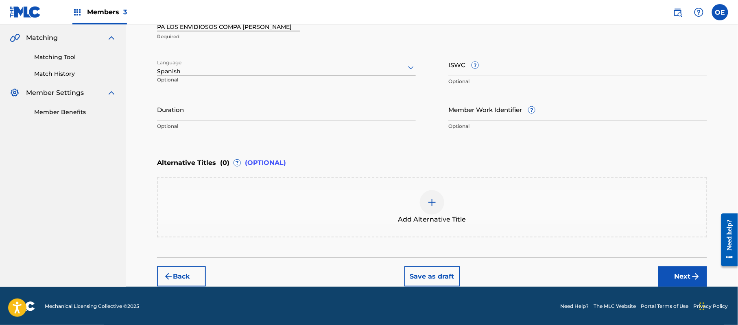
click at [686, 284] on button "Next" at bounding box center [683, 276] width 49 height 20
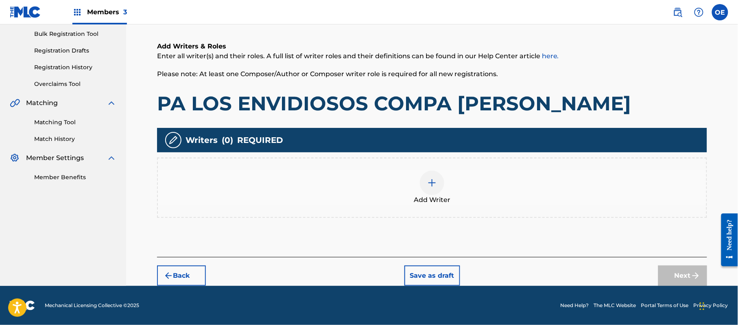
scroll to position [37, 0]
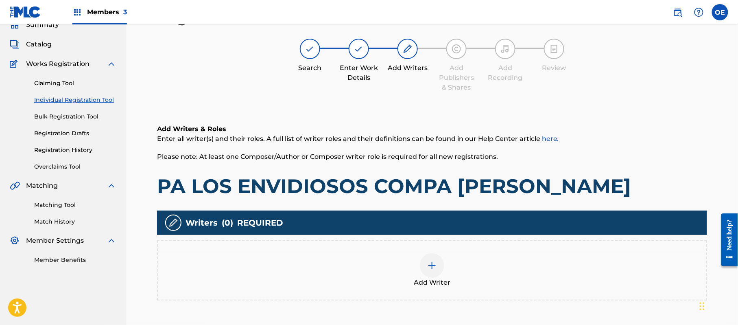
click at [486, 267] on div "Add Writer" at bounding box center [432, 270] width 549 height 34
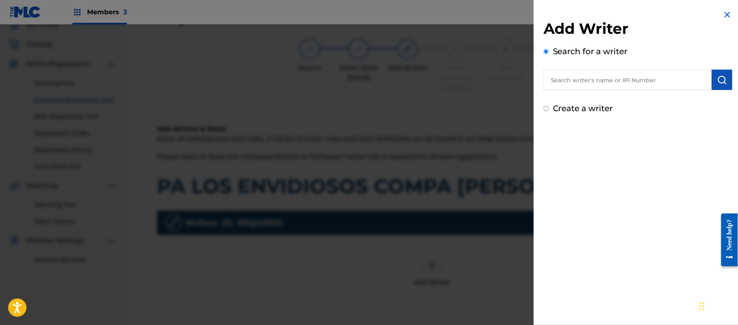
click at [562, 110] on label "Create a writer" at bounding box center [583, 108] width 60 height 10
click at [549, 110] on input "Create a writer" at bounding box center [546, 108] width 5 height 5
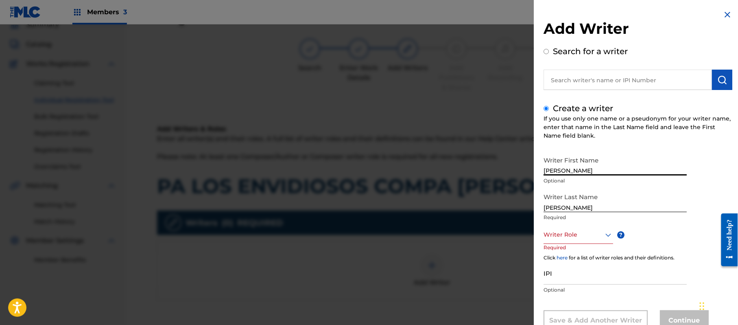
drag, startPoint x: 616, startPoint y: 165, endPoint x: 577, endPoint y: 173, distance: 40.0
click at [577, 173] on input "[PERSON_NAME]" at bounding box center [615, 163] width 143 height 23
drag, startPoint x: 579, startPoint y: 204, endPoint x: 534, endPoint y: 209, distance: 44.6
click at [534, 209] on div "Add Writer Search for a writer Create a writer If you use only one name or a ps…" at bounding box center [638, 176] width 208 height 353
click at [578, 232] on div "8 results available. Use Up and Down to choose options, press Enter to select t…" at bounding box center [579, 235] width 70 height 18
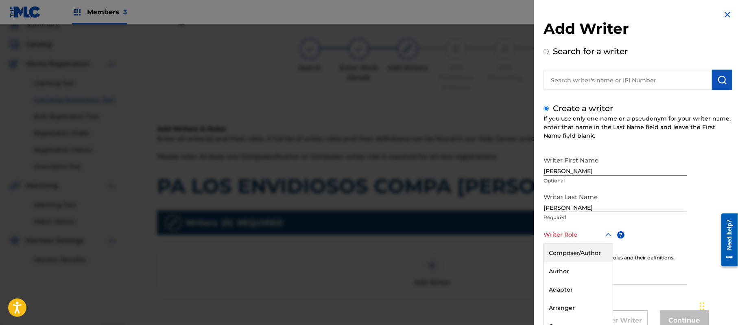
scroll to position [28, 0]
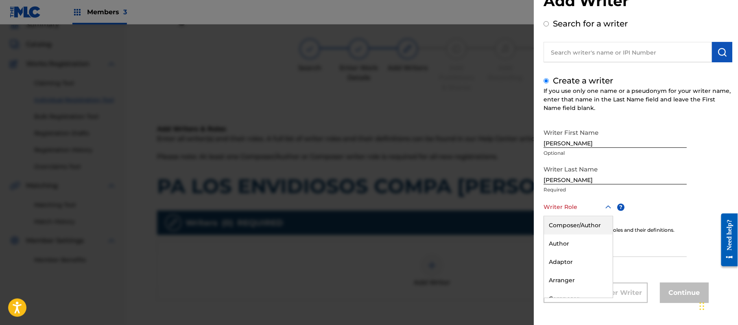
click at [580, 228] on div "Composer/Author" at bounding box center [578, 225] width 69 height 18
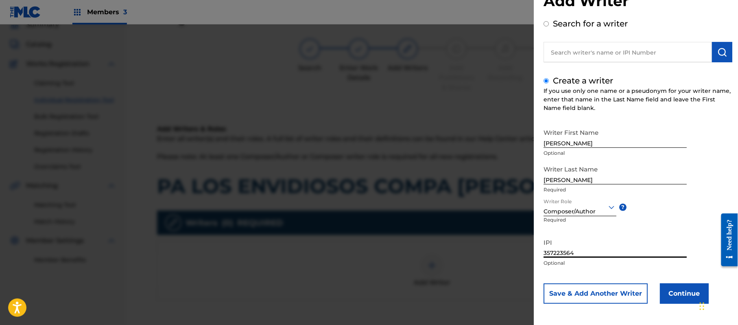
click at [675, 285] on button "Continue" at bounding box center [684, 293] width 49 height 20
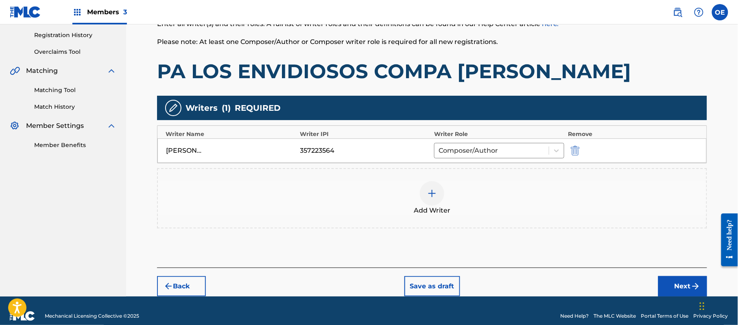
scroll to position [162, 0]
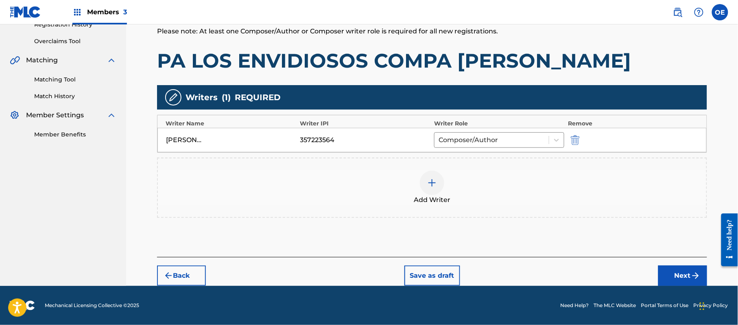
click at [680, 282] on button "Next" at bounding box center [683, 275] width 49 height 20
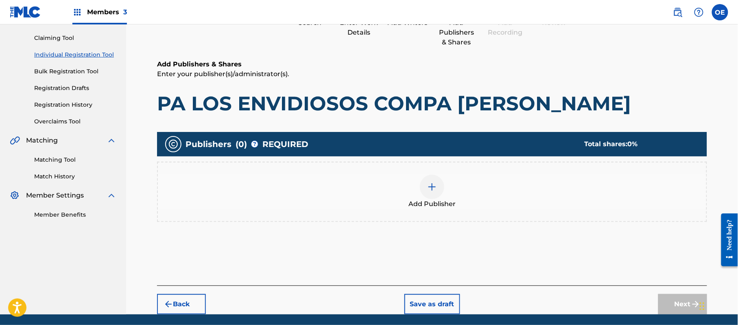
scroll to position [37, 0]
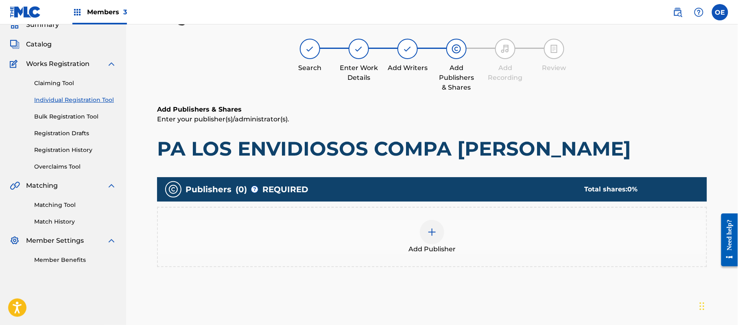
click at [461, 239] on div "Add Publisher" at bounding box center [432, 237] width 549 height 34
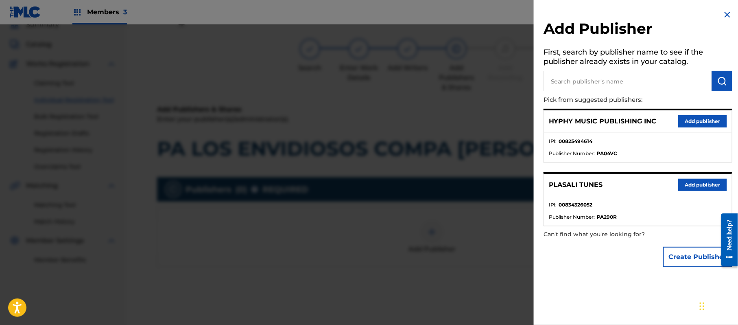
click at [708, 116] on button "Add publisher" at bounding box center [703, 121] width 49 height 12
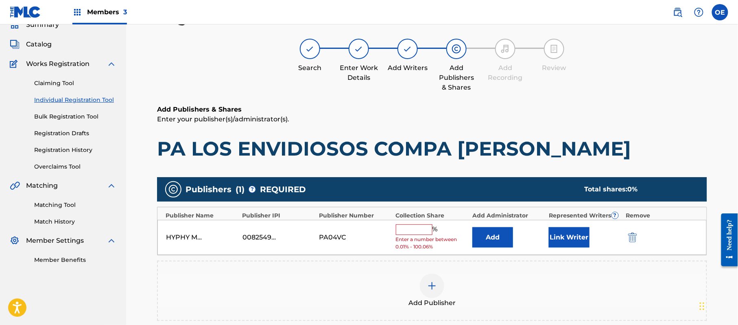
click at [420, 241] on span "Enter a number between 0.01% - 100.06%" at bounding box center [432, 243] width 72 height 15
click at [421, 235] on div "% Enter a number between 0.01% - 100.06%" at bounding box center [432, 237] width 72 height 26
click at [423, 234] on input "text" at bounding box center [414, 229] width 37 height 11
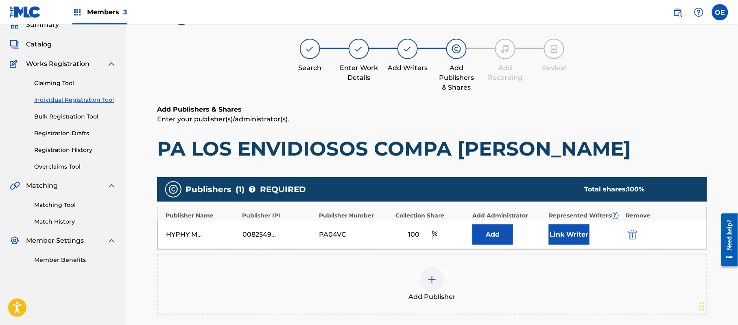
click at [562, 238] on button "Link Writer" at bounding box center [569, 234] width 41 height 20
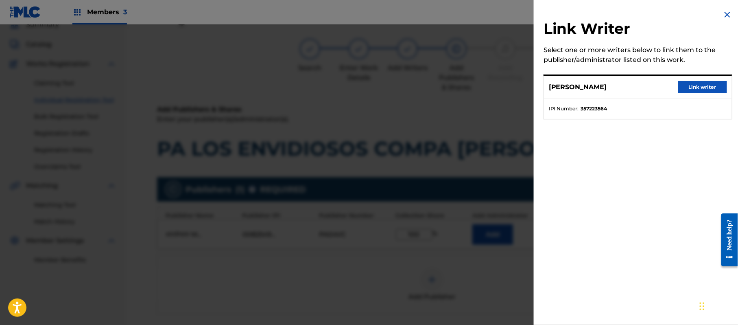
click at [704, 90] on button "Link writer" at bounding box center [703, 87] width 49 height 12
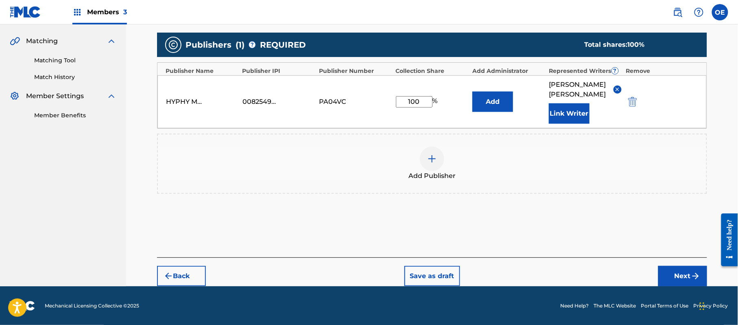
click at [690, 267] on button "Next" at bounding box center [683, 276] width 49 height 20
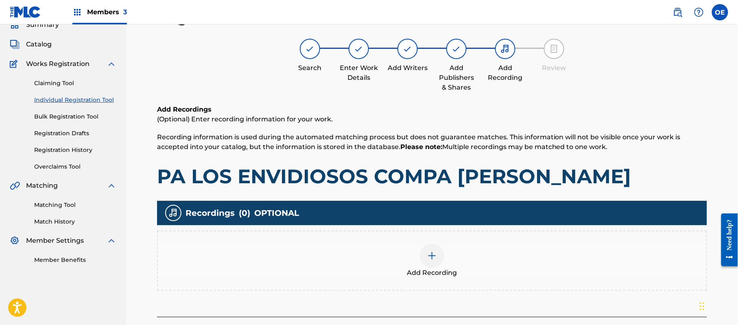
click at [466, 245] on div "Add Recording" at bounding box center [432, 260] width 549 height 34
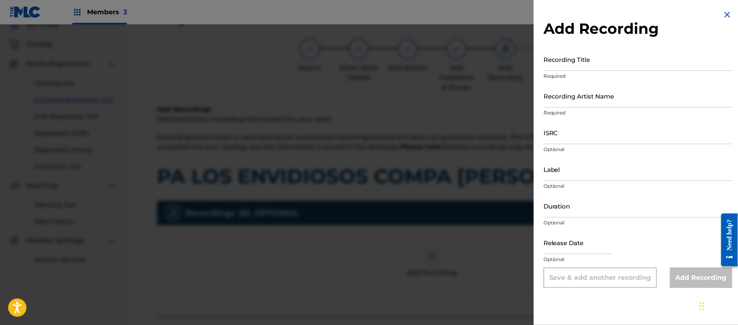
click at [725, 12] on img at bounding box center [728, 15] width 10 height 10
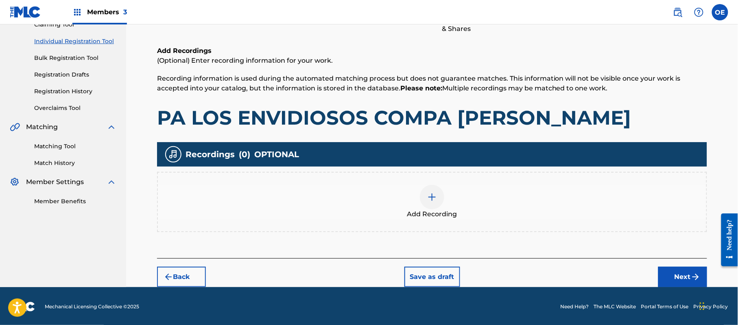
click at [678, 267] on button "Next" at bounding box center [683, 277] width 49 height 20
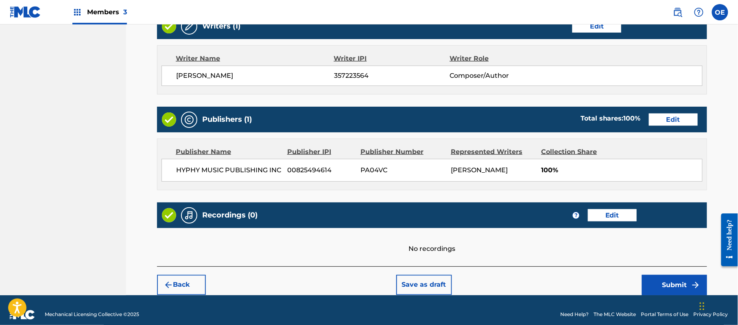
scroll to position [337, 0]
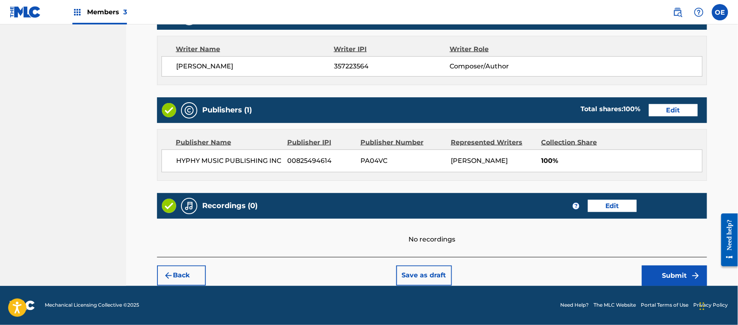
click at [686, 276] on button "Submit" at bounding box center [674, 275] width 65 height 20
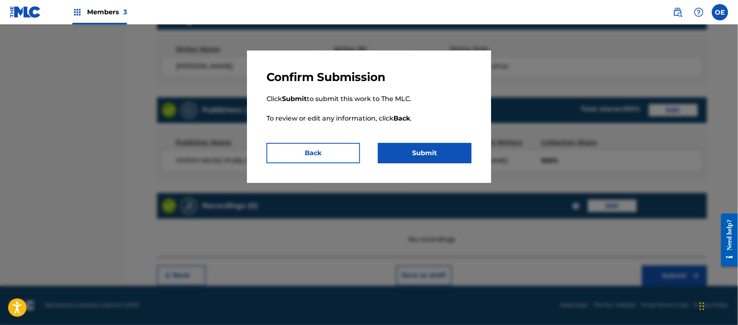
click at [414, 149] on button "Submit" at bounding box center [425, 153] width 94 height 20
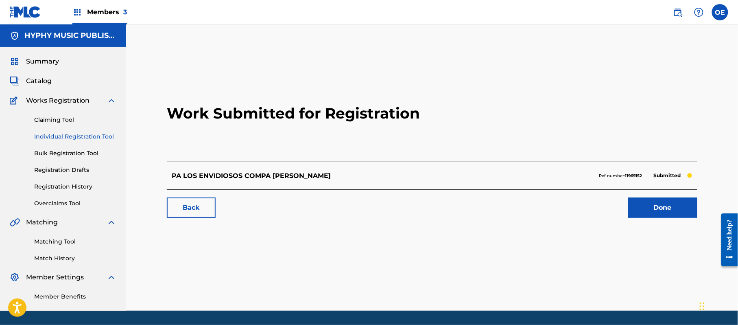
click at [94, 137] on link "Individual Registration Tool" at bounding box center [75, 136] width 82 height 9
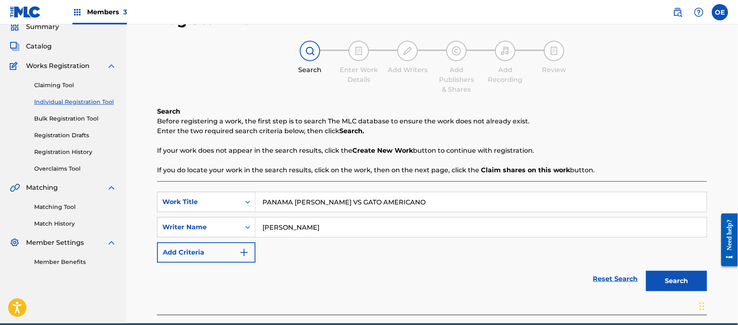
scroll to position [72, 0]
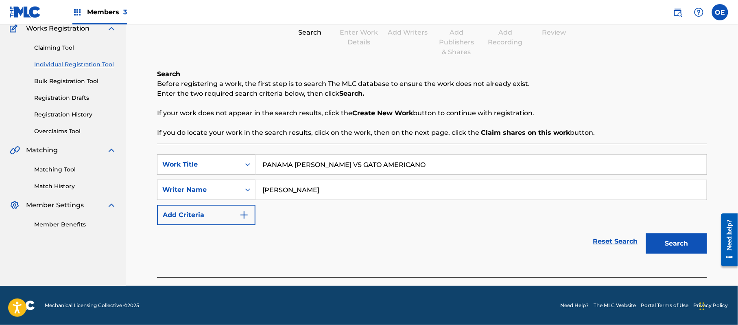
drag, startPoint x: 676, startPoint y: 243, endPoint x: 657, endPoint y: 243, distance: 19.5
click at [676, 243] on button "Search" at bounding box center [676, 243] width 61 height 20
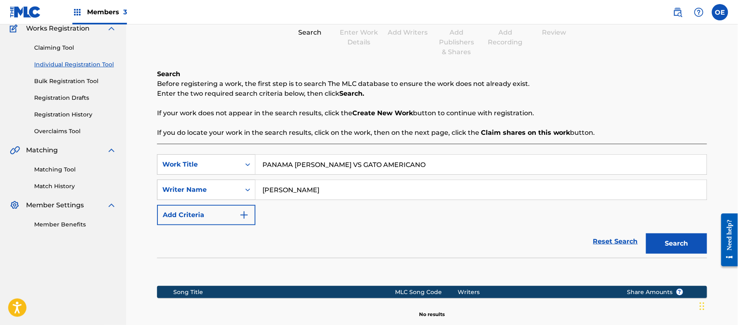
drag, startPoint x: 300, startPoint y: 189, endPoint x: 287, endPoint y: 192, distance: 12.9
click at [287, 192] on input "[PERSON_NAME]" at bounding box center [481, 190] width 451 height 20
click at [646, 233] on button "Search" at bounding box center [676, 243] width 61 height 20
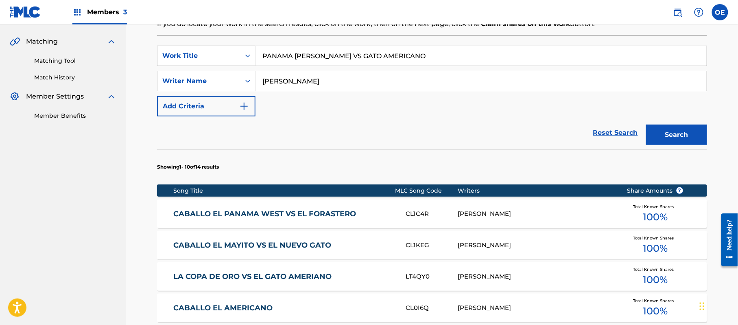
scroll to position [126, 0]
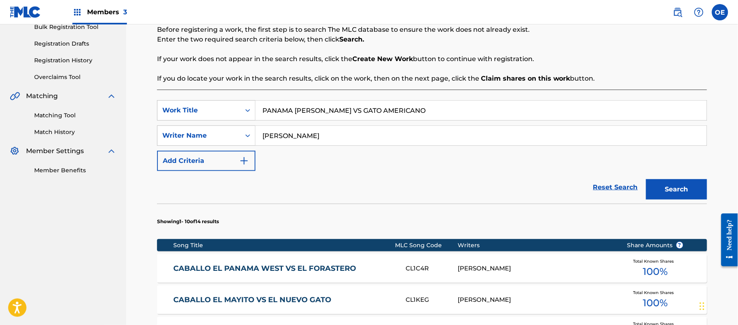
click at [646, 179] on button "Search" at bounding box center [676, 189] width 61 height 20
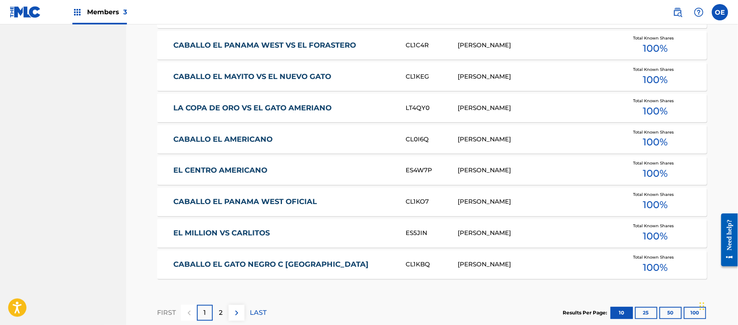
scroll to position [506, 0]
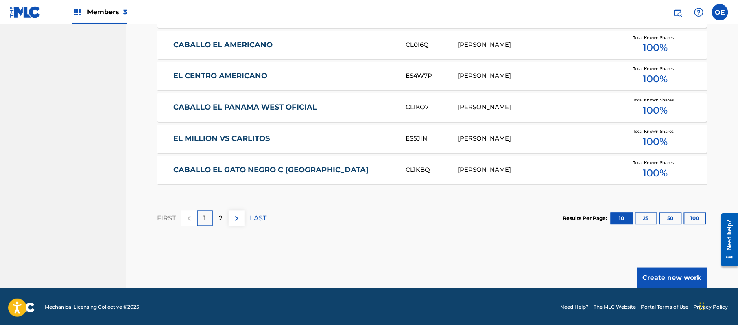
click at [671, 268] on button "Create new work" at bounding box center [672, 277] width 70 height 20
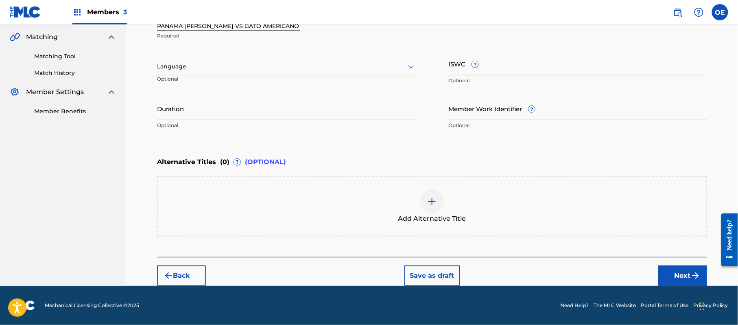
scroll to position [184, 0]
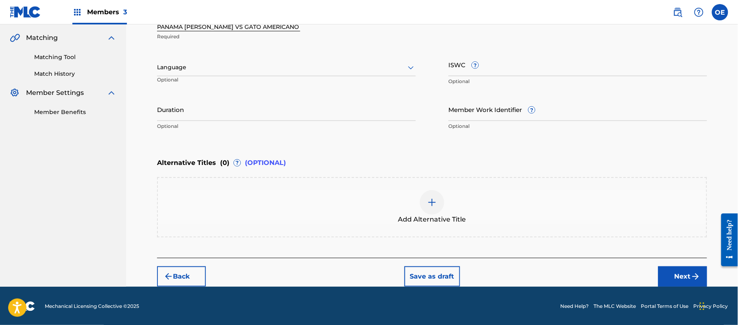
click at [306, 77] on div "Language Optional" at bounding box center [286, 71] width 259 height 37
click at [298, 72] on div at bounding box center [286, 67] width 259 height 10
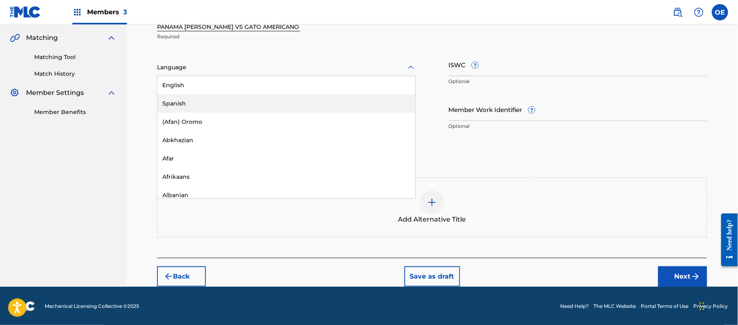
click at [282, 102] on div "Spanish" at bounding box center [287, 103] width 258 height 18
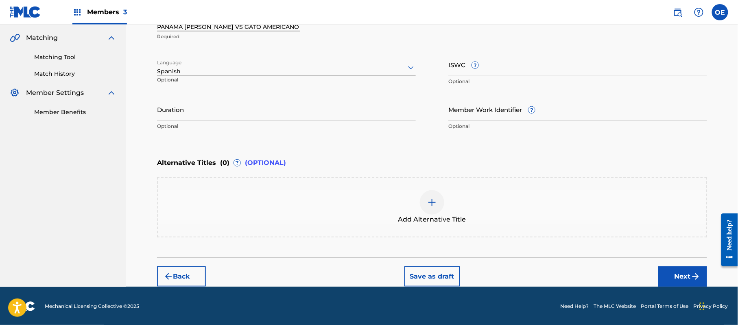
click at [672, 273] on button "Next" at bounding box center [683, 276] width 49 height 20
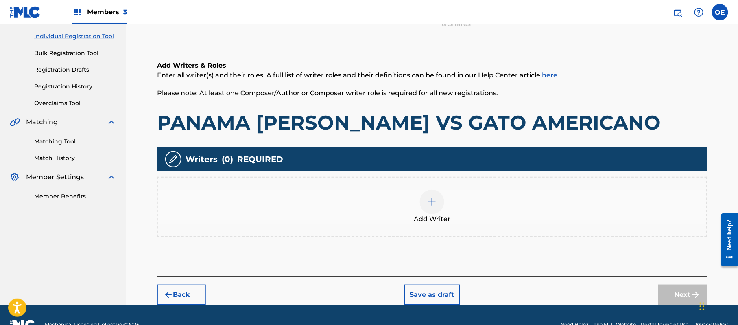
scroll to position [37, 0]
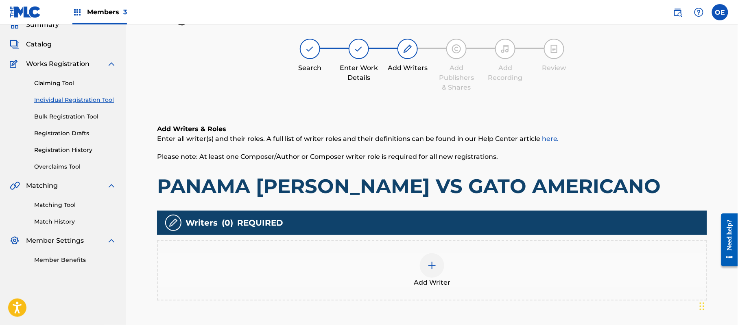
click at [439, 248] on div "Add Writer" at bounding box center [432, 270] width 550 height 60
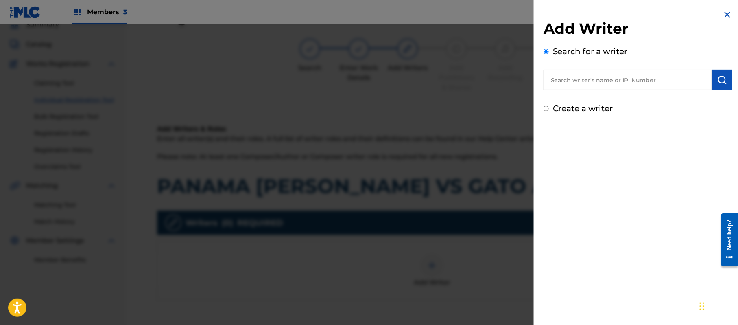
drag, startPoint x: 563, startPoint y: 113, endPoint x: 563, endPoint y: 118, distance: 4.5
click at [563, 114] on div "Create a writer" at bounding box center [638, 108] width 189 height 12
click at [546, 110] on input "Create a writer" at bounding box center [546, 108] width 5 height 5
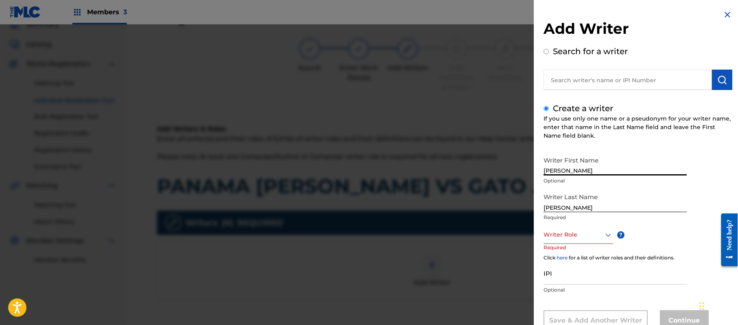
drag, startPoint x: 611, startPoint y: 168, endPoint x: 576, endPoint y: 171, distance: 35.6
click at [576, 171] on input "[PERSON_NAME]" at bounding box center [615, 163] width 143 height 23
drag, startPoint x: 578, startPoint y: 205, endPoint x: 526, endPoint y: 206, distance: 52.1
click at [526, 206] on div "Add Writer Search for a writer Create a writer If you use only one name or a ps…" at bounding box center [369, 174] width 738 height 300
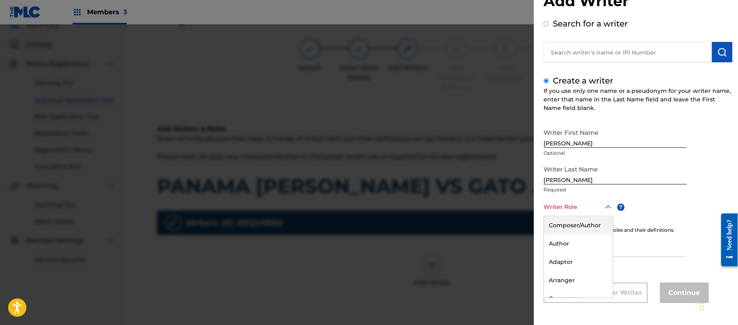
click at [563, 216] on div "8 results available. Use Up and Down to choose options, press Enter to select t…" at bounding box center [579, 207] width 70 height 18
click at [563, 227] on div "Composer/Author" at bounding box center [578, 225] width 69 height 18
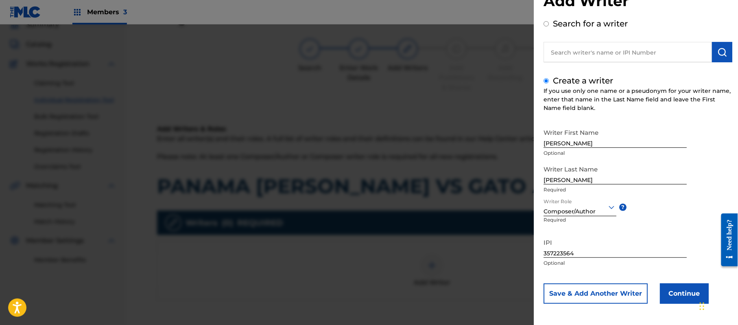
click at [680, 286] on button "Continue" at bounding box center [684, 293] width 49 height 20
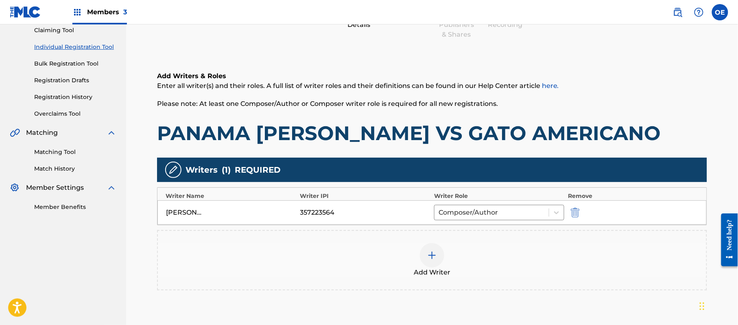
scroll to position [162, 0]
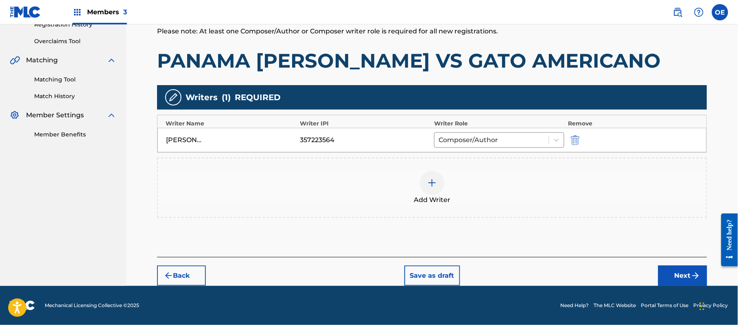
click at [660, 271] on button "Next" at bounding box center [683, 275] width 49 height 20
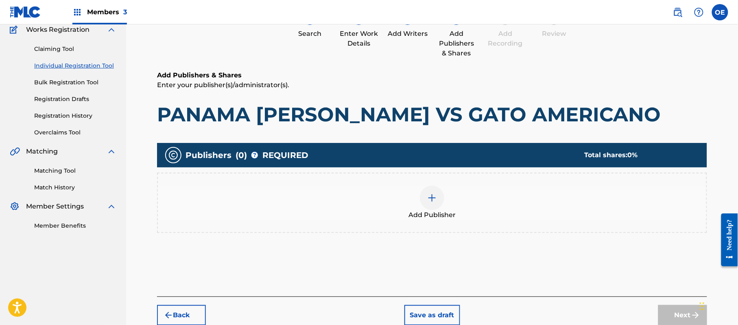
scroll to position [37, 0]
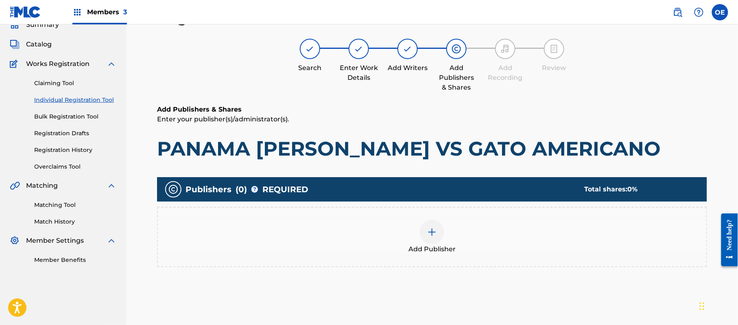
click at [498, 254] on div "Add Publisher" at bounding box center [432, 237] width 550 height 60
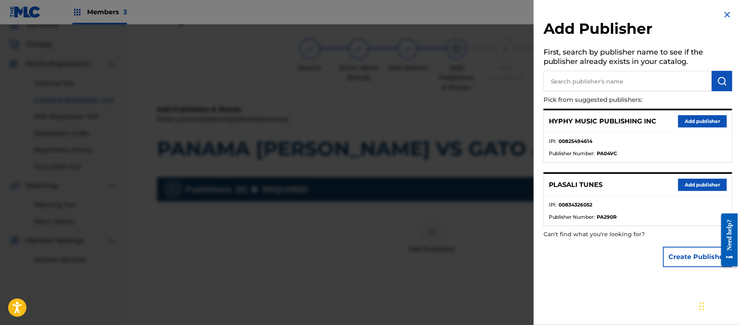
drag, startPoint x: 686, startPoint y: 115, endPoint x: 629, endPoint y: 149, distance: 66.1
click at [684, 116] on button "Add publisher" at bounding box center [703, 121] width 49 height 12
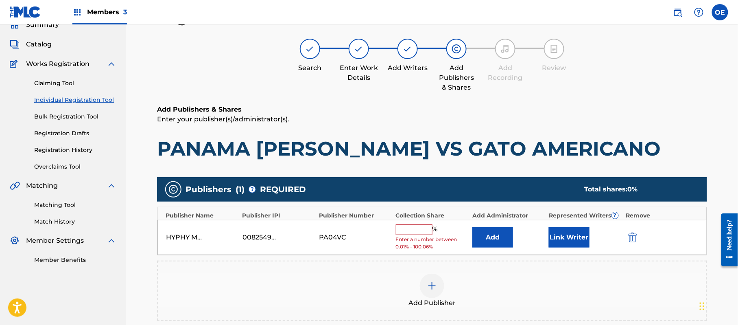
click at [412, 228] on input "text" at bounding box center [414, 229] width 37 height 11
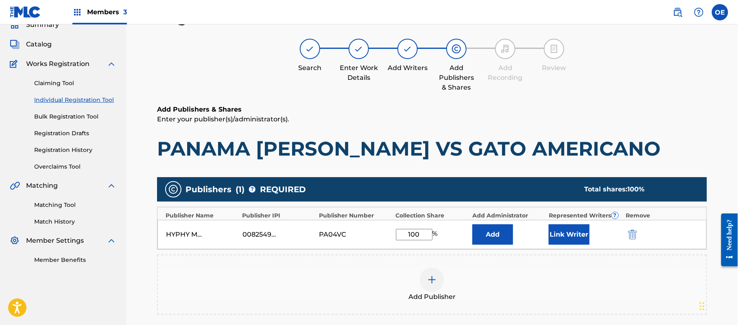
click at [556, 236] on button "Link Writer" at bounding box center [569, 234] width 41 height 20
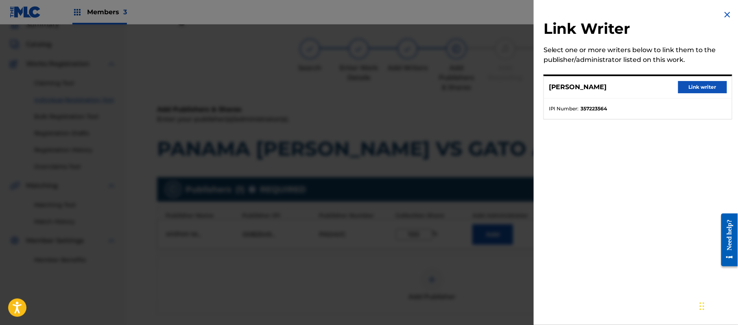
click at [679, 85] on button "Link writer" at bounding box center [703, 87] width 49 height 12
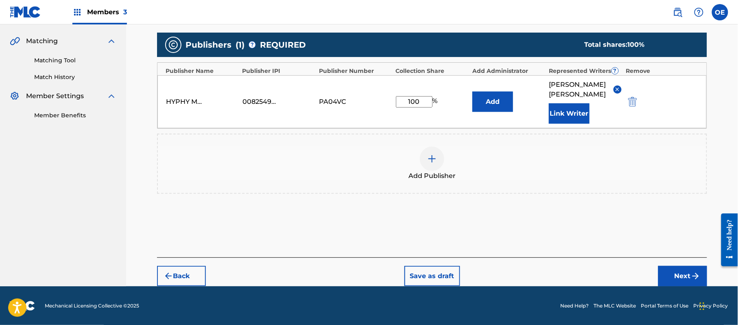
click at [681, 268] on button "Next" at bounding box center [683, 276] width 49 height 20
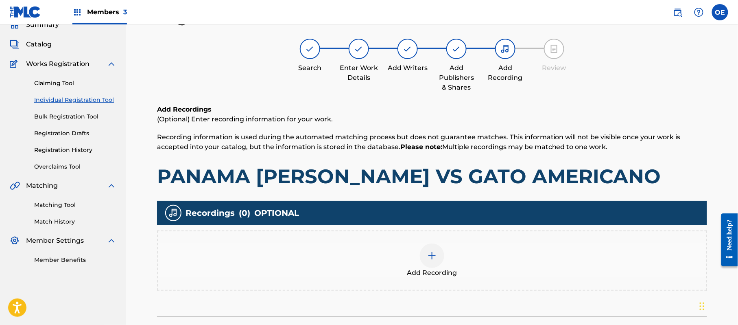
click at [458, 248] on div "Add Recording" at bounding box center [432, 260] width 549 height 34
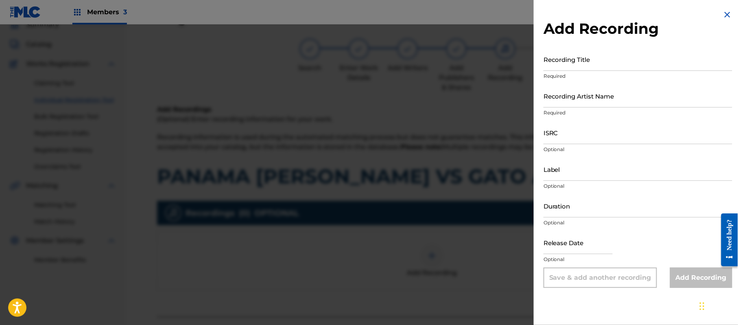
click at [729, 15] on img at bounding box center [728, 15] width 10 height 10
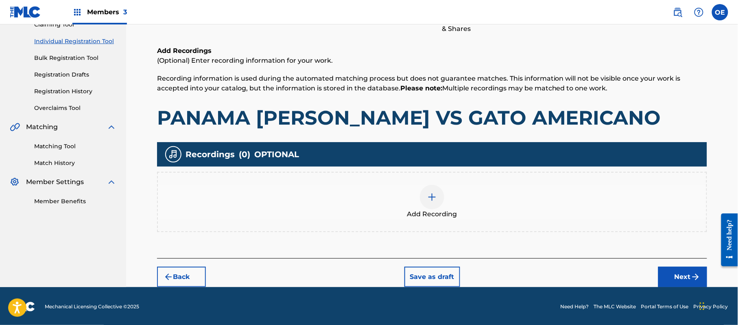
click at [694, 269] on button "Next" at bounding box center [683, 277] width 49 height 20
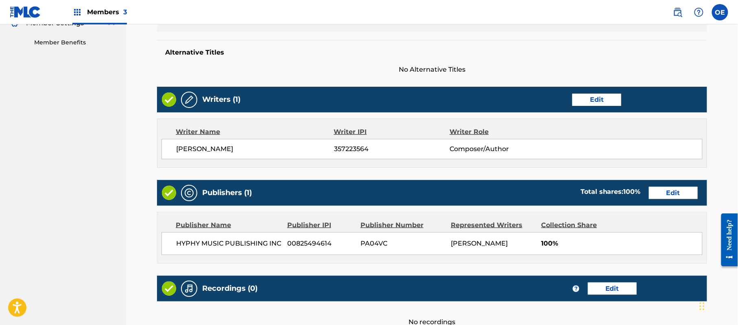
scroll to position [337, 0]
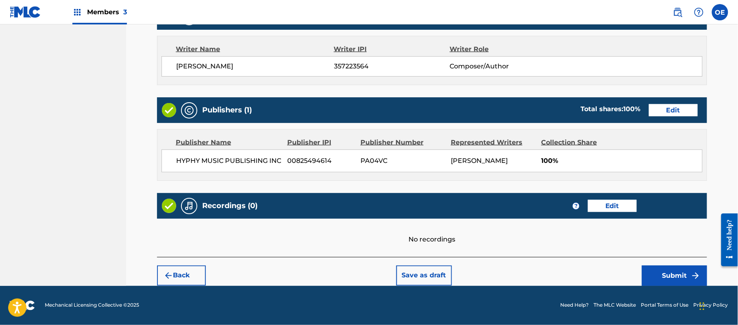
click at [668, 271] on button "Submit" at bounding box center [674, 275] width 65 height 20
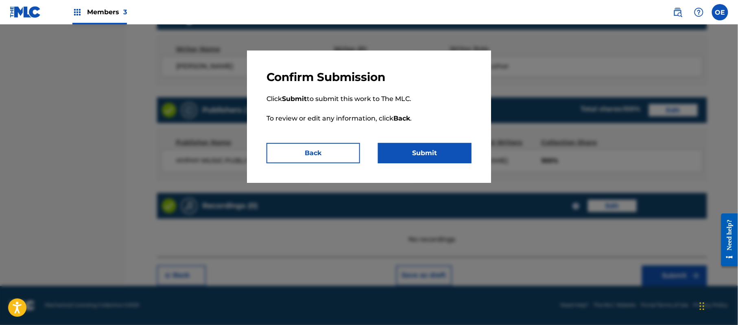
drag, startPoint x: 459, startPoint y: 155, endPoint x: 417, endPoint y: 147, distance: 42.7
click at [457, 155] on button "Submit" at bounding box center [425, 153] width 94 height 20
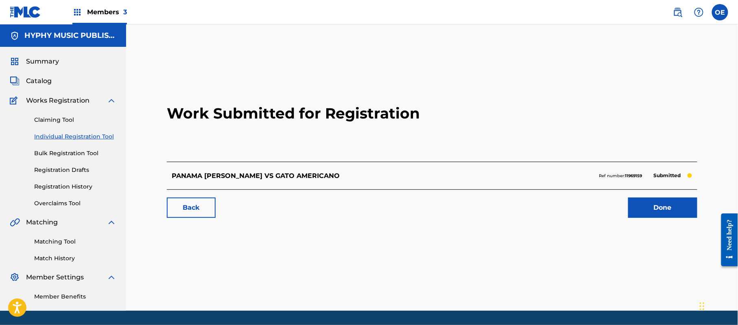
click at [69, 137] on link "Individual Registration Tool" at bounding box center [75, 136] width 82 height 9
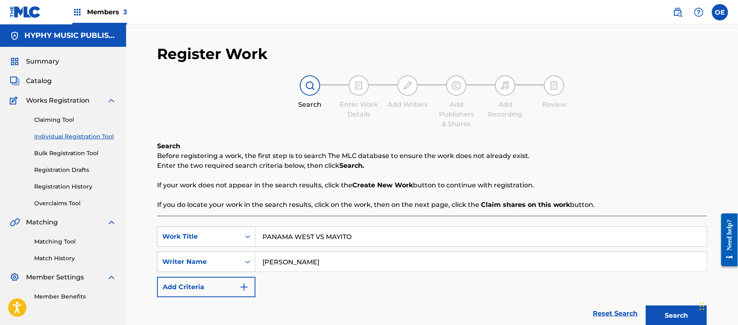
scroll to position [72, 0]
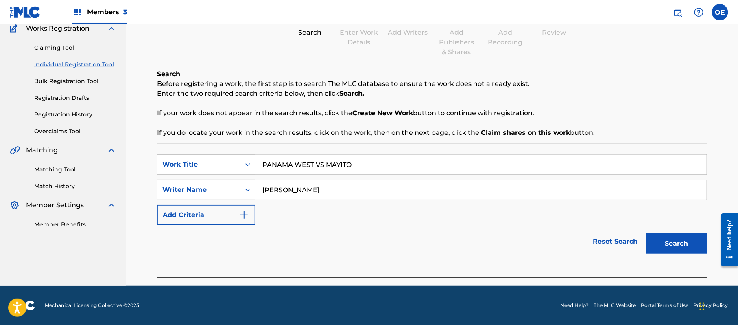
click at [690, 245] on button "Search" at bounding box center [676, 243] width 61 height 20
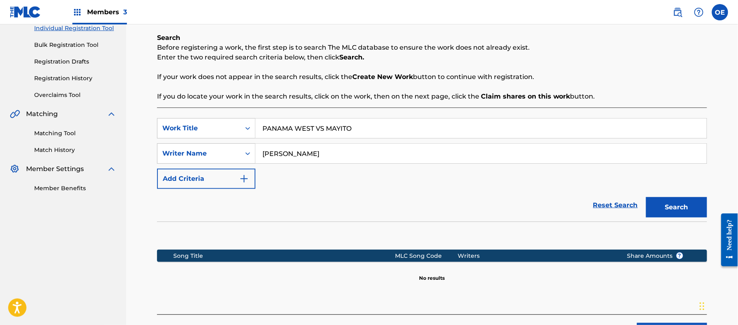
scroll to position [126, 0]
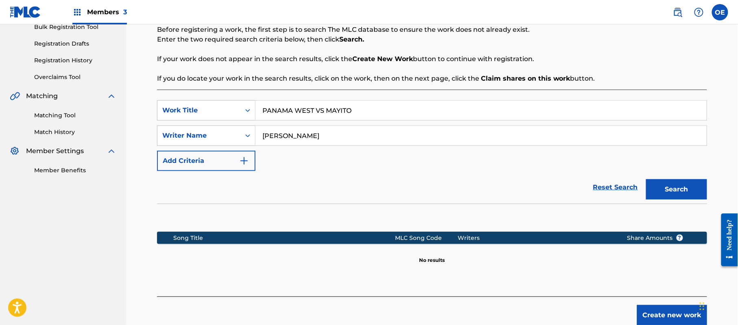
drag, startPoint x: 300, startPoint y: 137, endPoint x: 287, endPoint y: 140, distance: 12.6
click at [287, 140] on input "[PERSON_NAME]" at bounding box center [481, 136] width 451 height 20
click at [646, 179] on button "Search" at bounding box center [676, 189] width 61 height 20
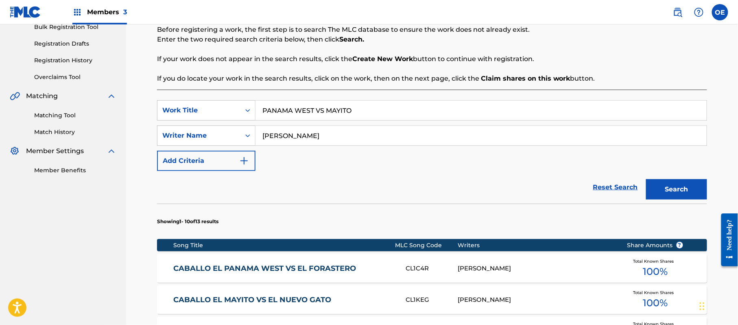
click at [646, 179] on button "Search" at bounding box center [676, 189] width 61 height 20
click at [658, 187] on button "Search" at bounding box center [676, 189] width 61 height 20
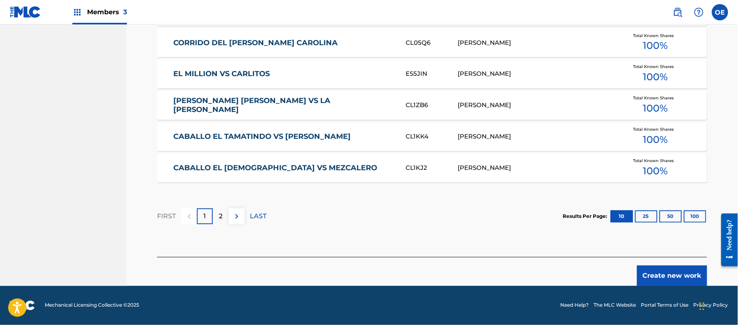
click at [662, 269] on button "Create new work" at bounding box center [672, 275] width 70 height 20
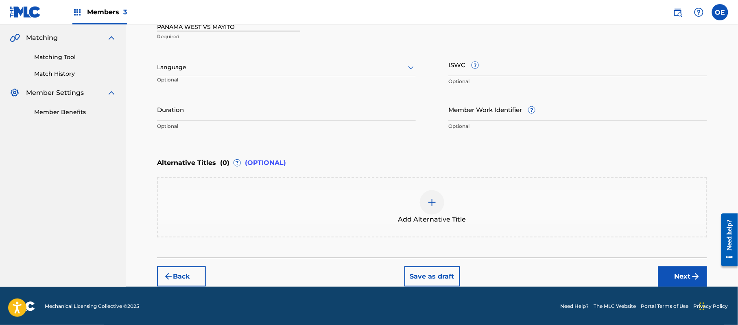
click at [215, 74] on div "Language" at bounding box center [286, 67] width 259 height 17
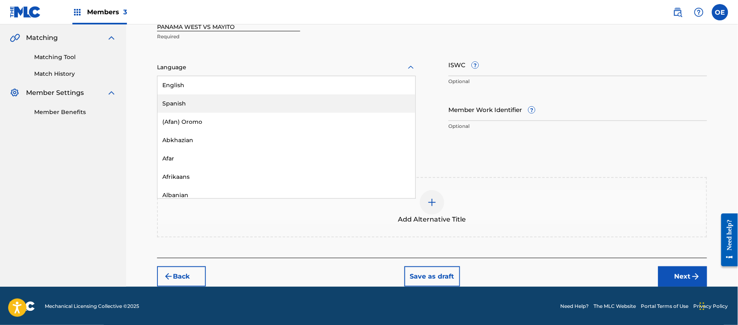
click at [218, 96] on div "Spanish" at bounding box center [287, 103] width 258 height 18
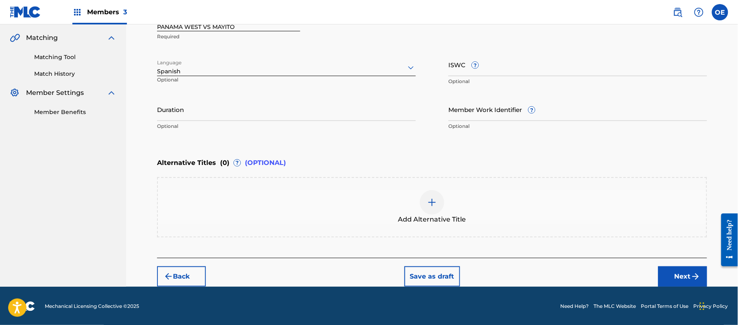
click at [195, 265] on div "Back Save as draft Next" at bounding box center [432, 272] width 550 height 29
click at [194, 267] on button "Back" at bounding box center [181, 276] width 49 height 20
